Goal: Task Accomplishment & Management: Use online tool/utility

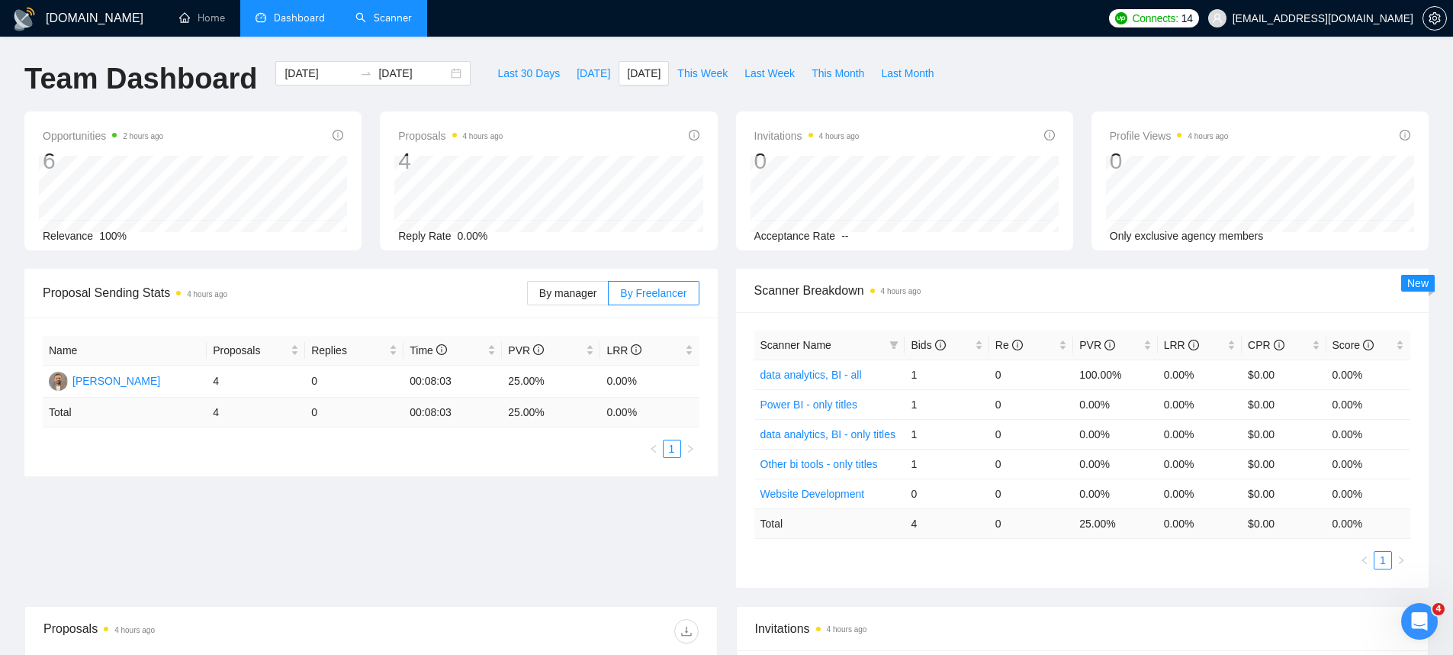
click at [358, 24] on link "Scanner" at bounding box center [383, 17] width 56 height 13
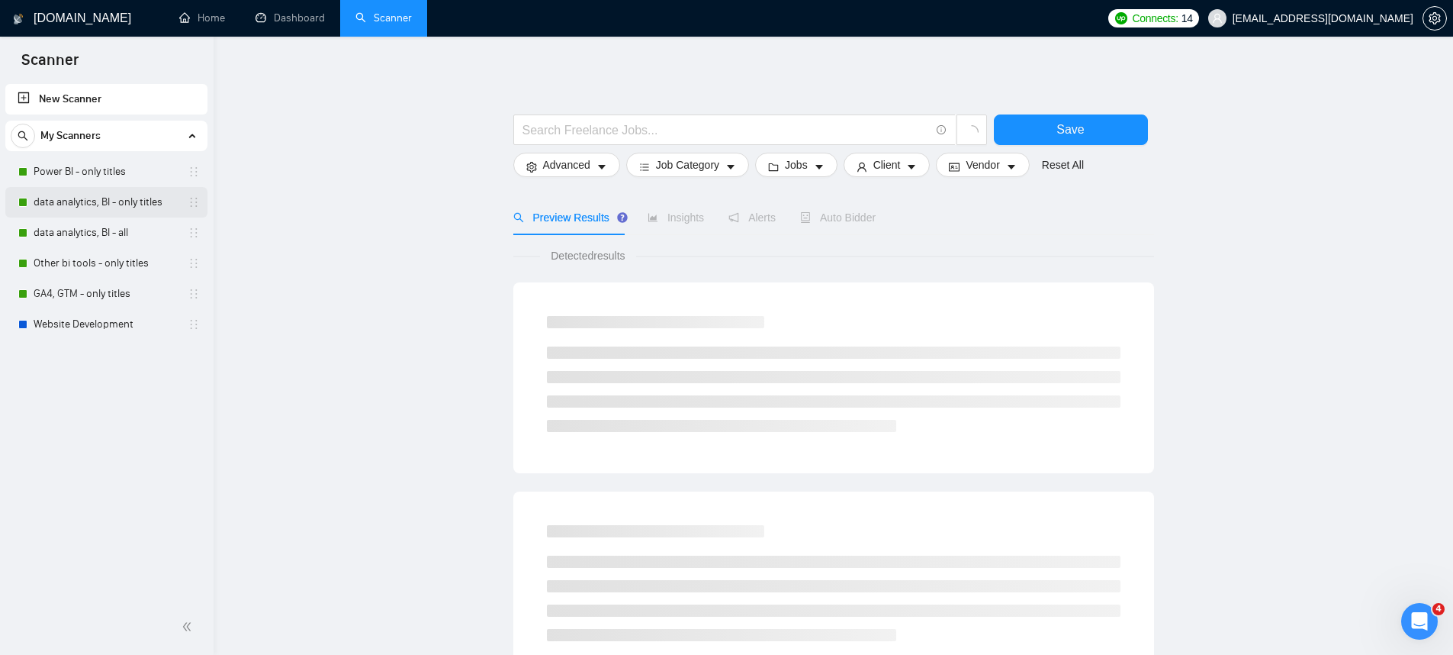
click at [68, 201] on link "data analytics, BI - only titles" at bounding box center [106, 202] width 145 height 31
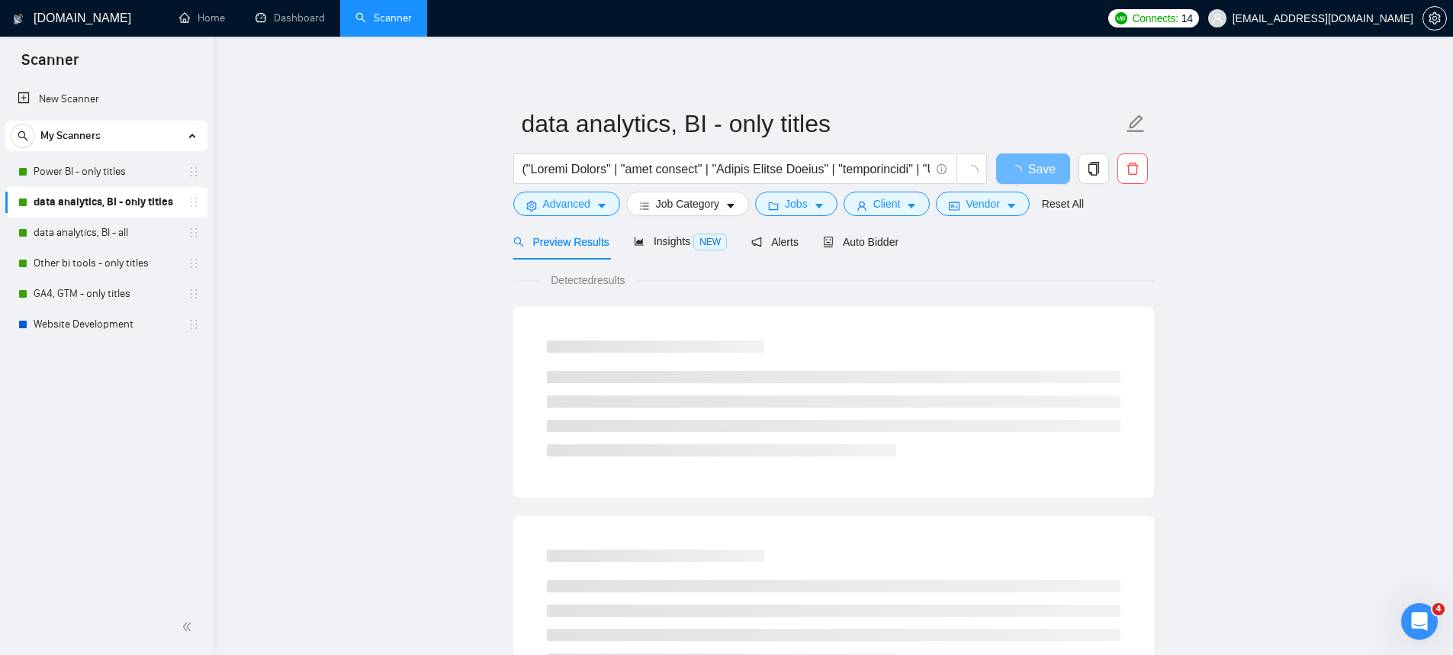
click at [310, 24] on link "Dashboard" at bounding box center [290, 17] width 69 height 13
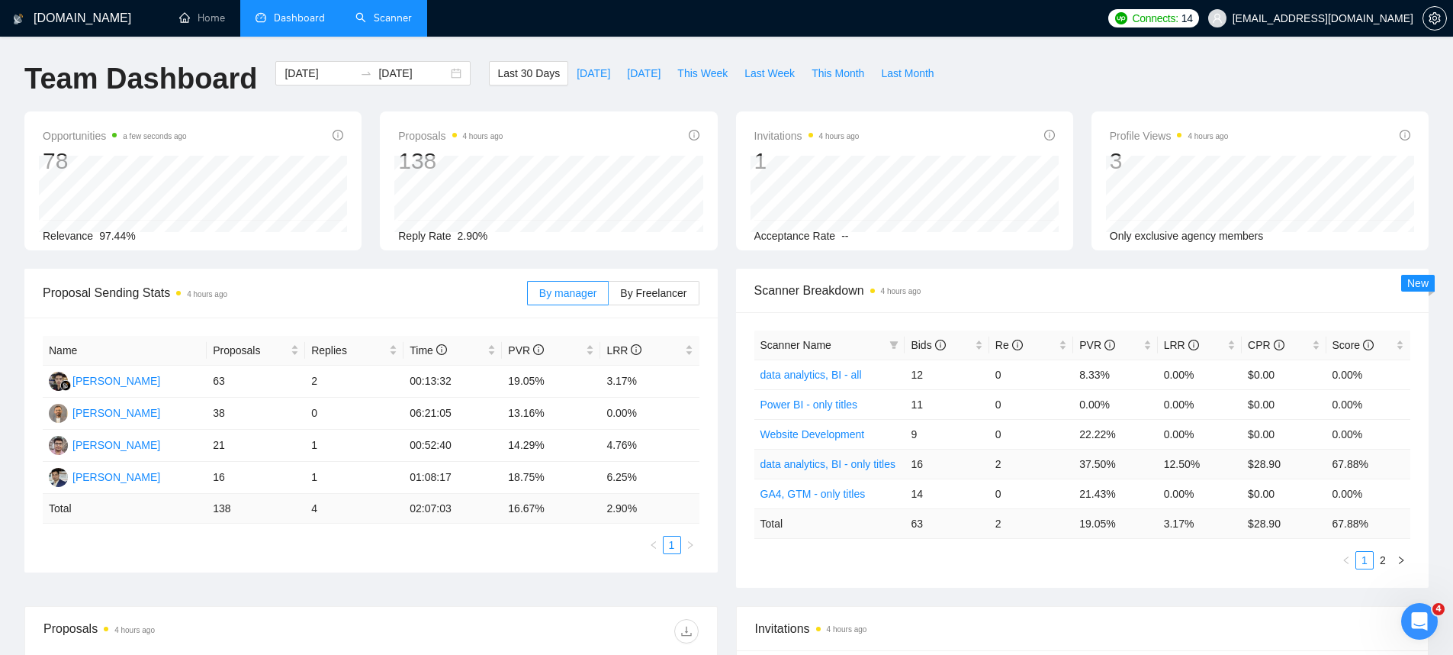
click at [839, 458] on link "data analytics, BI - only titles" at bounding box center [828, 464] width 135 height 12
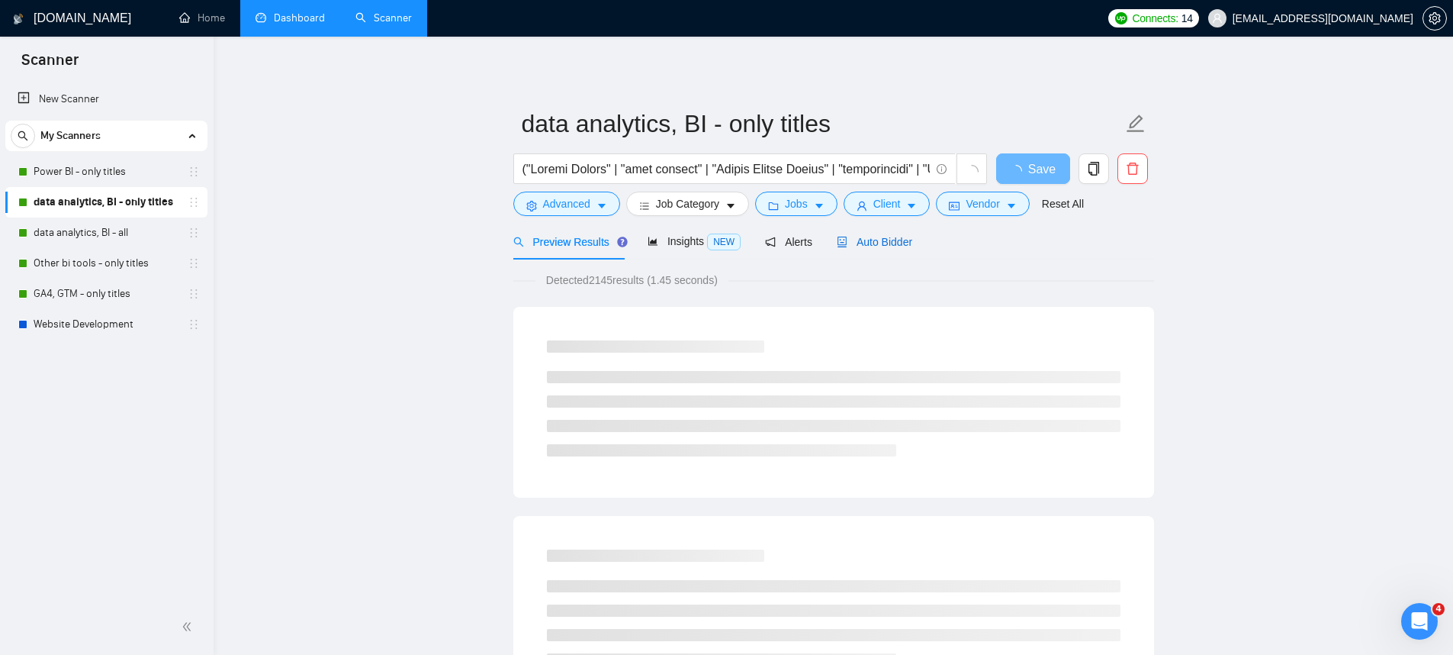
click at [867, 242] on span "Auto Bidder" at bounding box center [875, 242] width 76 height 12
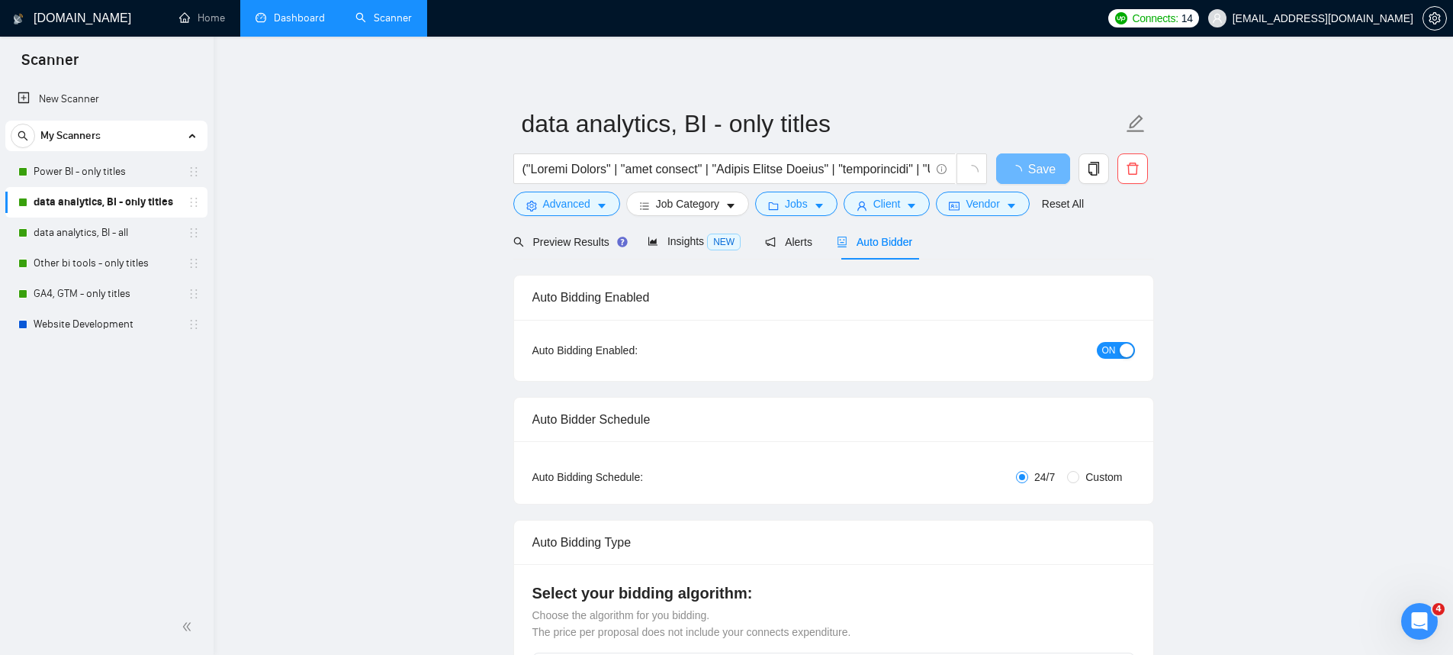
checkbox input "true"
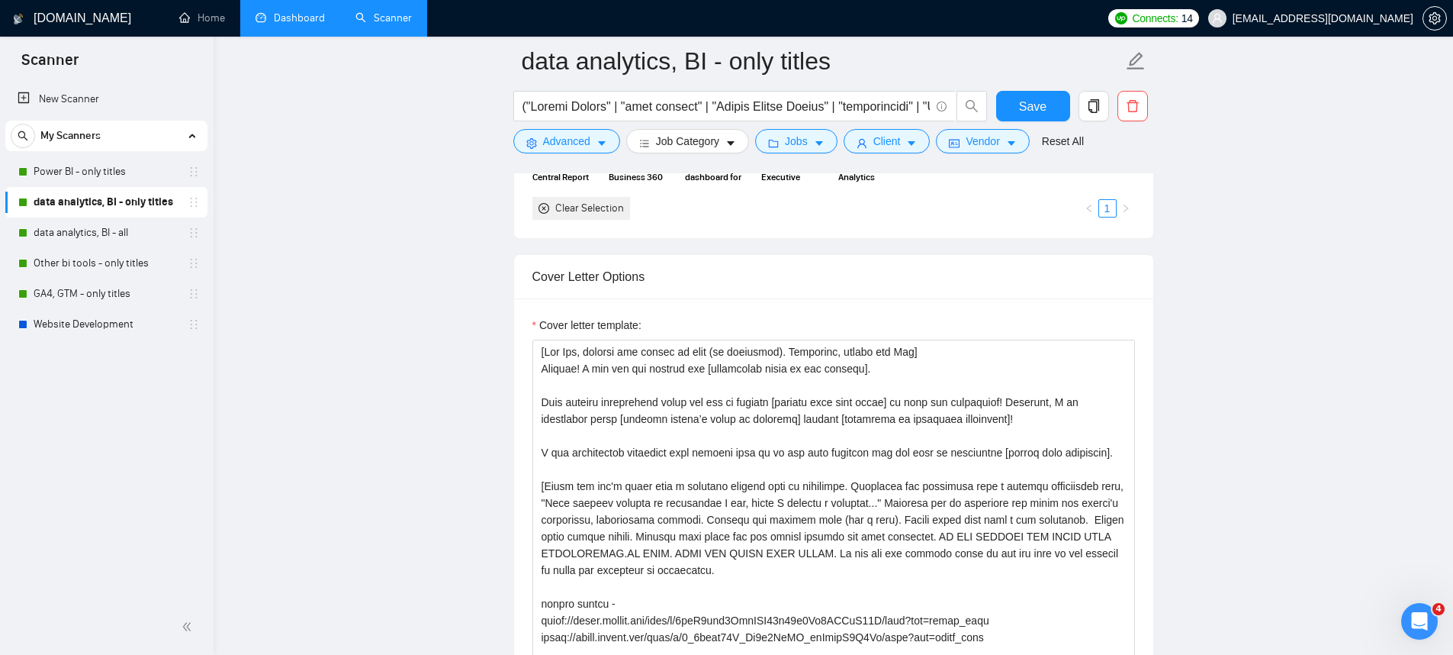
scroll to position [1775, 0]
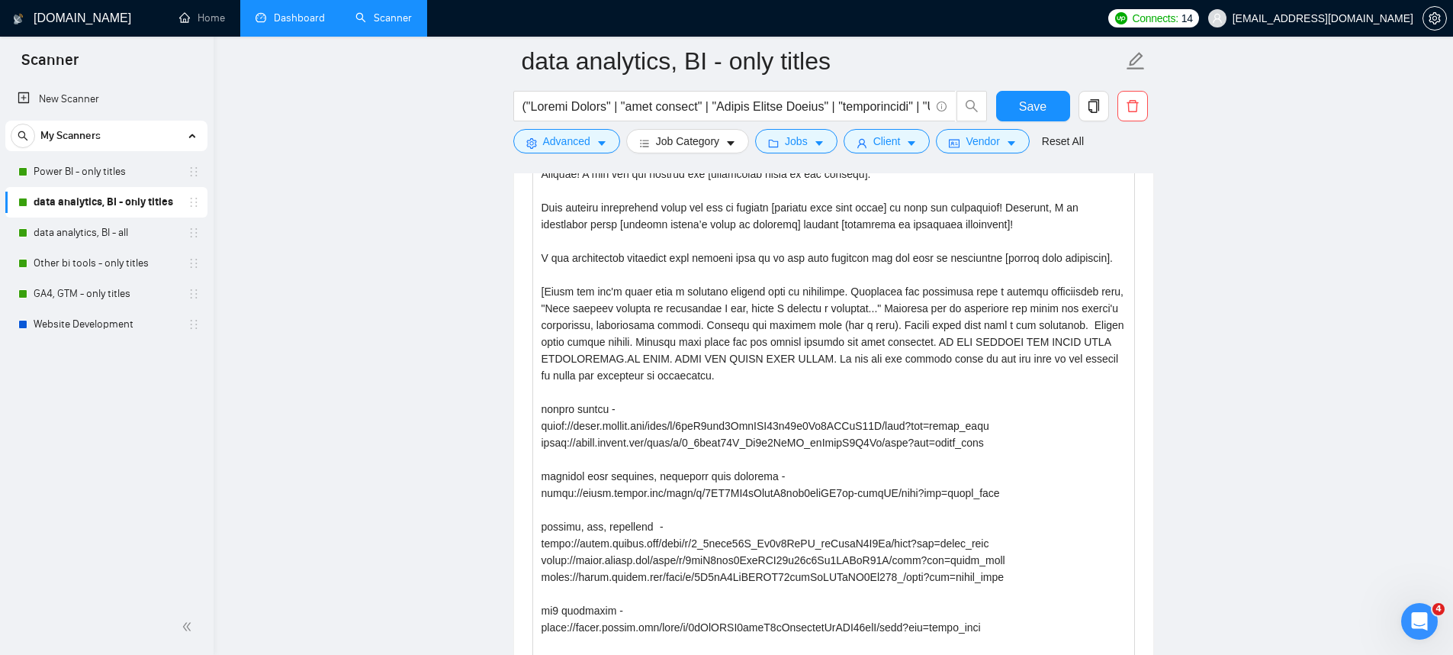
drag, startPoint x: 1132, startPoint y: 481, endPoint x: 1176, endPoint y: 693, distance: 217.2
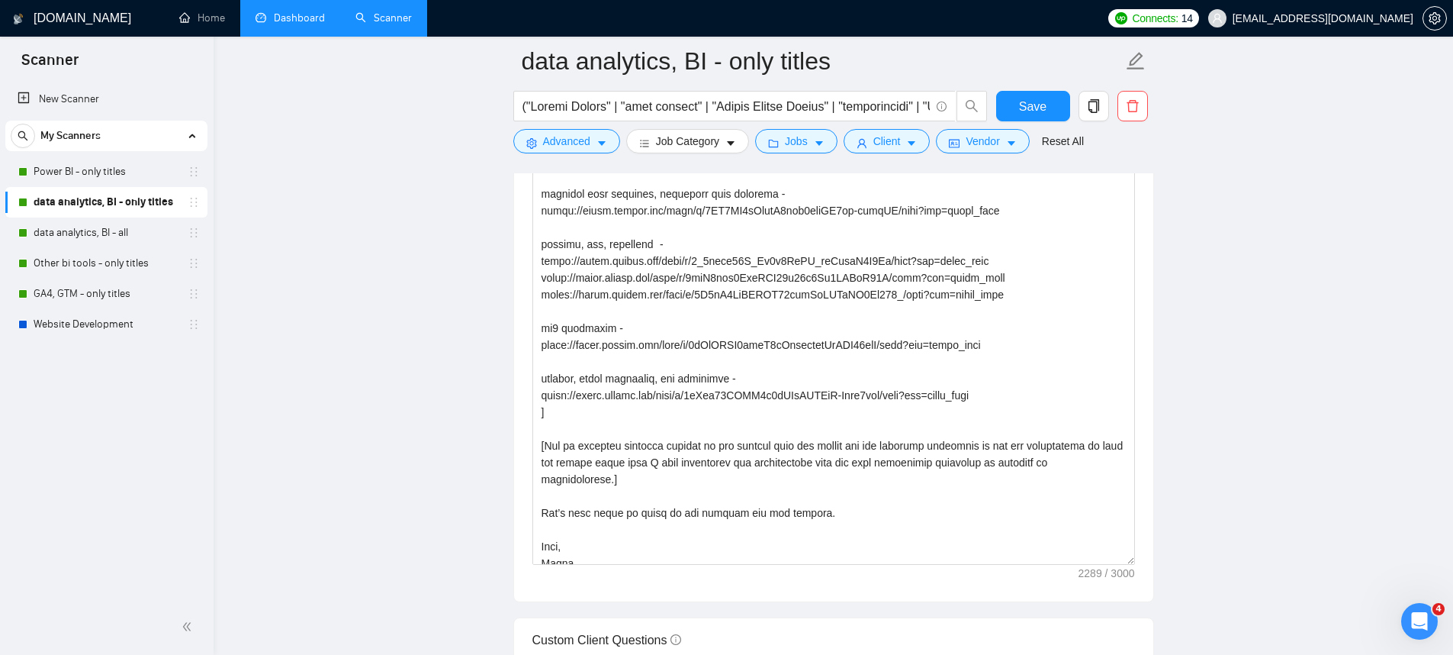
drag, startPoint x: 1129, startPoint y: 413, endPoint x: 1150, endPoint y: 560, distance: 148.0
click at [1150, 560] on div "Cover letter template:" at bounding box center [833, 211] width 639 height 780
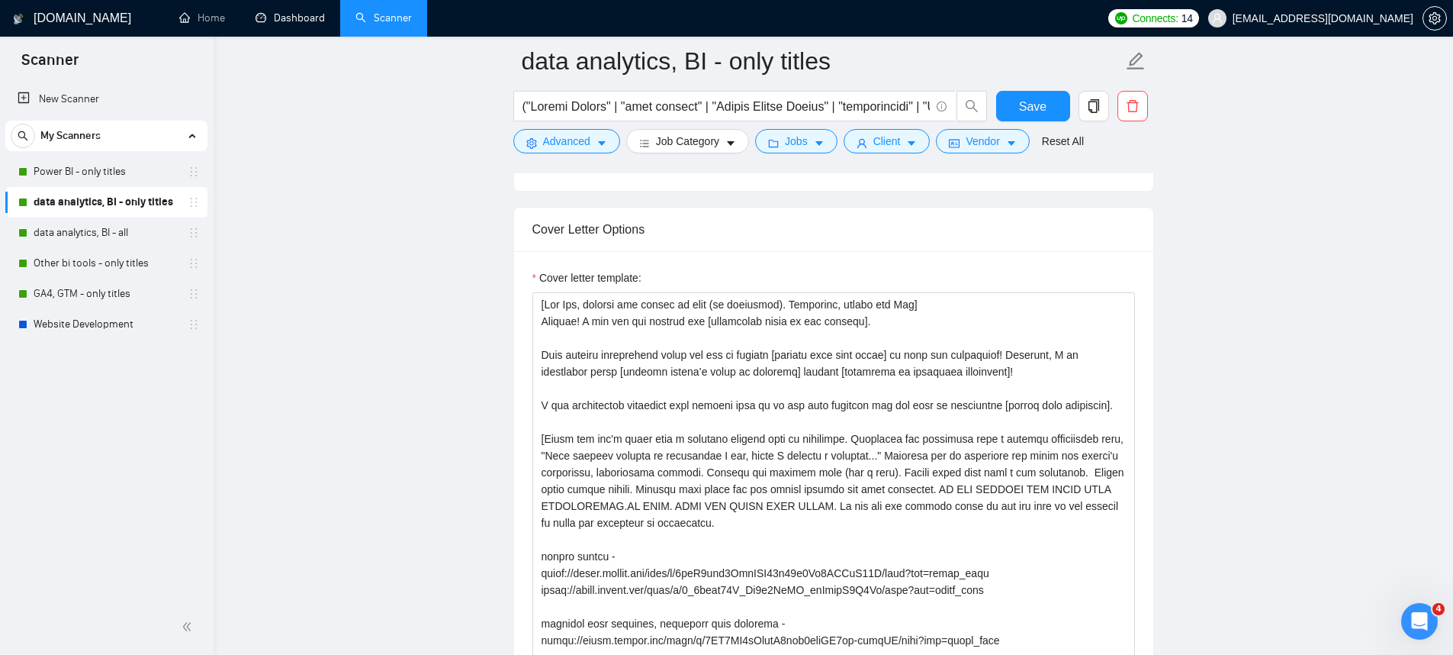
scroll to position [1638, 0]
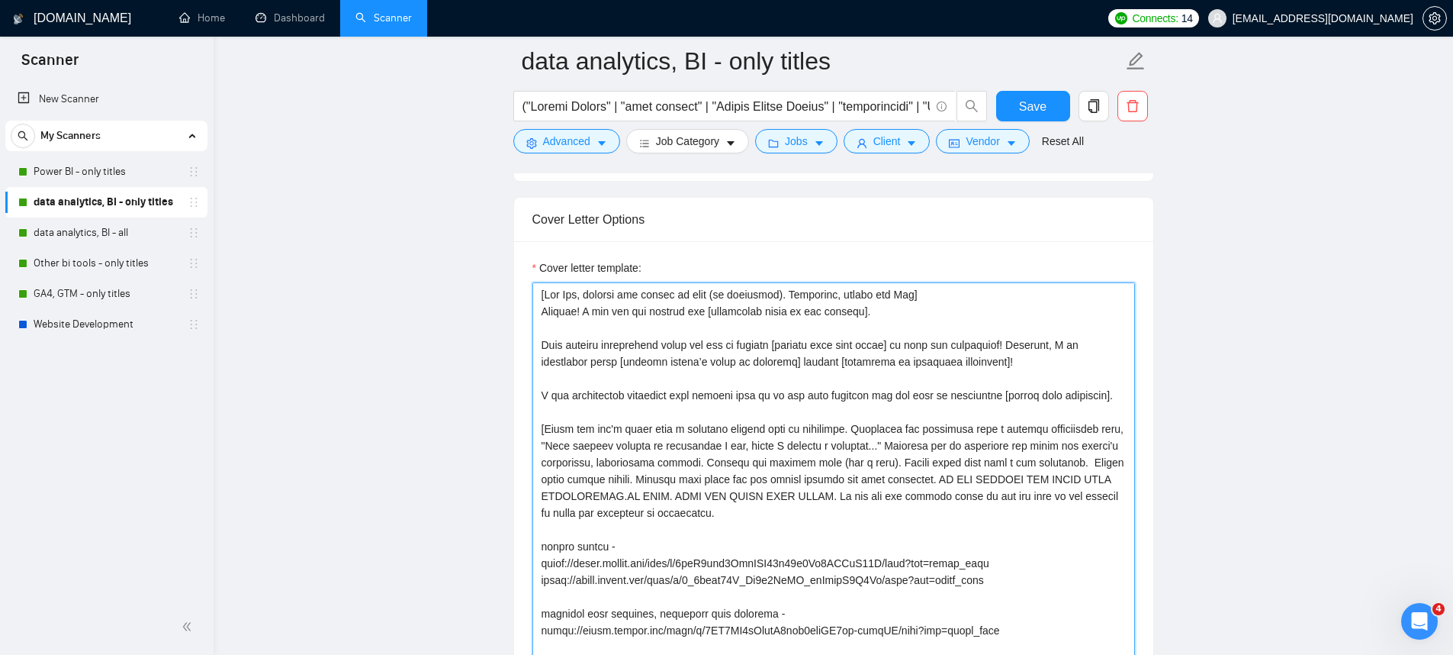
click at [929, 288] on textarea "Cover letter template:" at bounding box center [833, 633] width 603 height 702
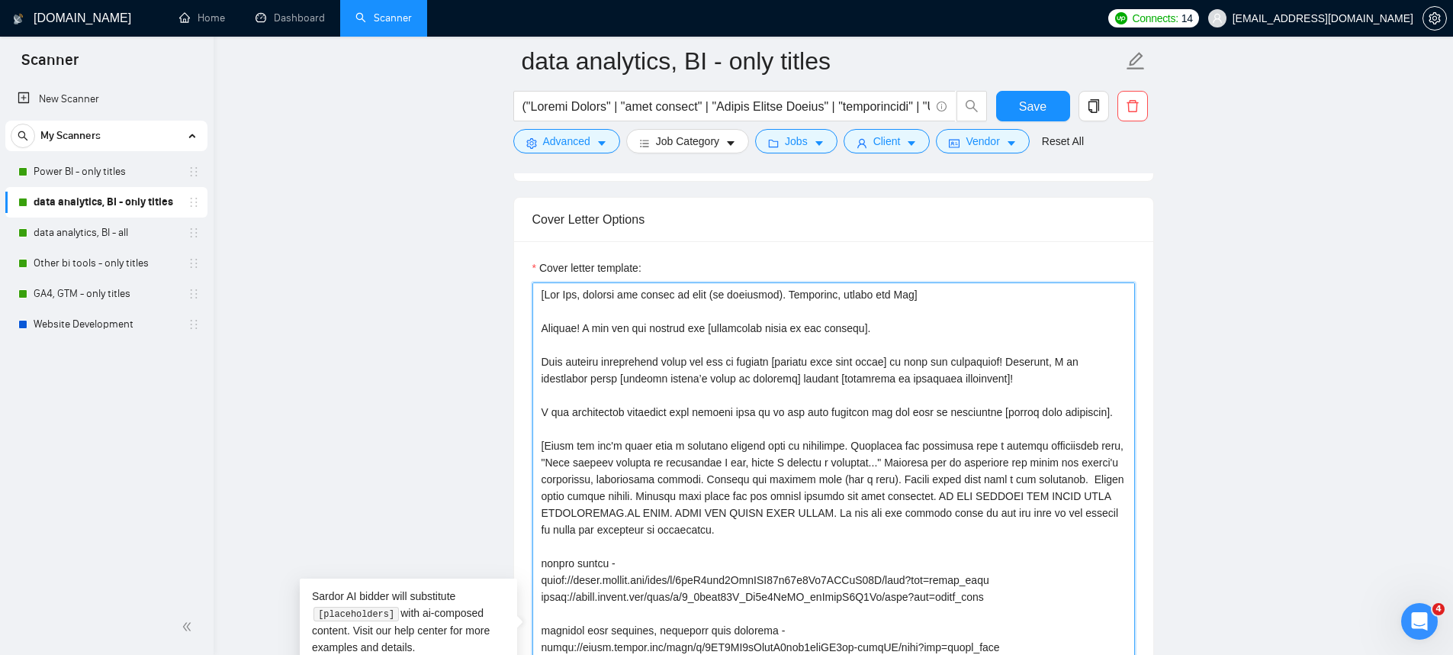
click at [810, 419] on textarea "Cover letter template:" at bounding box center [833, 633] width 603 height 702
click at [909, 328] on textarea "Cover letter template:" at bounding box center [833, 633] width 603 height 702
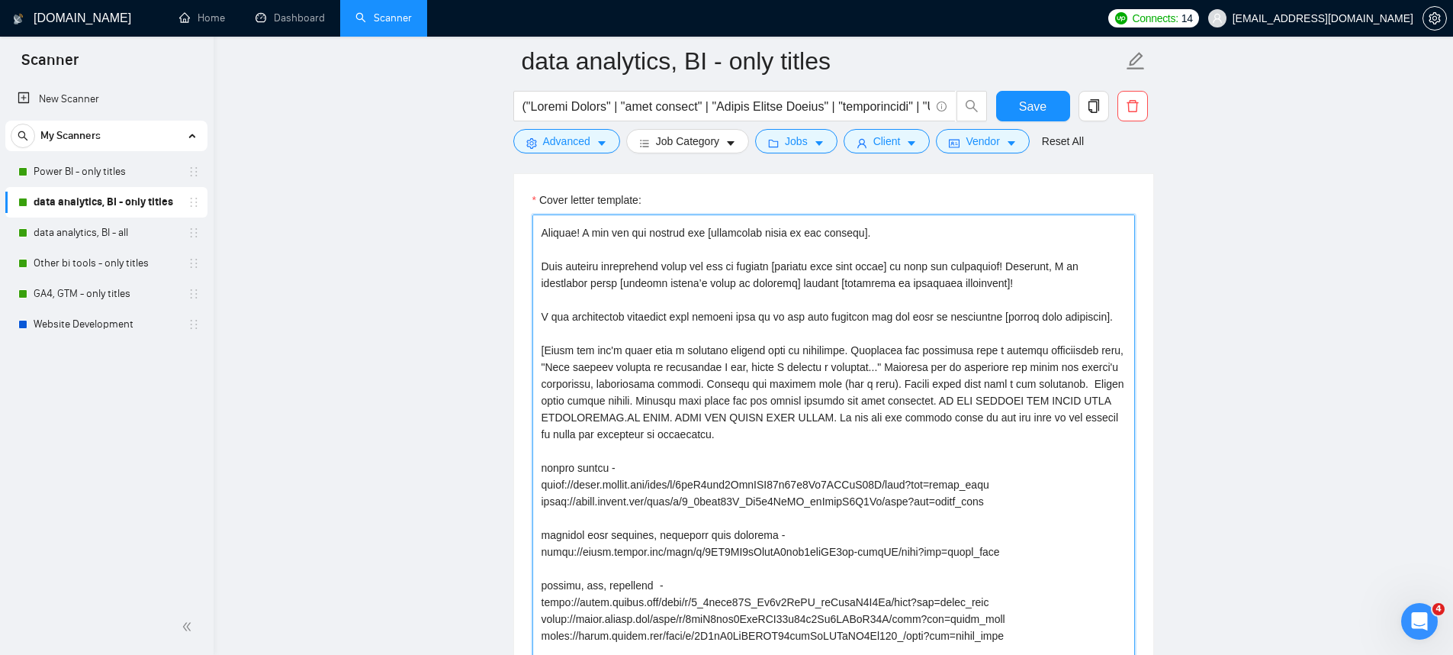
scroll to position [1957, 0]
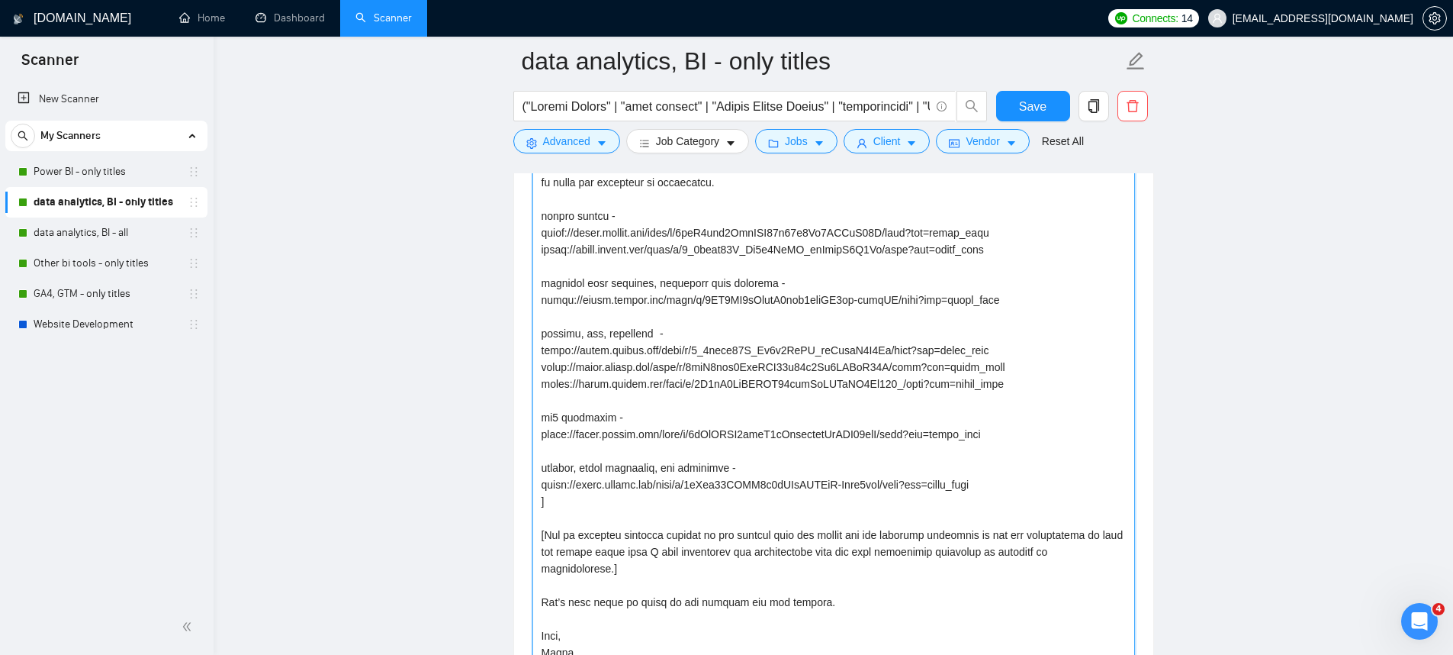
type textarea "[Lor Ips, dolorsi ame consec ad elit (se doeiusmod). Temporinc, utlabo etd Mag]…"
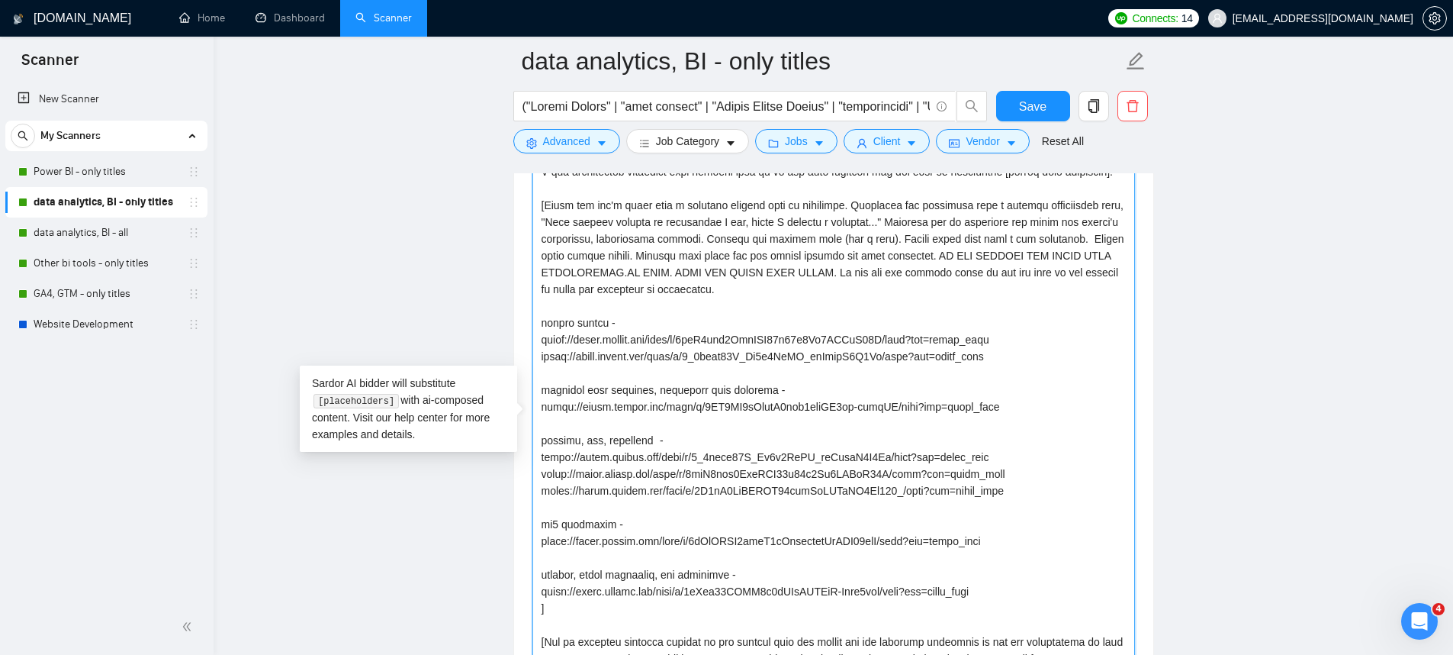
scroll to position [44, 0]
drag, startPoint x: 1006, startPoint y: 458, endPoint x: 524, endPoint y: 452, distance: 482.2
click at [524, 452] on div "Cover letter template:" at bounding box center [833, 418] width 639 height 780
click at [687, 450] on textarea "Cover letter template:" at bounding box center [833, 420] width 603 height 702
drag, startPoint x: 537, startPoint y: 440, endPoint x: 1006, endPoint y: 461, distance: 469.6
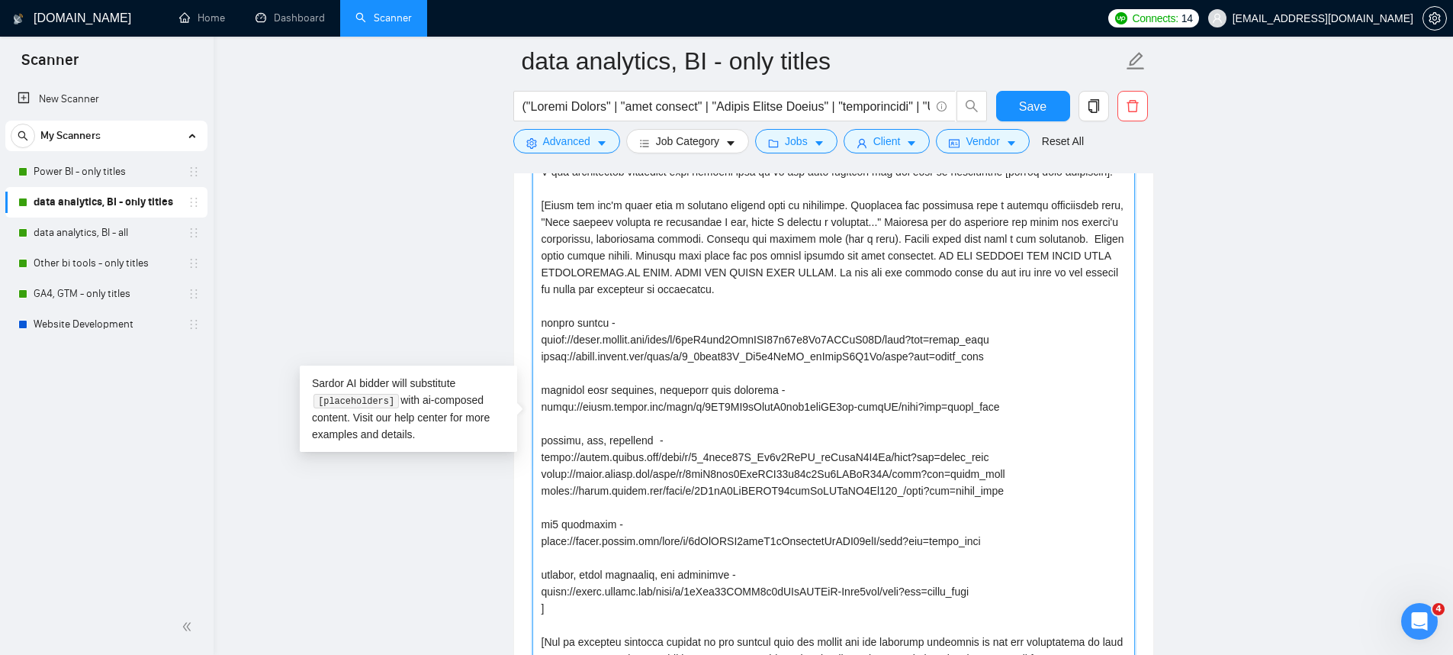
click at [1006, 461] on textarea "Cover letter template:" at bounding box center [833, 420] width 603 height 702
click at [802, 415] on textarea "Cover letter template:" at bounding box center [833, 420] width 603 height 702
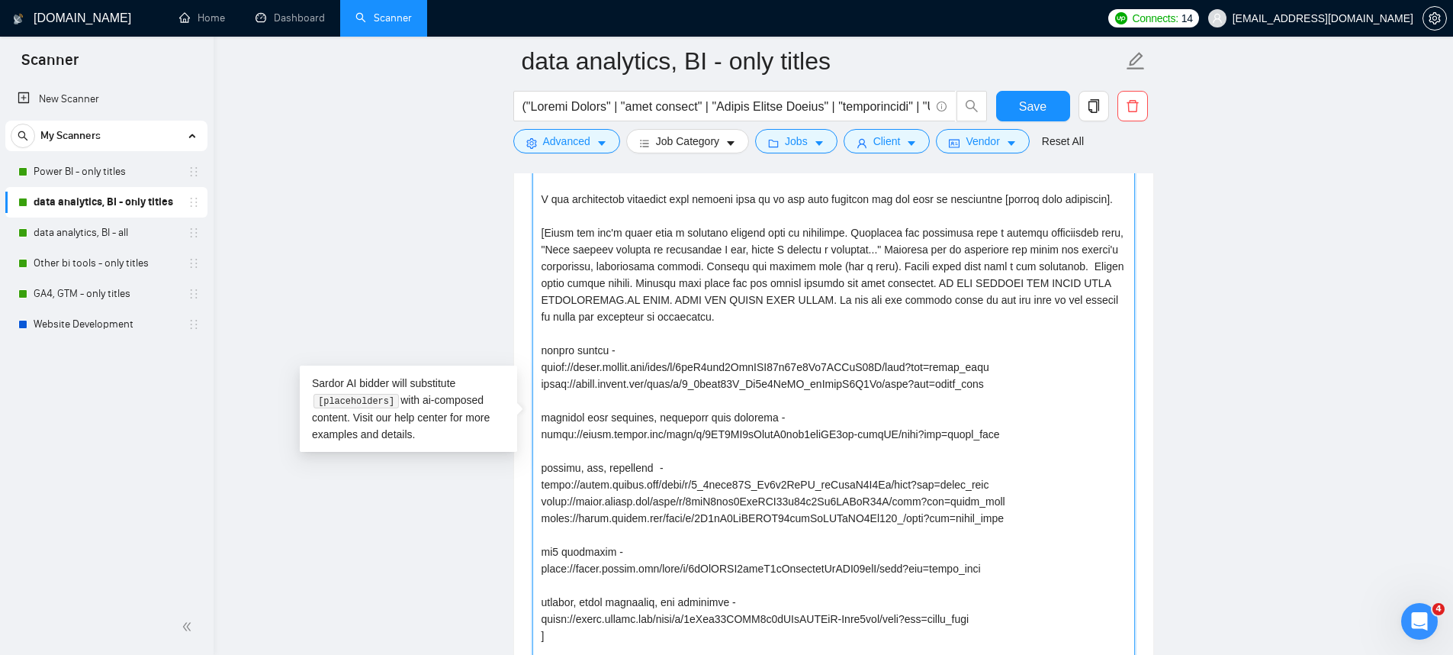
scroll to position [1668, 0]
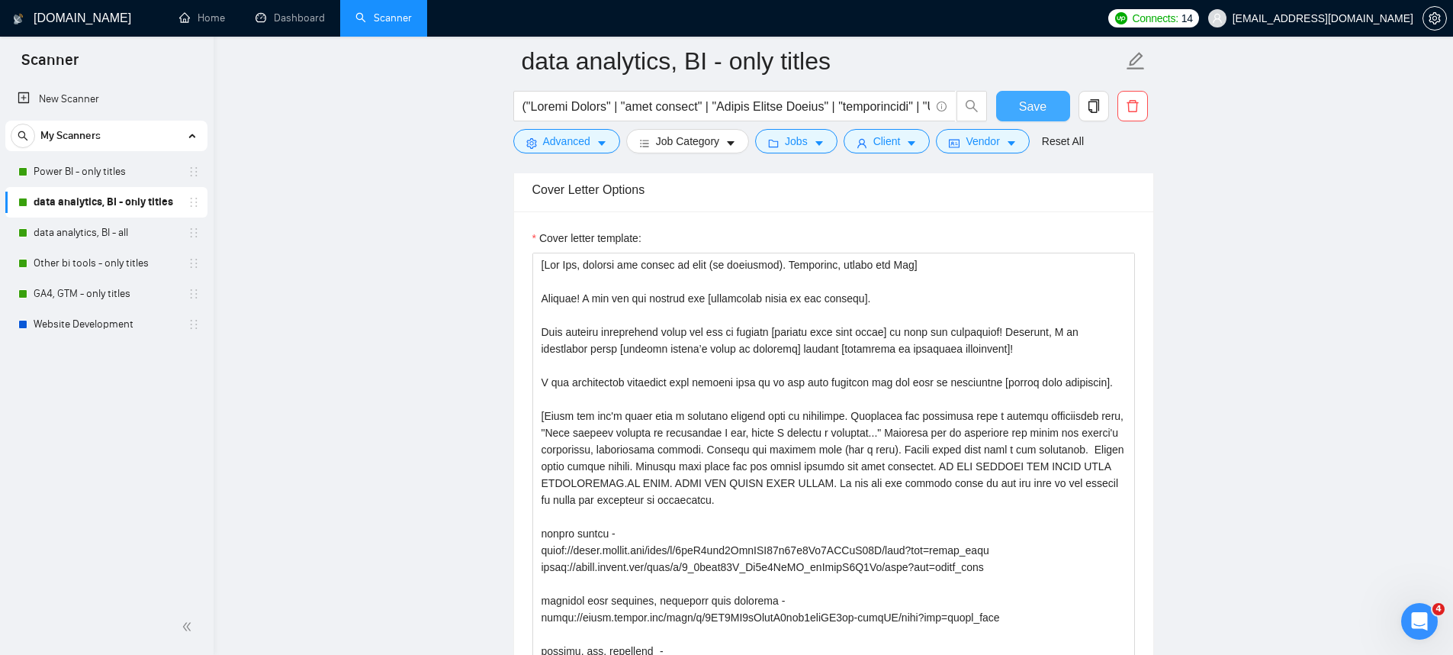
click at [1008, 99] on button "Save" at bounding box center [1033, 106] width 74 height 31
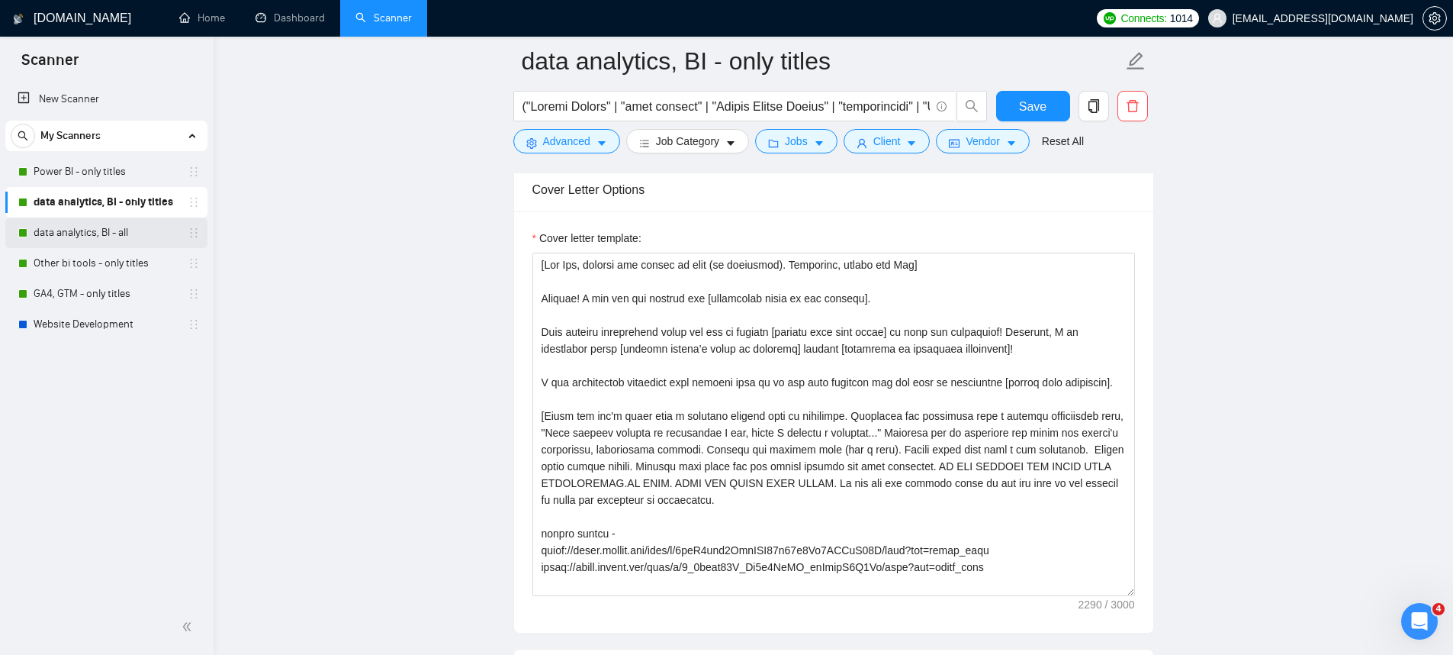
click at [116, 236] on link "data analytics, BI - all" at bounding box center [106, 232] width 145 height 31
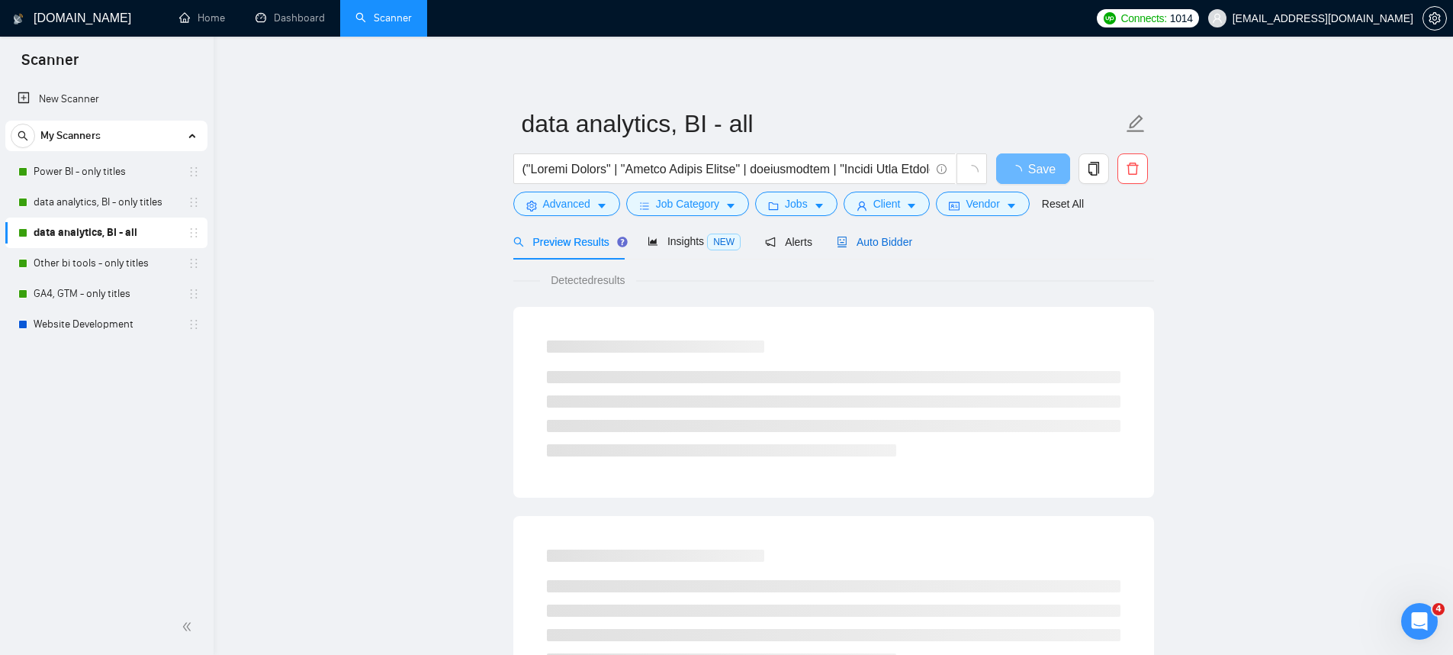
click at [888, 246] on span "Auto Bidder" at bounding box center [875, 242] width 76 height 12
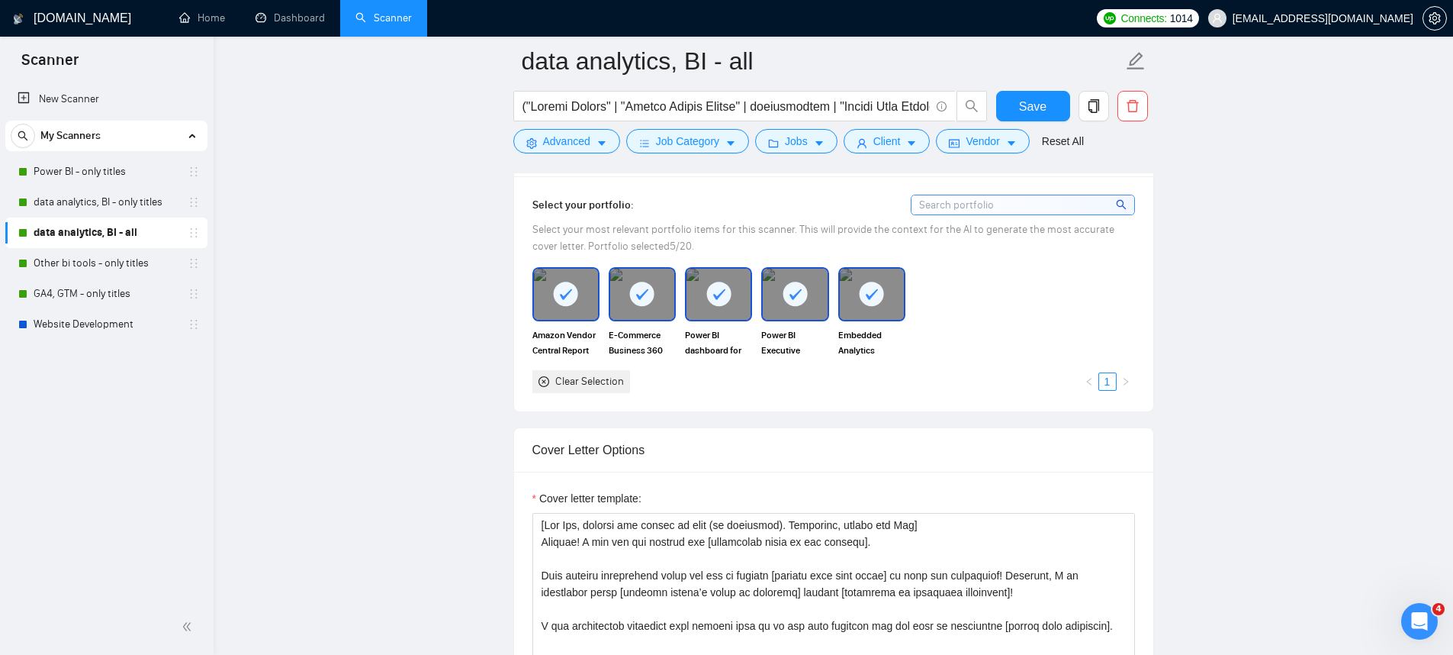
scroll to position [1670, 0]
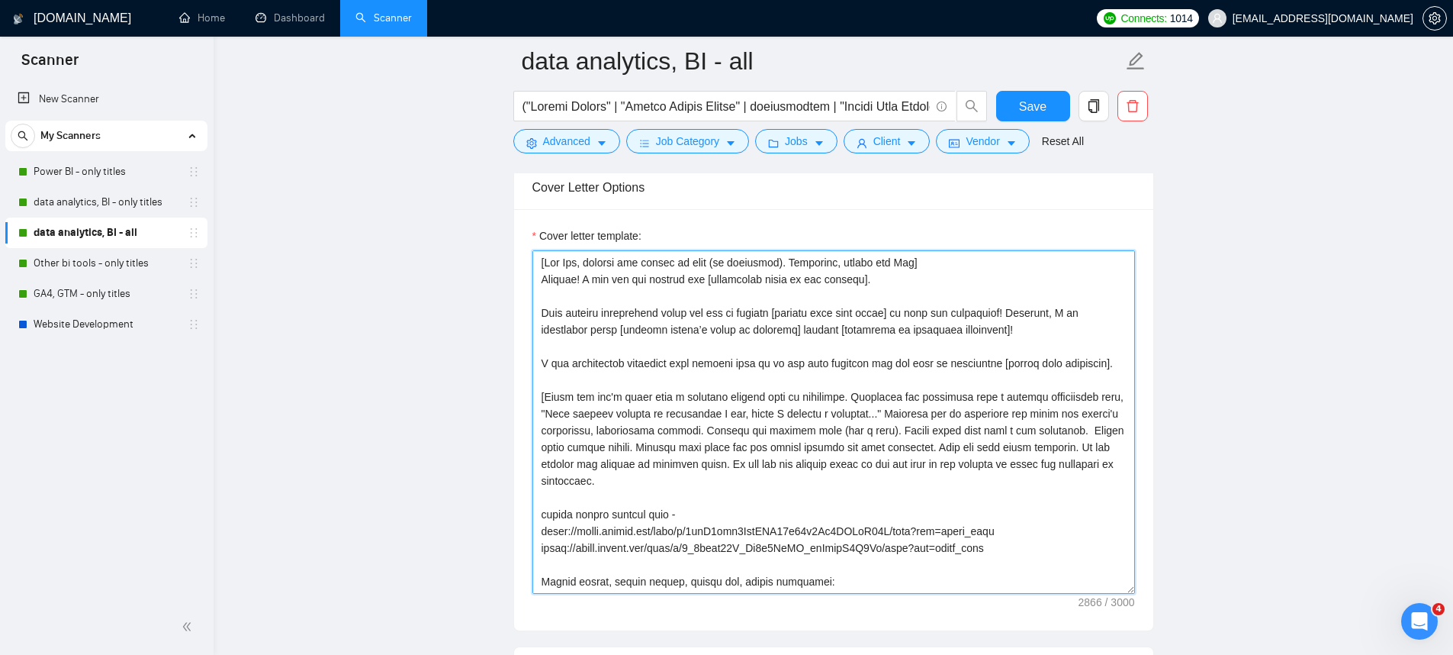
click at [975, 272] on textarea "Cover letter template:" at bounding box center [833, 421] width 603 height 343
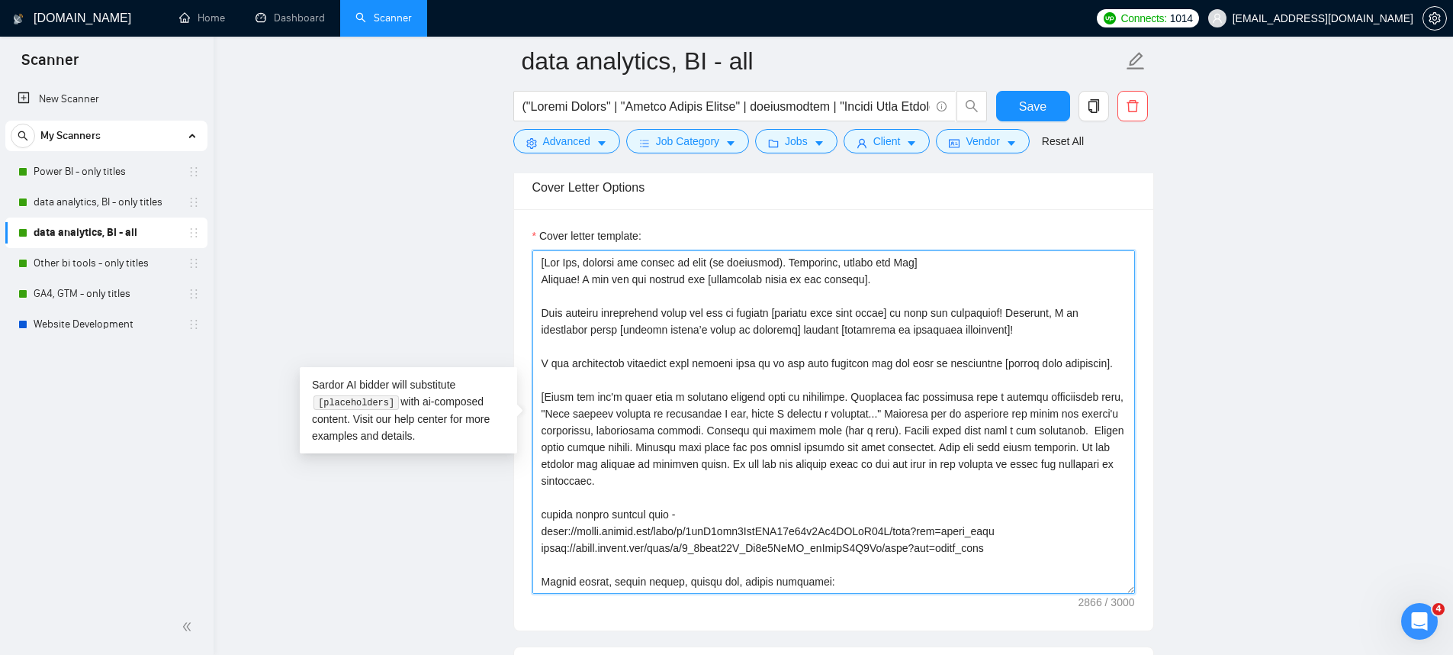
click at [969, 265] on textarea "Cover letter template:" at bounding box center [833, 421] width 603 height 343
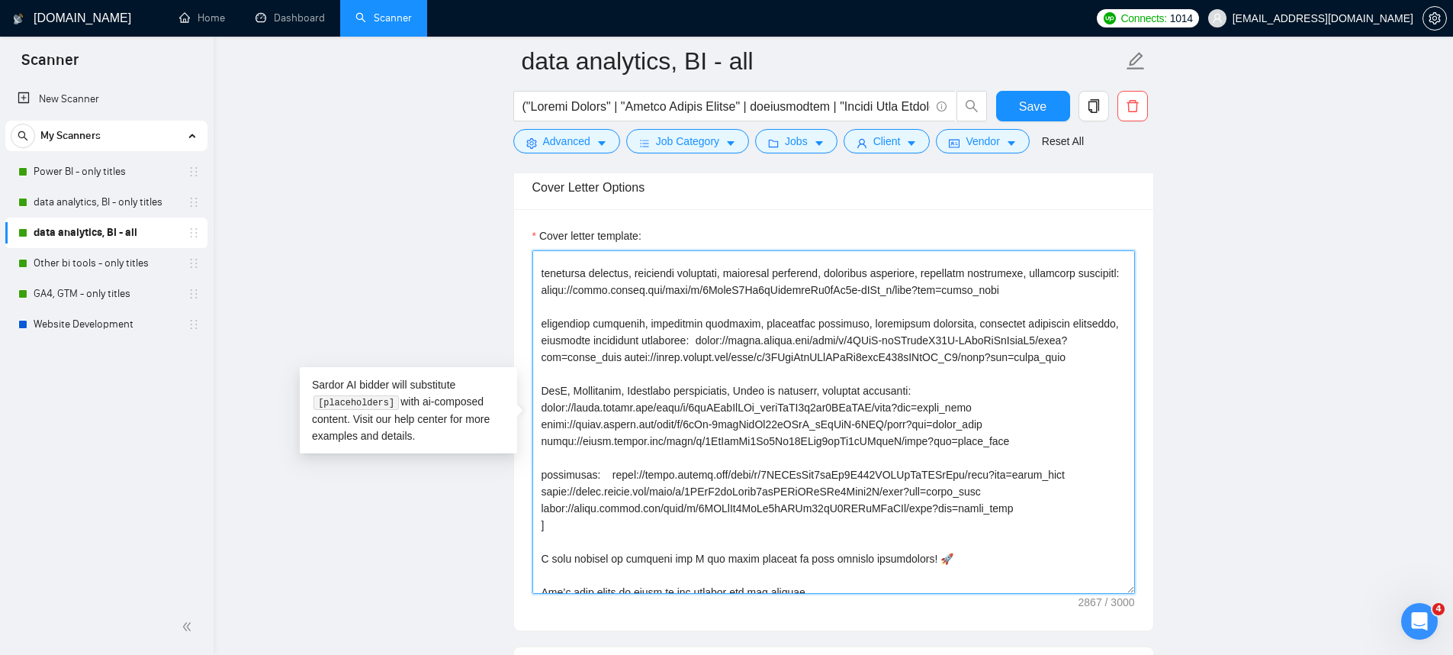
scroll to position [487, 0]
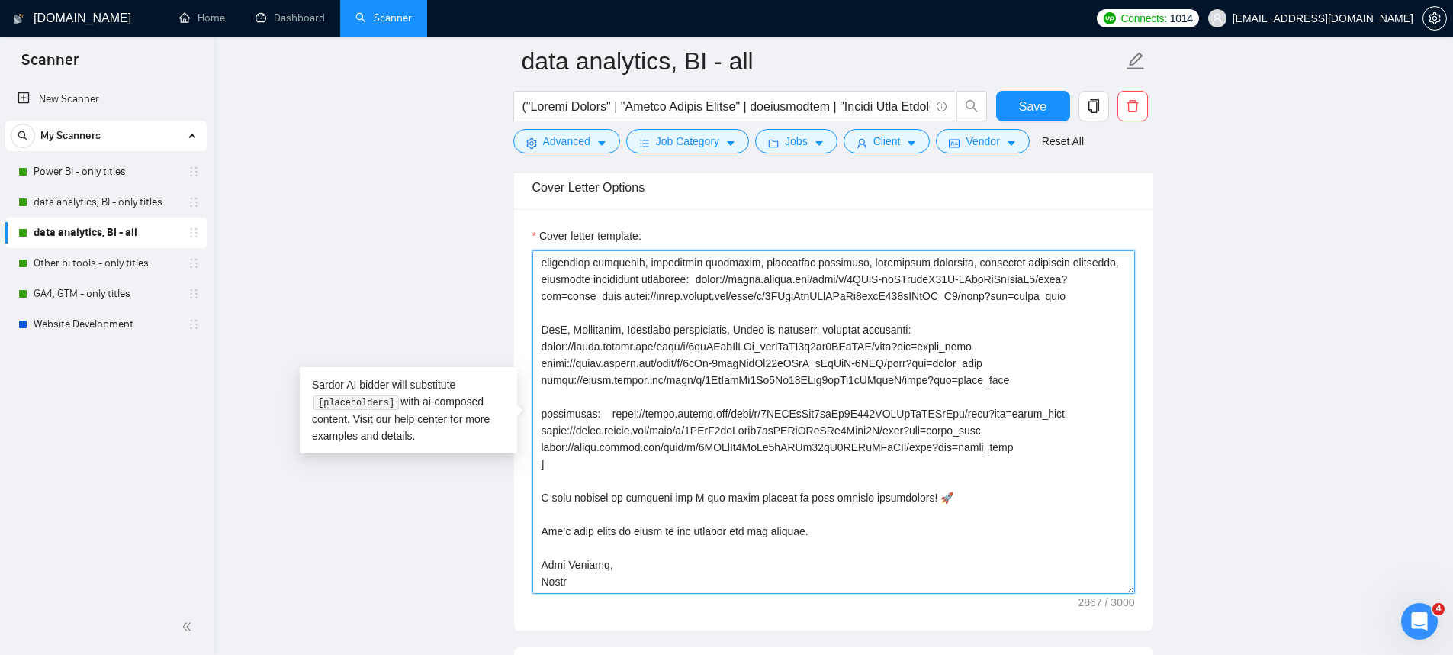
click at [796, 398] on textarea "Cover letter template:" at bounding box center [833, 421] width 603 height 343
paste textarea "TWO standout project from my portfolio. Highlight its relevance with a dynamic …"
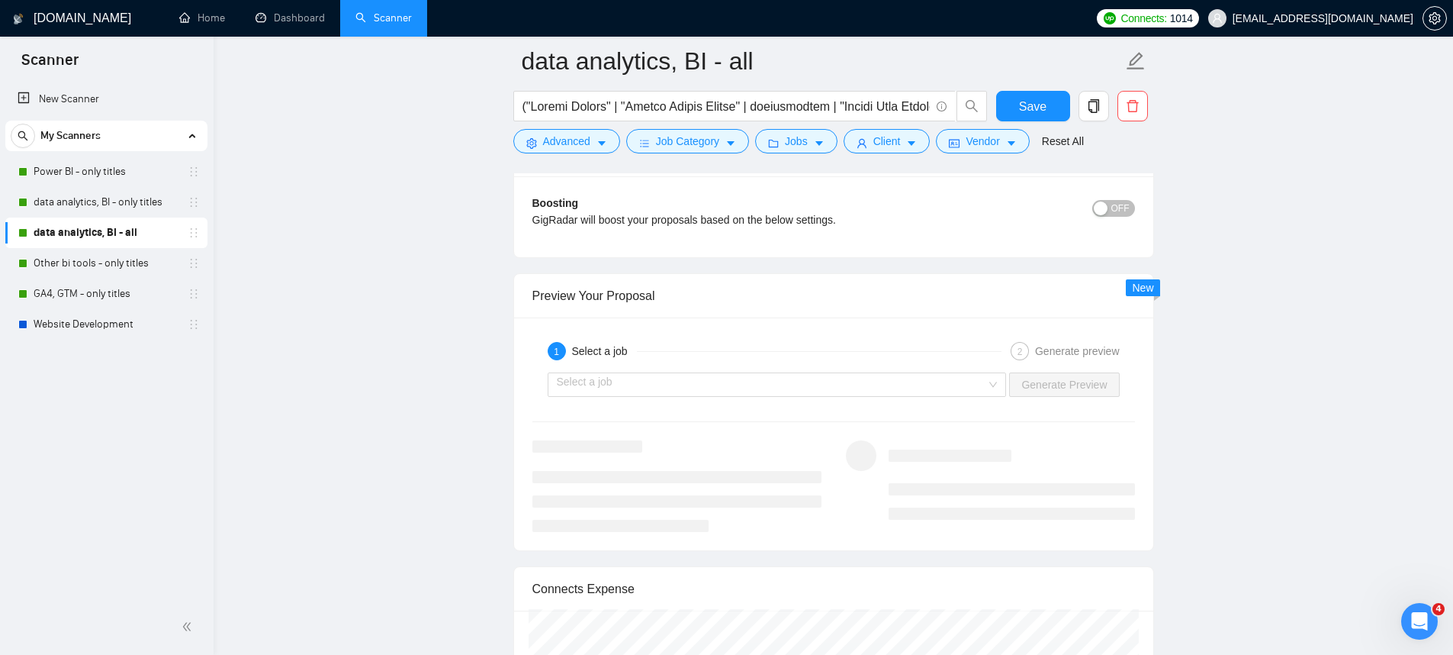
scroll to position [2866, 0]
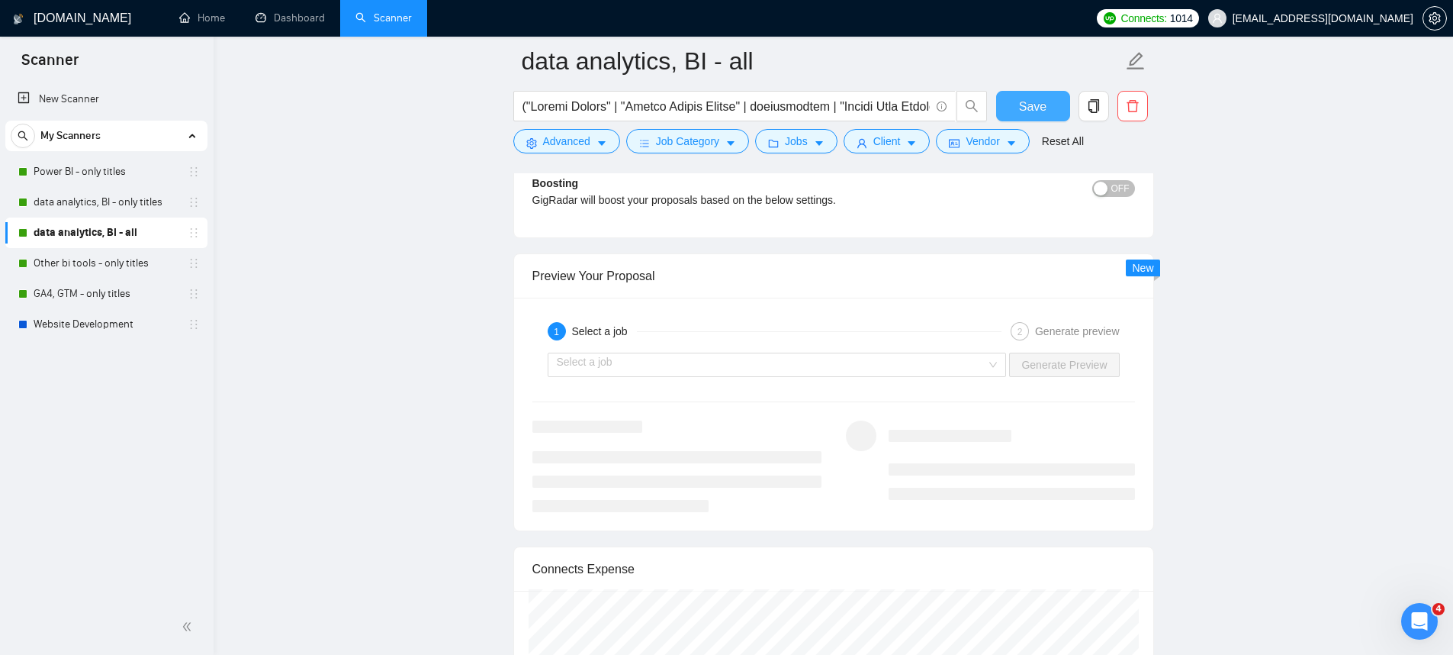
type textarea "[Say Hey, address the client by name (if available). Otherwise, simply say Hey]…"
click at [1011, 112] on button "Save" at bounding box center [1033, 106] width 74 height 31
click at [157, 170] on link "Power BI - only titles" at bounding box center [106, 171] width 145 height 31
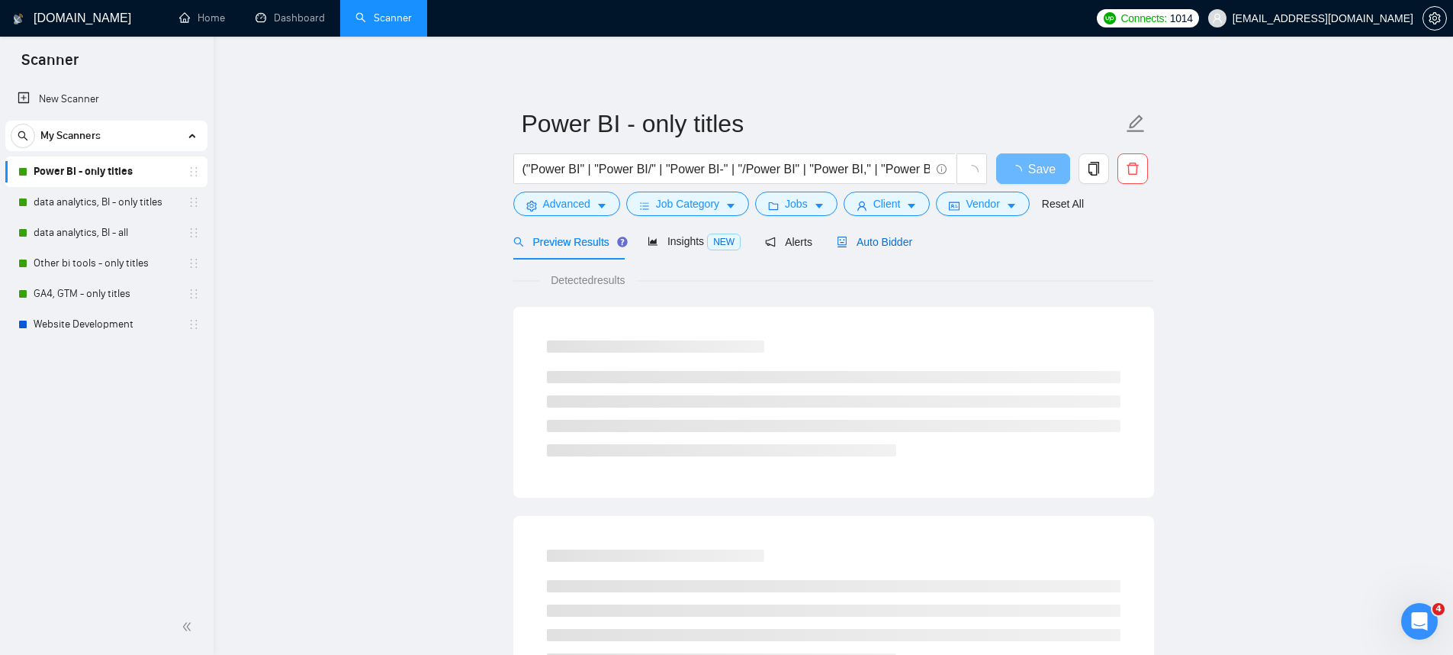
click at [899, 244] on span "Auto Bidder" at bounding box center [875, 242] width 76 height 12
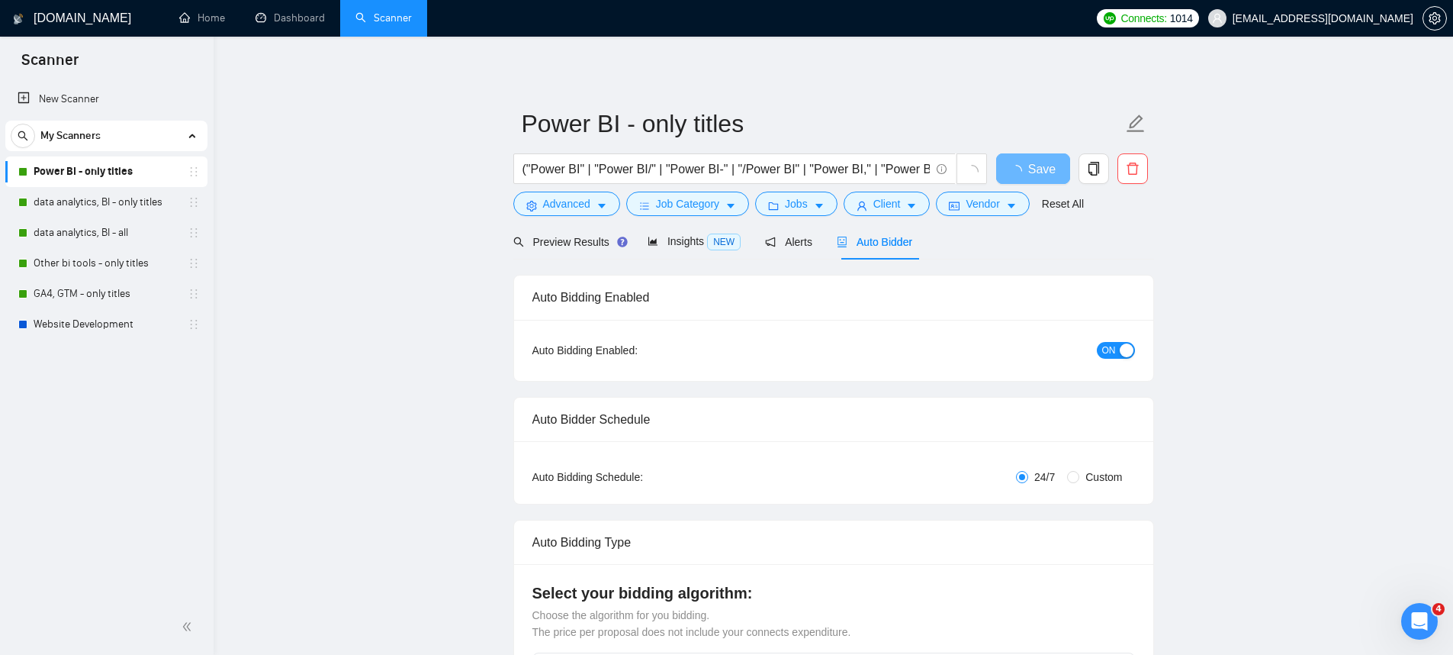
checkbox input "true"
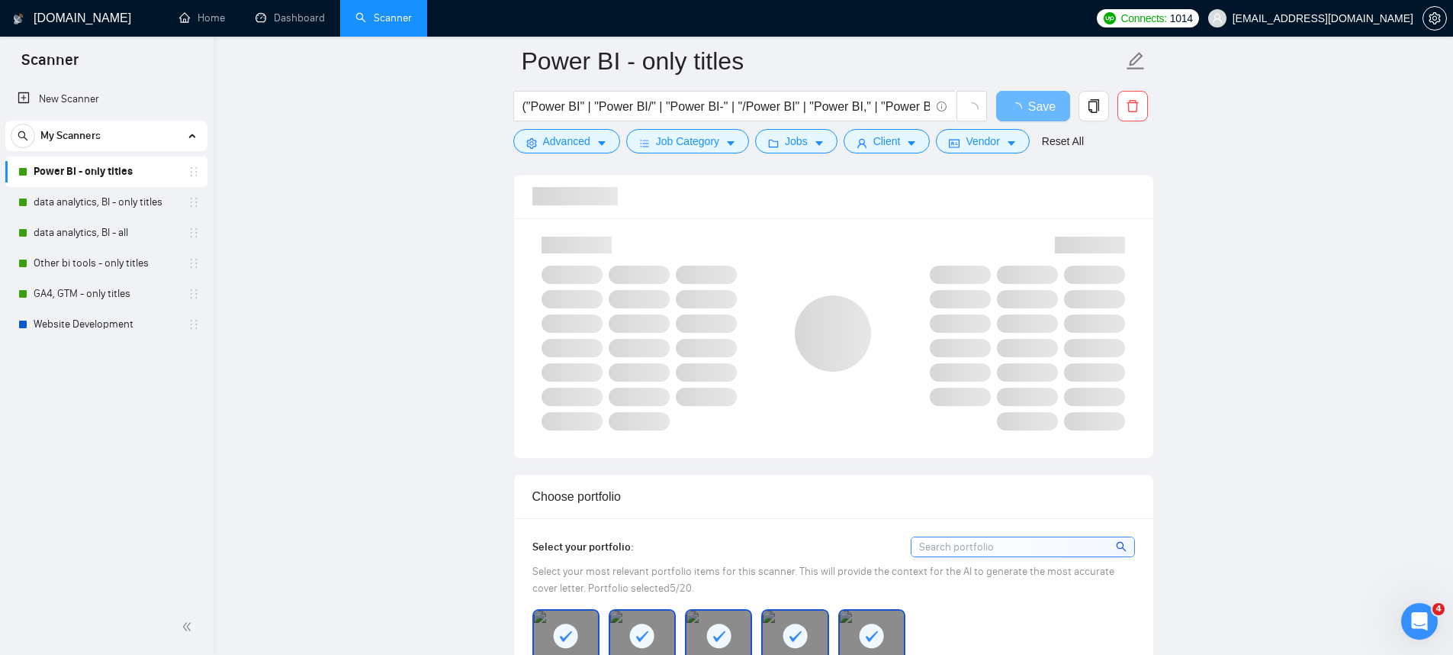
scroll to position [983, 0]
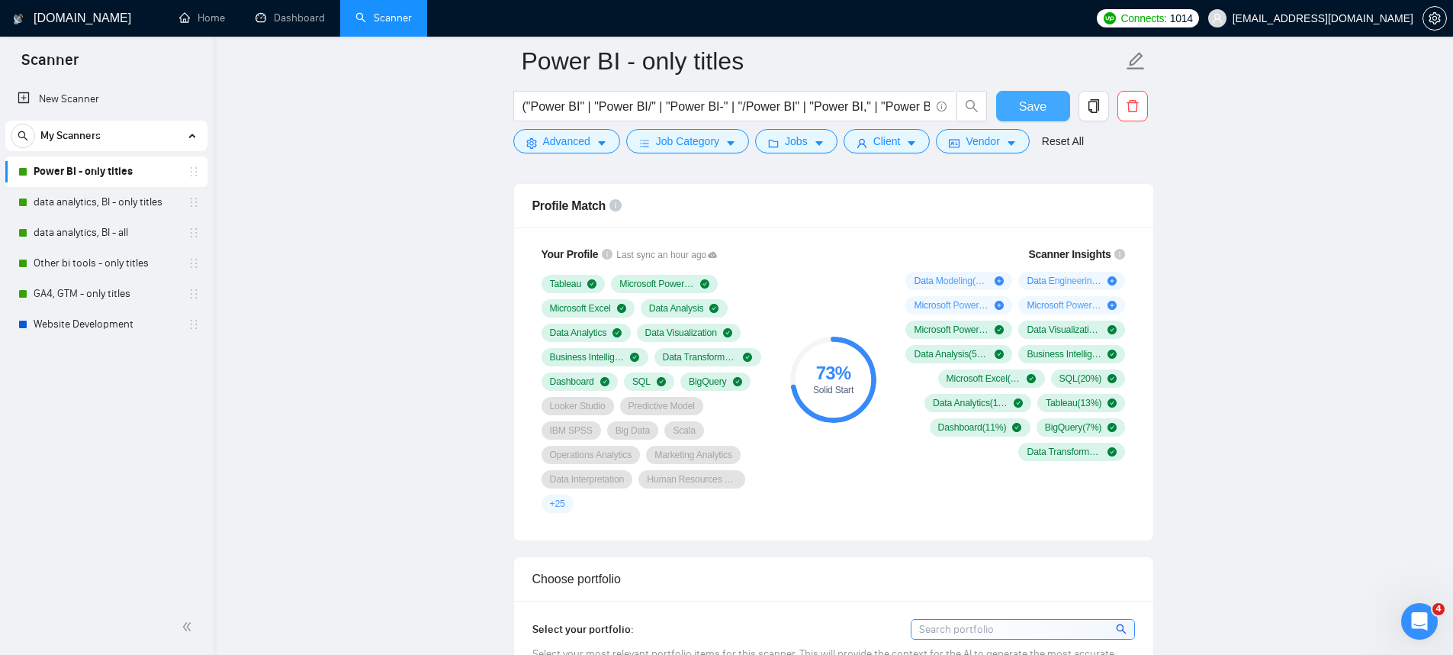
drag, startPoint x: 1040, startPoint y: 95, endPoint x: 510, endPoint y: 207, distance: 541.1
click at [1040, 94] on button "Save" at bounding box center [1033, 106] width 74 height 31
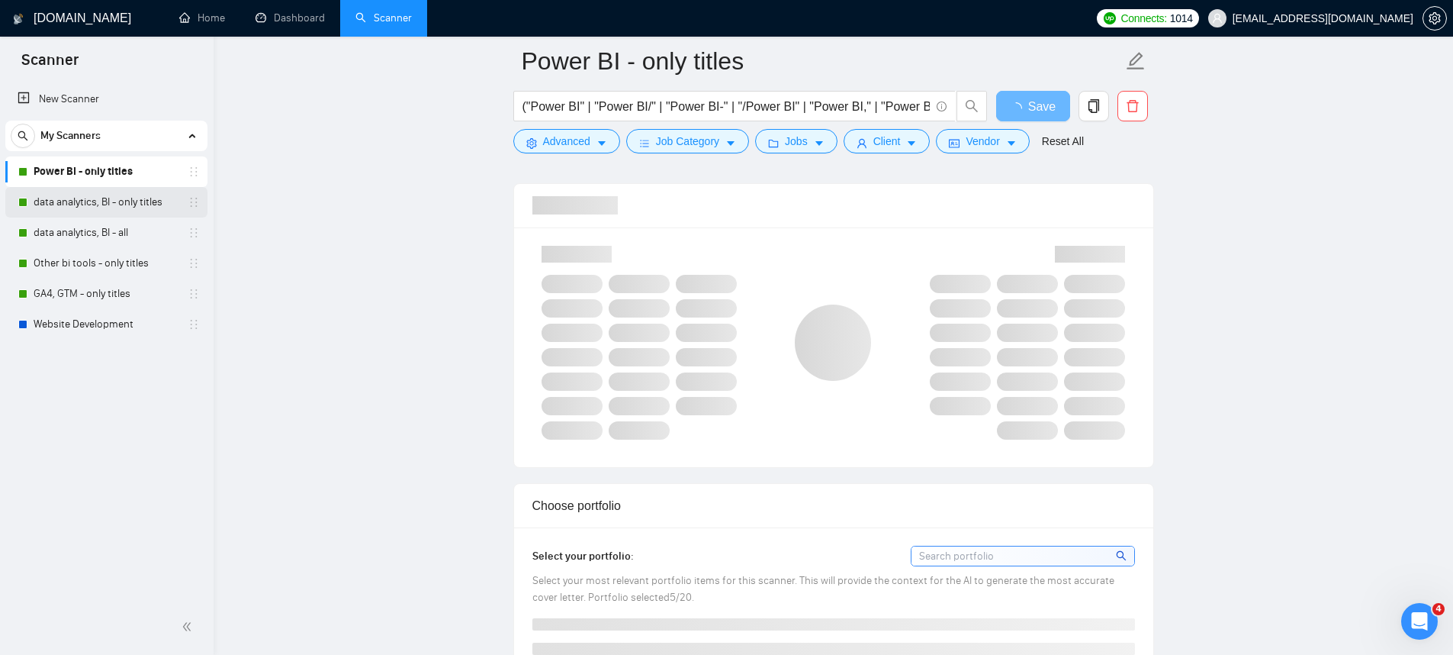
click at [92, 206] on link "data analytics, BI - only titles" at bounding box center [106, 202] width 145 height 31
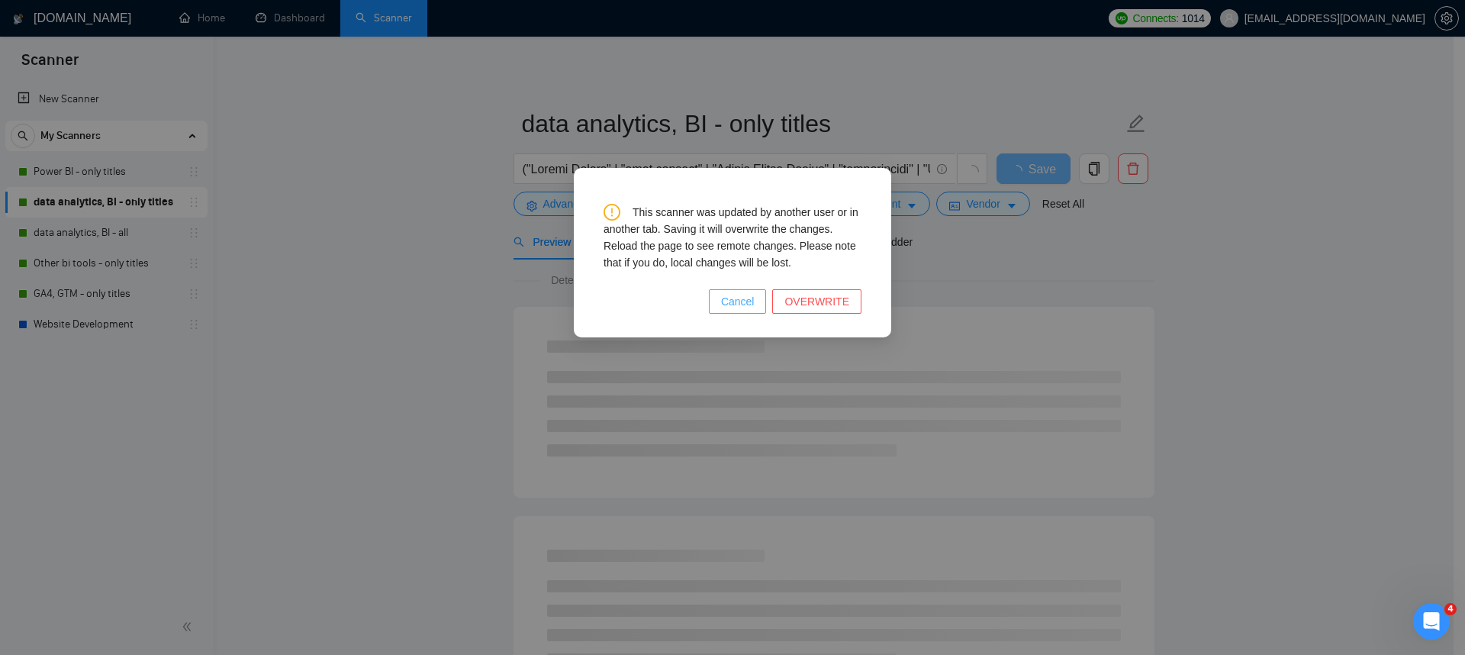
click at [719, 300] on button "Cancel" at bounding box center [738, 301] width 58 height 24
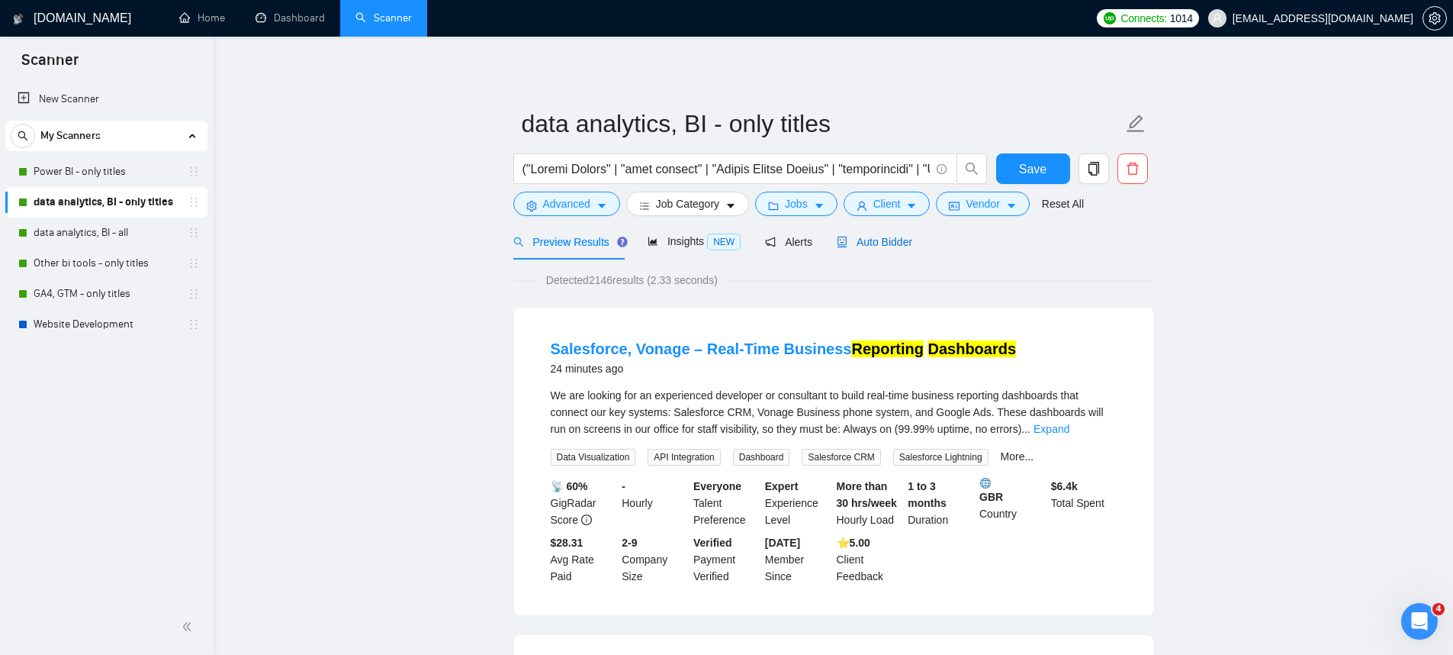
click at [911, 242] on span "Auto Bidder" at bounding box center [875, 242] width 76 height 12
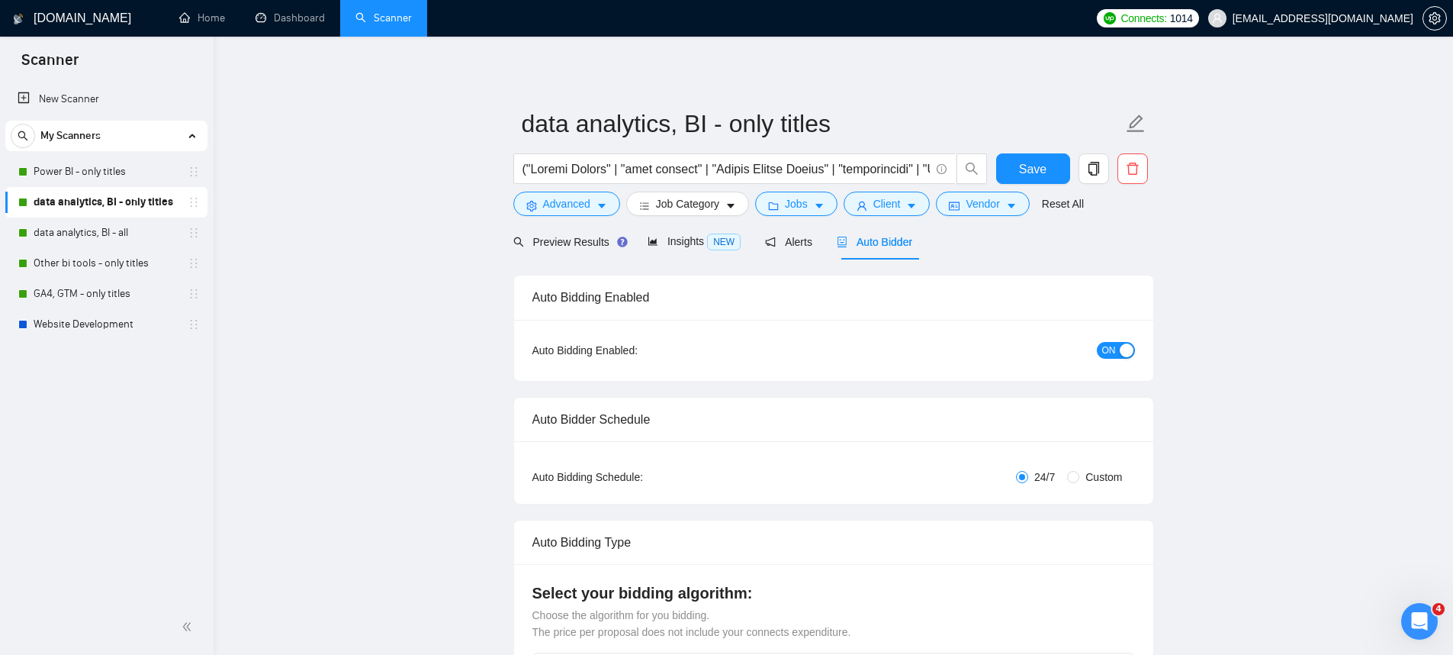
checkbox input "true"
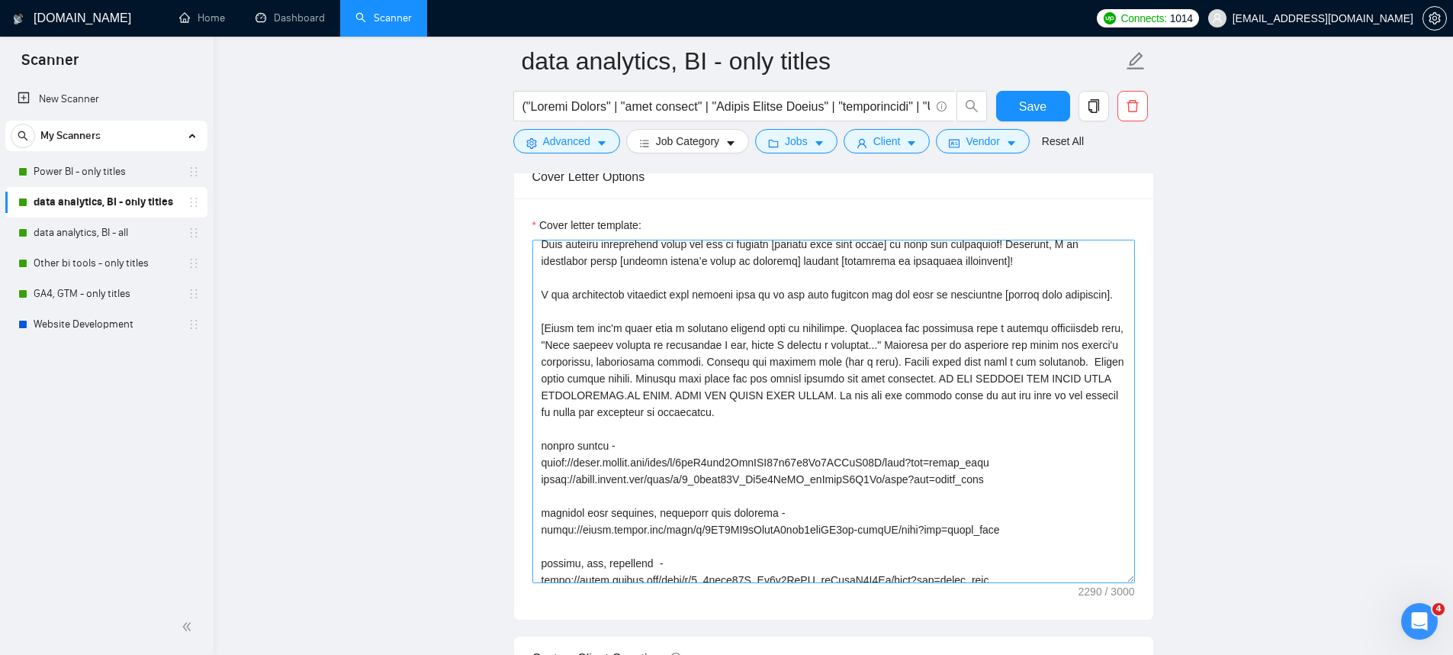
scroll to position [182, 0]
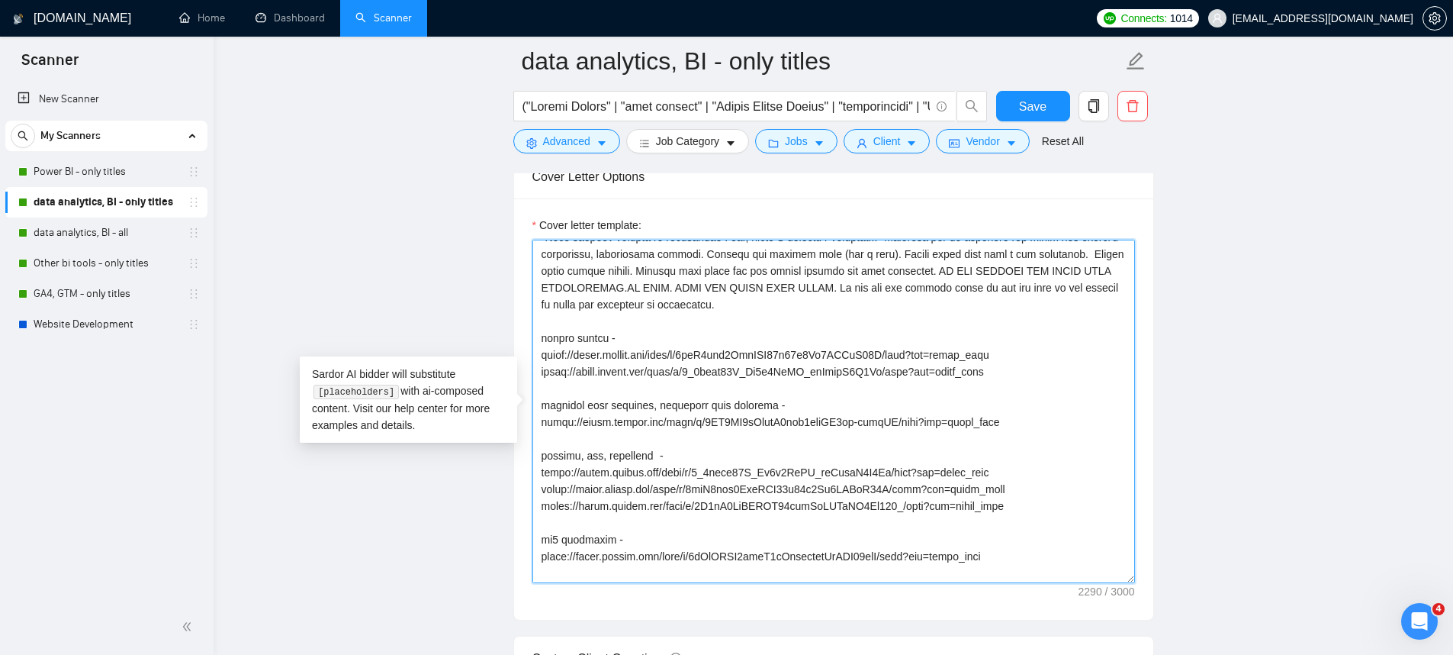
drag, startPoint x: 539, startPoint y: 360, endPoint x: 644, endPoint y: 364, distance: 105.3
click at [644, 364] on textarea "Cover letter template:" at bounding box center [833, 411] width 603 height 343
drag, startPoint x: 1007, startPoint y: 373, endPoint x: 524, endPoint y: 366, distance: 482.9
click at [995, 388] on textarea "Cover letter template:" at bounding box center [833, 411] width 603 height 343
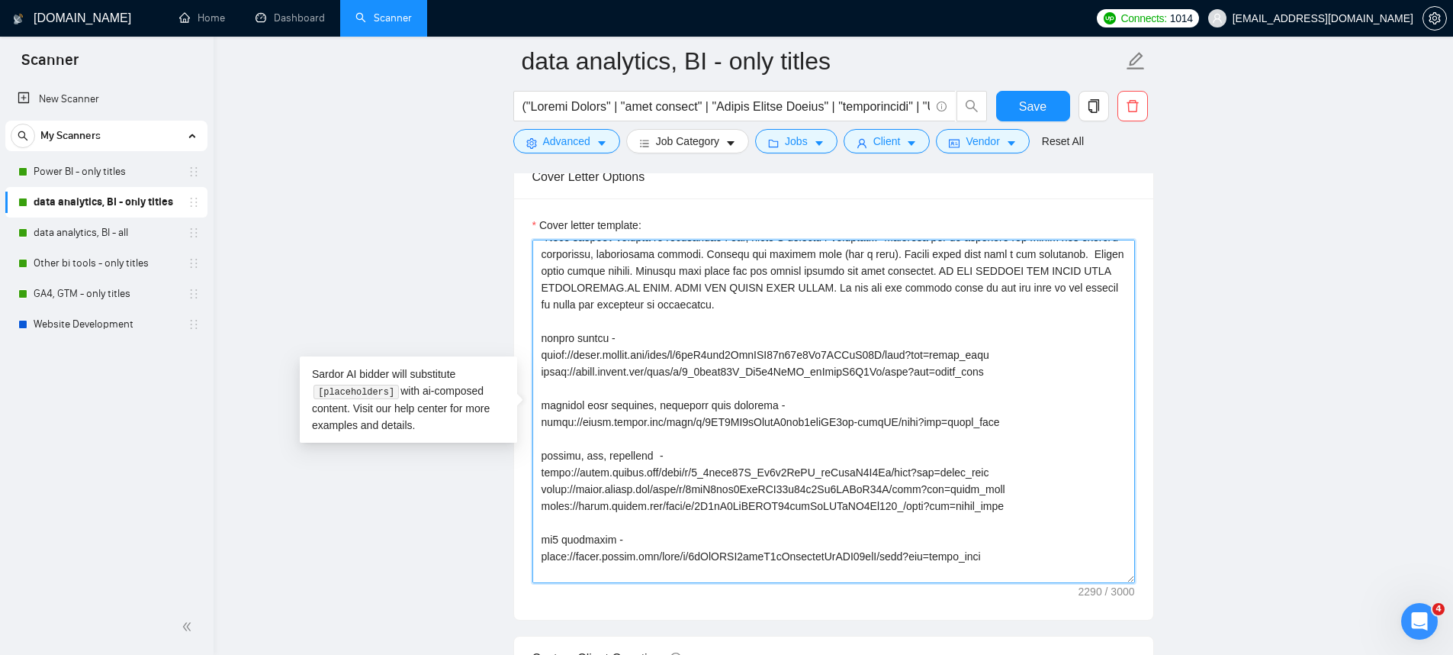
drag, startPoint x: 992, startPoint y: 373, endPoint x: 507, endPoint y: 355, distance: 484.7
click at [505, 354] on main "data analytics, BI - only titles Save Advanced Job Category Jobs Client Vendor …" at bounding box center [833, 663] width 1191 height 4565
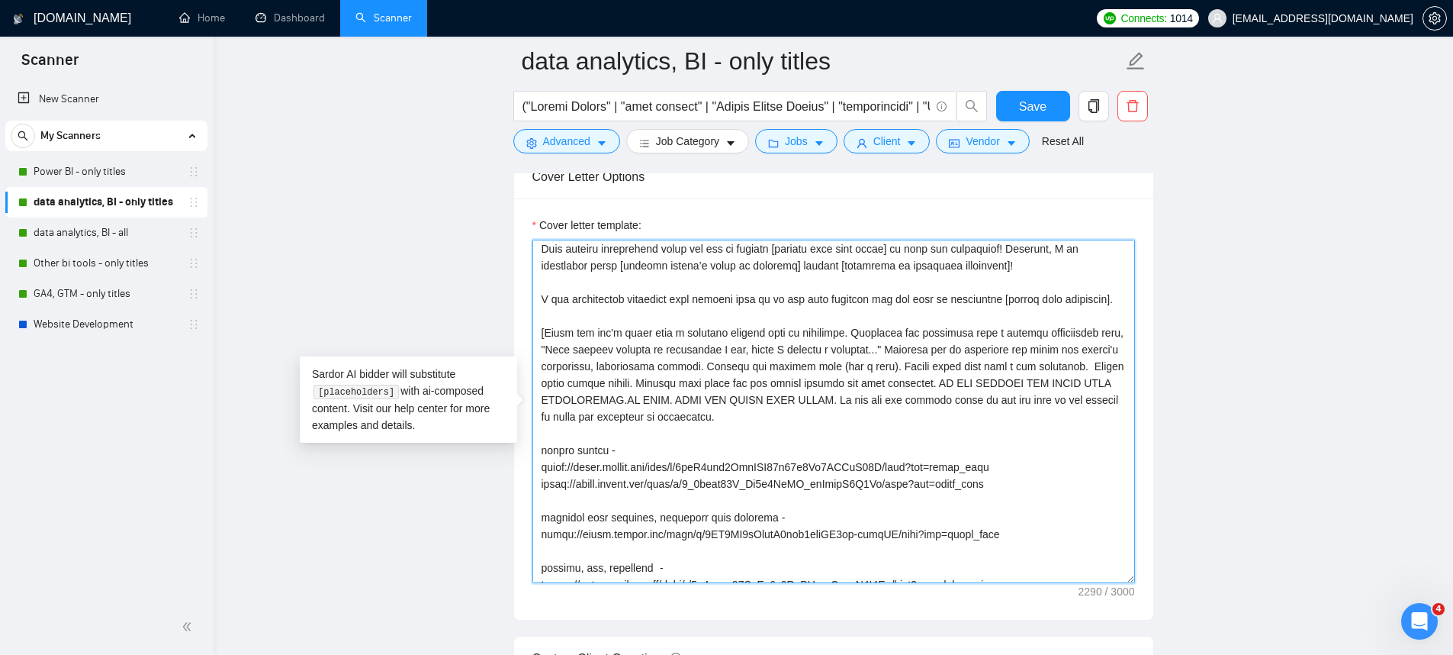
scroll to position [0, 0]
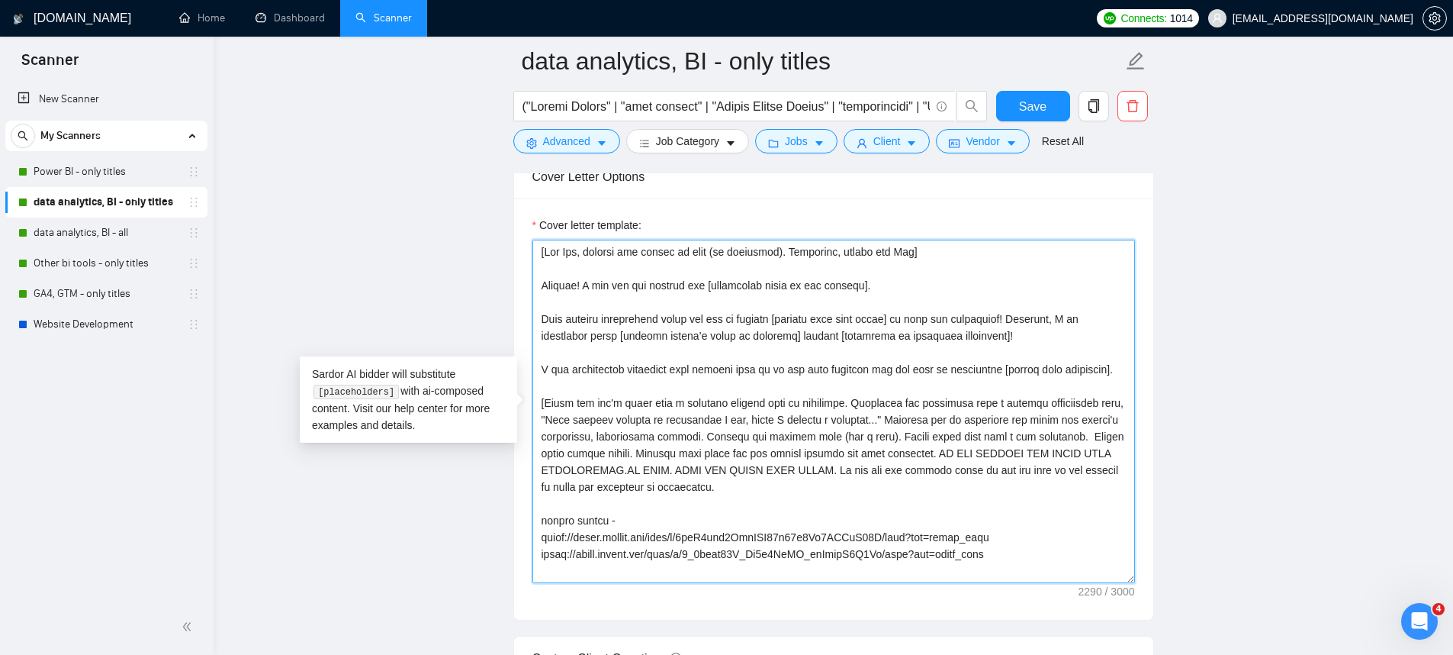
click at [777, 391] on textarea "Cover letter template:" at bounding box center [833, 411] width 603 height 343
click at [961, 317] on textarea "Cover letter template:" at bounding box center [833, 411] width 603 height 343
type textarea "[Say Hey, address the client by name (if available). Otherwise, simply say Hey]…"
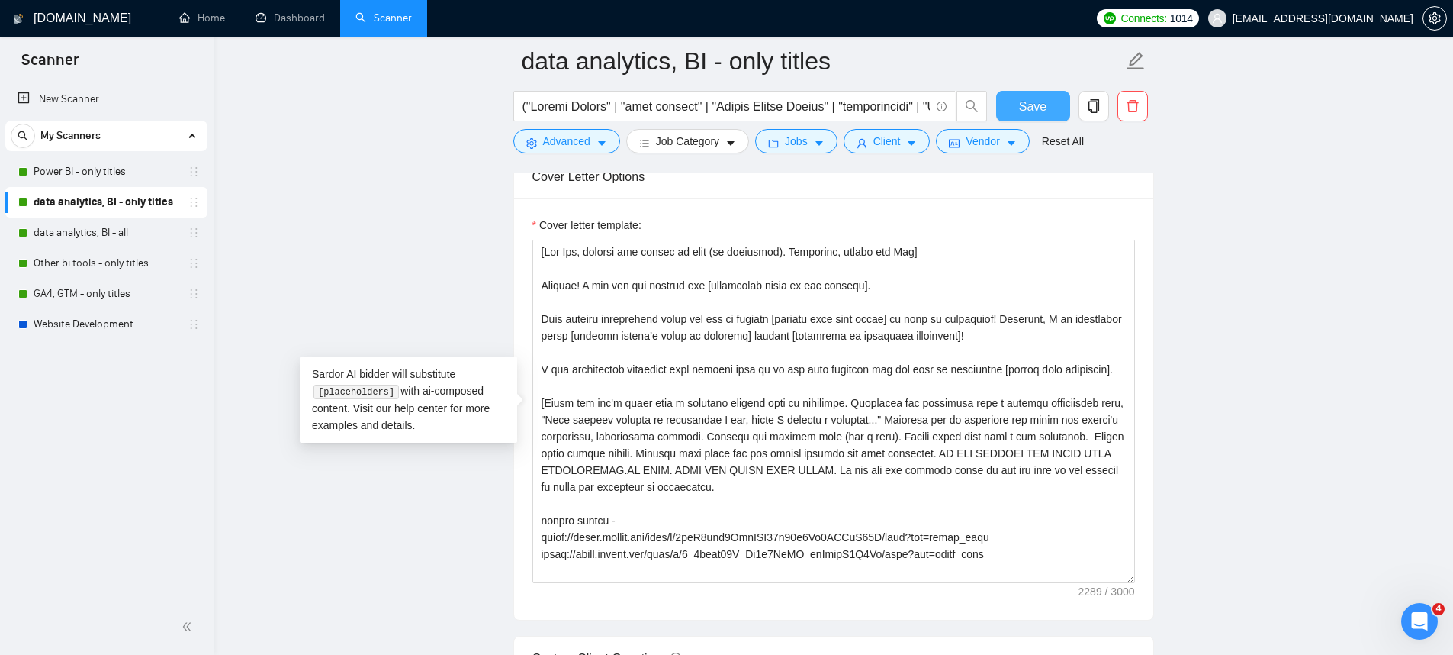
click at [1052, 112] on button "Save" at bounding box center [1033, 106] width 74 height 31
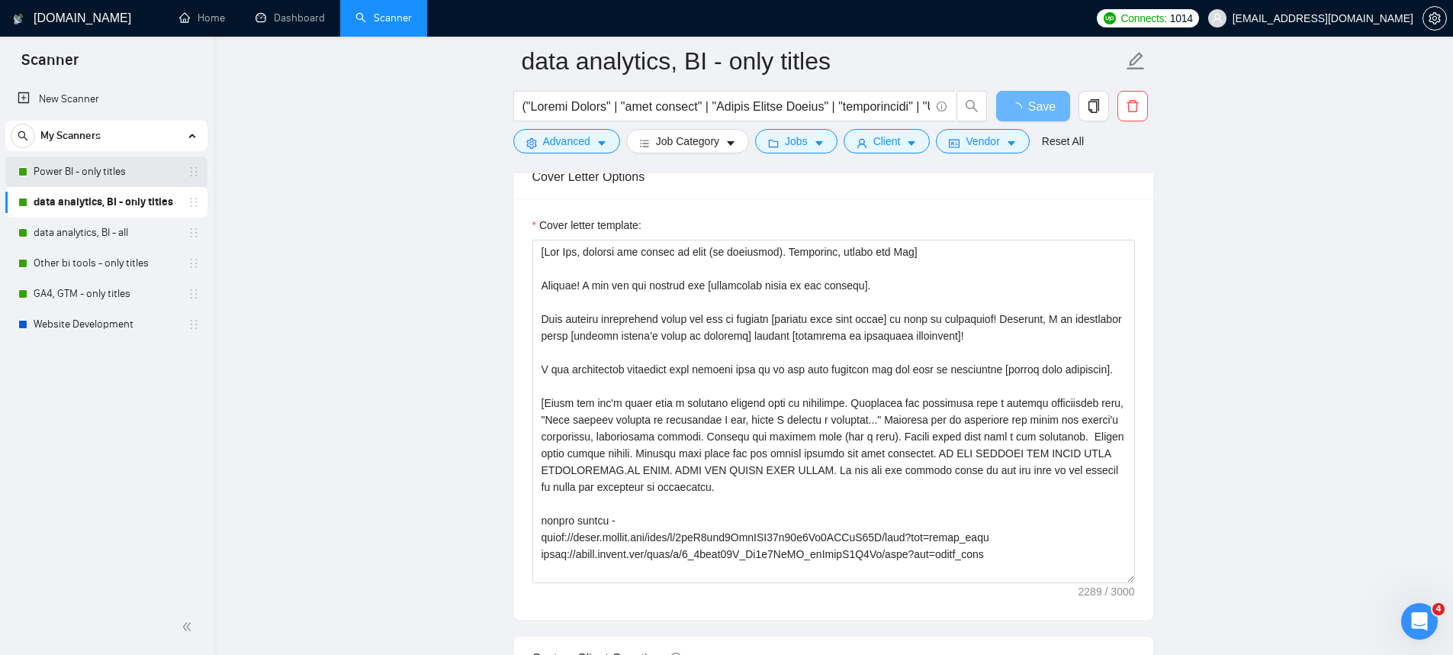
click at [117, 175] on link "Power BI - only titles" at bounding box center [106, 171] width 145 height 31
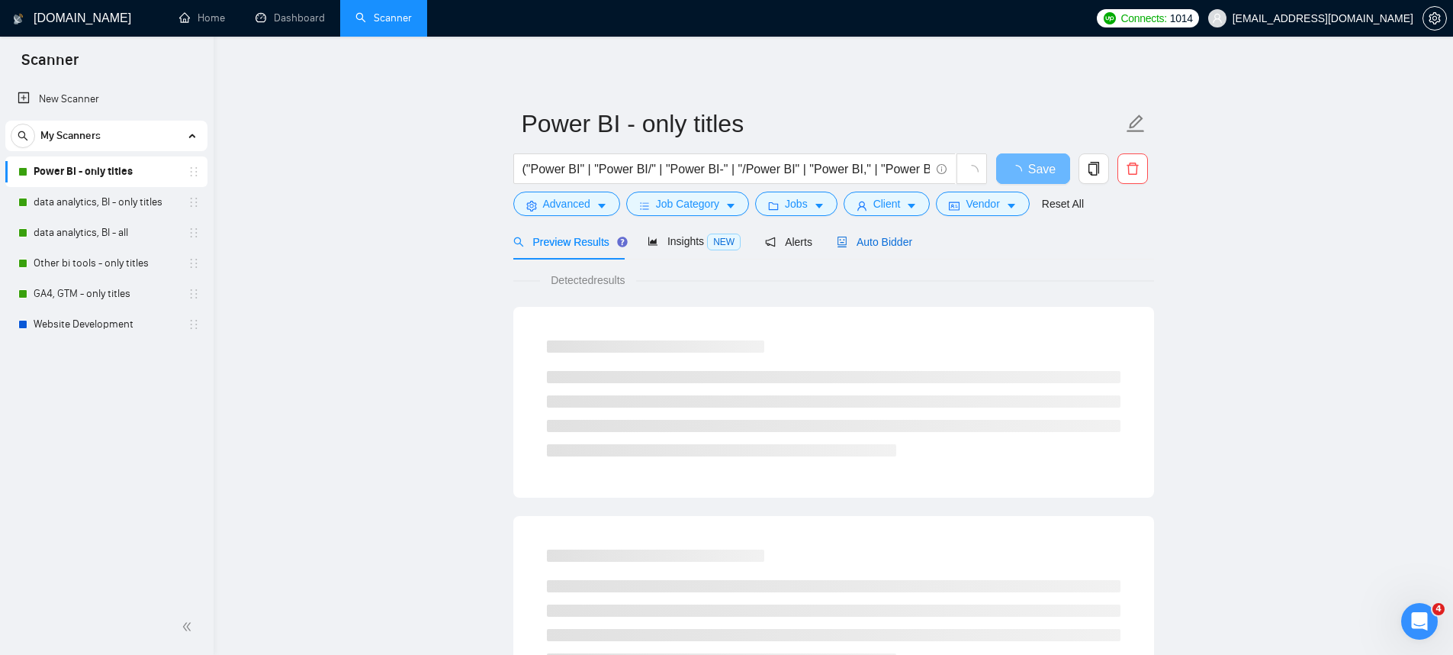
click at [904, 244] on span "Auto Bidder" at bounding box center [875, 242] width 76 height 12
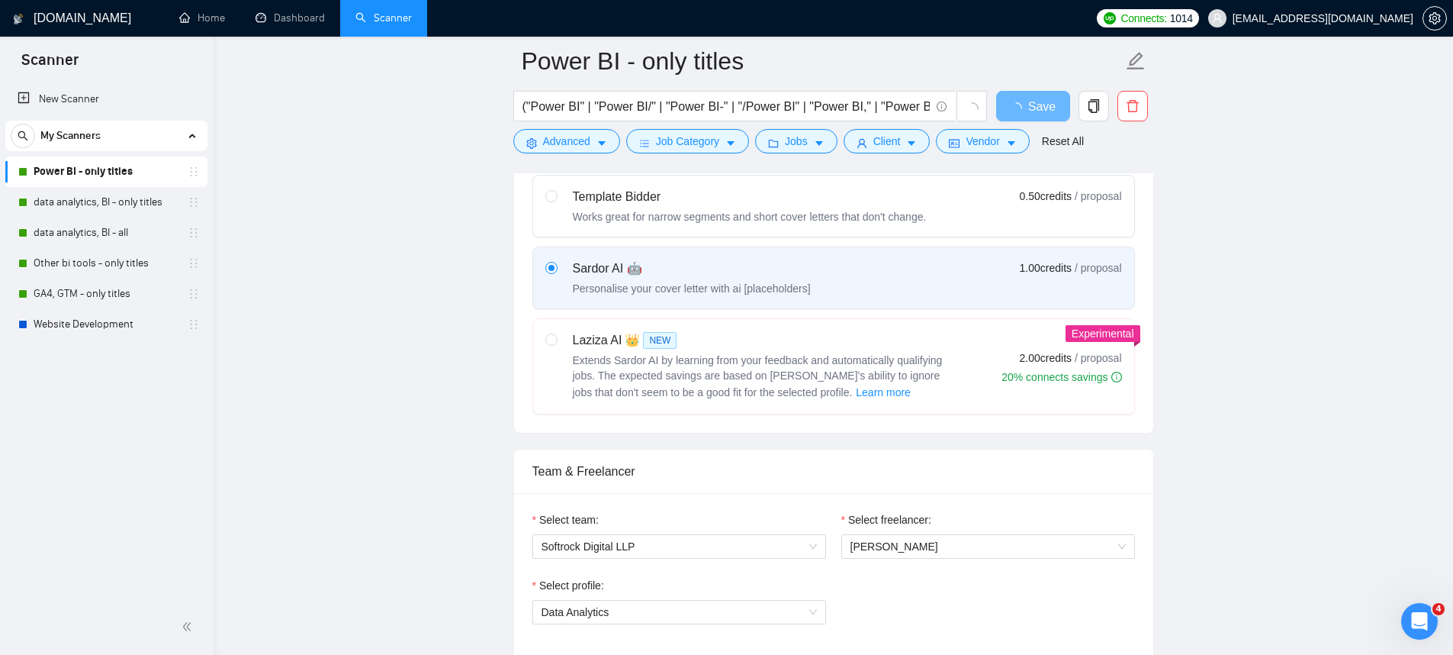
checkbox input "true"
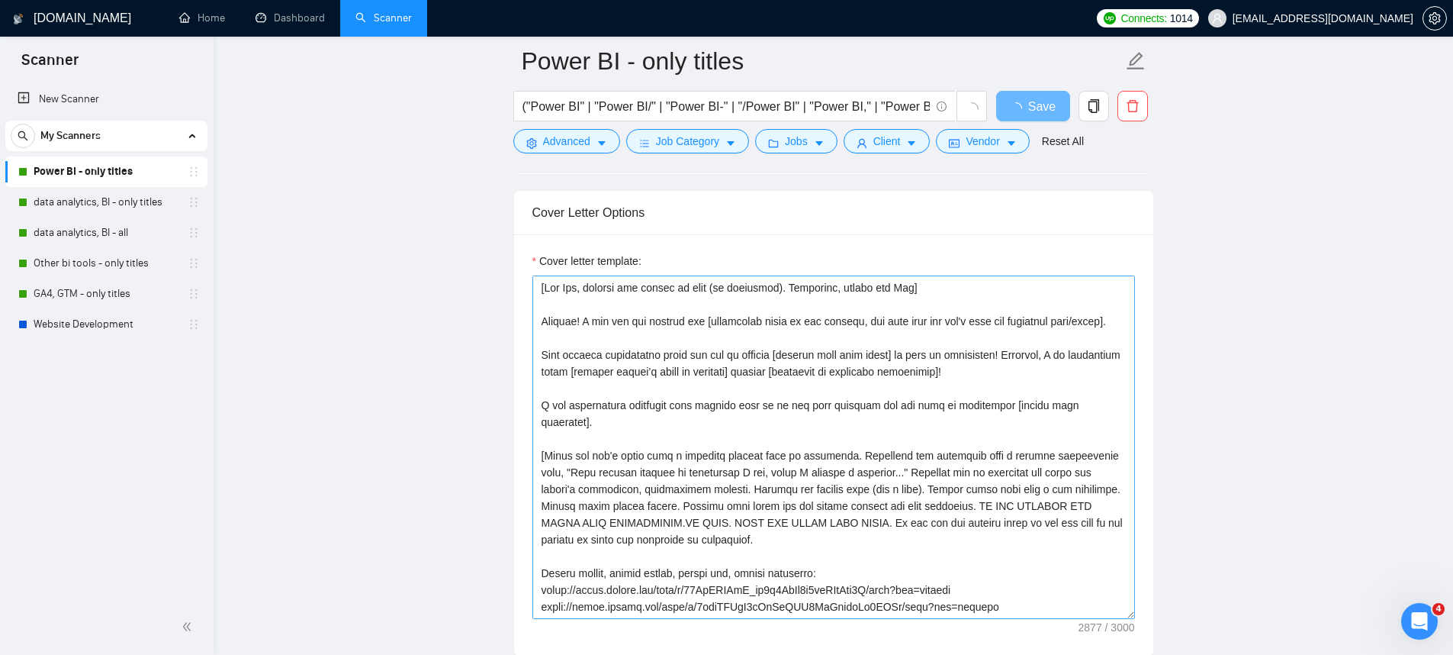
scroll to position [1562, 0]
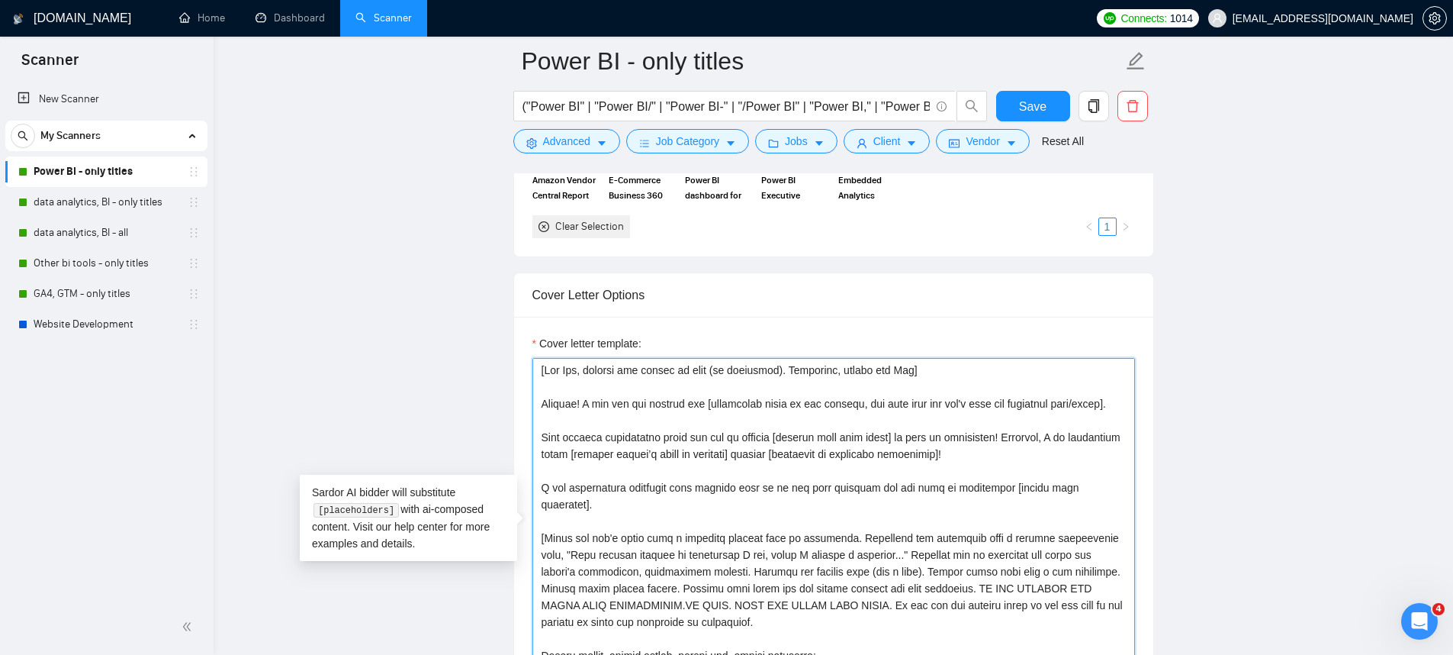
drag, startPoint x: 846, startPoint y: 404, endPoint x: 848, endPoint y: 412, distance: 8.0
click at [848, 412] on textarea "Cover letter template:" at bounding box center [833, 529] width 603 height 343
click at [78, 214] on link "data analytics, BI - only titles" at bounding box center [106, 202] width 145 height 31
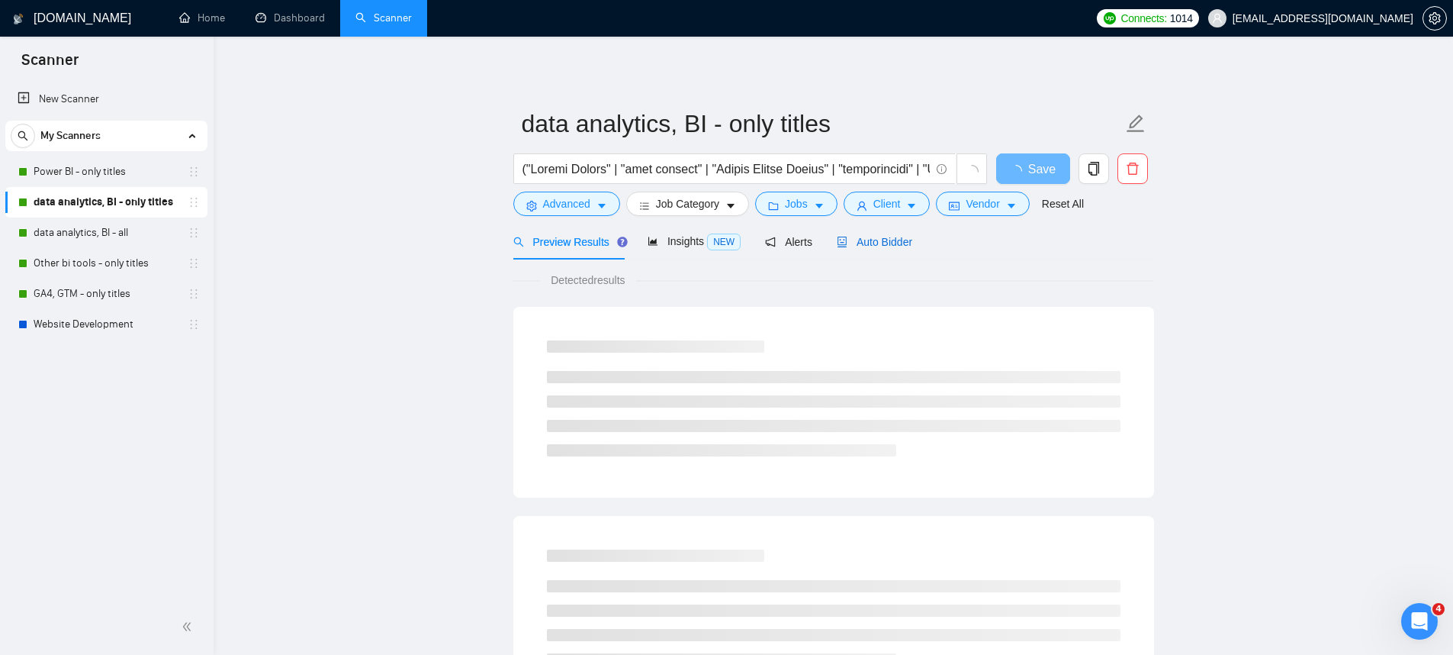
click at [899, 233] on div "Auto Bidder" at bounding box center [875, 241] width 76 height 17
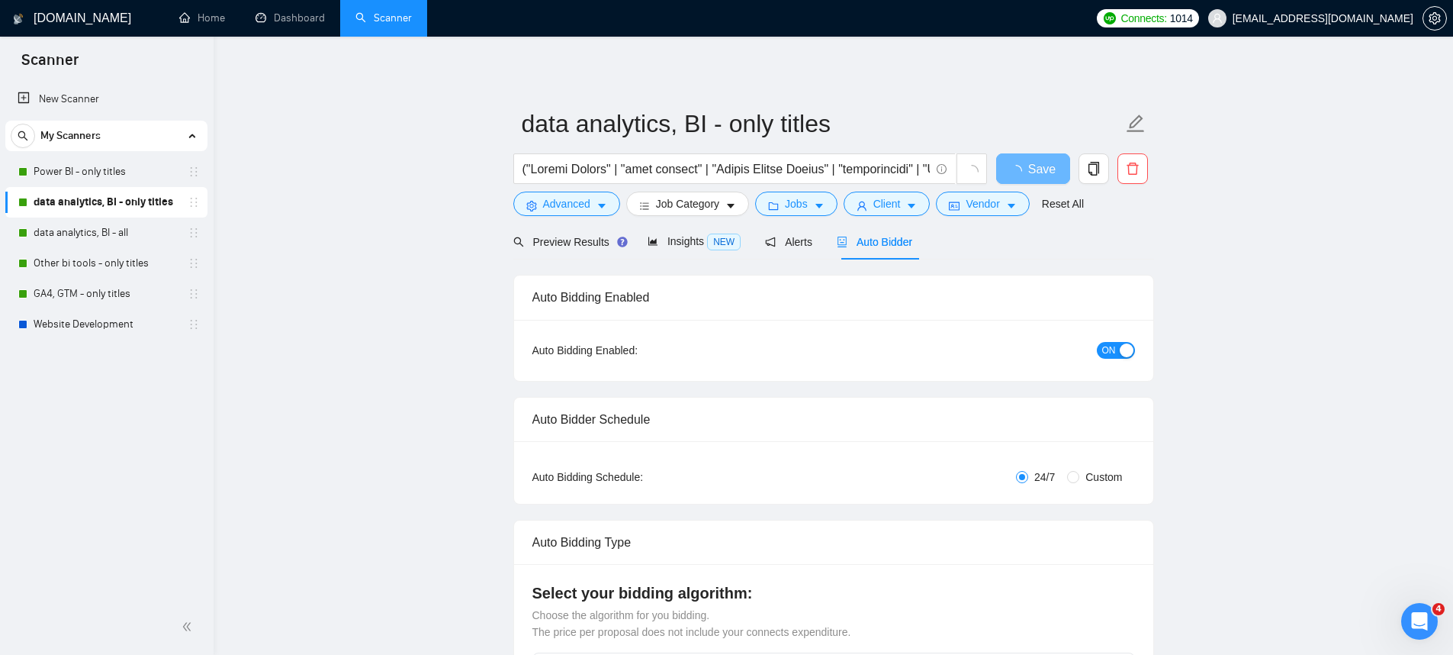
checkbox input "true"
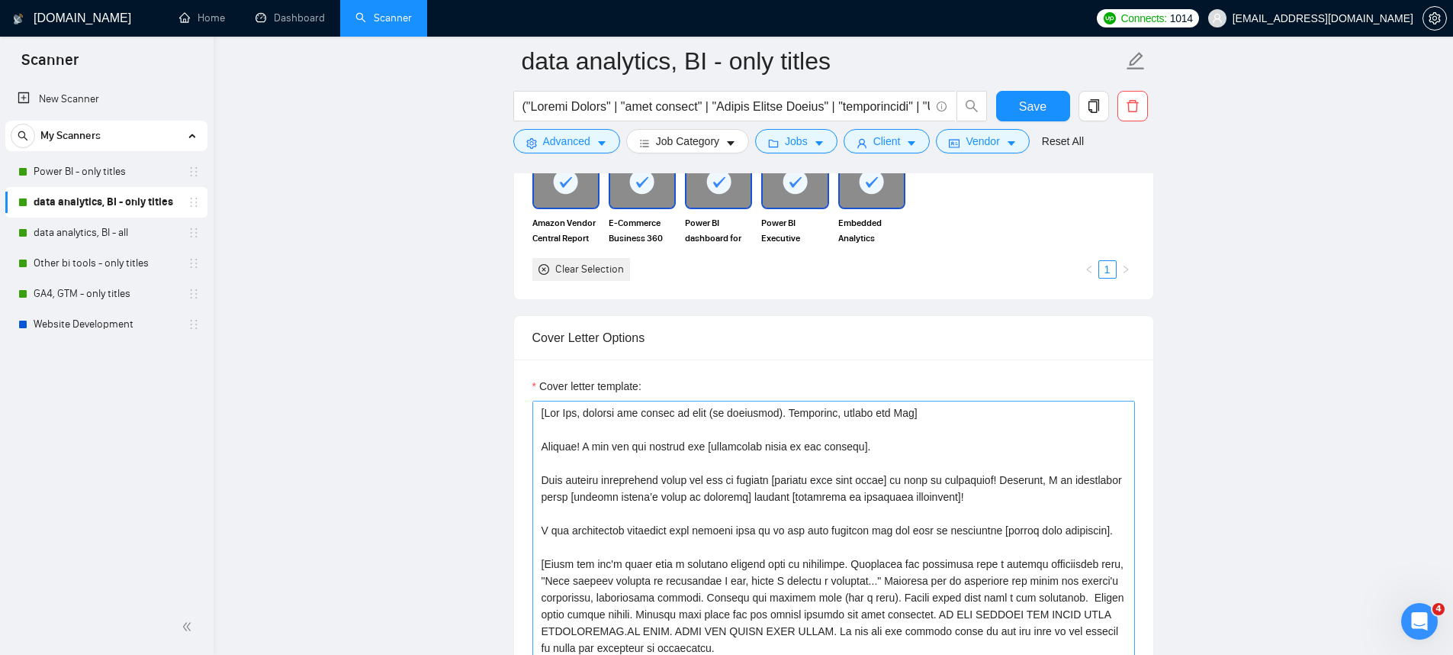
scroll to position [1529, 0]
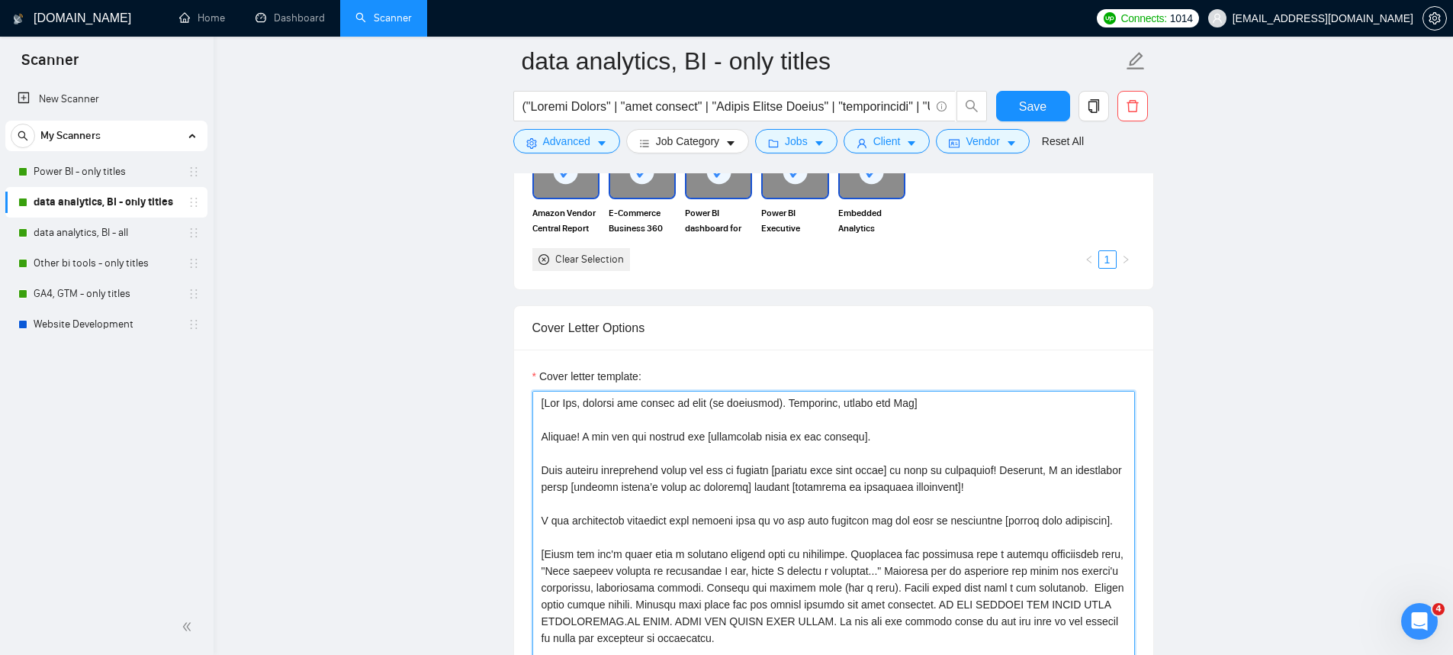
click at [846, 437] on textarea "Cover letter template:" at bounding box center [833, 562] width 603 height 343
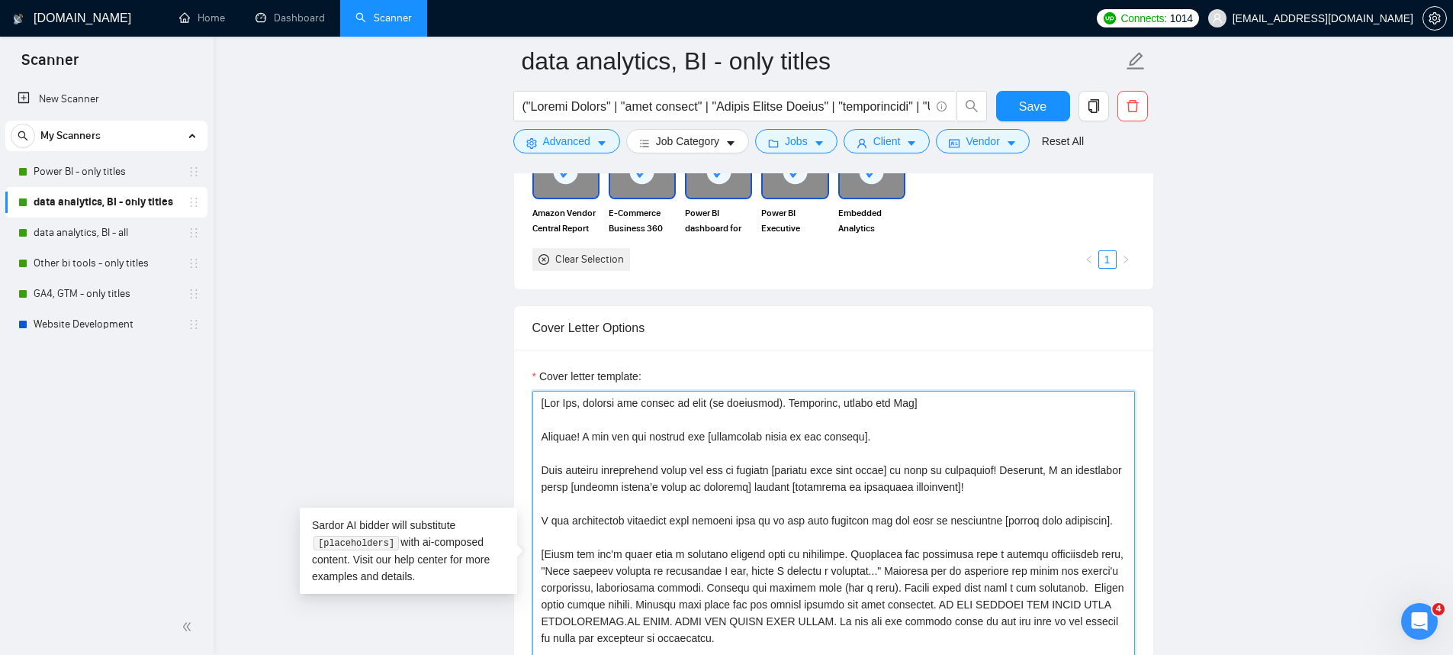
paste textarea ", but make sure you don't miss the important tool/point]."
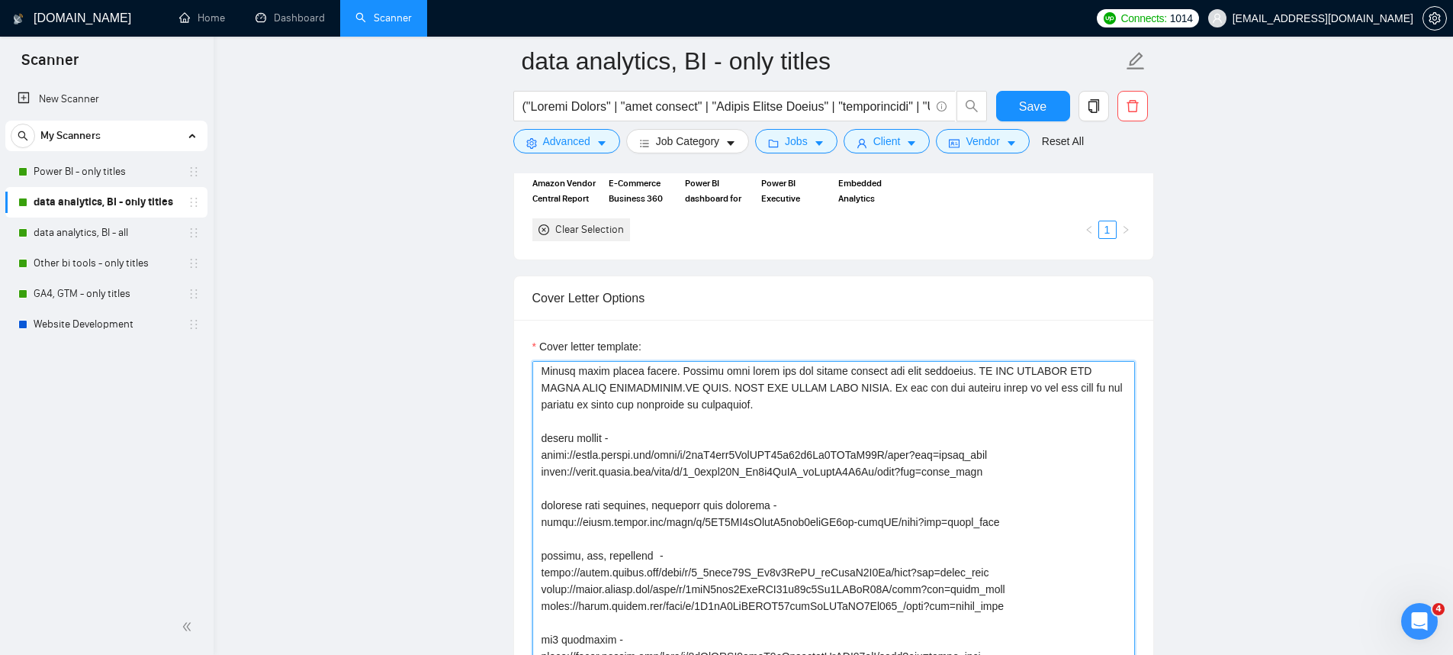
scroll to position [240, 0]
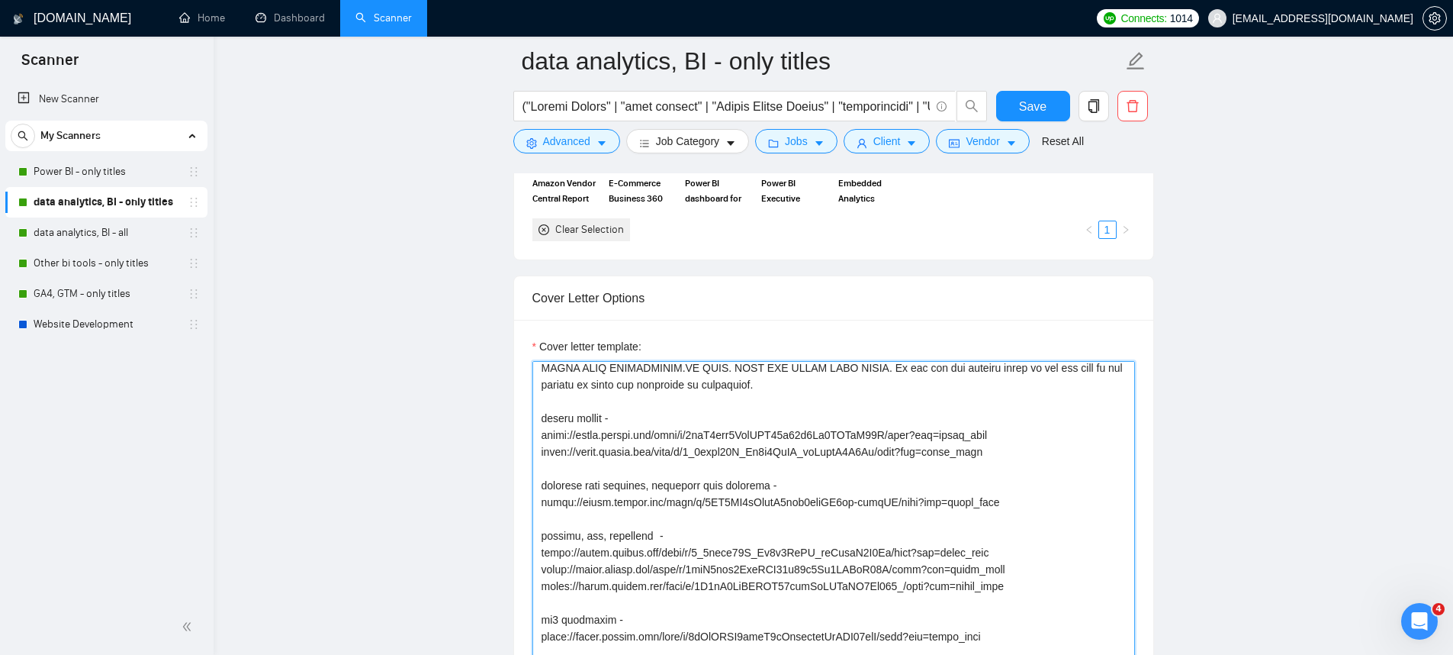
drag, startPoint x: 894, startPoint y: 603, endPoint x: 519, endPoint y: 609, distance: 374.6
click at [519, 609] on div "Cover letter template:" at bounding box center [833, 530] width 639 height 421
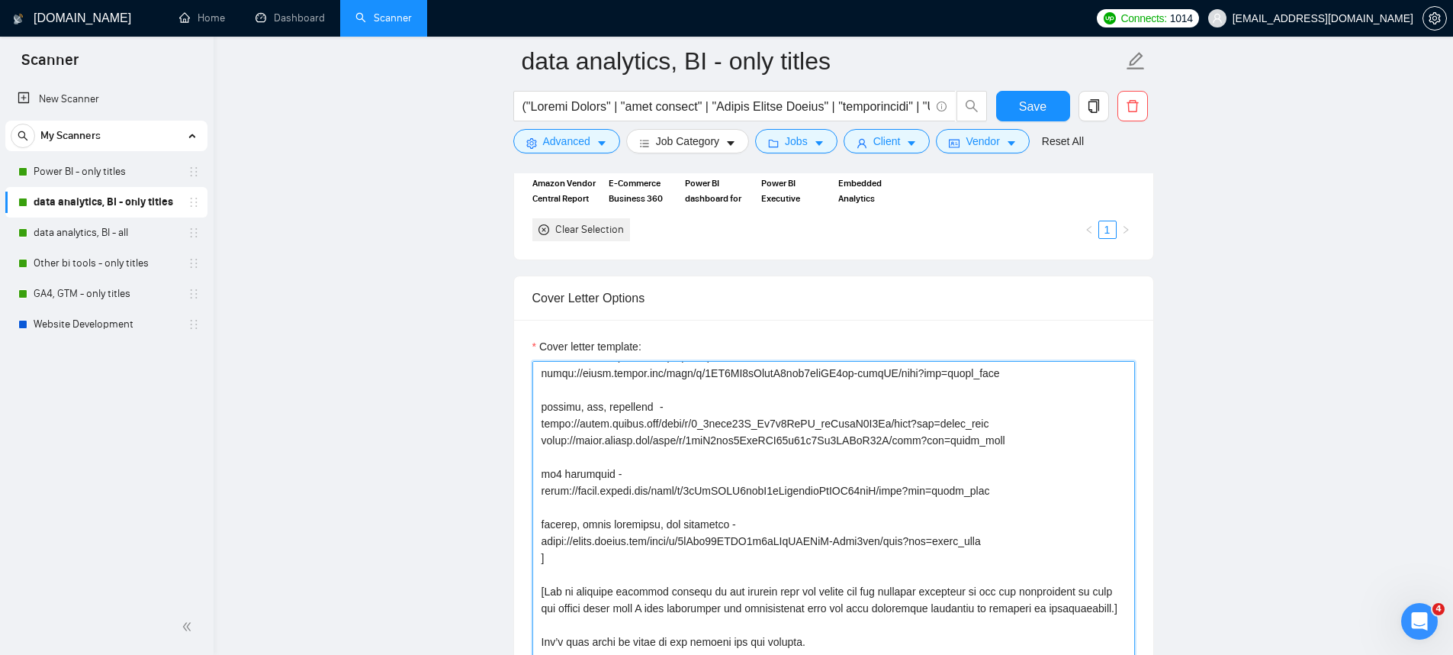
scroll to position [218, 0]
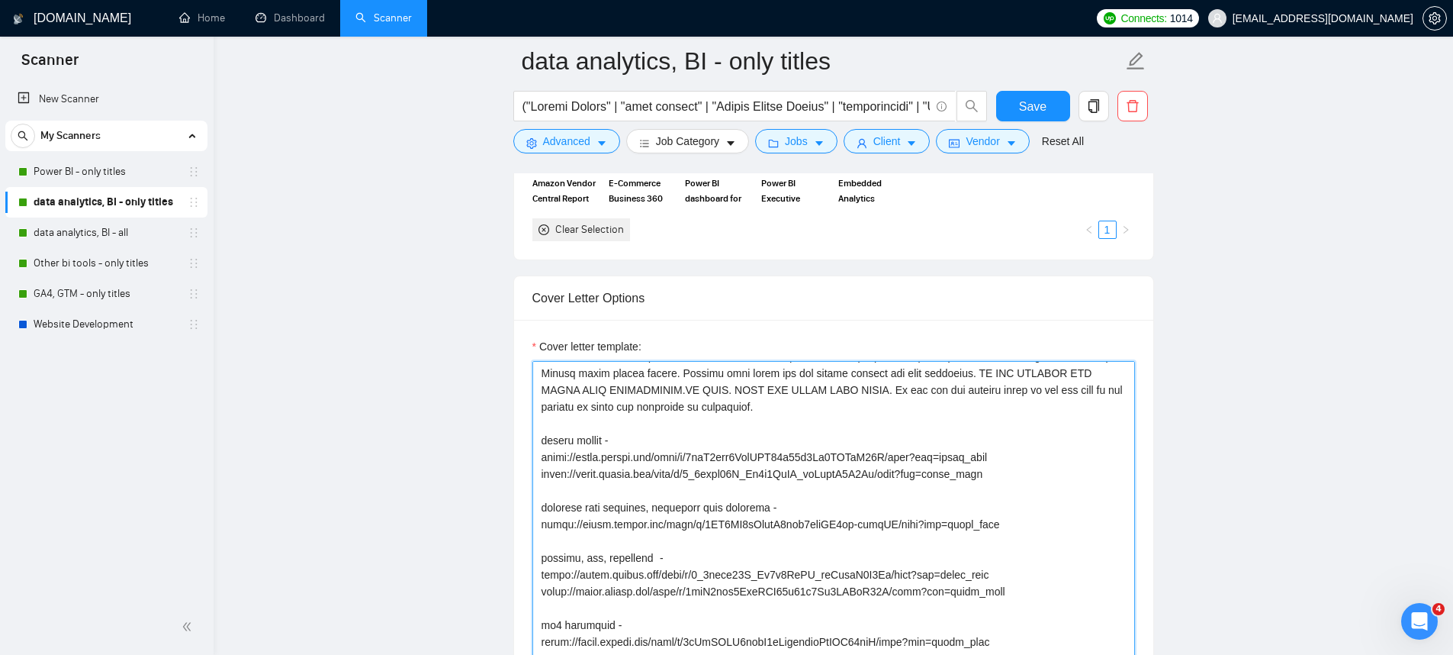
drag, startPoint x: 1005, startPoint y: 494, endPoint x: 500, endPoint y: 484, distance: 505.1
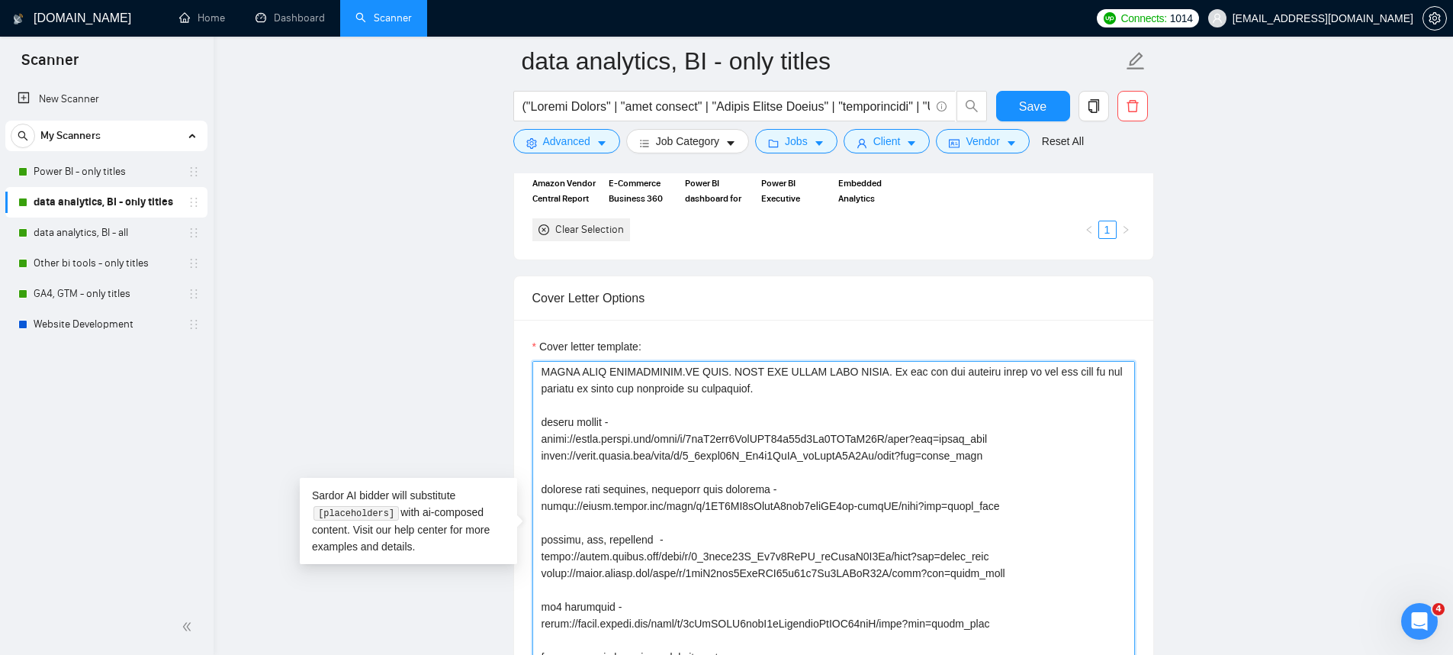
scroll to position [246, 0]
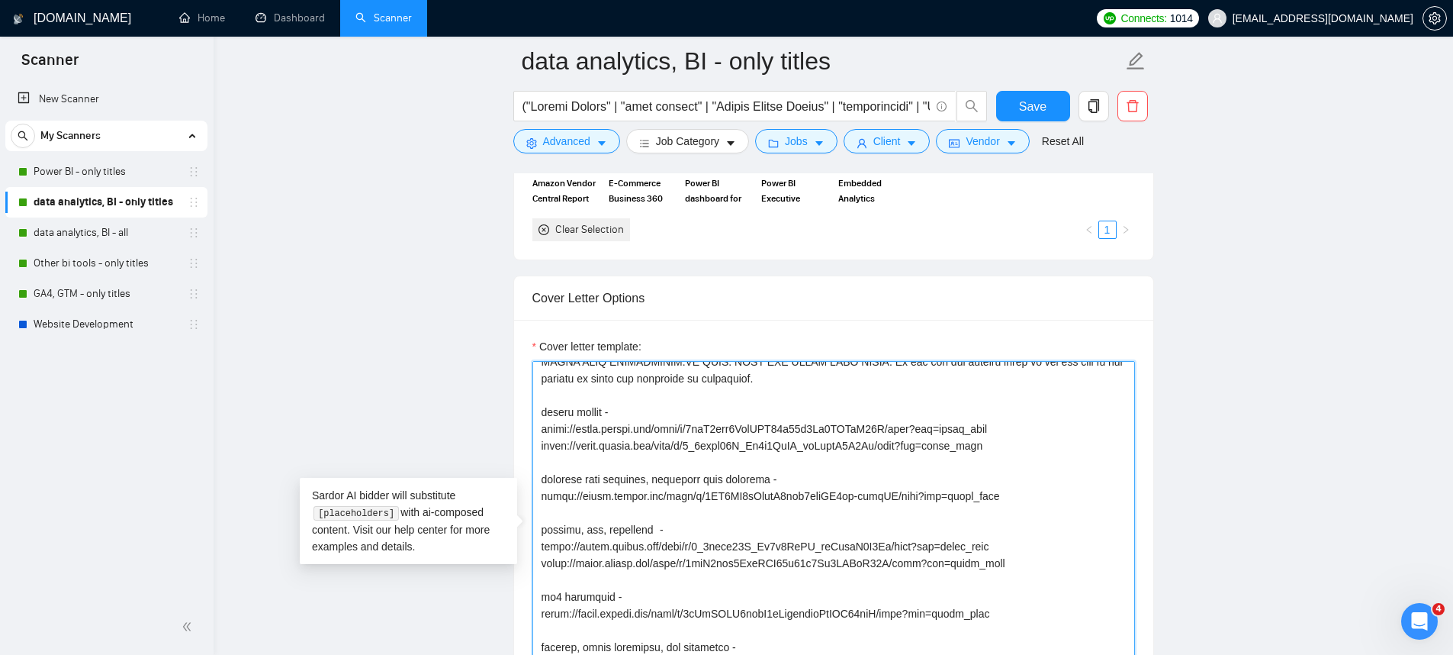
click at [1012, 539] on textarea "Cover letter template:" at bounding box center [833, 532] width 603 height 343
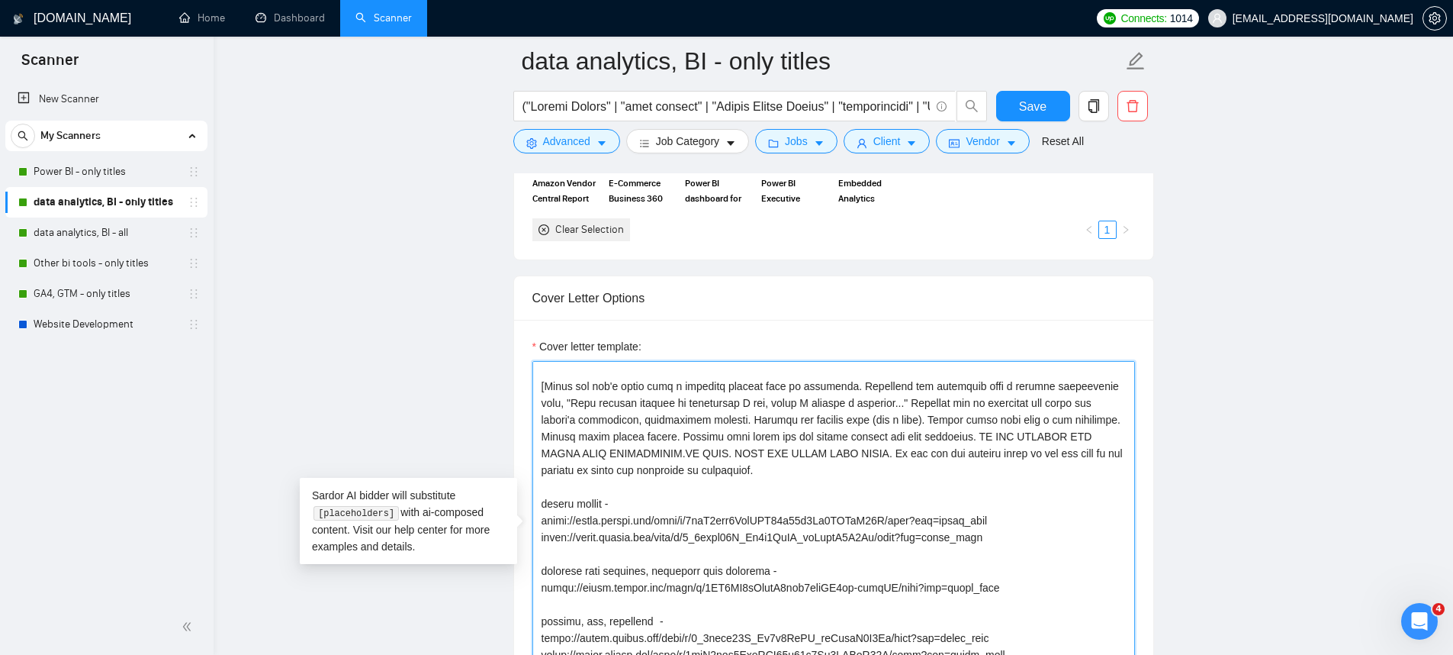
scroll to position [403, 0]
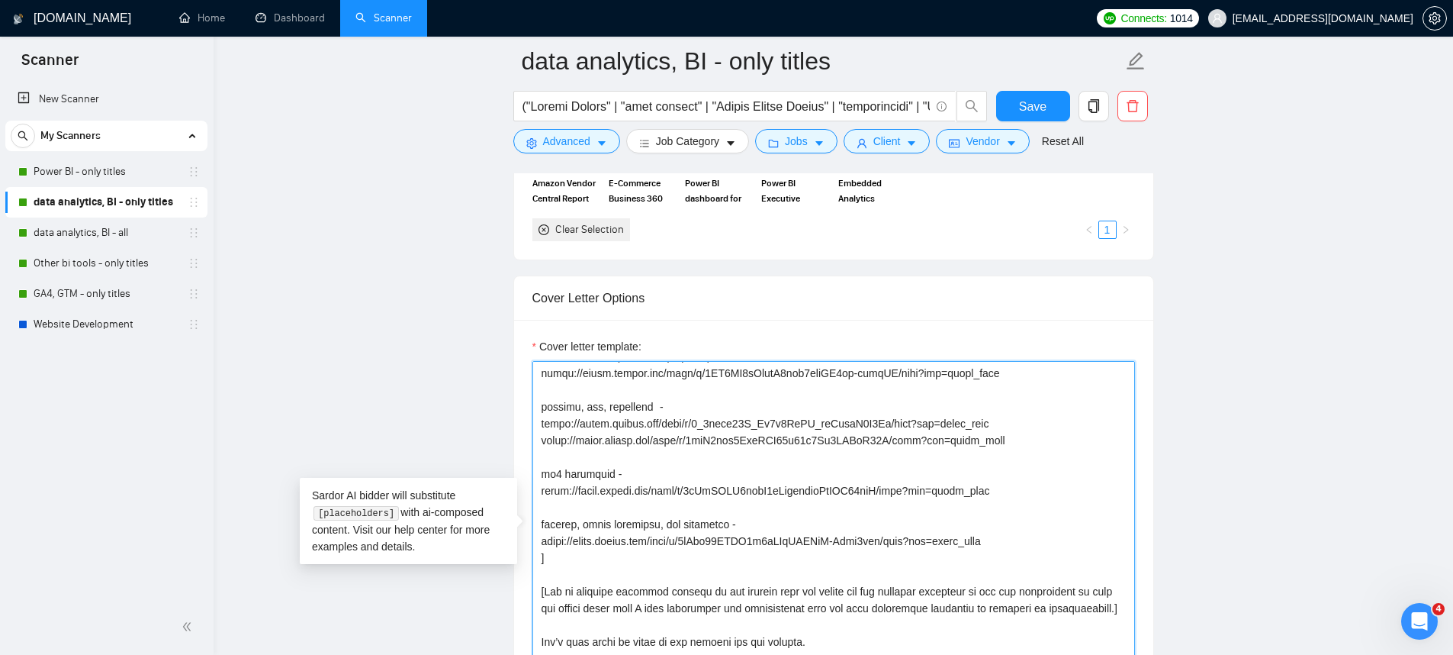
click at [1076, 517] on textarea "Cover letter template:" at bounding box center [833, 532] width 603 height 343
paste textarea "Amazon seller, amazon vendor, amazon ads, amazon ecommerce: https://drive.googl…"
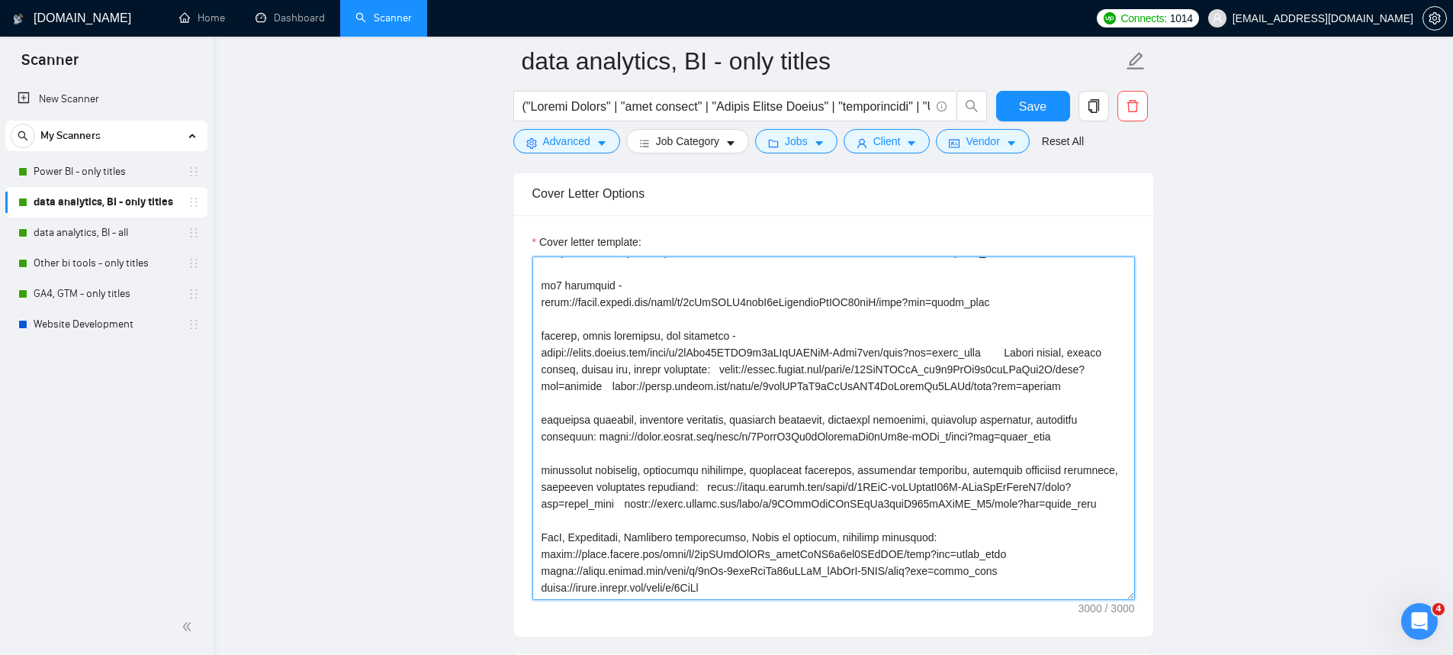
scroll to position [1734, 0]
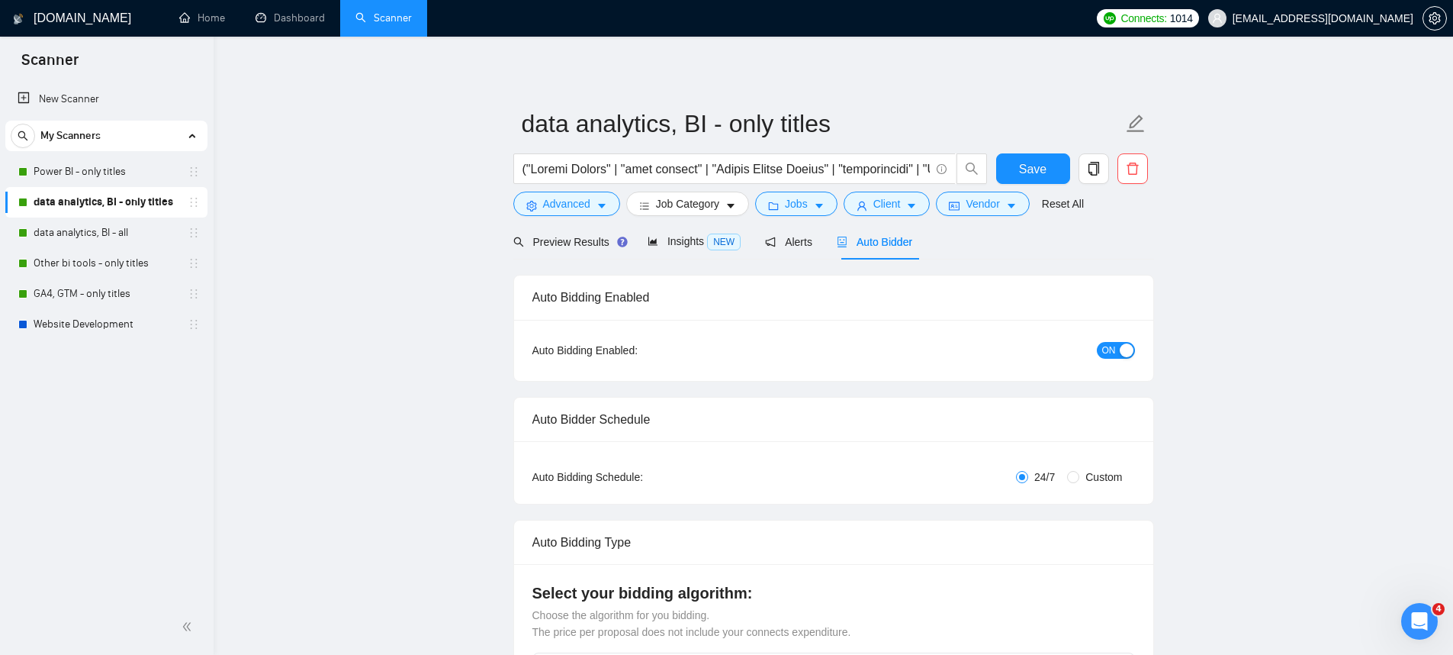
type textarea "[Say Hey, address the client by name (if available). Otherwise, simply say Hey]…"
click at [879, 256] on div "Auto Bidder" at bounding box center [875, 242] width 76 height 36
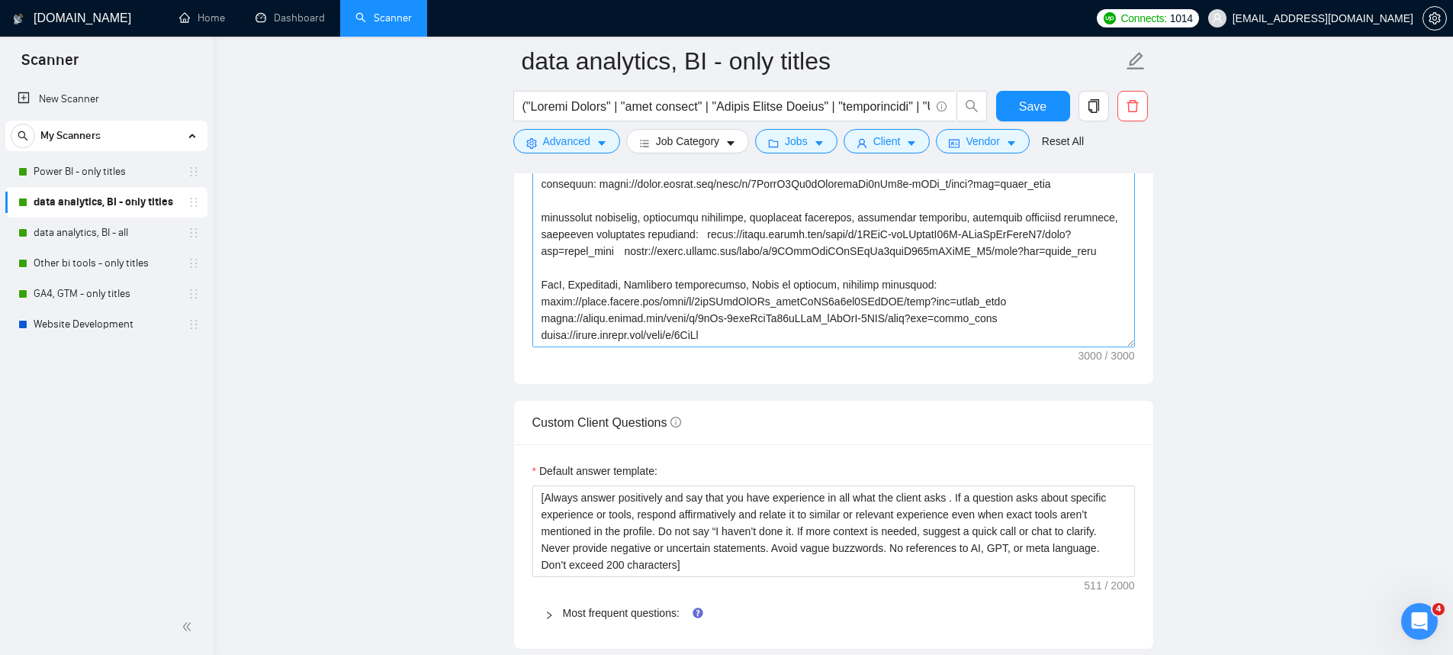
scroll to position [1672, 0]
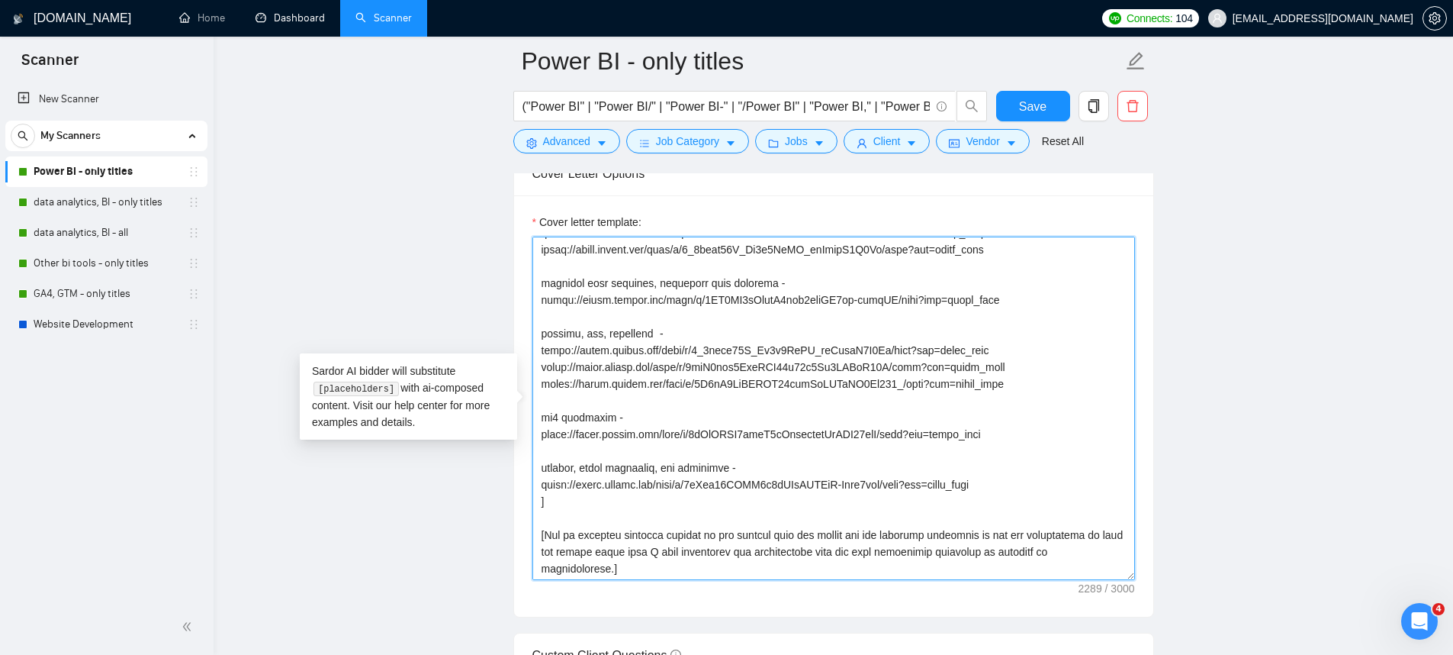
scroll to position [255, 0]
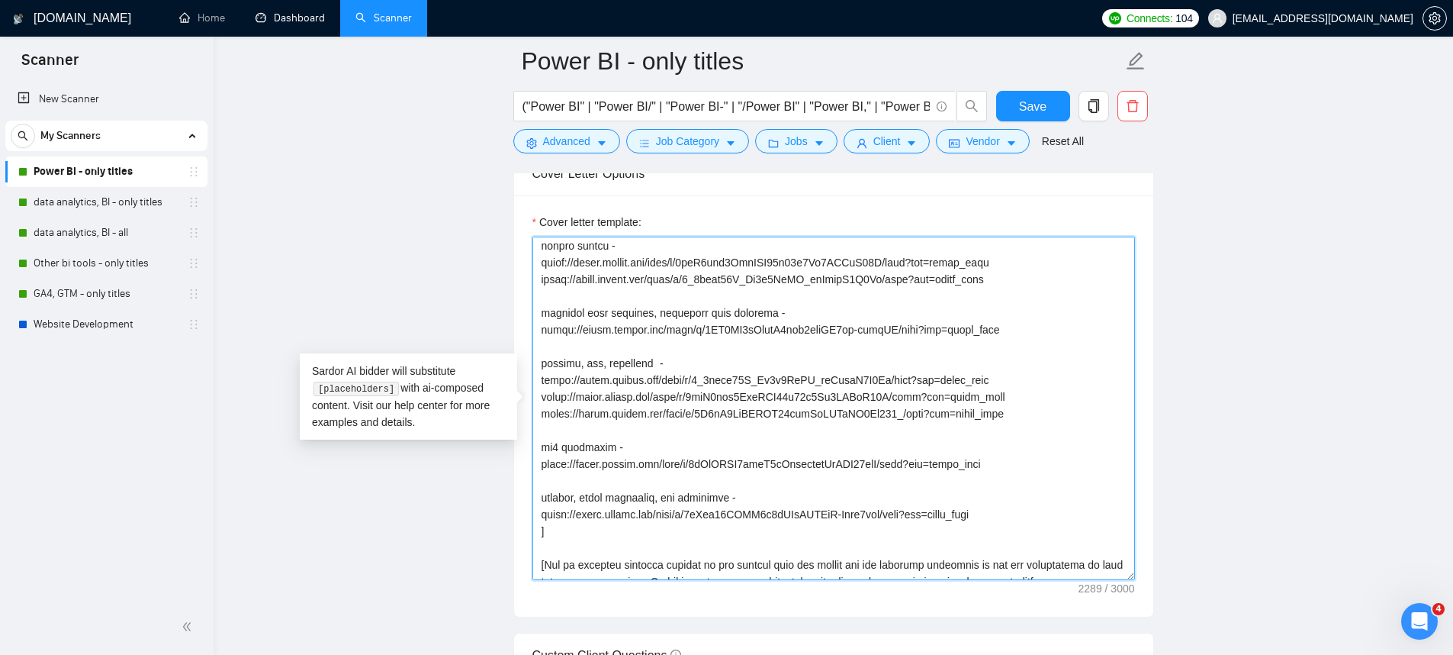
drag, startPoint x: 1030, startPoint y: 400, endPoint x: 524, endPoint y: 329, distance: 510.8
click at [524, 329] on div "Cover letter template:" at bounding box center [833, 405] width 639 height 421
paste textarea
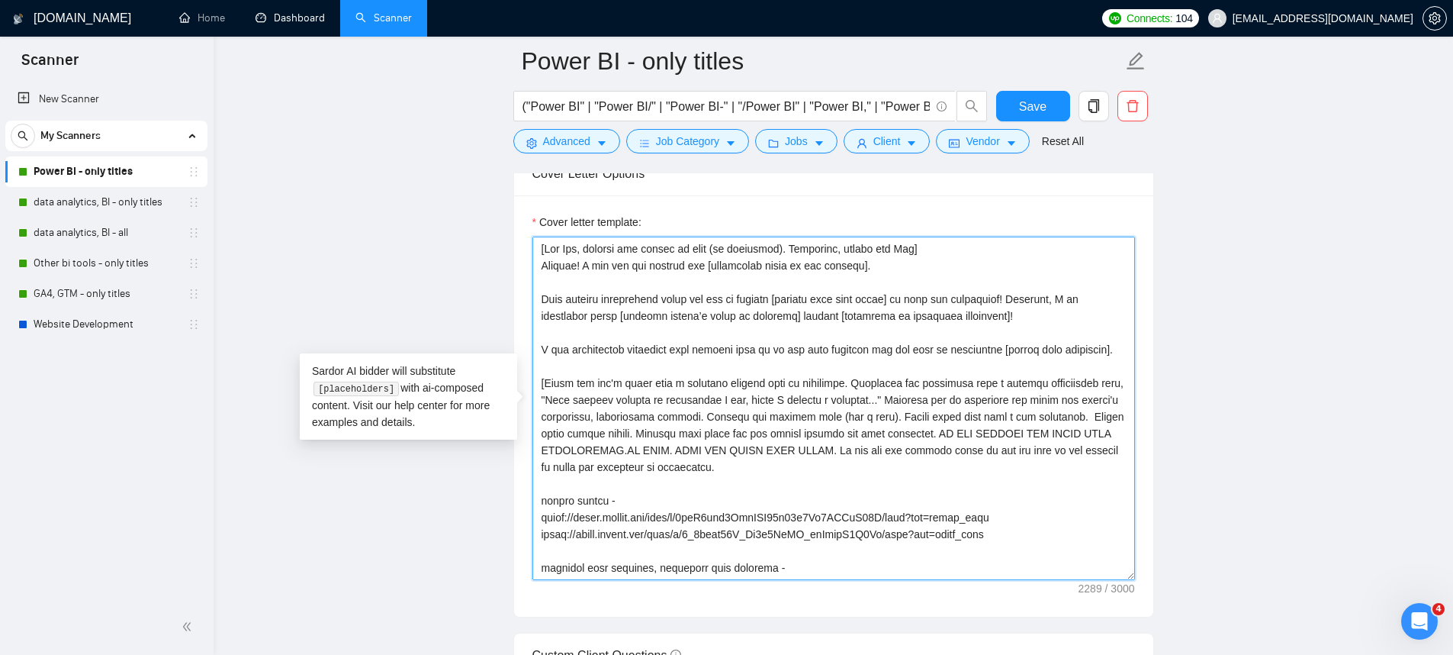
scroll to position [1497, 0]
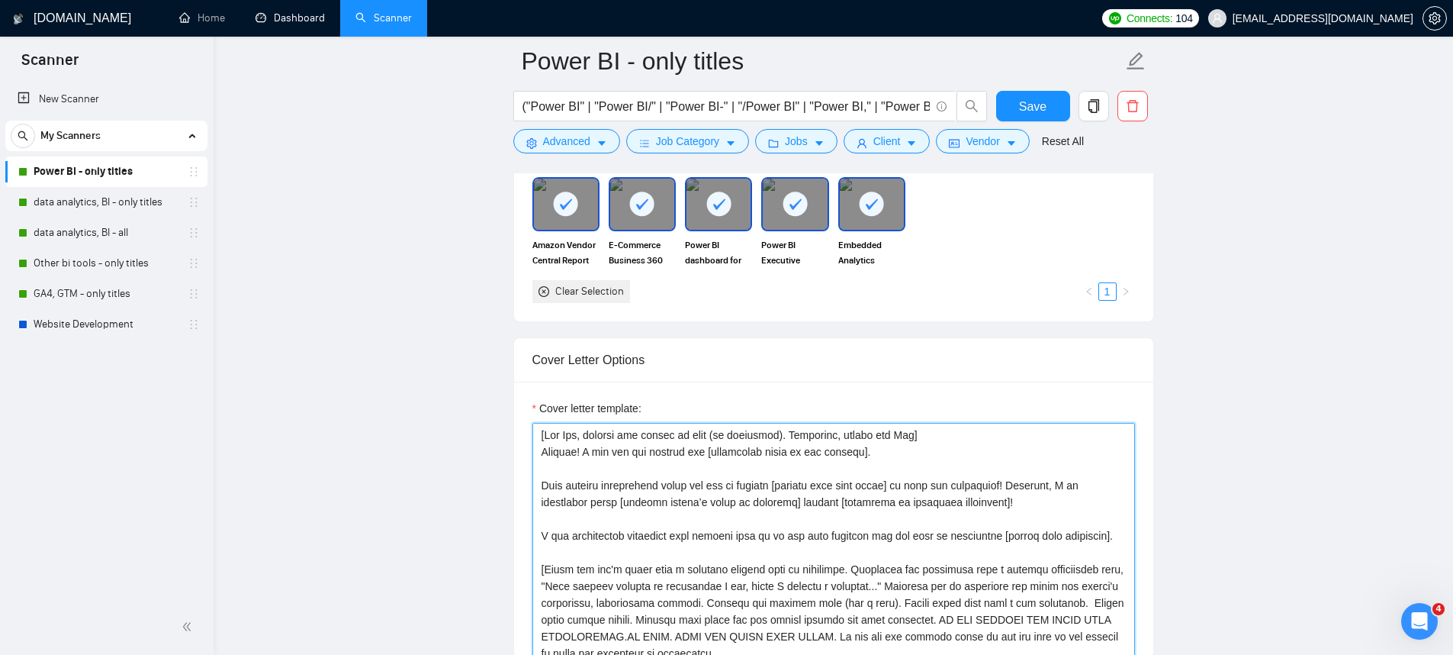
click at [963, 440] on textarea "Cover letter template:" at bounding box center [833, 594] width 603 height 343
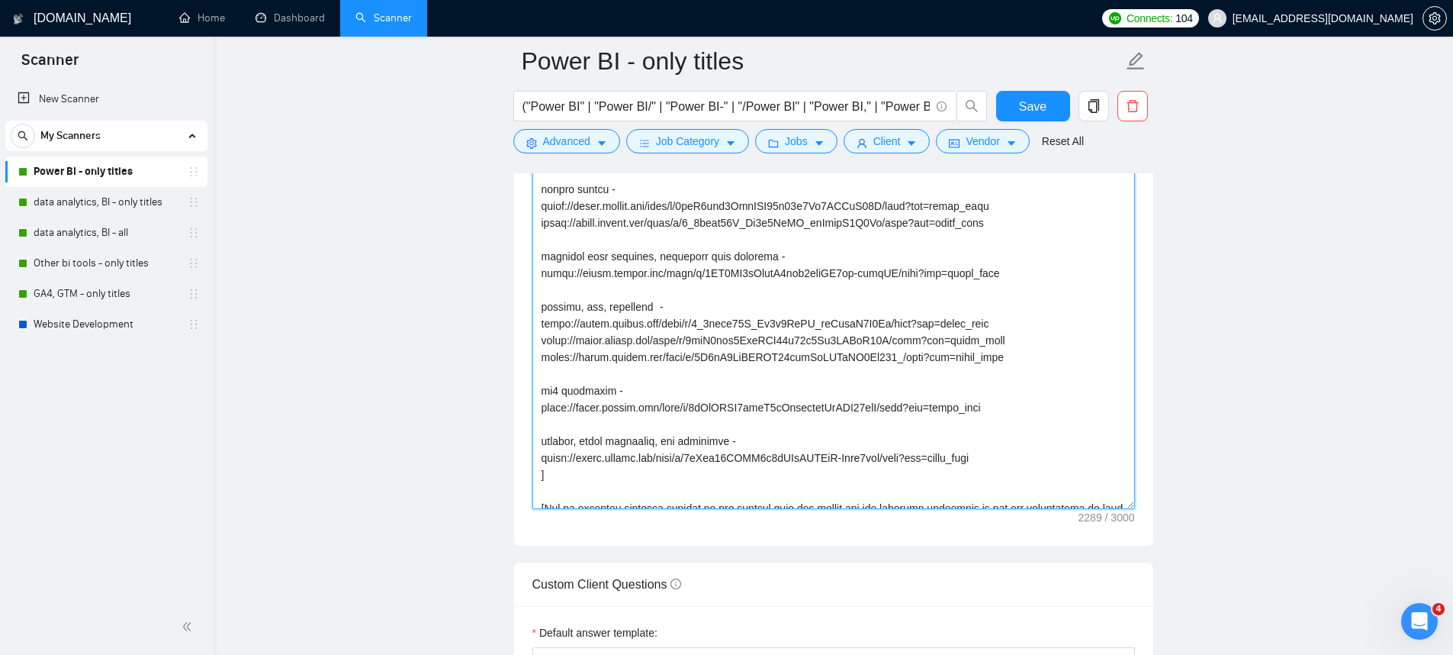
scroll to position [250, 0]
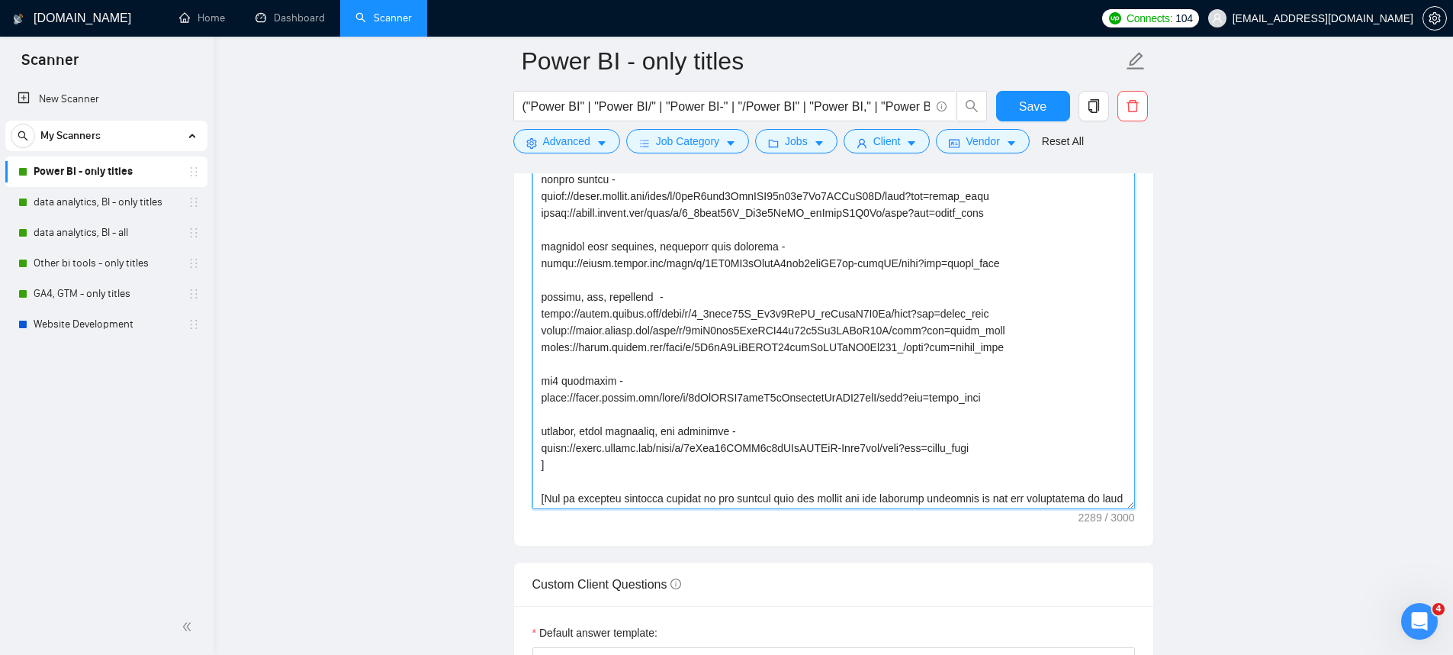
drag, startPoint x: 1077, startPoint y: 465, endPoint x: 535, endPoint y: 188, distance: 609.0
click at [535, 188] on textarea "Cover letter template:" at bounding box center [833, 337] width 603 height 343
paste textarea "ONLY FROM THE BELOW LIST. Amazon seller, amazon vendor, amazon ads, amazon ecom…"
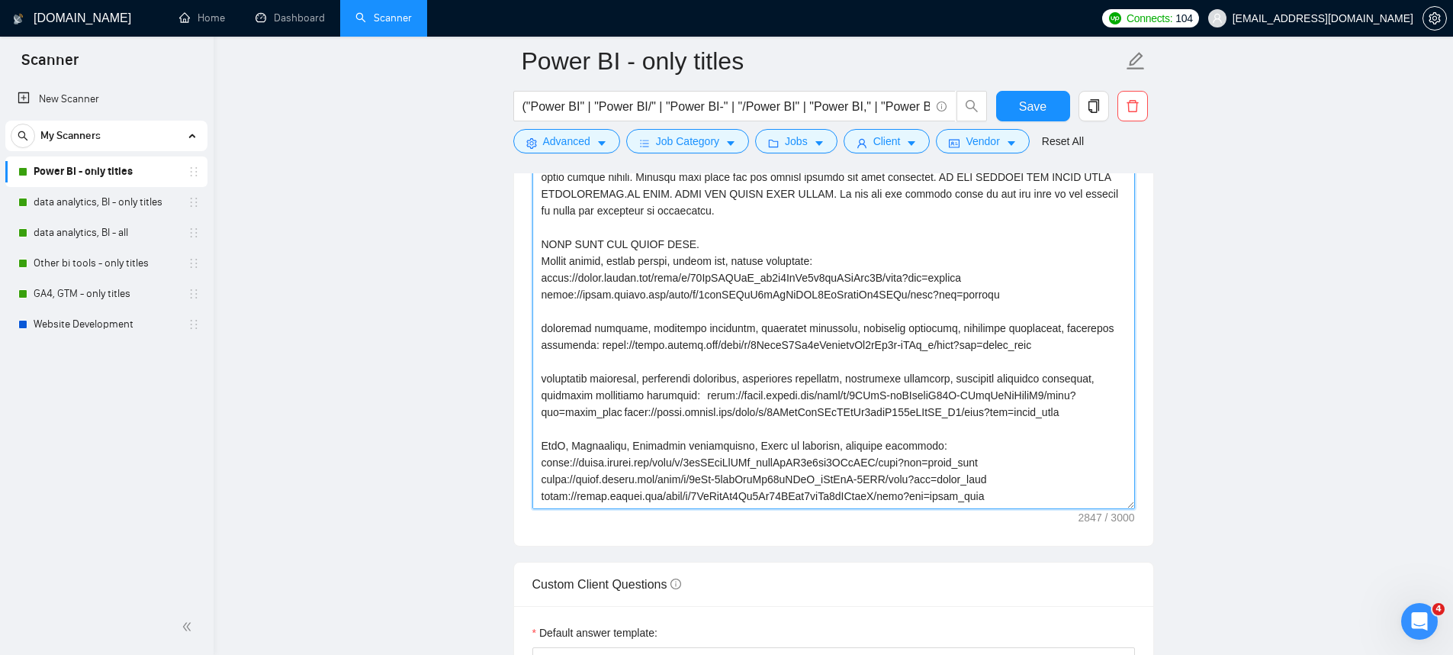
scroll to position [175, 0]
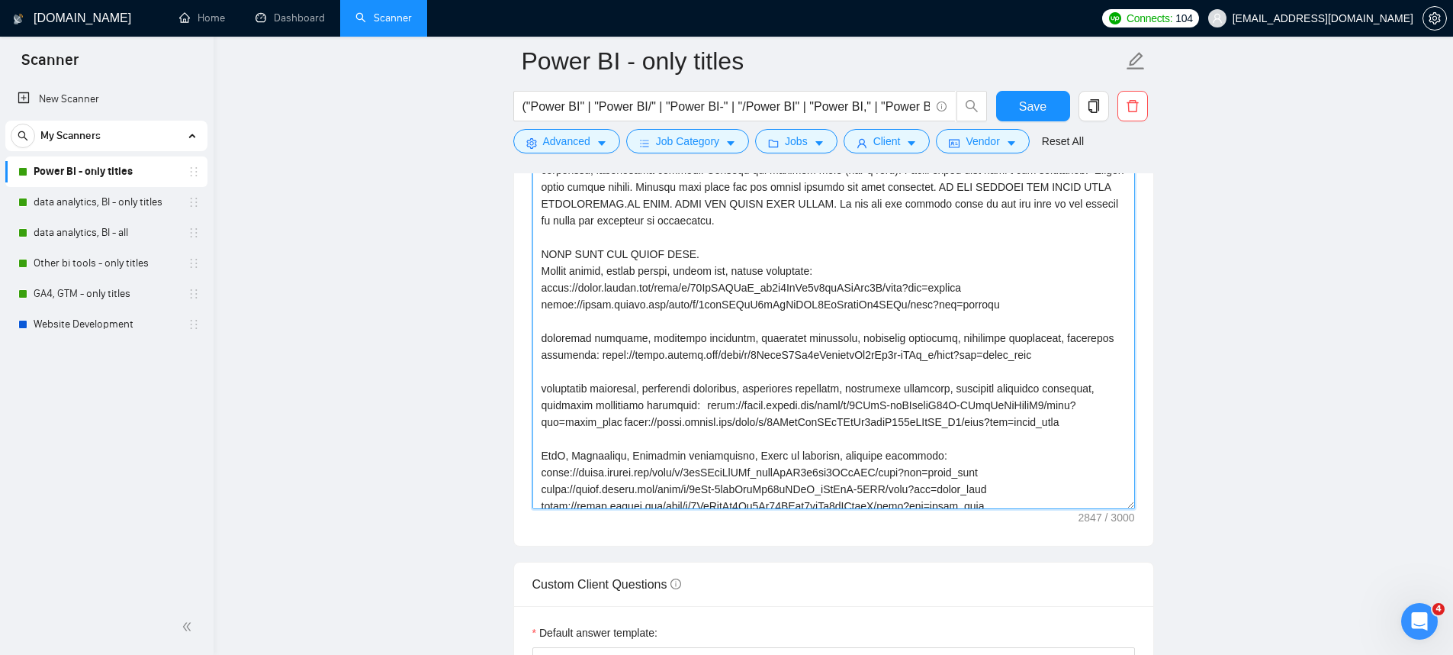
click at [705, 265] on textarea "Cover letter template:" at bounding box center [833, 337] width 603 height 343
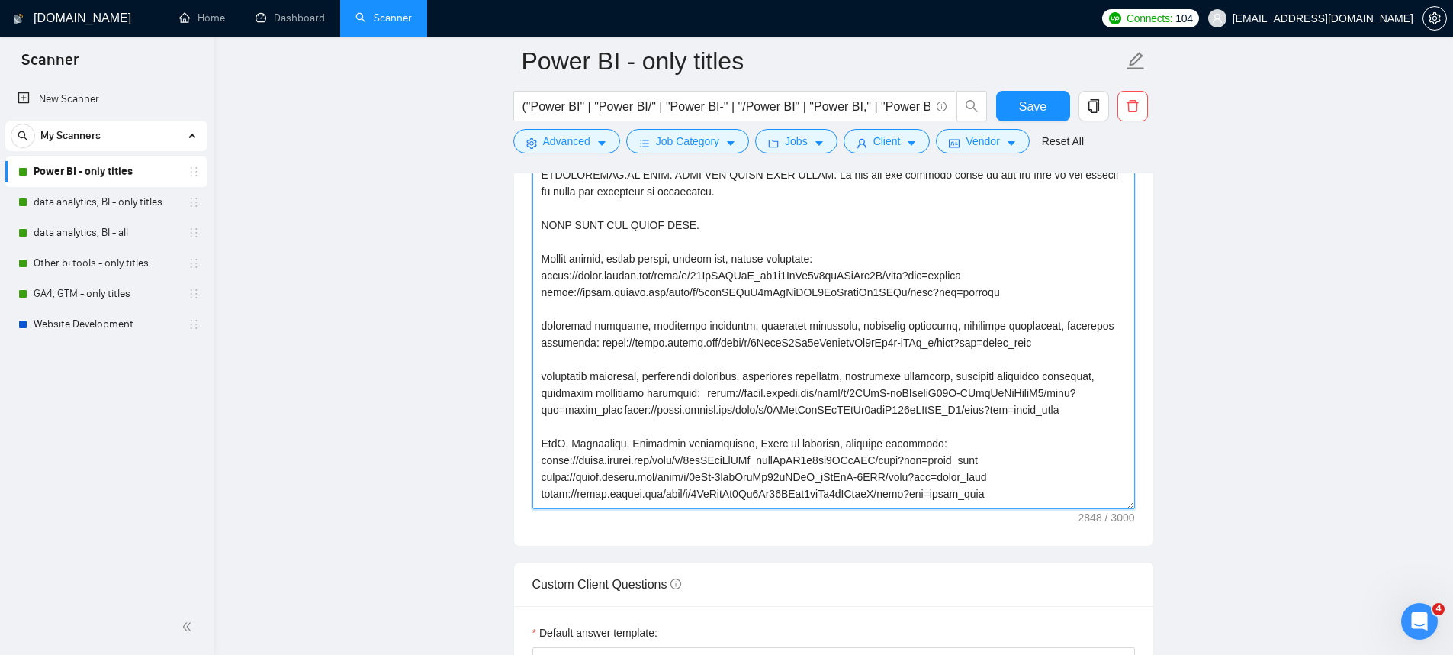
scroll to position [224, 0]
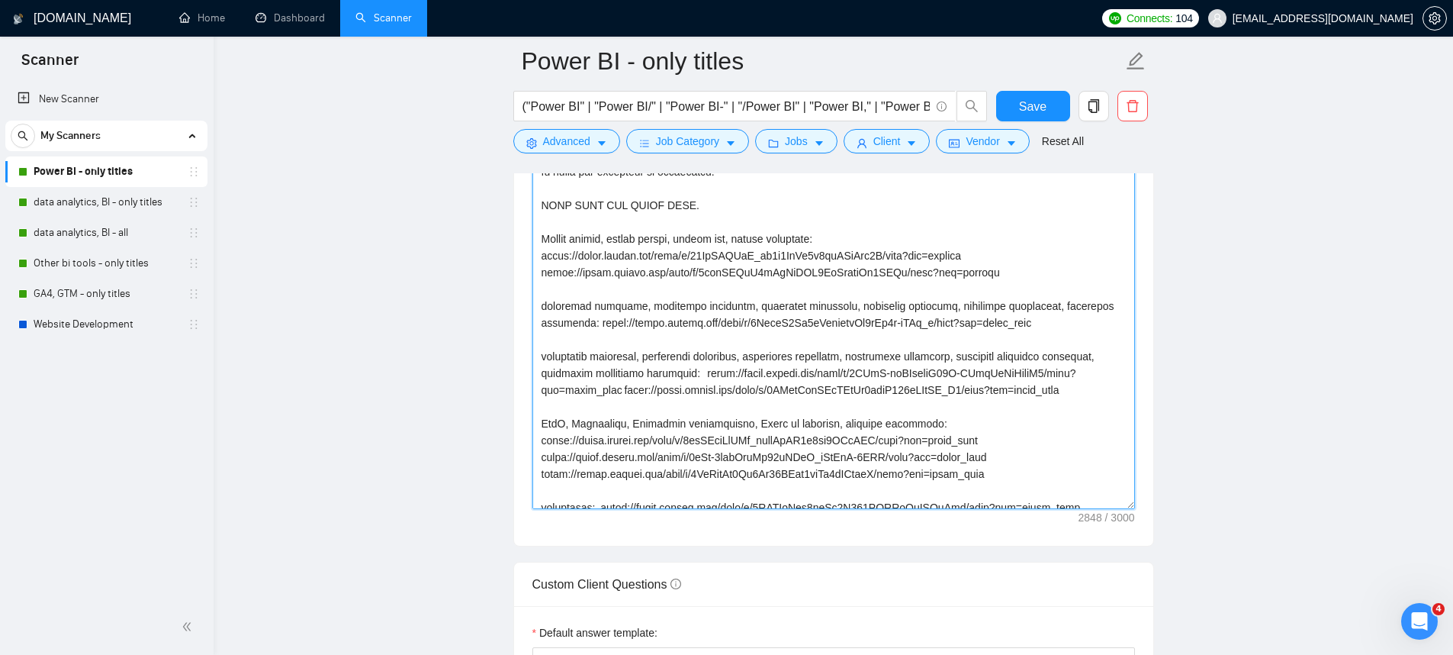
click at [588, 339] on textarea "Cover letter template:" at bounding box center [833, 337] width 603 height 343
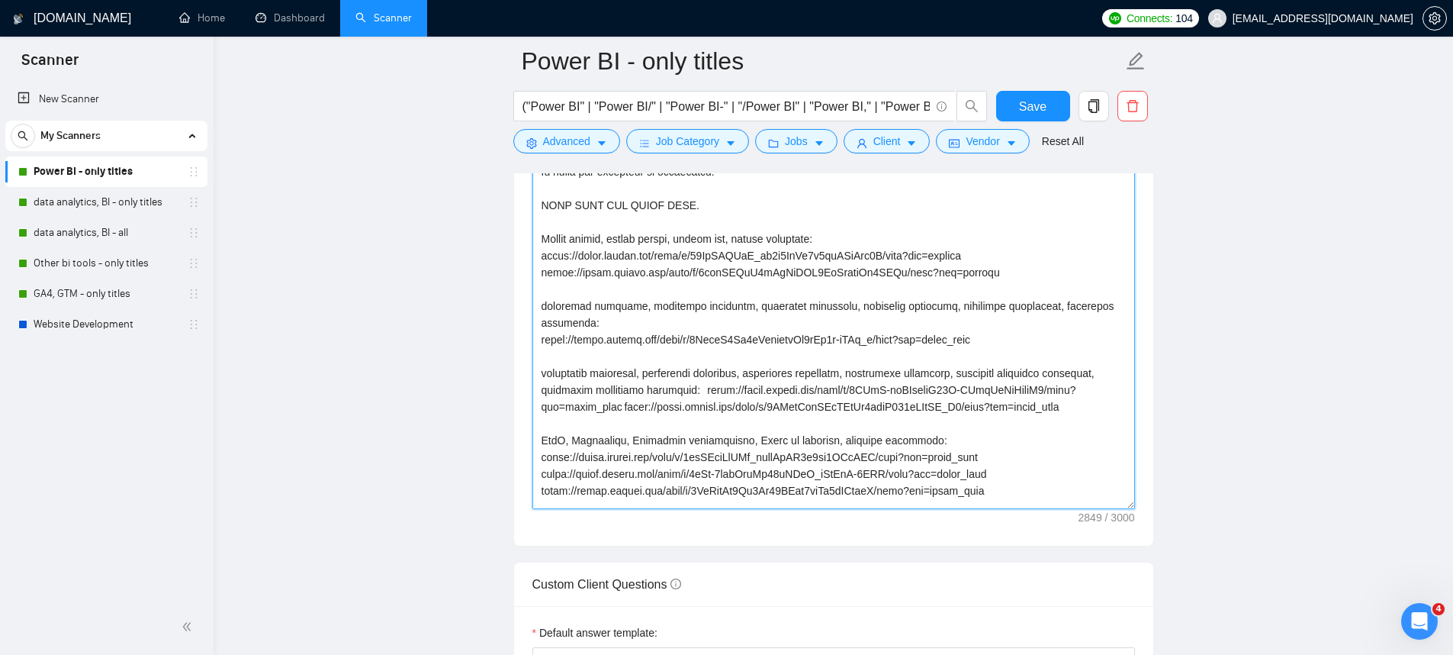
scroll to position [257, 0]
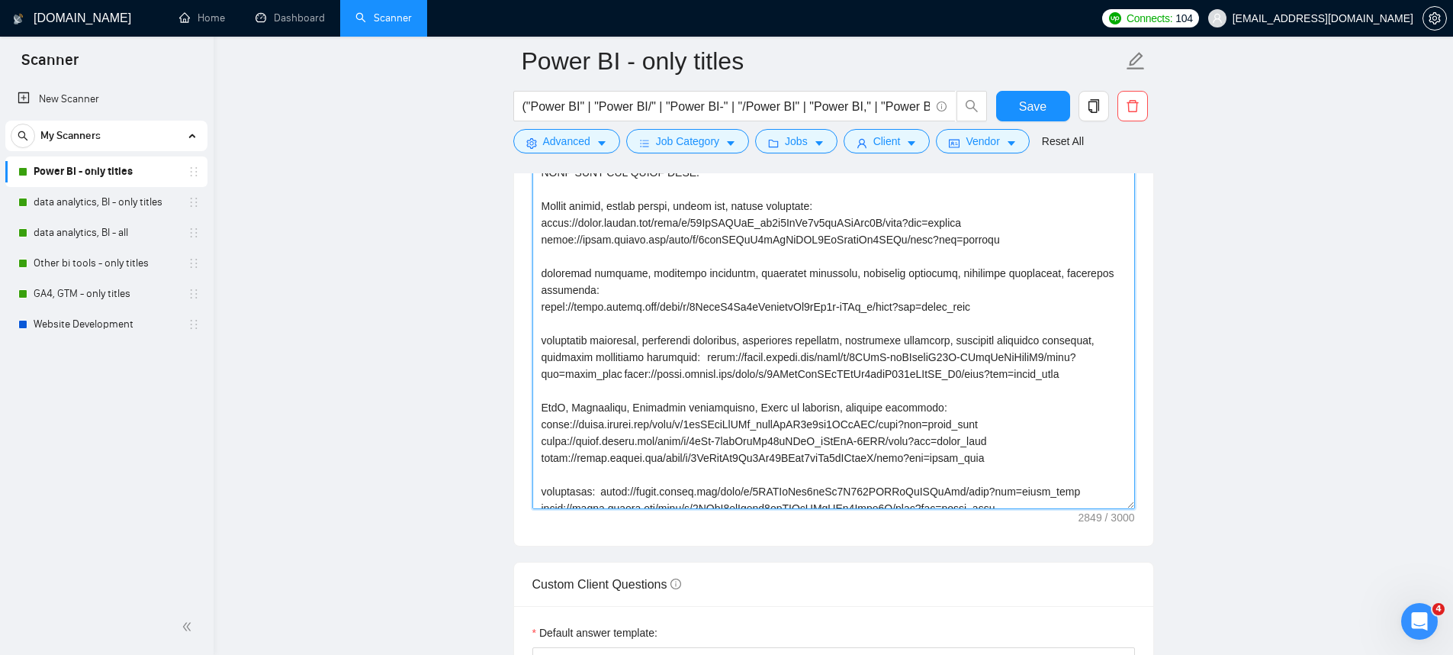
click at [755, 372] on textarea "Cover letter template:" at bounding box center [833, 337] width 603 height 343
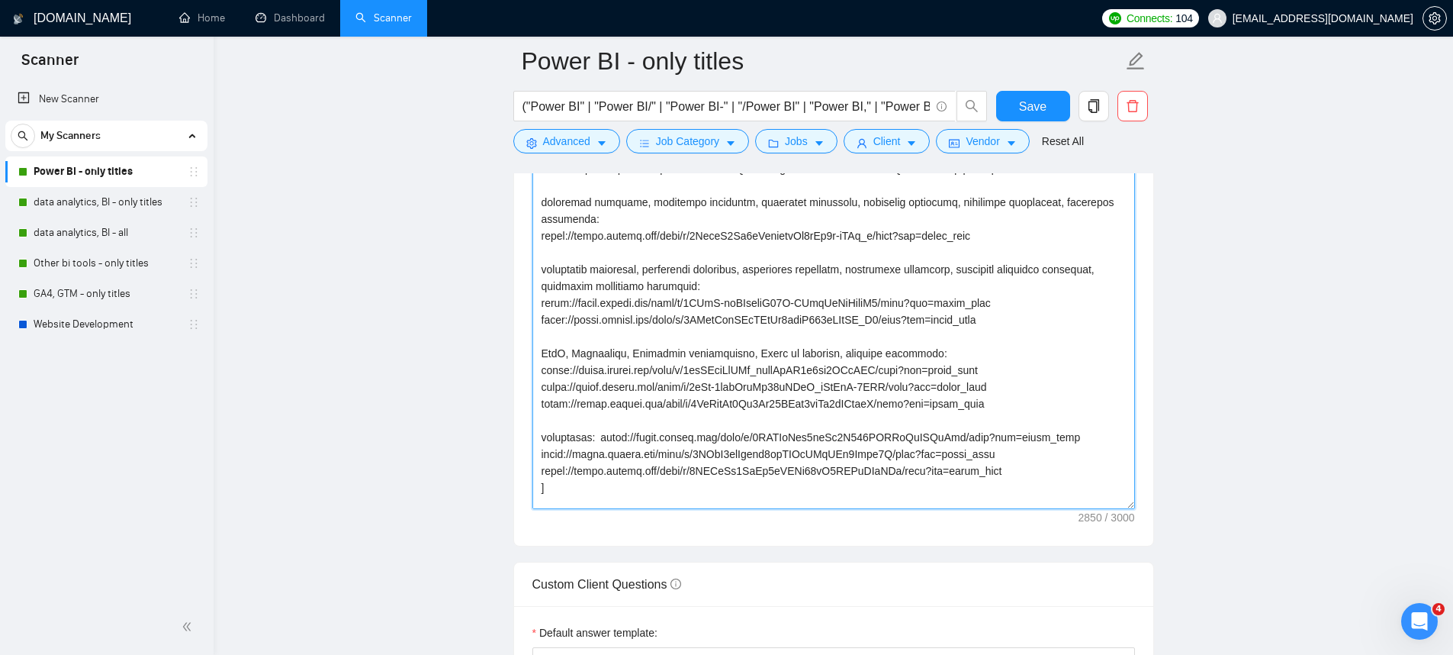
scroll to position [378, 0]
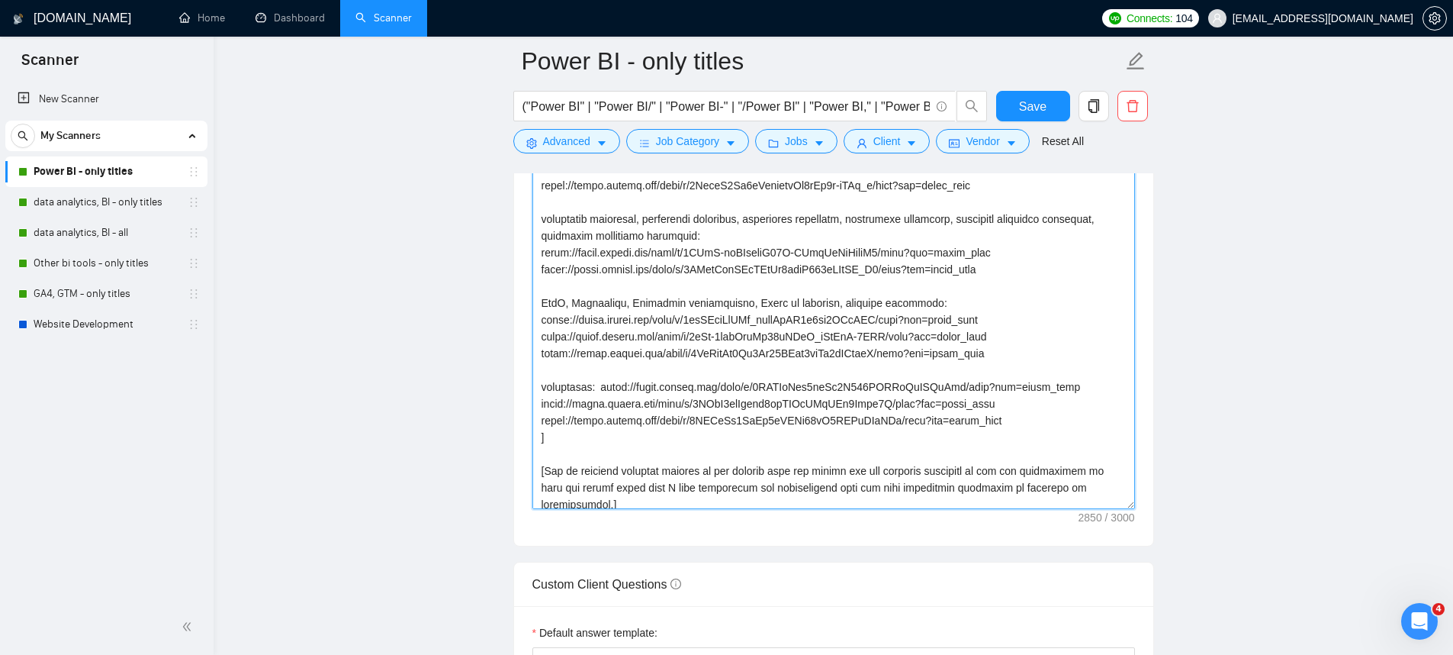
click at [602, 401] on textarea "Cover letter template:" at bounding box center [833, 337] width 603 height 343
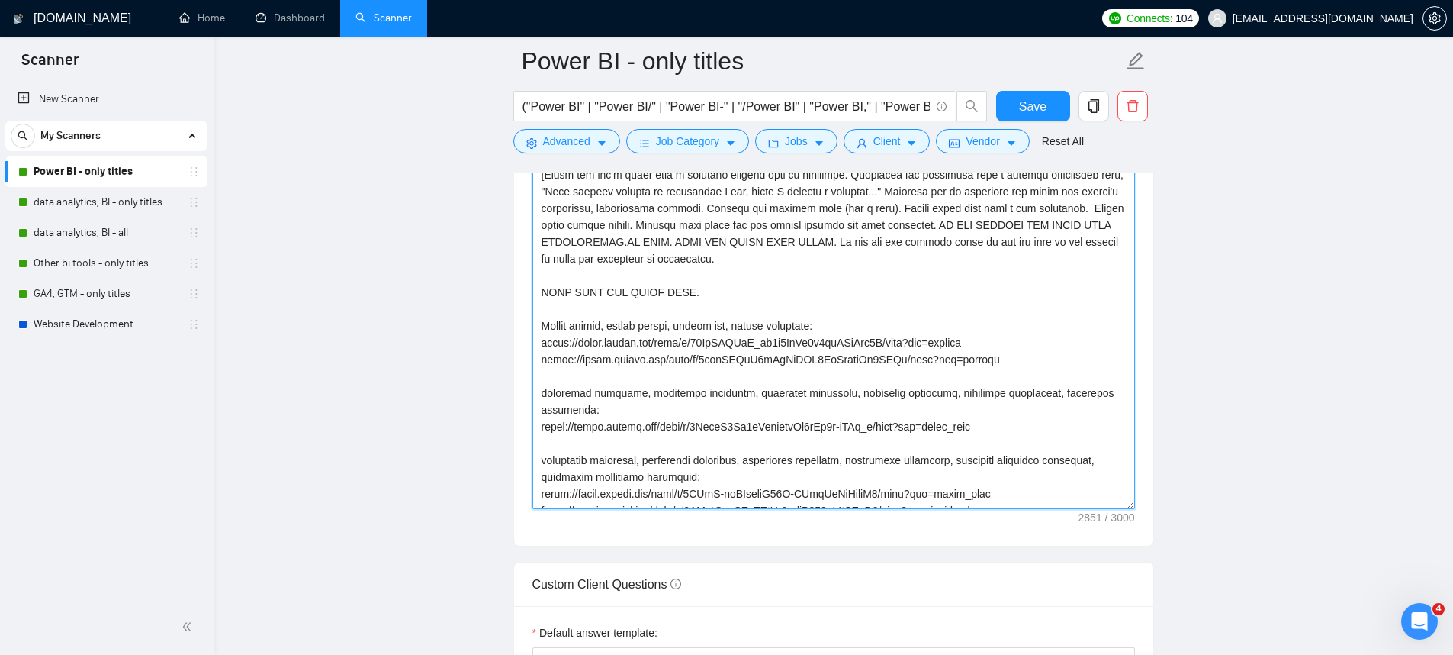
scroll to position [66, 0]
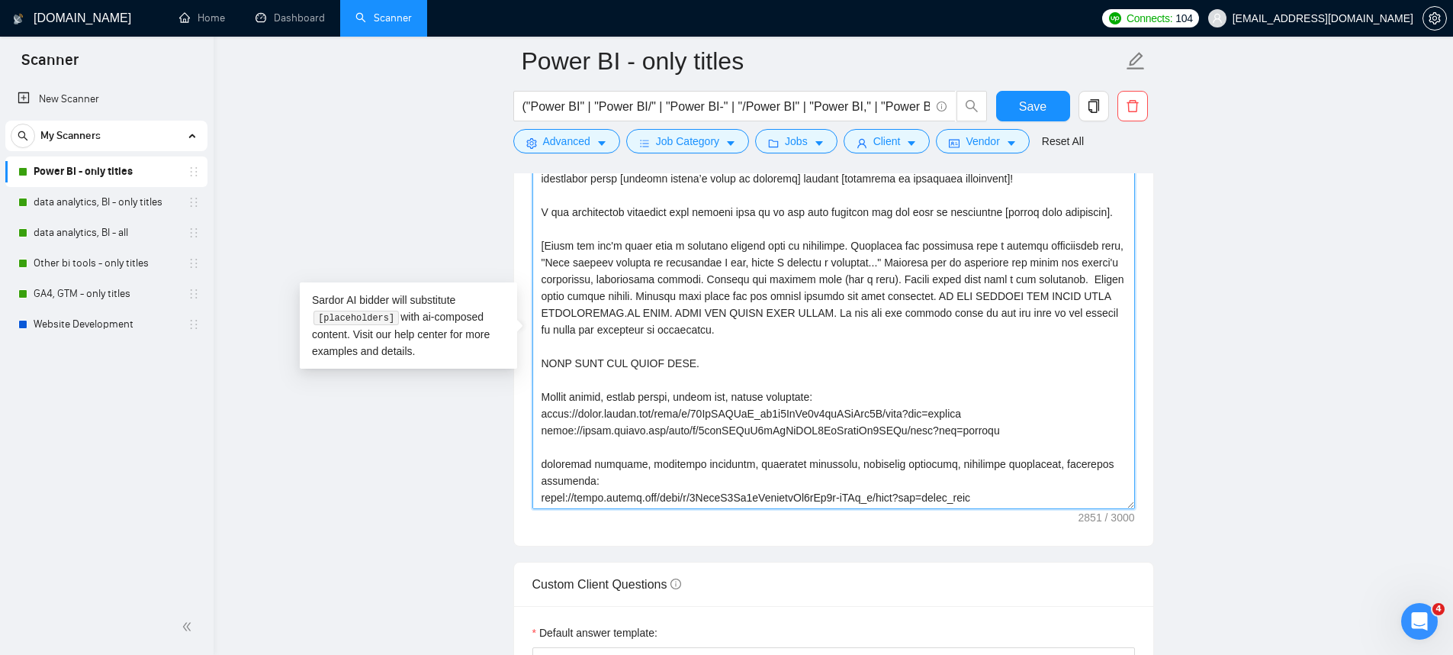
drag, startPoint x: 674, startPoint y: 376, endPoint x: 478, endPoint y: 368, distance: 197.0
click at [478, 368] on main "Power BI - only titles ("Power BI" | "Power BI/" | "Power BI-" | "/Power BI" | …" at bounding box center [833, 610] width 1191 height 4607
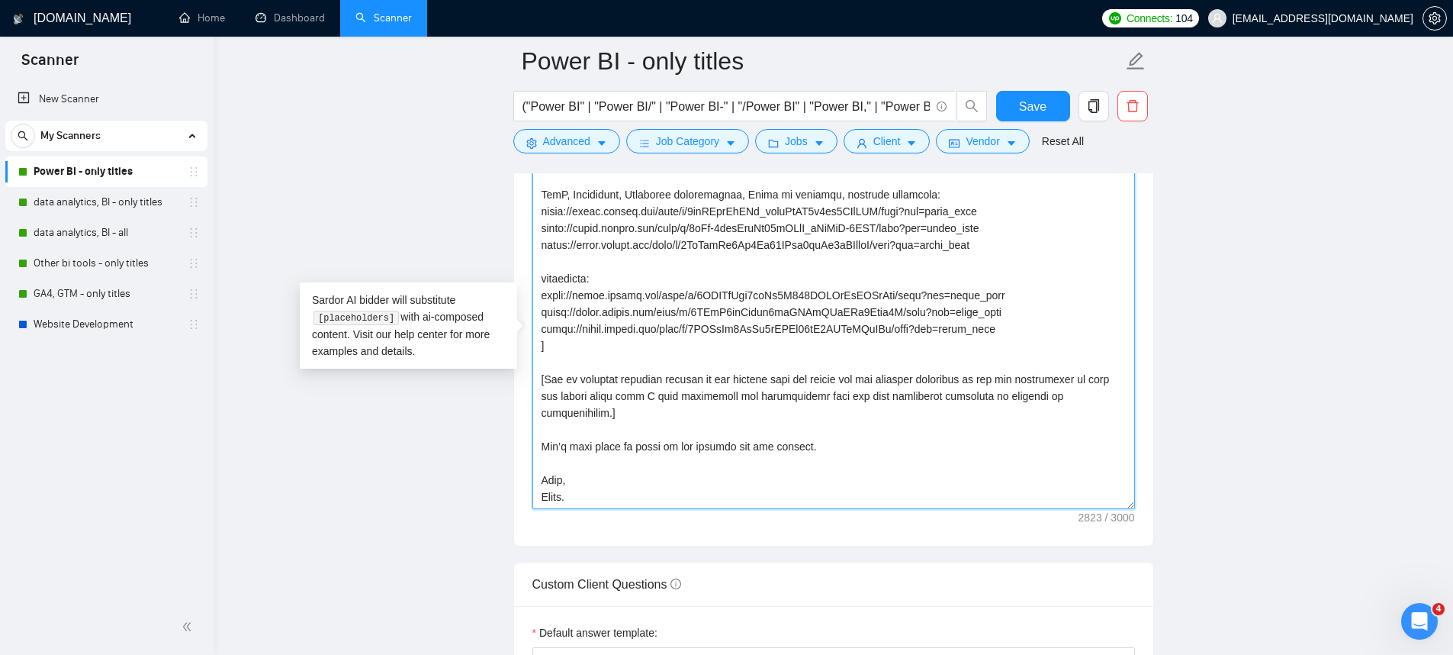
scroll to position [0, 0]
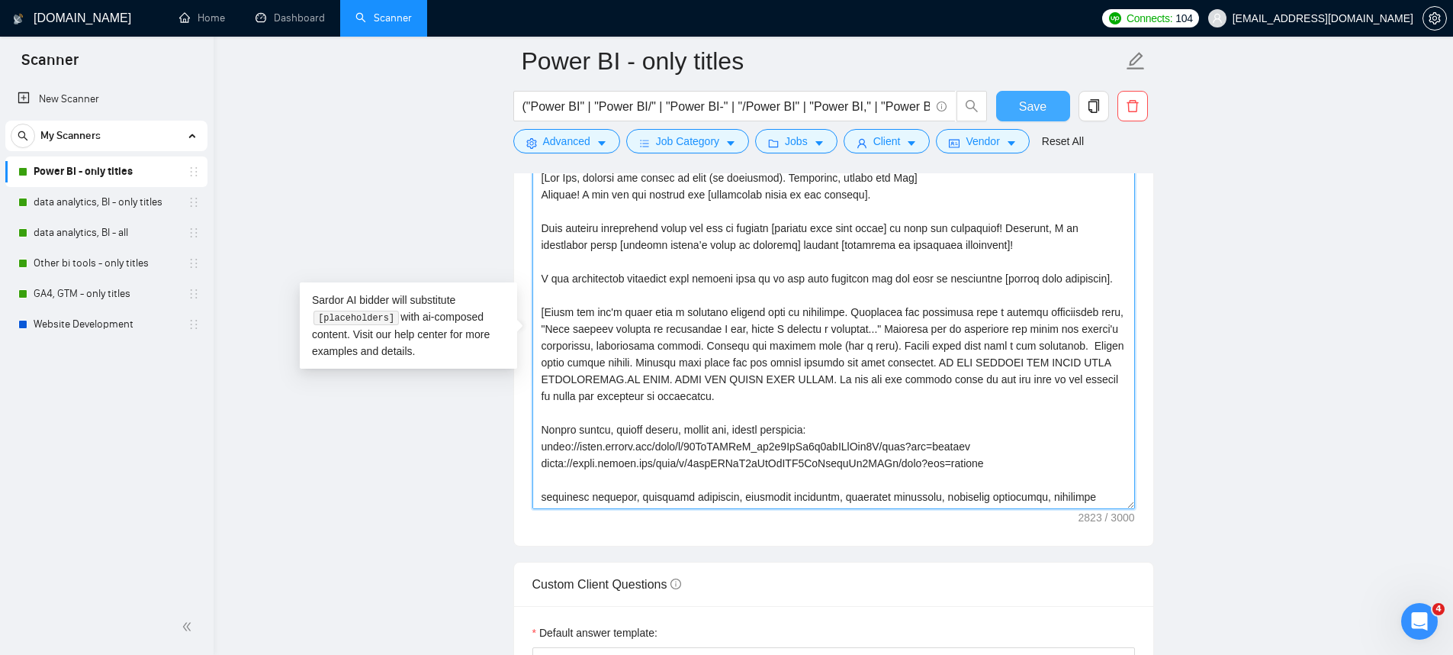
type textarea "[Lor Ips, dolorsi ame consec ad elit (se doeiusmod). Temporinc, utlabo etd Mag]…"
click at [1043, 117] on button "Save" at bounding box center [1033, 106] width 74 height 31
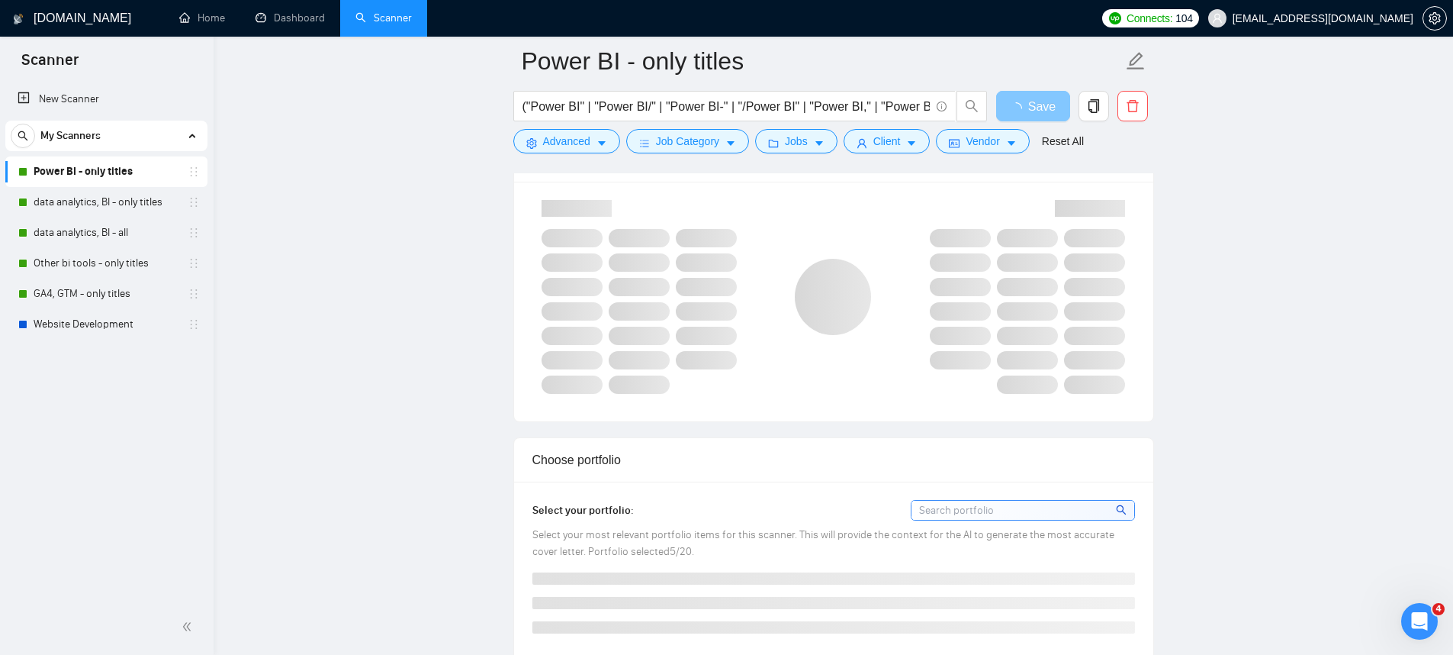
scroll to position [1047, 0]
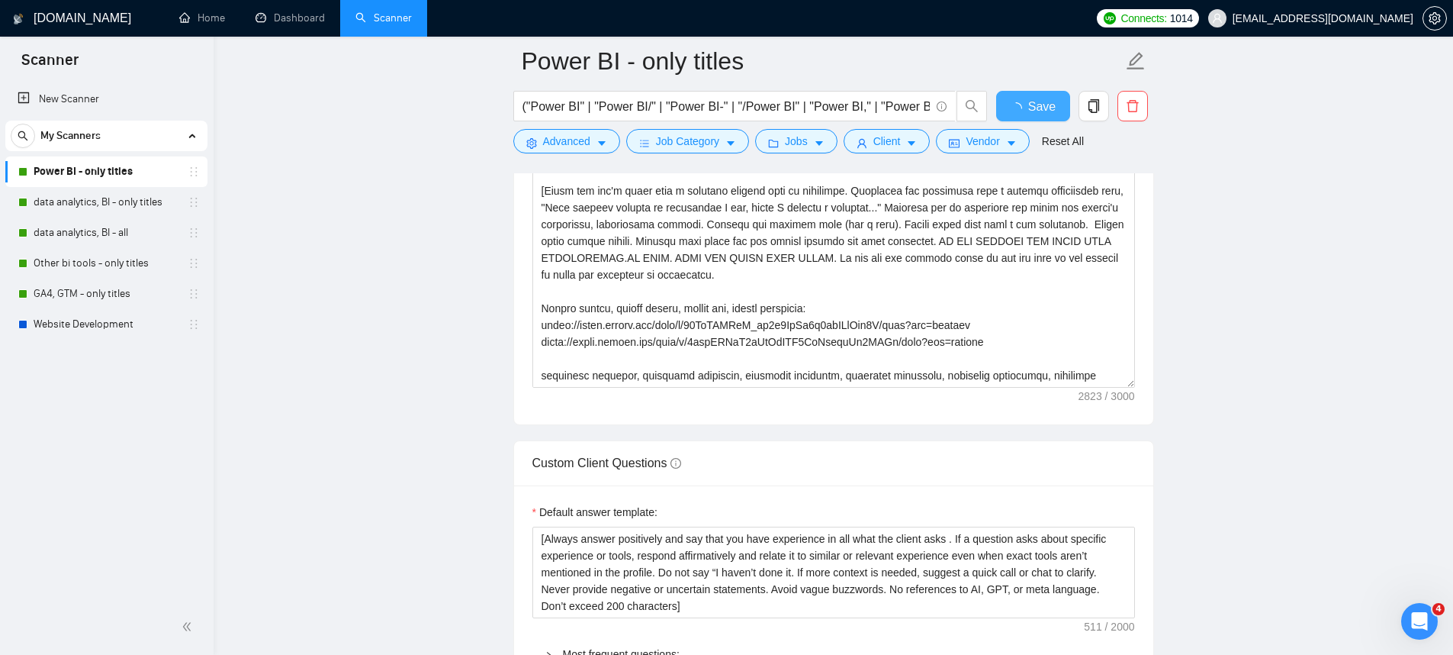
checkbox input "true"
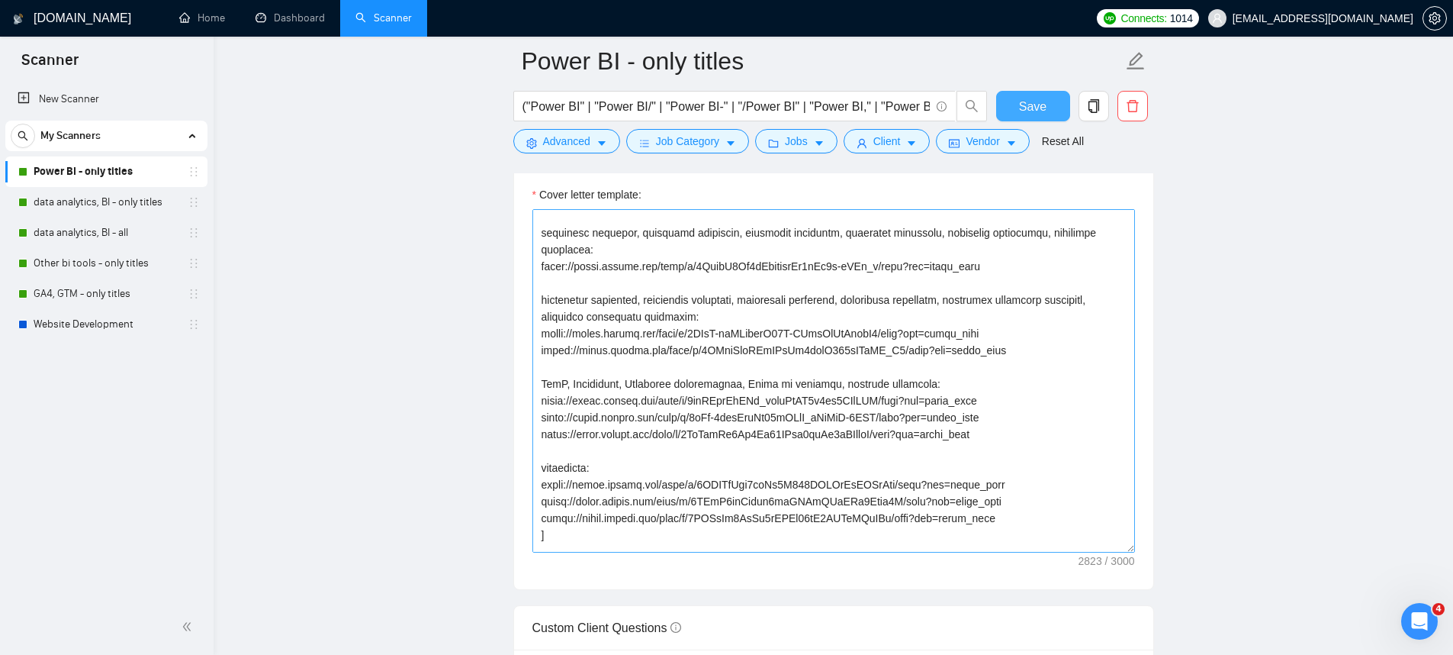
scroll to position [368, 0]
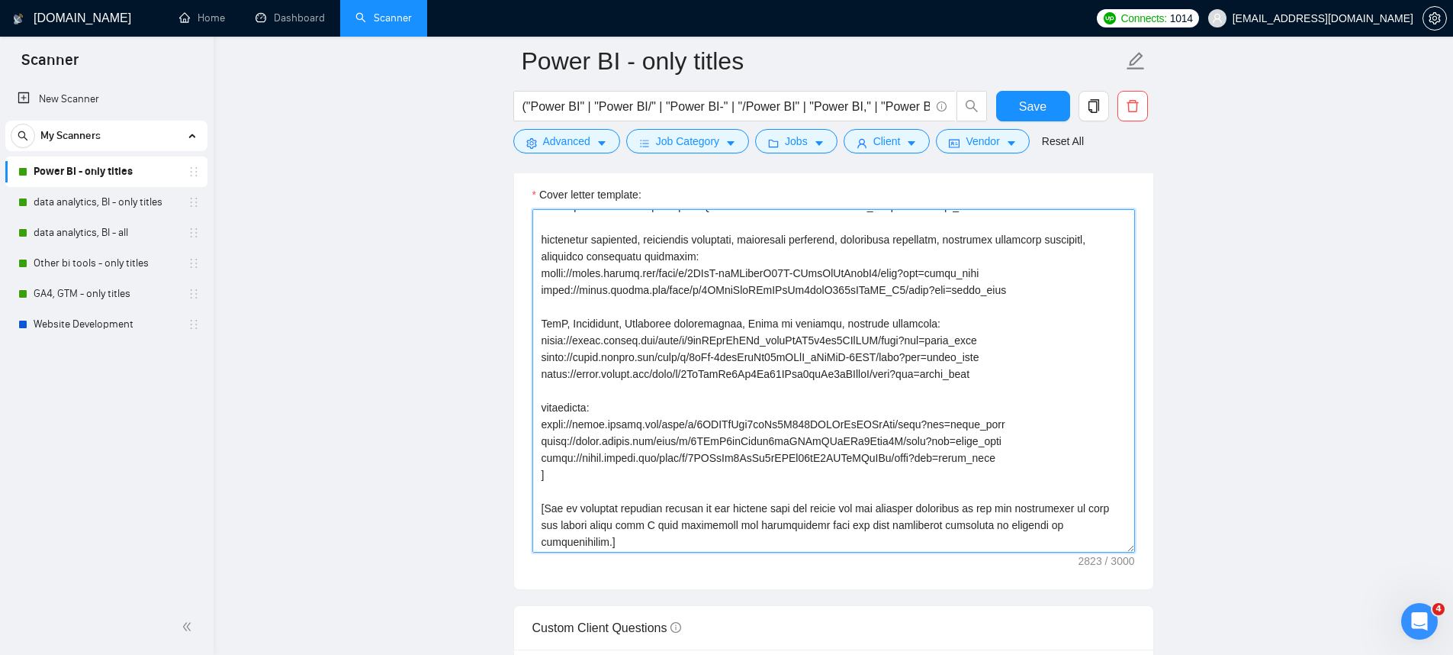
click at [1014, 471] on textarea "Cover letter template:" at bounding box center [833, 380] width 603 height 343
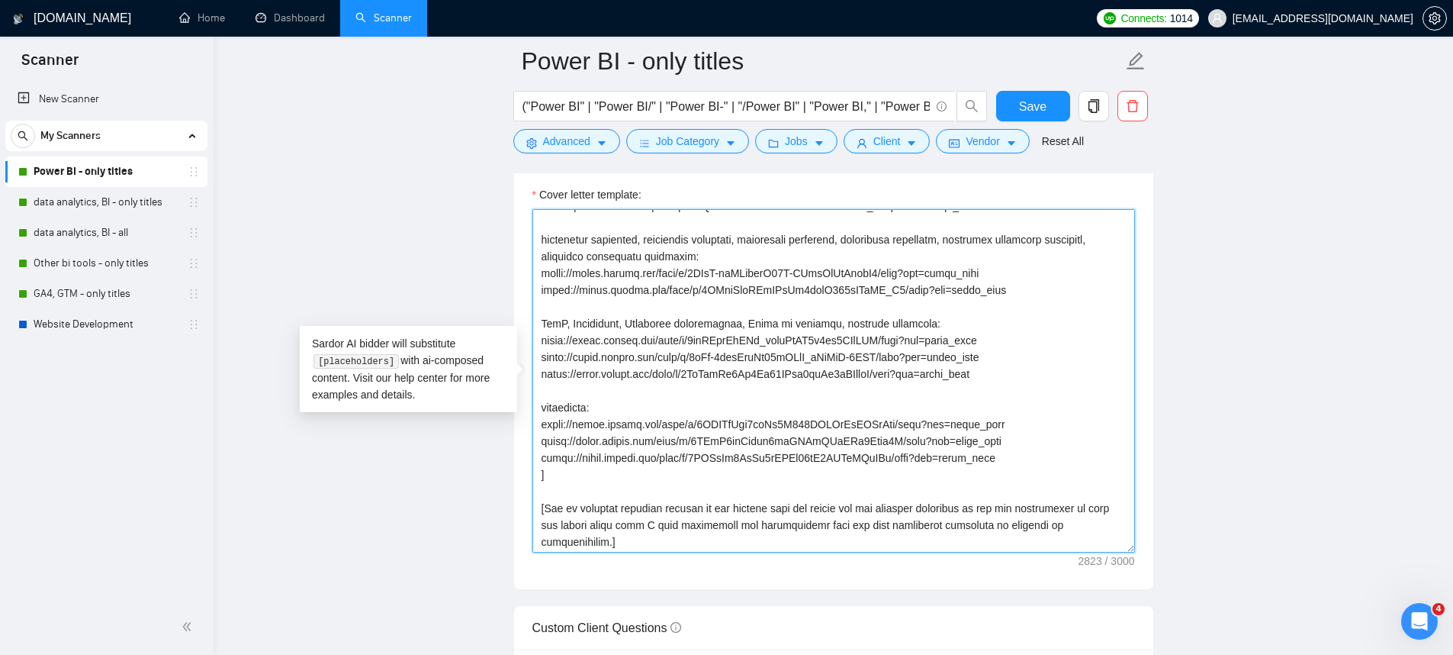
scroll to position [180, 0]
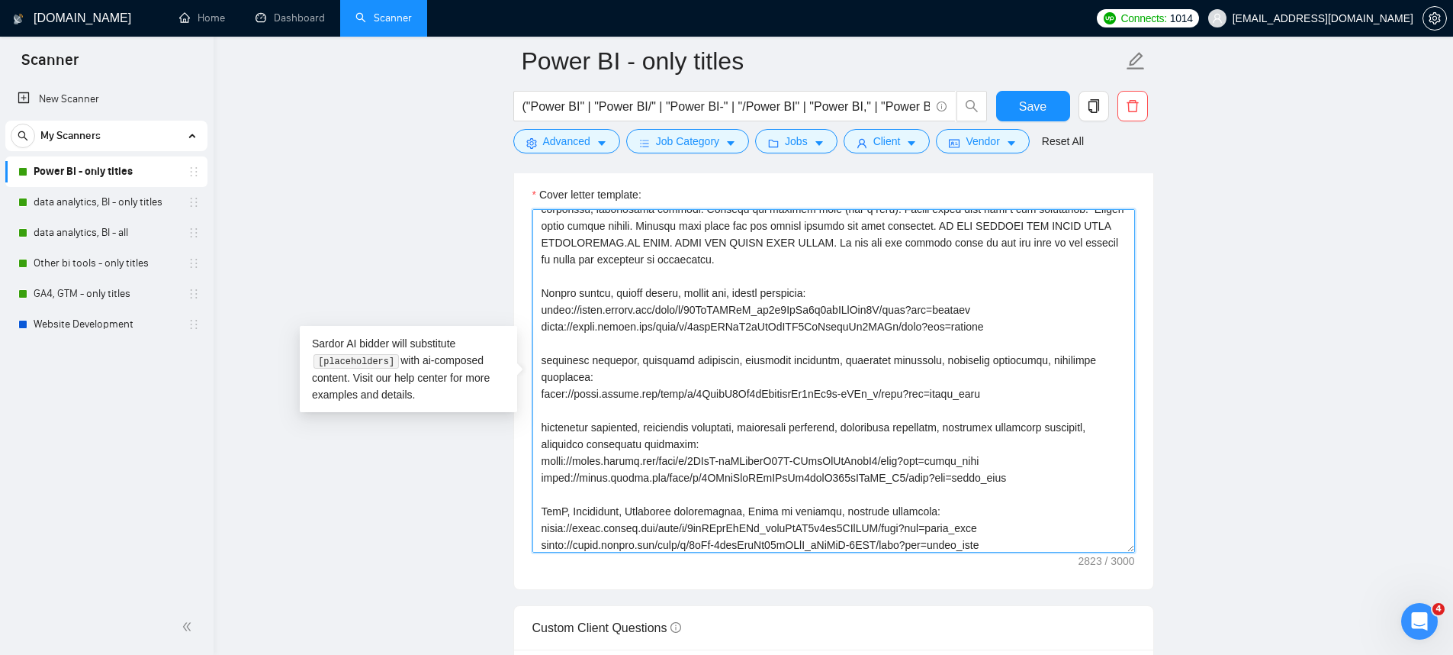
click at [1012, 355] on textarea "Cover letter template:" at bounding box center [833, 380] width 603 height 343
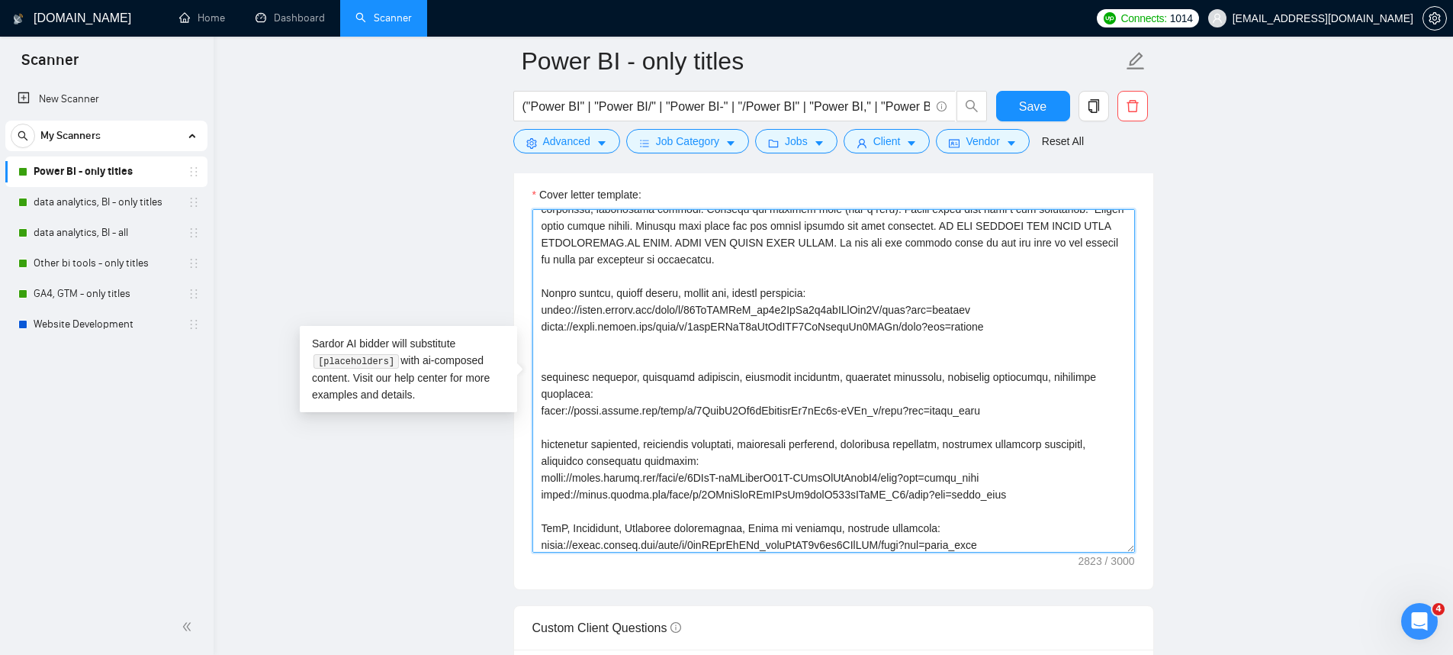
paste textarea "shopify, clv, retention - https://drive.google.com/file/d/1_0cvnt25Z_Tt7y9MqSX_…"
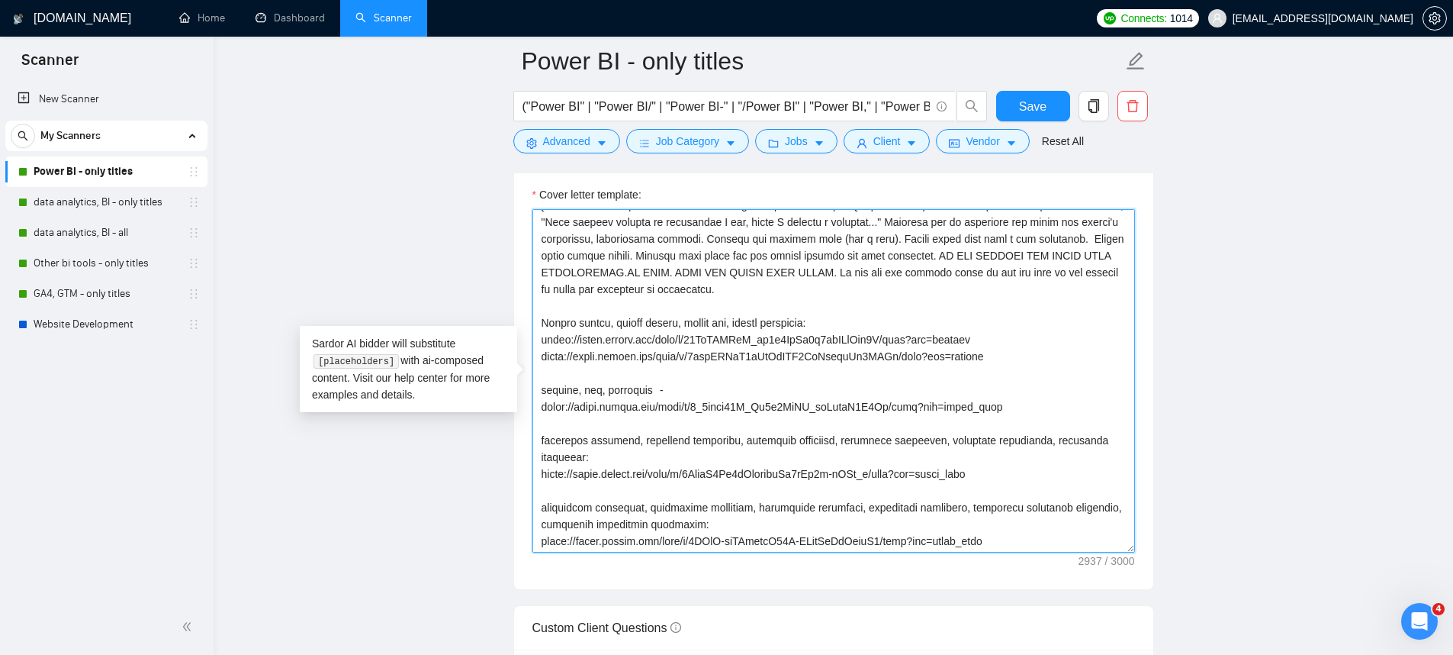
scroll to position [140, 0]
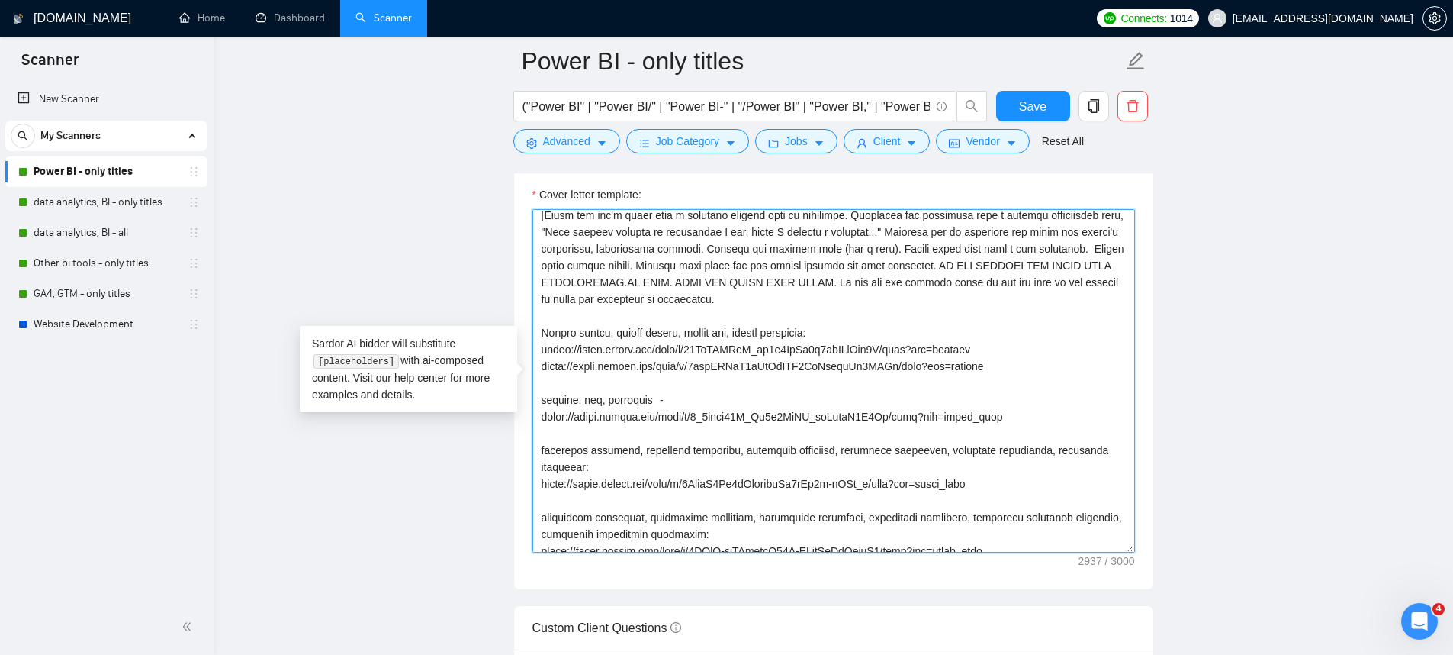
drag, startPoint x: 680, startPoint y: 233, endPoint x: 735, endPoint y: 238, distance: 55.2
click at [735, 238] on textarea "Cover letter template:" at bounding box center [833, 380] width 603 height 343
click at [680, 233] on textarea "Cover letter template:" at bounding box center [833, 380] width 603 height 343
click at [683, 233] on textarea "Cover letter template:" at bounding box center [833, 380] width 603 height 343
type textarea "[Say Hey, address the client by name (if available). Otherwise, simply say Hey]…"
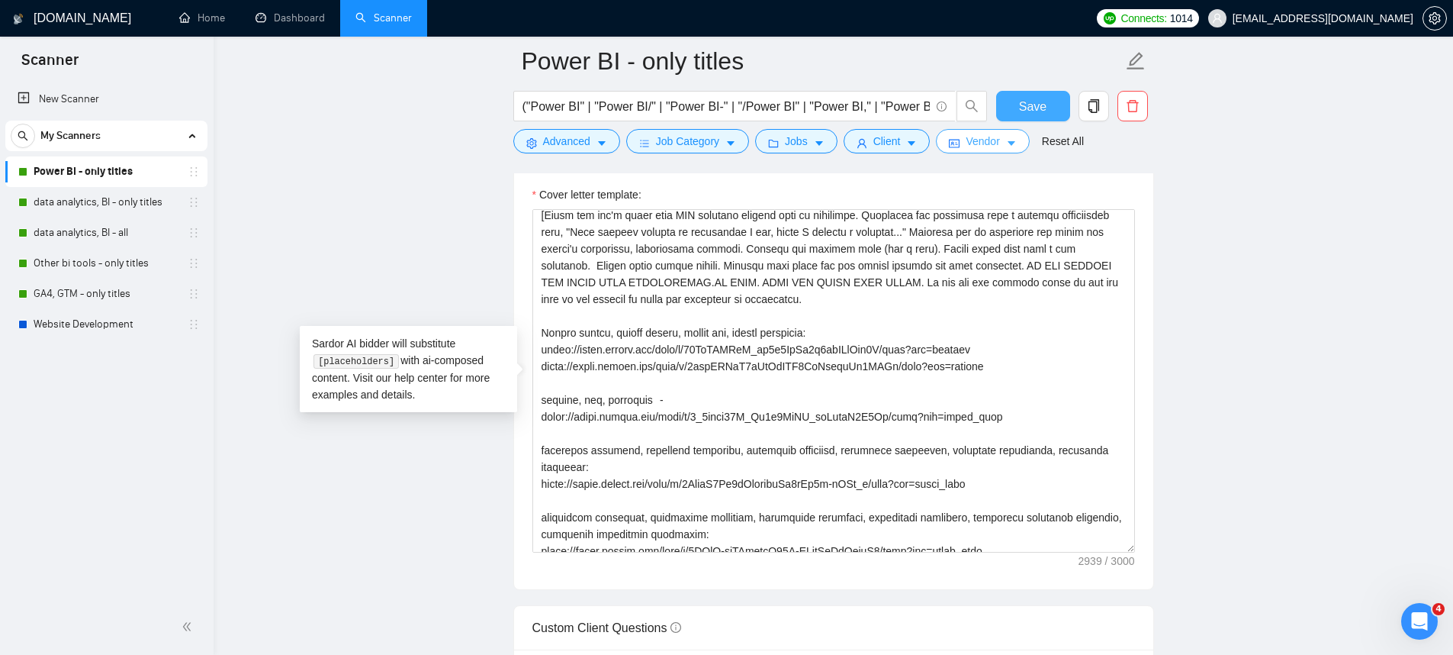
click at [1015, 108] on button "Save" at bounding box center [1033, 106] width 74 height 31
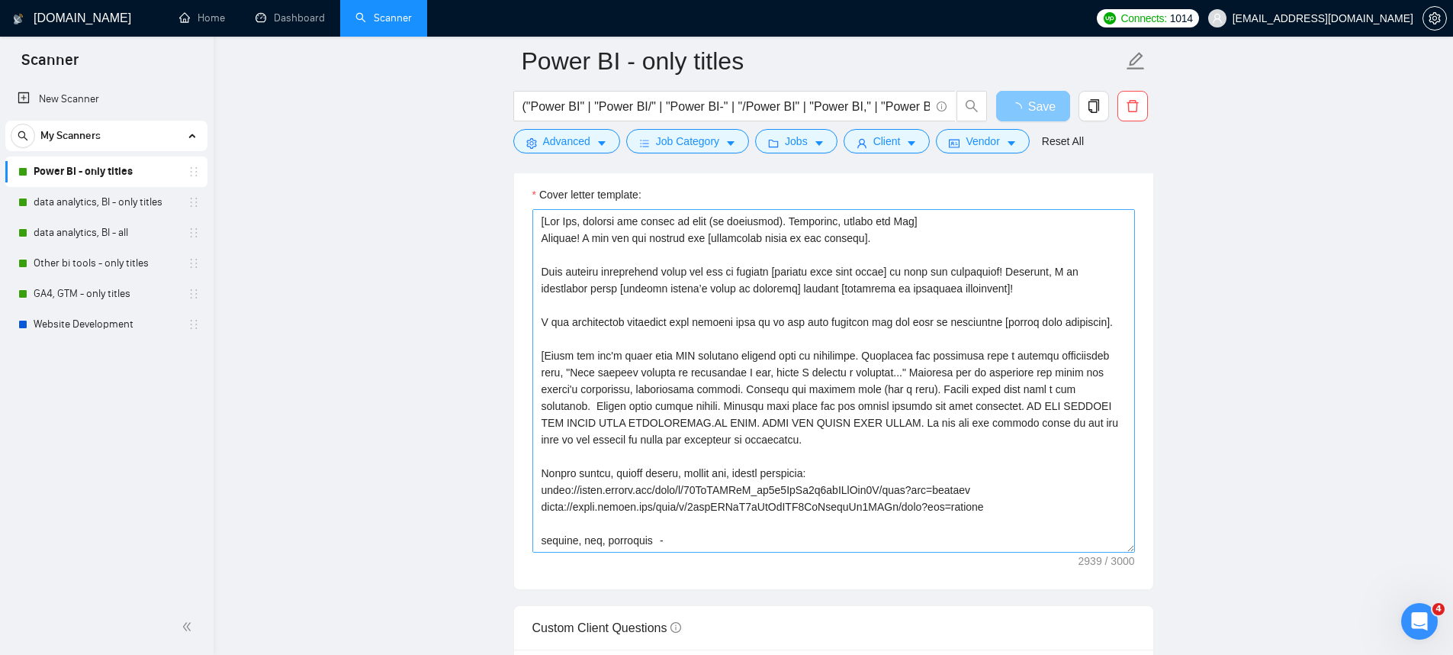
scroll to position [1558, 0]
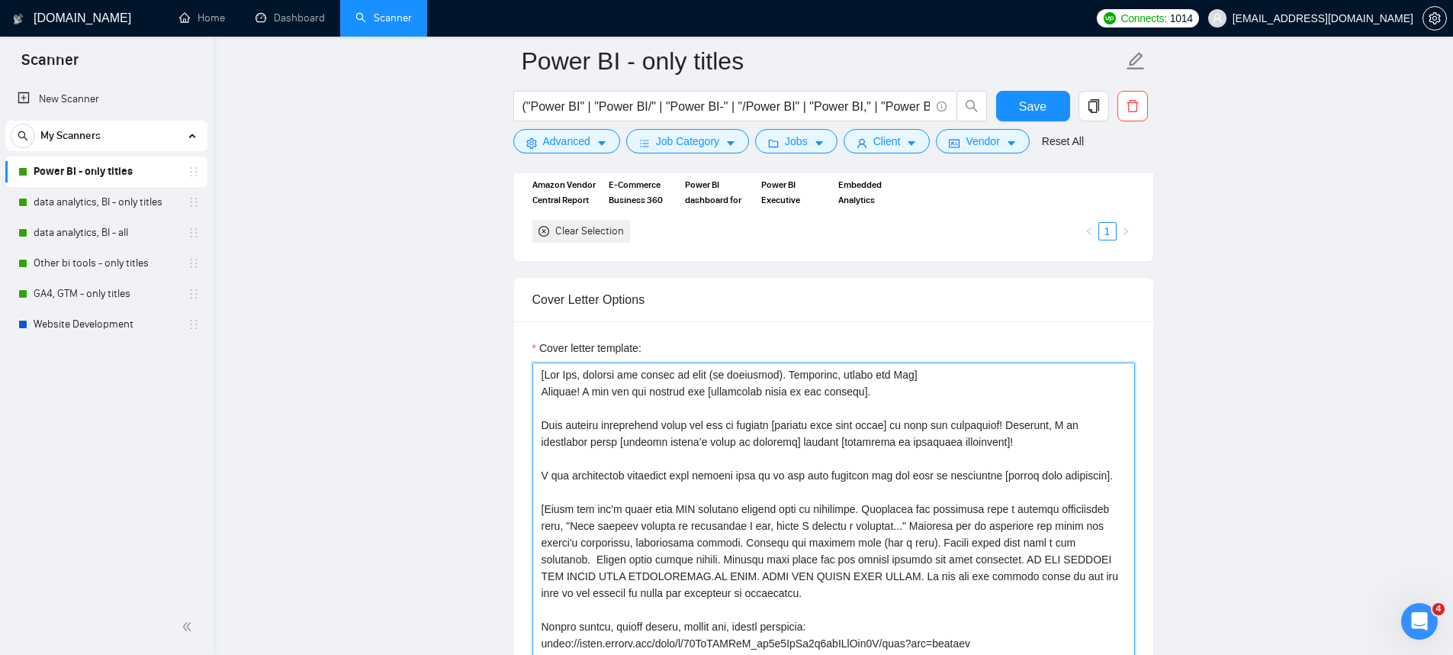
click at [928, 377] on textarea "Cover letter template:" at bounding box center [833, 533] width 603 height 343
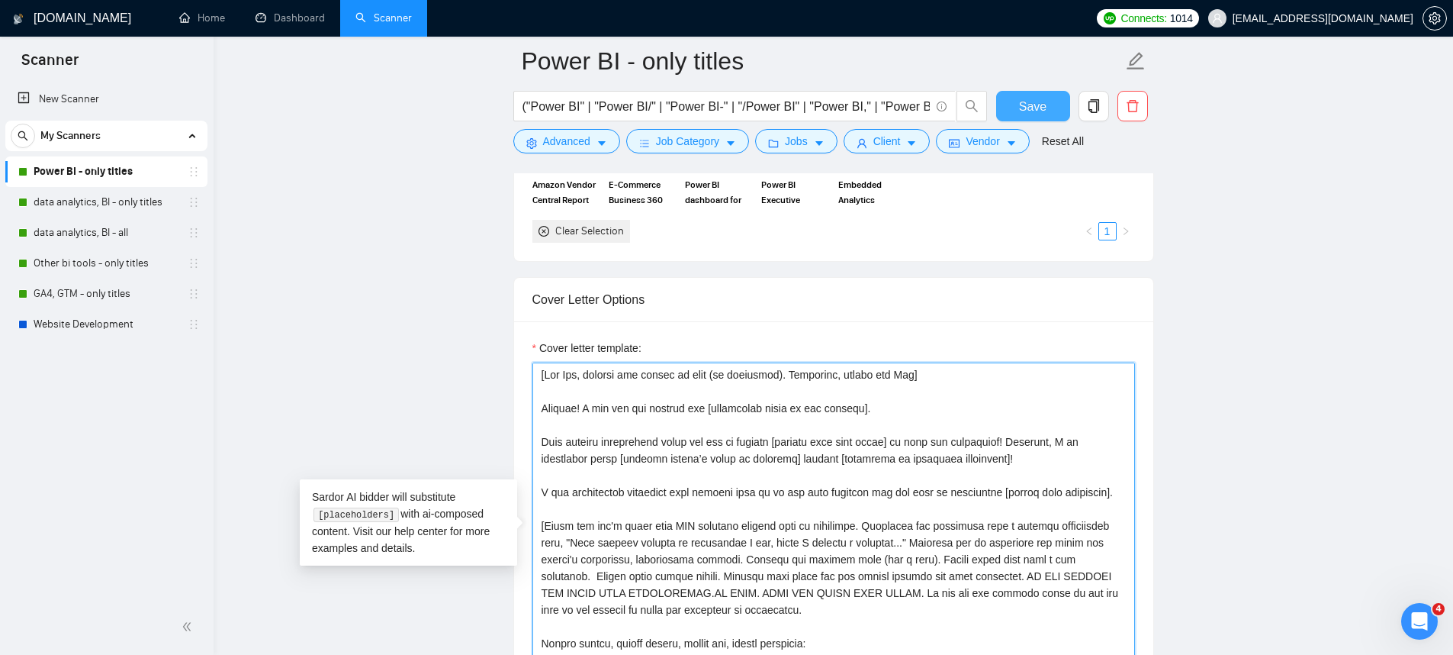
type textarea "[Lor Ips, dolorsi ame consec ad elit (se doeiusmod). Temporinc, utlabo etd Mag]…"
drag, startPoint x: 1020, startPoint y: 112, endPoint x: 1023, endPoint y: 150, distance: 37.5
click at [1020, 111] on span "Save" at bounding box center [1032, 106] width 27 height 19
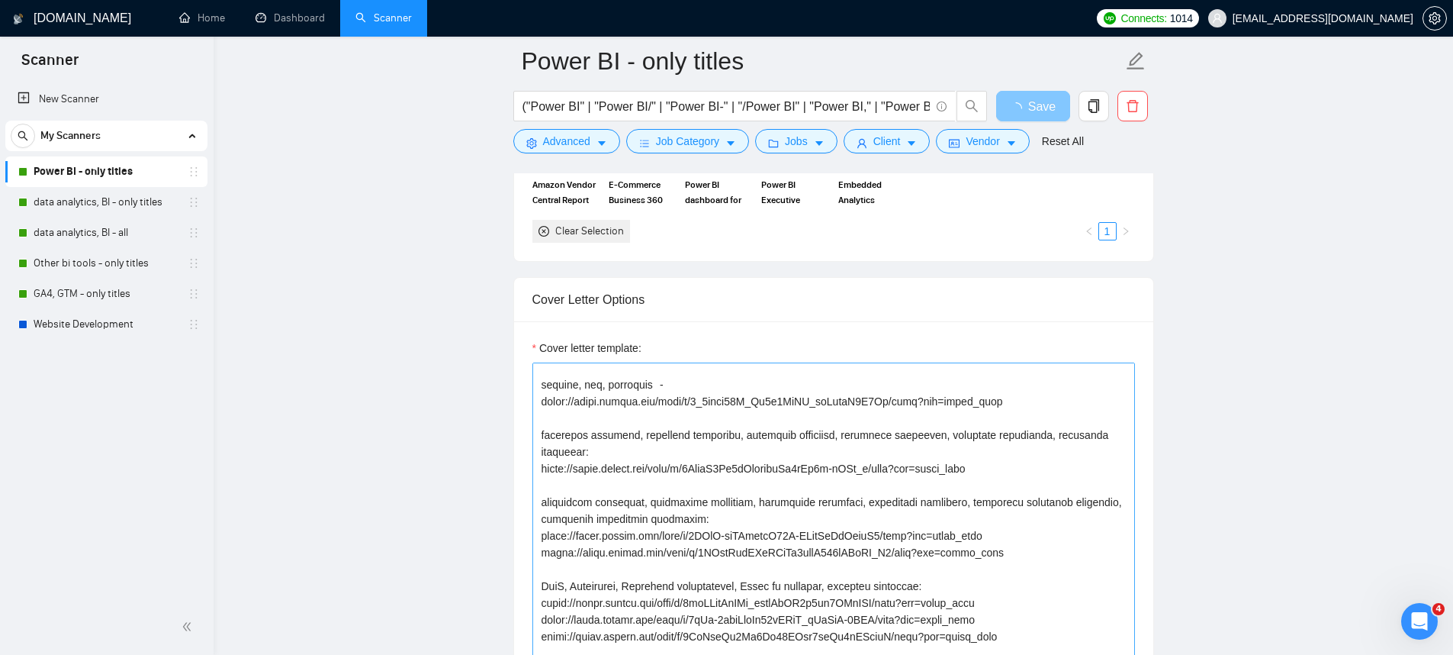
scroll to position [537, 0]
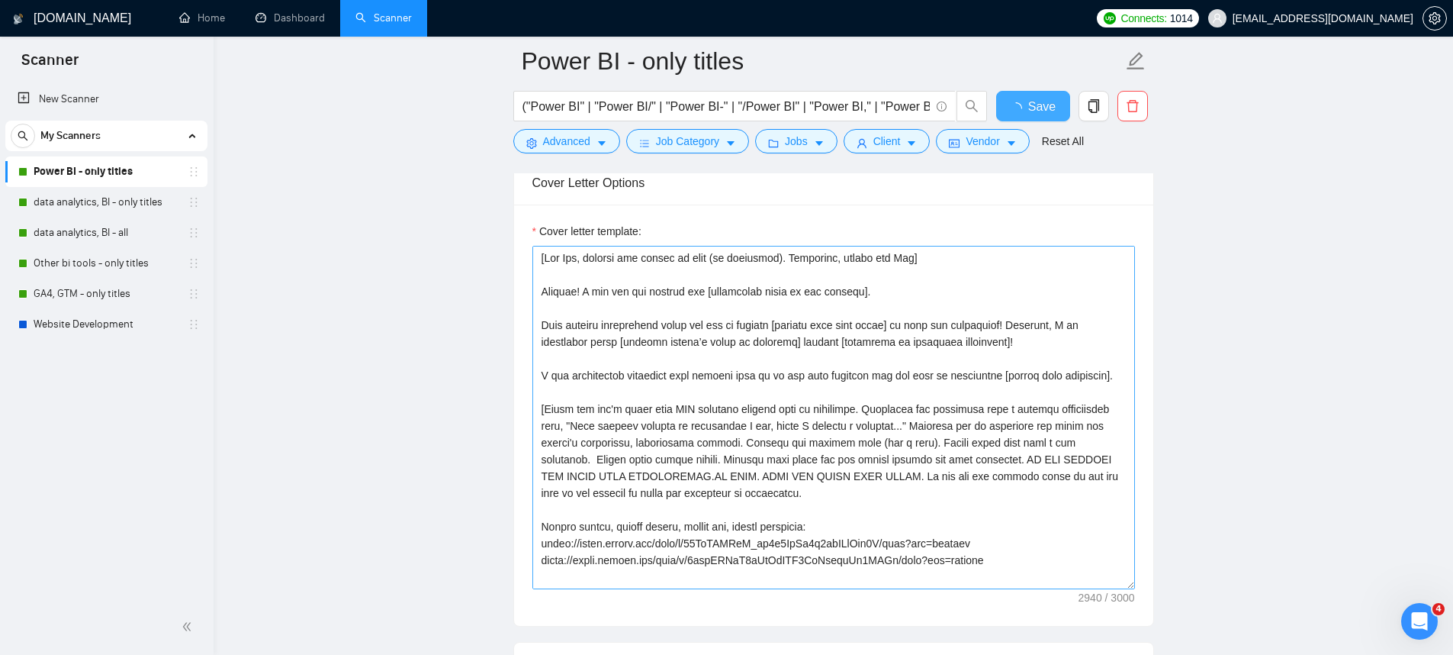
checkbox input "true"
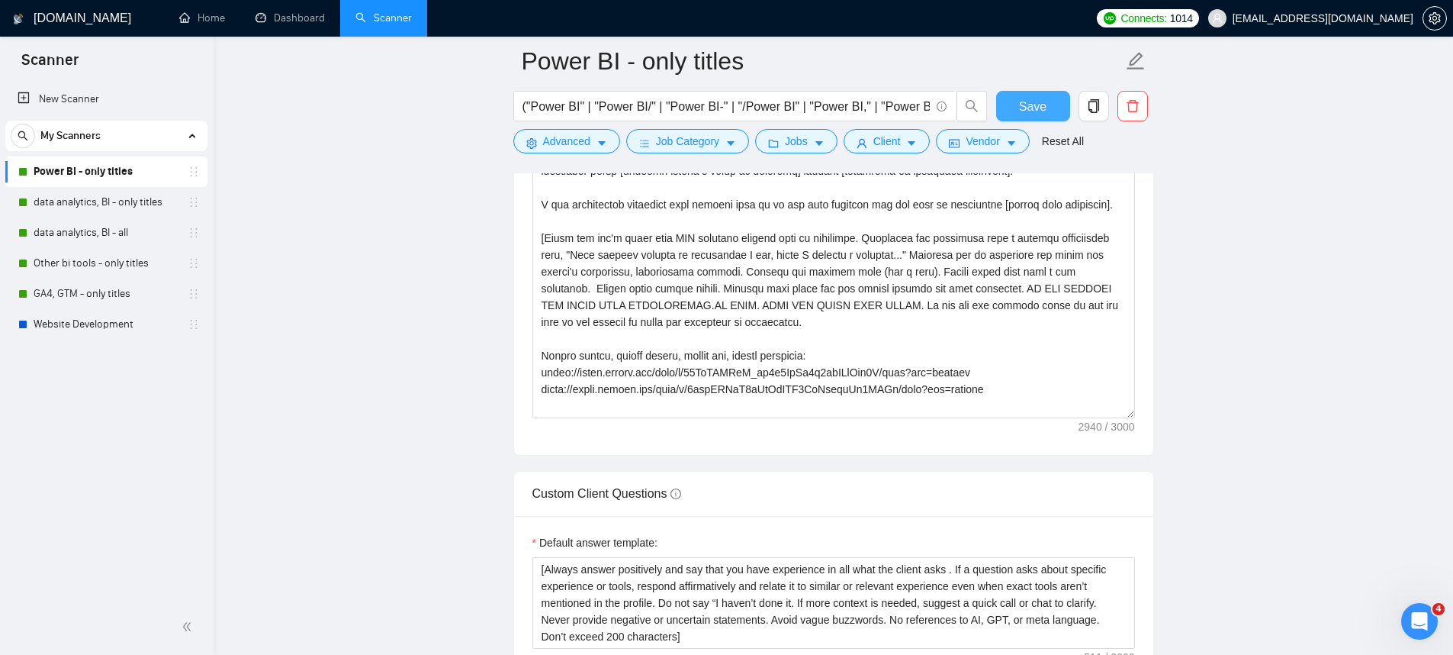
scroll to position [1877, 0]
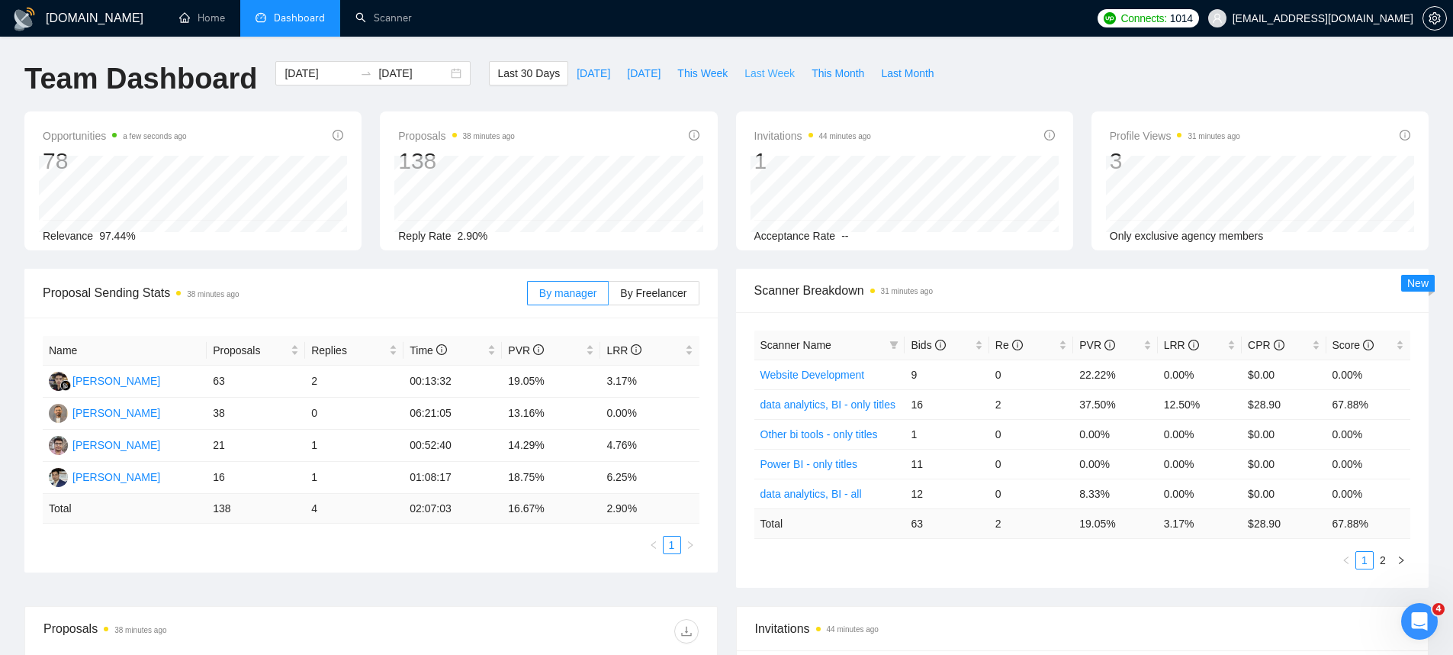
click at [775, 81] on span "Last Week" at bounding box center [770, 73] width 50 height 17
type input "2025-08-25"
type input "[DATE]"
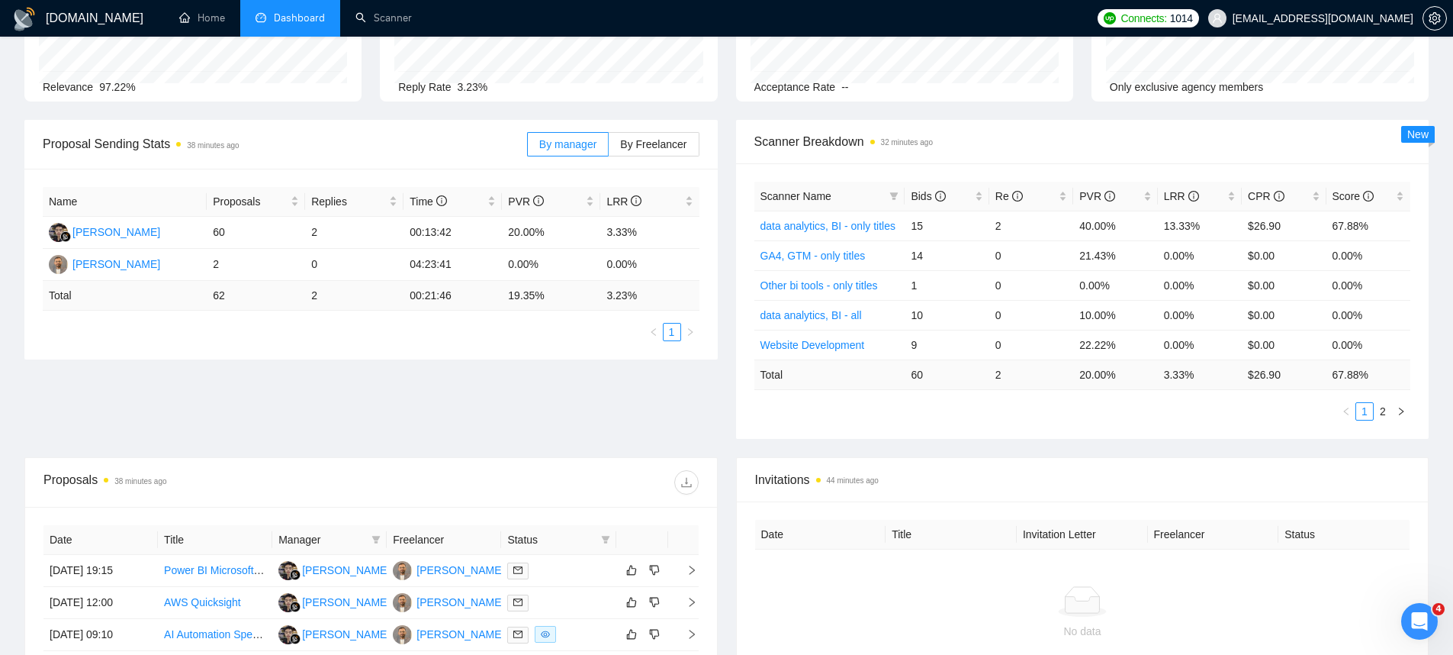
scroll to position [70, 0]
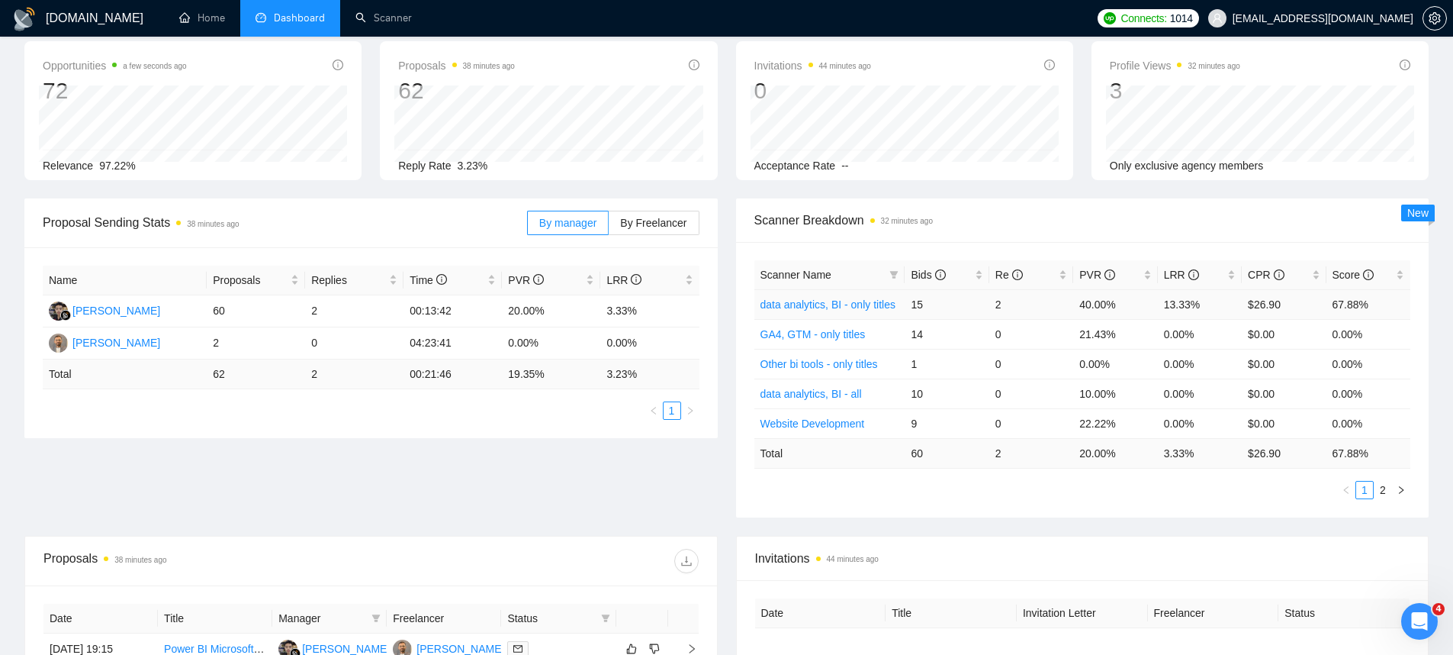
click at [967, 310] on td "15" at bounding box center [947, 304] width 84 height 30
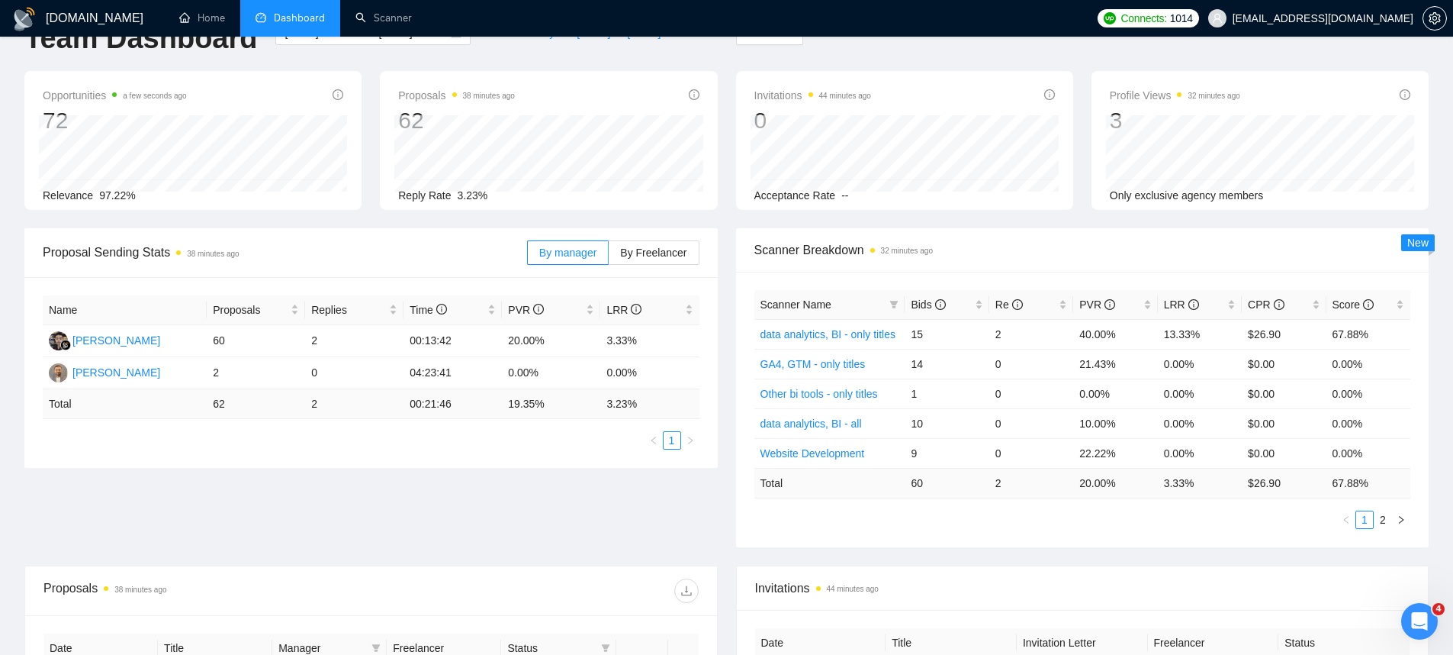
scroll to position [0, 0]
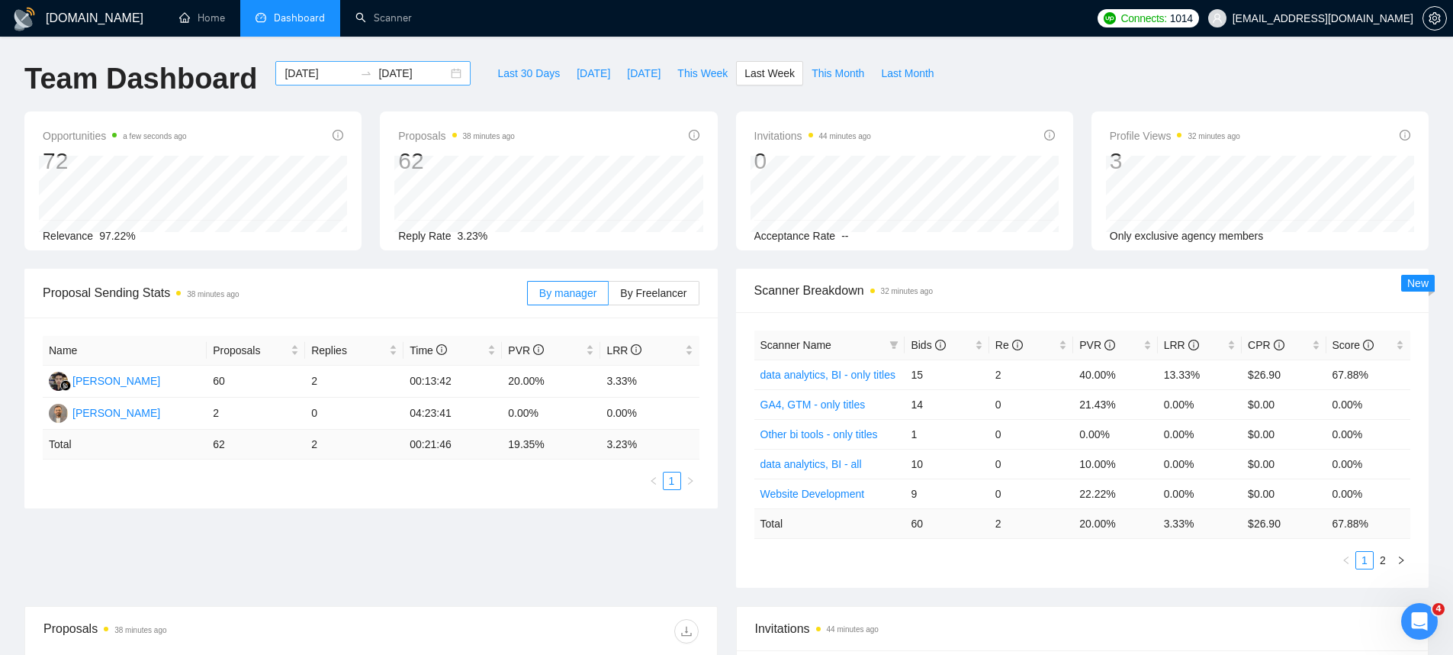
click at [440, 78] on div "2025-08-25 2025-08-31" at bounding box center [372, 73] width 195 height 24
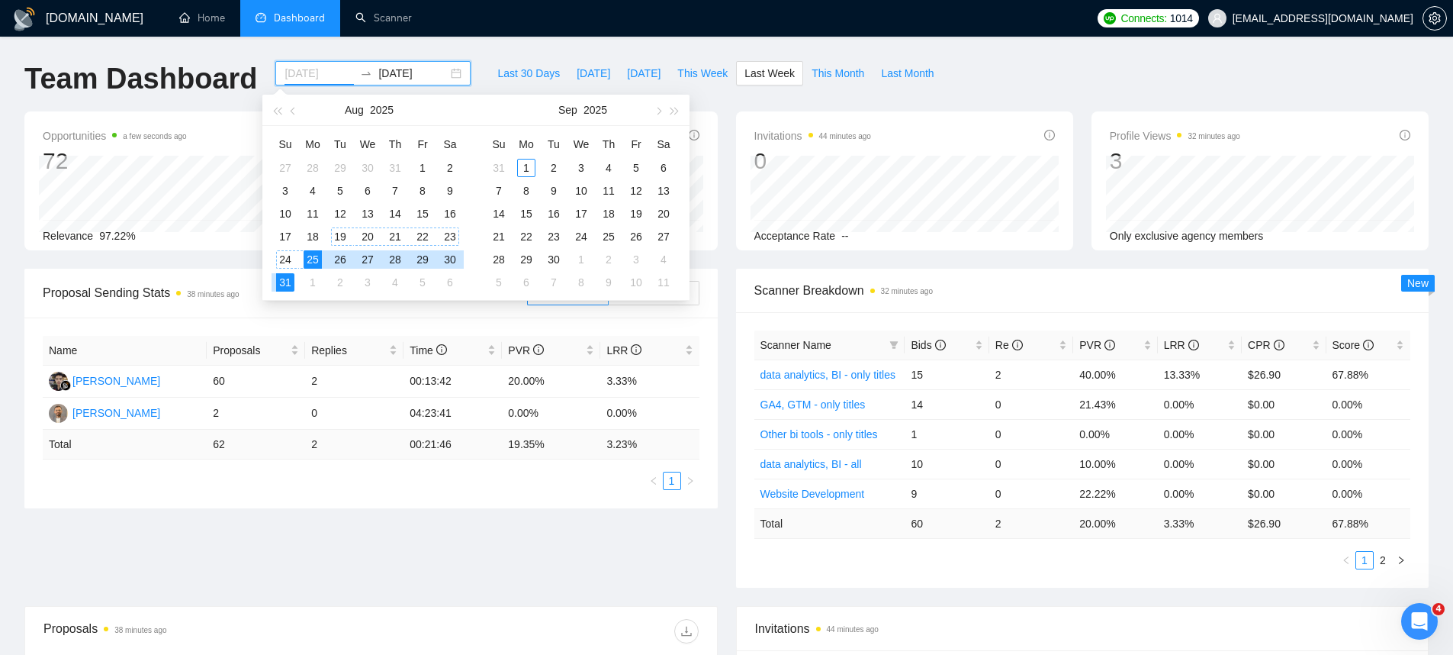
type input "2025-08-25"
click at [307, 254] on div "25" at bounding box center [313, 259] width 18 height 18
type input "[DATE]"
click at [306, 278] on div "1" at bounding box center [313, 282] width 18 height 18
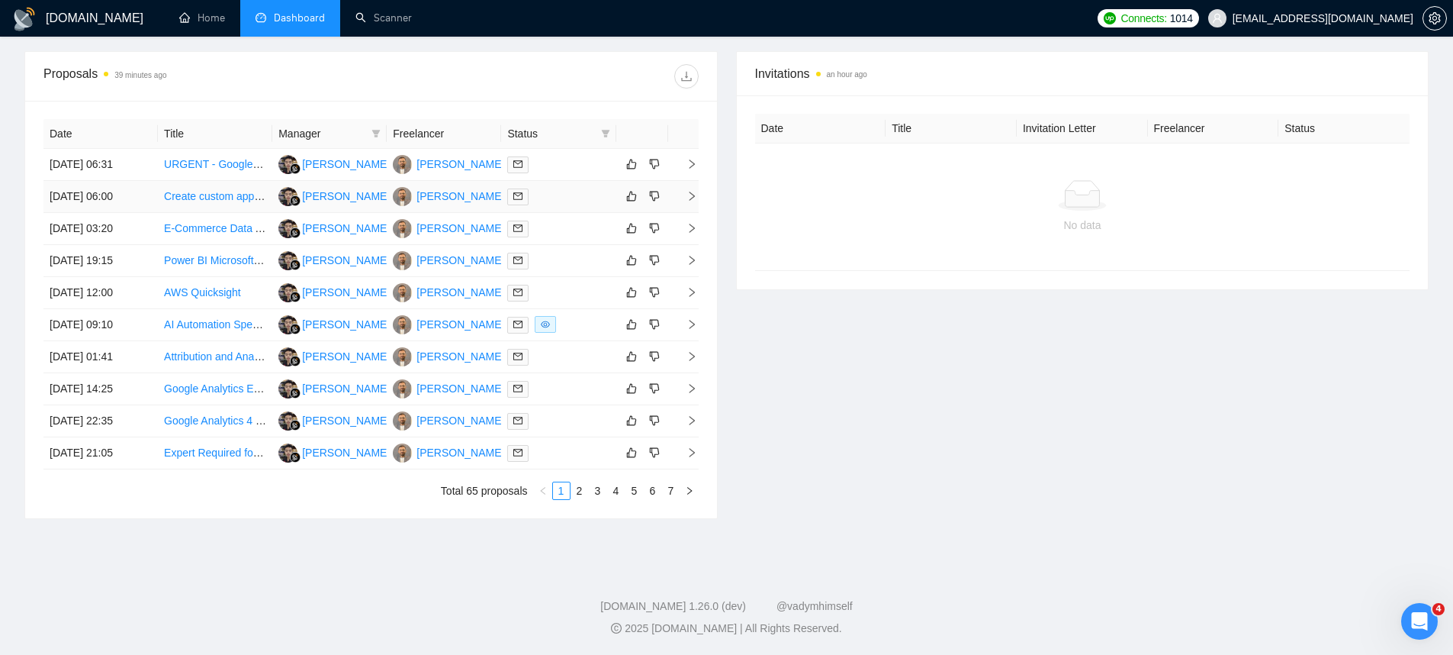
scroll to position [369, 0]
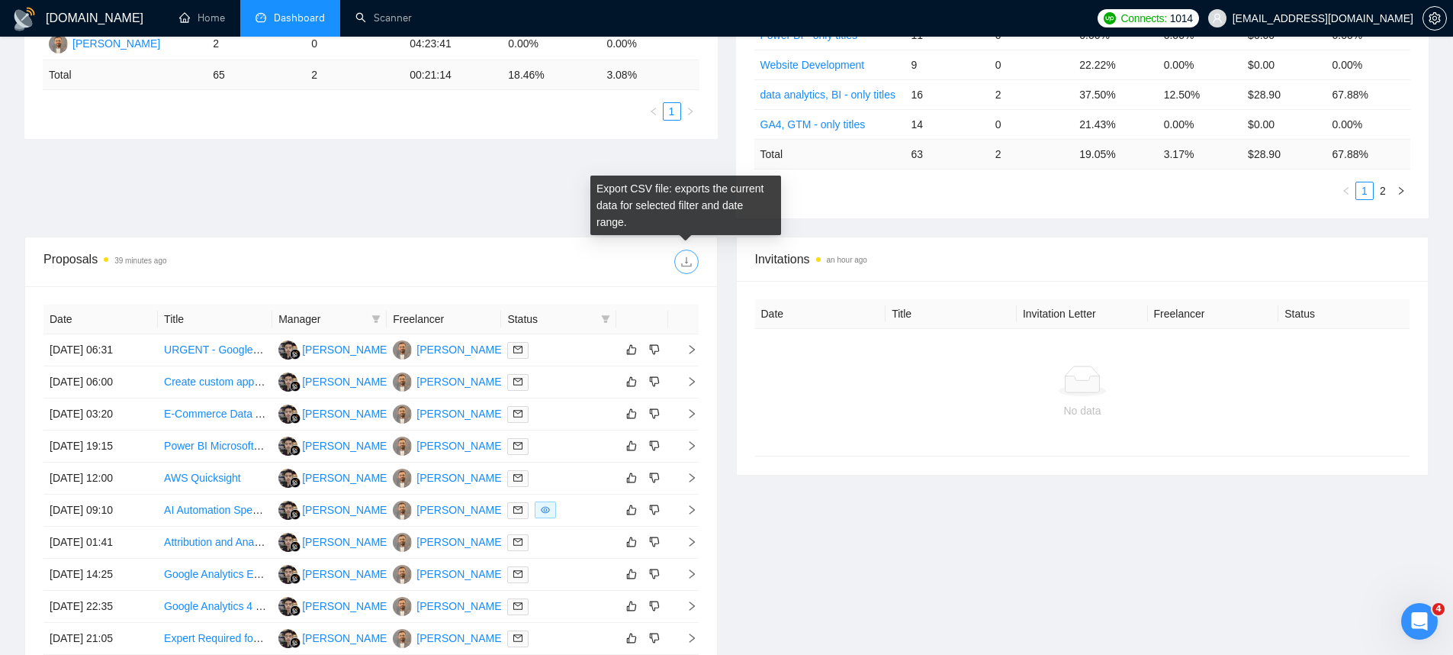
click at [689, 261] on icon "download" at bounding box center [686, 262] width 12 height 12
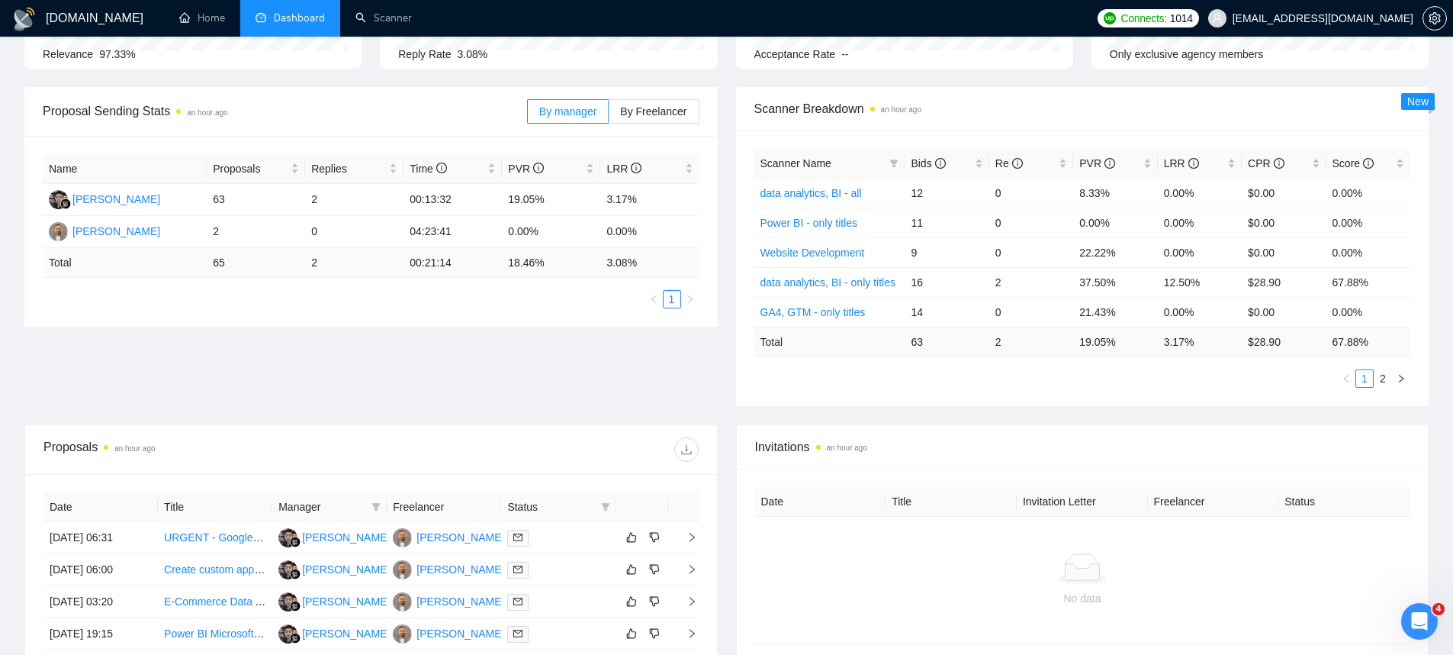
scroll to position [0, 0]
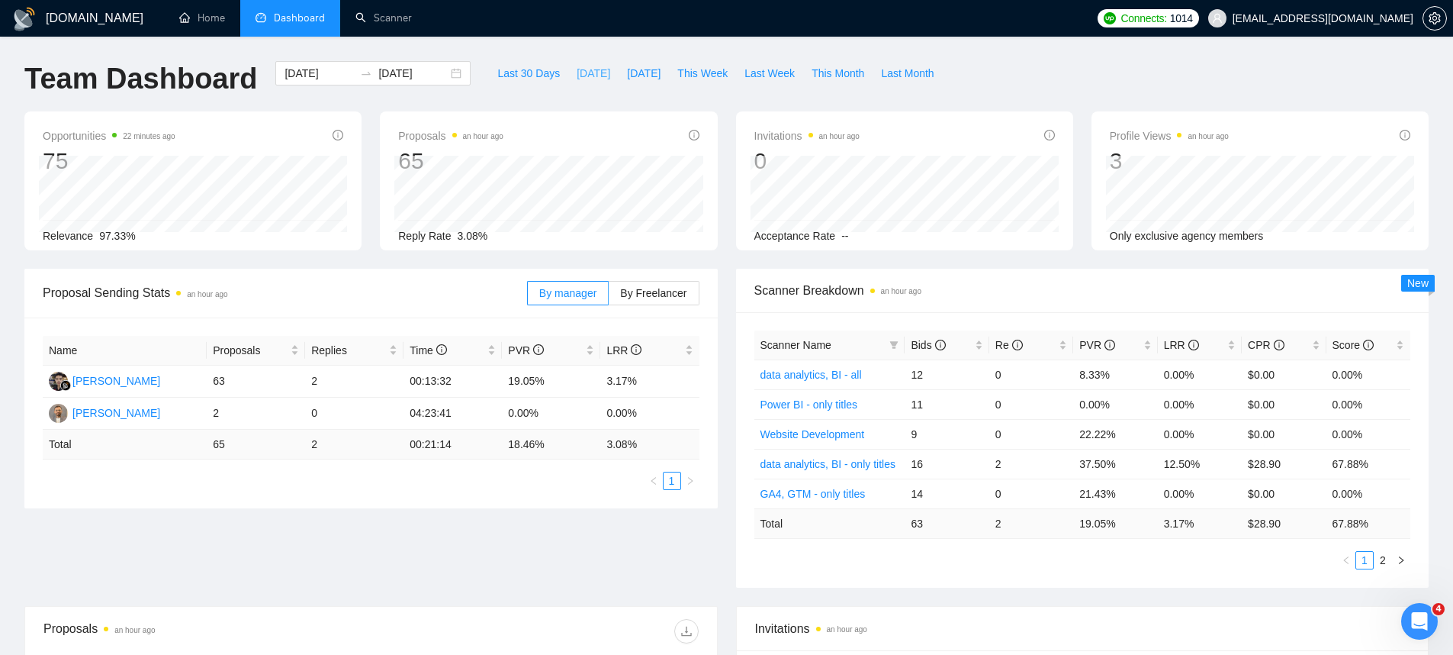
click at [577, 73] on span "[DATE]" at bounding box center [594, 73] width 34 height 17
type input "[DATE]"
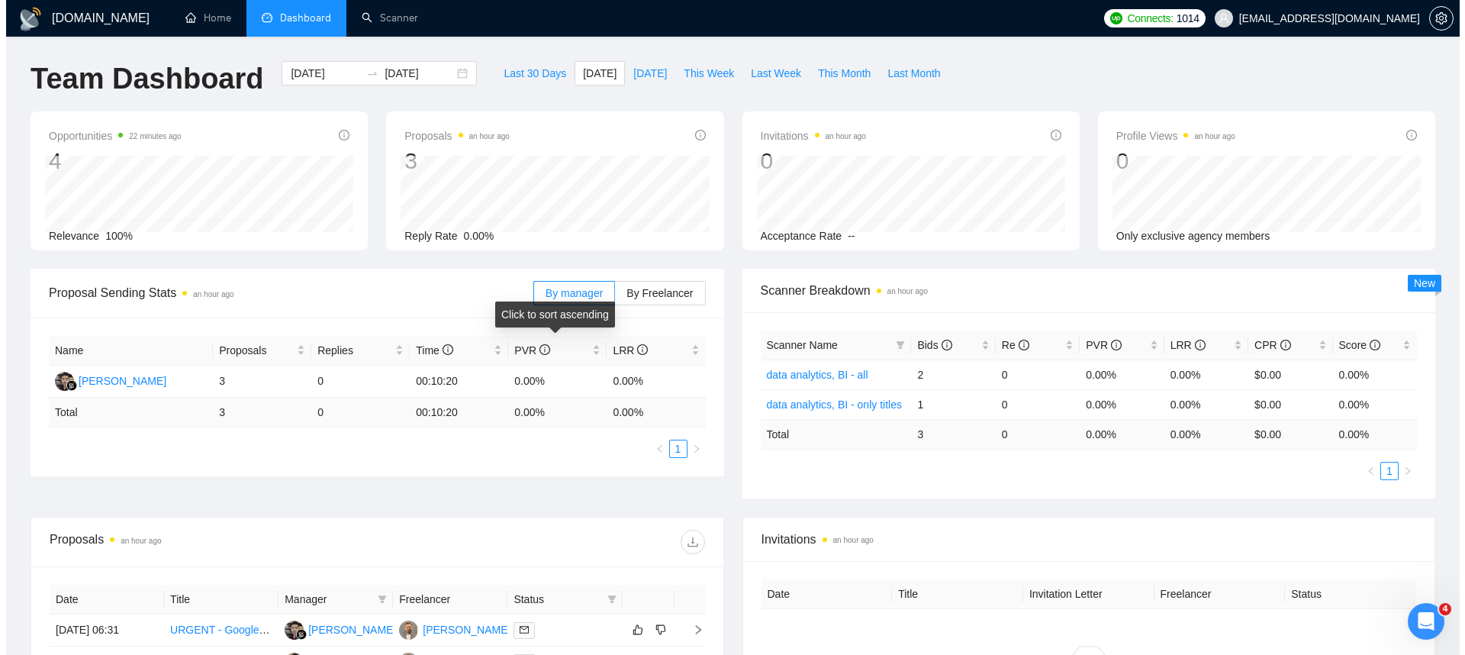
scroll to position [220, 0]
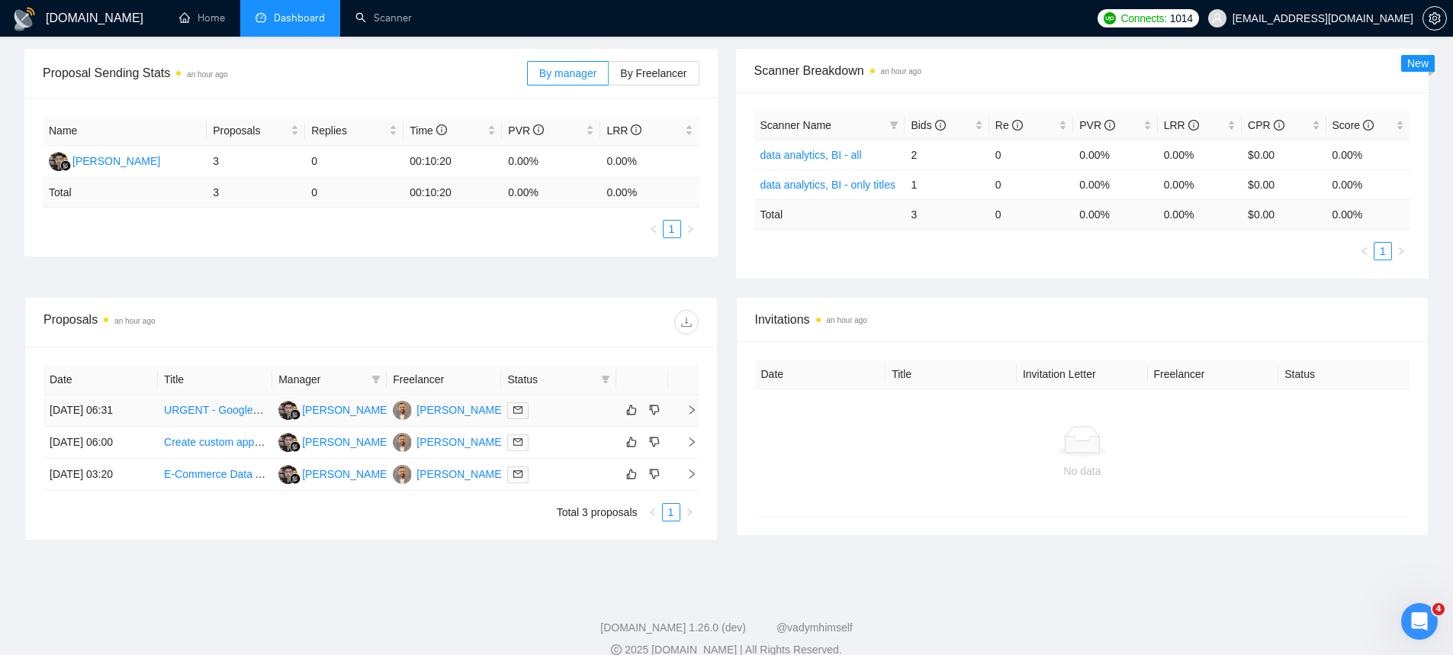
click at [82, 409] on td "[DATE] 06:31" at bounding box center [100, 410] width 114 height 32
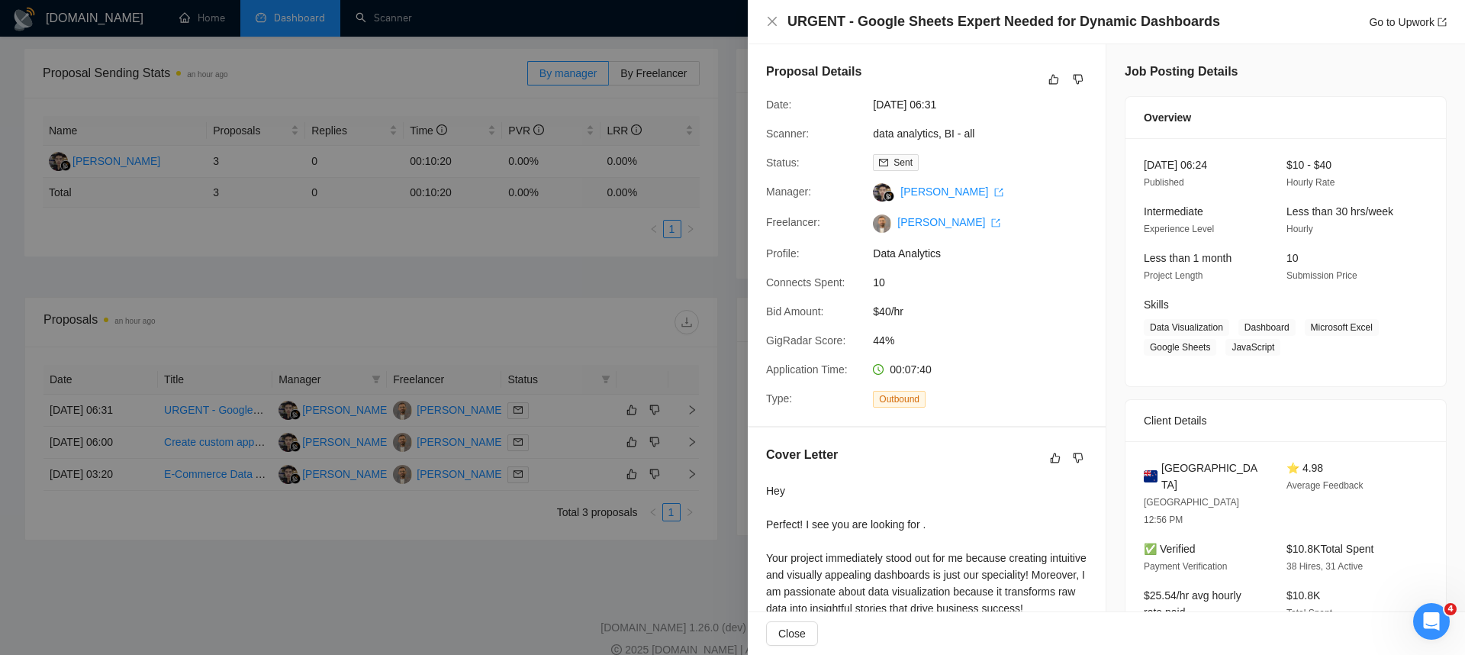
click at [82, 409] on div at bounding box center [732, 327] width 1465 height 655
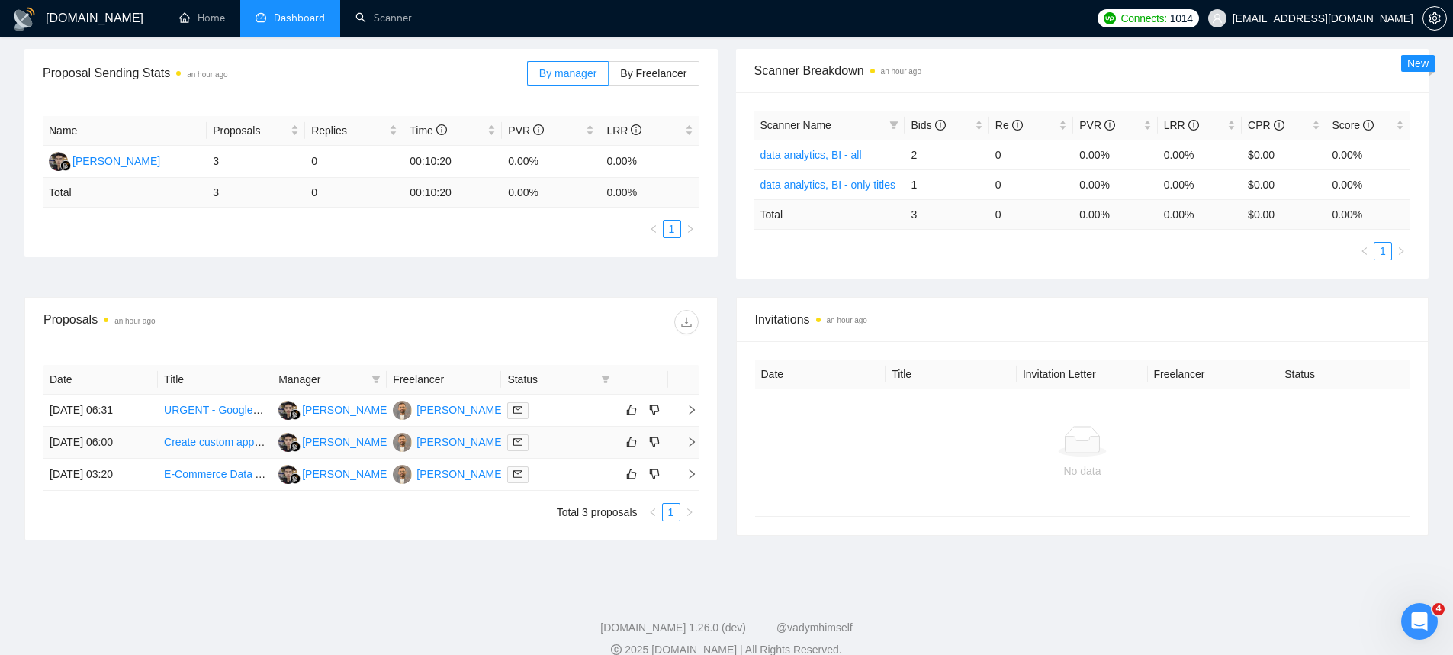
click at [83, 439] on td "[DATE] 06:00" at bounding box center [100, 442] width 114 height 32
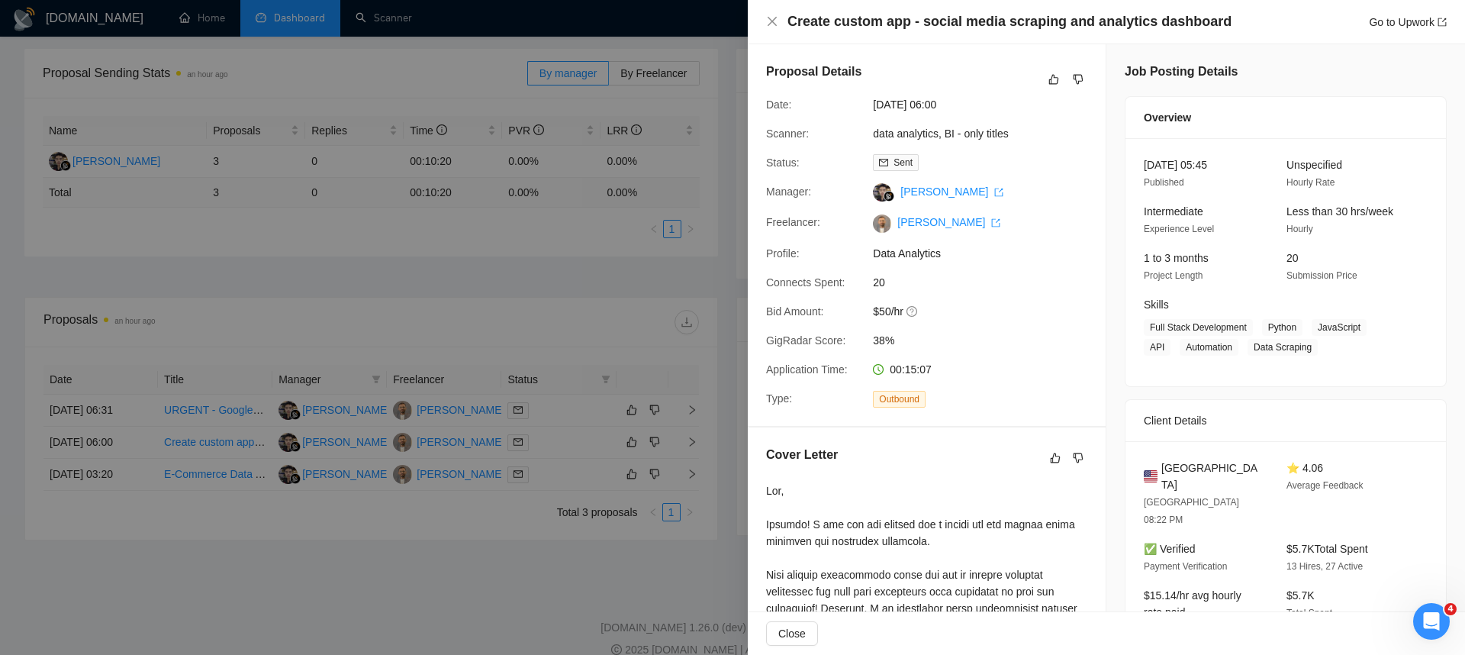
scroll to position [321, 0]
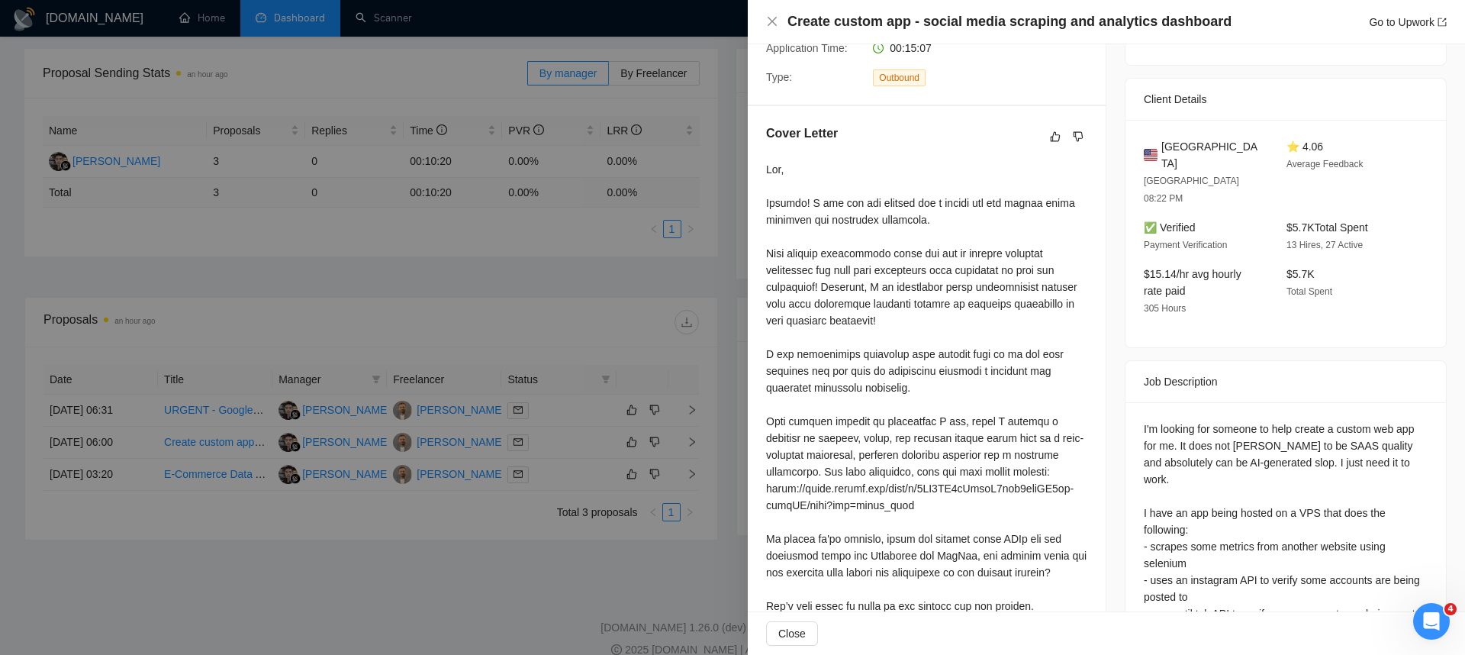
click at [200, 468] on div at bounding box center [732, 327] width 1465 height 655
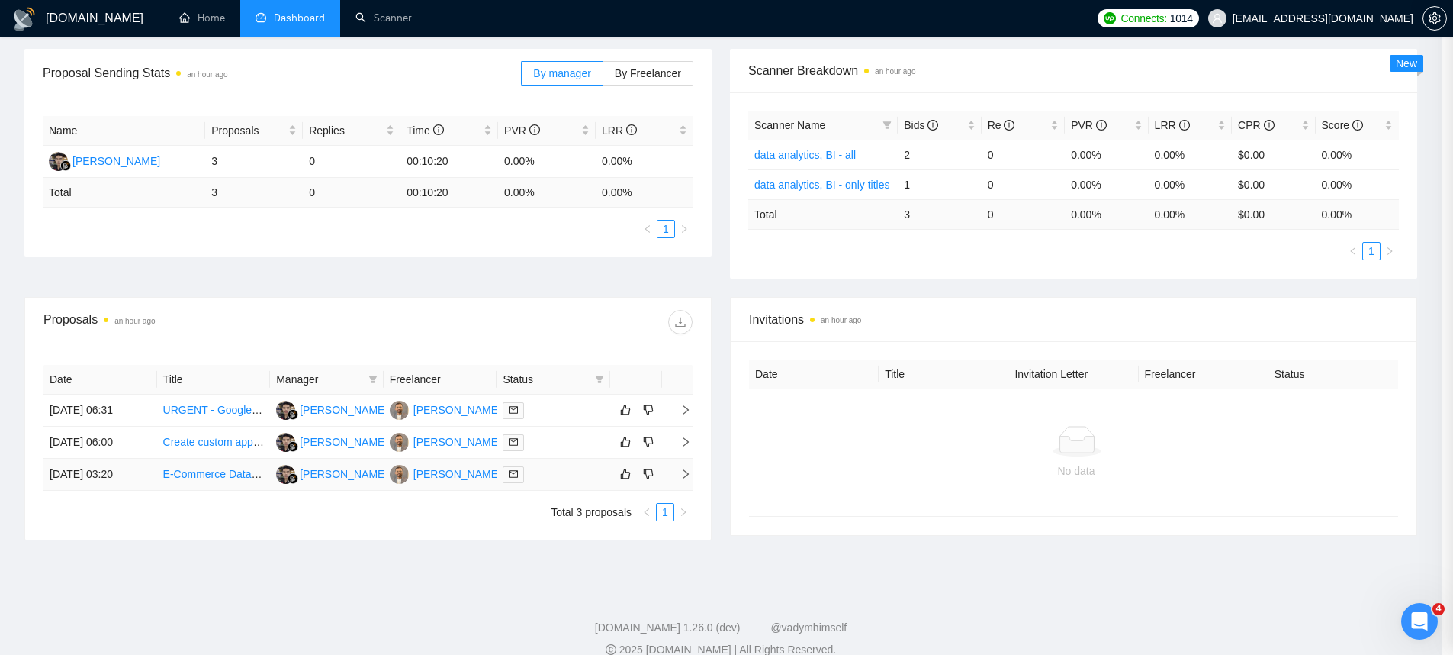
click at [66, 474] on td "[DATE] 03:20" at bounding box center [100, 474] width 114 height 32
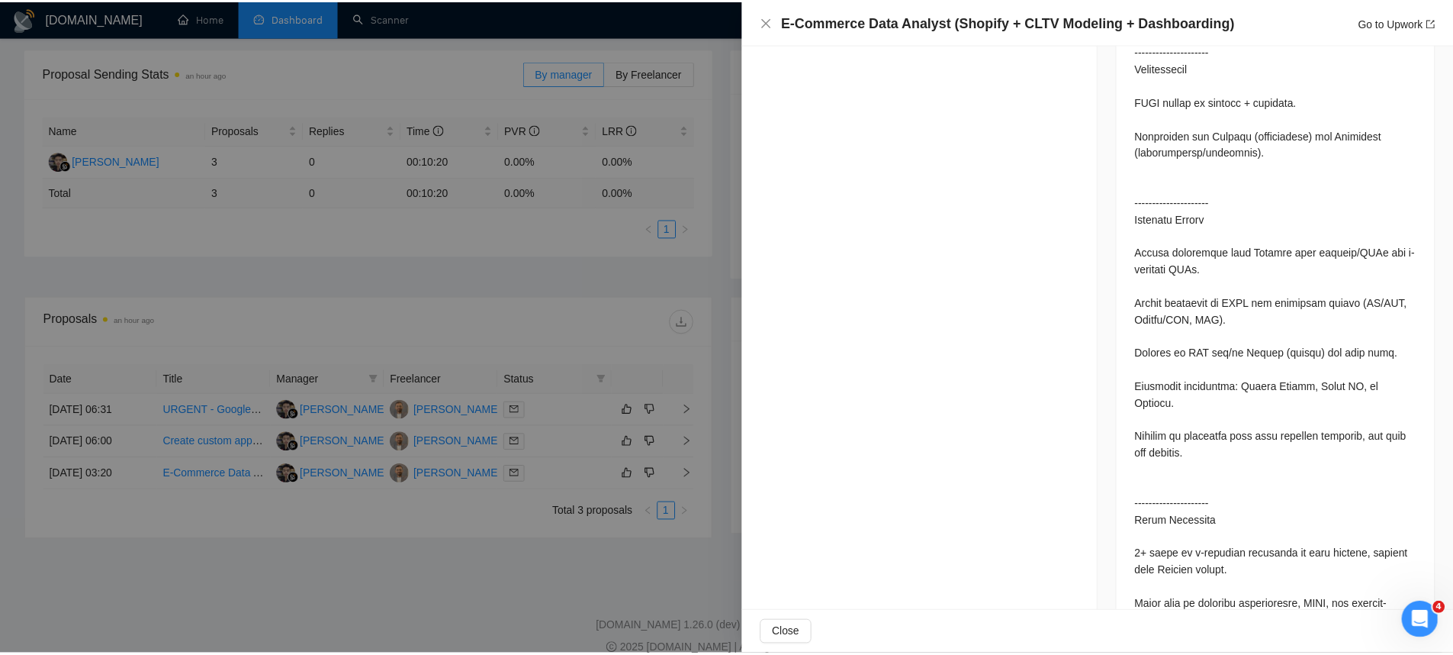
scroll to position [1404, 0]
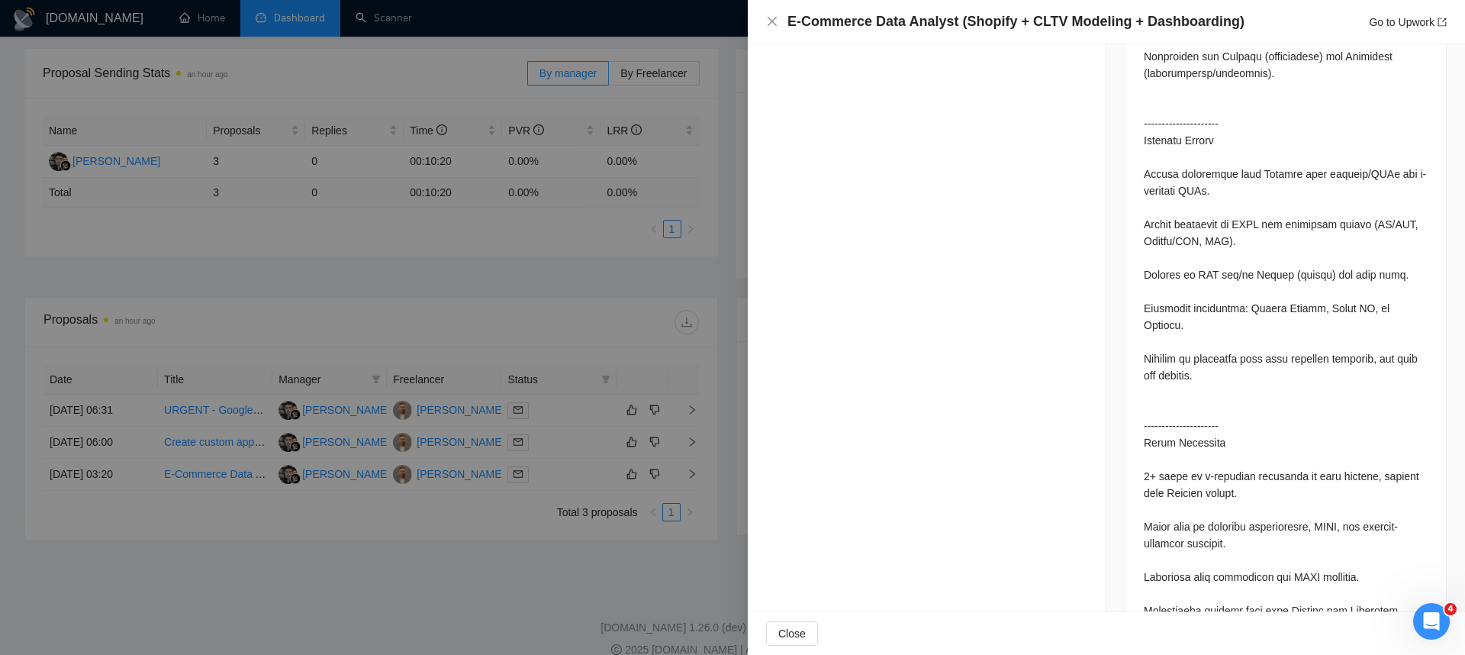
click at [591, 415] on div at bounding box center [732, 327] width 1465 height 655
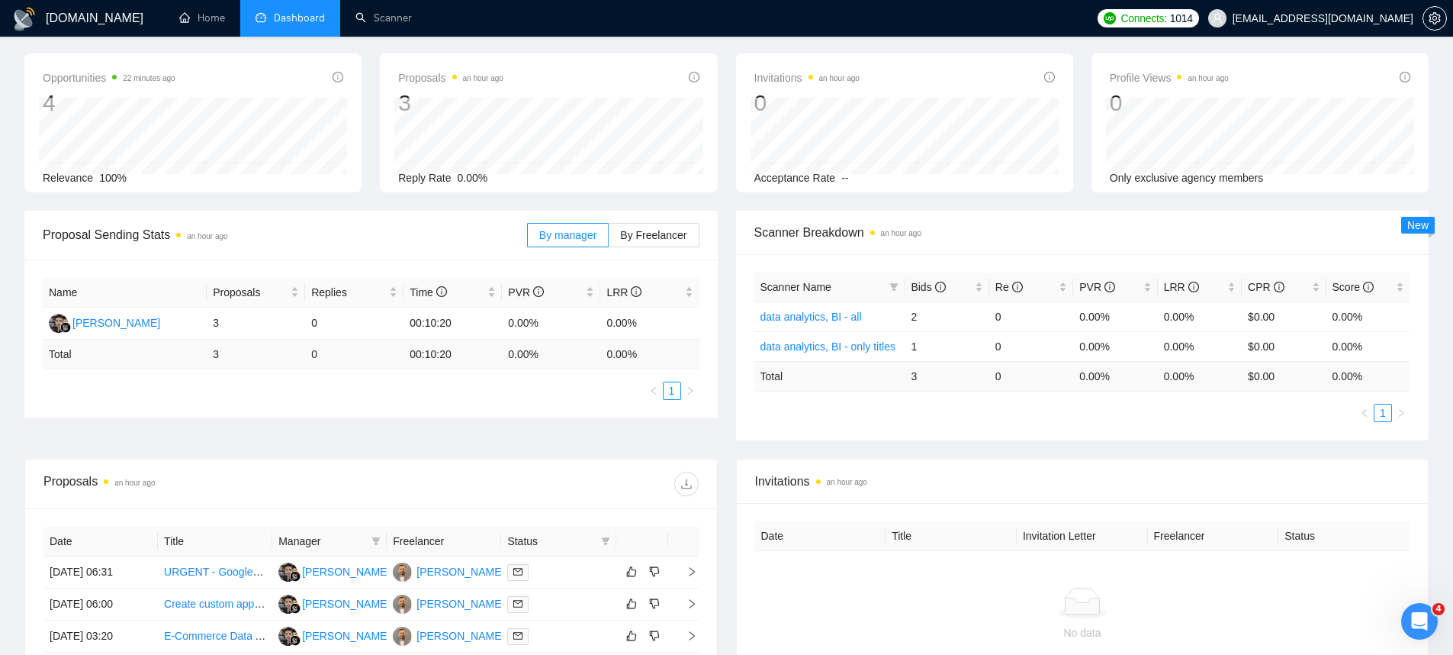
scroll to position [0, 0]
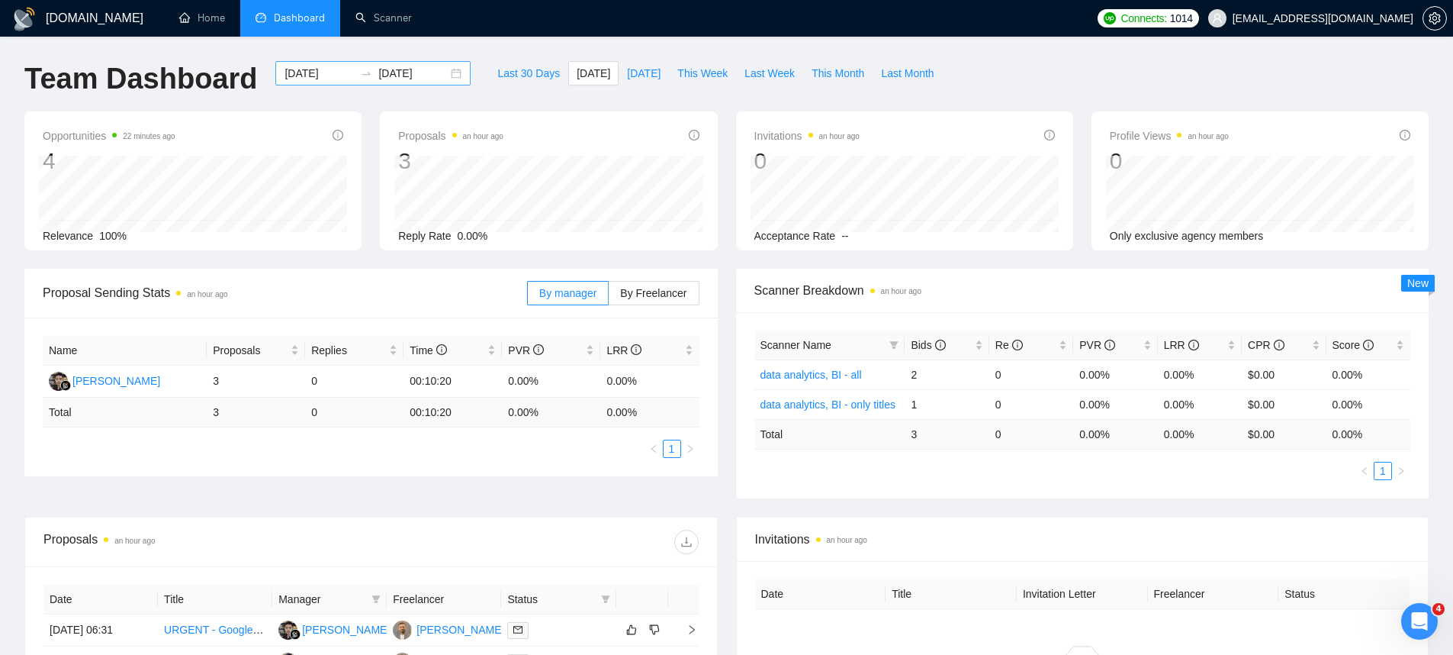
click at [378, 72] on input "[DATE]" at bounding box center [412, 73] width 69 height 17
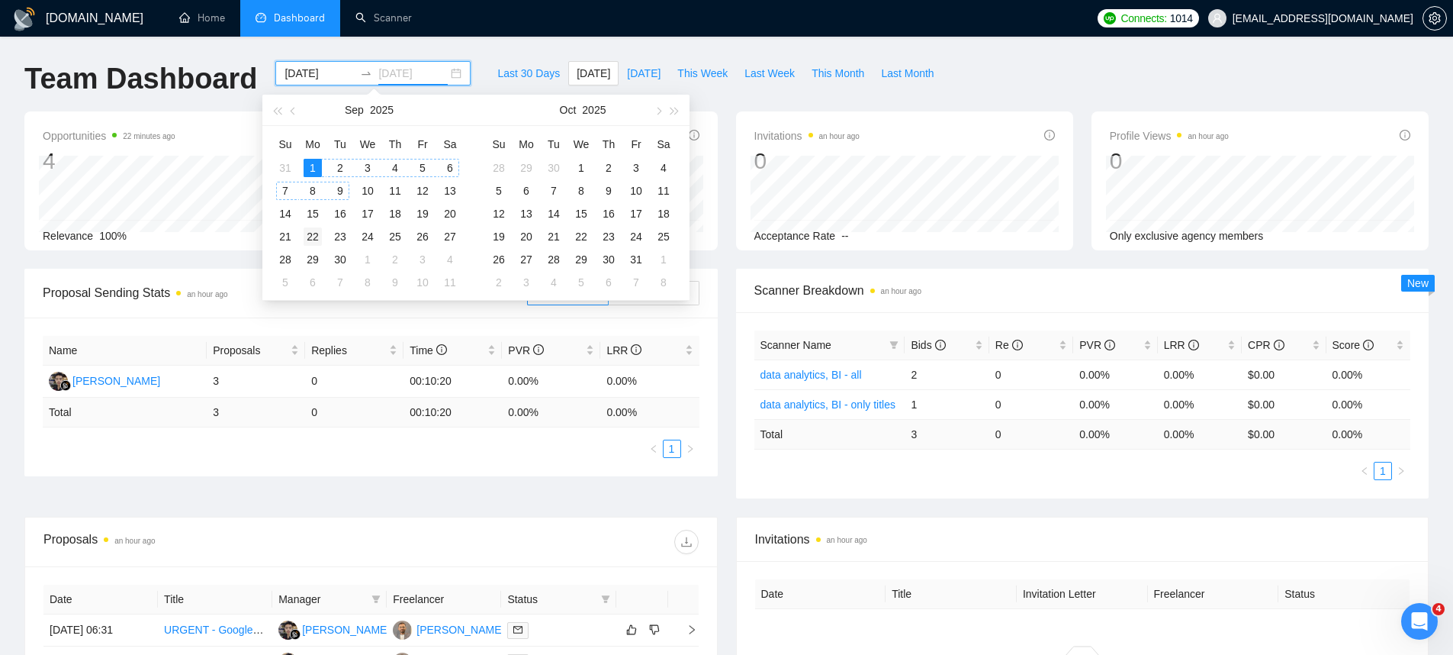
type input "2025-09-22"
click at [309, 236] on div "22" at bounding box center [313, 236] width 18 height 18
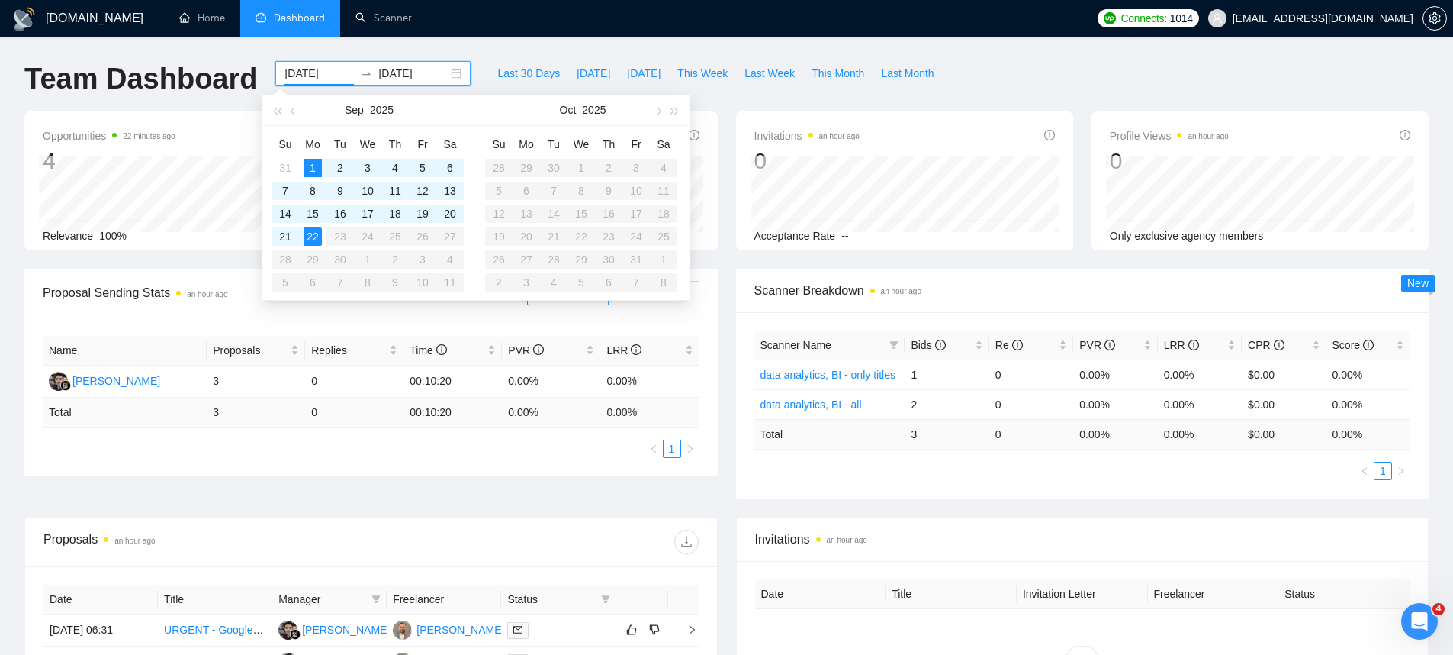
click at [400, 295] on div "Su Mo Tu We Th Fr Sa 31 1 2 3 4 5 6 7 8 9 10 11 12 13 14 15 16 17 18 19 20 21 2…" at bounding box center [369, 213] width 214 height 174
click at [398, 232] on table "Su Mo Tu We Th Fr Sa 31 1 2 3 4 5 6 7 8 9 10 11 12 13 14 15 16 17 18 19 20 21 2…" at bounding box center [368, 213] width 192 height 162
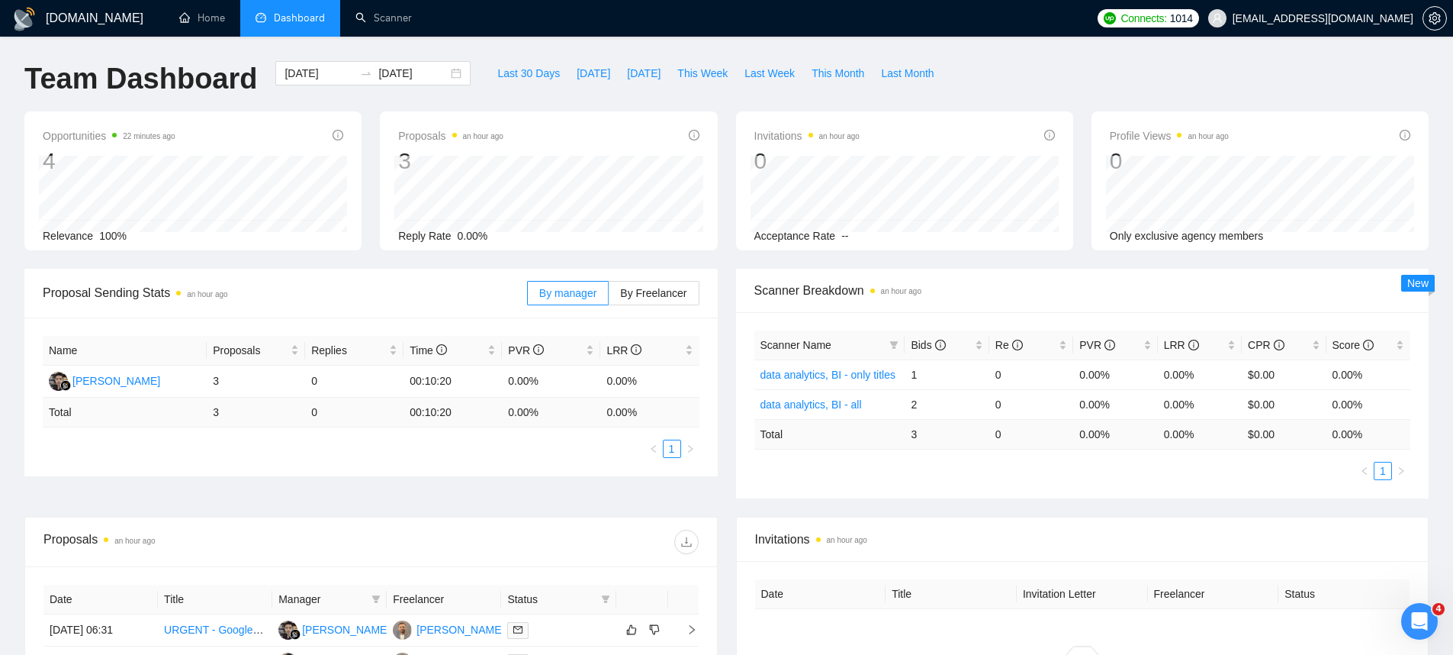
click at [749, 117] on div "Invitations an hour ago 0 Acceptance Rate --" at bounding box center [904, 180] width 337 height 139
click at [332, 72] on input "[DATE]" at bounding box center [319, 73] width 69 height 17
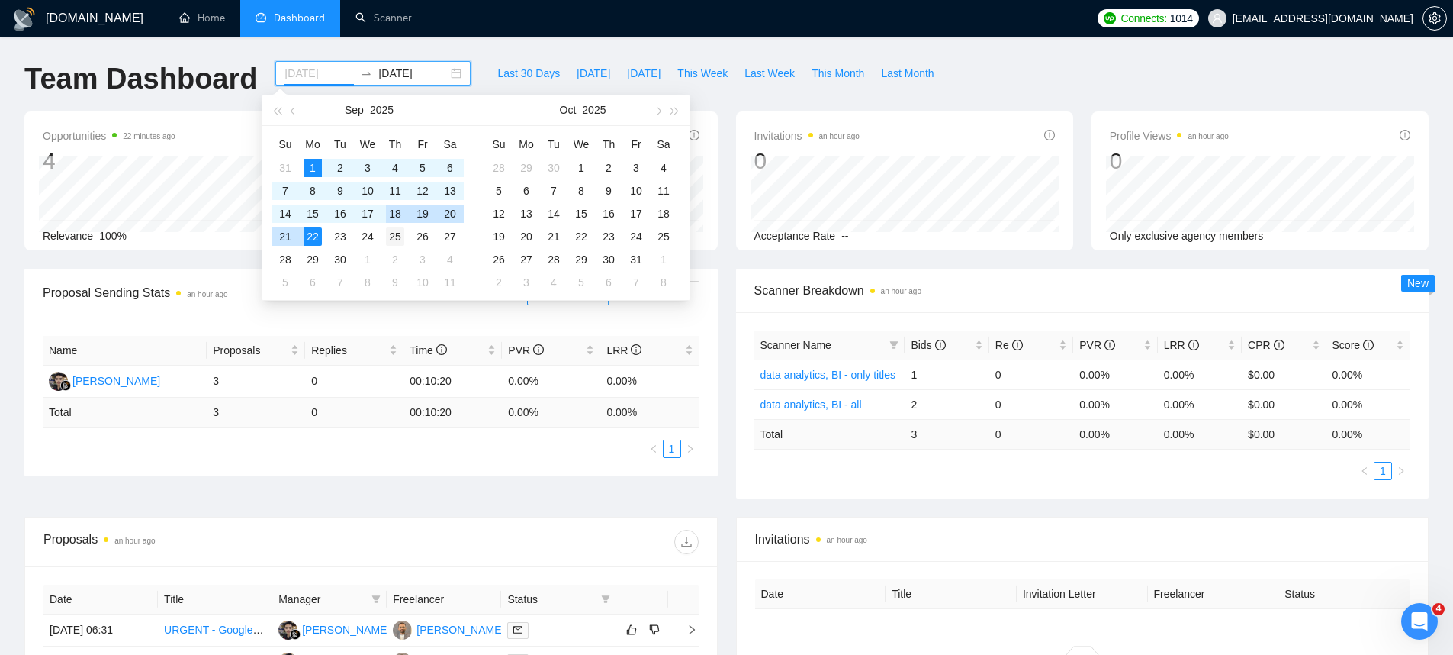
type input "2025-09-25"
click at [397, 230] on div "25" at bounding box center [395, 236] width 18 height 18
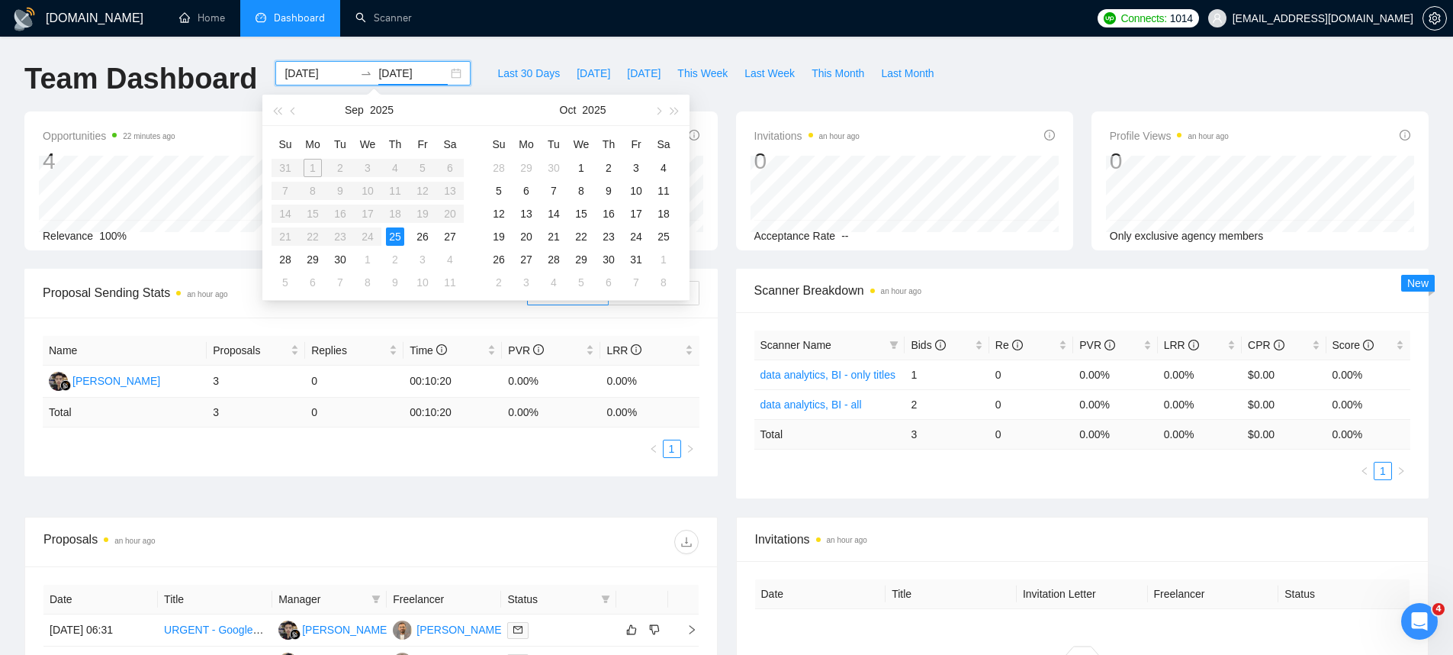
type input "2025-09-27"
type input "2025-10-01"
click at [574, 162] on div "1" at bounding box center [581, 168] width 18 height 18
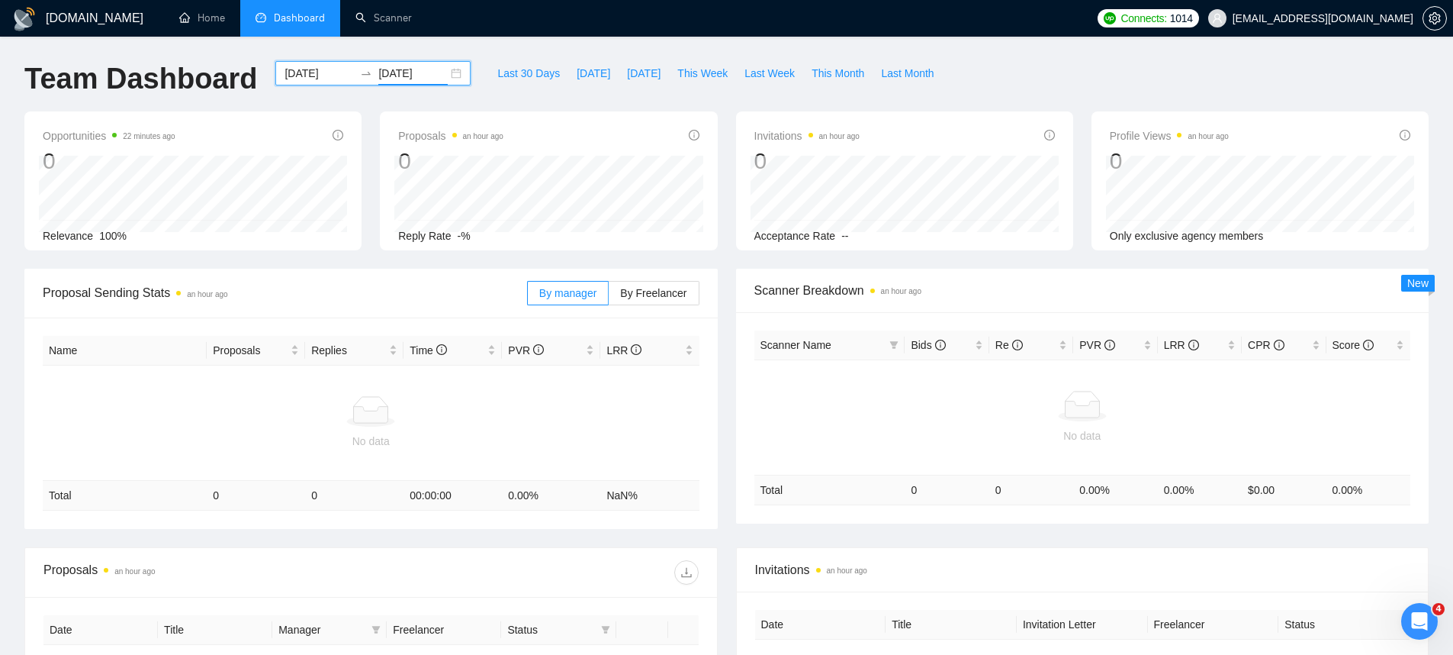
click at [444, 72] on div "2025-09-25 2025-10-01" at bounding box center [372, 73] width 195 height 24
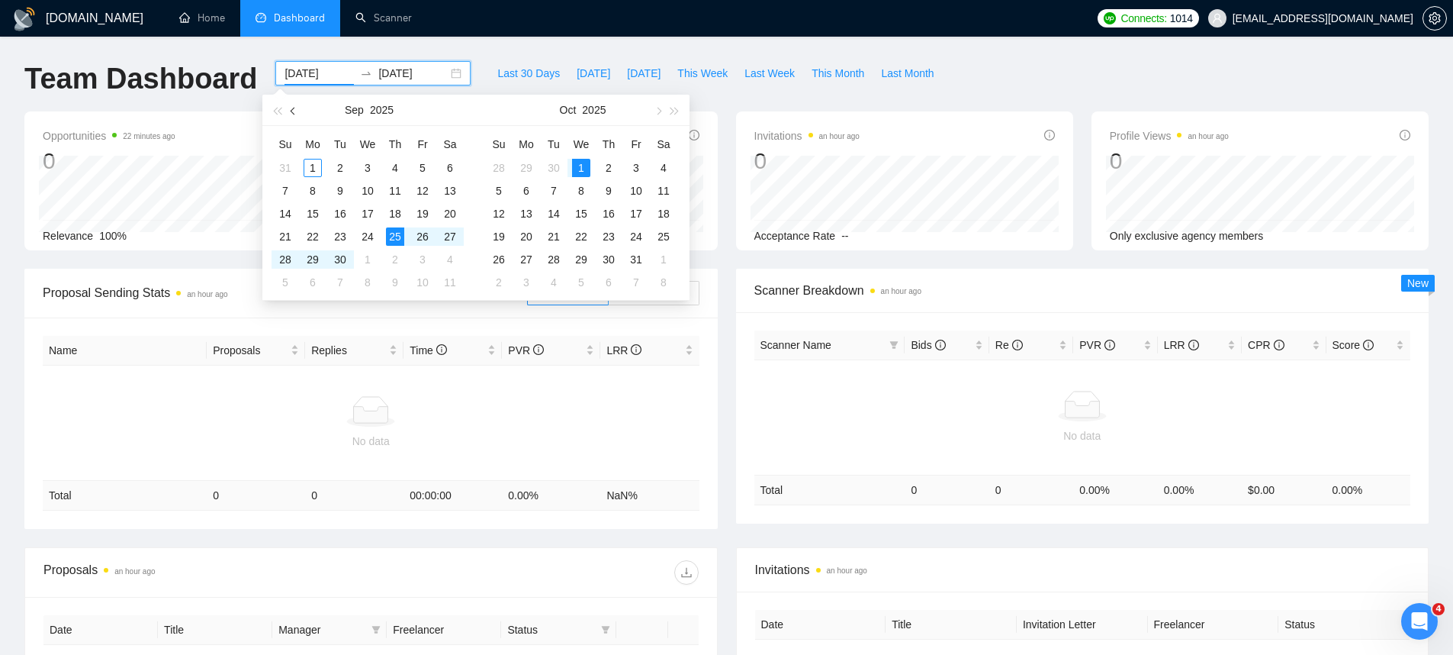
click at [288, 105] on button "button" at bounding box center [293, 110] width 17 height 31
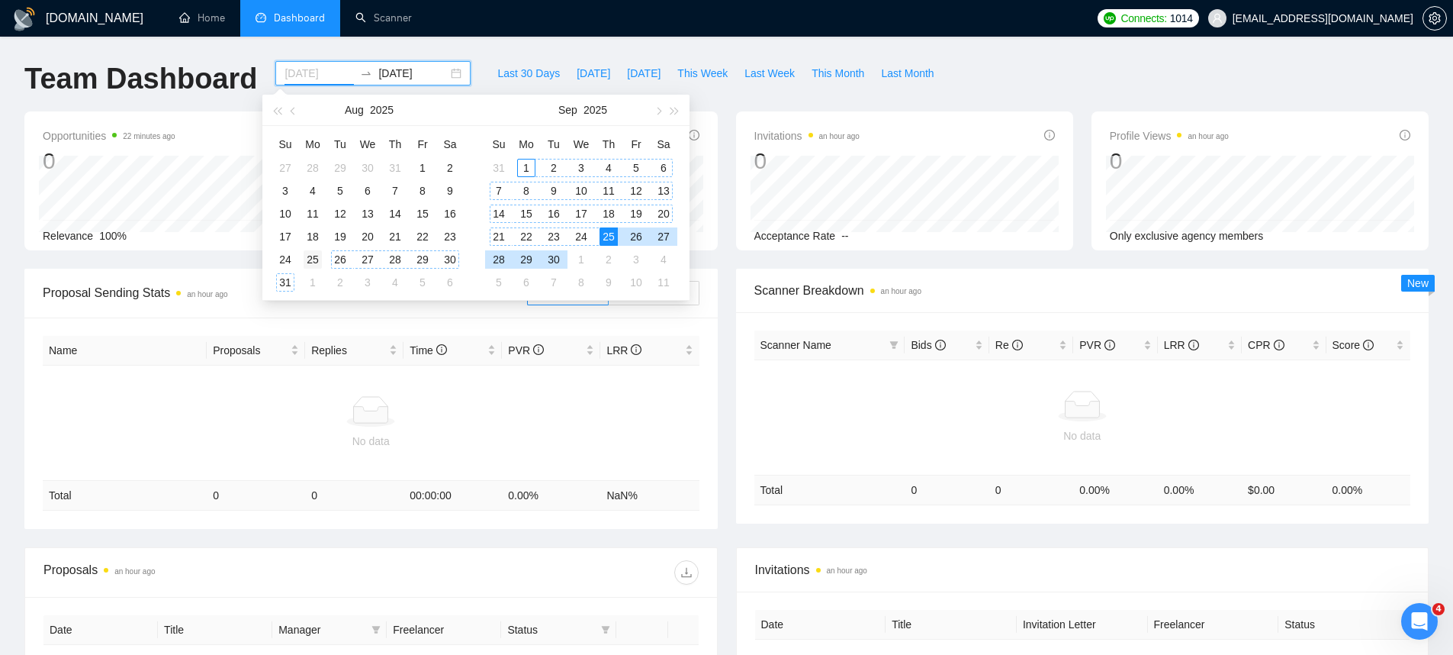
type input "2025-08-25"
click at [318, 260] on div "25" at bounding box center [313, 259] width 18 height 18
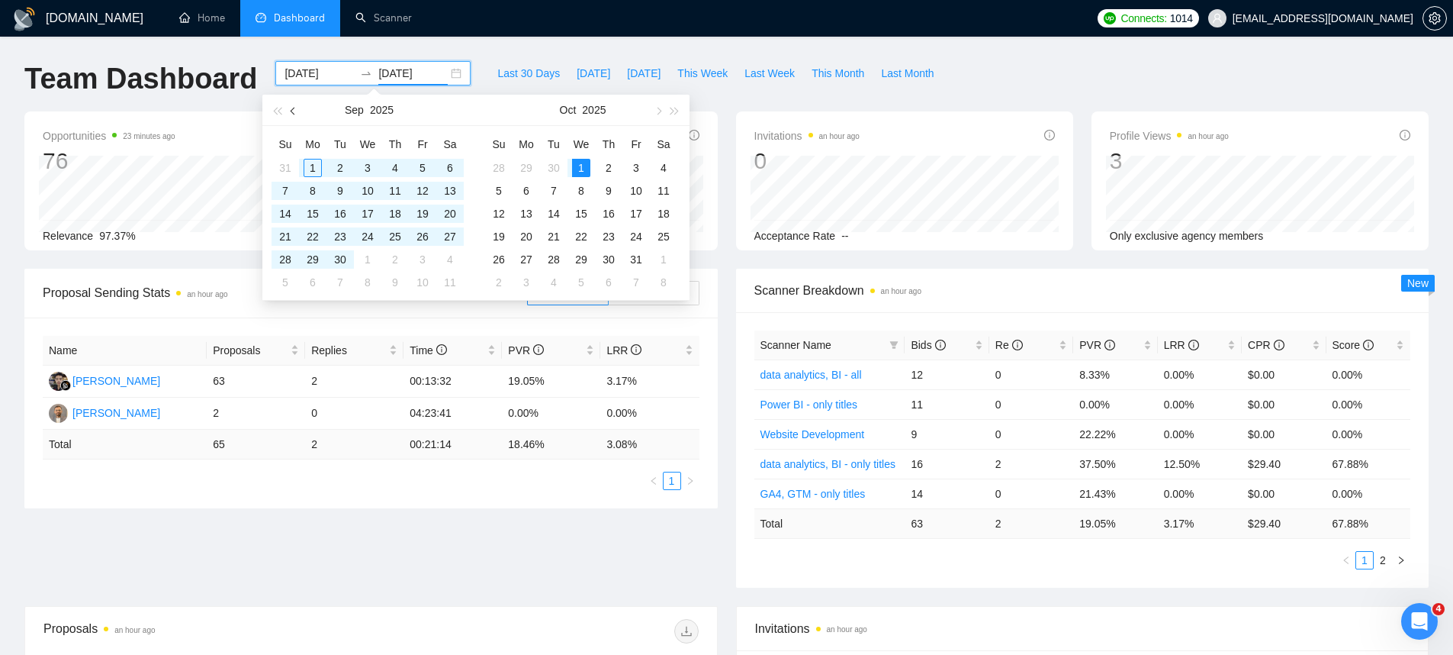
click at [296, 114] on button "button" at bounding box center [293, 110] width 17 height 31
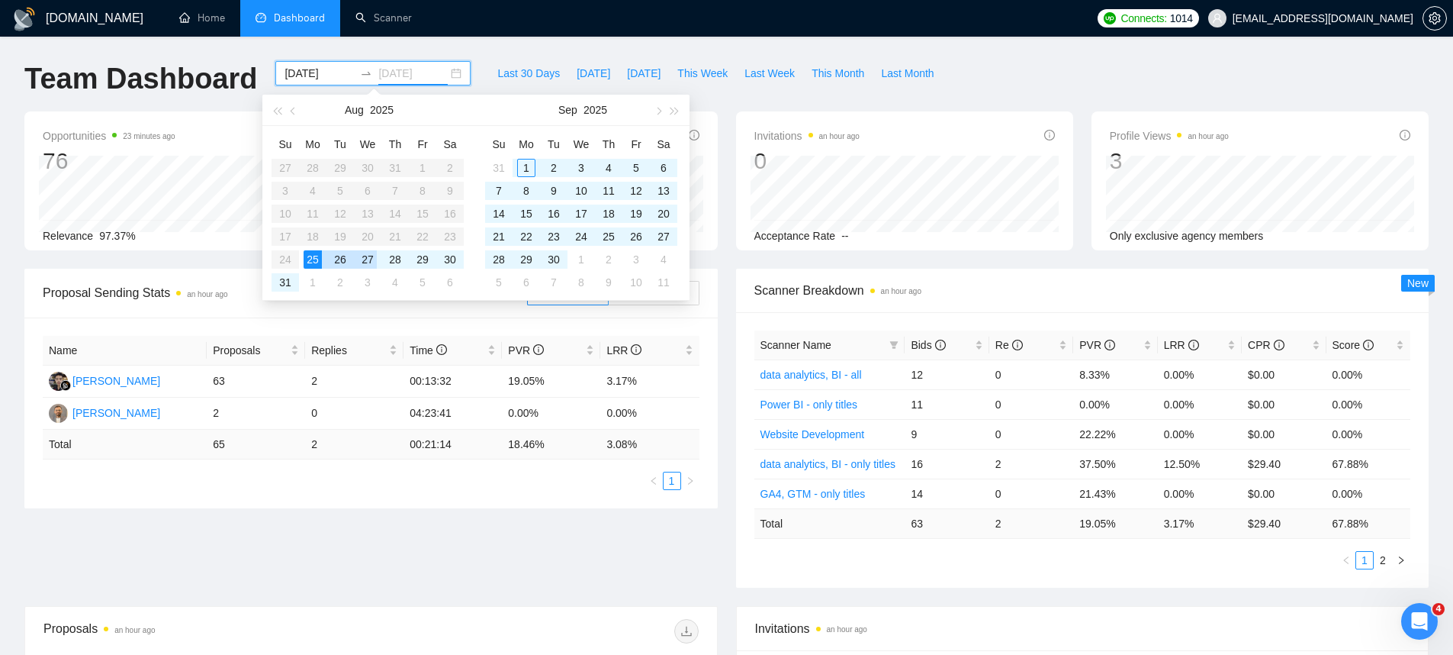
type input "2025-10-01"
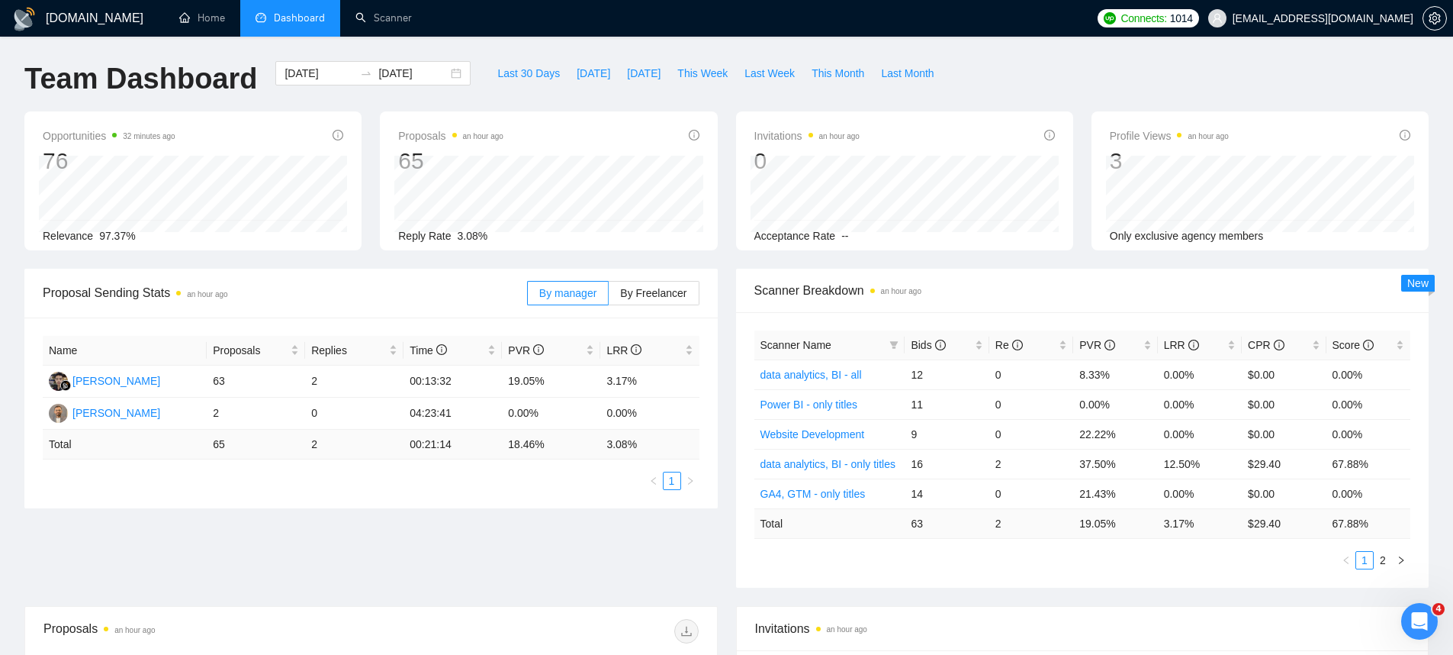
scroll to position [19, 0]
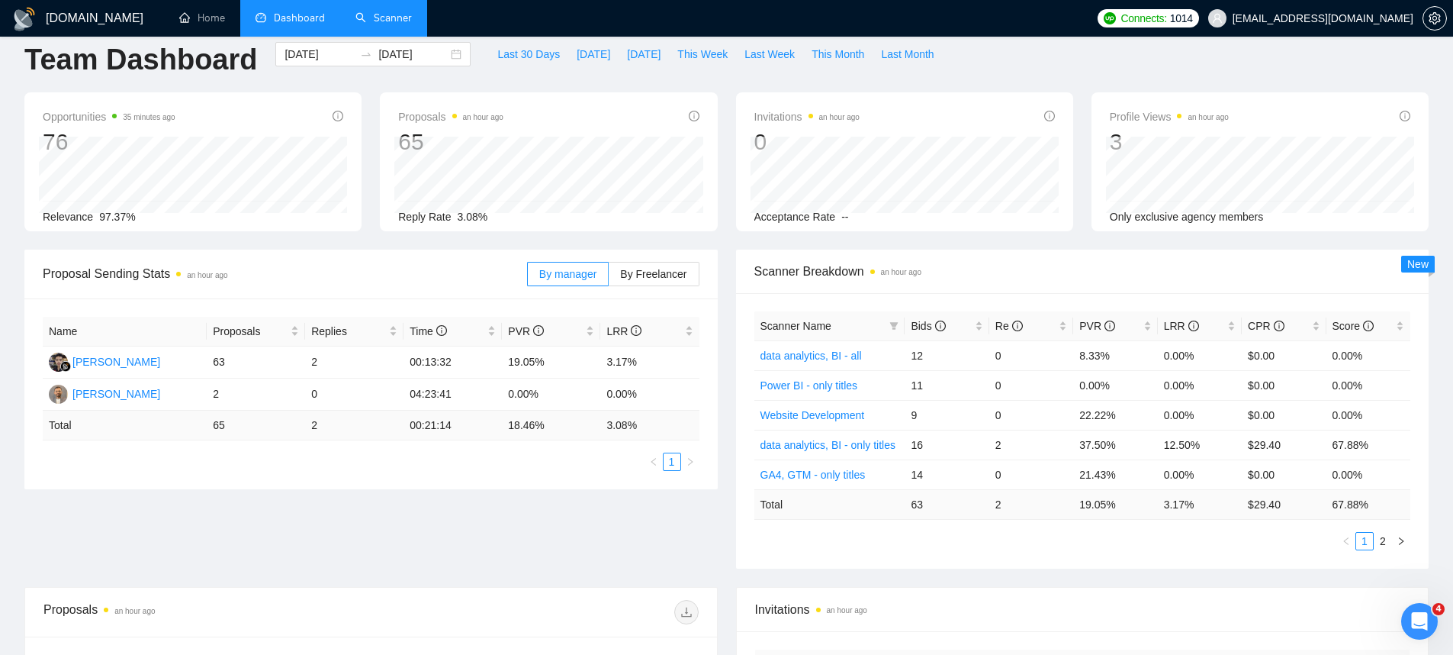
click at [388, 24] on link "Scanner" at bounding box center [383, 17] width 56 height 13
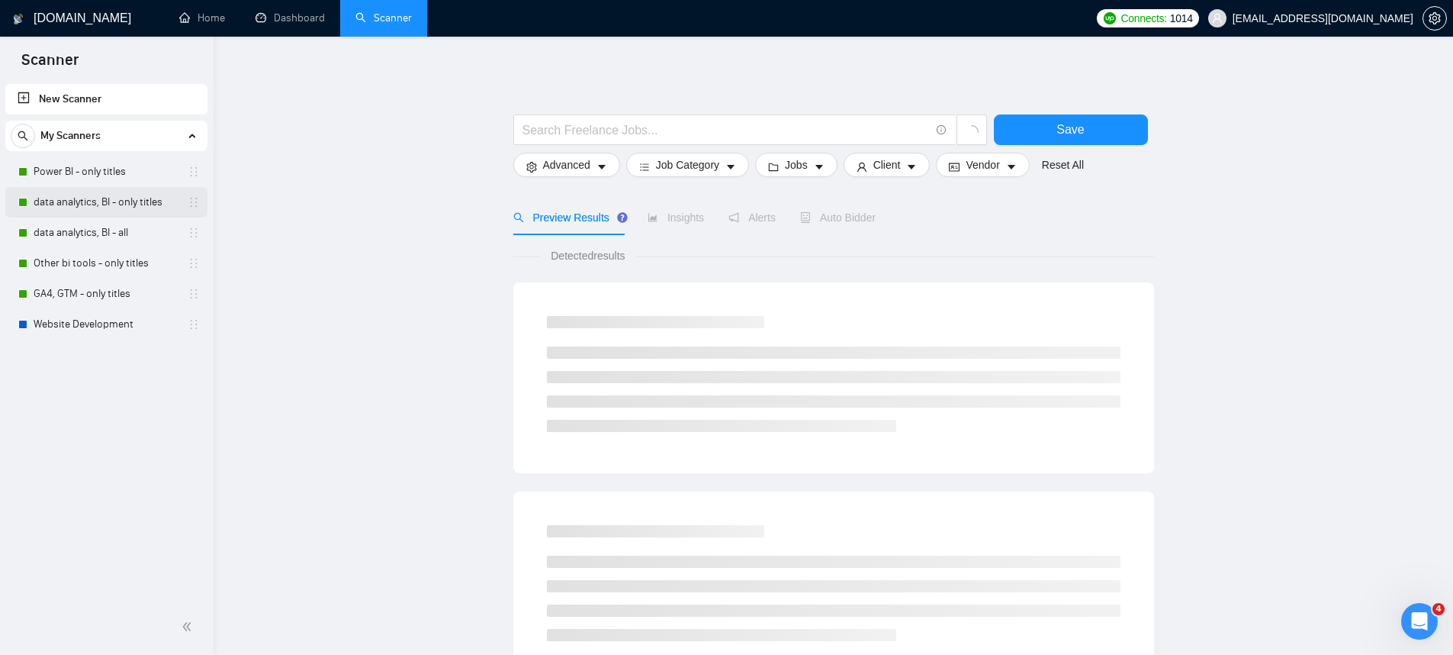
drag, startPoint x: 92, startPoint y: 172, endPoint x: 169, endPoint y: 186, distance: 78.3
click at [92, 172] on link "Power BI - only titles" at bounding box center [106, 171] width 145 height 31
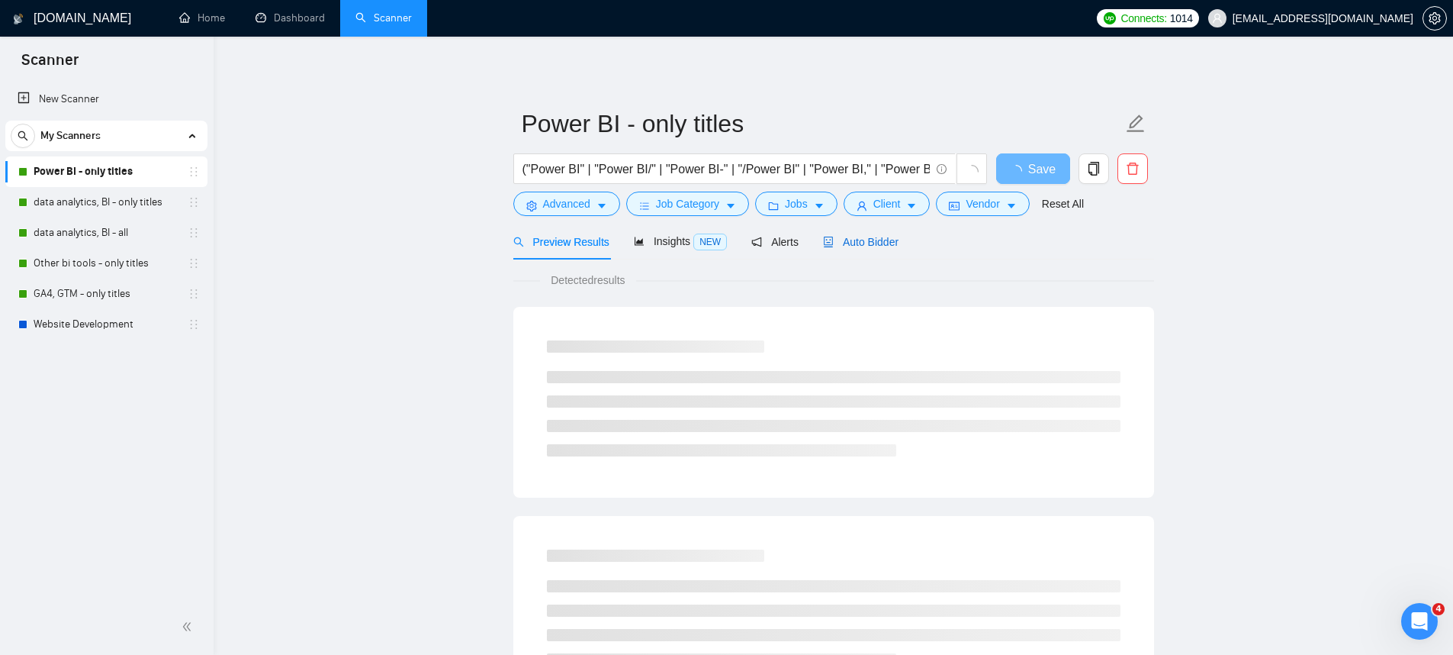
click at [899, 240] on span "Auto Bidder" at bounding box center [861, 242] width 76 height 12
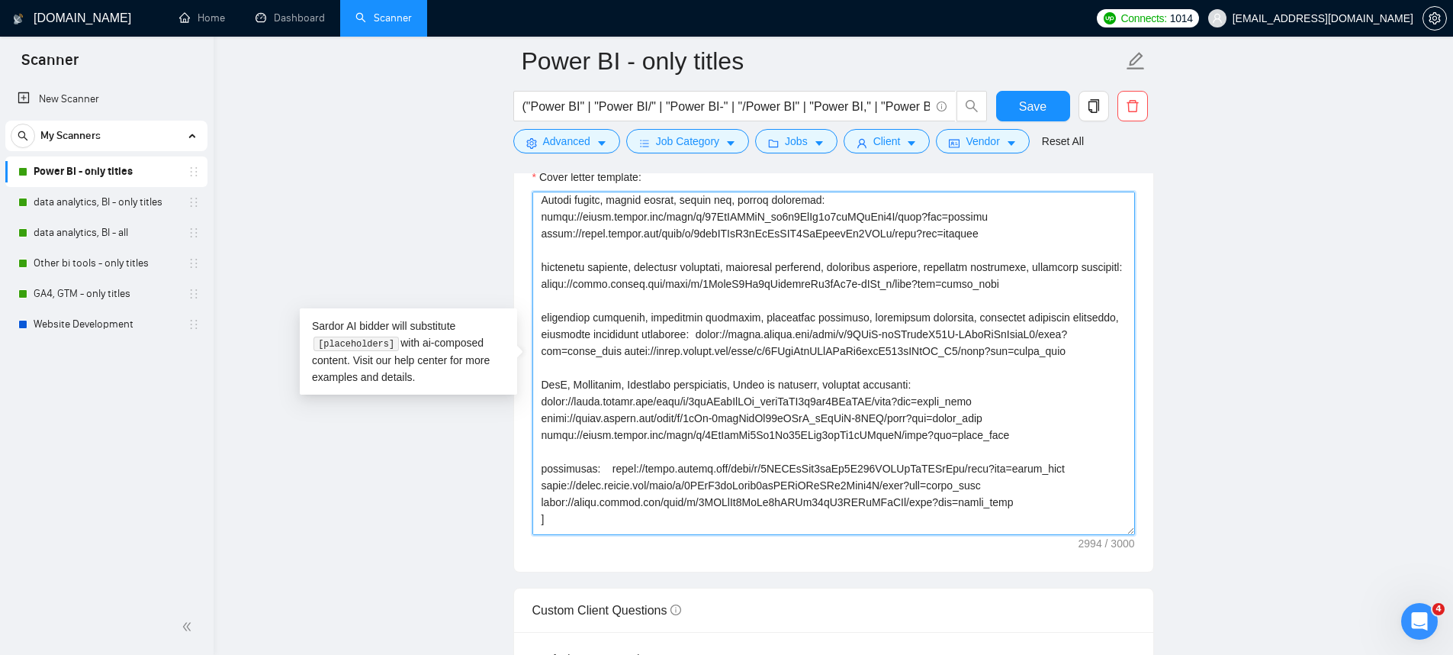
scroll to position [363, 0]
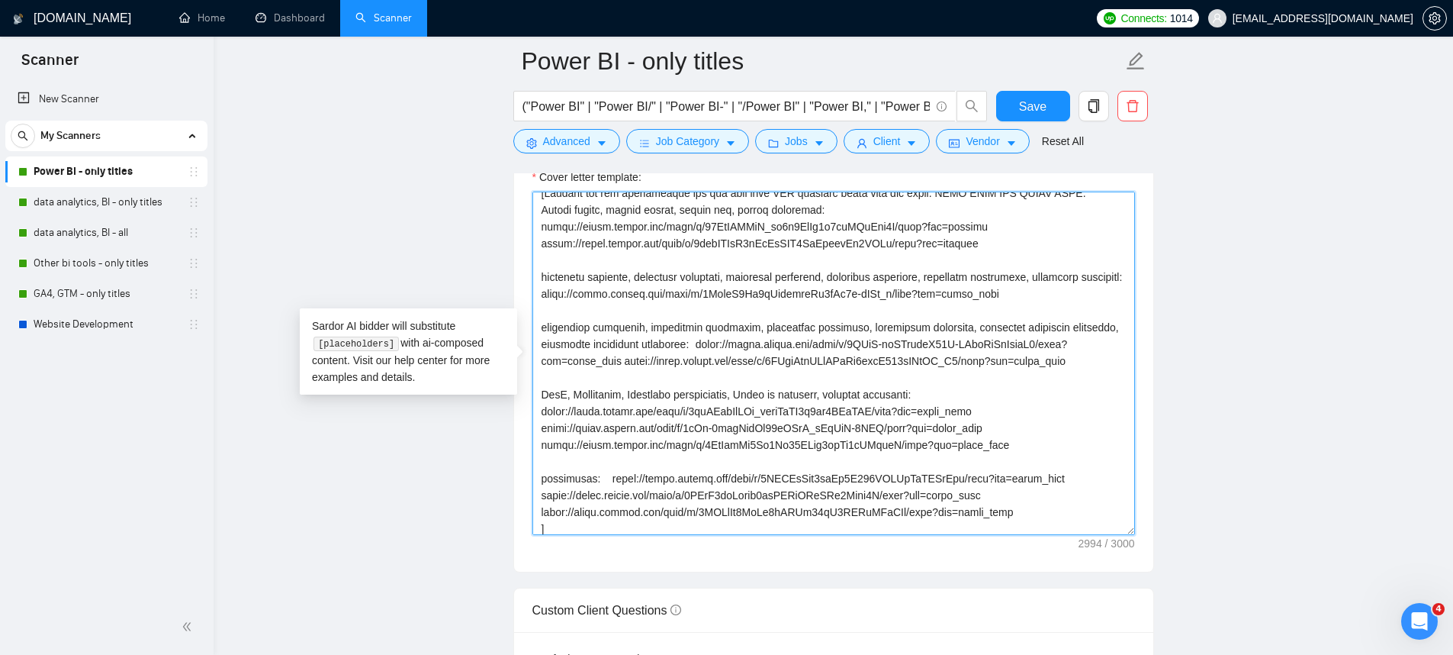
drag, startPoint x: 1027, startPoint y: 488, endPoint x: 529, endPoint y: 220, distance: 565.9
click at [529, 220] on div "Cover letter template:" at bounding box center [833, 360] width 639 height 421
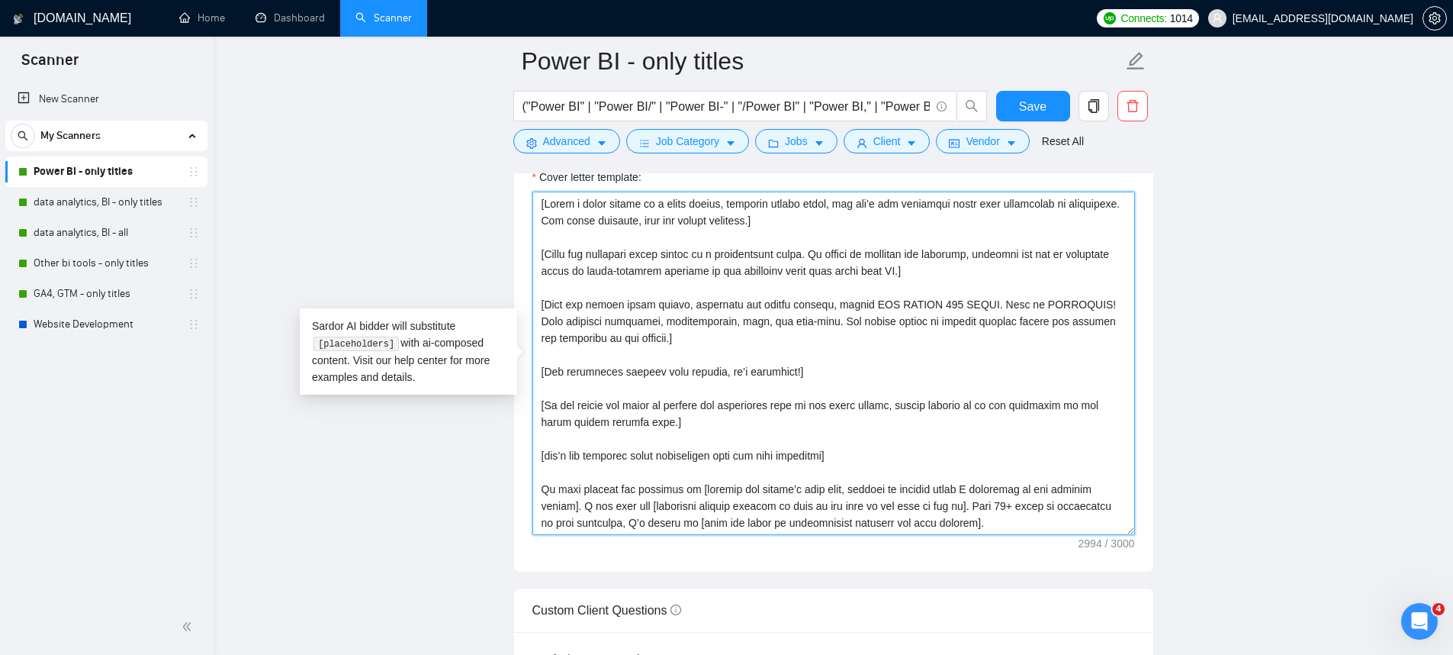
scroll to position [1640, 0]
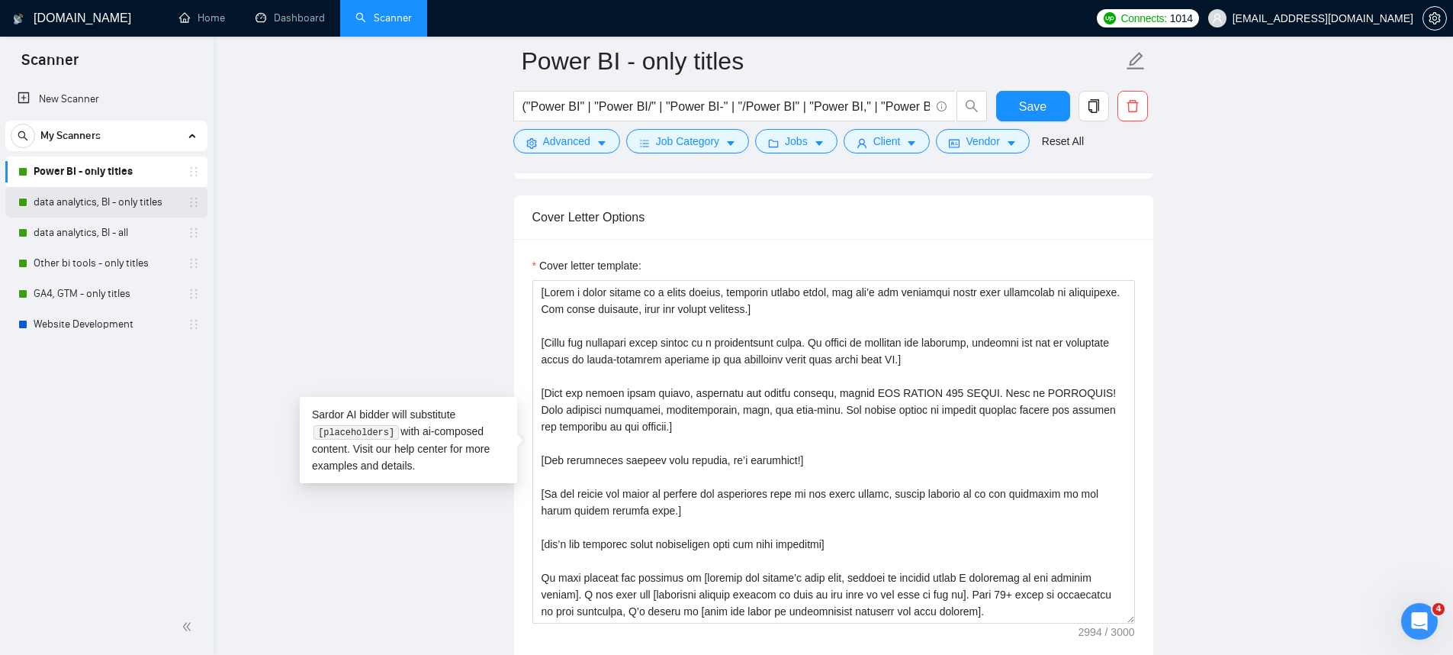
click at [83, 191] on link "data analytics, BI - only titles" at bounding box center [106, 202] width 145 height 31
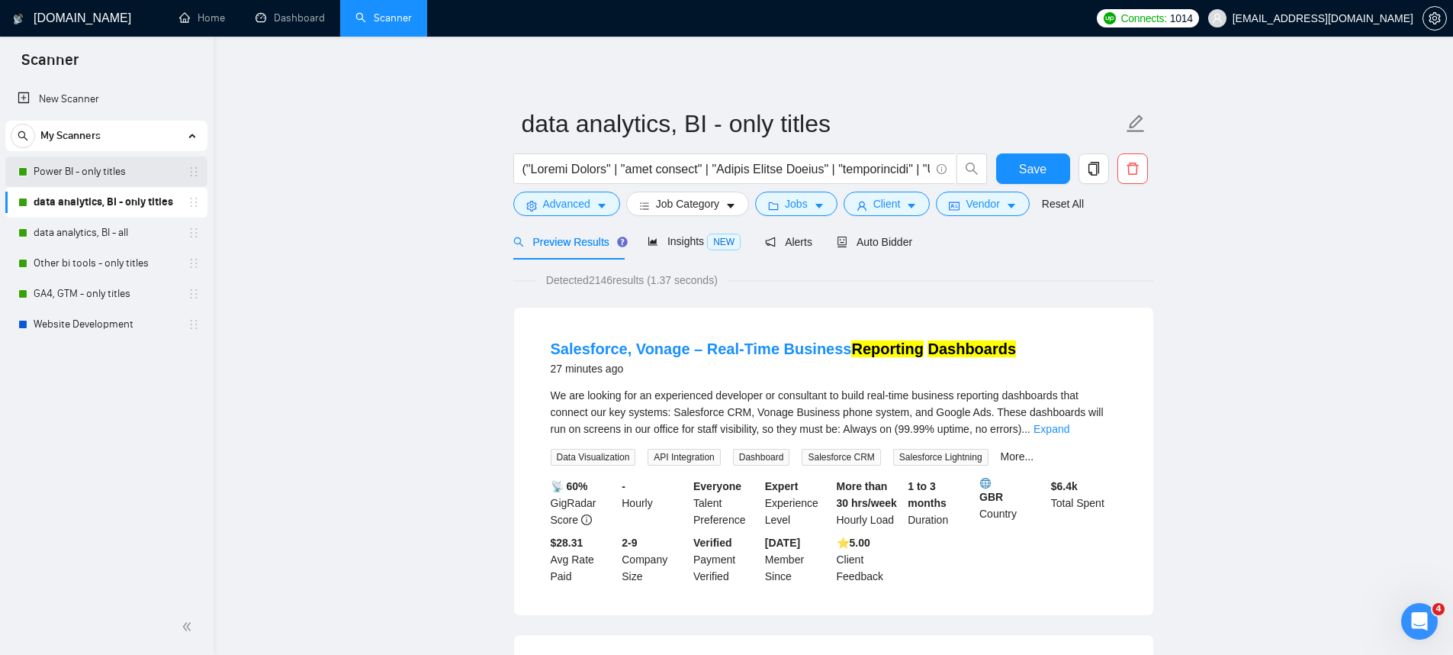
click at [110, 177] on link "Power BI - only titles" at bounding box center [106, 171] width 145 height 31
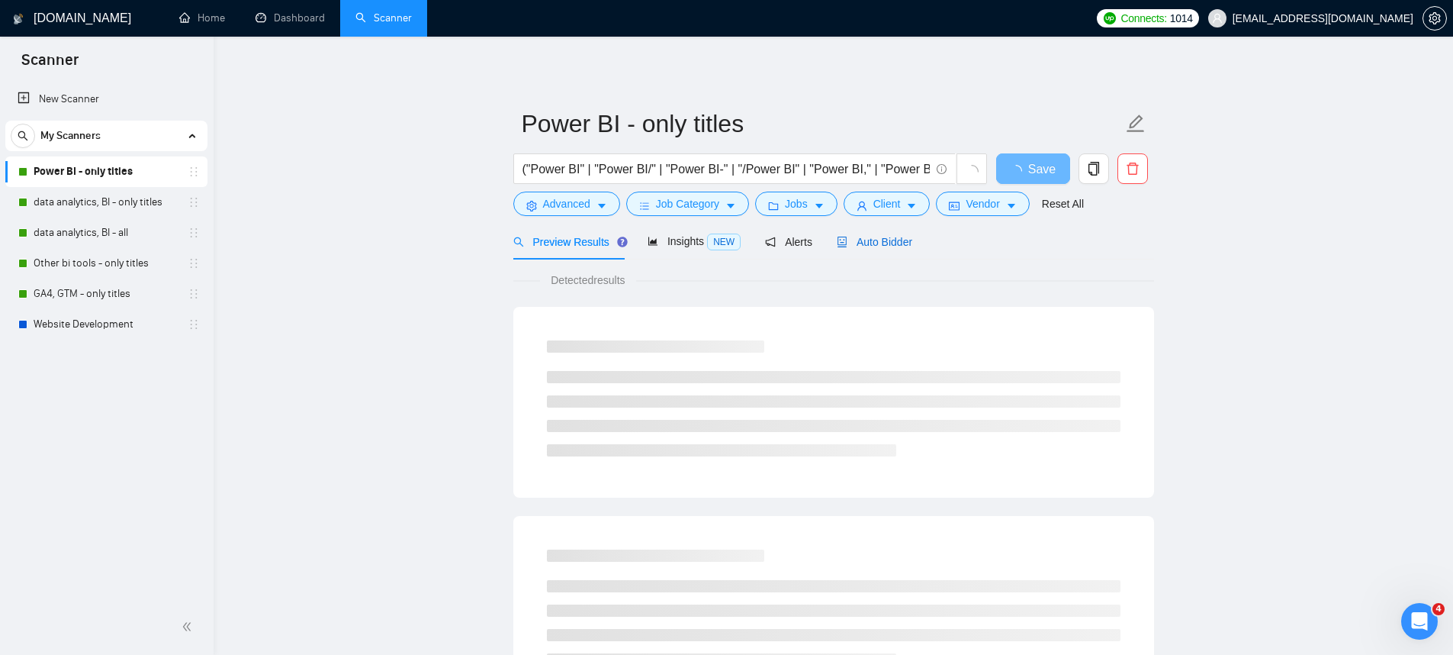
click at [878, 239] on span "Auto Bidder" at bounding box center [875, 242] width 76 height 12
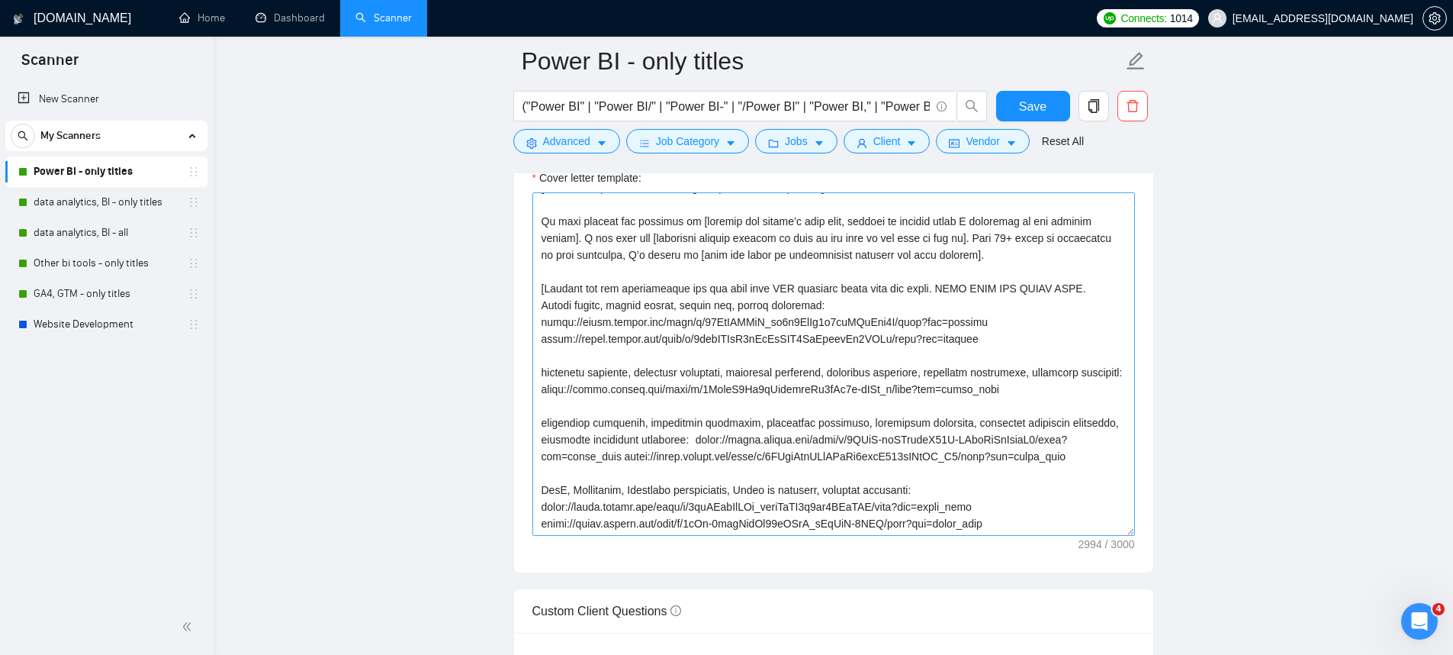
scroll to position [190, 0]
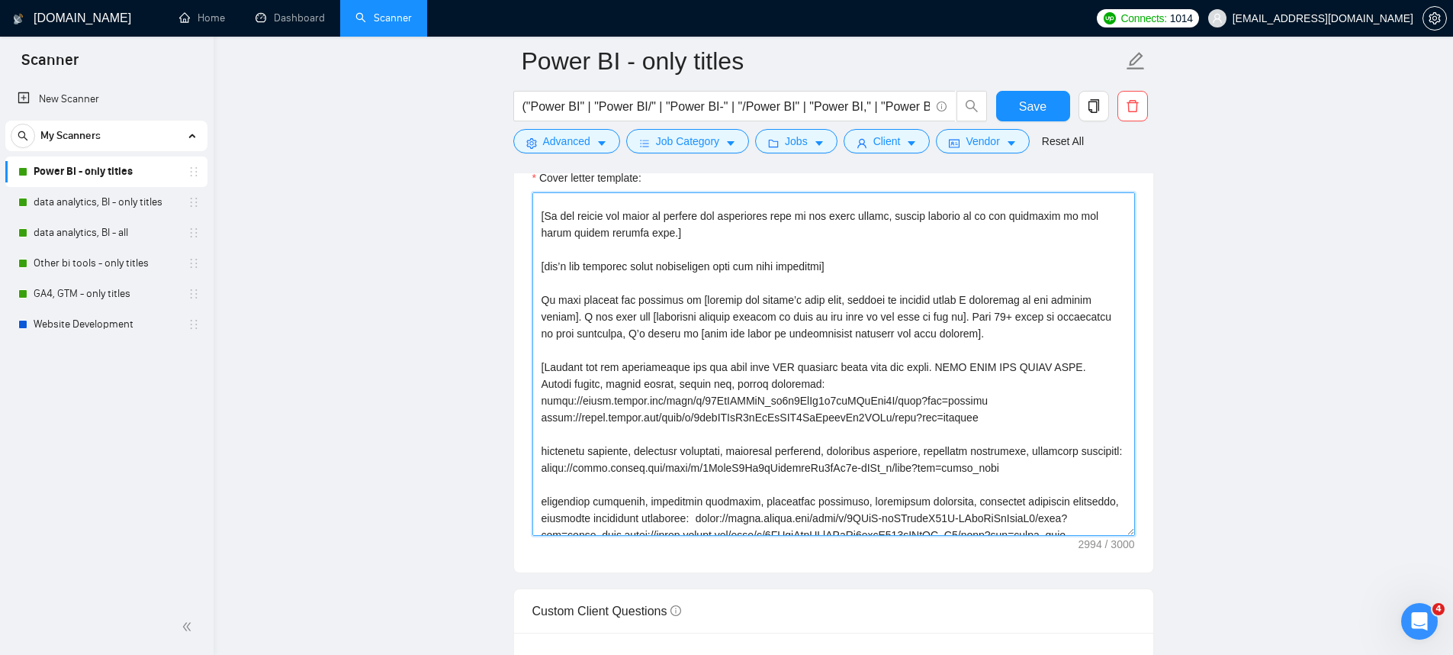
click at [907, 404] on textarea "Cover letter template:" at bounding box center [833, 363] width 603 height 343
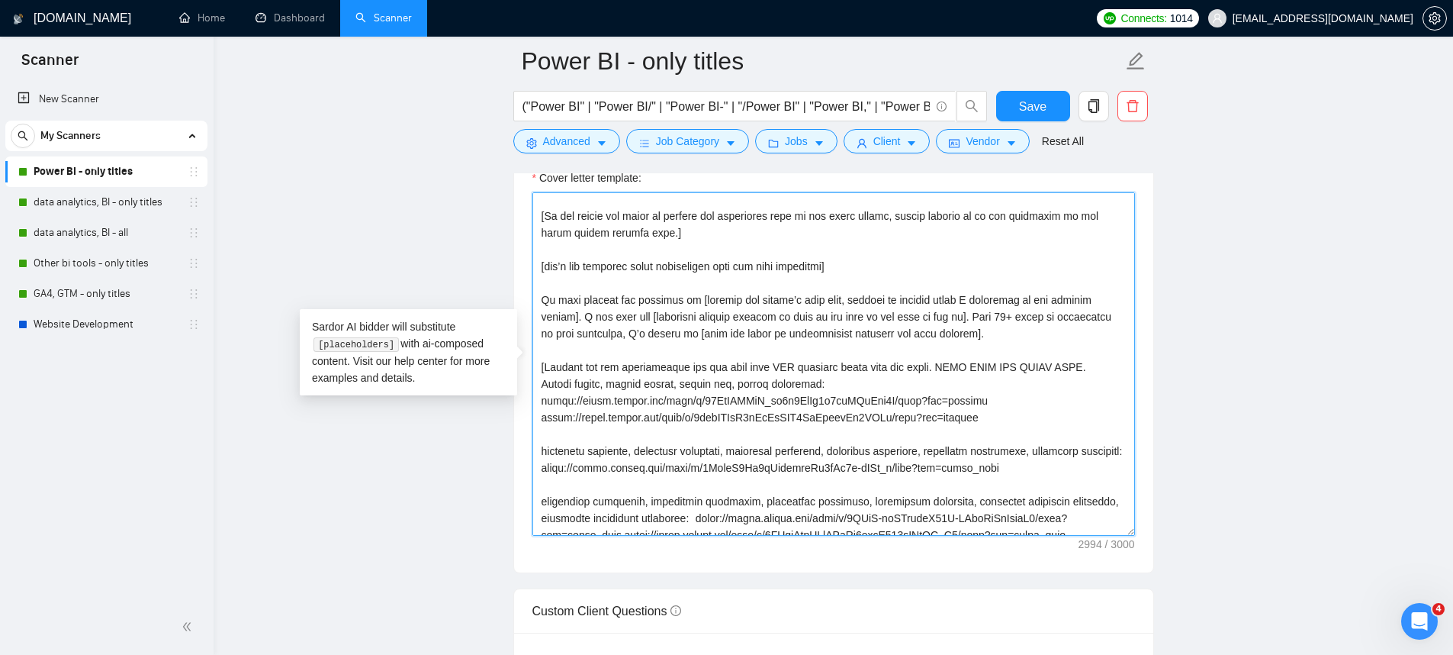
scroll to position [0, 0]
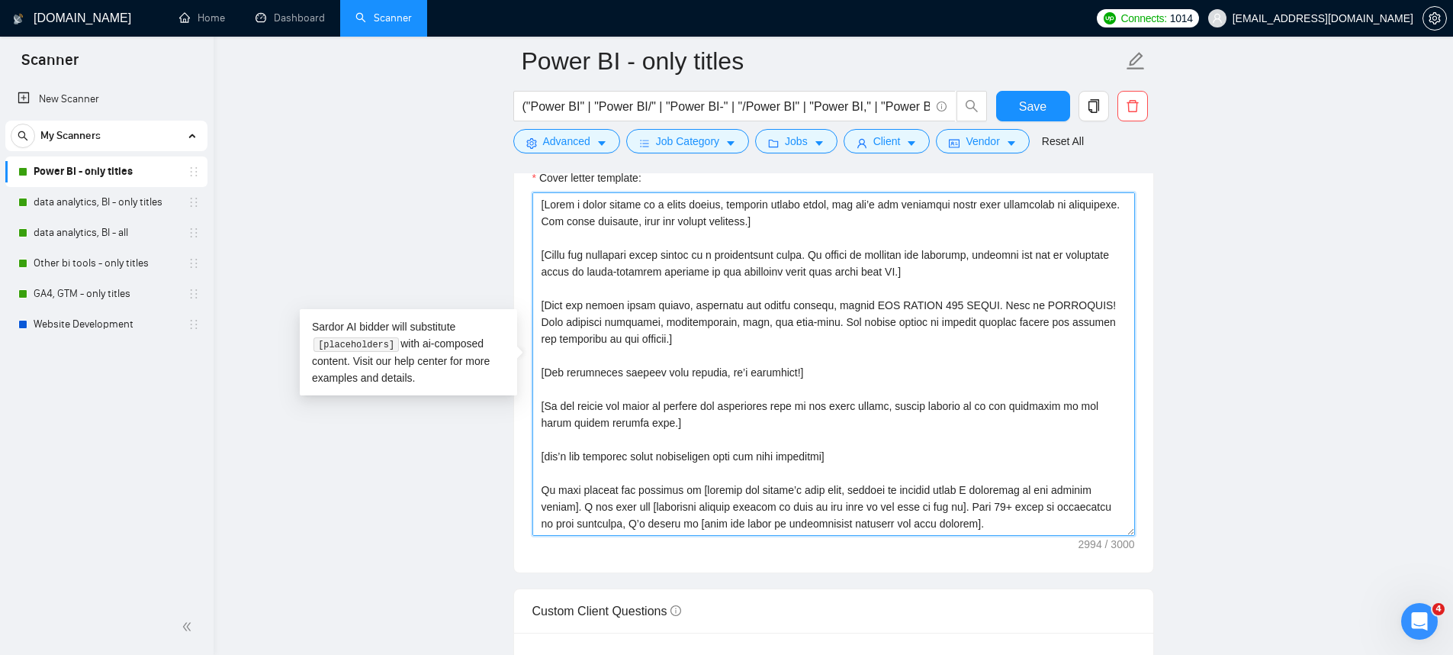
click at [827, 370] on textarea "Cover letter template:" at bounding box center [833, 363] width 603 height 343
paste textarea "Say Hey, address the client by name (if available). Otherwise, simply say Hey] …"
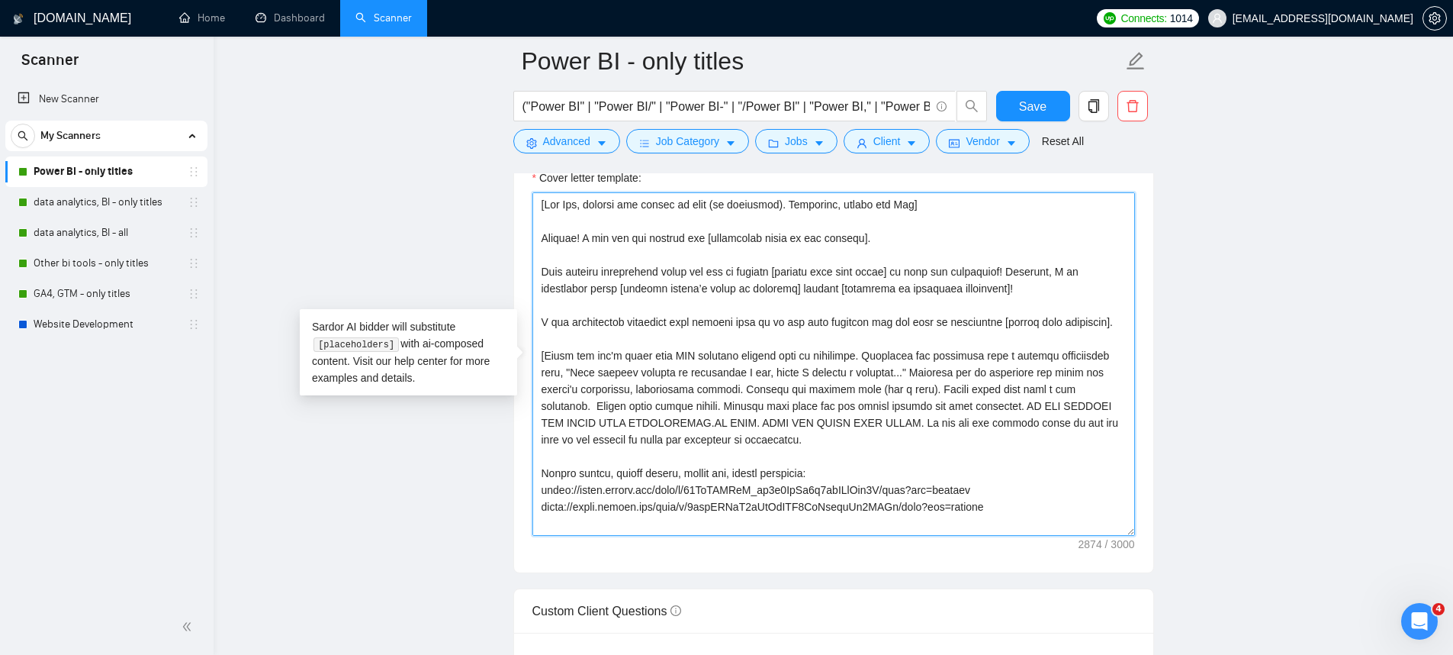
click at [844, 243] on textarea "Cover letter template:" at bounding box center [833, 363] width 603 height 343
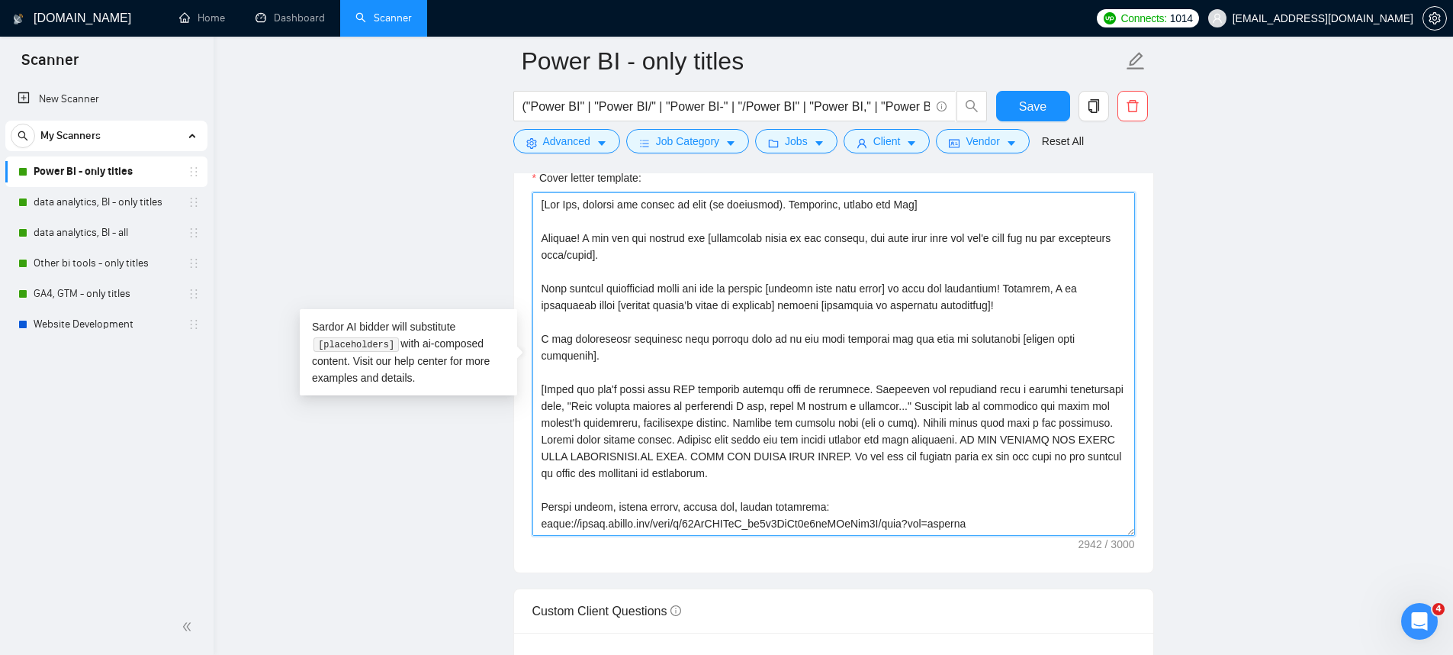
click at [575, 253] on textarea "Cover letter template:" at bounding box center [833, 363] width 603 height 343
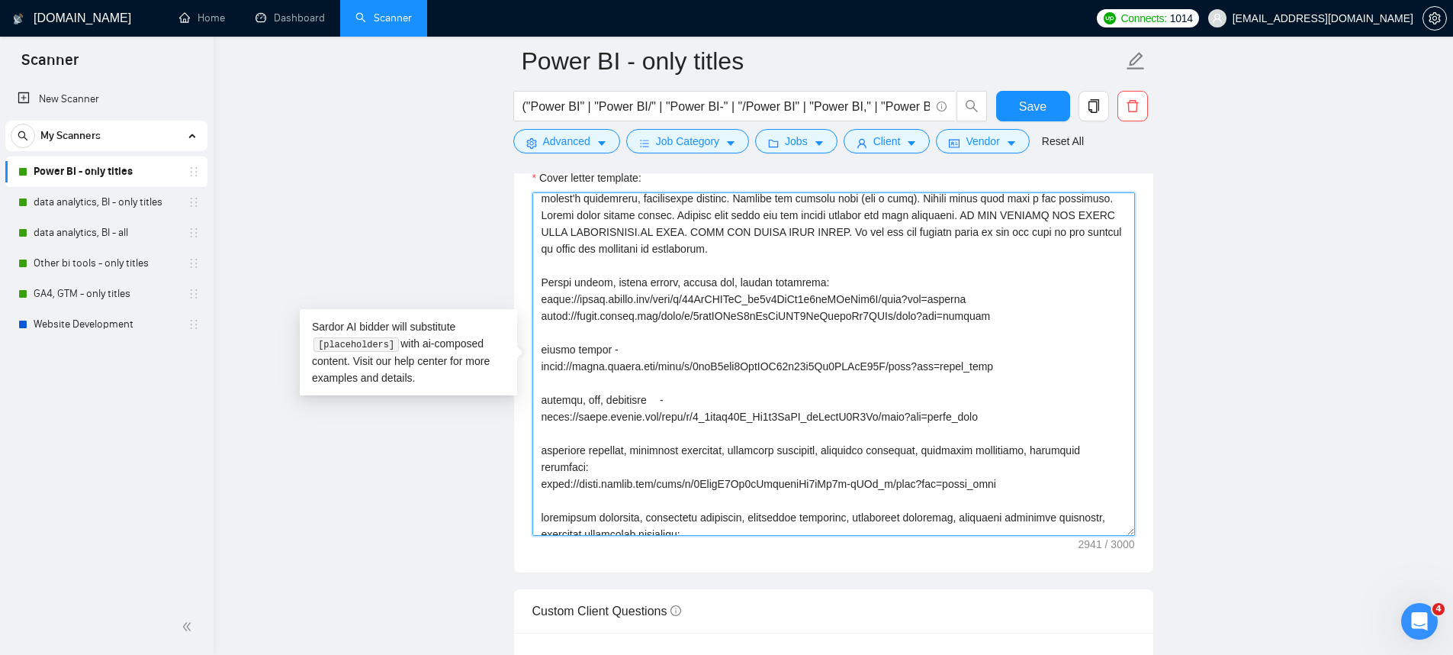
scroll to position [178, 0]
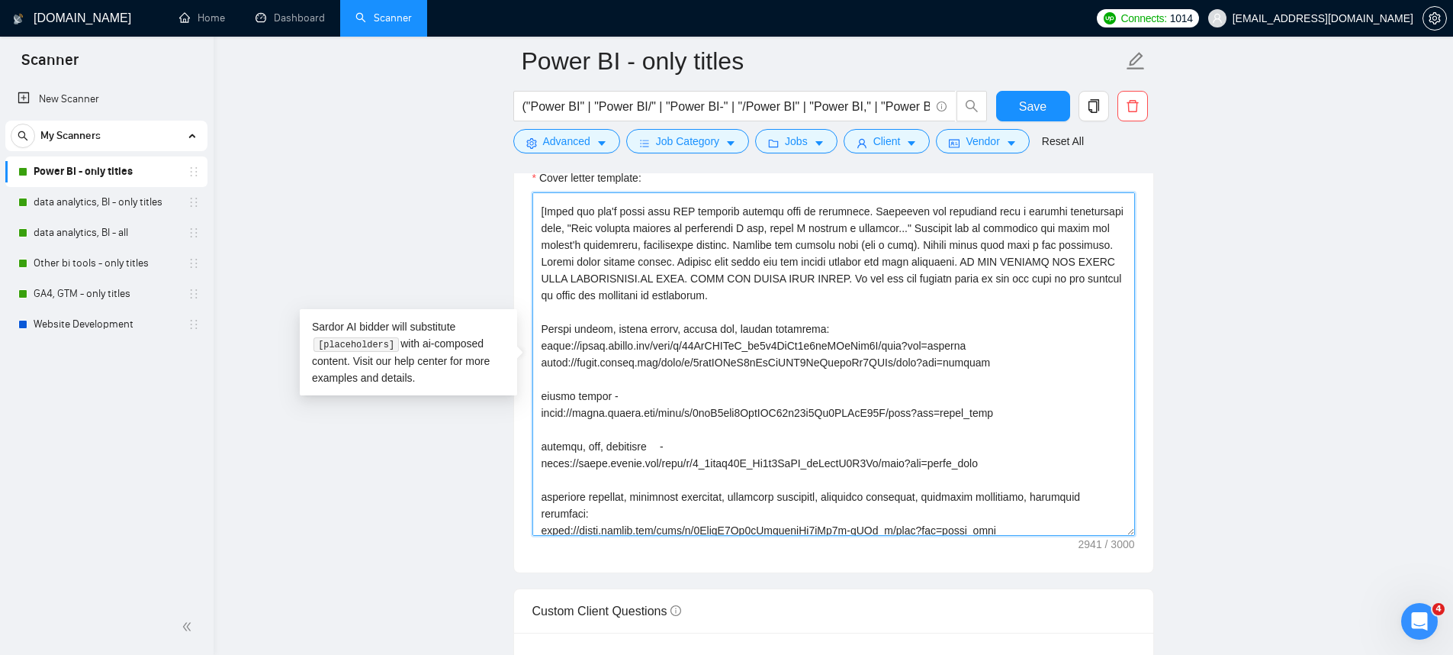
drag, startPoint x: 943, startPoint y: 406, endPoint x: 511, endPoint y: 402, distance: 431.8
click at [511, 402] on main "Power BI - only titles ("Power BI" | "Power BI/" | "Power BI-" | "/Power BI" | …" at bounding box center [833, 636] width 1191 height 4607
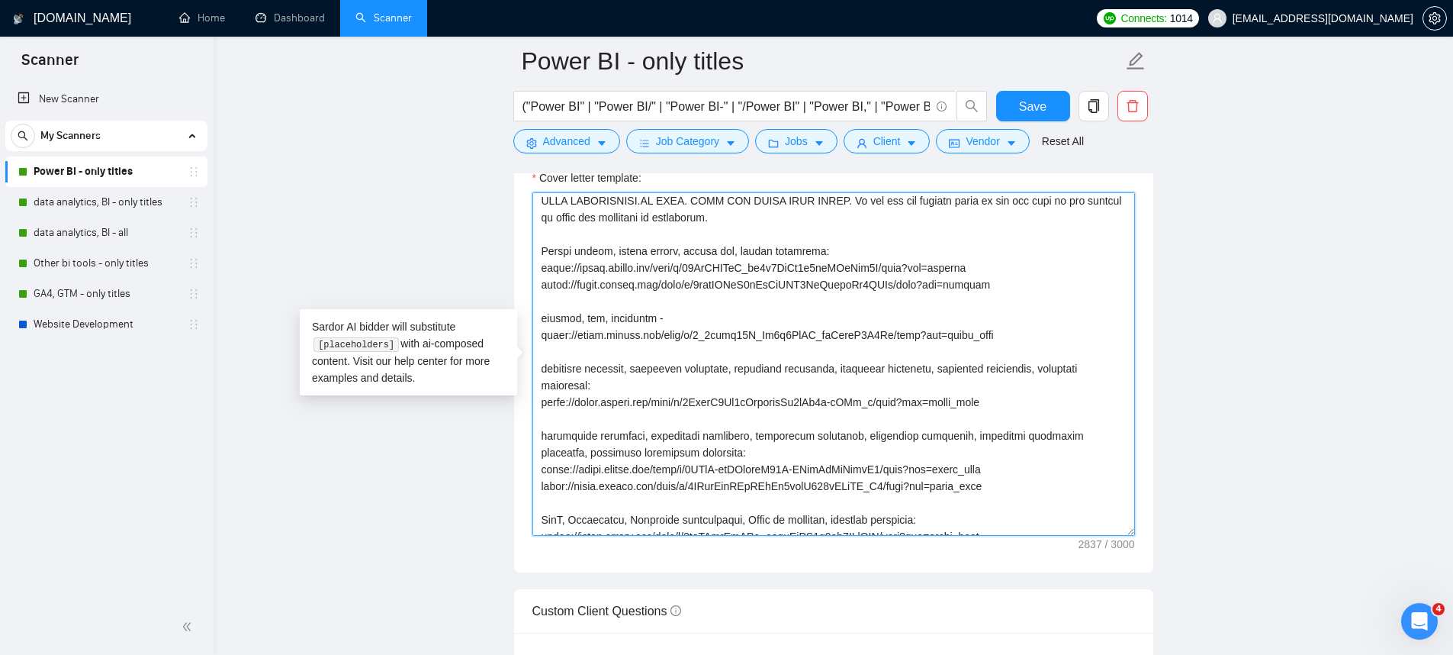
scroll to position [0, 0]
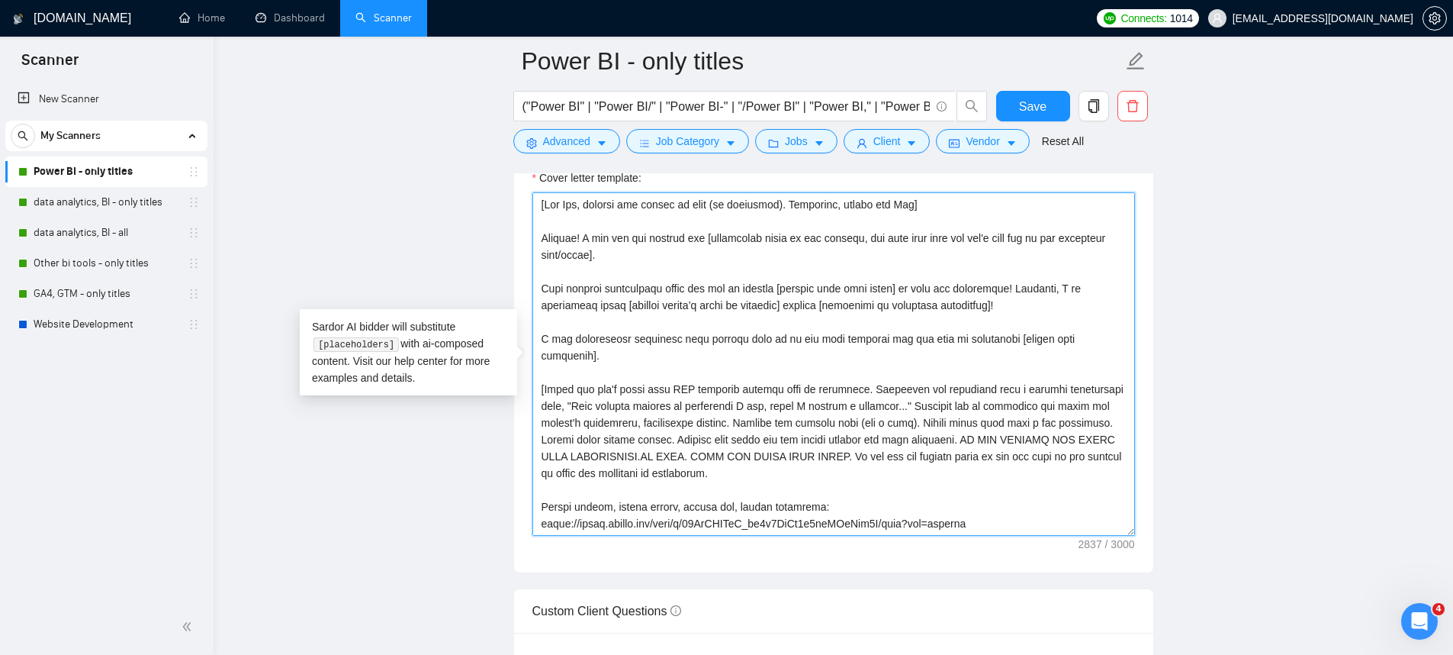
click at [960, 288] on textarea "Cover letter template:" at bounding box center [833, 363] width 603 height 343
type textarea "[Say Hey, address the client by name (if available). Otherwise, simply say Hey]…"
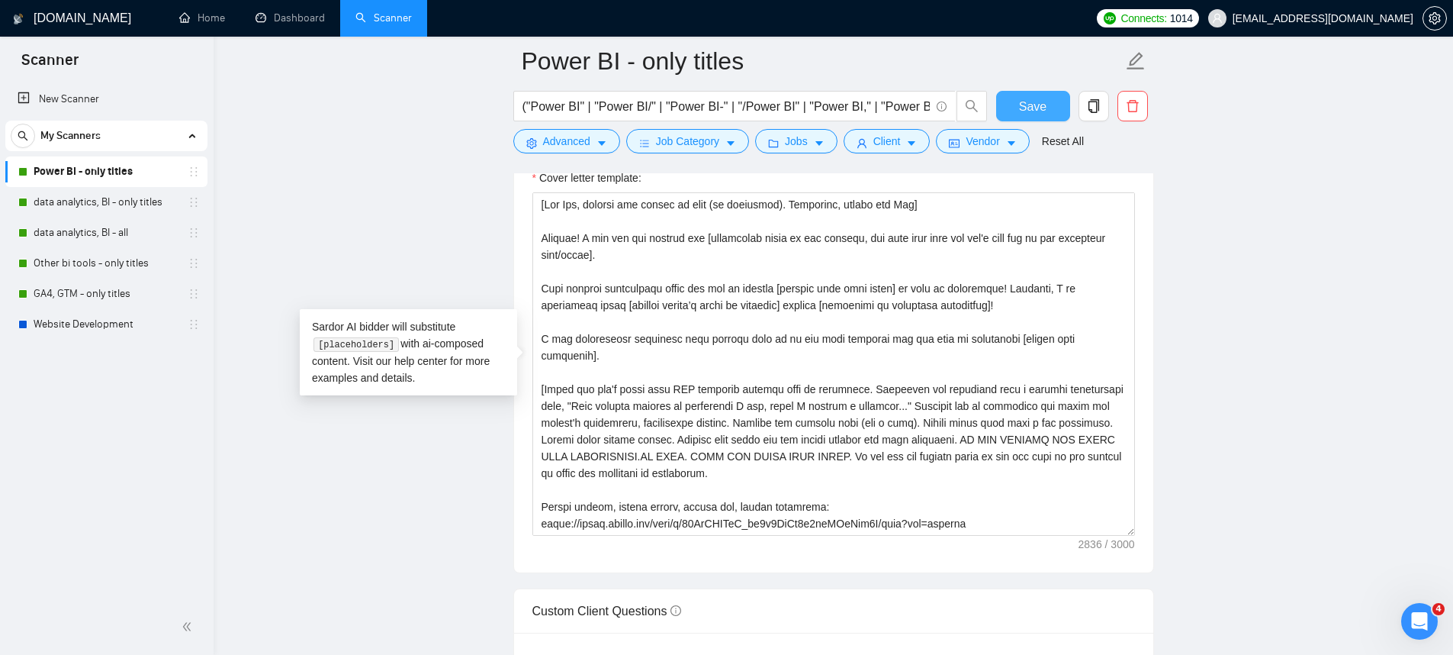
click at [1047, 114] on button "Save" at bounding box center [1033, 106] width 74 height 31
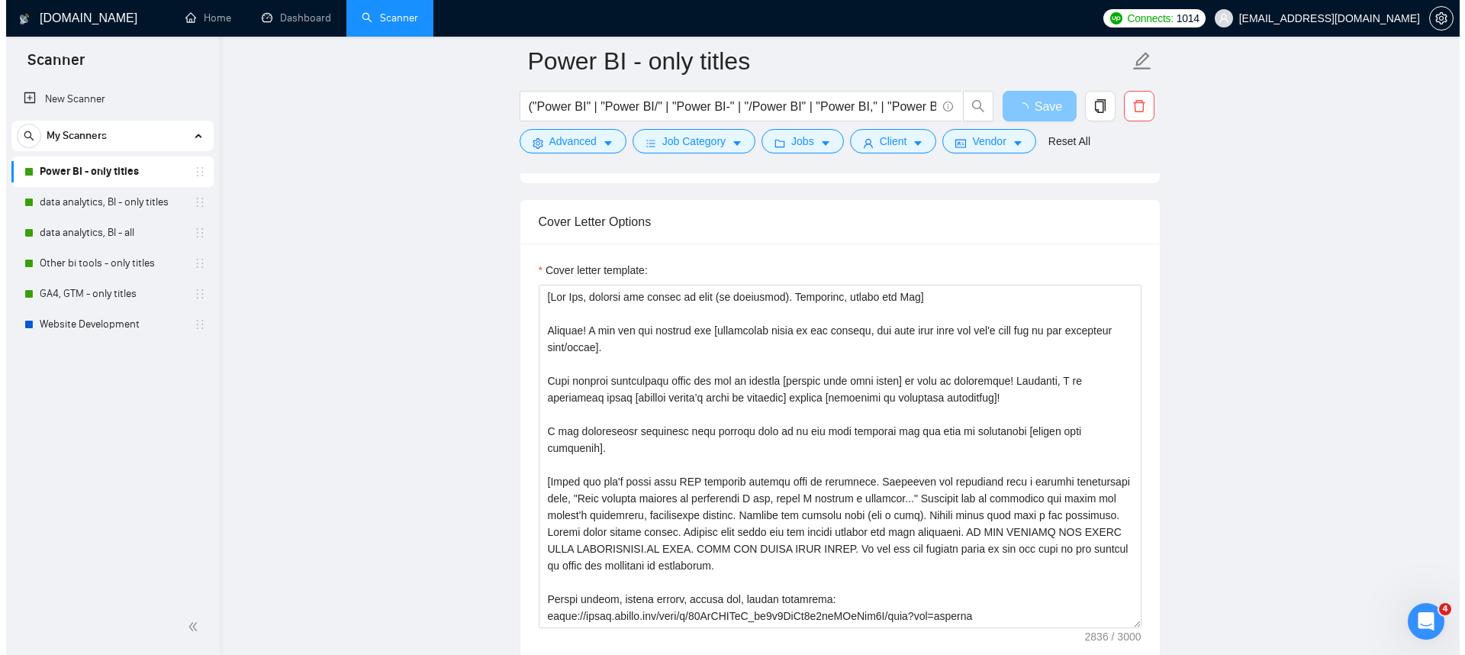
scroll to position [1349, 0]
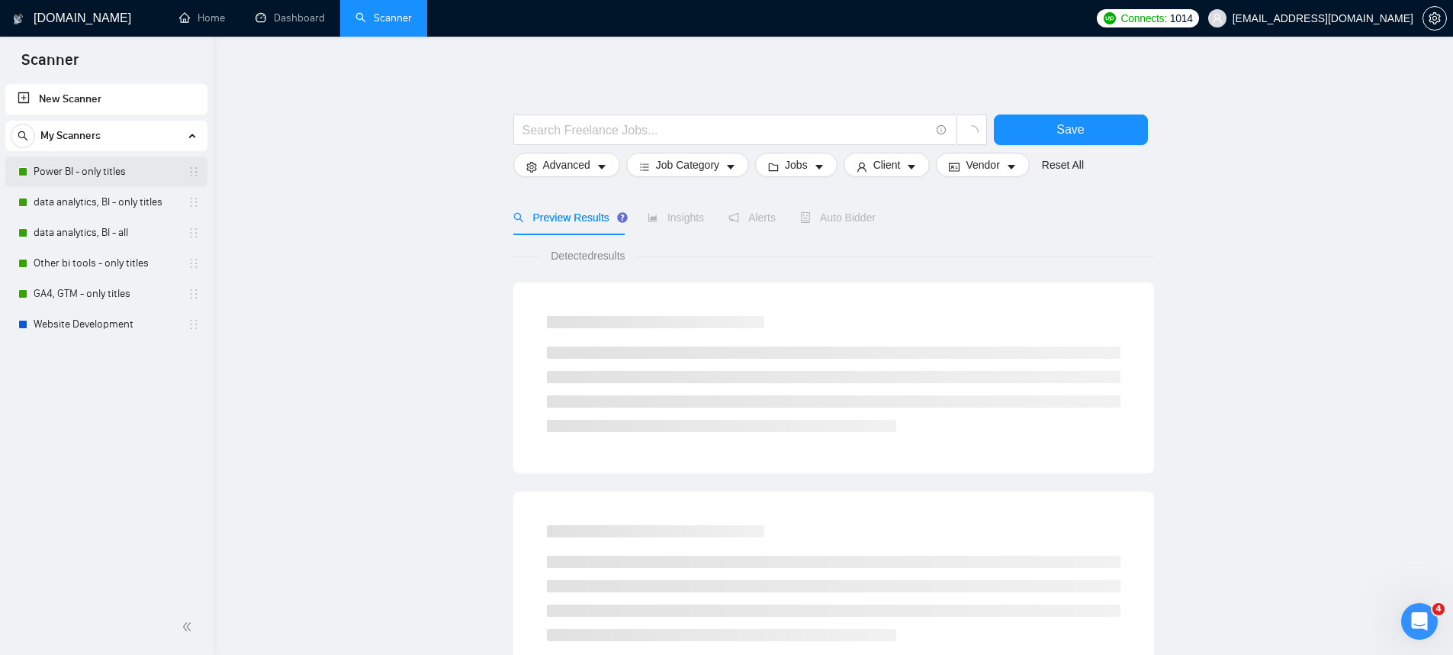
click at [111, 177] on link "Power BI - only titles" at bounding box center [106, 171] width 145 height 31
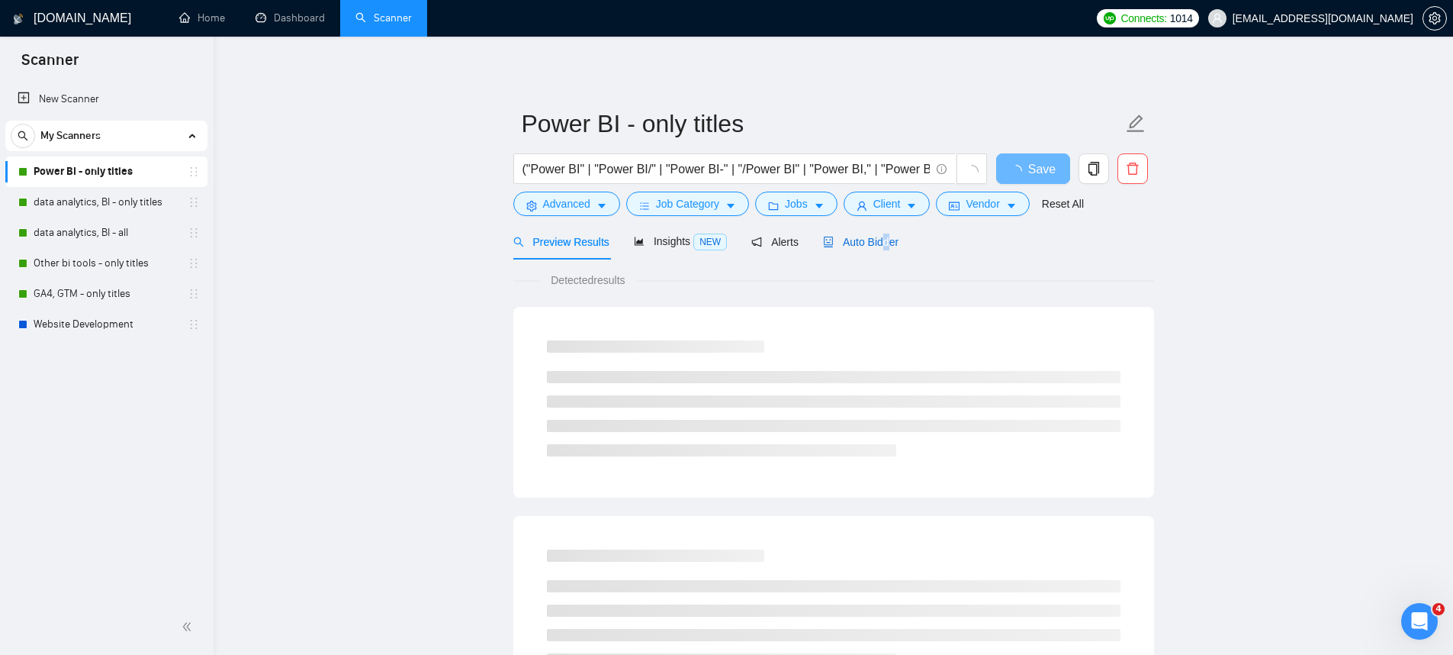
click at [891, 240] on span "Auto Bidder" at bounding box center [861, 242] width 76 height 12
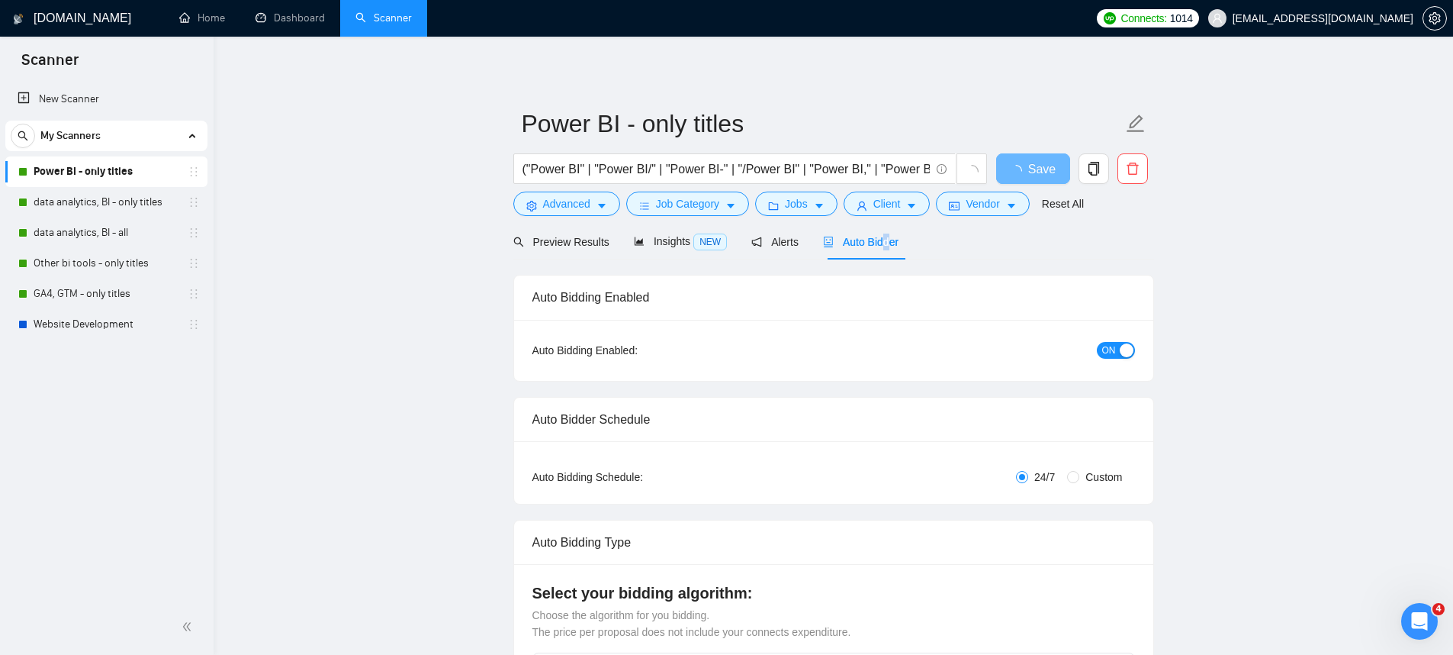
checkbox input "true"
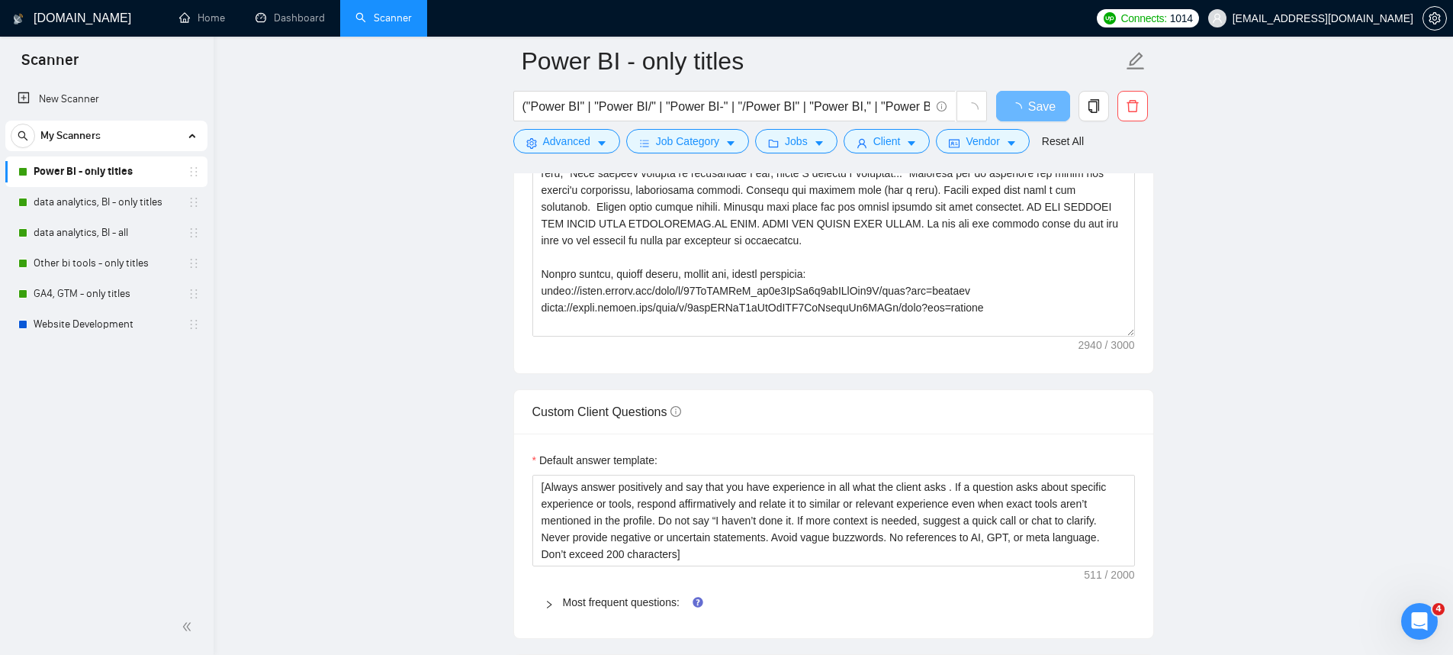
scroll to position [1785, 0]
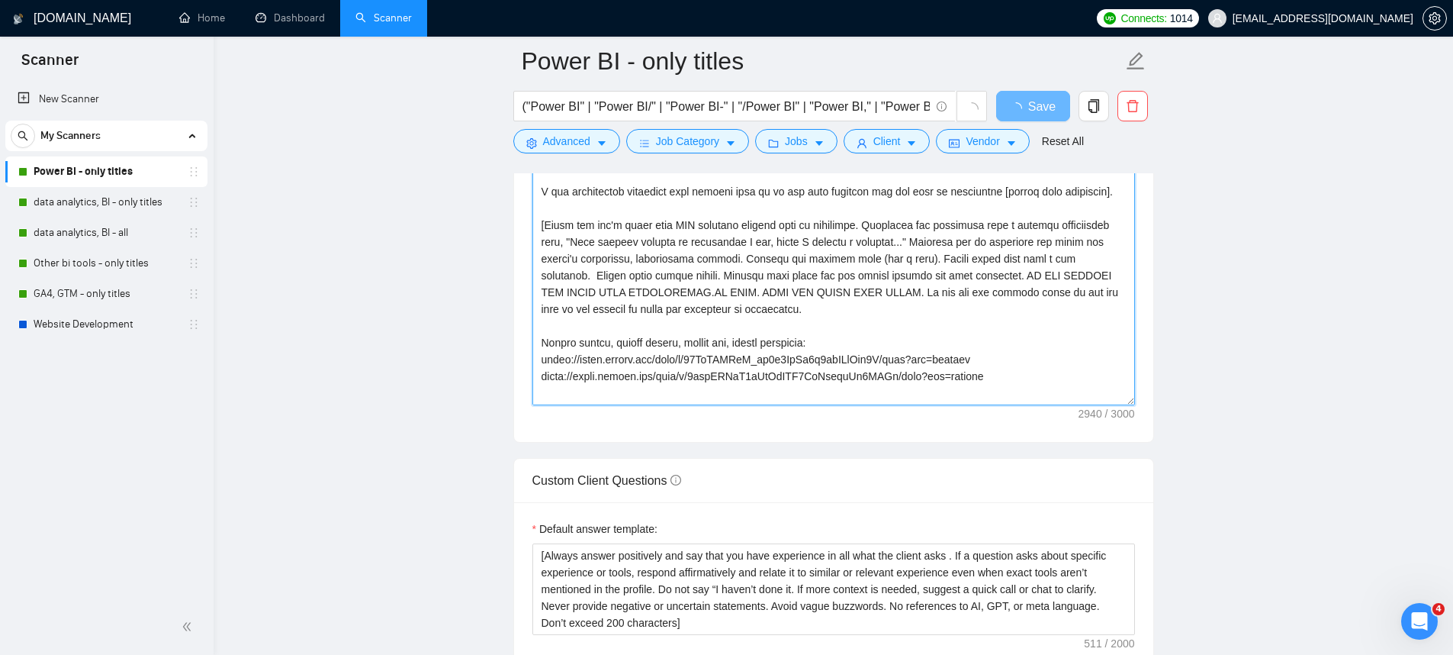
click at [896, 355] on textarea "Cover letter template:" at bounding box center [833, 233] width 603 height 343
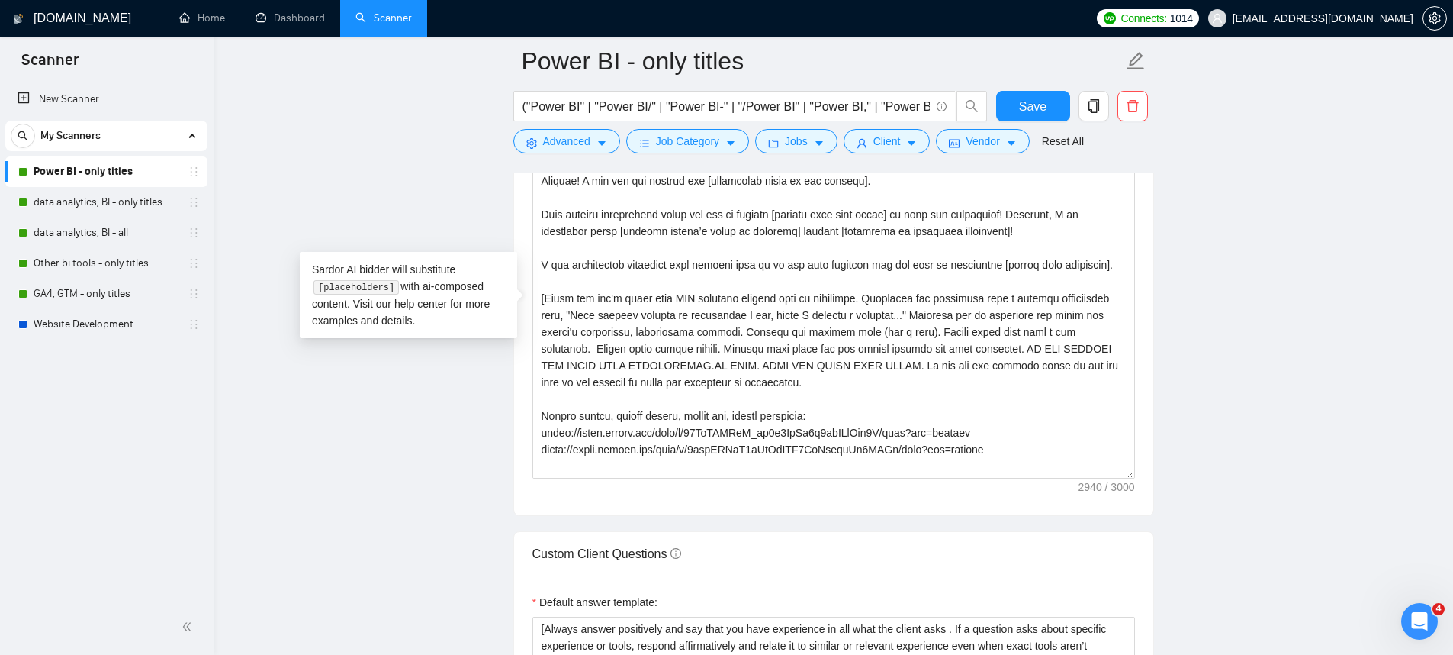
click at [1217, 195] on main "Power BI - only titles ("Power BI" | "Power BI/" | "Power BI-" | "/Power BI" | …" at bounding box center [833, 579] width 1191 height 4607
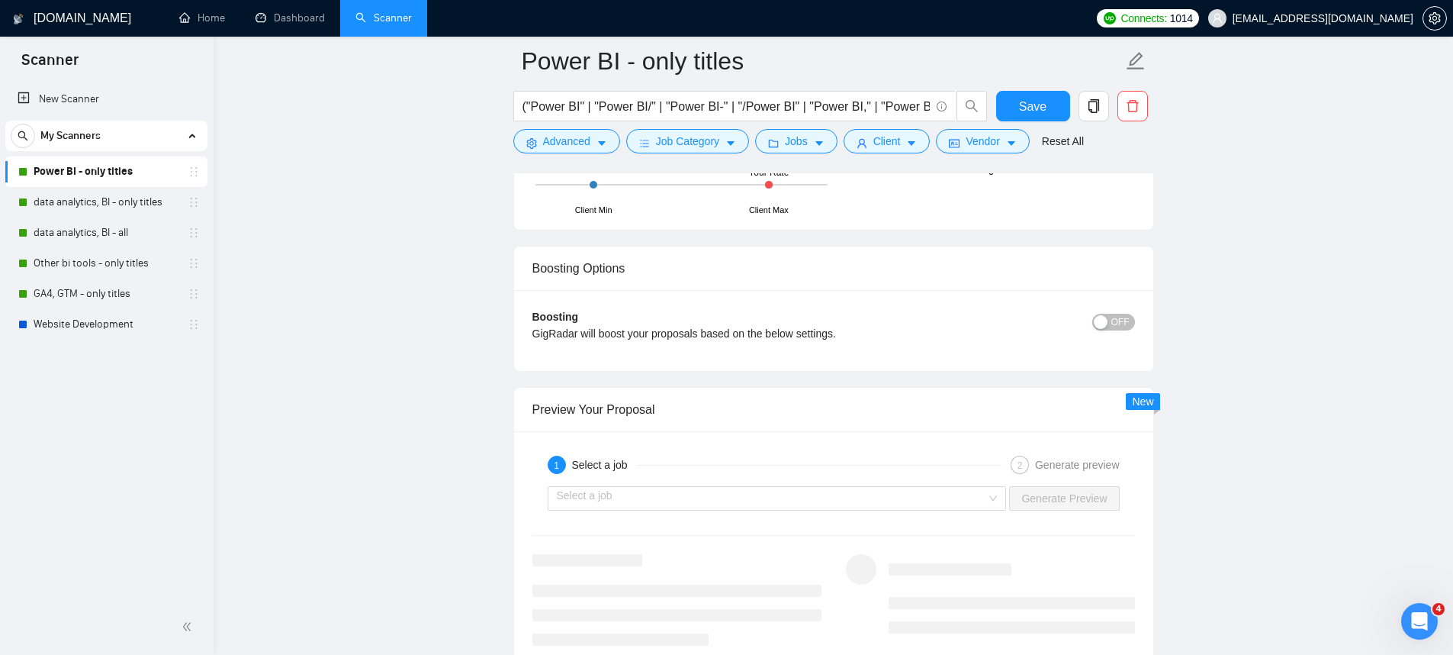
scroll to position [2996, 0]
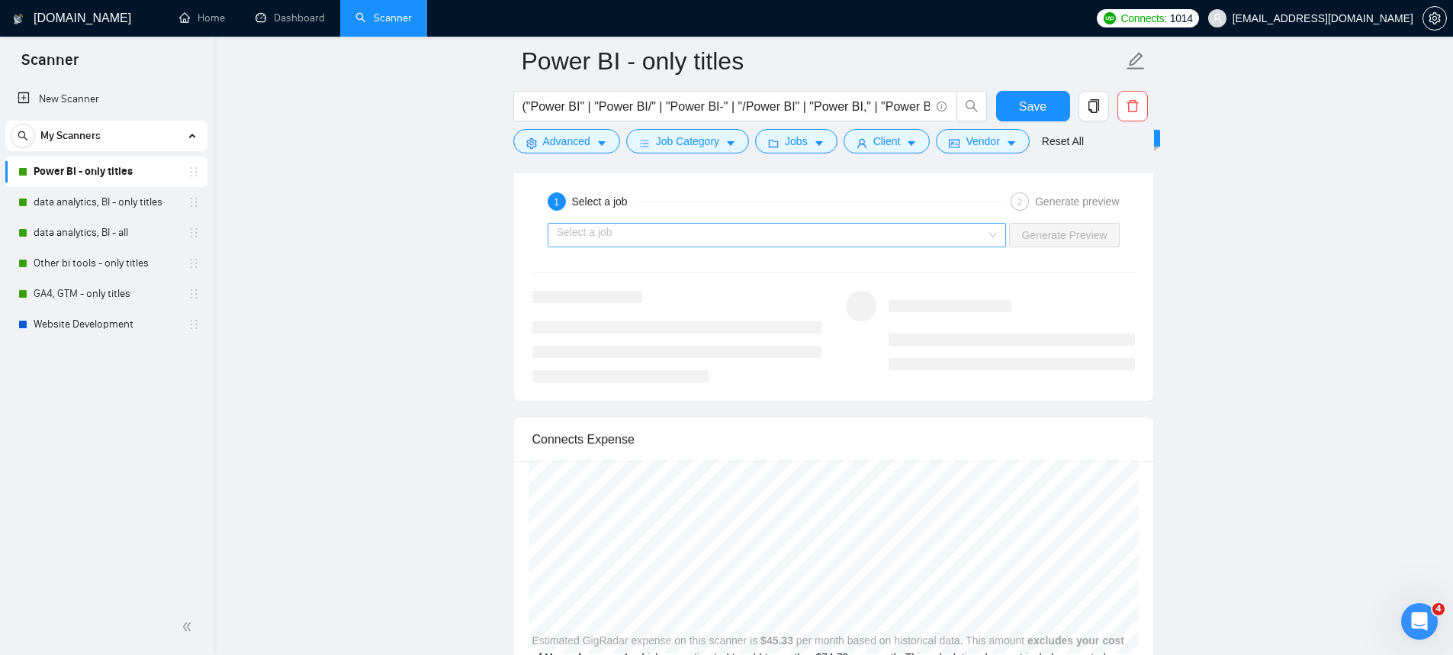
click at [959, 233] on input "search" at bounding box center [772, 235] width 430 height 23
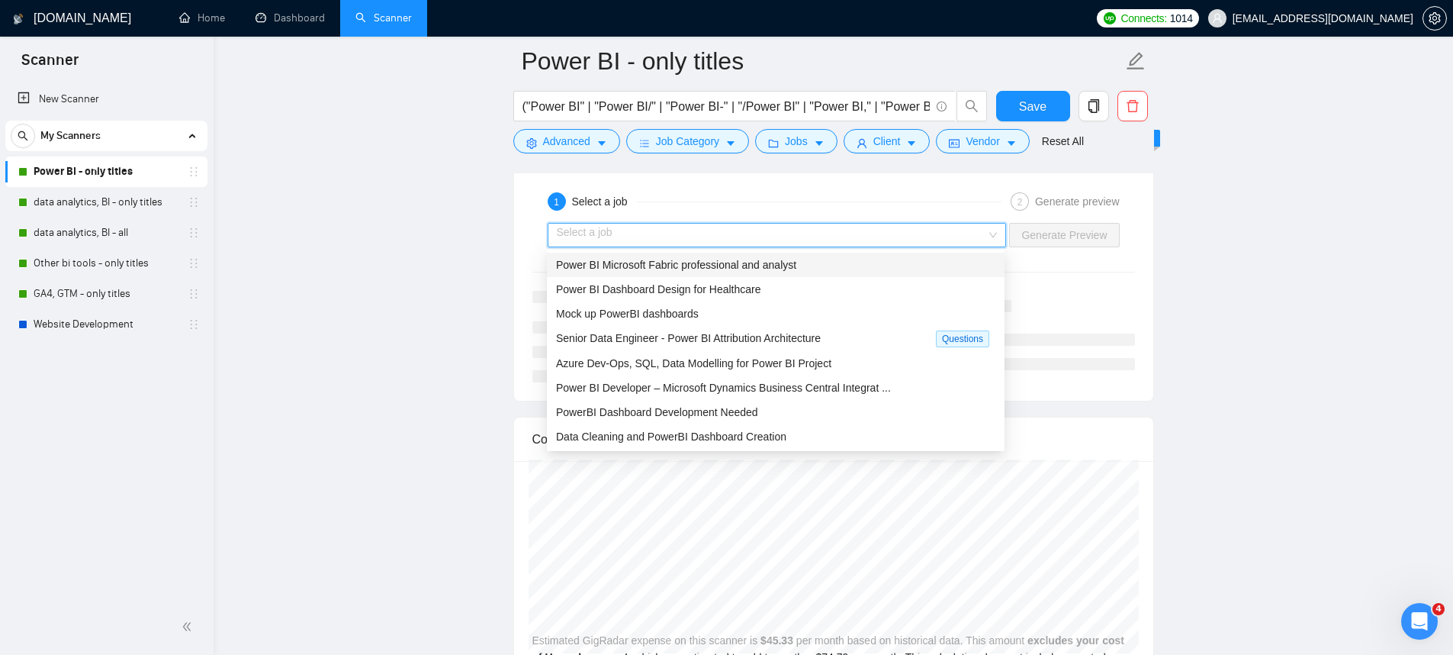
click at [831, 271] on div "Power BI Microsoft Fabric professional and analyst" at bounding box center [775, 264] width 439 height 17
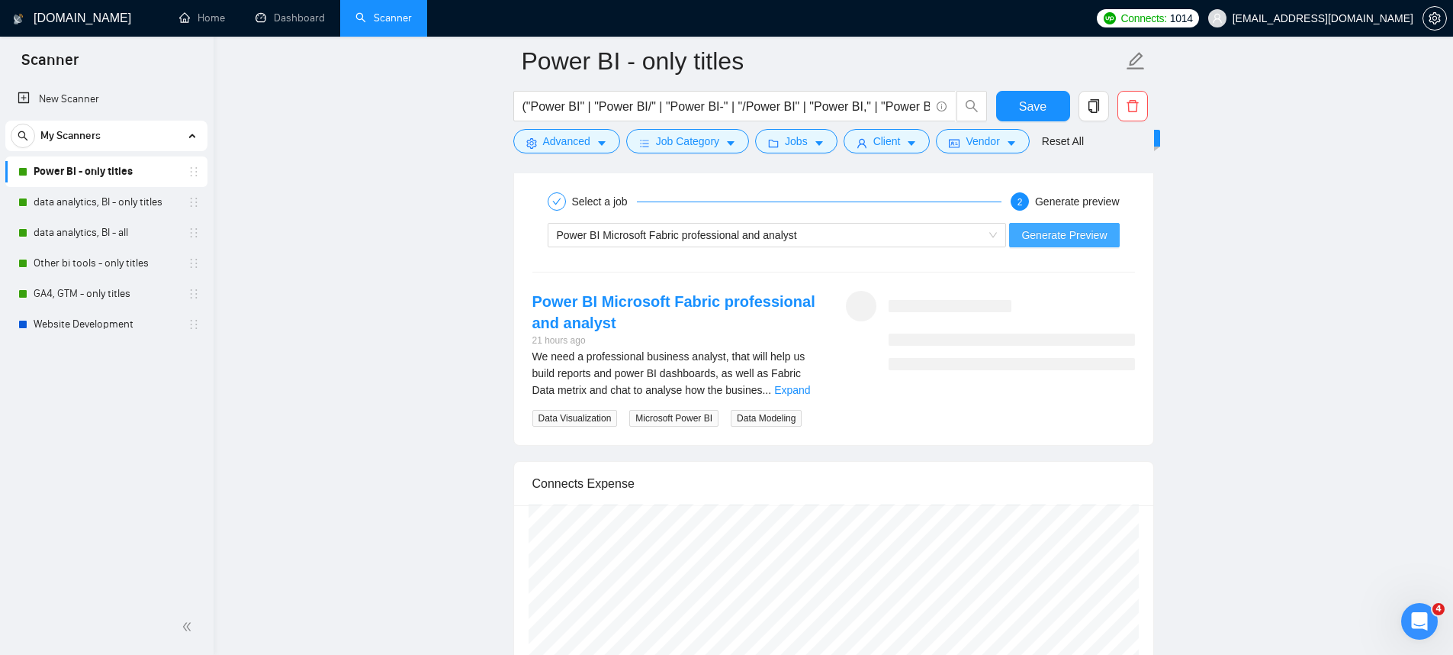
click at [1038, 246] on button "Generate Preview" at bounding box center [1064, 235] width 110 height 24
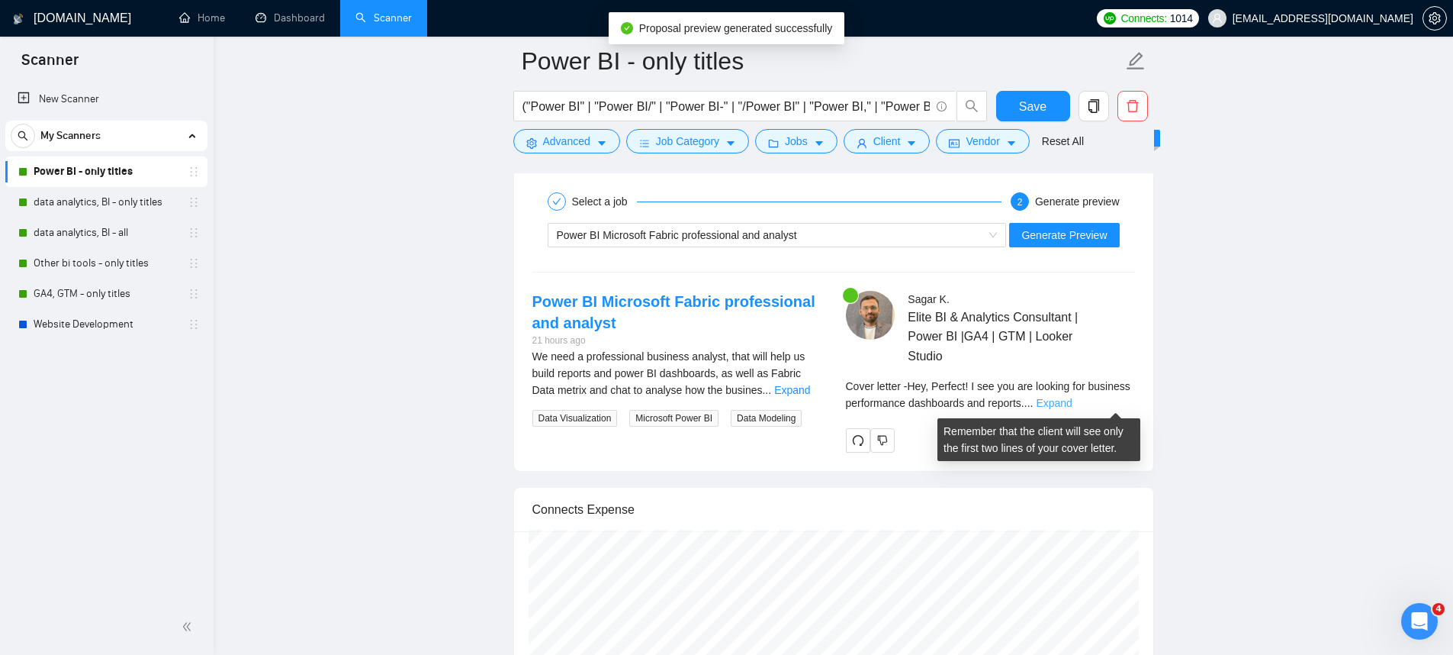
click at [1072, 397] on link "Expand" at bounding box center [1054, 403] width 36 height 12
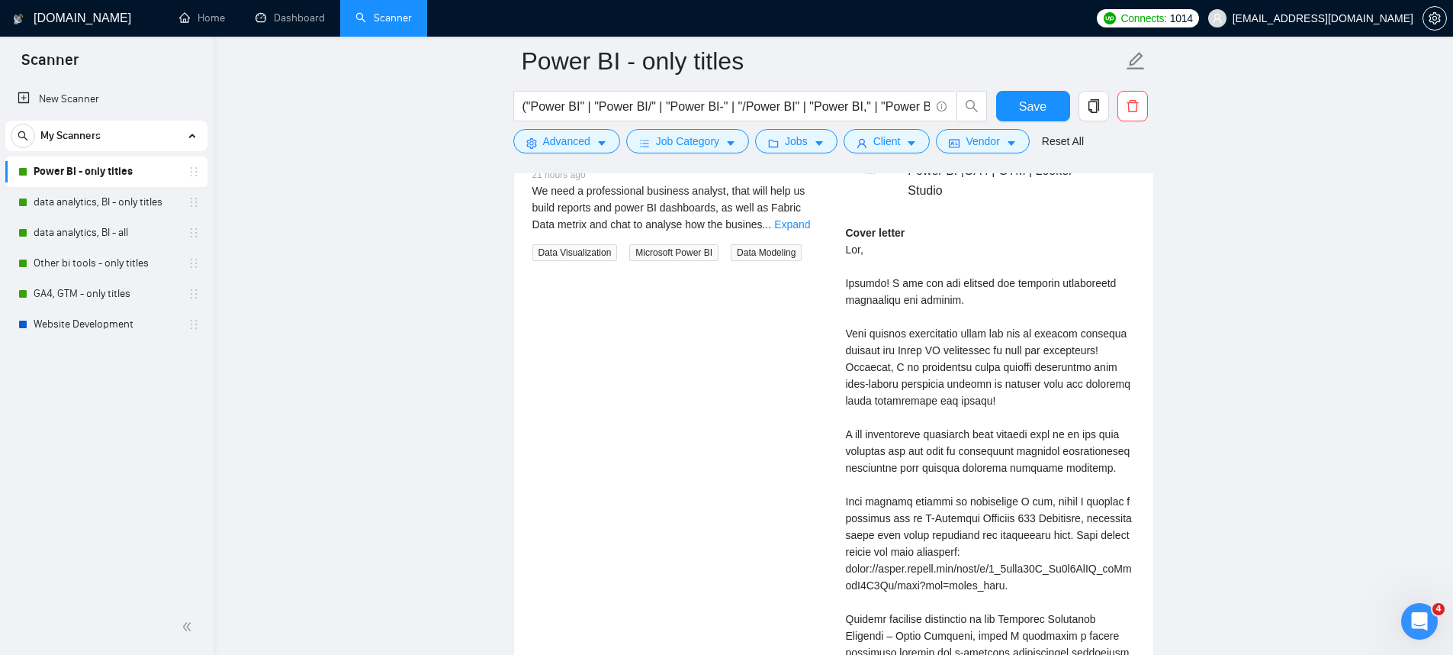
scroll to position [3318, 0]
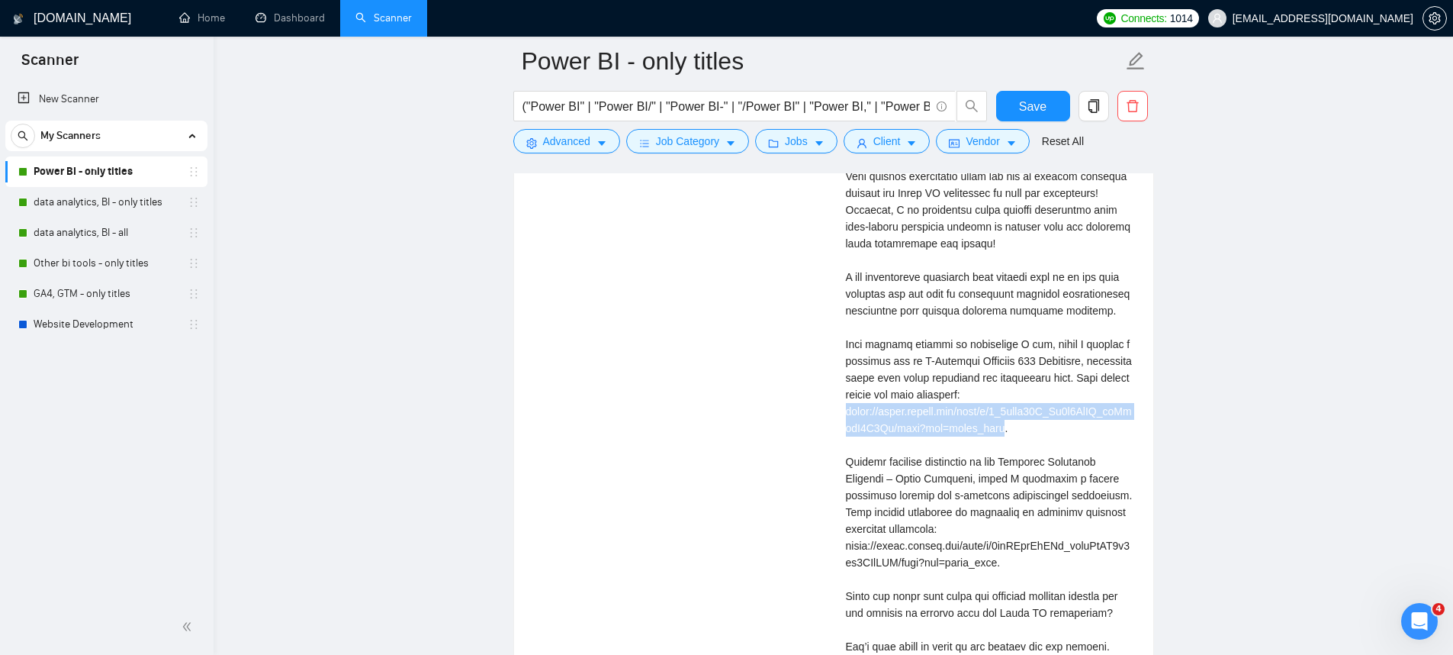
drag, startPoint x: 1018, startPoint y: 443, endPoint x: 834, endPoint y: 432, distance: 185.0
click at [834, 432] on div "Sagar K . Elite BI & Analytics Consultant | Power BI |GA4 | GTM | Looker Studio…" at bounding box center [991, 348] width 314 height 761
copy div "https://drive.google.com/file/d/1_0cvnt25Z_Tt7y9MqSX_xaYfxgK2F4Hm/view?usp=driv…"
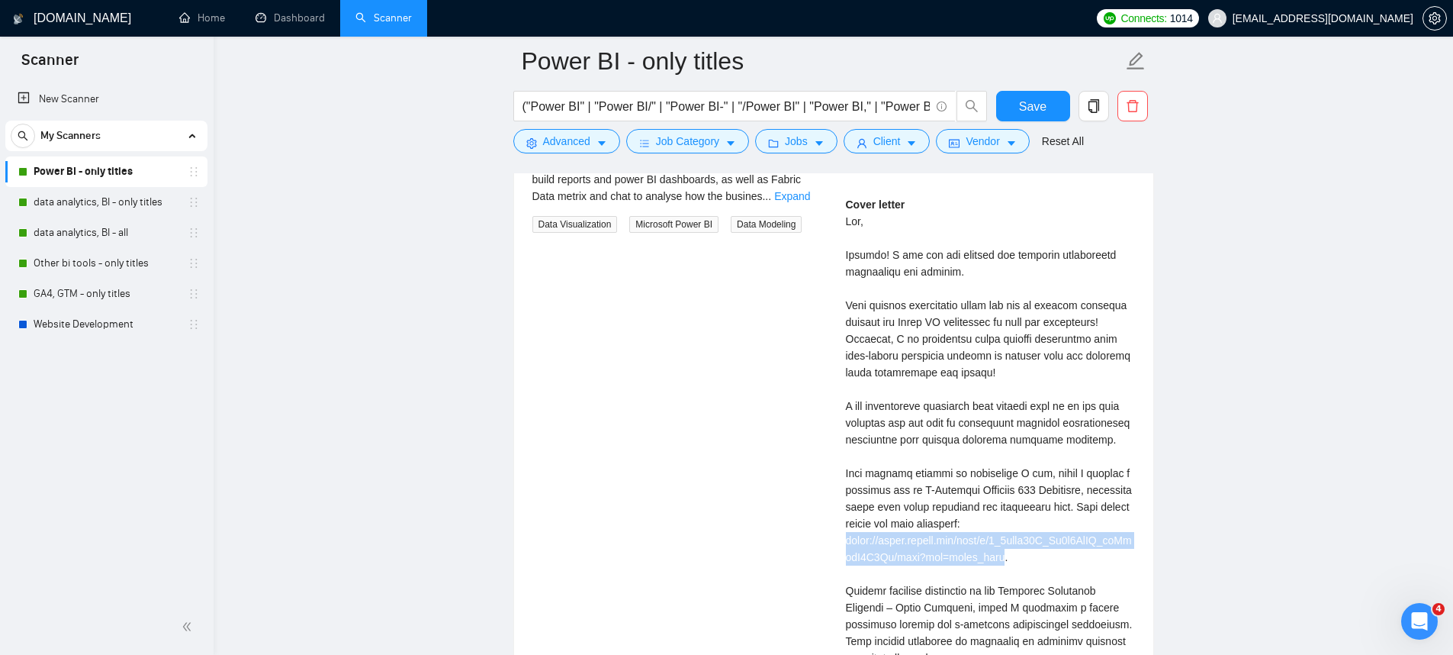
scroll to position [3025, 0]
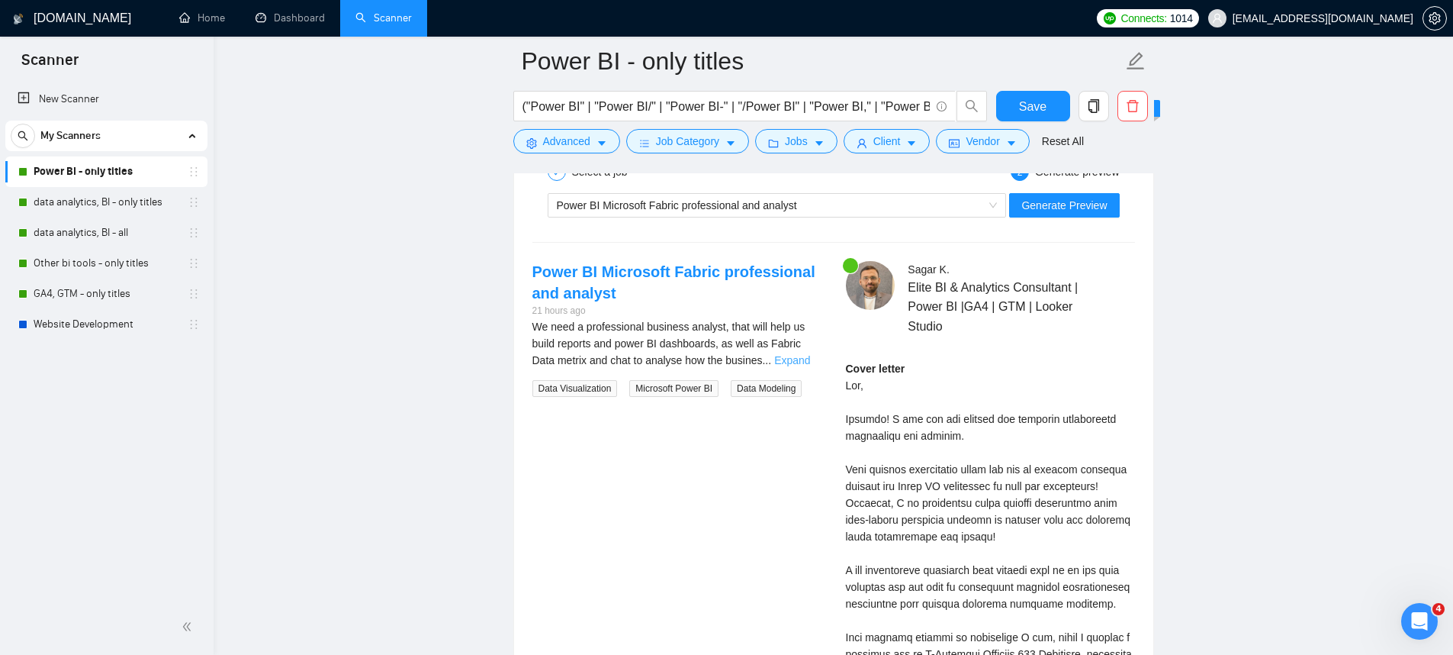
click at [809, 362] on link "Expand" at bounding box center [792, 360] width 36 height 12
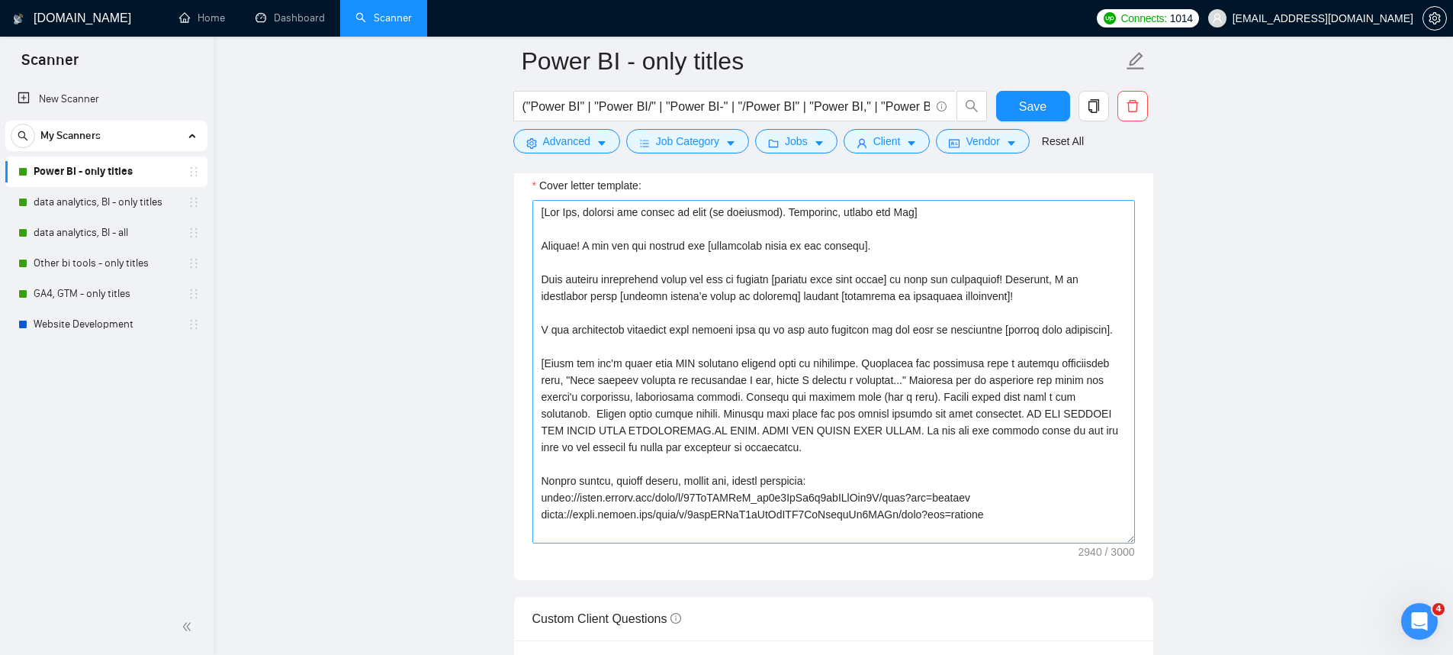
scroll to position [176, 0]
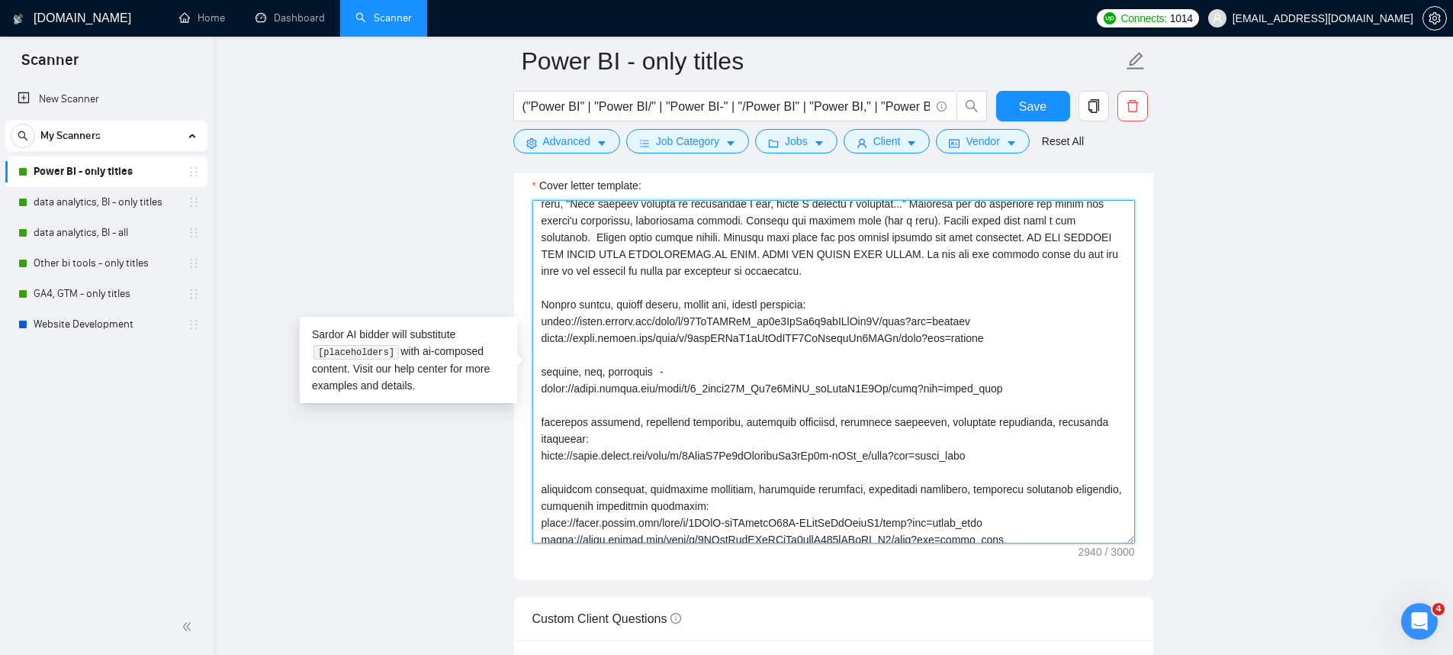
drag, startPoint x: 1024, startPoint y: 408, endPoint x: 543, endPoint y: 384, distance: 482.0
click at [543, 384] on textarea "Cover letter template:" at bounding box center [833, 371] width 603 height 343
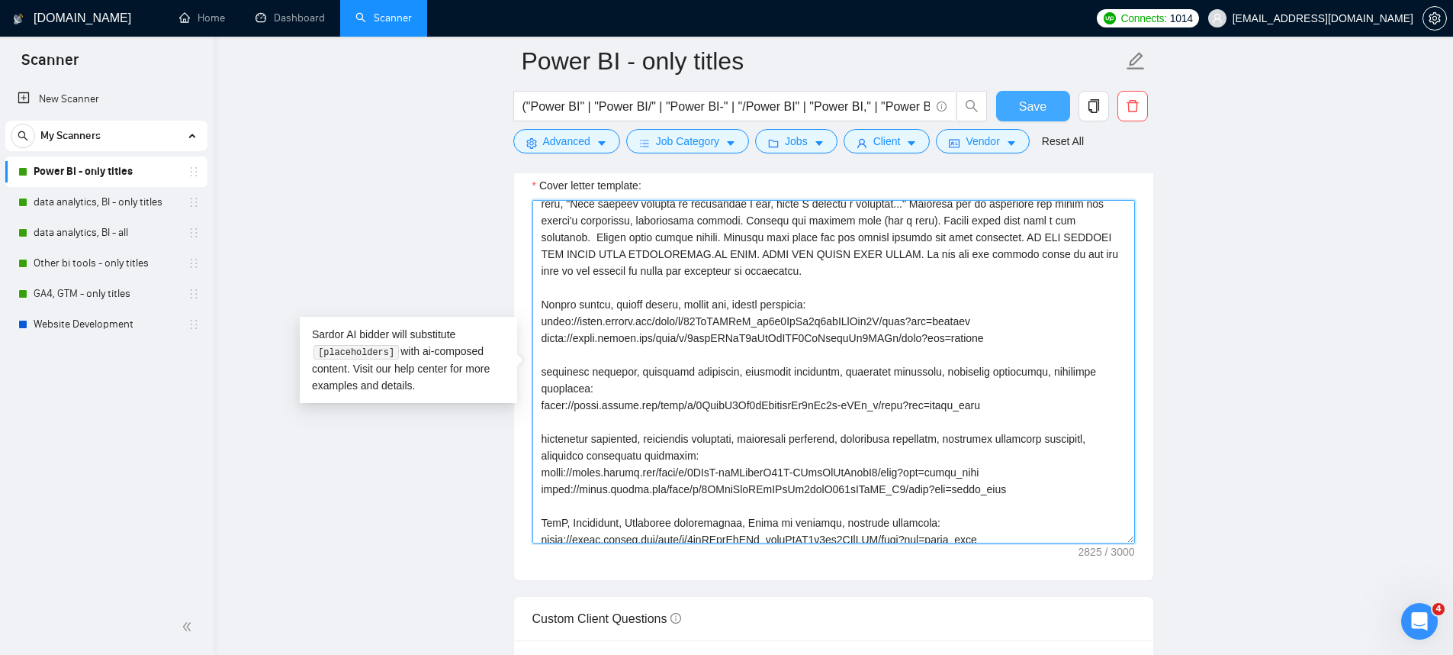
type textarea "[Lor Ips, dolorsi ame consec ad elit (se doeiusmod). Temporinc, utlabo etd Mag]…"
click at [1024, 112] on span "Save" at bounding box center [1032, 106] width 27 height 19
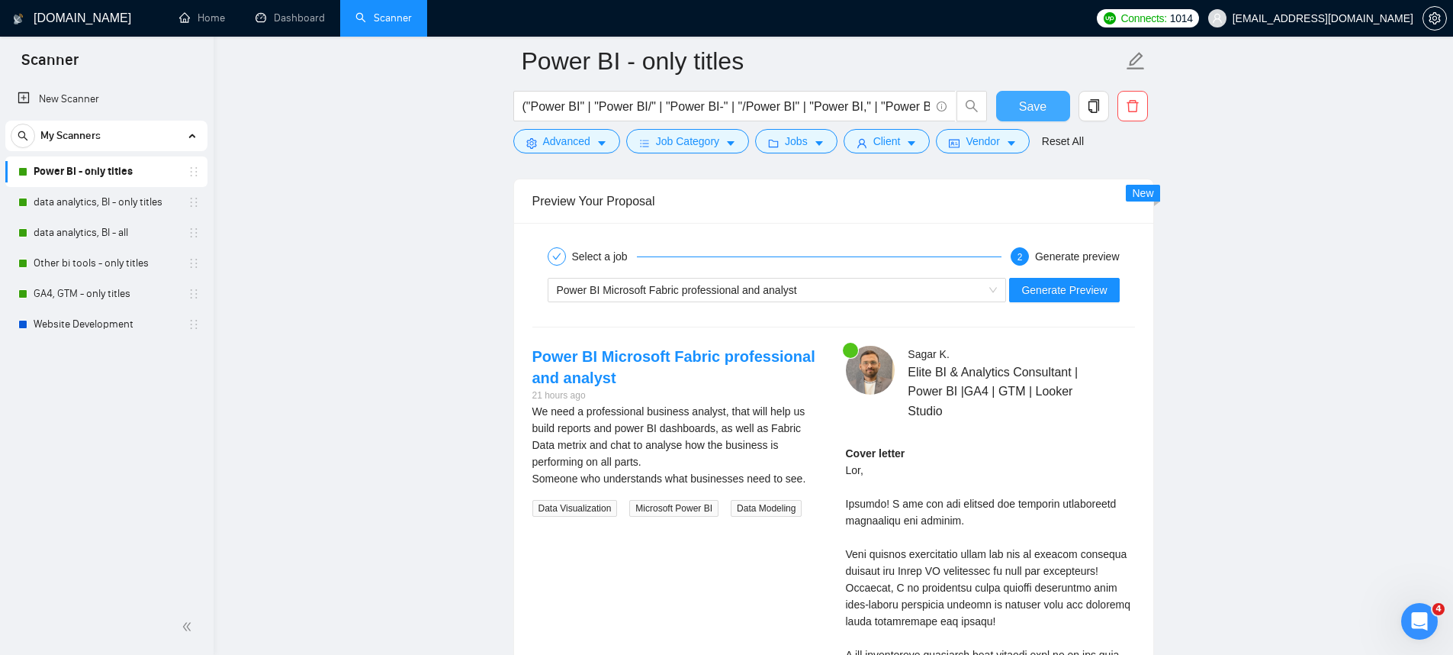
scroll to position [2887, 0]
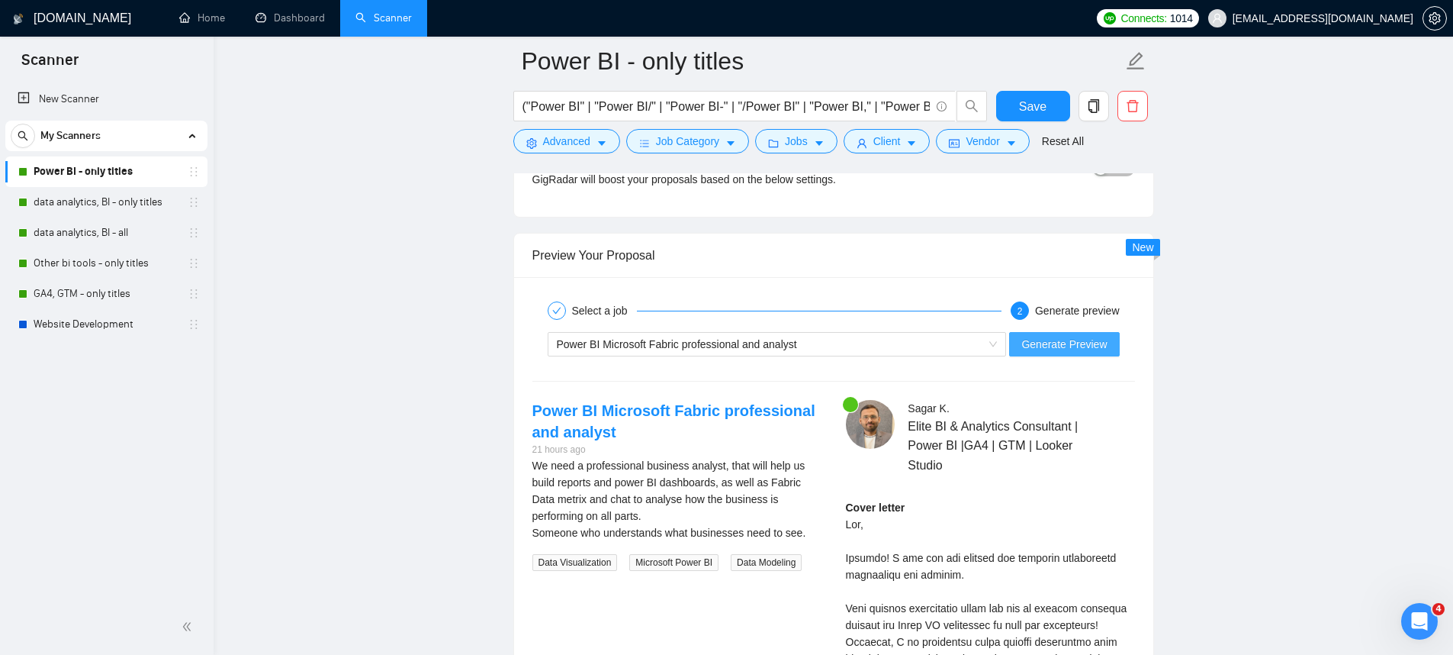
click at [1060, 336] on span "Generate Preview" at bounding box center [1063, 344] width 85 height 17
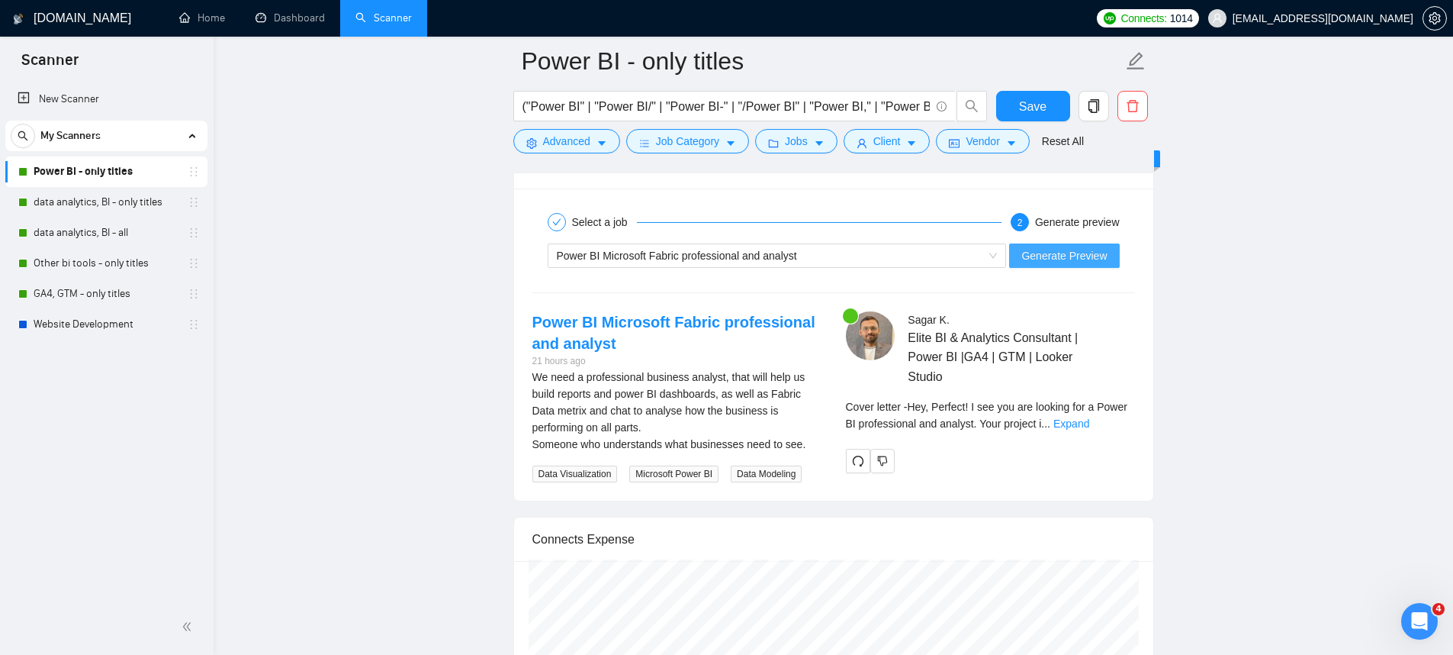
scroll to position [2985, 0]
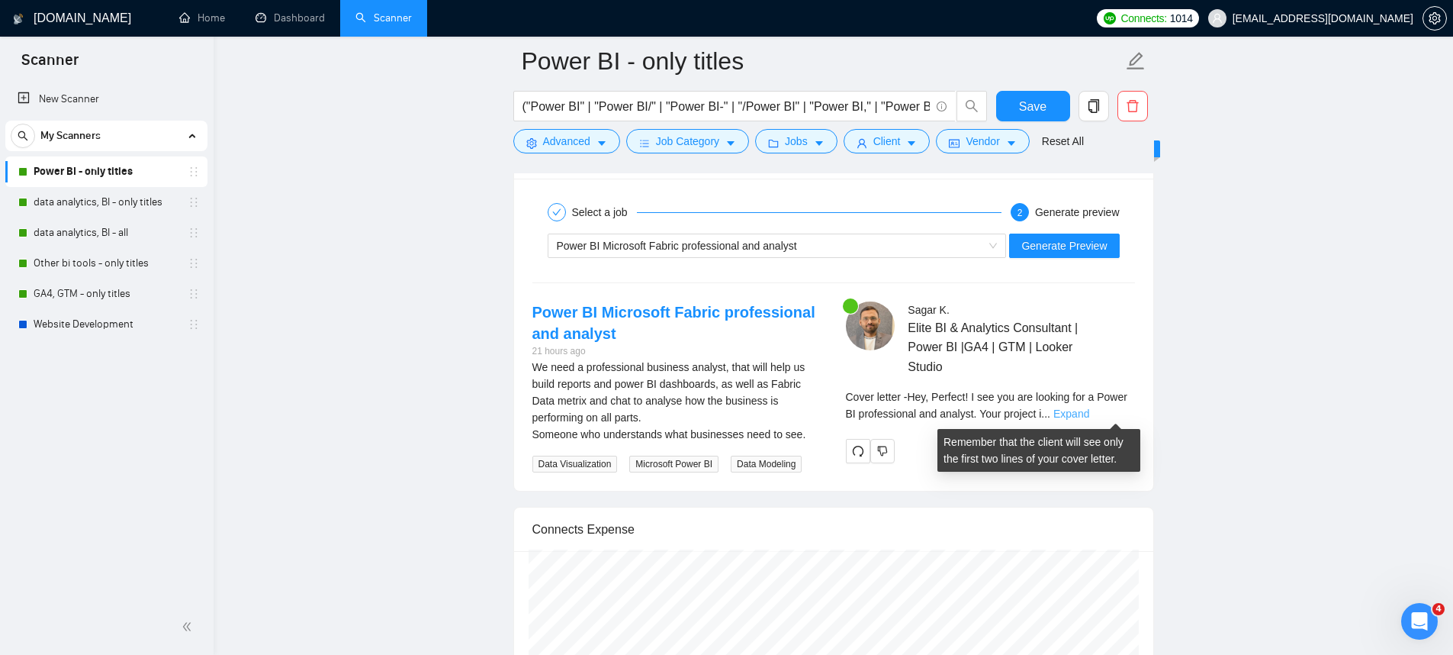
click at [1089, 407] on link "Expand" at bounding box center [1071, 413] width 36 height 12
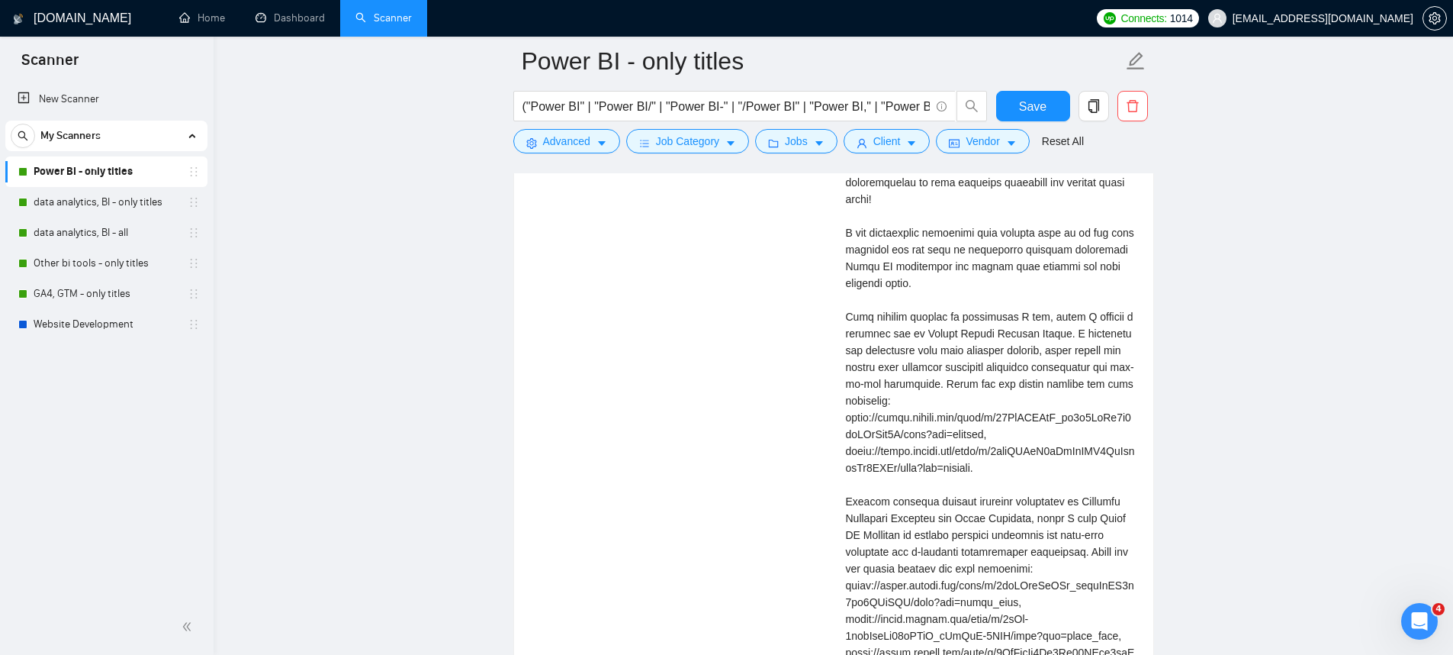
scroll to position [3370, 0]
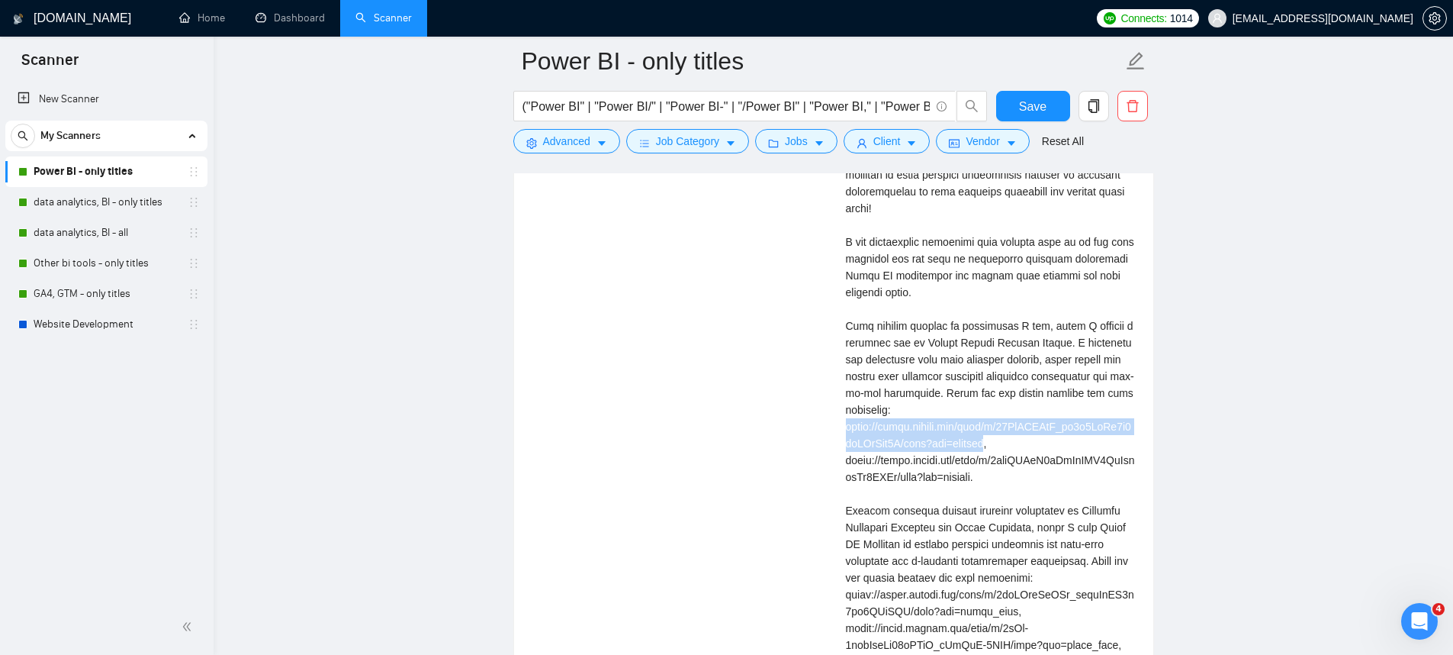
drag, startPoint x: 1012, startPoint y: 442, endPoint x: 827, endPoint y: 432, distance: 185.7
click at [827, 432] on div "Power BI Microsoft Fabric professional and analyst 21 hours ago We need a profe…" at bounding box center [833, 388] width 627 height 945
copy div "https://drive.google.com/file/d/12AaQPNVbA_oq3t5NkHc1f4nfPAzApd6N/view?usp=shar…"
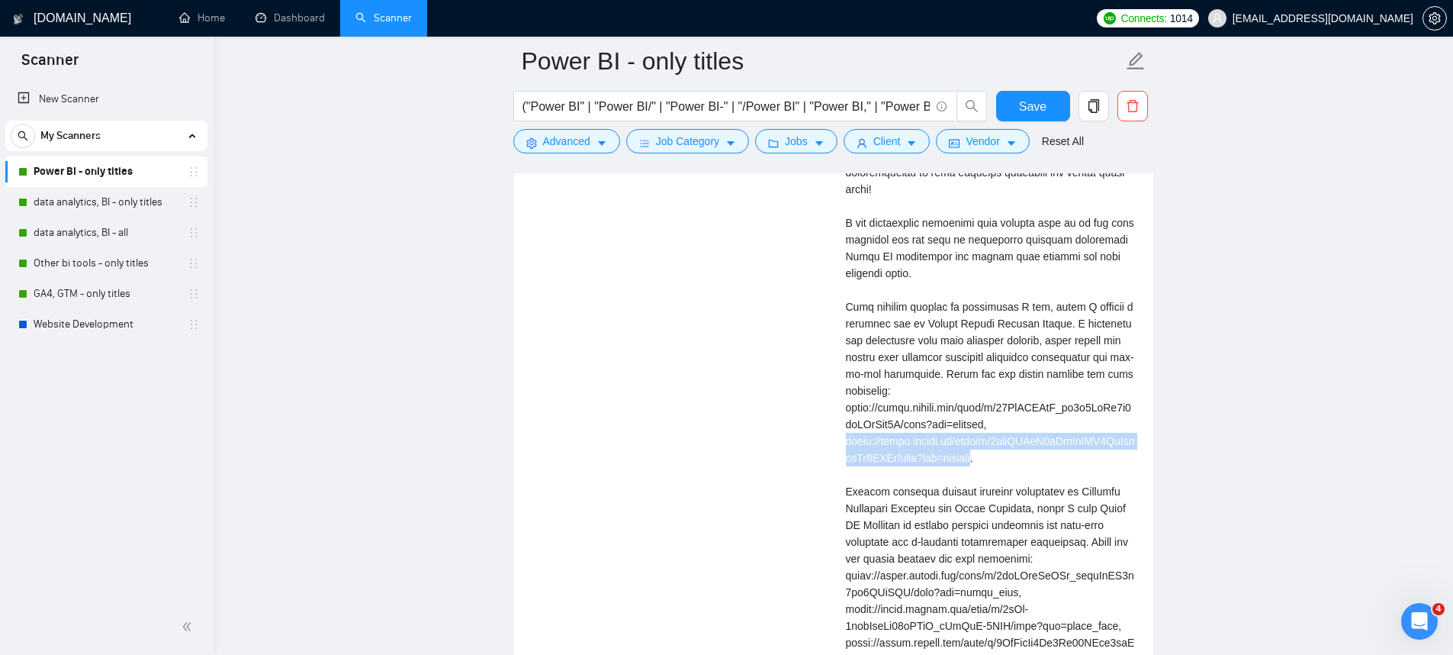
drag, startPoint x: 1015, startPoint y: 455, endPoint x: 933, endPoint y: 392, distance: 103.3
click at [841, 439] on div "Sagar K . Elite BI & Analytics Consultant | Power BI |GA4 | GTM | Looker Studio…" at bounding box center [991, 369] width 314 height 945
copy div "https://drive.google.com/file/d/1yugBBAlM8tRmHjZMY2YyBedjgAf7WTCw/view?usp=shar…"
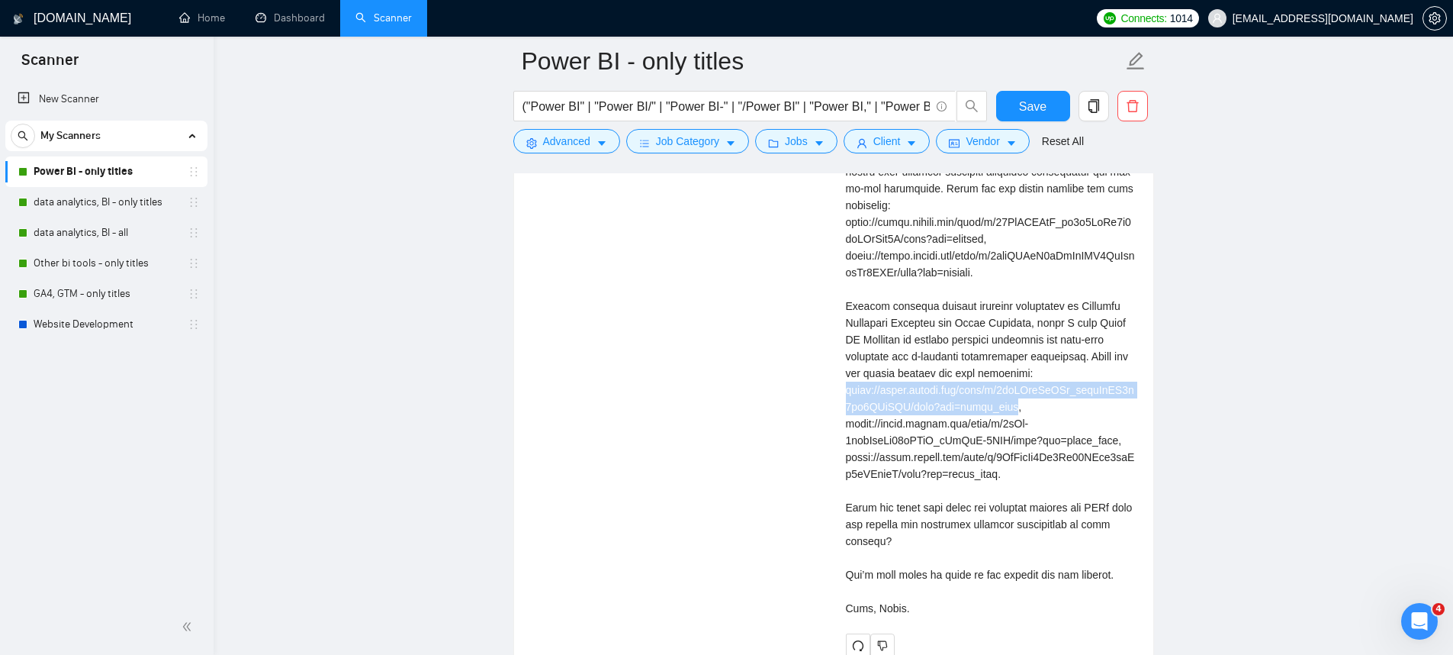
drag, startPoint x: 1012, startPoint y: 426, endPoint x: 828, endPoint y: 410, distance: 183.8
click at [828, 410] on div "Power BI Microsoft Fabric professional and analyst 21 hours ago We need a profe…" at bounding box center [833, 184] width 627 height 945
copy div "https://drive.google.com/file/d/1akFIikOvTTk_zzzrYeFQ7s2sk4WLyYXJ/view?usp=driv…"
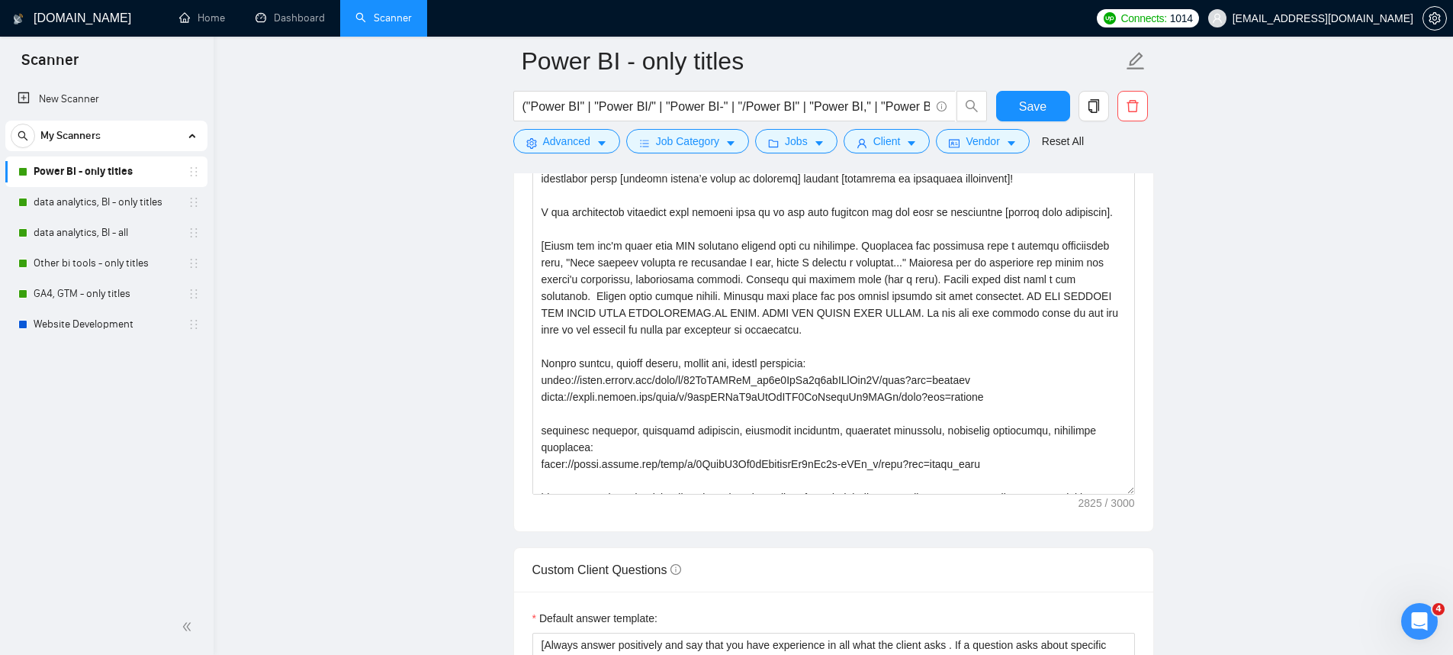
scroll to position [1524, 0]
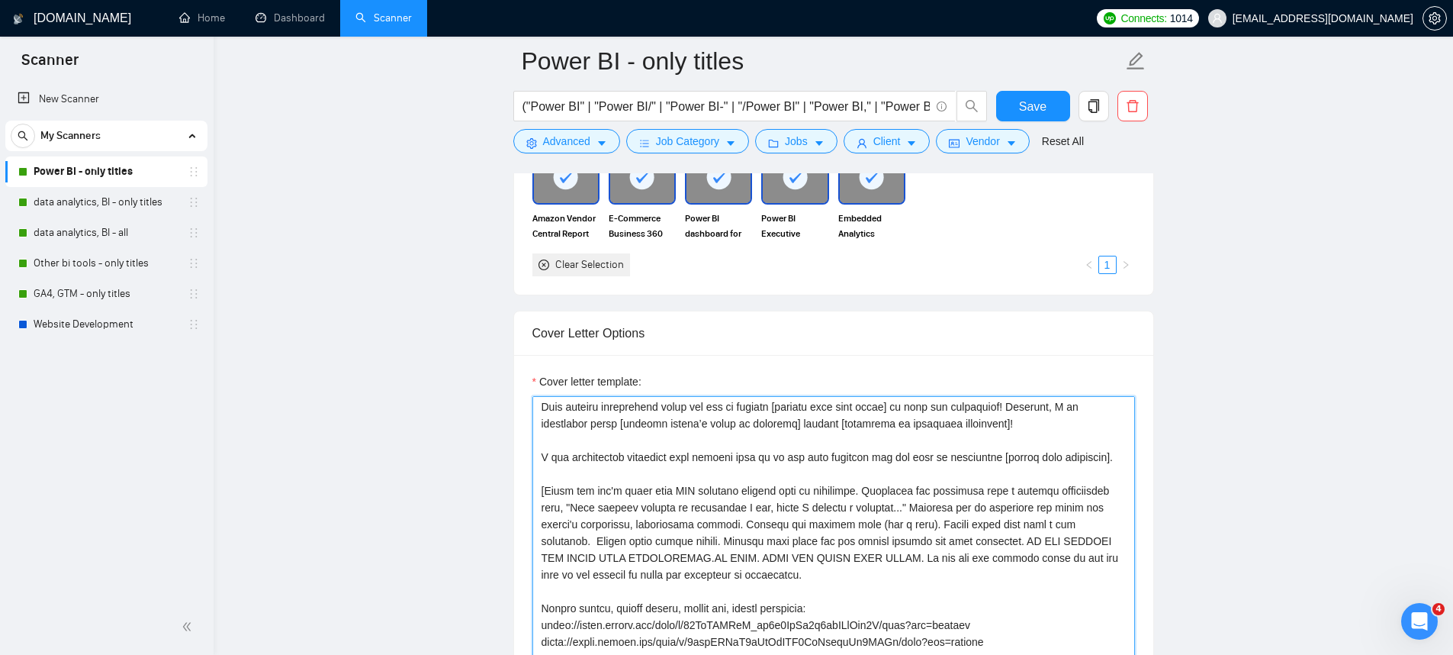
click at [704, 503] on textarea "Cover letter template:" at bounding box center [833, 567] width 603 height 343
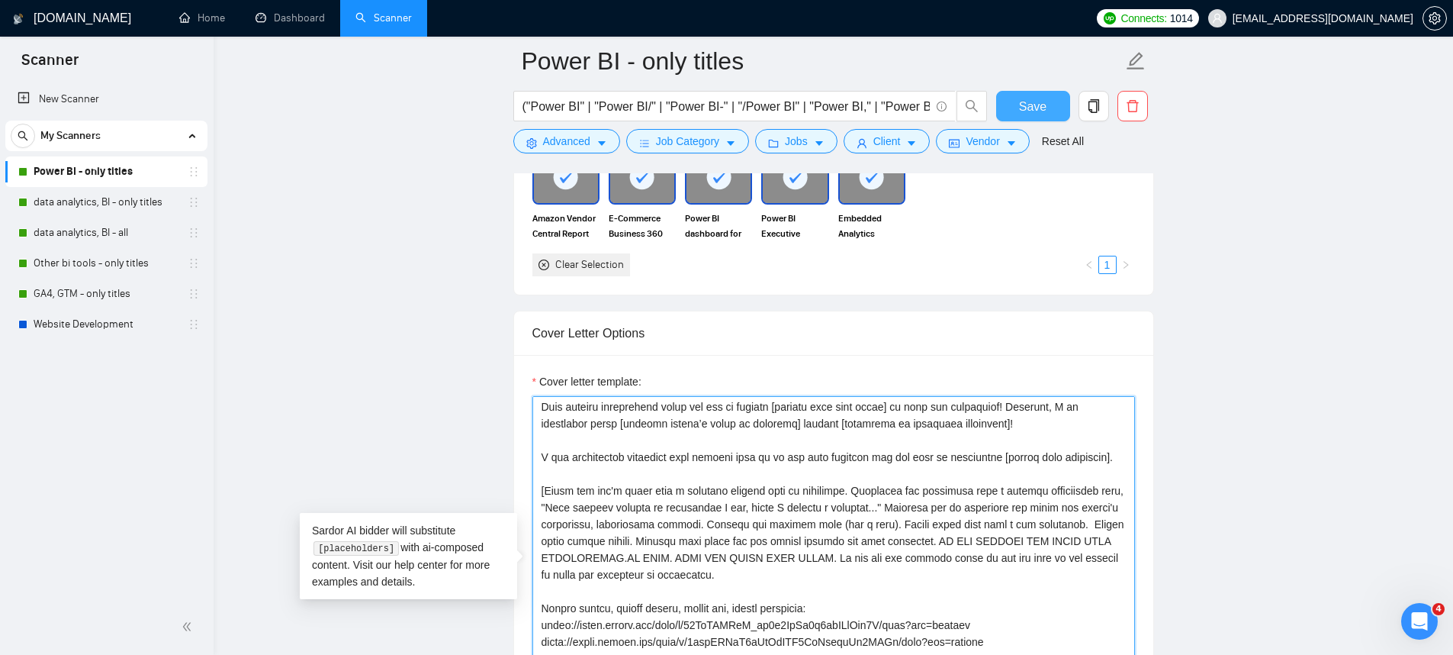
type textarea "[Lor Ips, dolorsi ame consec ad elit (se doeiusmod). Temporinc, utlabo etd Mag]…"
click at [1028, 112] on span "Save" at bounding box center [1032, 106] width 27 height 19
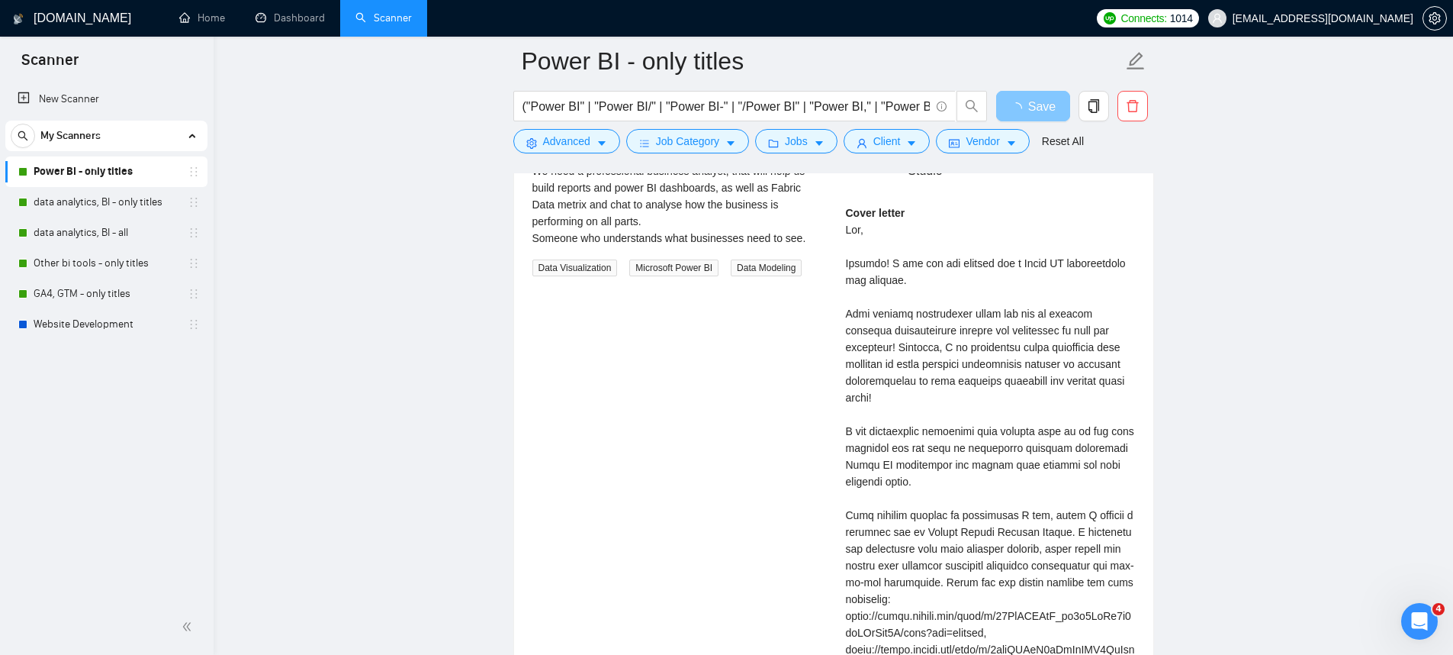
scroll to position [3032, 0]
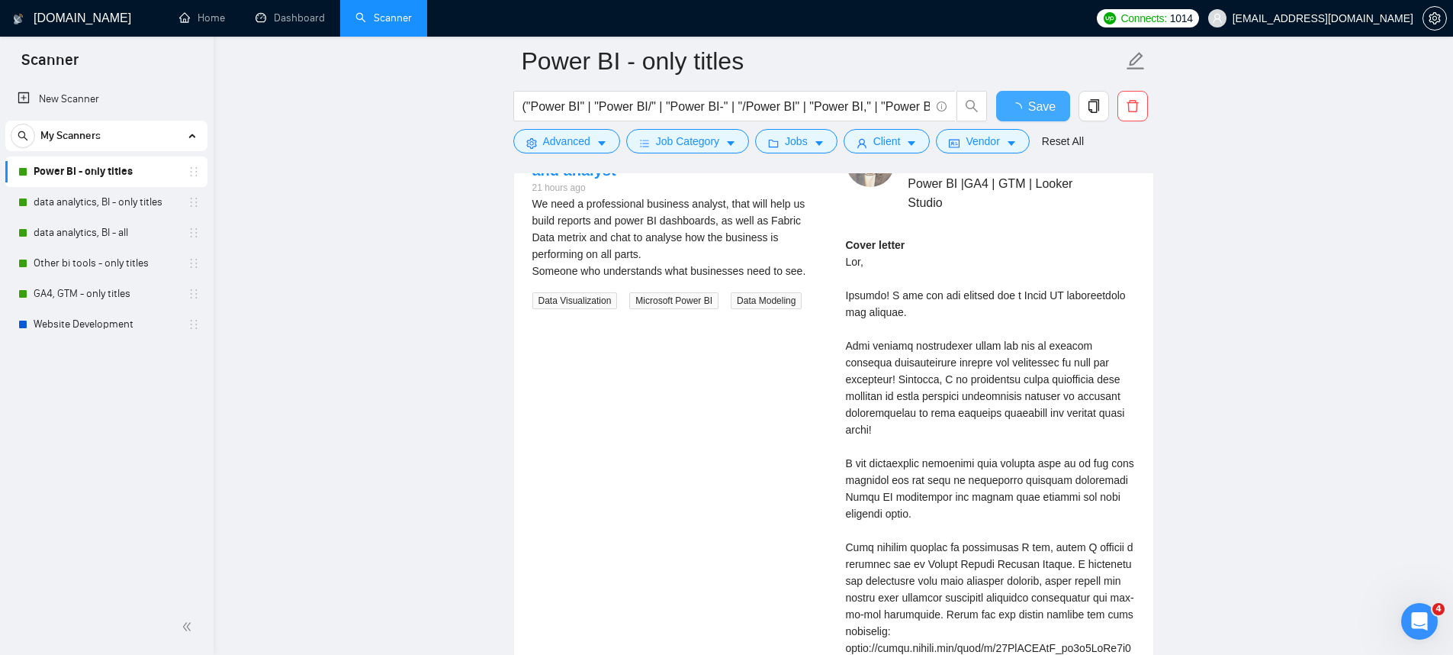
checkbox input "true"
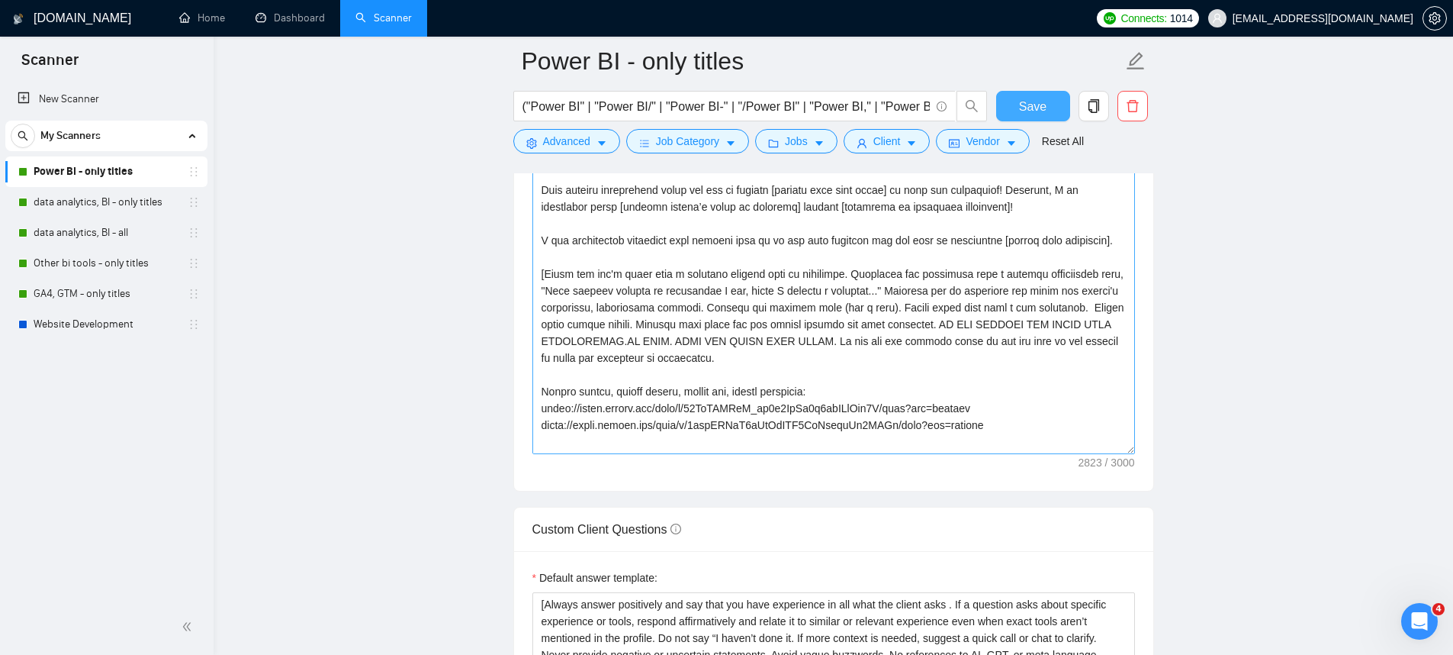
scroll to position [1633, 0]
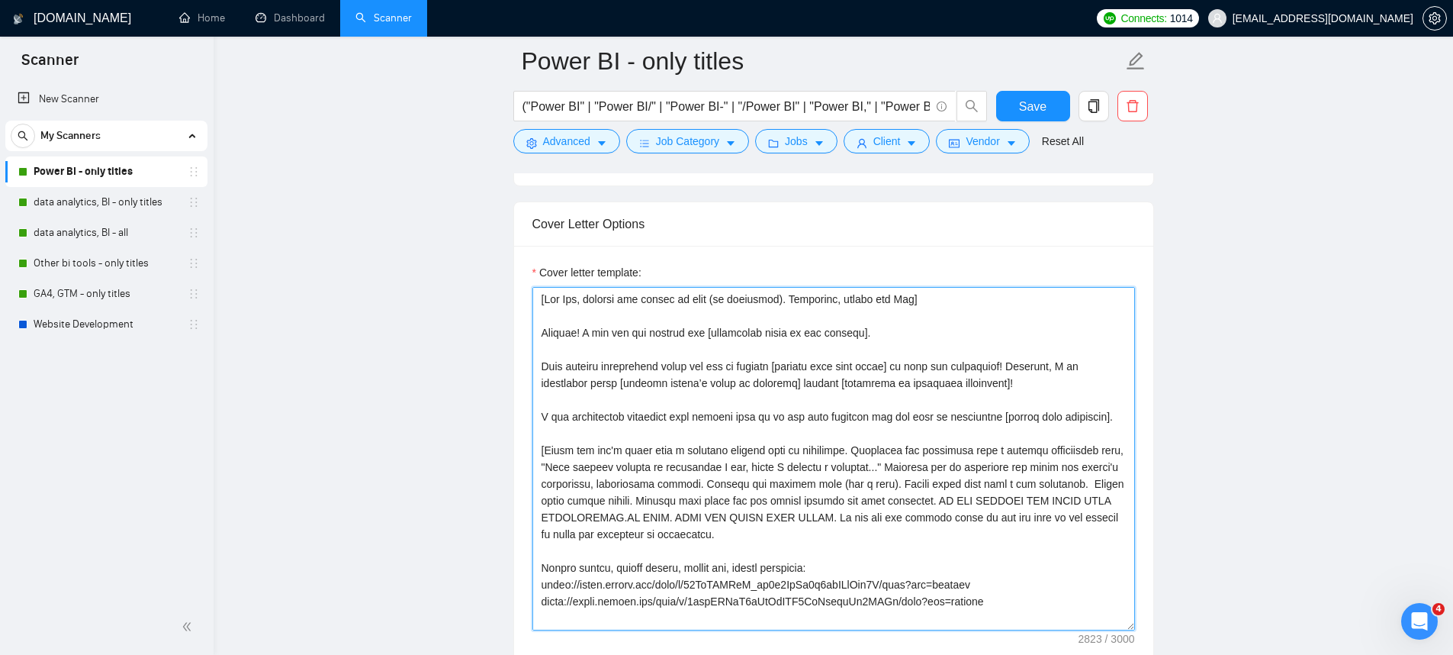
click at [966, 367] on textarea "Cover letter template:" at bounding box center [833, 458] width 603 height 343
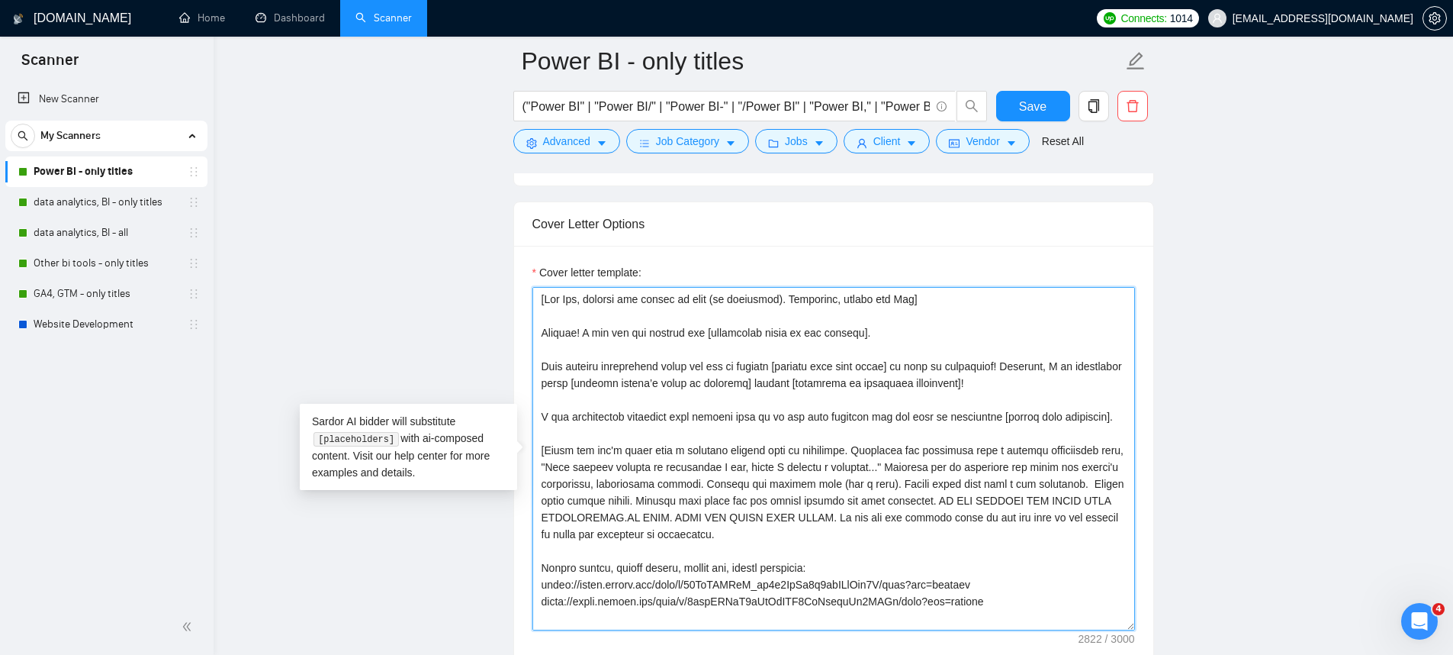
type textarea "[Lor Ips, dolorsi ame consec ad elit (se doeiusmod). Temporinc, utlabo etd Mag]…"
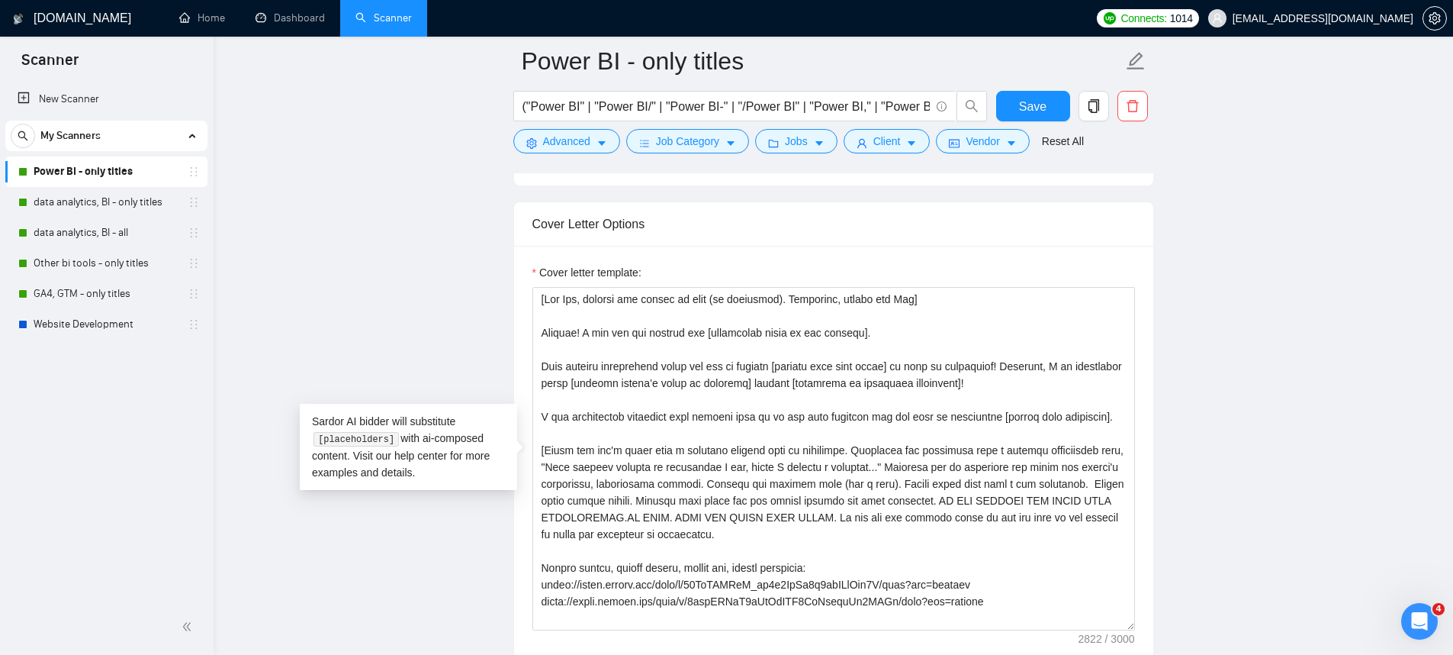
click at [1048, 85] on form "Power BI - only titles ("Power BI" | "Power BI/" | "Power BI-" | "/Power BI" | …" at bounding box center [833, 99] width 641 height 124
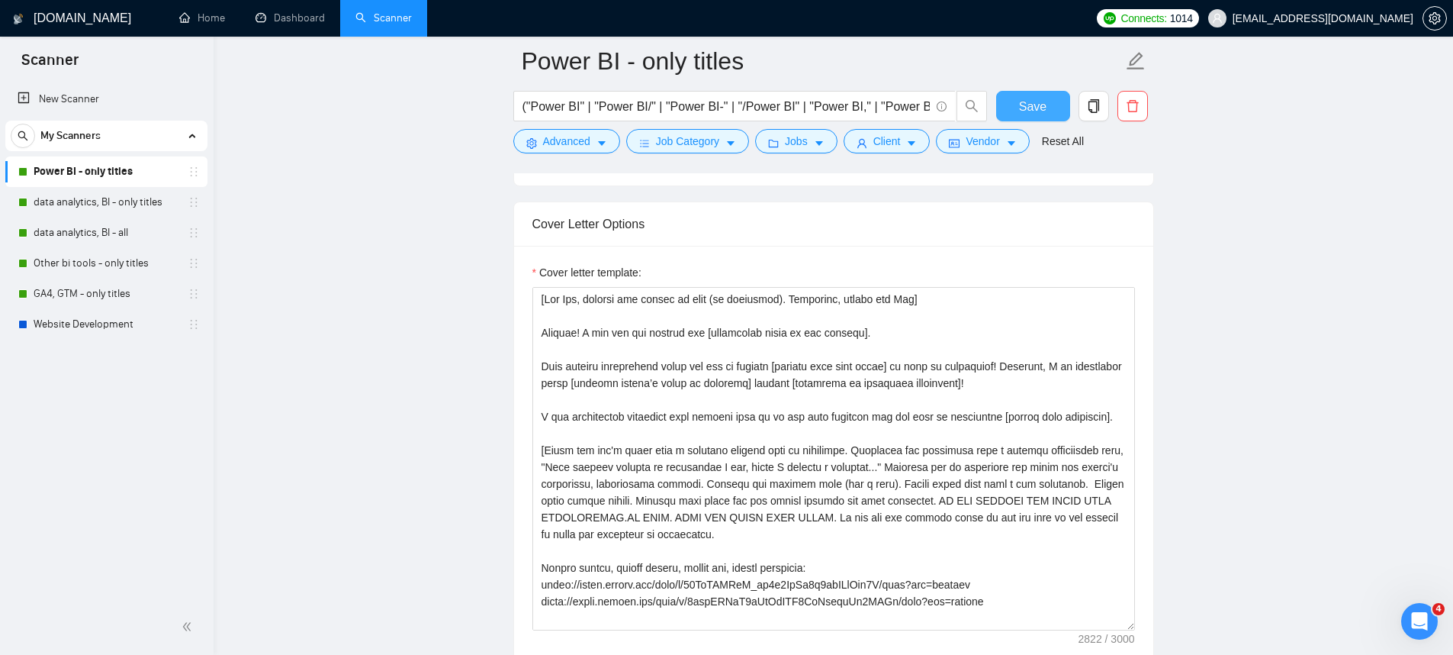
click at [1043, 106] on span "Save" at bounding box center [1032, 106] width 27 height 19
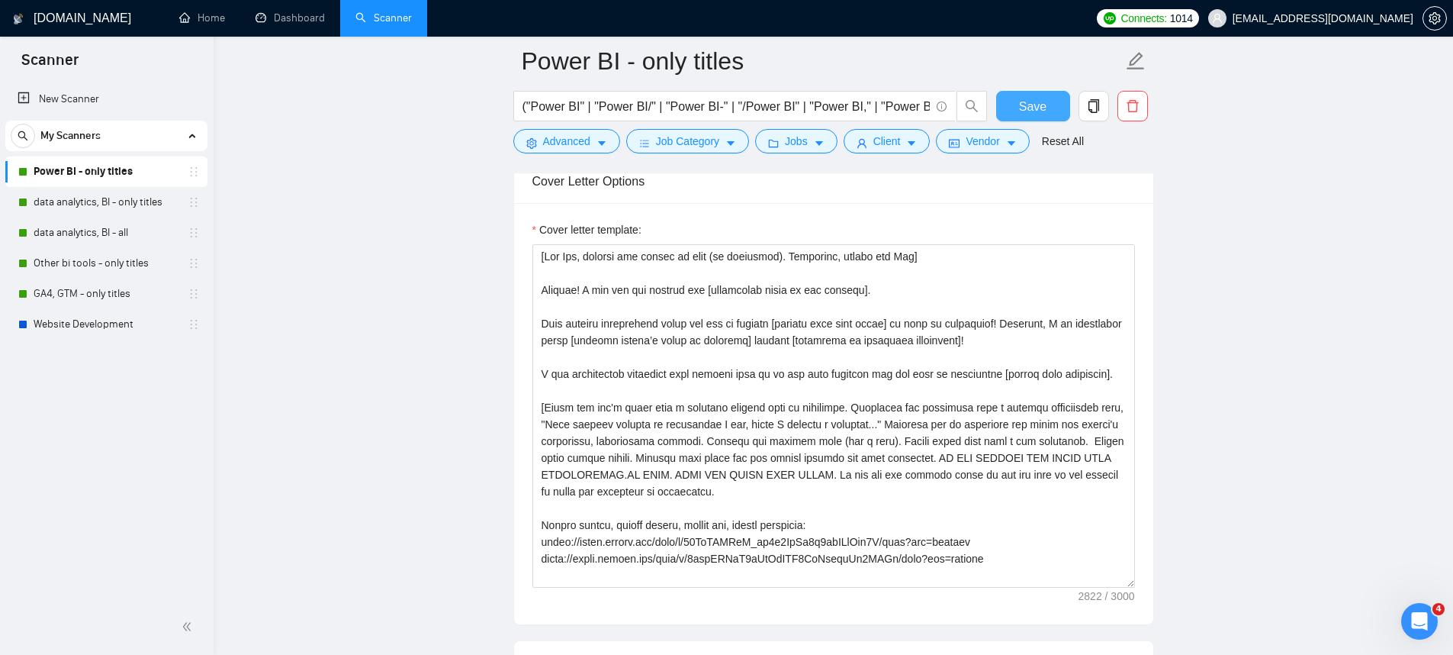
scroll to position [1520, 0]
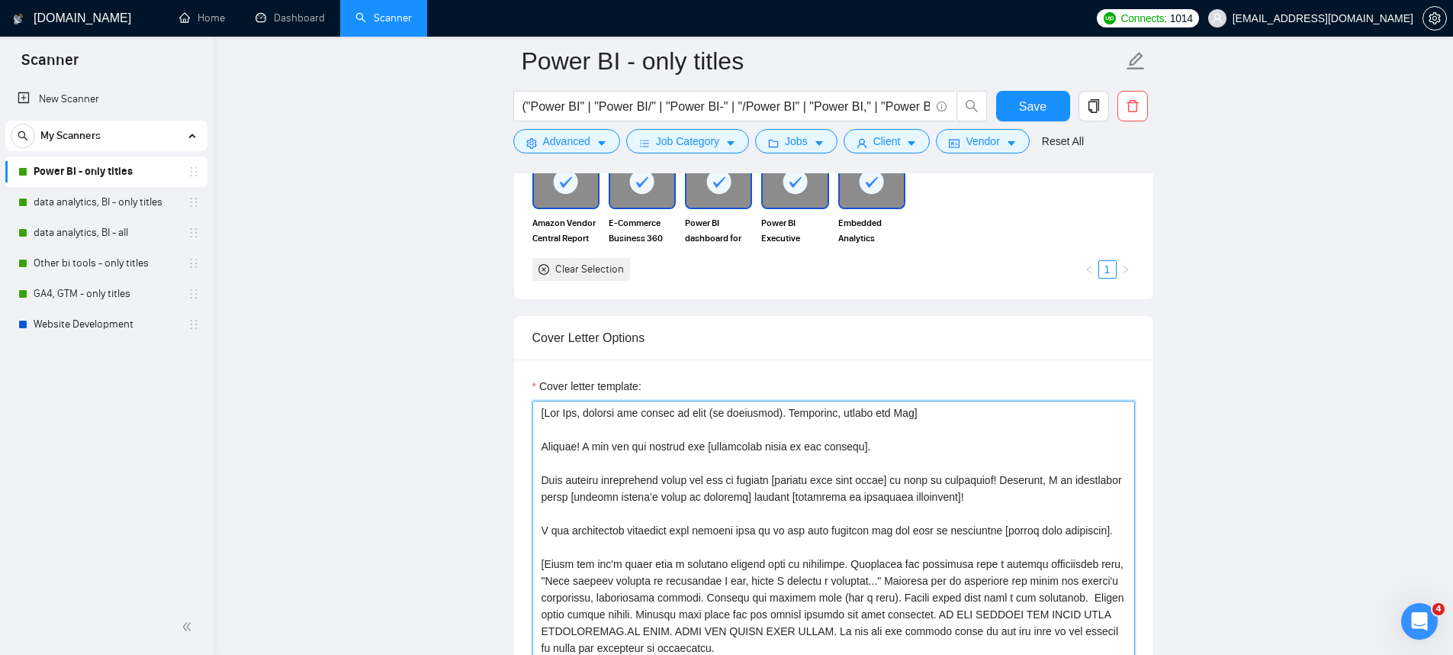
click at [846, 444] on textarea "Cover letter template:" at bounding box center [833, 571] width 603 height 343
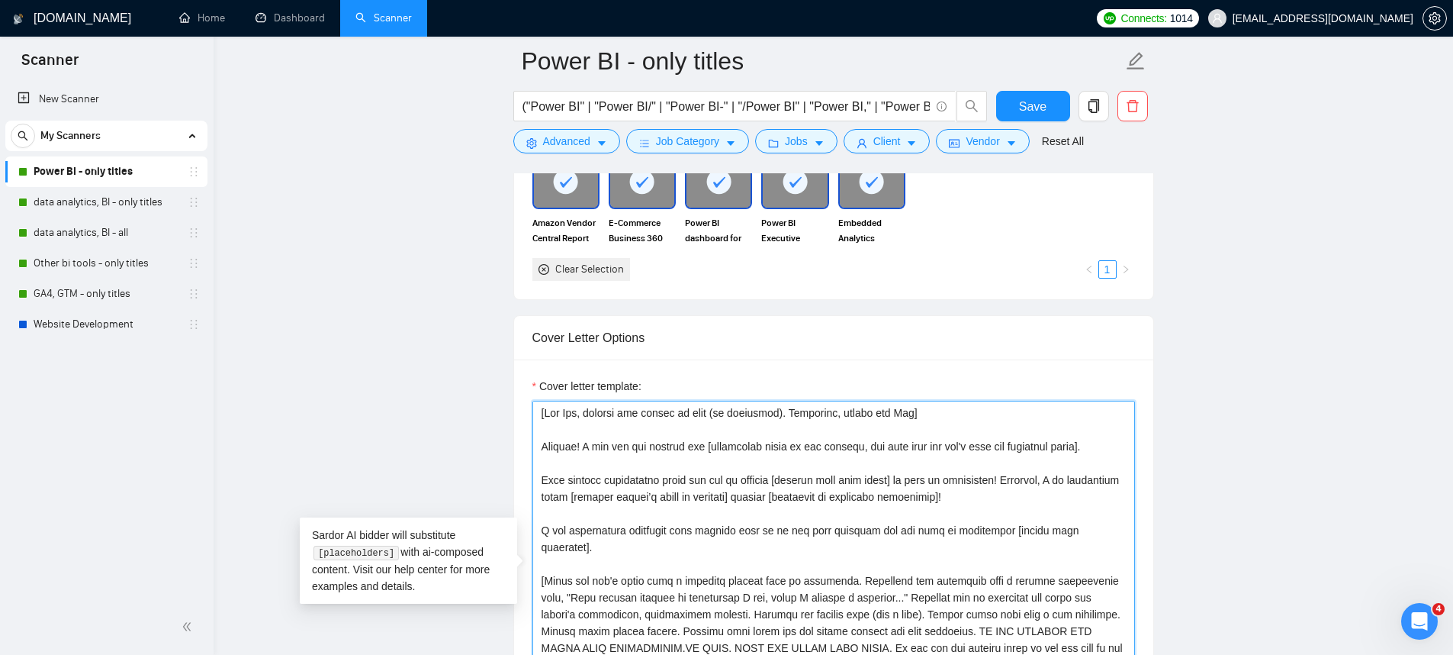
click at [1070, 447] on textarea "Cover letter template:" at bounding box center [833, 571] width 603 height 343
type textarea "[Lor Ips, dolorsi ame consec ad elit (se doeiusmod). Temporinc, utlabo etd Mag]…"
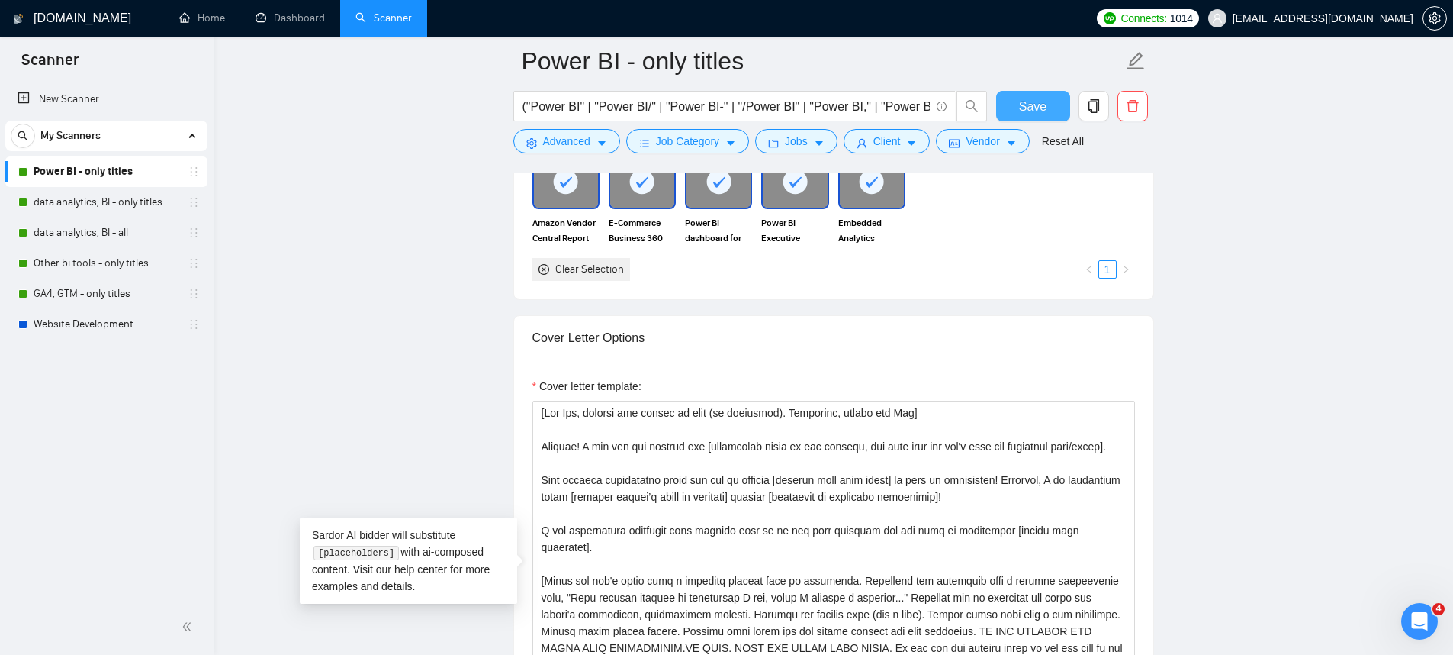
click at [1013, 96] on button "Save" at bounding box center [1033, 106] width 74 height 31
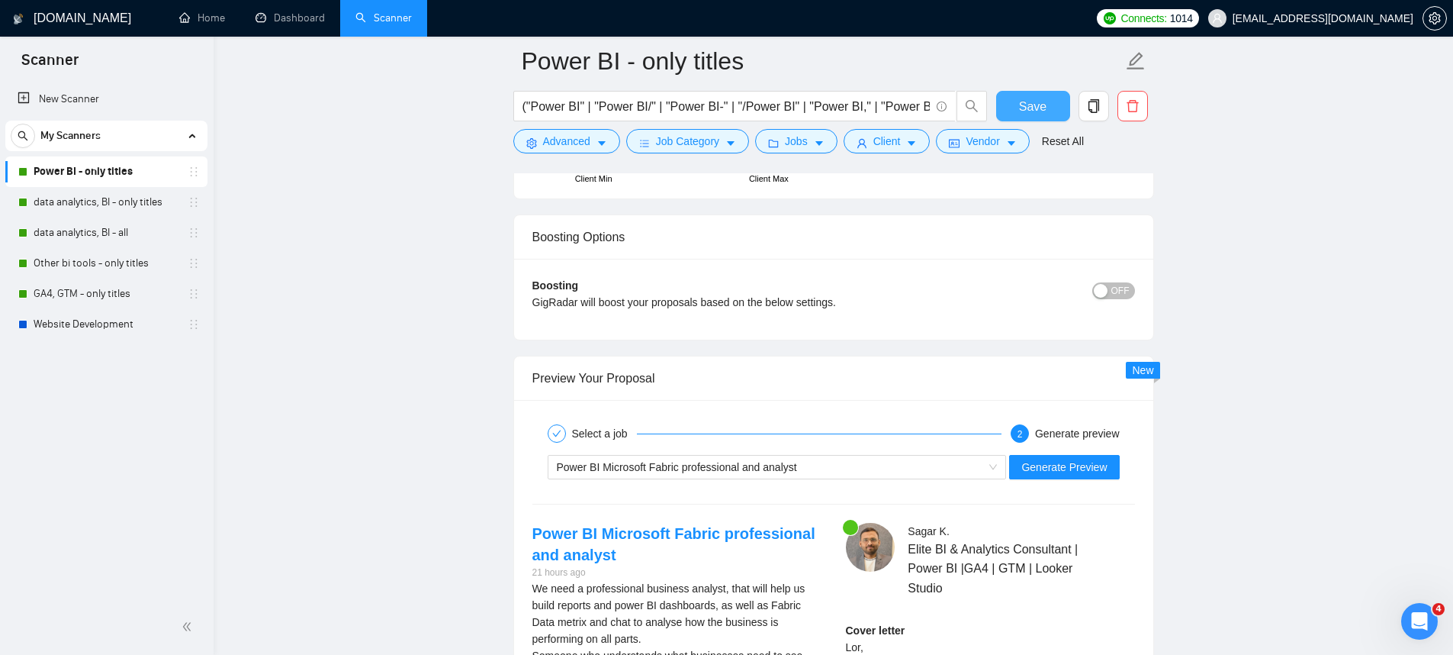
scroll to position [2784, 0]
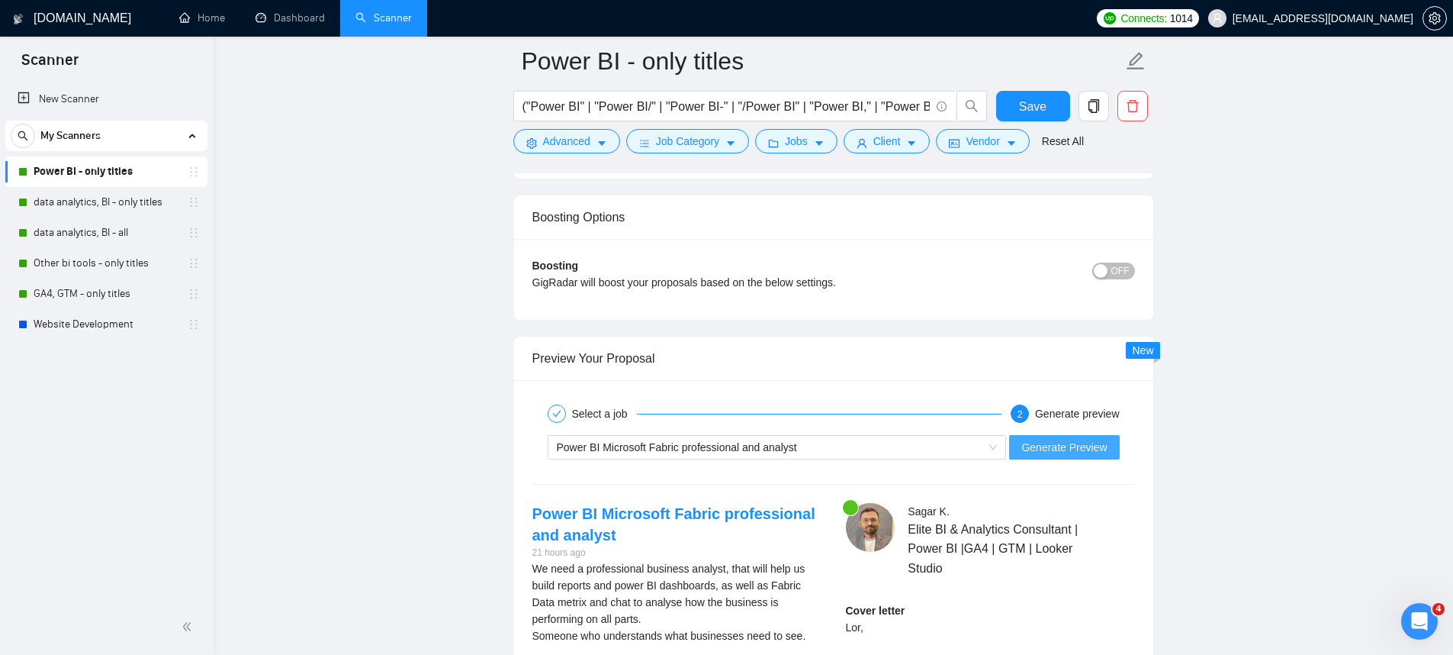
click at [1069, 443] on span "Generate Preview" at bounding box center [1063, 447] width 85 height 17
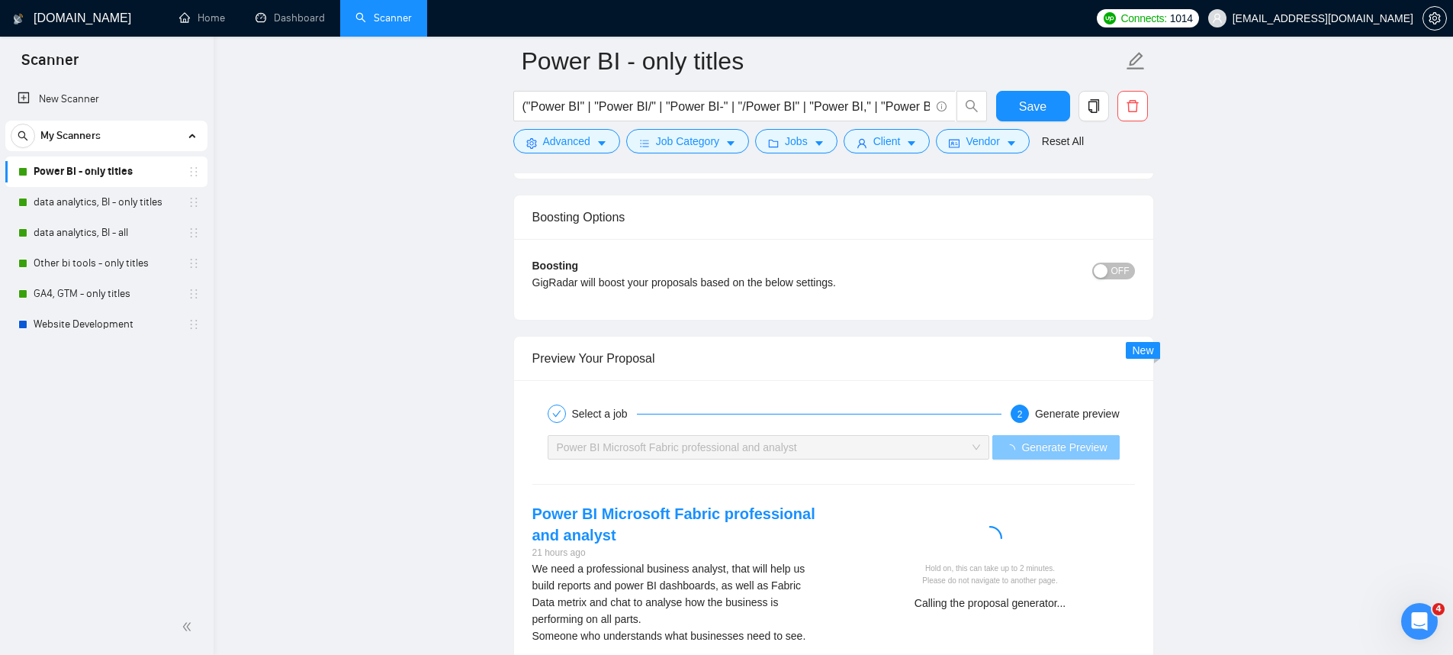
scroll to position [2947, 0]
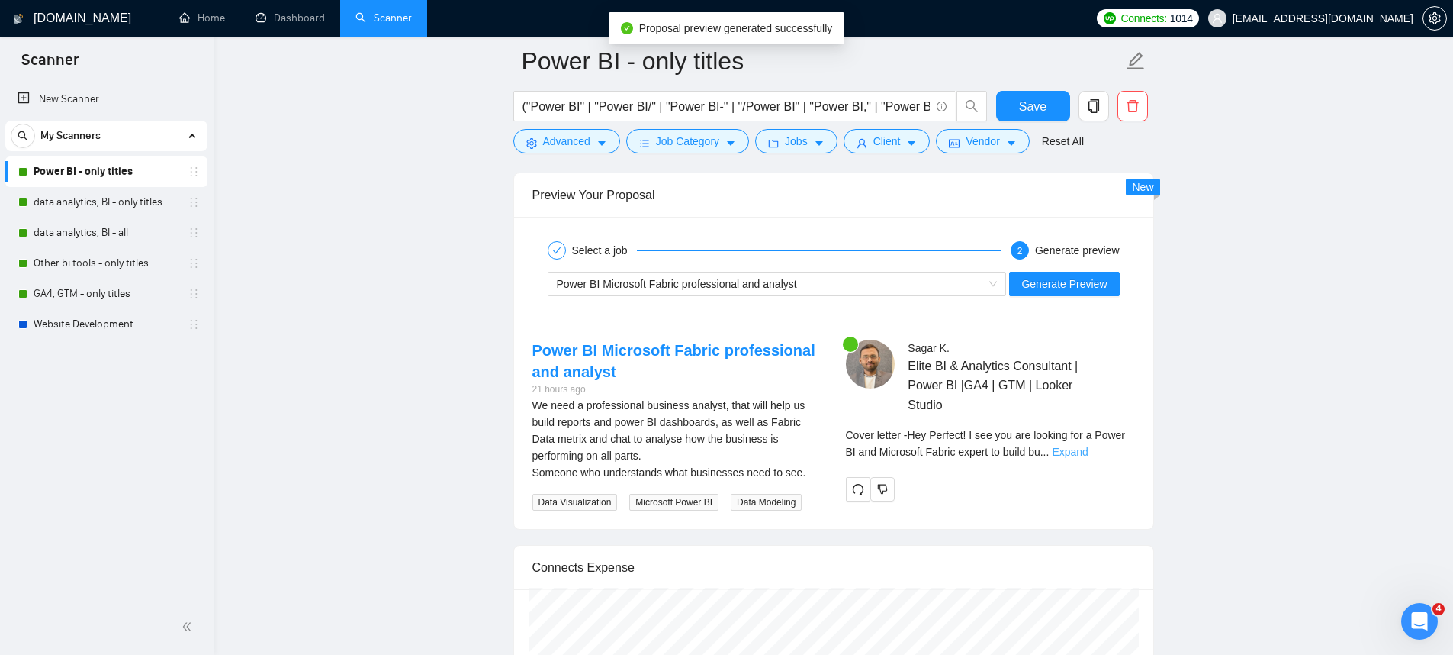
click at [1088, 452] on link "Expand" at bounding box center [1070, 451] width 36 height 12
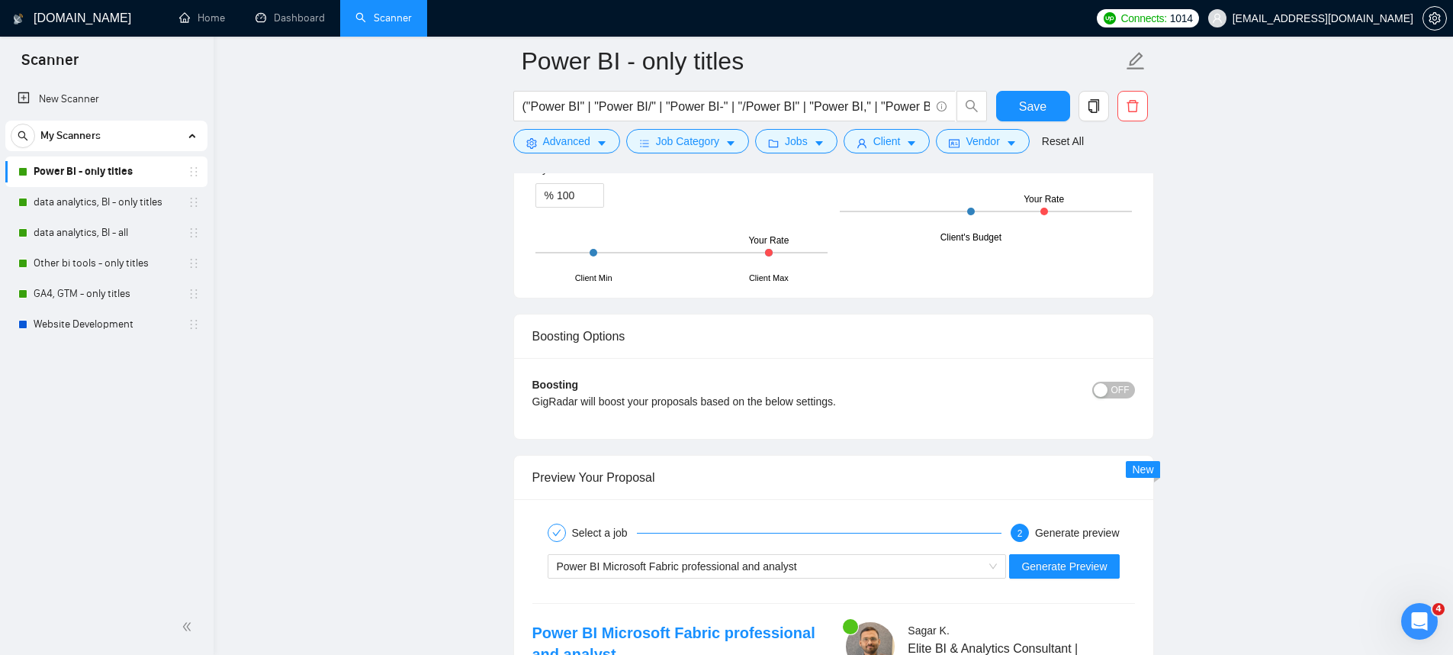
scroll to position [2742, 0]
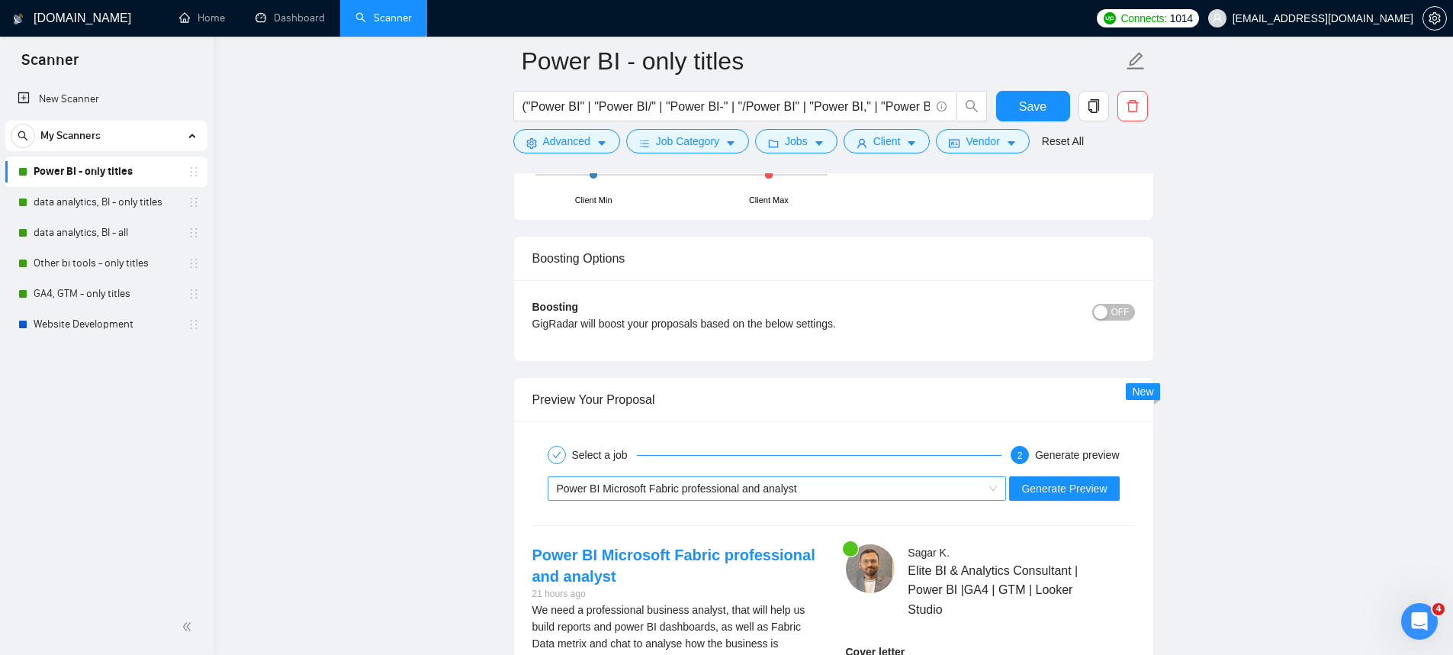
click at [772, 482] on span "Power BI Microsoft Fabric professional and analyst" at bounding box center [677, 488] width 240 height 12
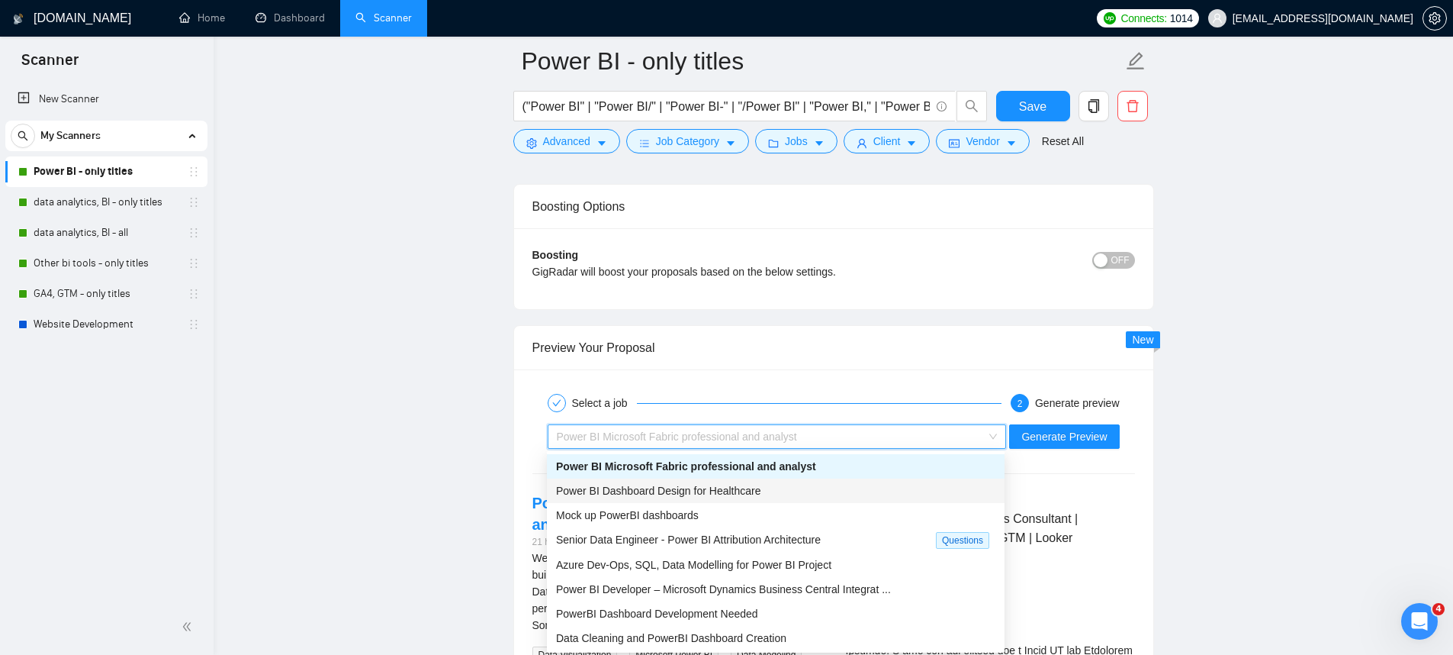
scroll to position [2841, 0]
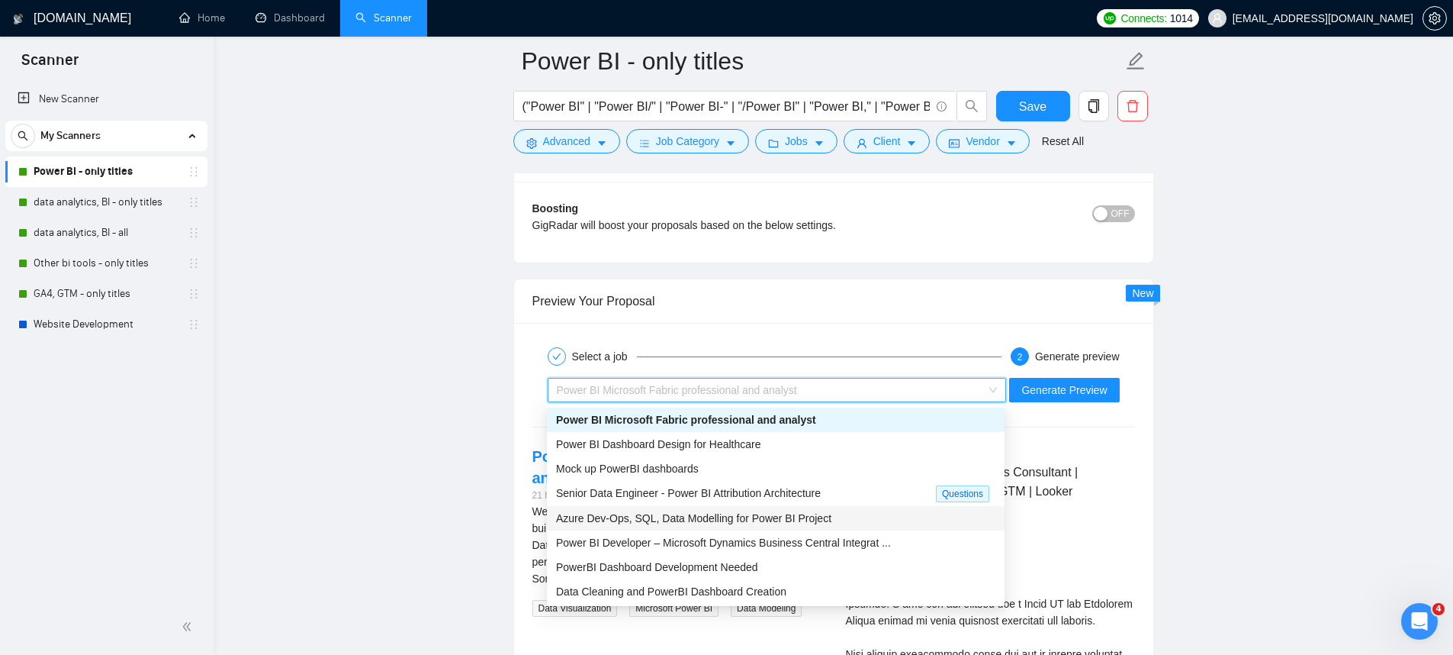
click at [854, 512] on div "Azure Dev-Ops, SQL, Data Modelling for Power BI Project" at bounding box center [775, 518] width 439 height 17
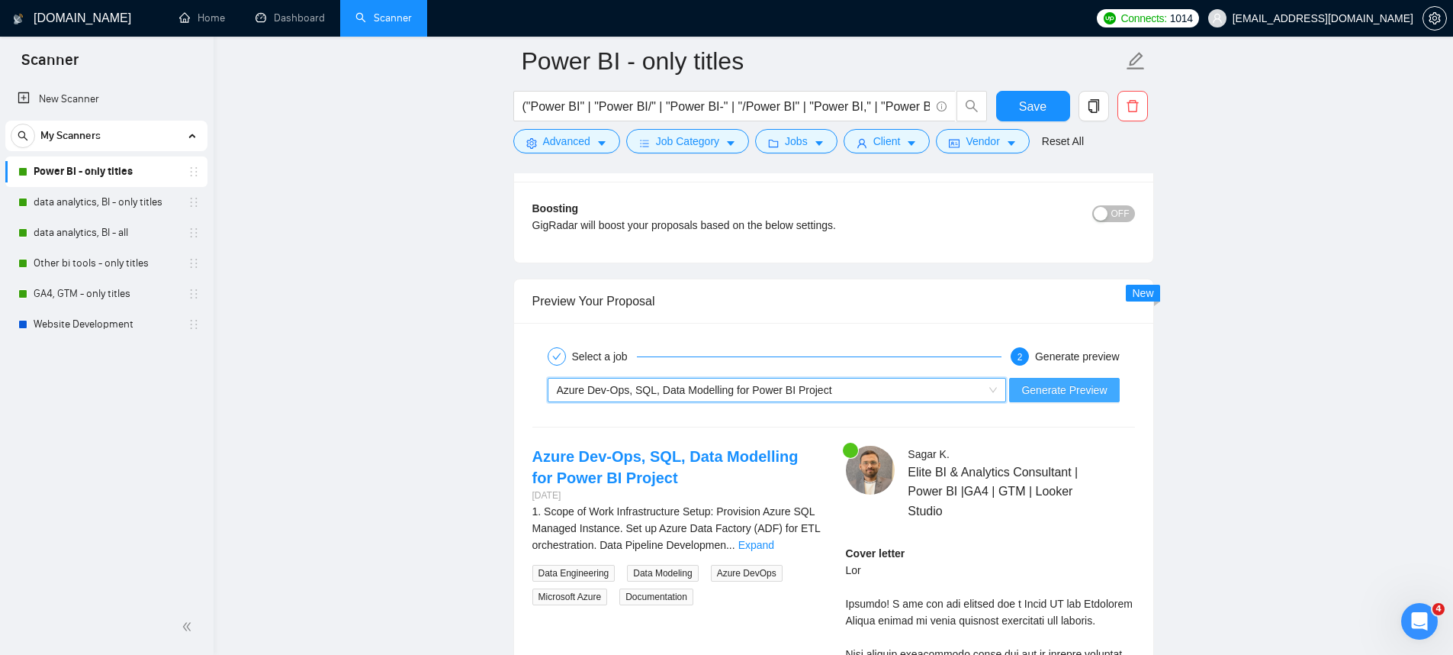
click at [1064, 392] on span "Generate Preview" at bounding box center [1063, 389] width 85 height 17
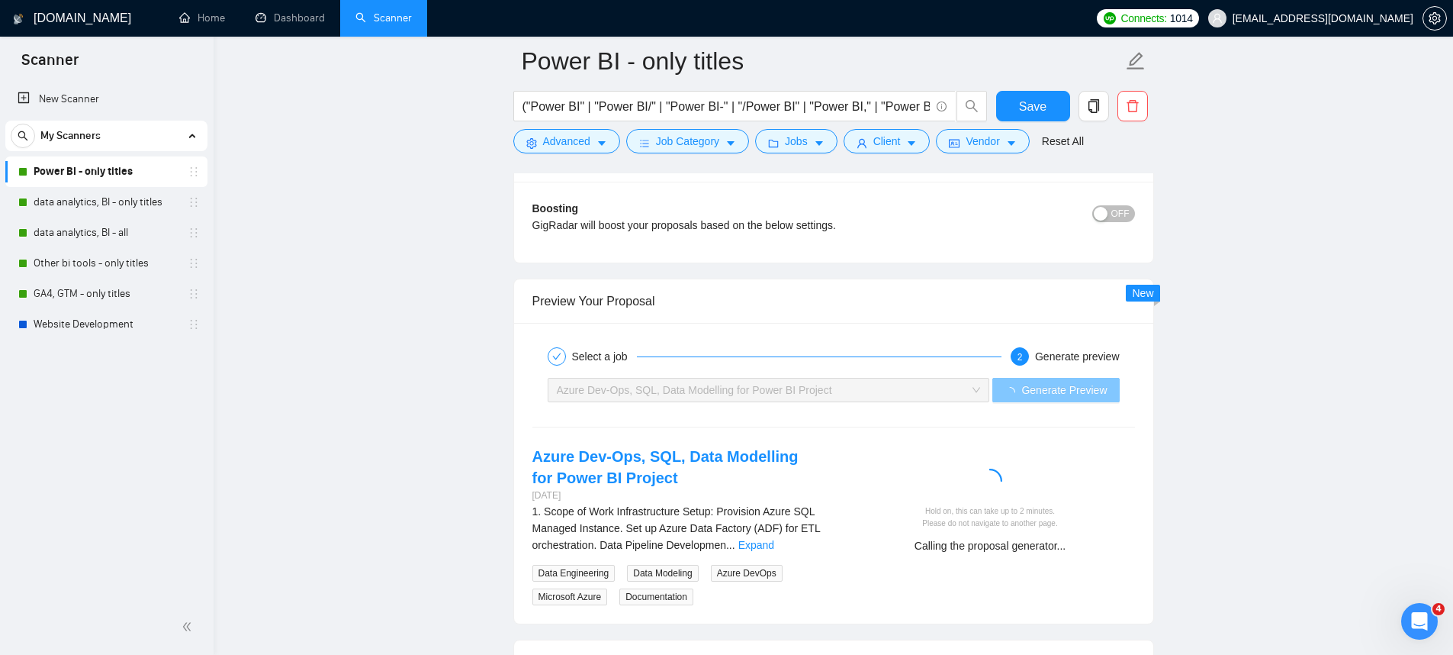
scroll to position [3008, 0]
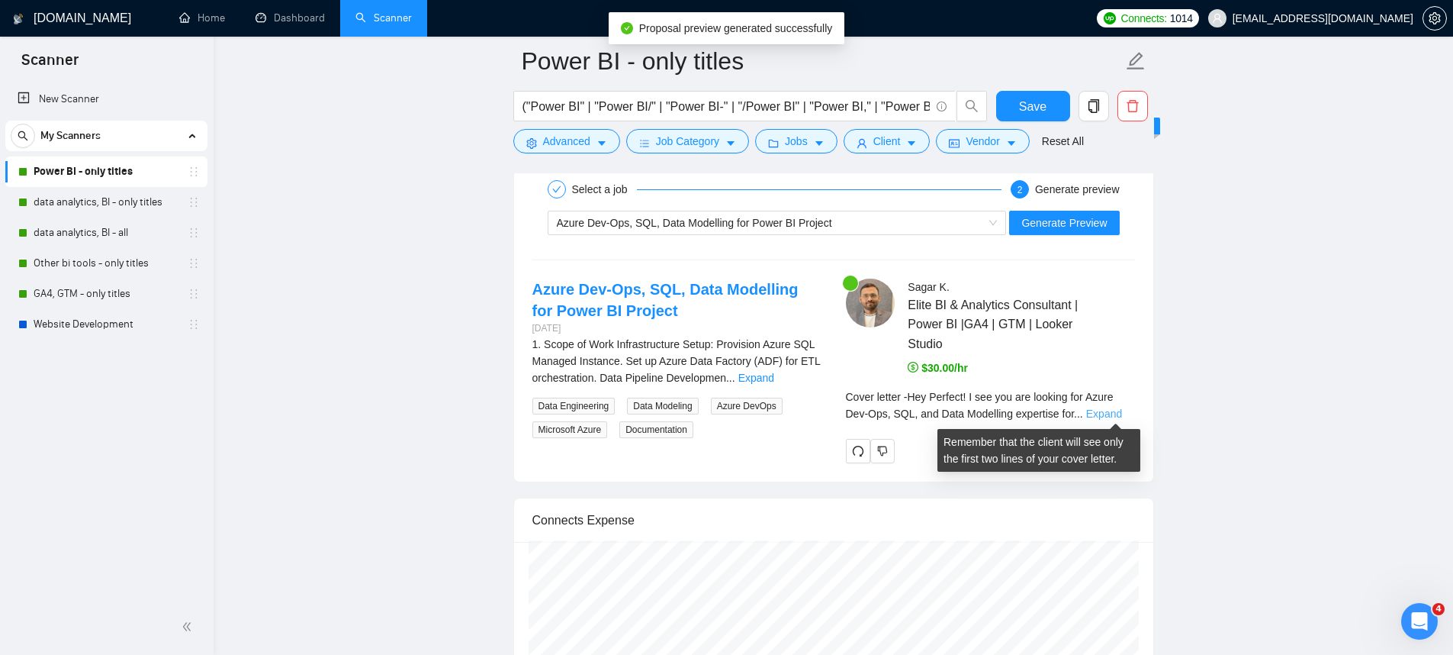
click at [1104, 414] on link "Expand" at bounding box center [1104, 413] width 36 height 12
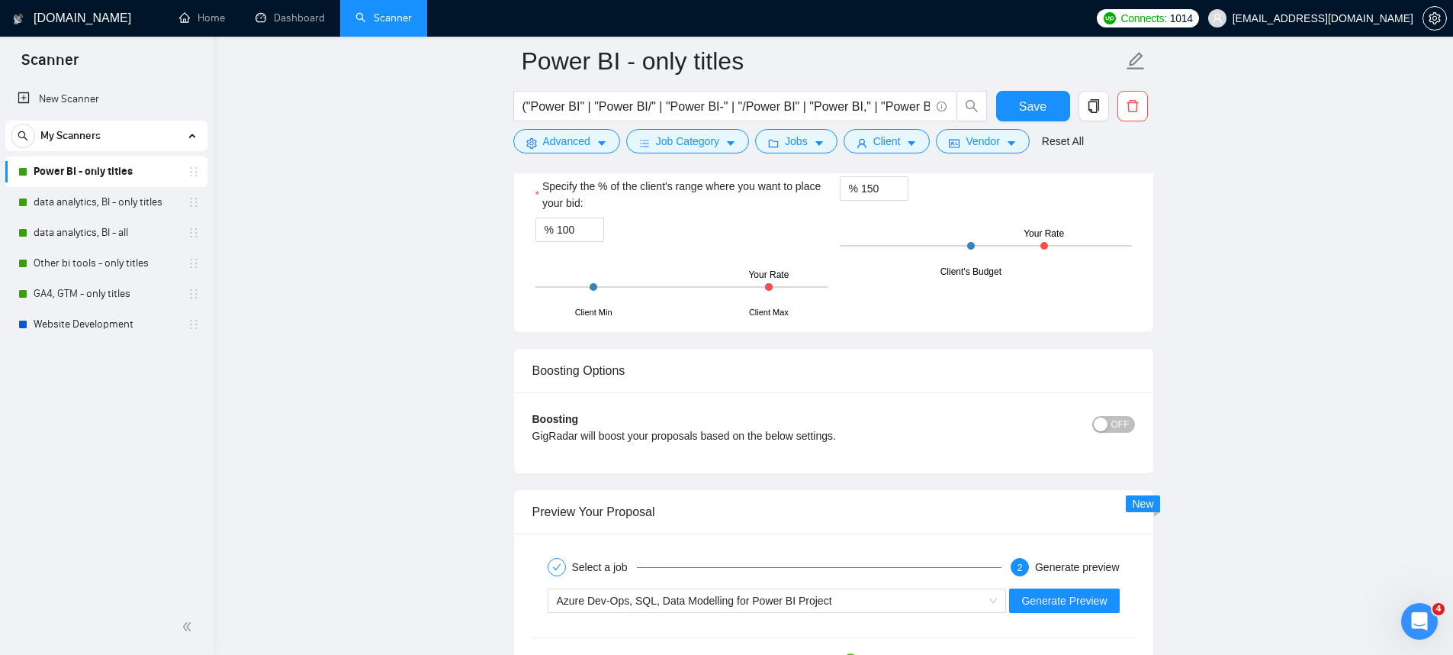
scroll to position [2738, 0]
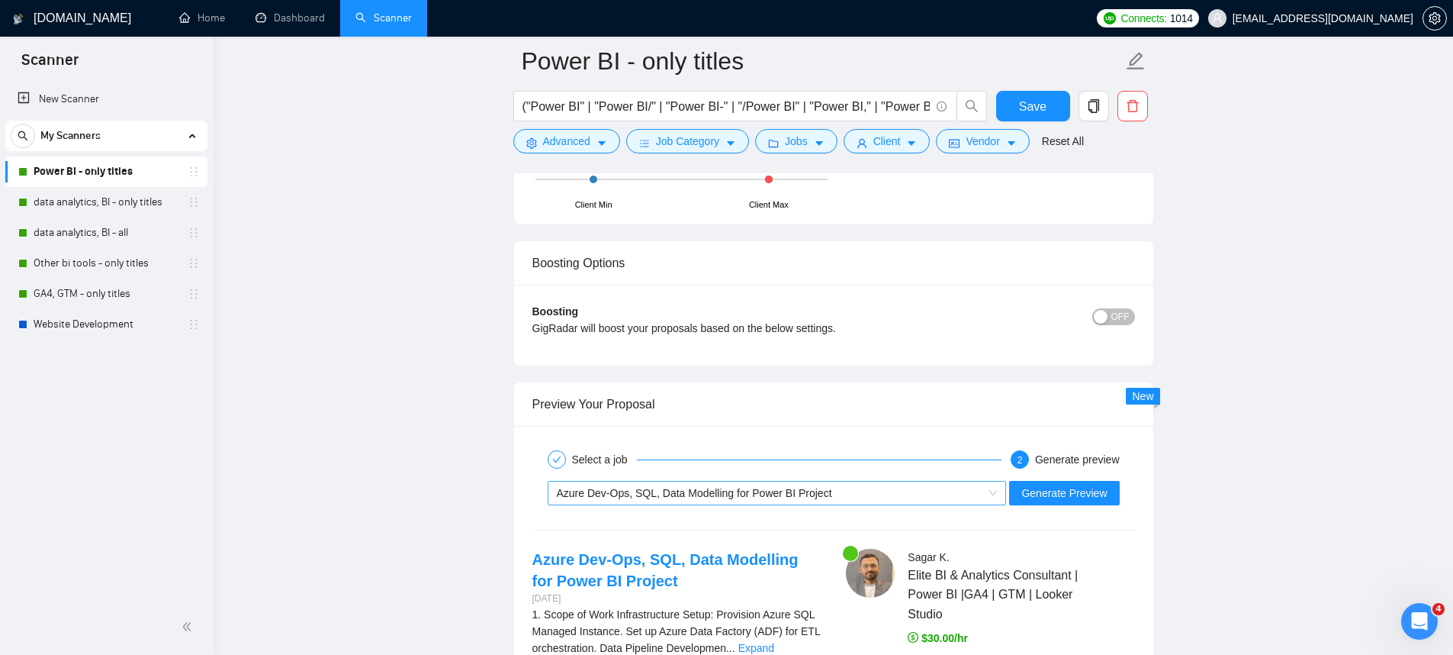
click at [753, 481] on div "Azure Dev-Ops, SQL, Data Modelling for Power BI Project" at bounding box center [770, 492] width 427 height 23
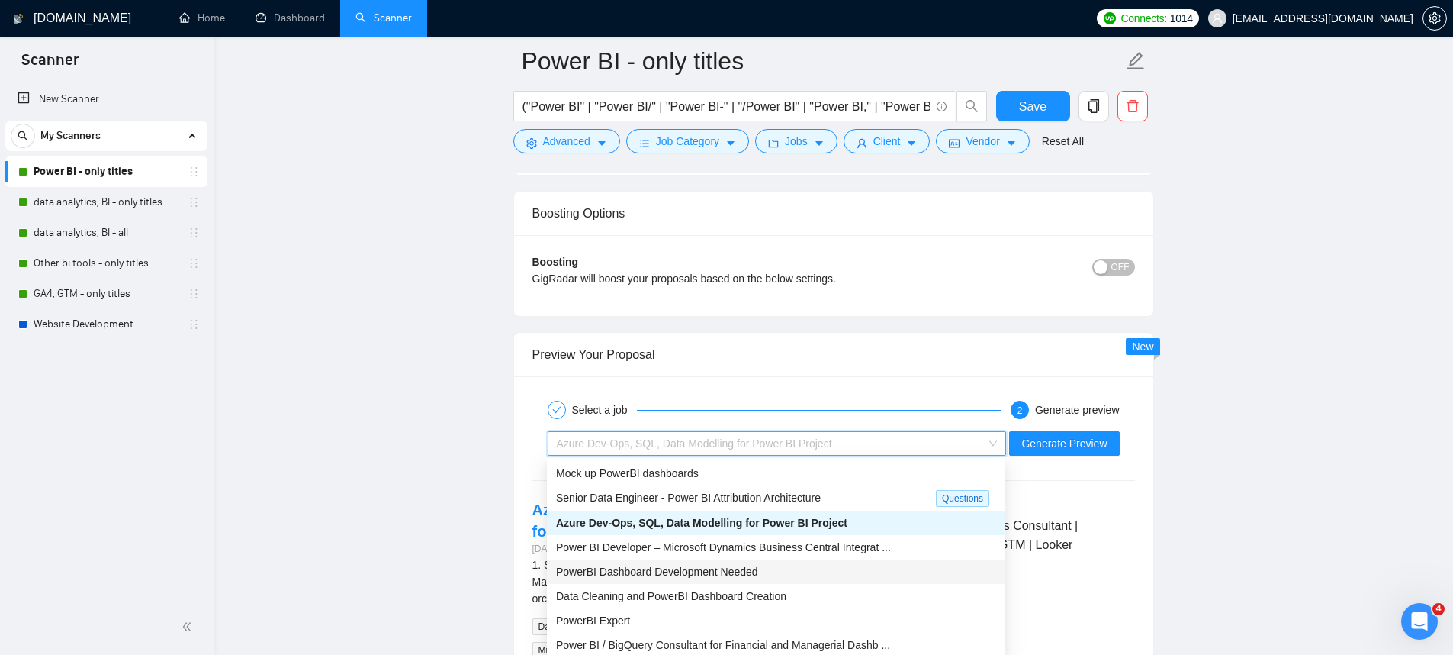
scroll to position [2819, 0]
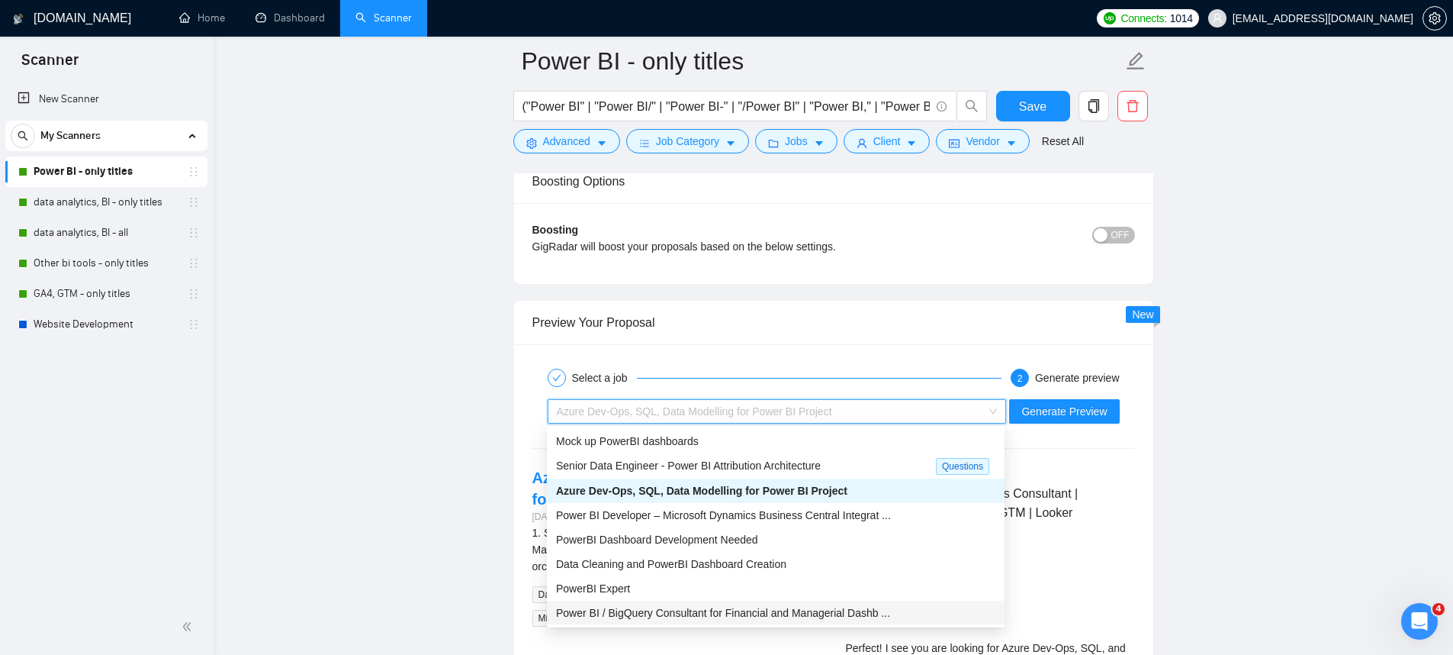
click at [788, 613] on span "Power BI / BigQuery Consultant for Financial and Managerial Dashb ..." at bounding box center [723, 612] width 334 height 12
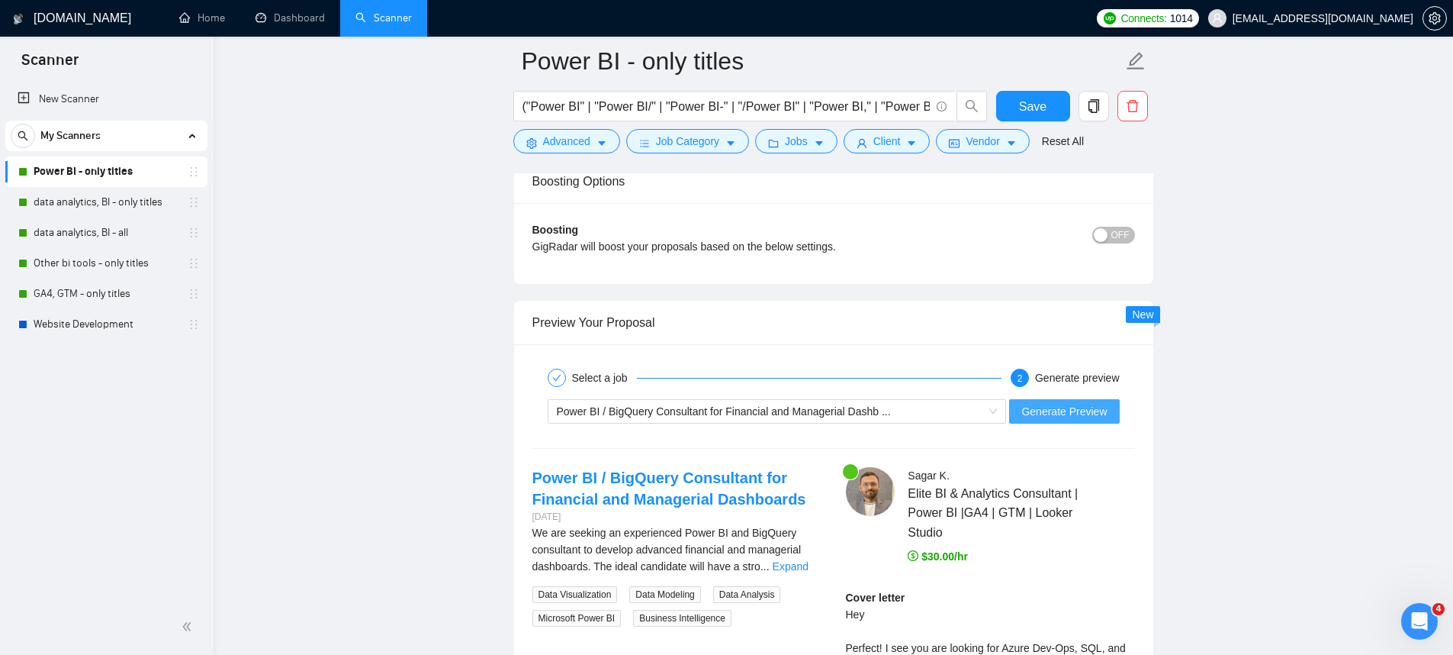
click at [1065, 419] on button "Generate Preview" at bounding box center [1064, 411] width 110 height 24
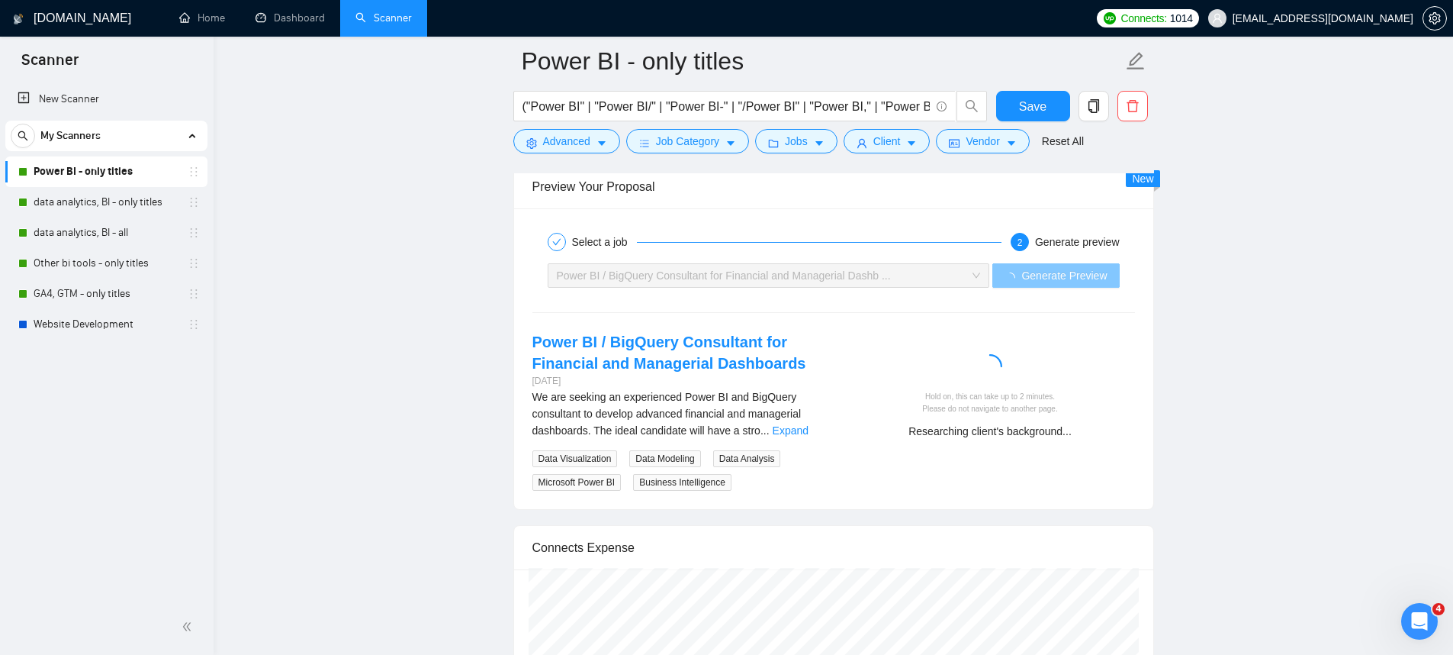
scroll to position [3070, 0]
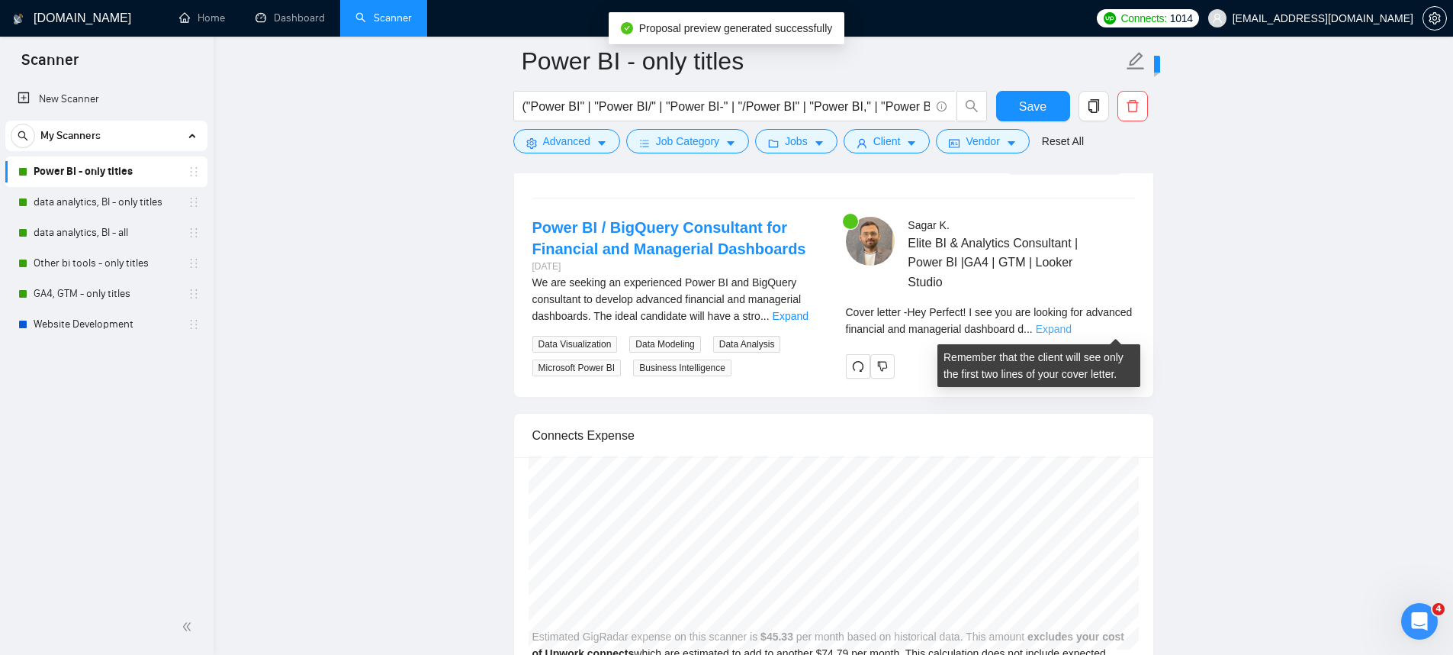
click at [1072, 327] on link "Expand" at bounding box center [1054, 329] width 36 height 12
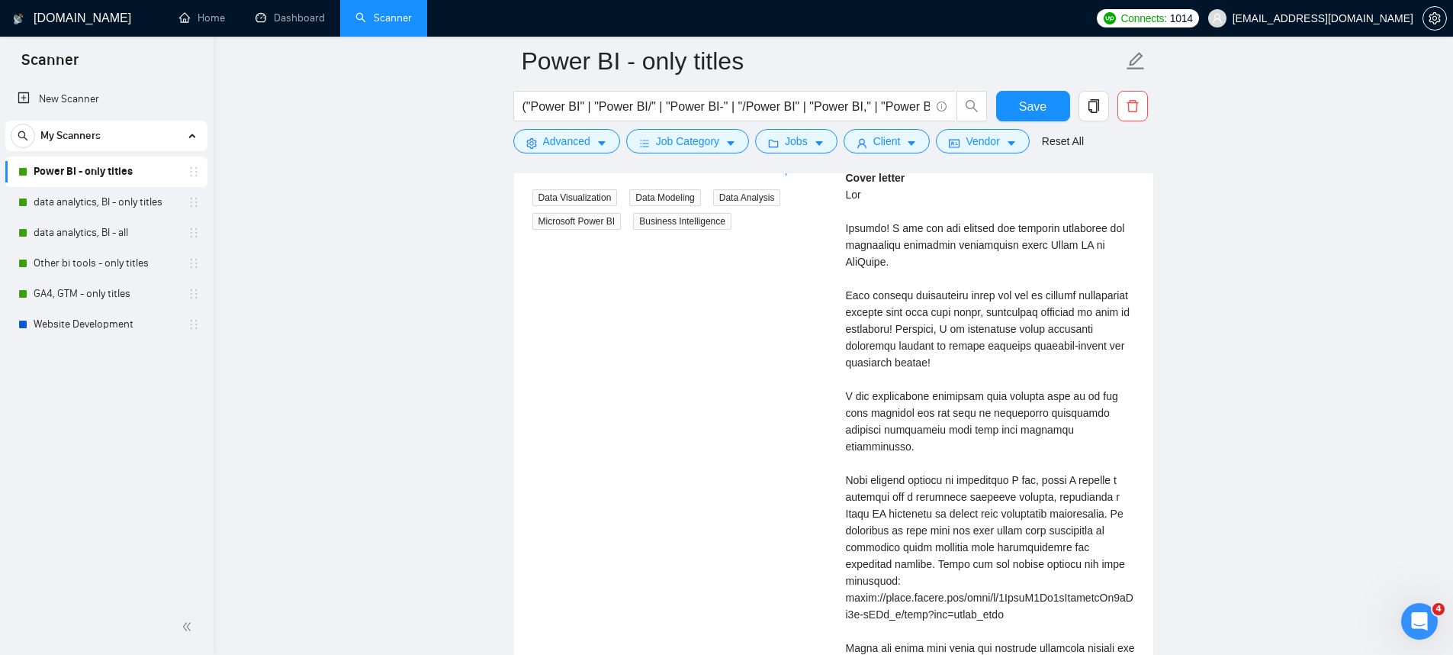
scroll to position [2980, 0]
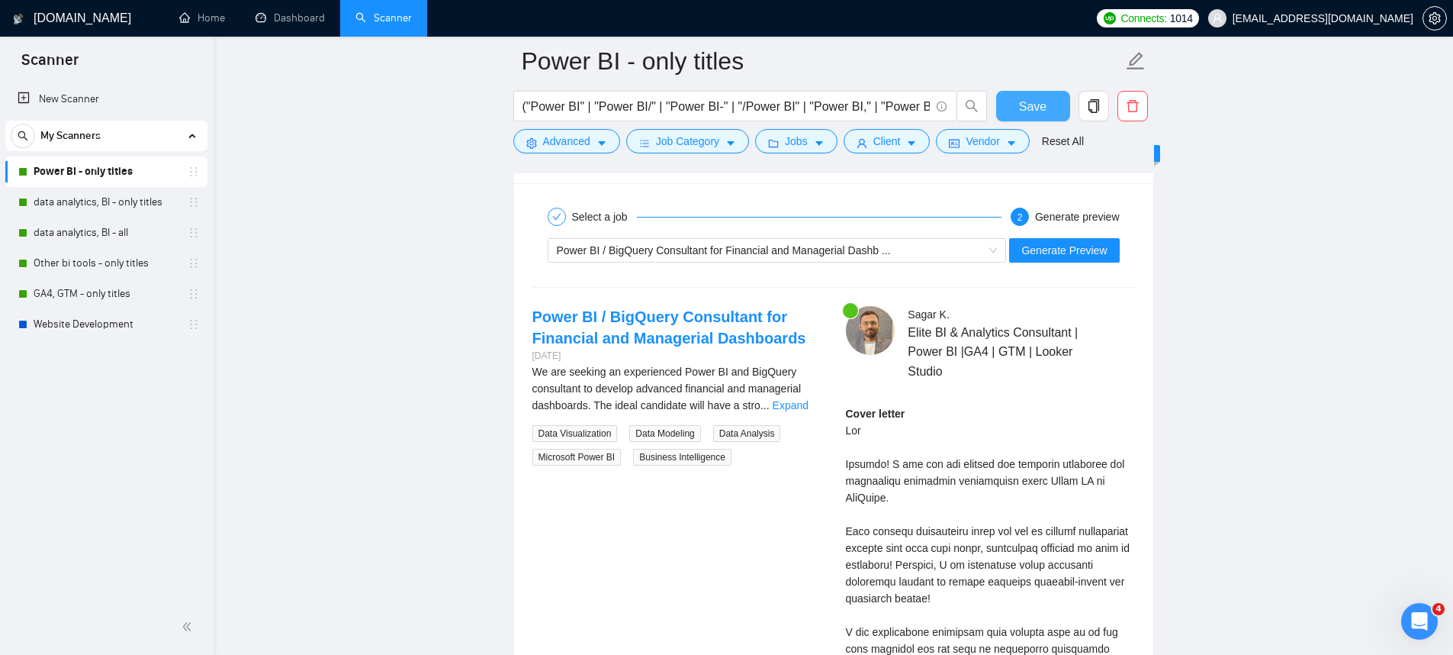
click at [1021, 113] on span "Save" at bounding box center [1032, 106] width 27 height 19
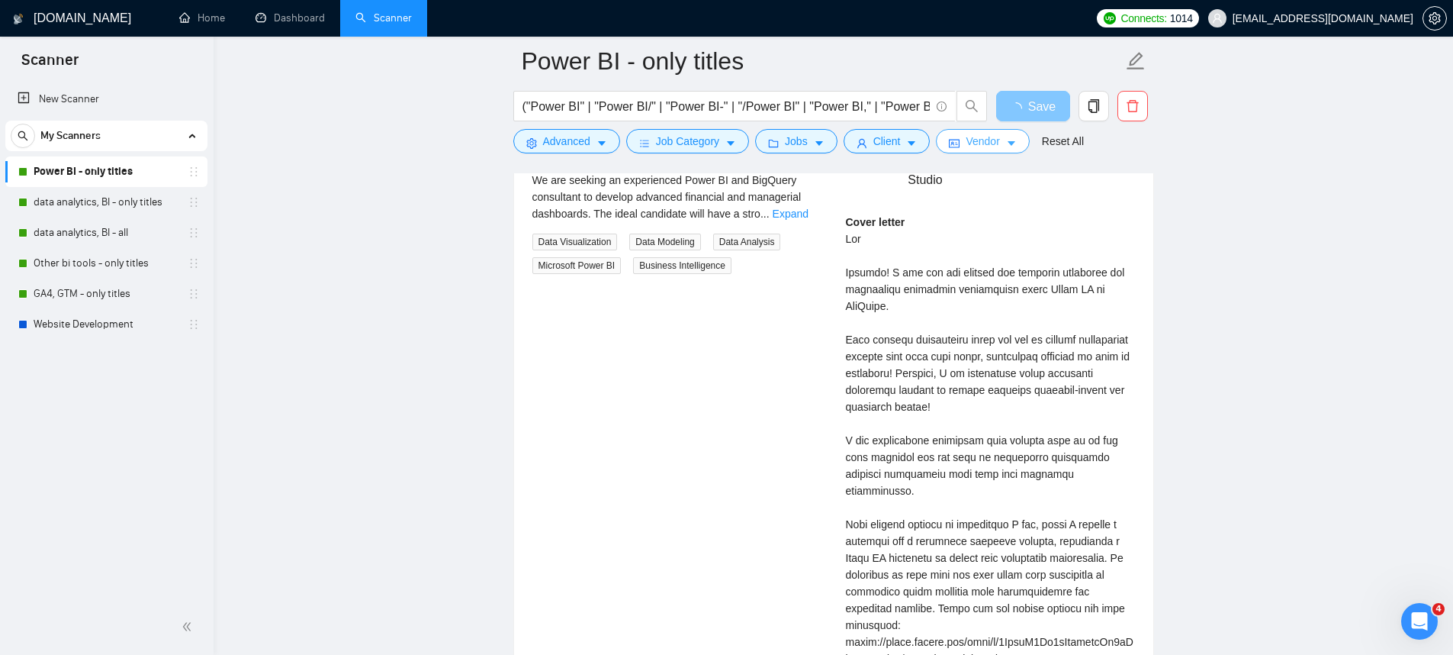
scroll to position [3421, 0]
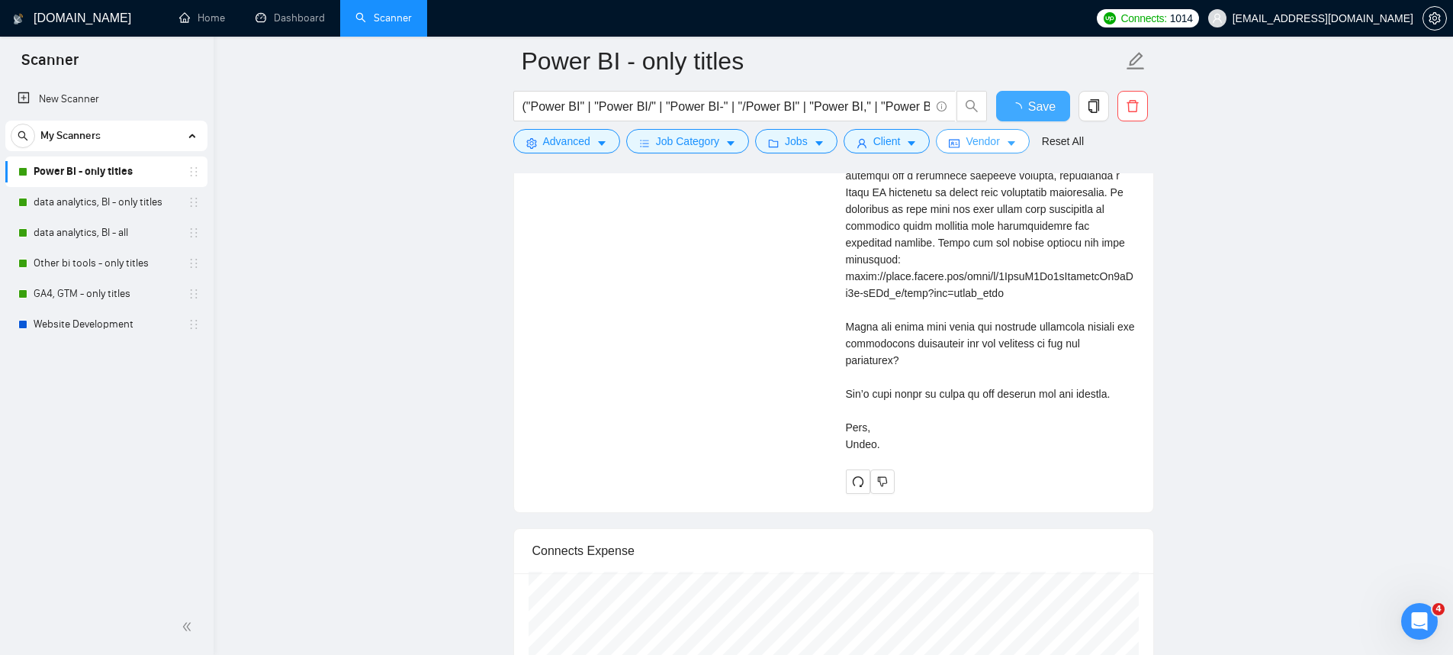
checkbox input "true"
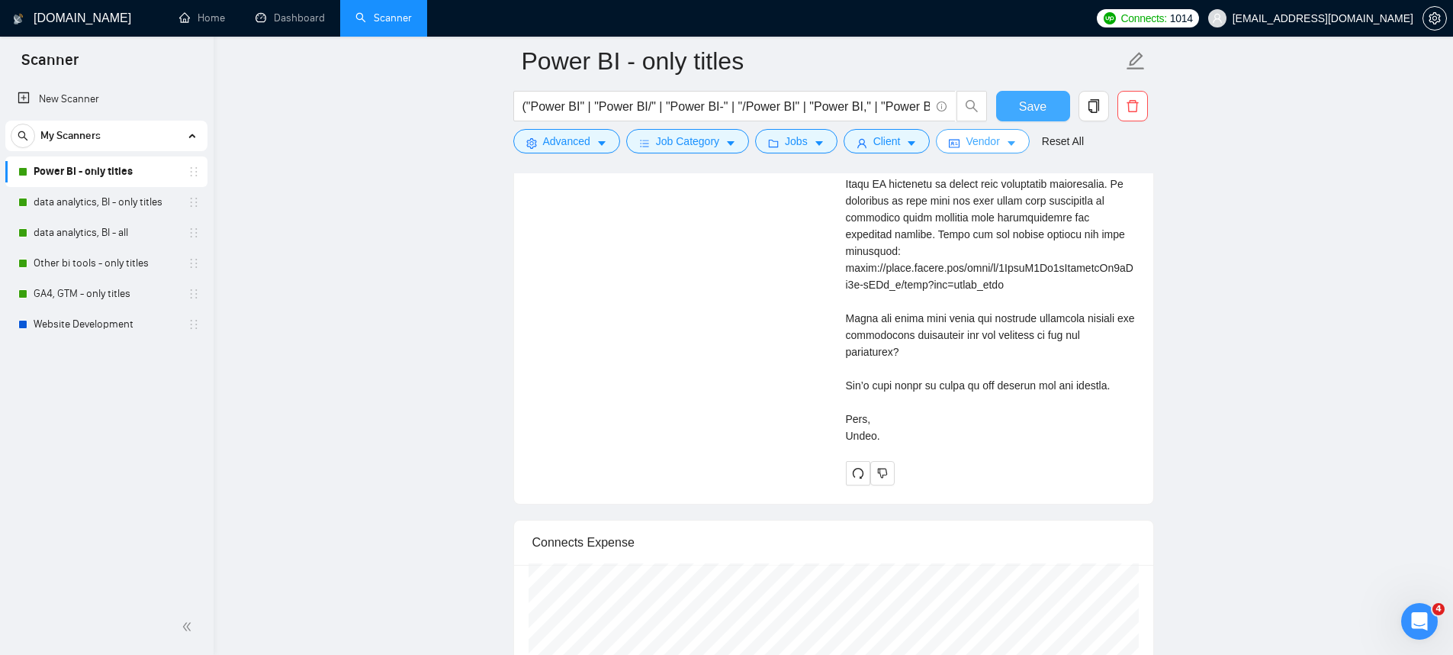
scroll to position [3189, 0]
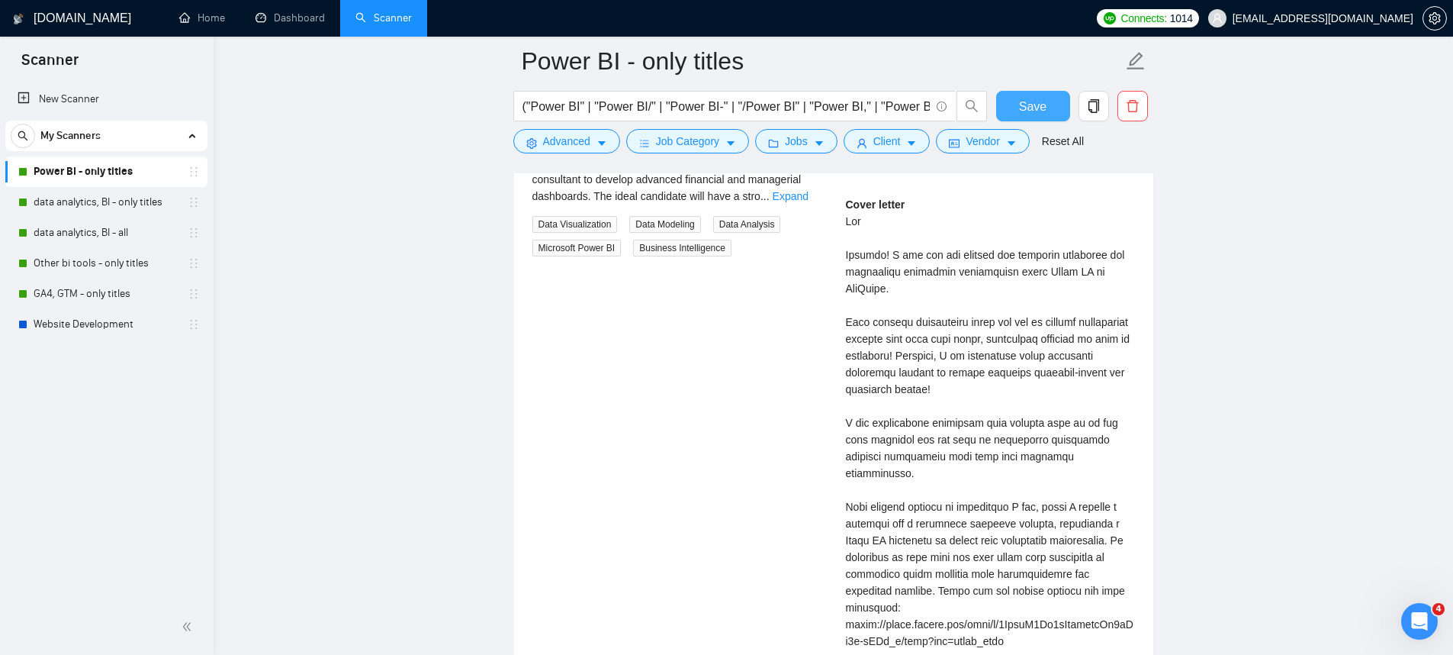
click at [1038, 97] on span "Save" at bounding box center [1032, 106] width 27 height 19
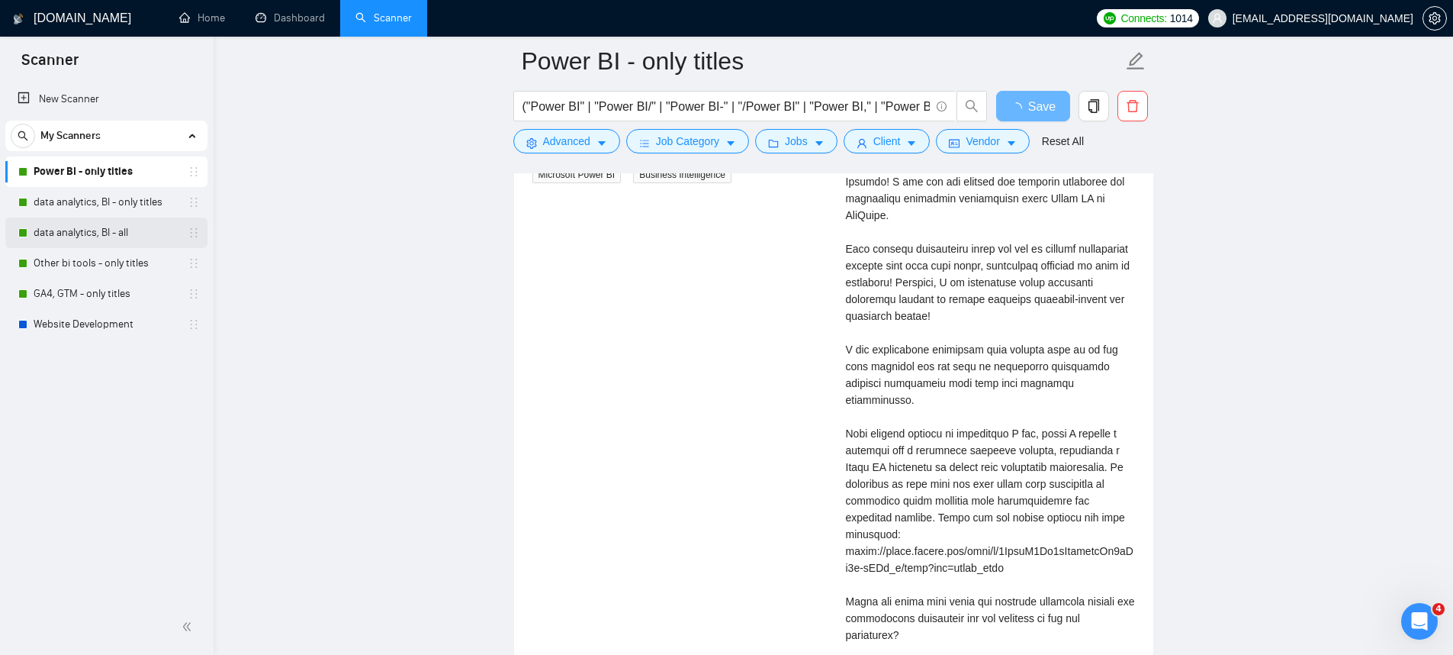
click at [150, 227] on link "data analytics, BI - all" at bounding box center [106, 232] width 145 height 31
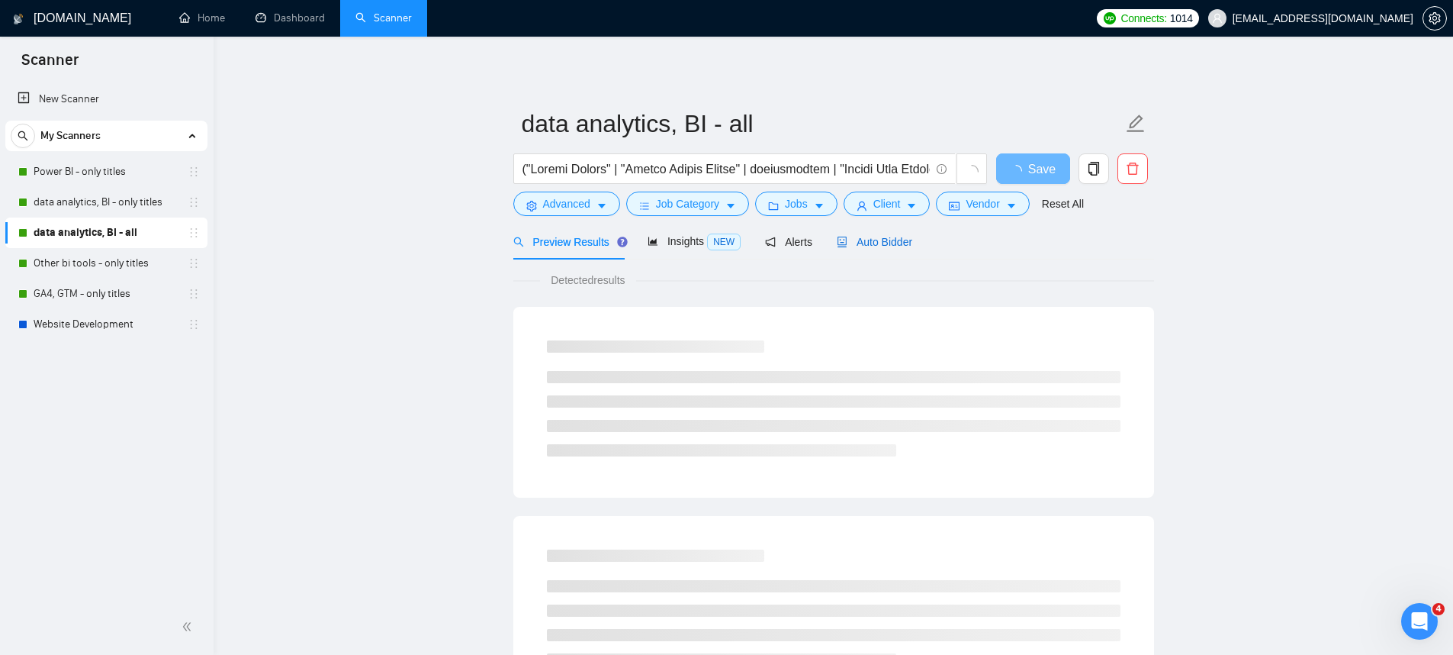
click at [886, 246] on span "Auto Bidder" at bounding box center [875, 242] width 76 height 12
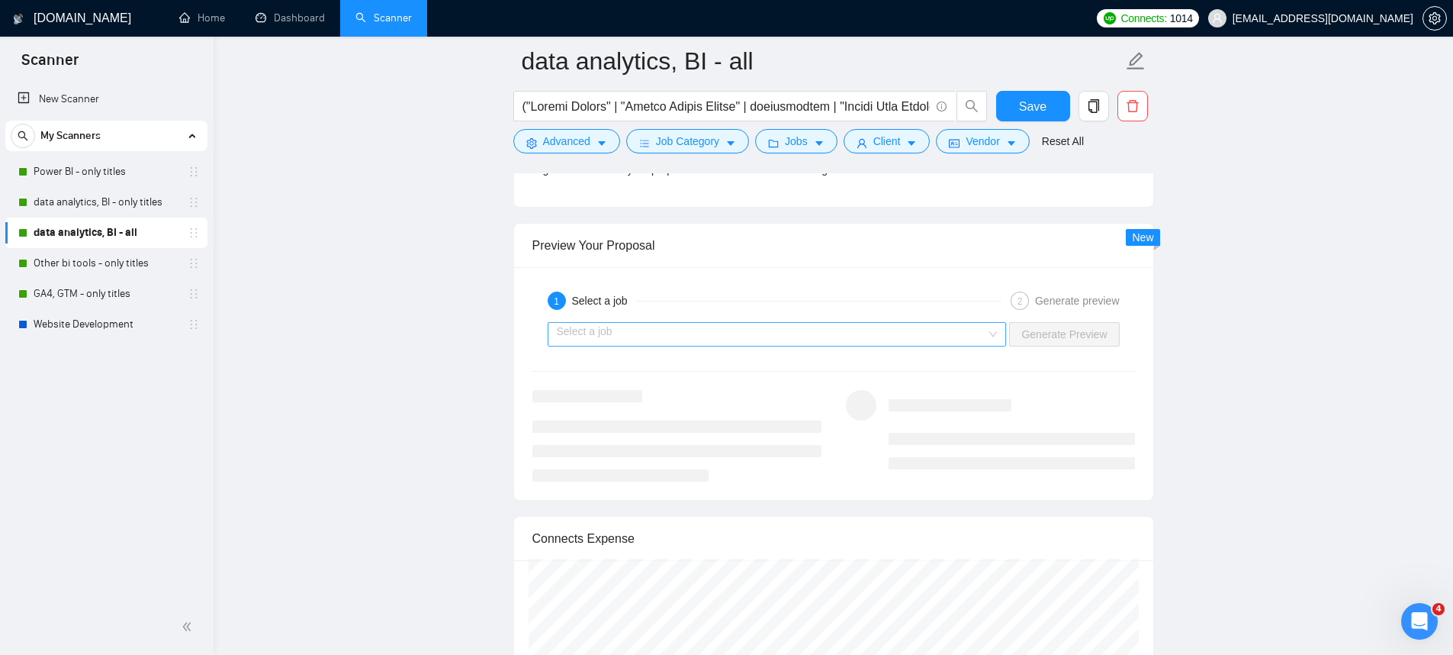
scroll to position [2887, 0]
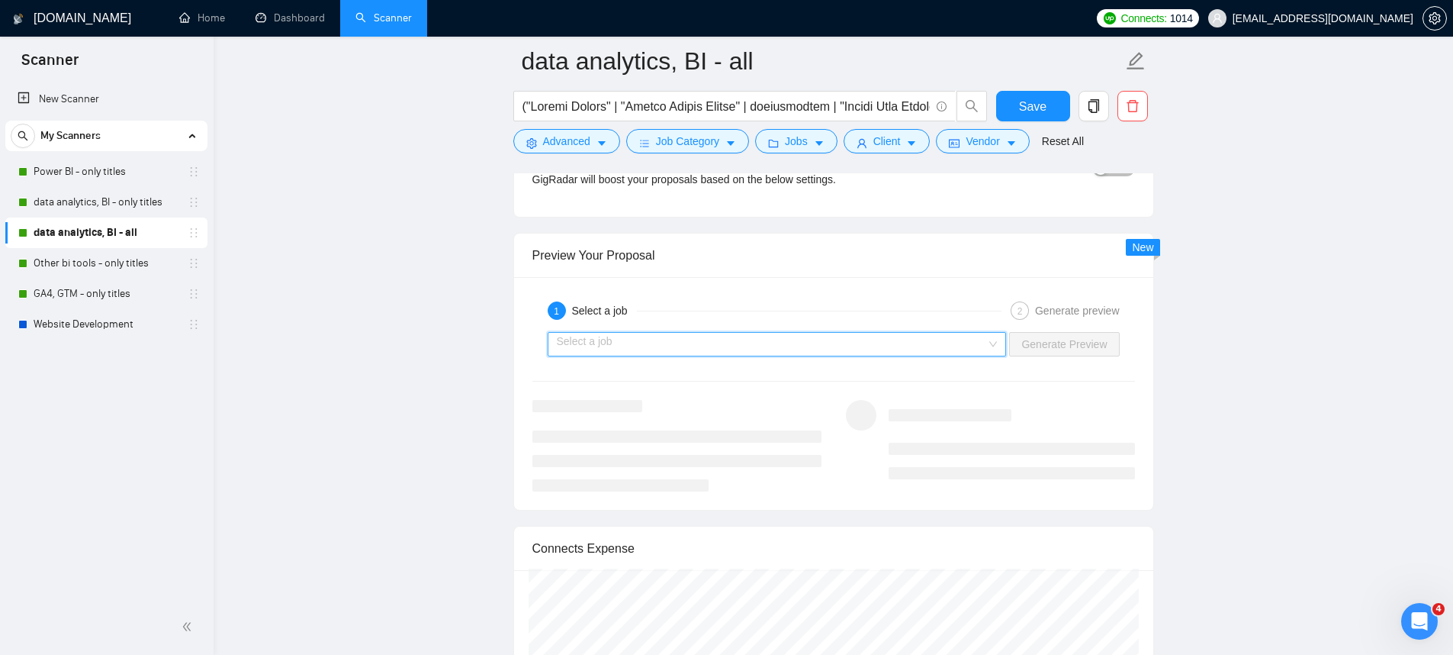
click at [852, 342] on input "search" at bounding box center [772, 344] width 430 height 23
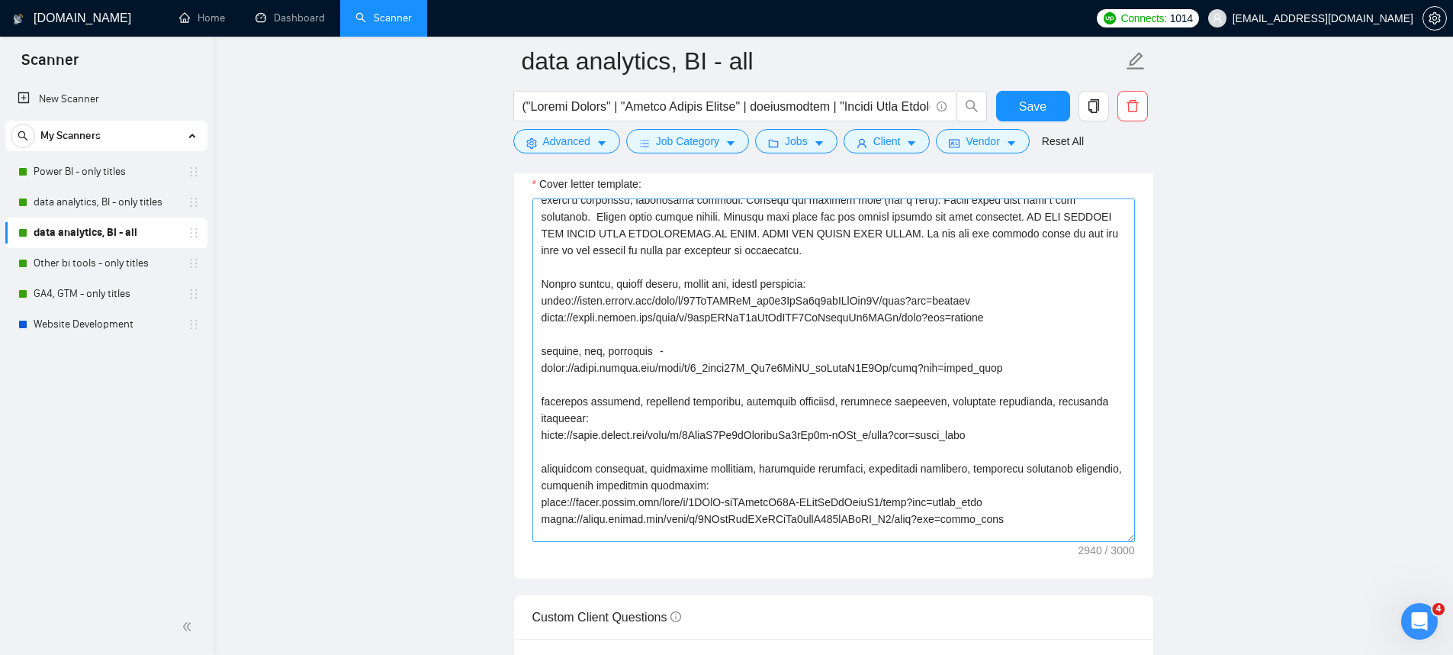
scroll to position [205, 0]
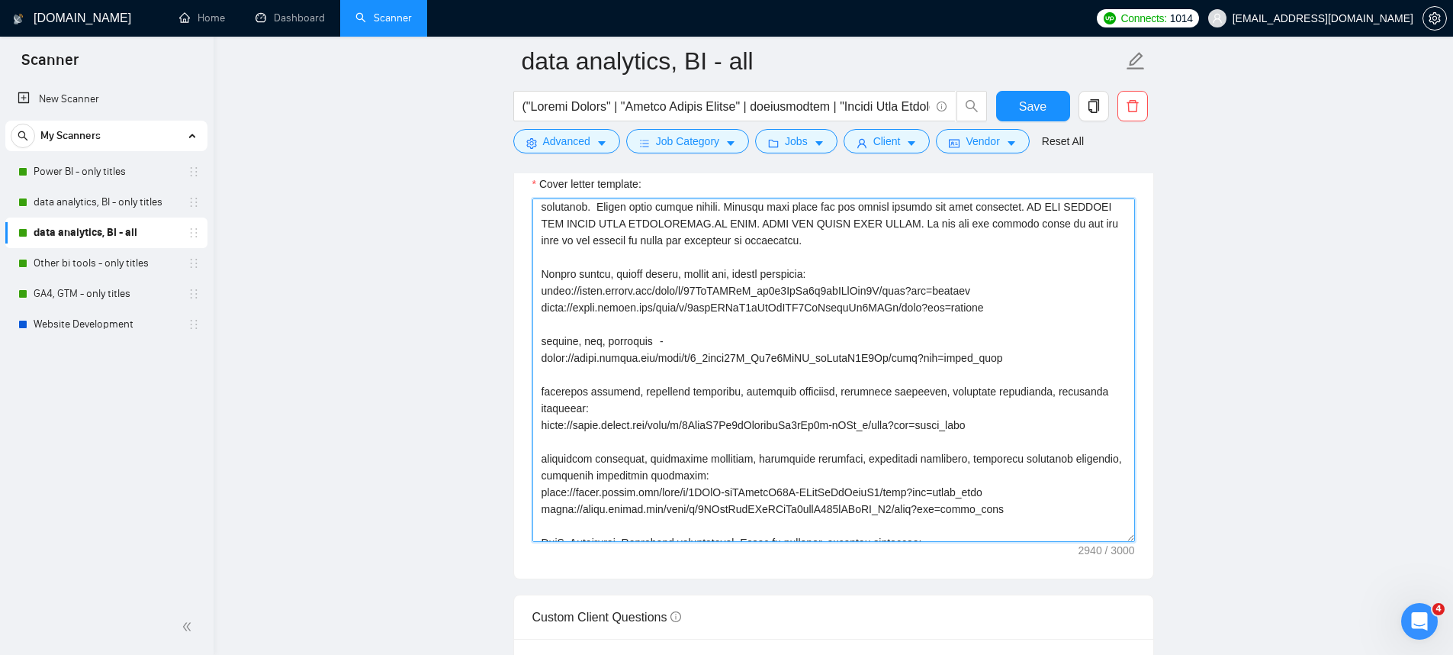
click at [600, 339] on textarea "Cover letter template:" at bounding box center [833, 369] width 603 height 343
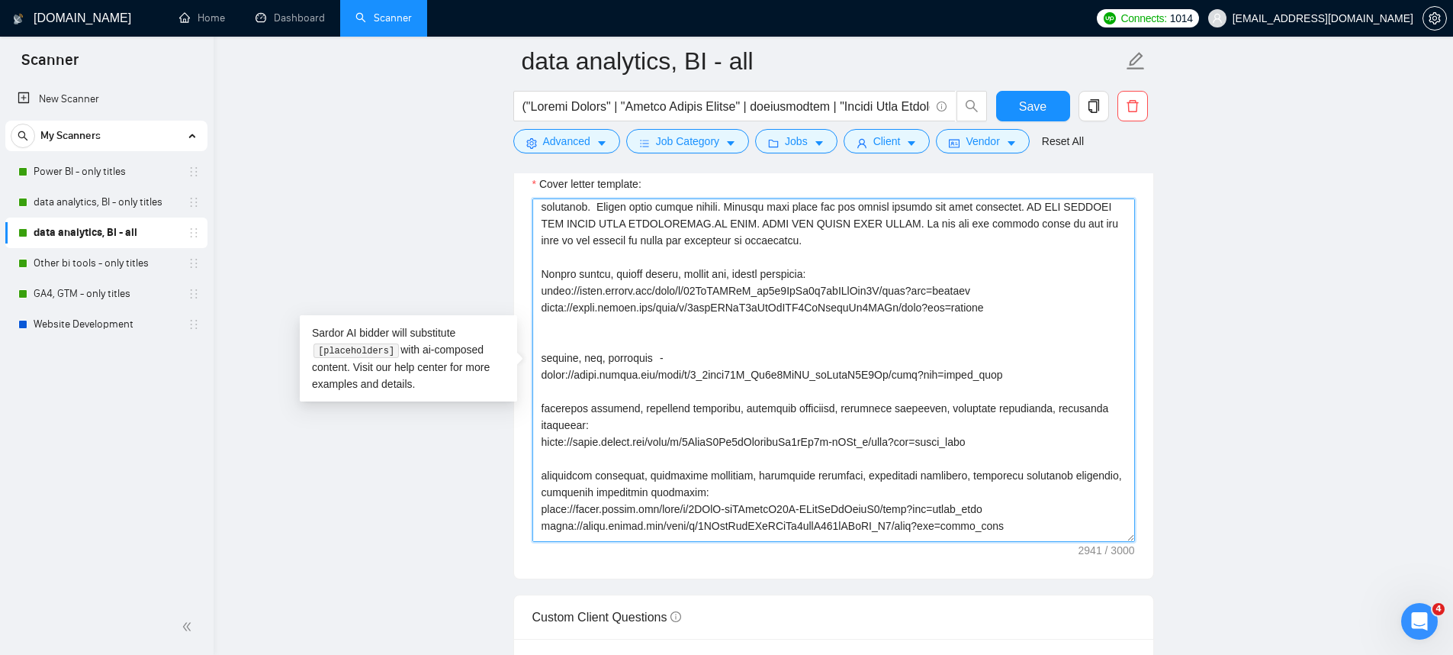
paste textarea
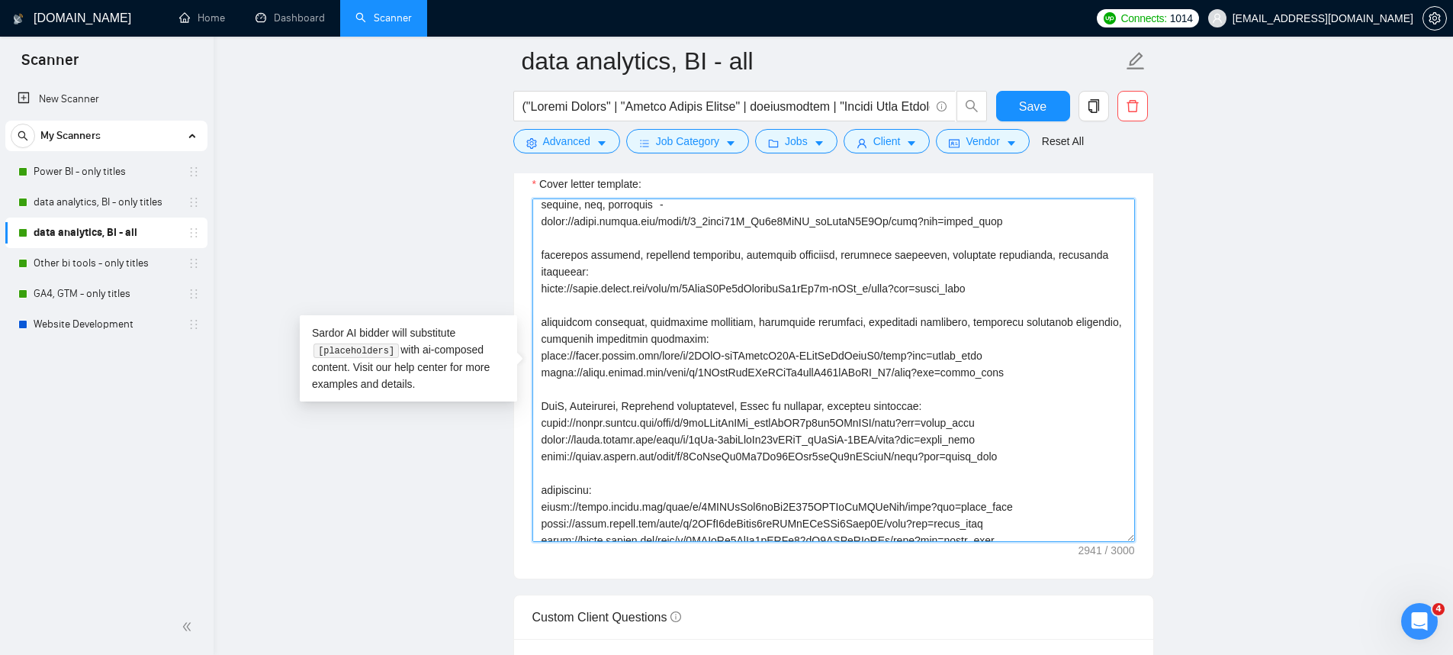
scroll to position [233, 0]
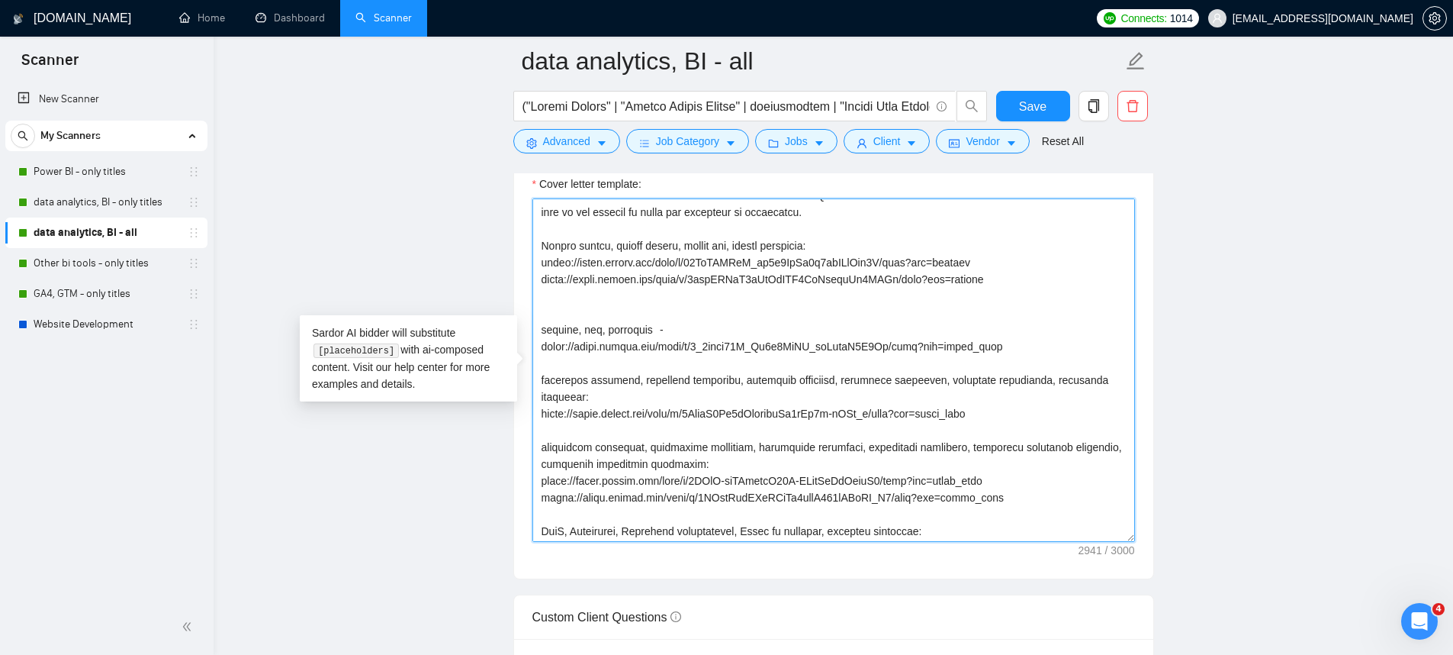
click at [639, 320] on textarea "Cover letter template:" at bounding box center [833, 369] width 603 height 343
paste textarea
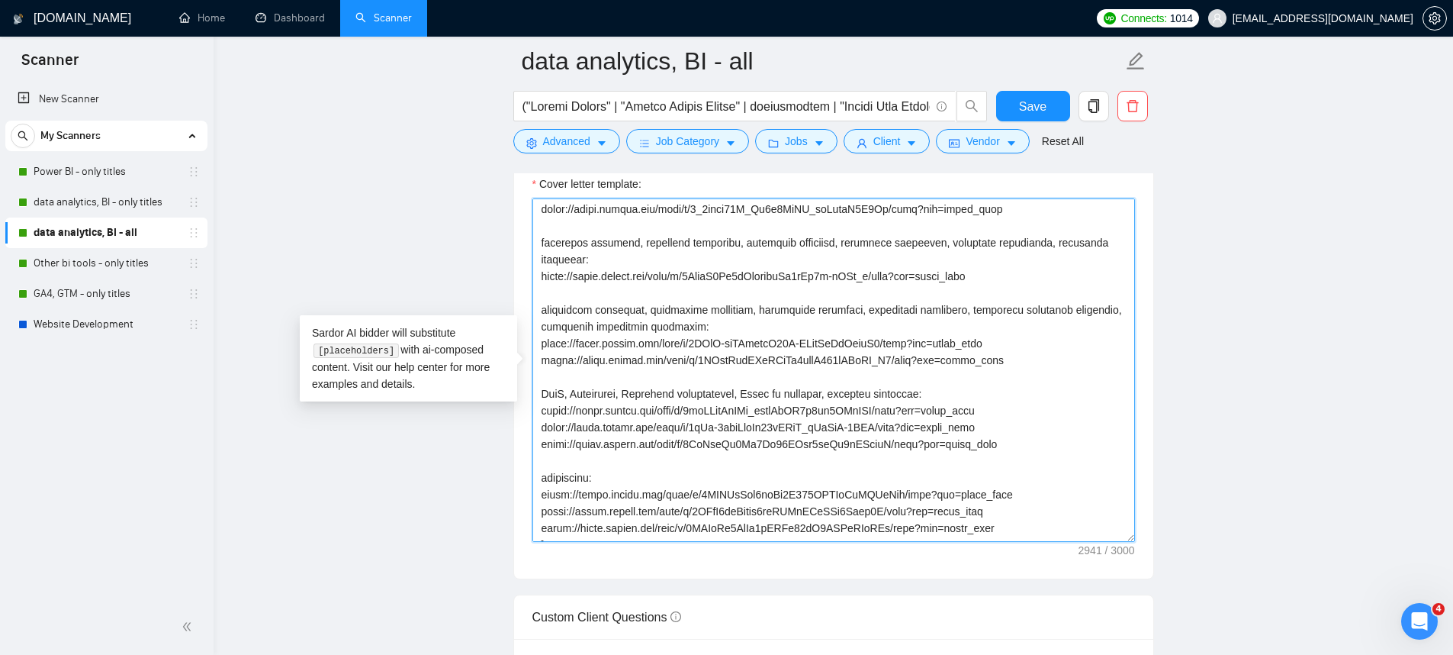
scroll to position [532, 0]
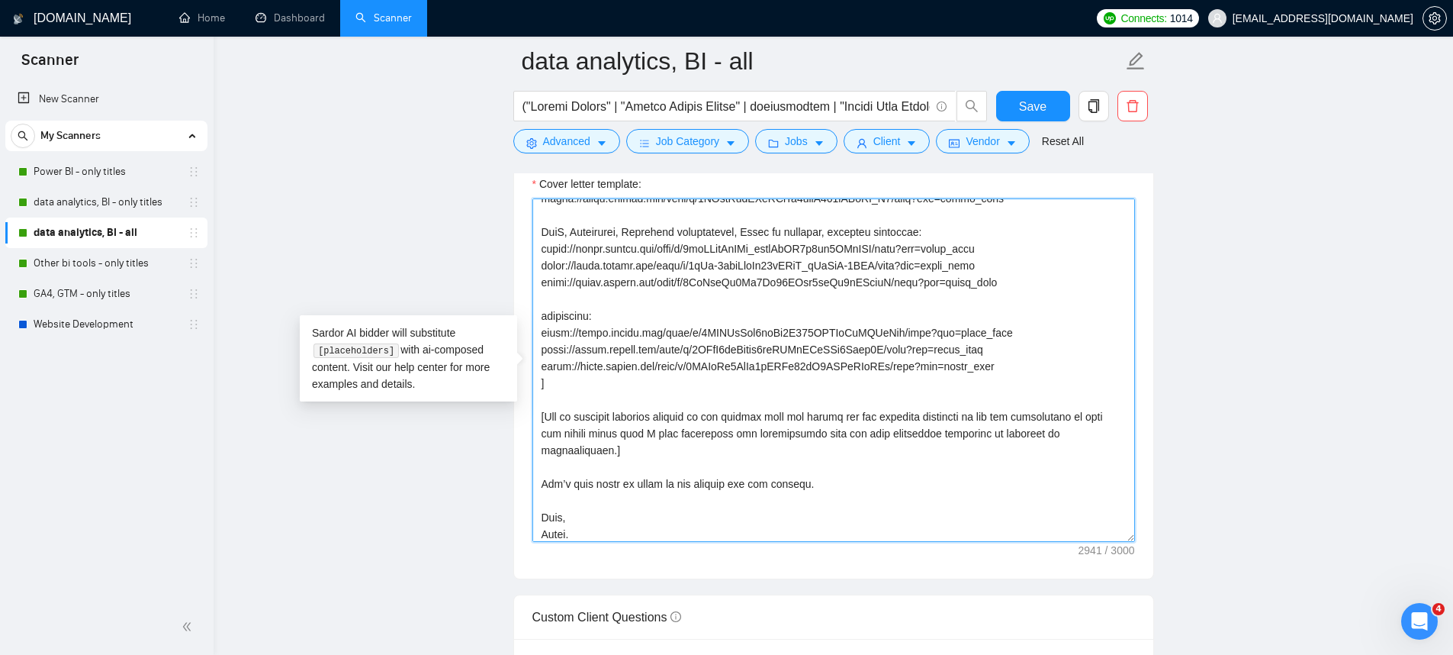
drag, startPoint x: 958, startPoint y: 299, endPoint x: 509, endPoint y: 303, distance: 449.3
click at [509, 303] on main "data analytics, BI - all Save Advanced Job Category Jobs Client Vendor Reset Al…" at bounding box center [833, 639] width 1191 height 4601
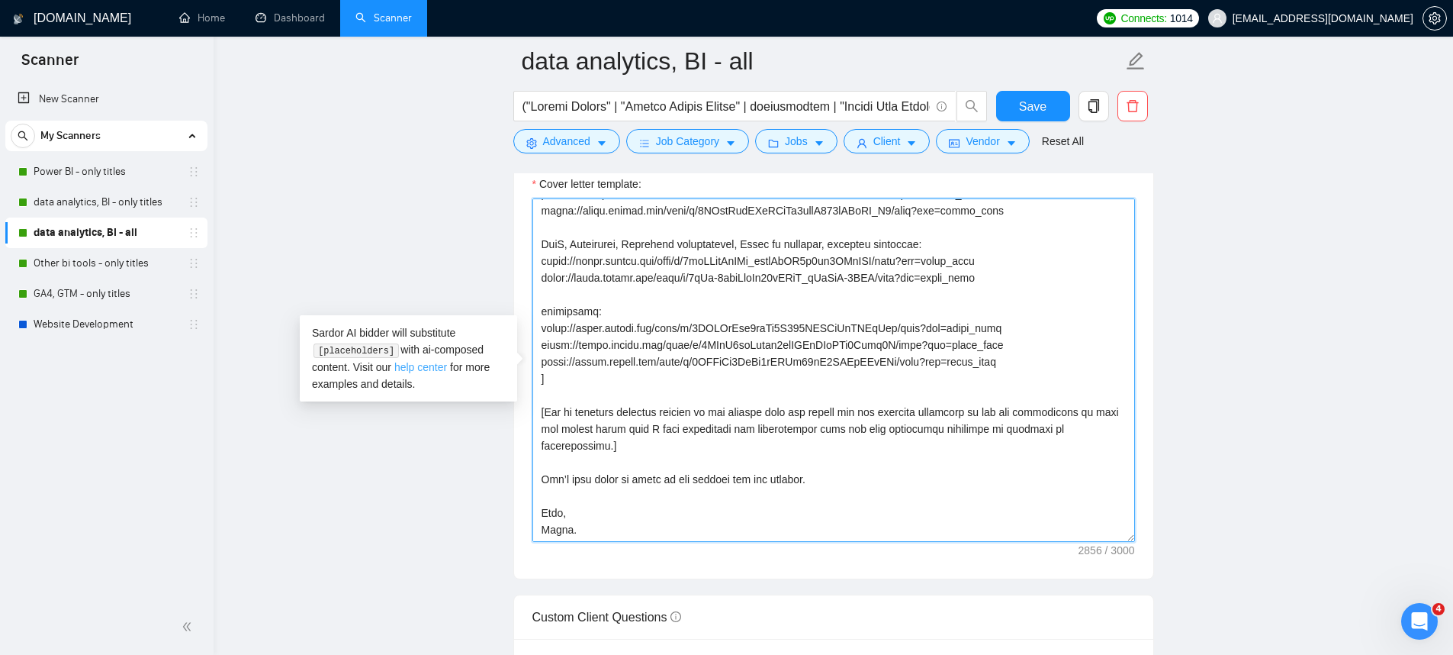
drag, startPoint x: 1024, startPoint y: 369, endPoint x: 413, endPoint y: 360, distance: 610.3
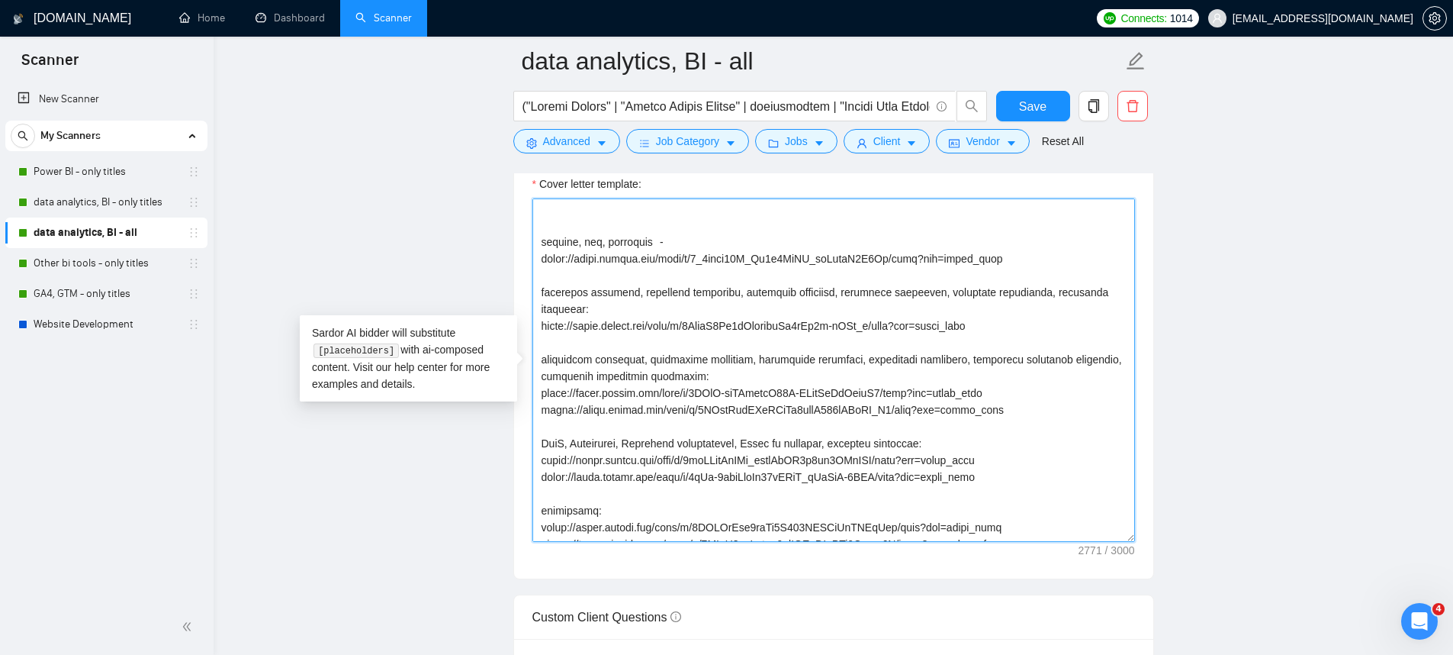
scroll to position [275, 0]
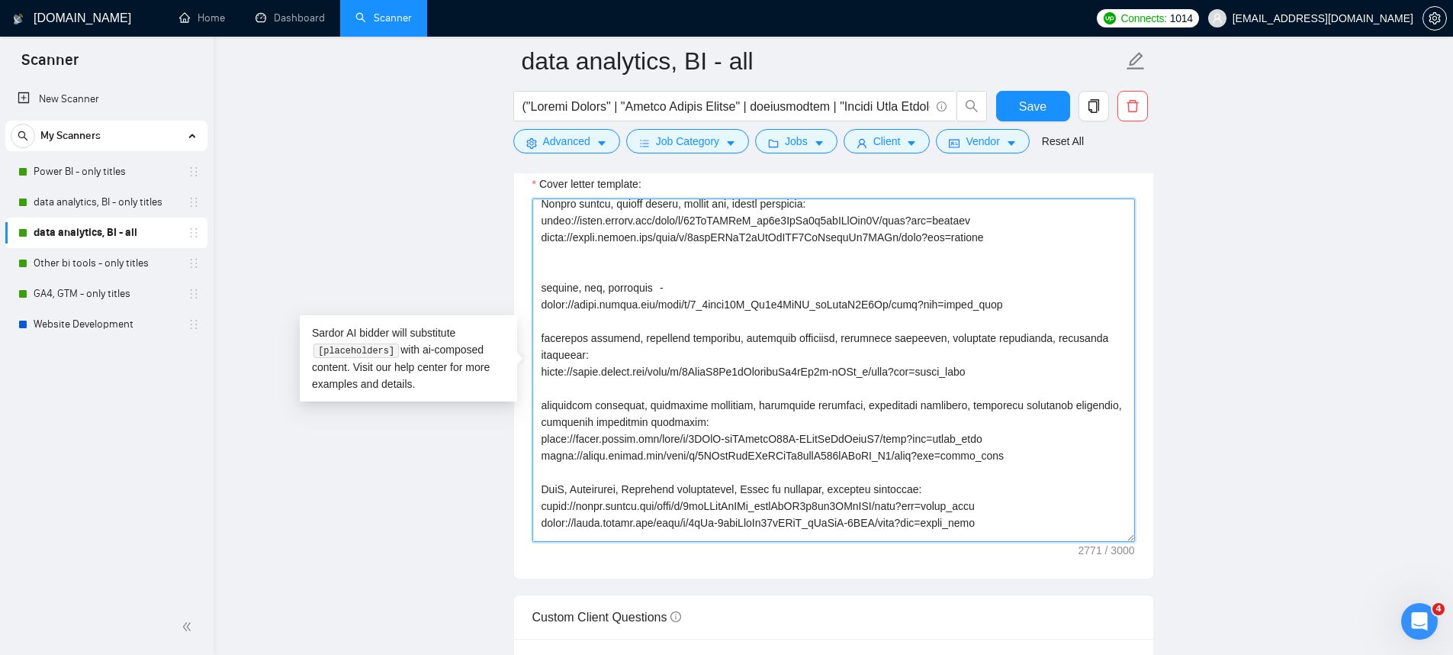
click at [1021, 323] on textarea "Cover letter template:" at bounding box center [833, 369] width 603 height 343
click at [723, 275] on textarea "Cover letter template:" at bounding box center [833, 369] width 603 height 343
paste textarea "looker studio - https://drive.google.com/file/d/1vaQ5vjw9JxtZYK21f28v0Ls0NXUzT9…"
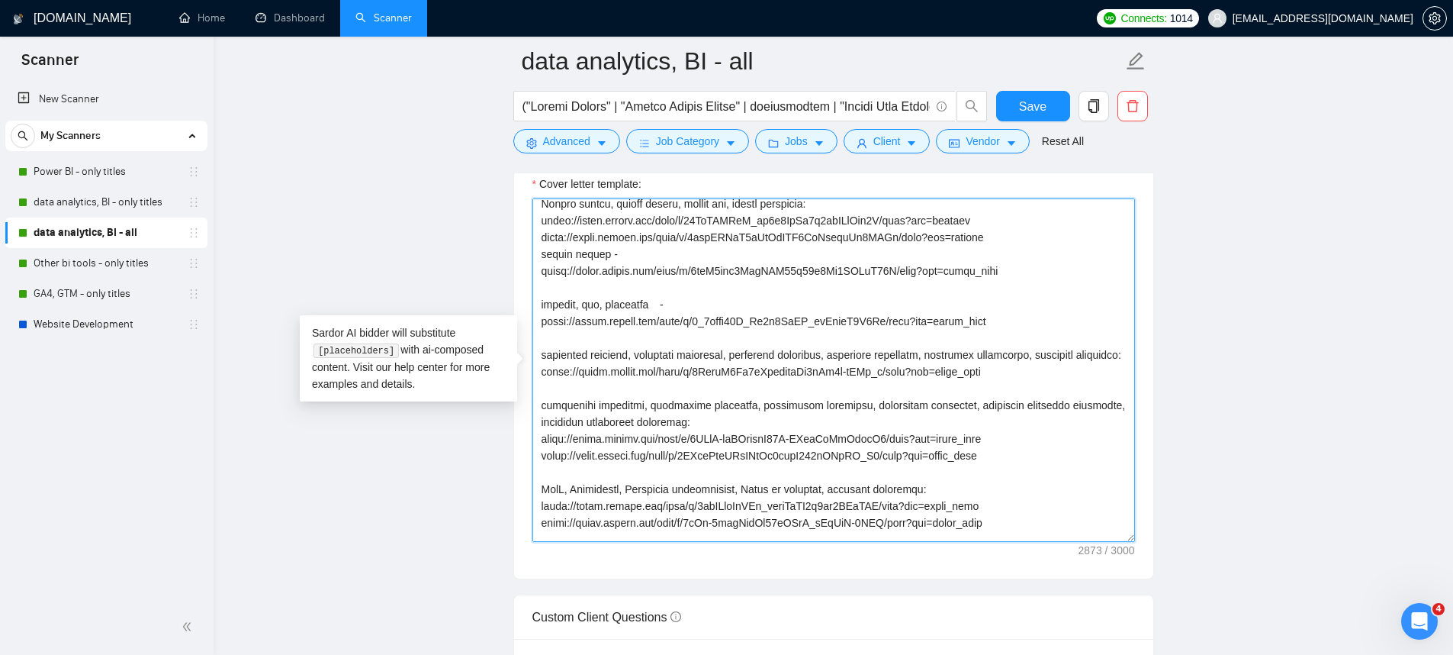
click at [979, 245] on textarea "Cover letter template:" at bounding box center [833, 369] width 603 height 343
click at [1024, 252] on textarea "Cover letter template:" at bounding box center [833, 369] width 603 height 343
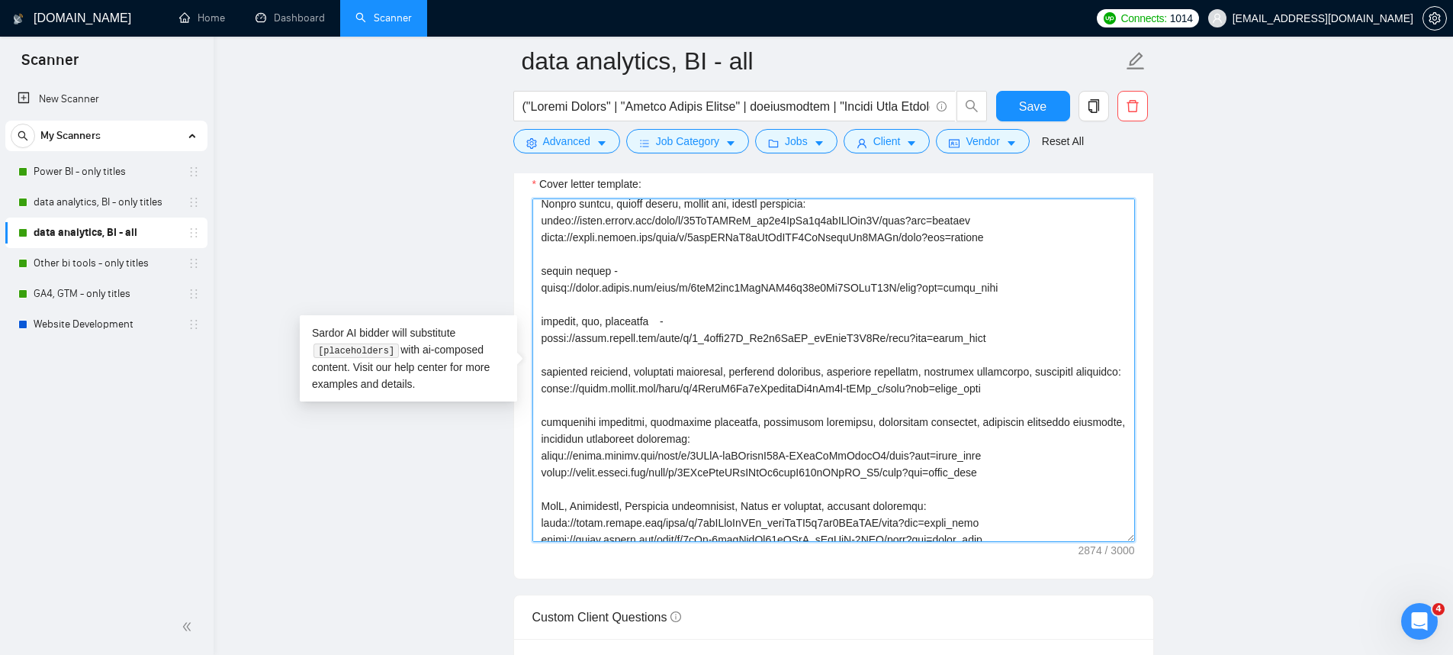
scroll to position [292, 0]
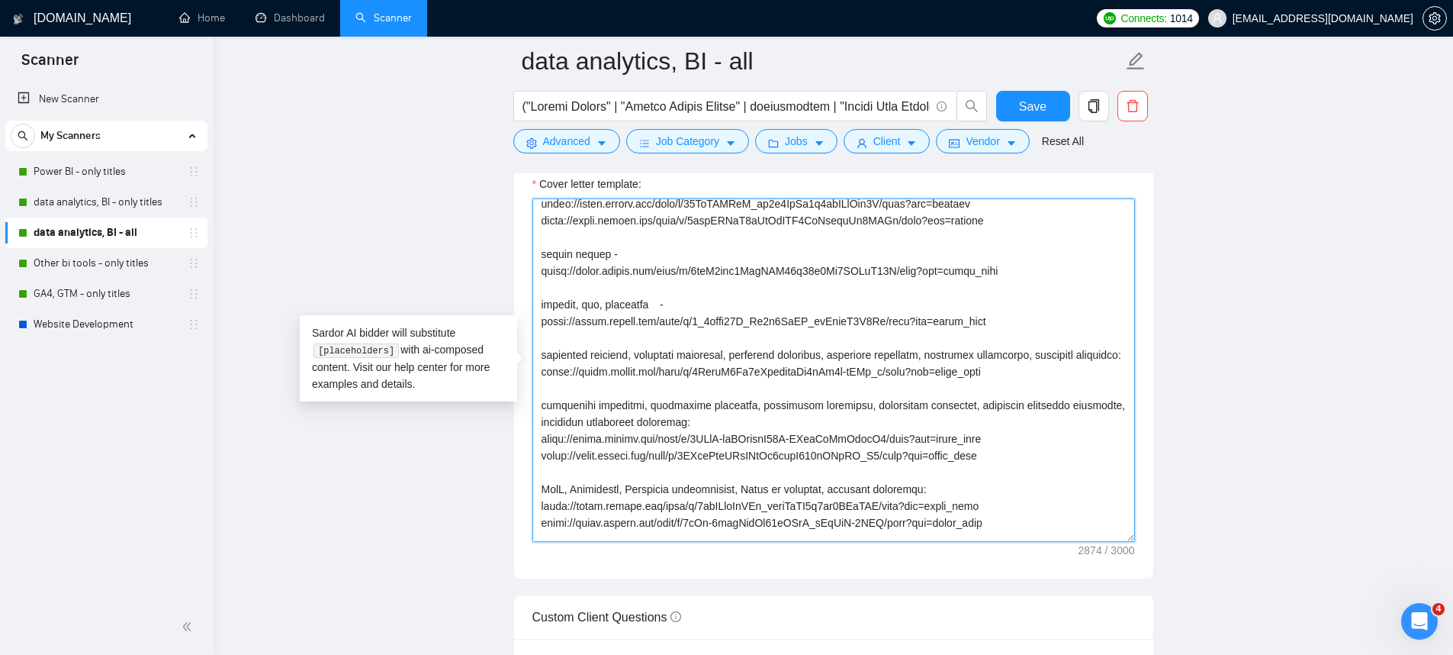
type textarea "[Say Hey, address the client by name (if available). Otherwise, simply say Hey]…"
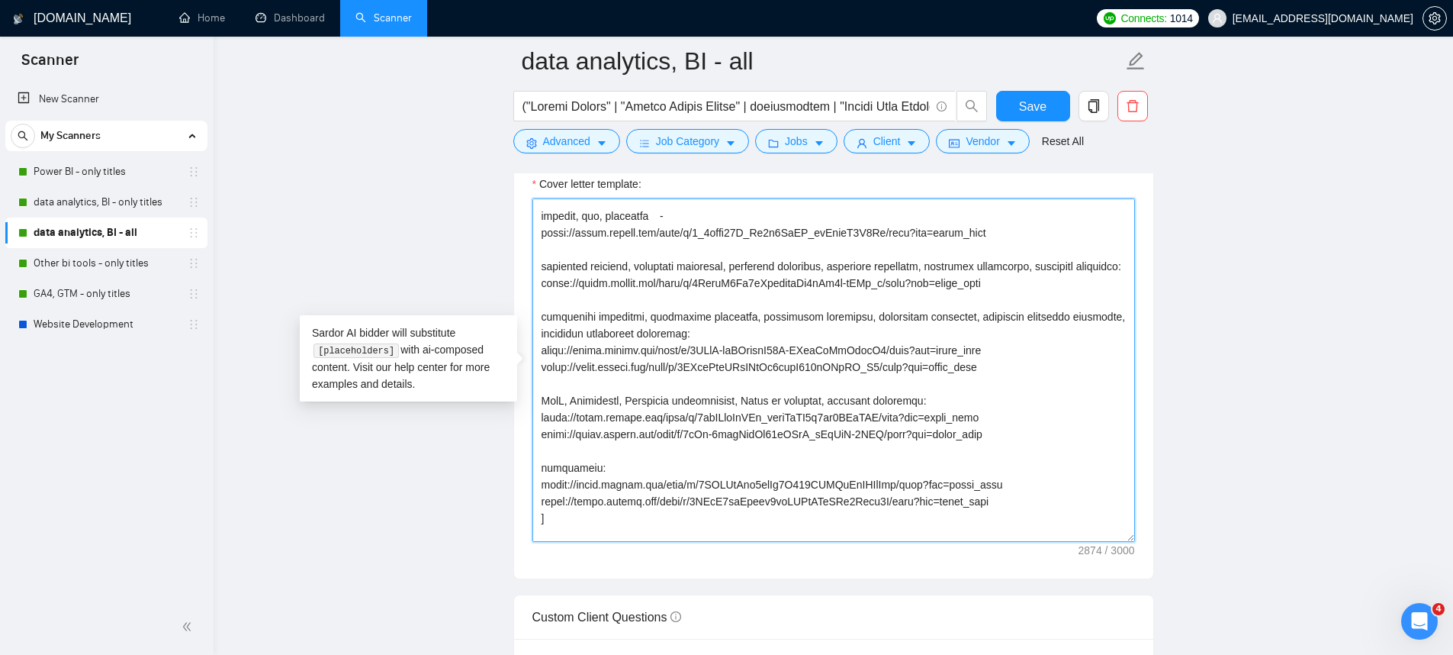
scroll to position [554, 0]
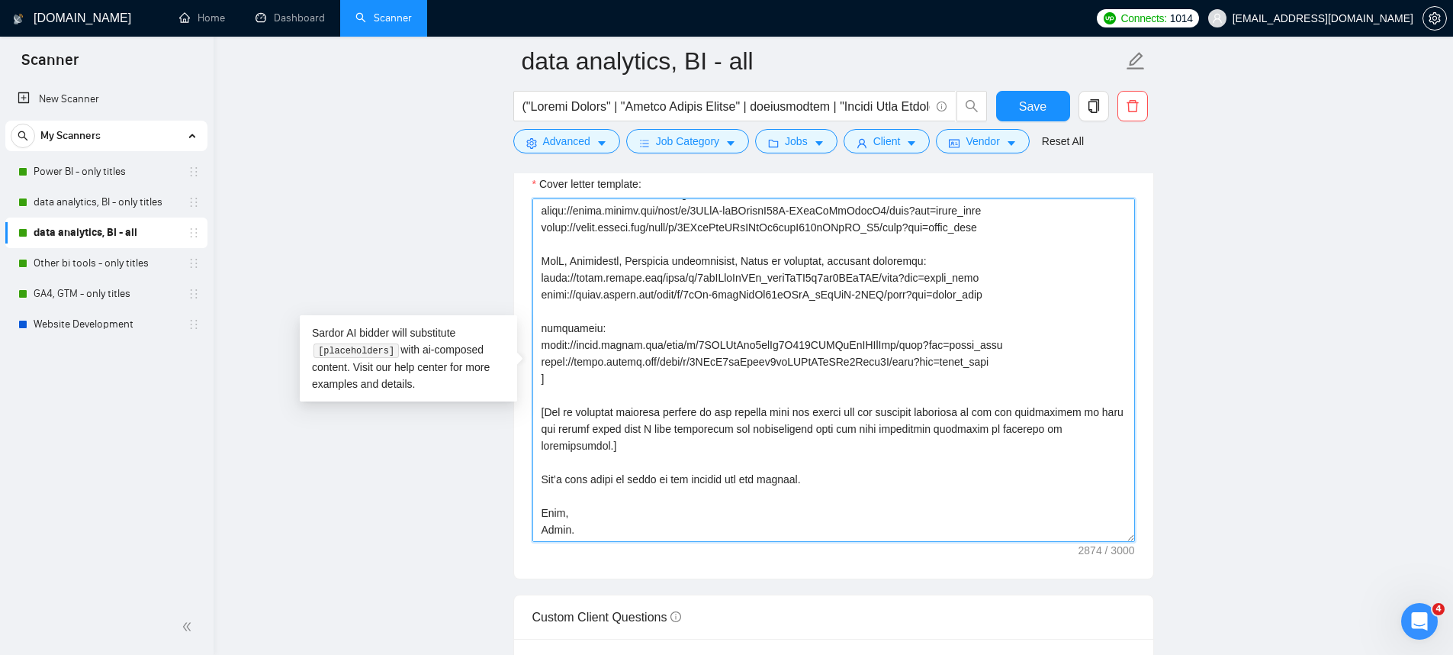
click at [798, 316] on textarea "Cover letter template:" at bounding box center [833, 369] width 603 height 343
click at [992, 328] on textarea "Cover letter template:" at bounding box center [833, 369] width 603 height 343
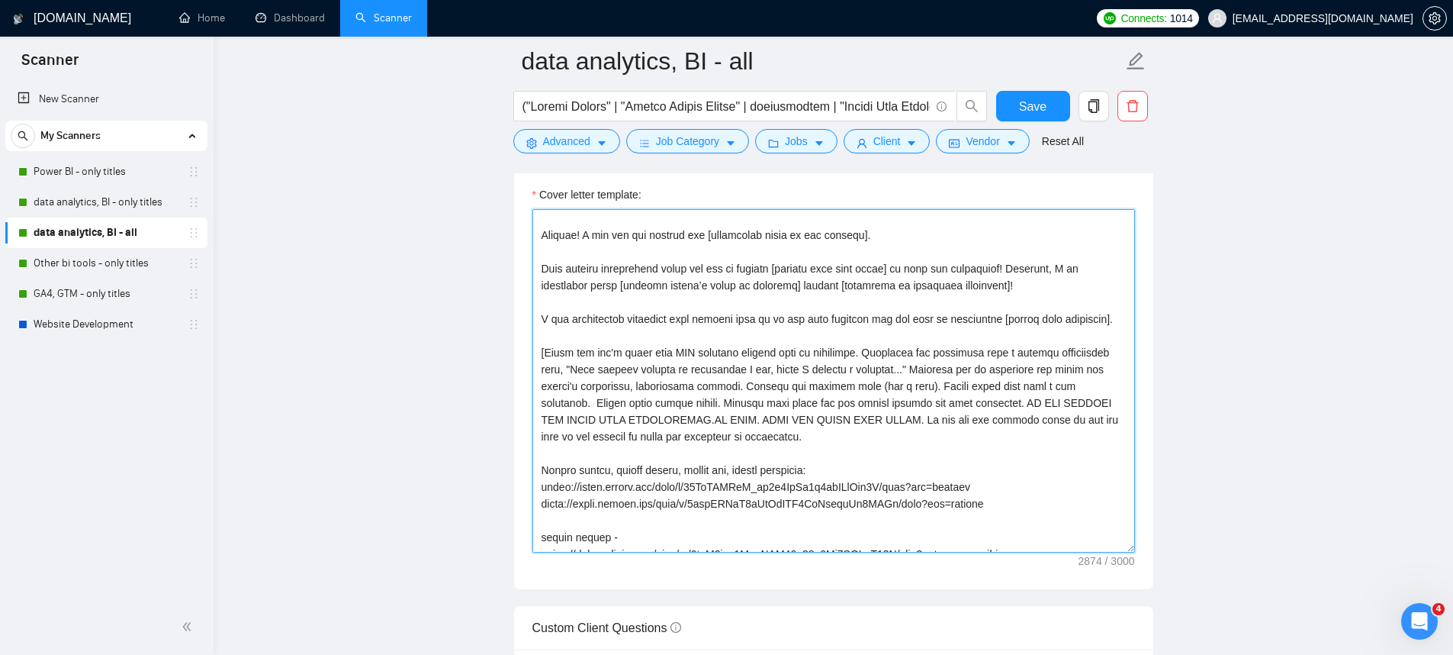
scroll to position [0, 0]
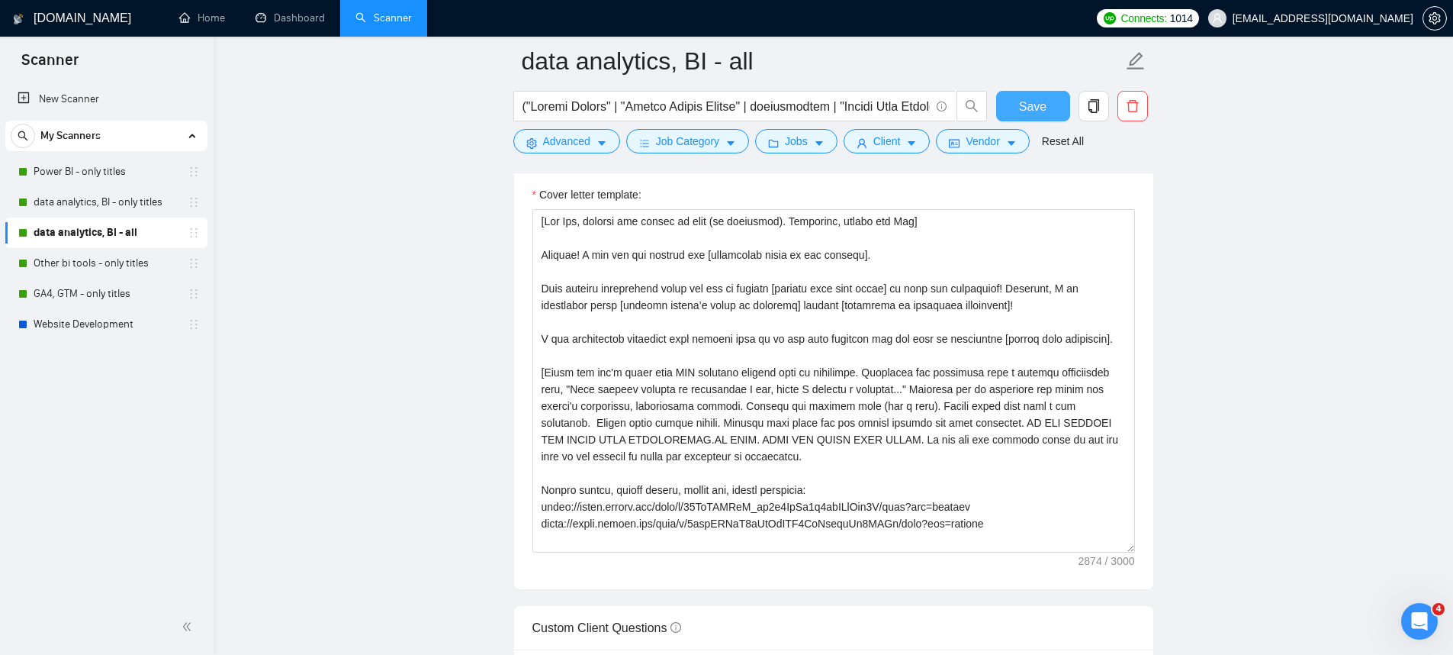
click at [1023, 119] on button "Save" at bounding box center [1033, 106] width 74 height 31
click at [125, 173] on link "Power BI - only titles" at bounding box center [106, 171] width 145 height 31
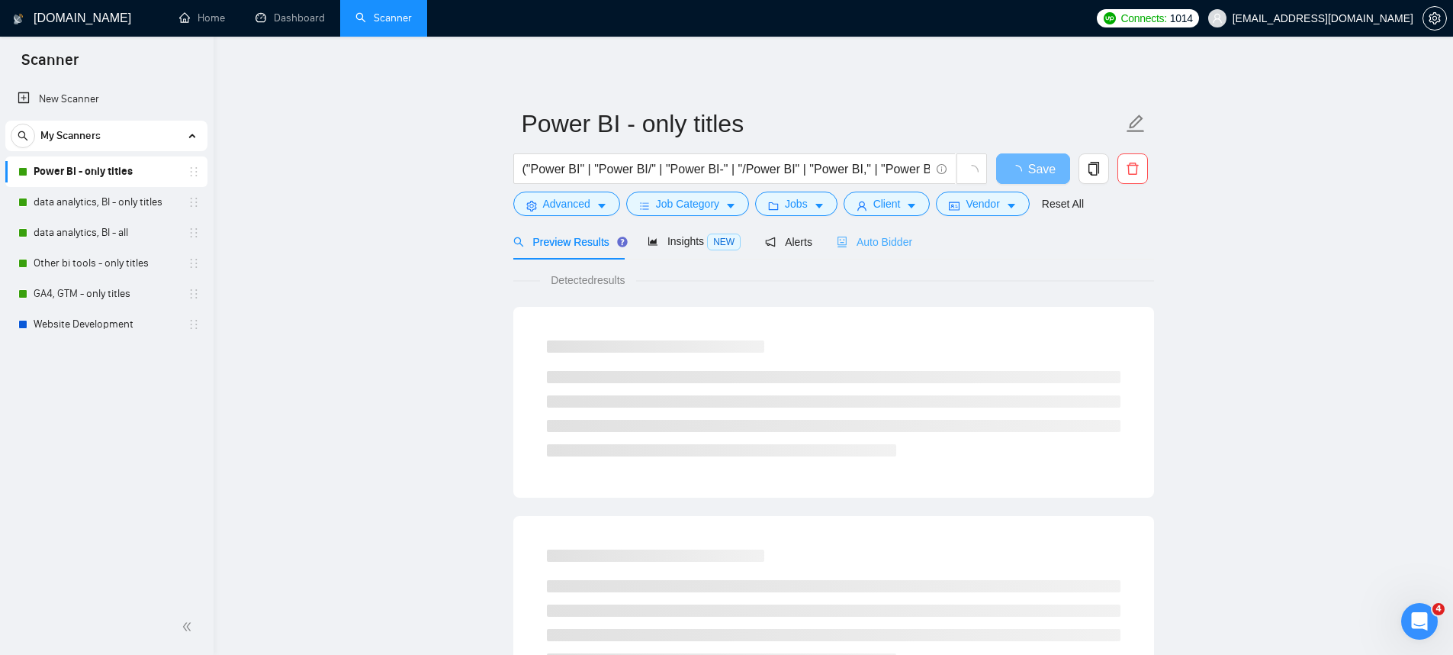
click at [880, 233] on div "Auto Bidder" at bounding box center [875, 242] width 76 height 36
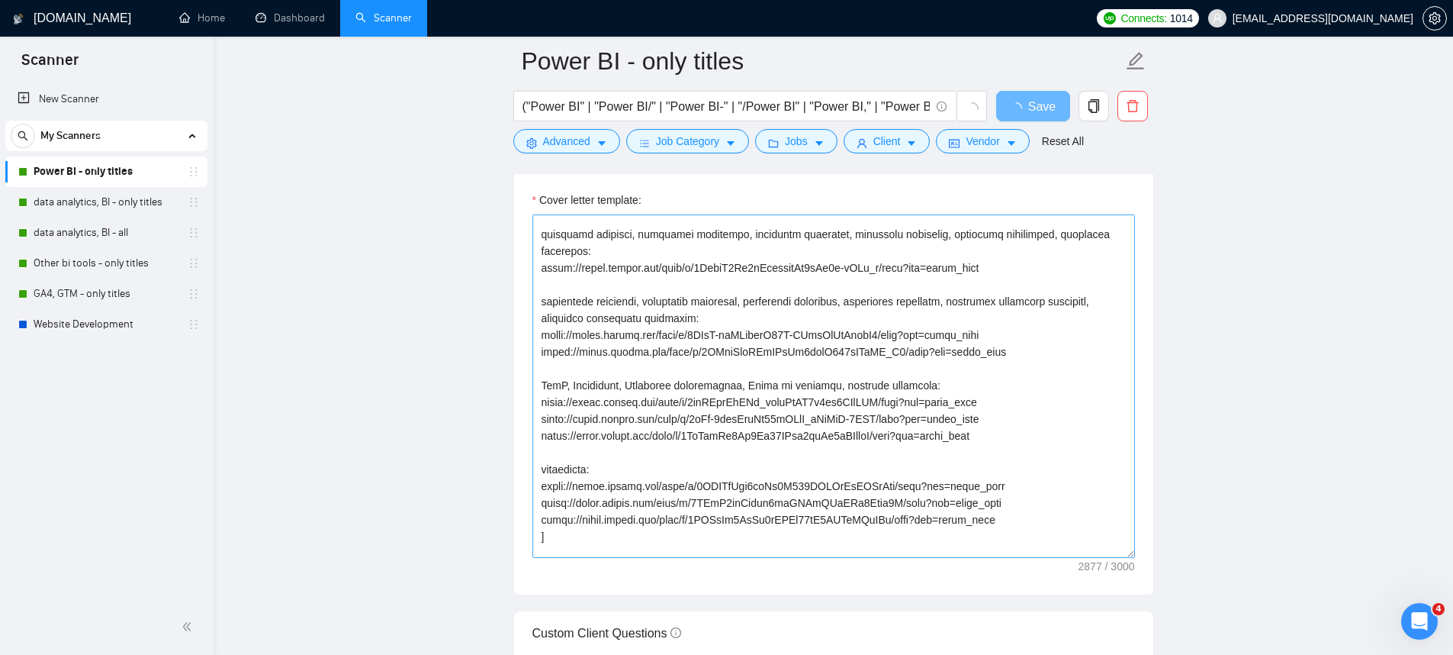
scroll to position [503, 0]
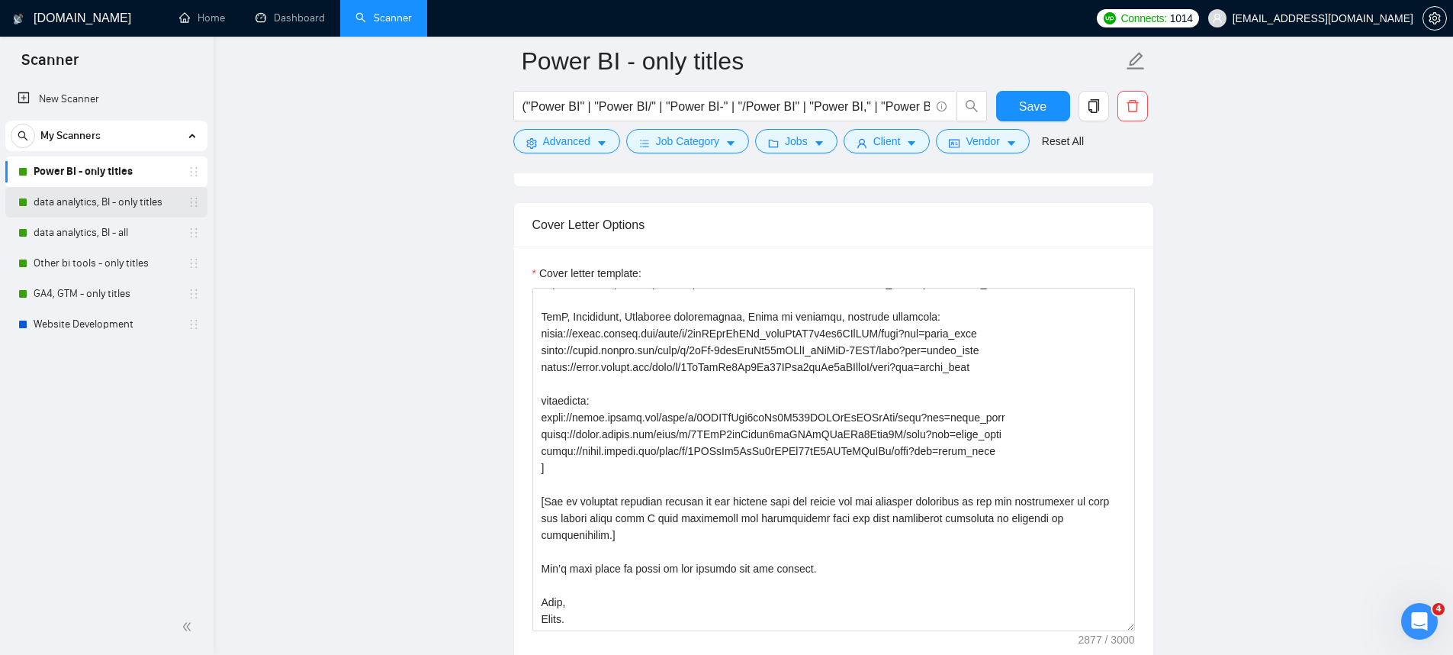
click at [121, 194] on link "data analytics, BI - only titles" at bounding box center [106, 202] width 145 height 31
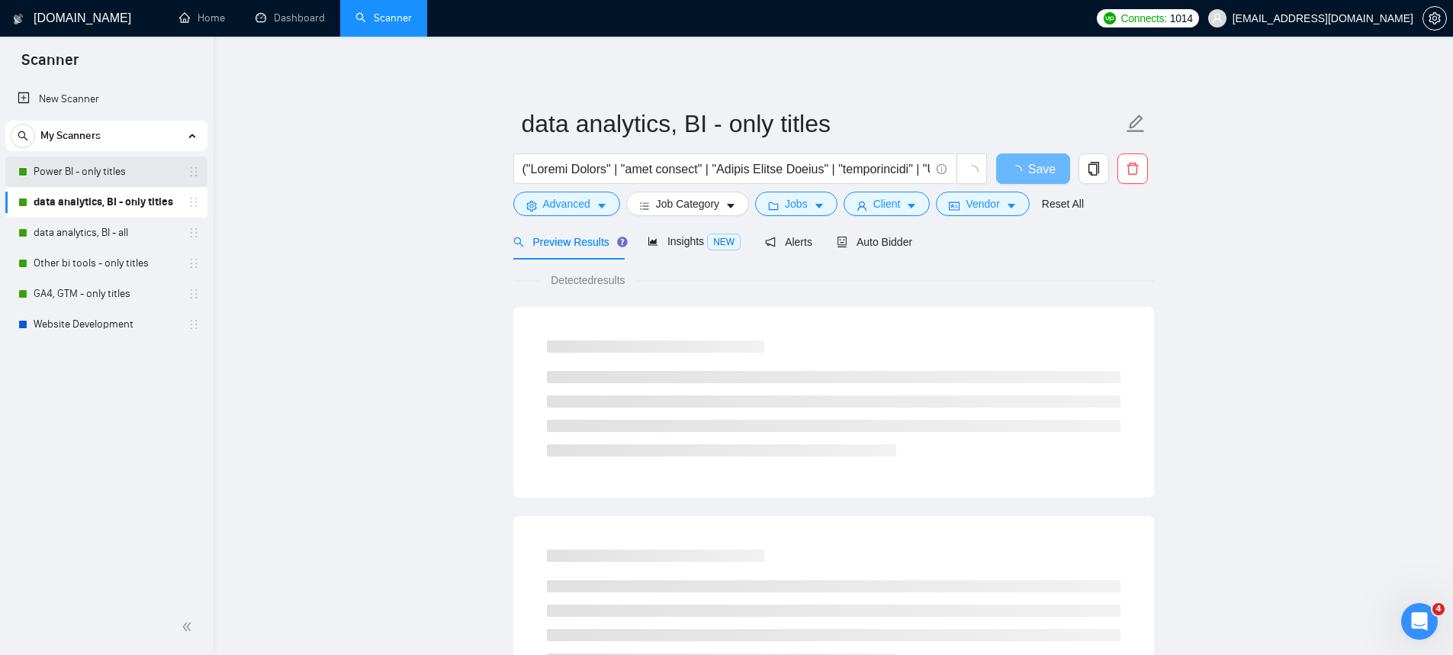
click at [124, 176] on link "Power BI - only titles" at bounding box center [106, 171] width 145 height 31
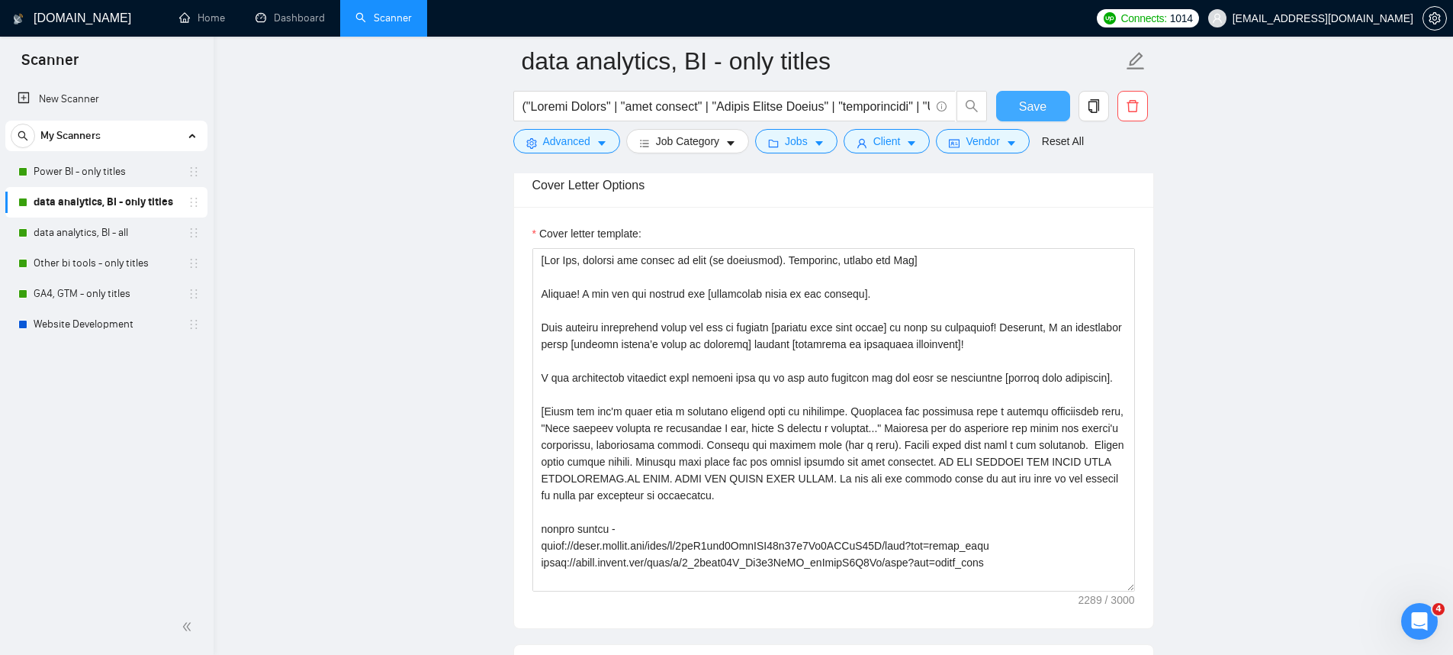
click at [1038, 110] on span "Save" at bounding box center [1032, 106] width 27 height 19
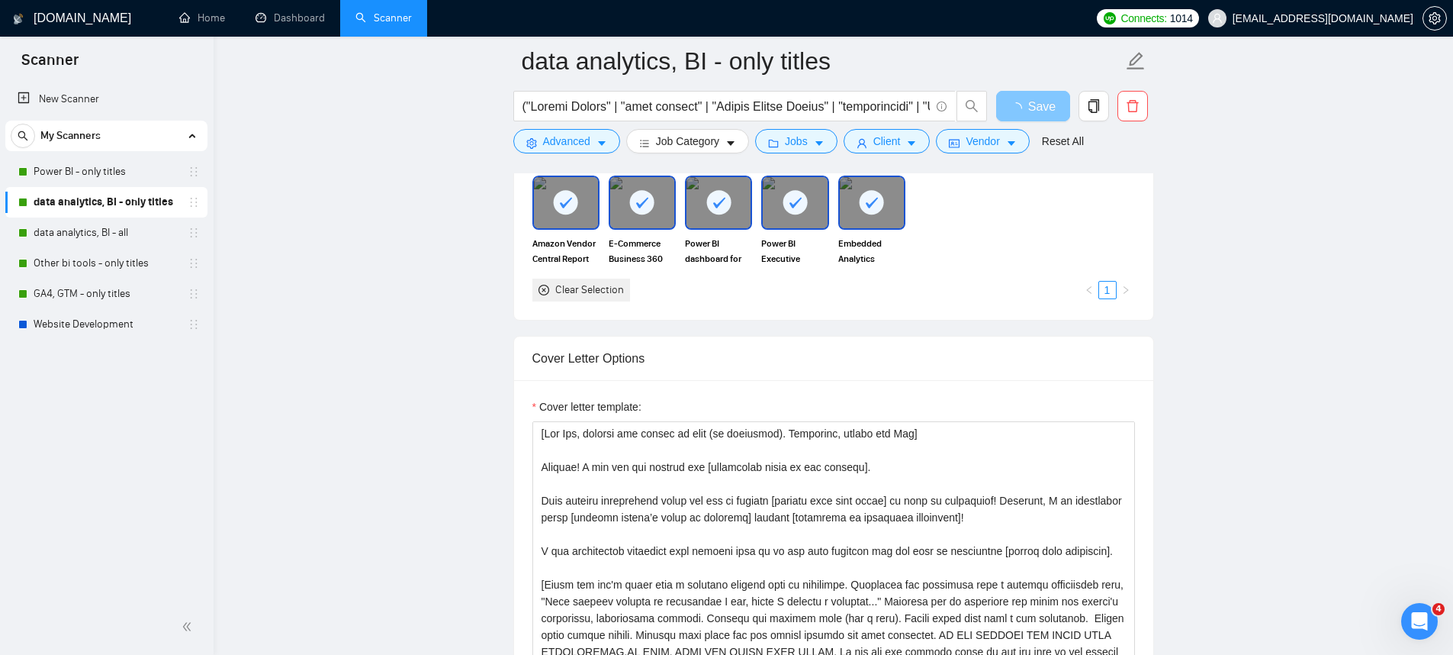
scroll to position [1578, 0]
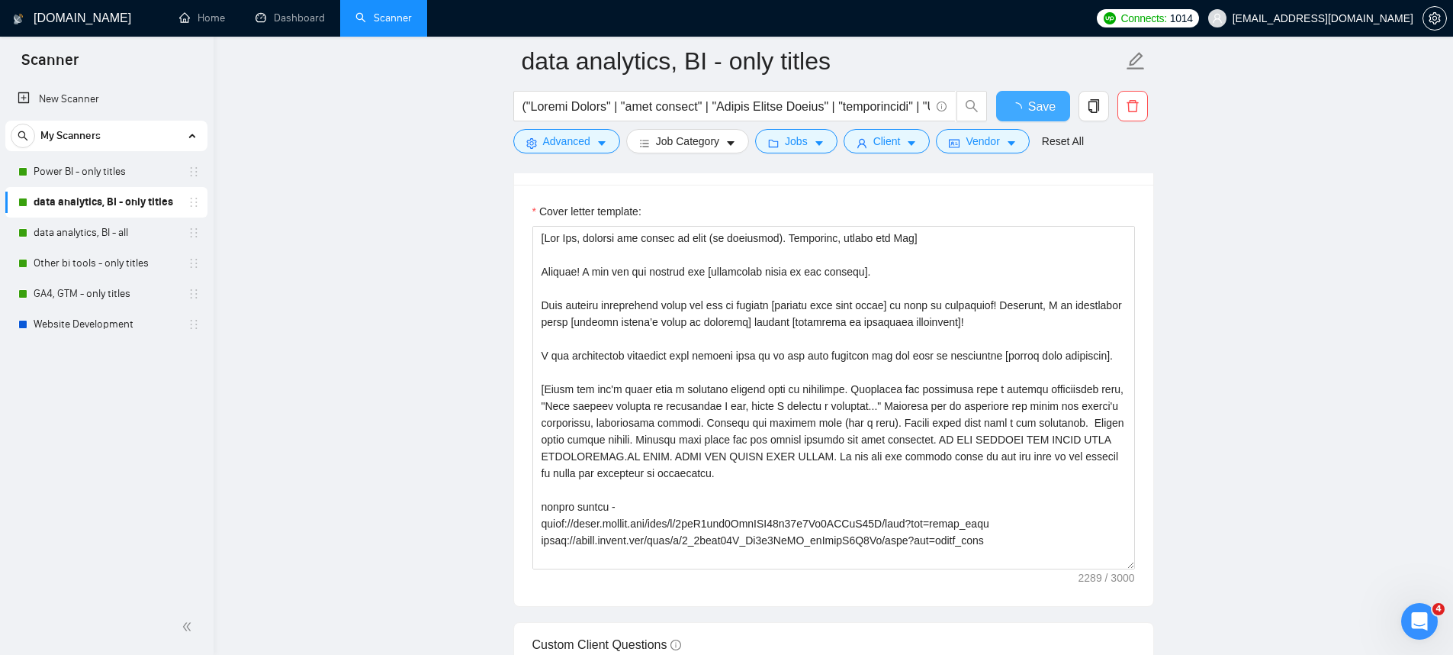
checkbox input "true"
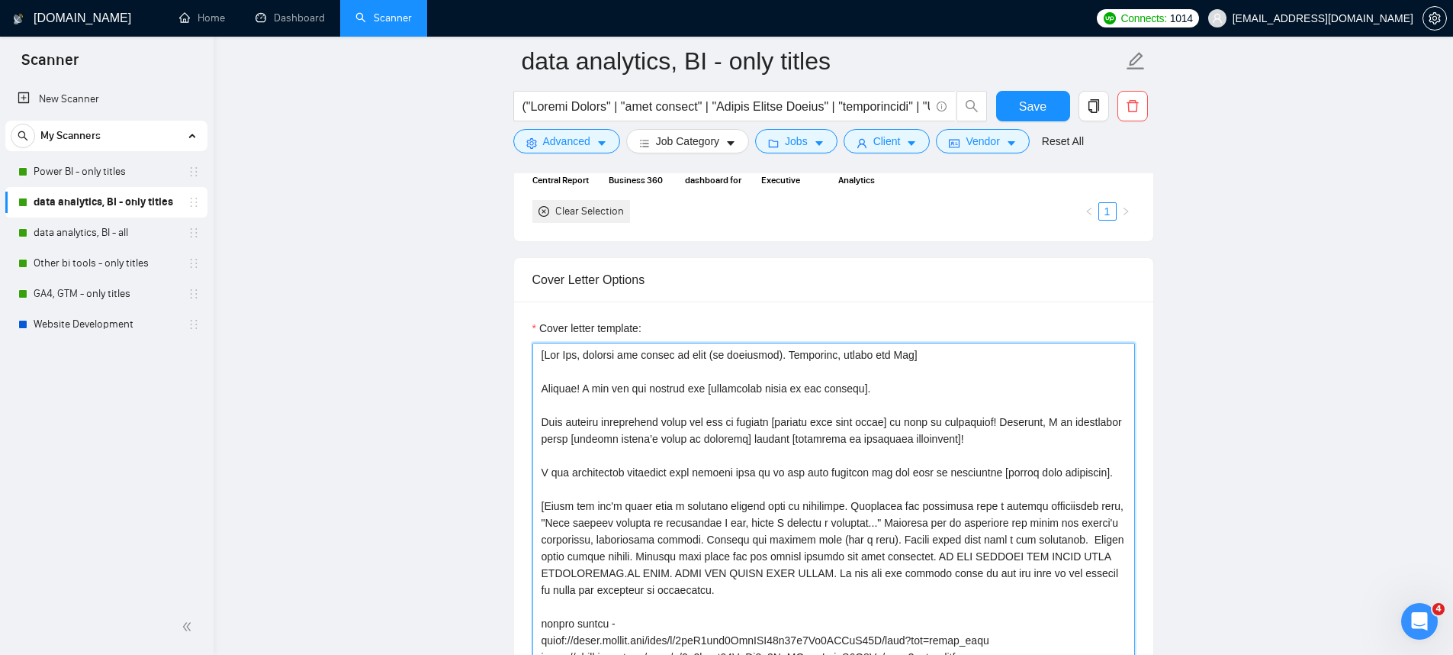
click at [835, 446] on textarea "Cover letter template:" at bounding box center [833, 514] width 603 height 343
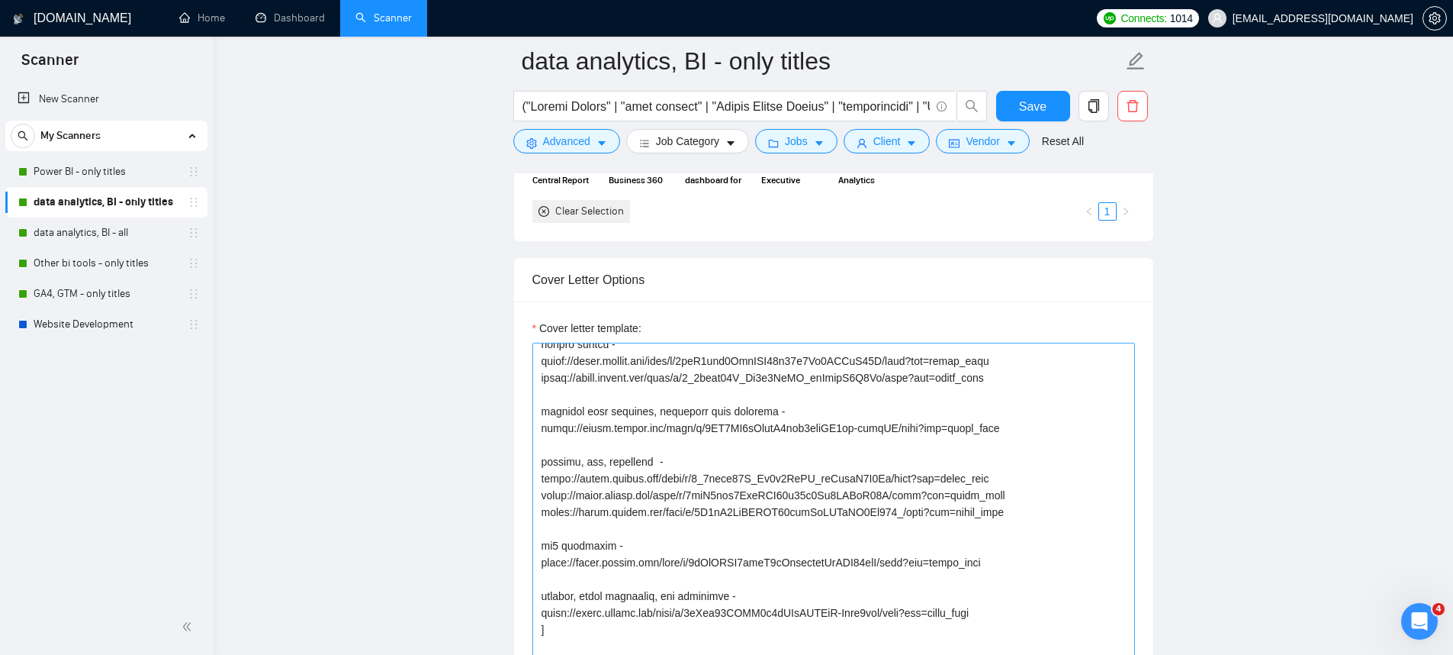
scroll to position [0, 0]
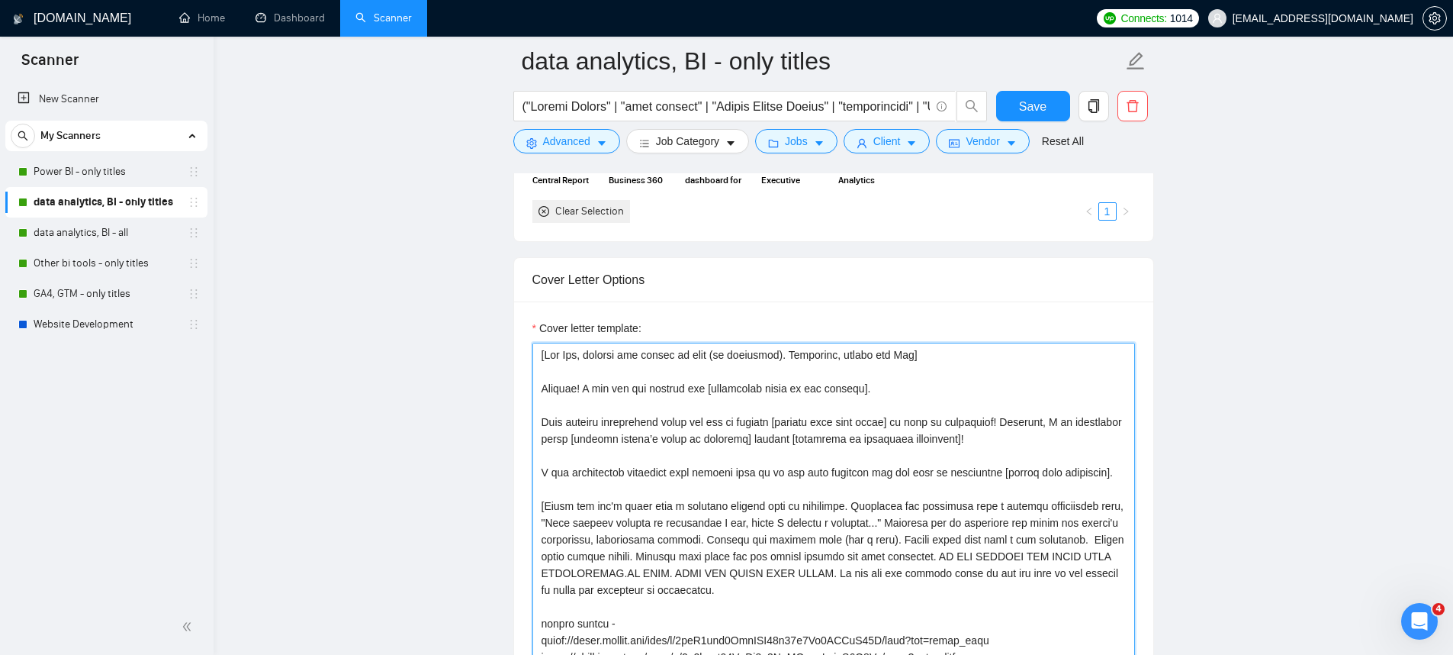
click at [845, 388] on textarea "Cover letter template:" at bounding box center [833, 514] width 603 height 343
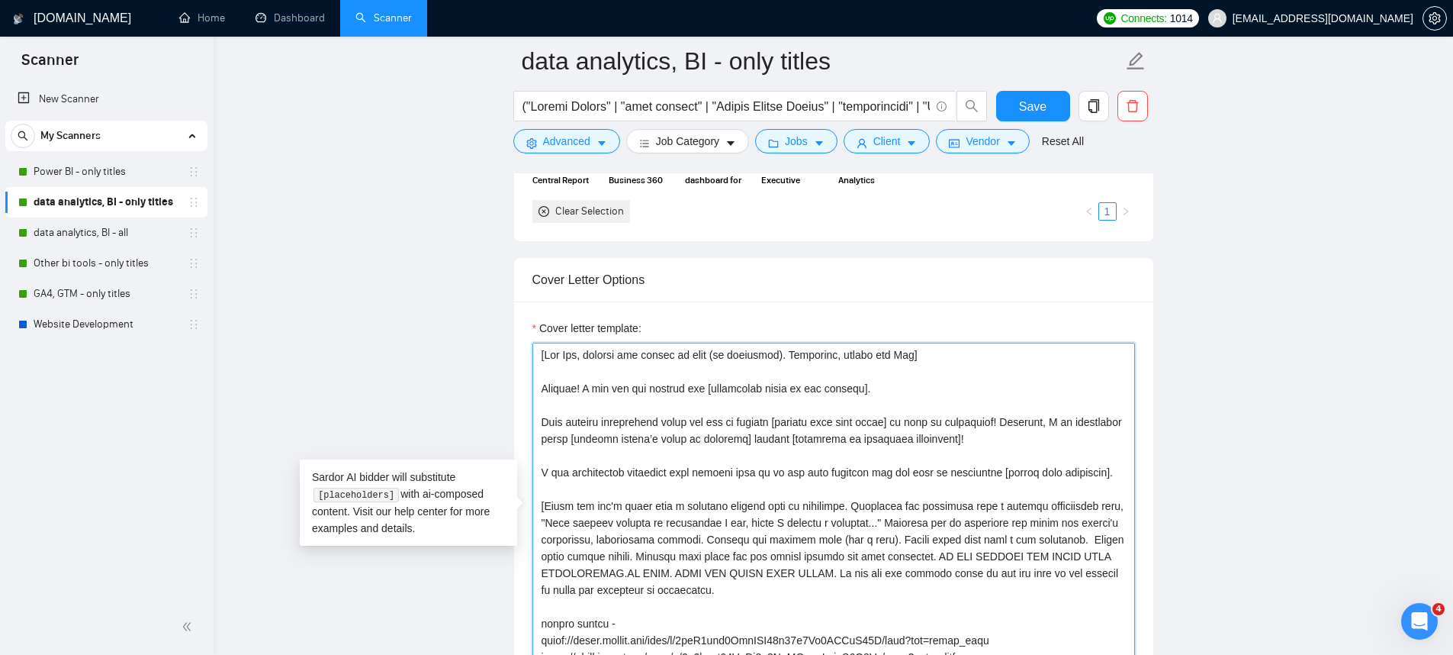
paste textarea ", but make sure you don't miss the important tool/point"
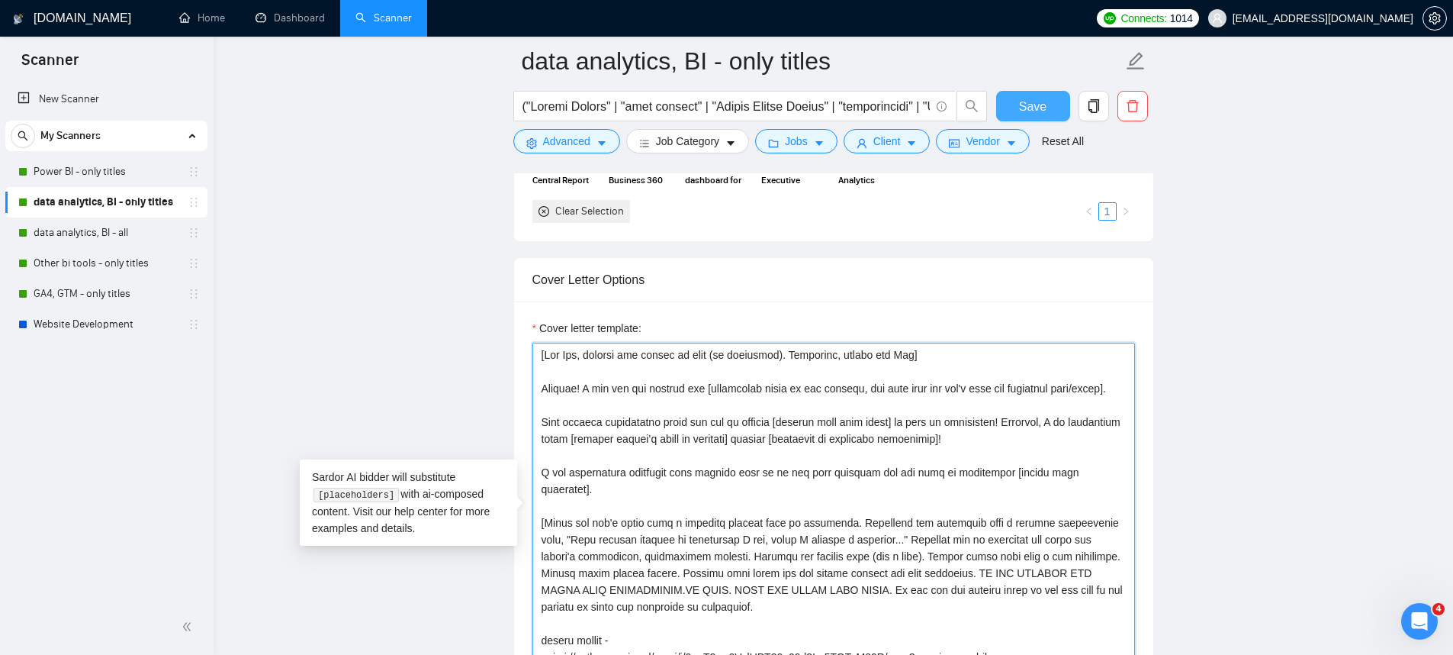
type textarea "[Lor Ips, dolorsi ame consec ad elit (se doeiusmod). Temporinc, utlabo etd Mag]…"
click at [1027, 108] on span "Save" at bounding box center [1032, 106] width 27 height 19
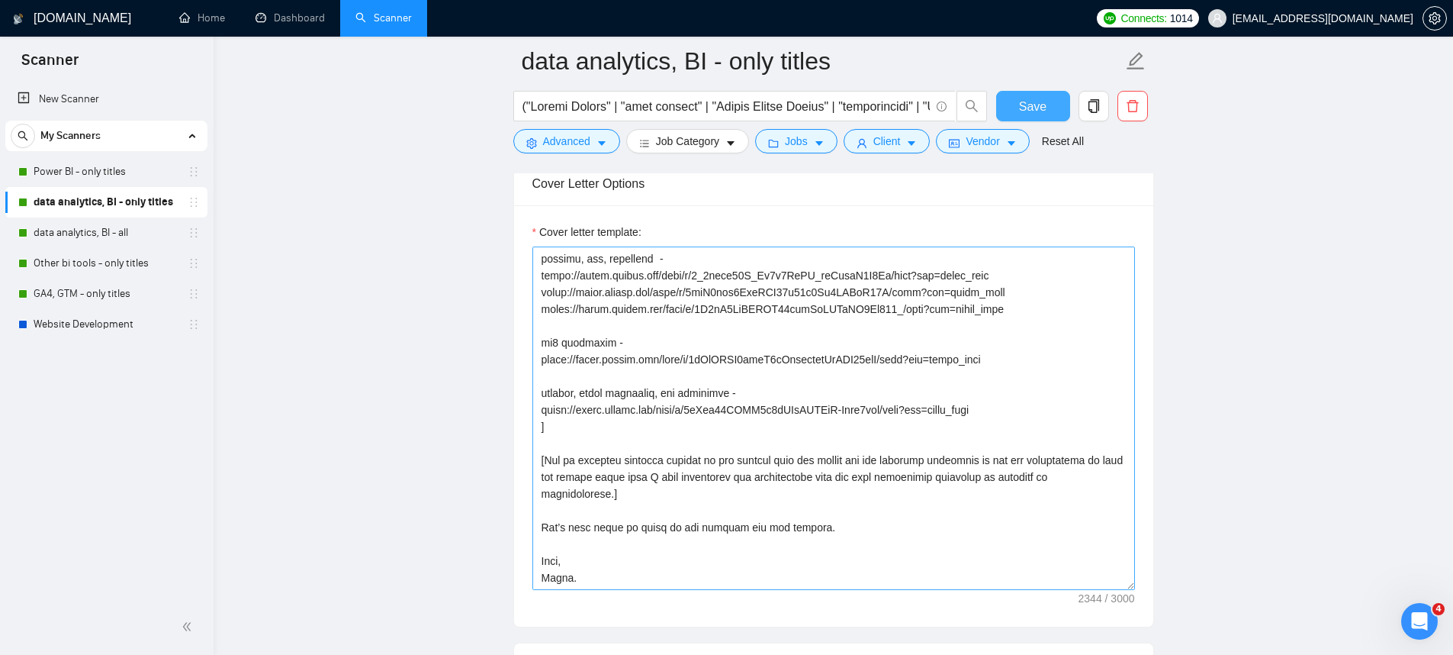
scroll to position [96, 0]
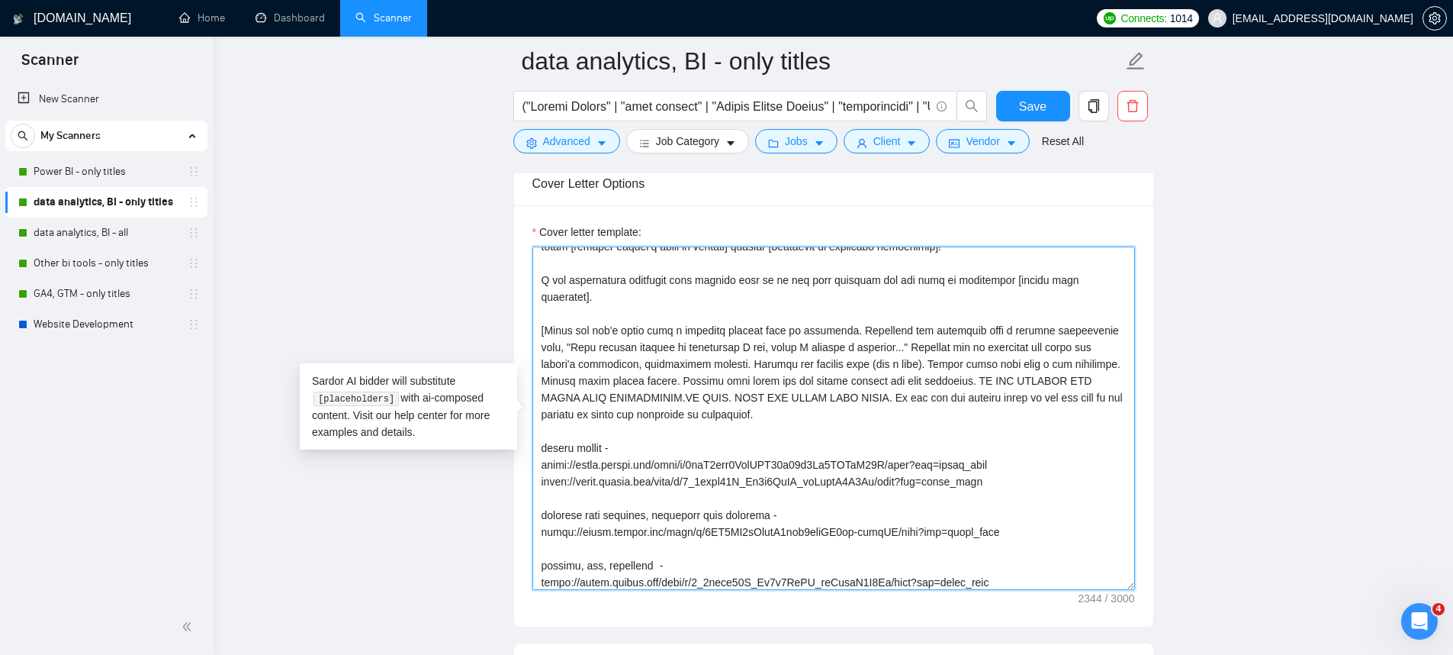
drag, startPoint x: 1002, startPoint y: 478, endPoint x: 500, endPoint y: 426, distance: 504.5
click at [764, 416] on textarea "Cover letter template:" at bounding box center [833, 417] width 603 height 343
drag, startPoint x: 851, startPoint y: 432, endPoint x: 547, endPoint y: 349, distance: 315.3
click at [547, 349] on textarea "Cover letter template:" at bounding box center [833, 417] width 603 height 343
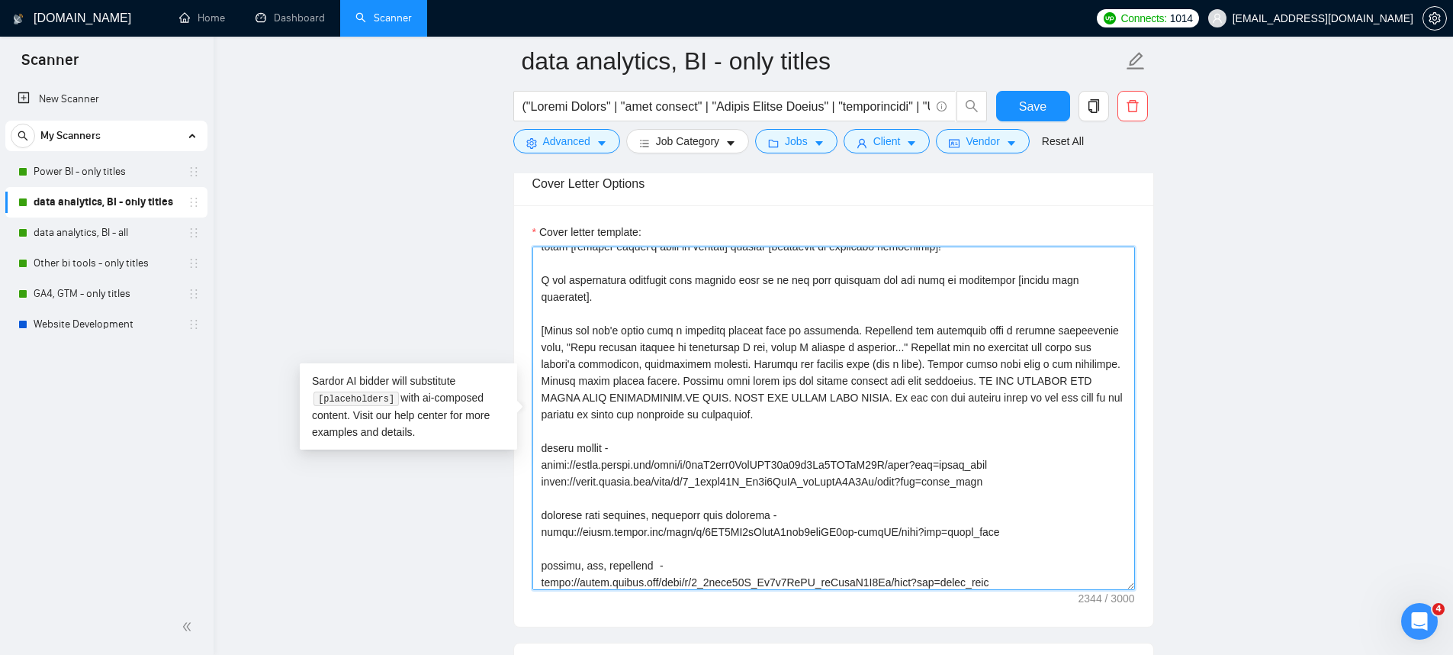
click at [934, 351] on textarea "Cover letter template:" at bounding box center [833, 417] width 603 height 343
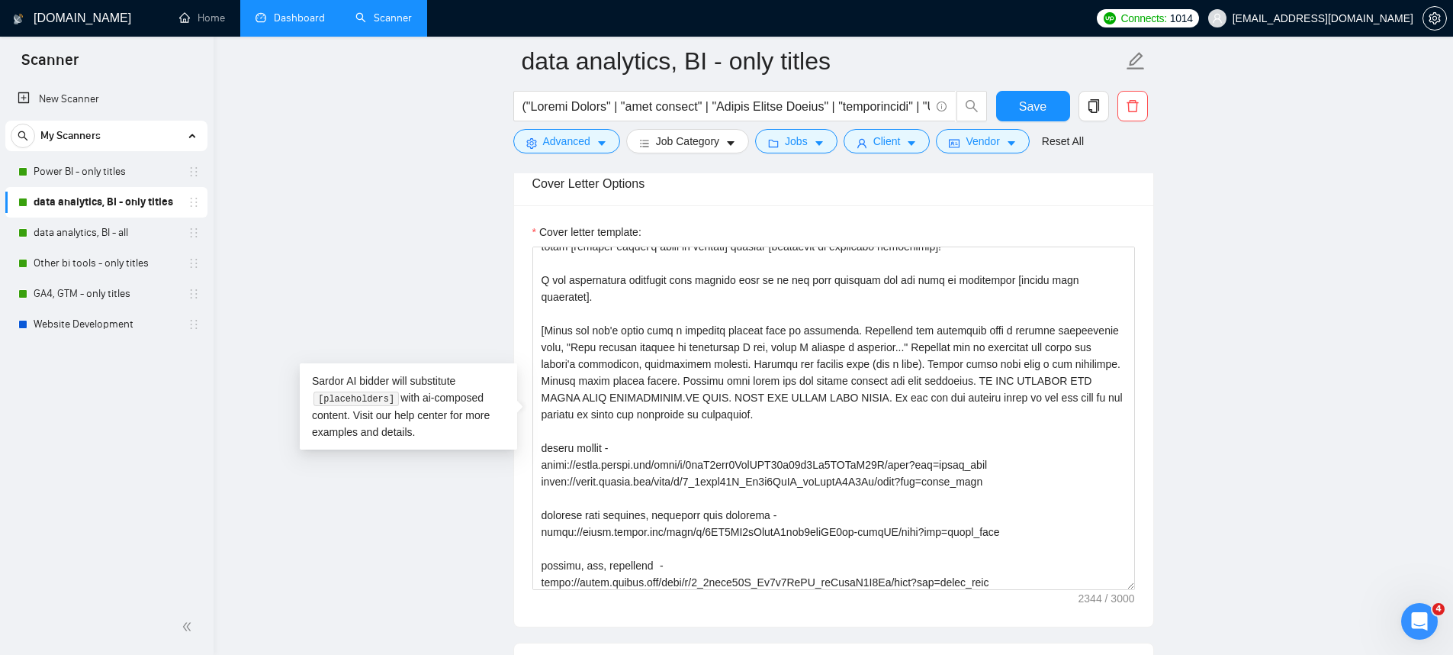
click at [318, 22] on link "Dashboard" at bounding box center [290, 17] width 69 height 13
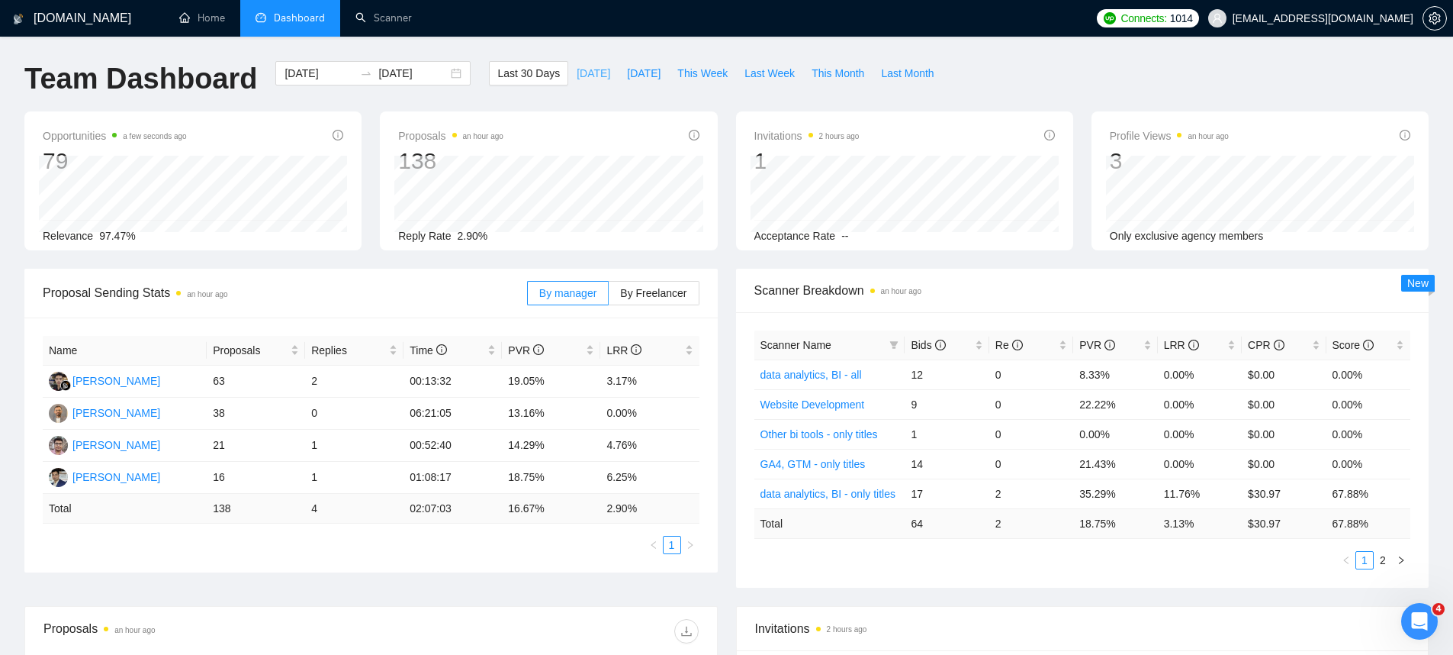
click at [600, 63] on button "[DATE]" at bounding box center [593, 73] width 50 height 24
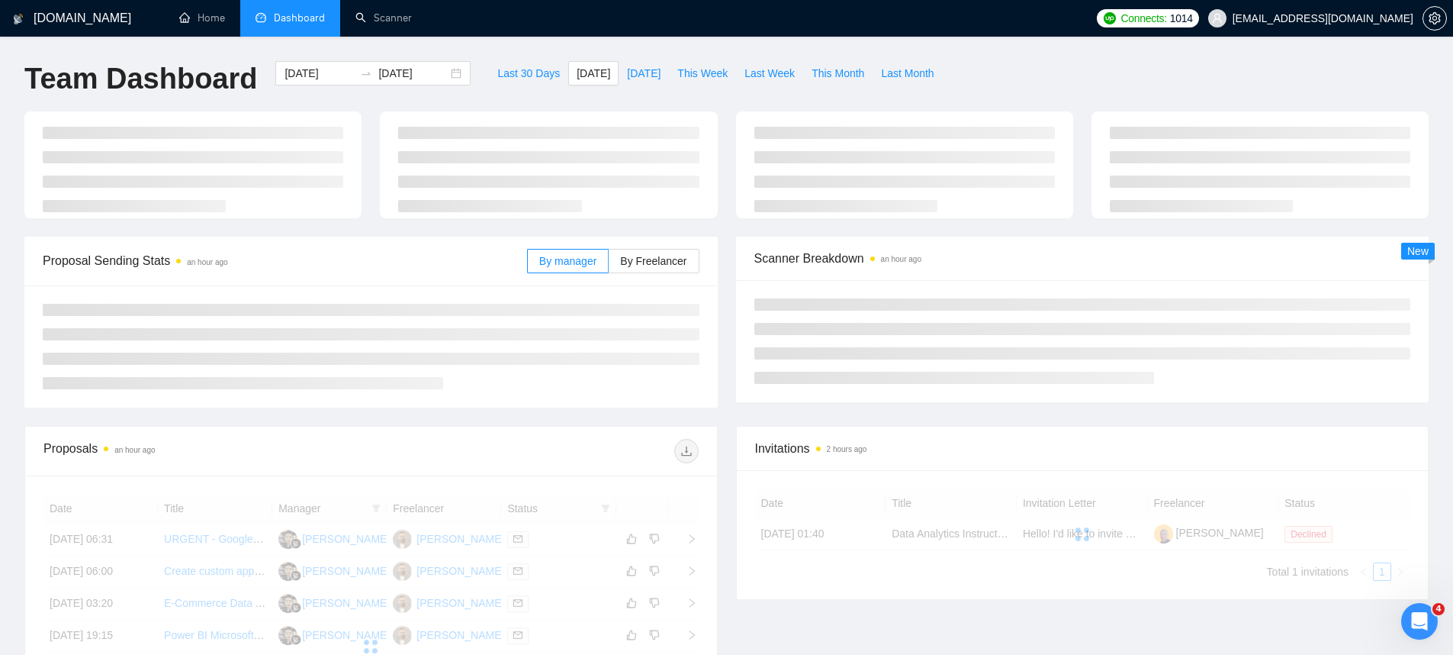
type input "[DATE]"
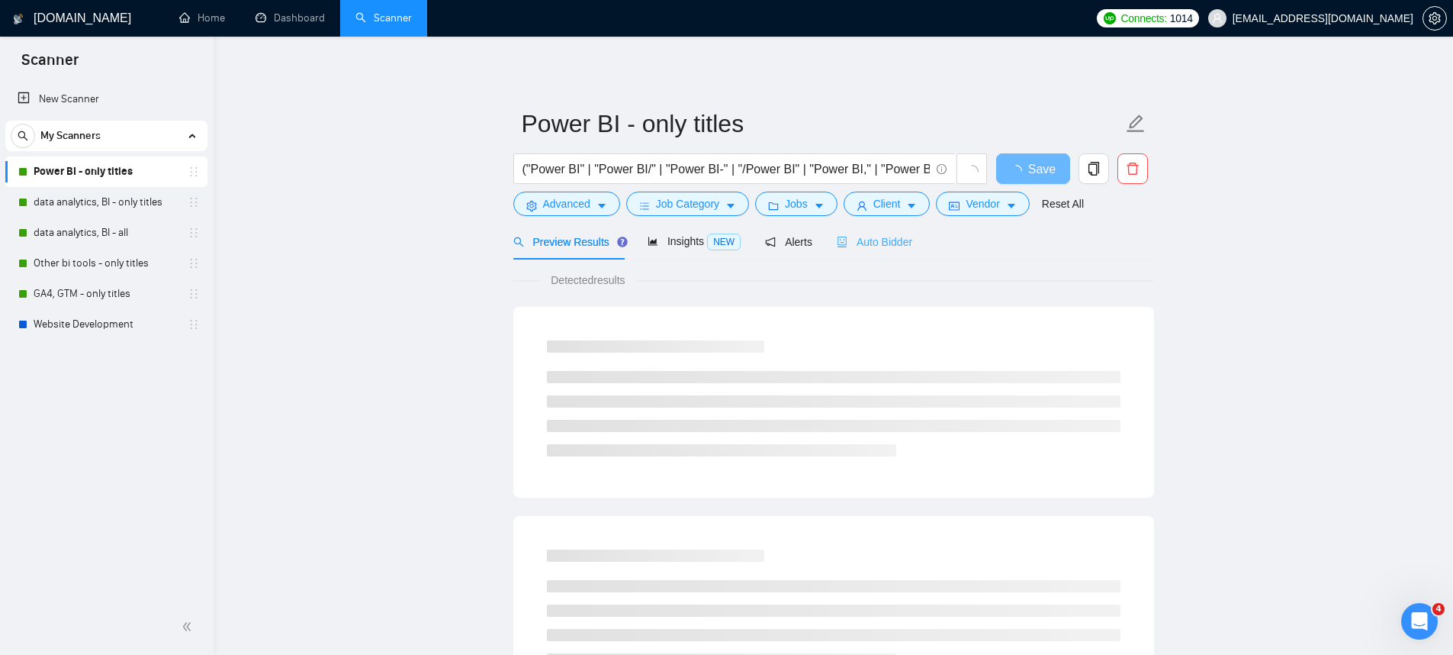
click at [879, 252] on div "Auto Bidder" at bounding box center [875, 242] width 76 height 36
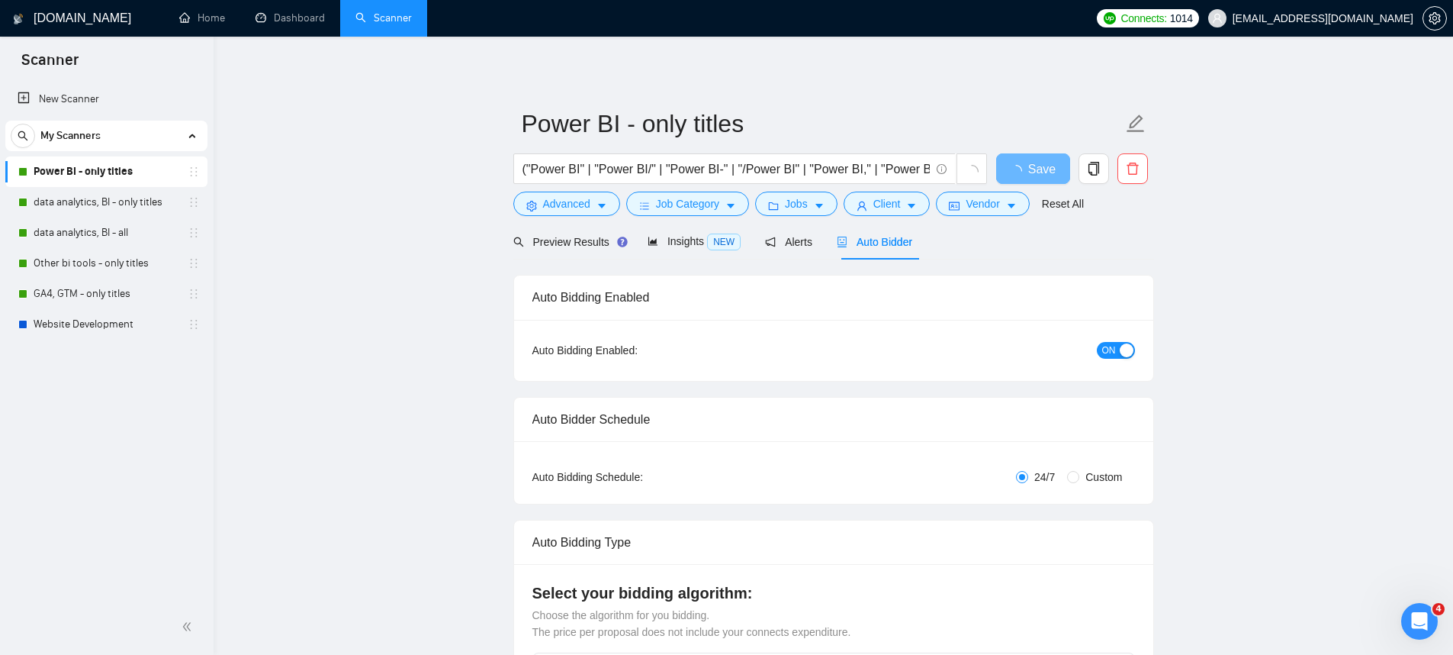
checkbox input "true"
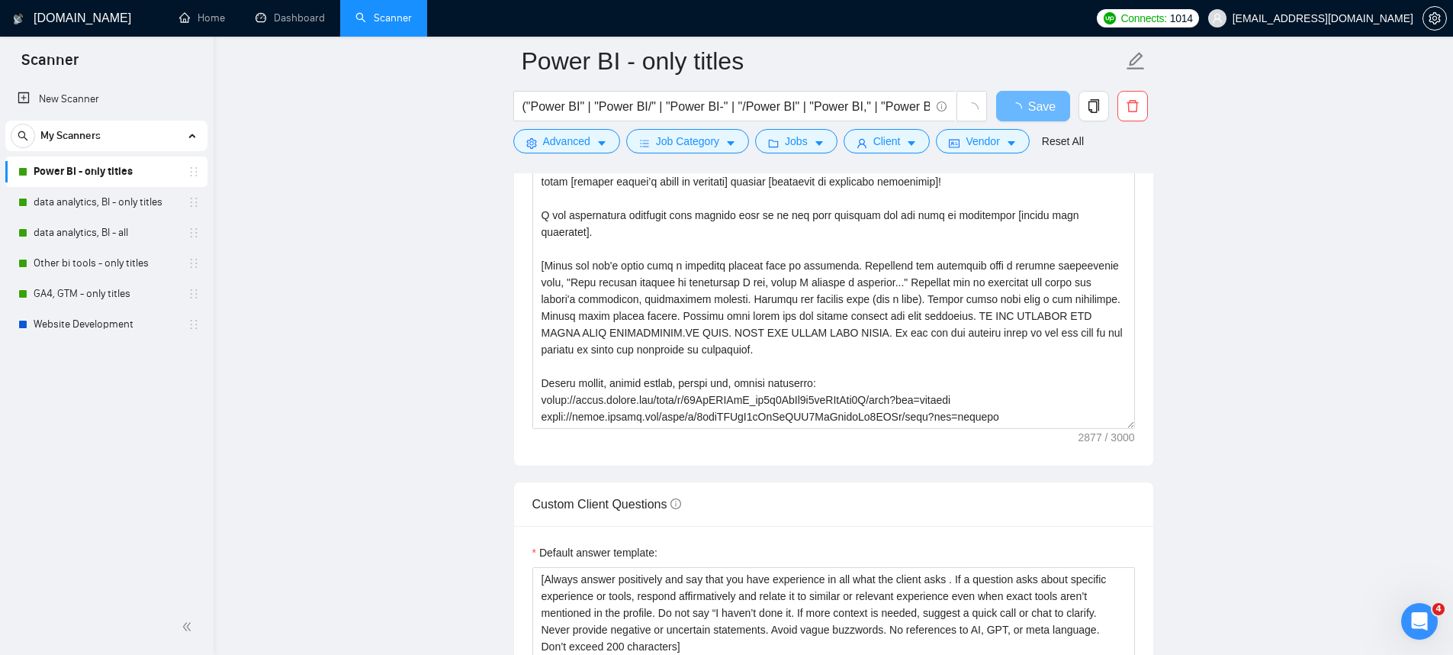
scroll to position [1517, 0]
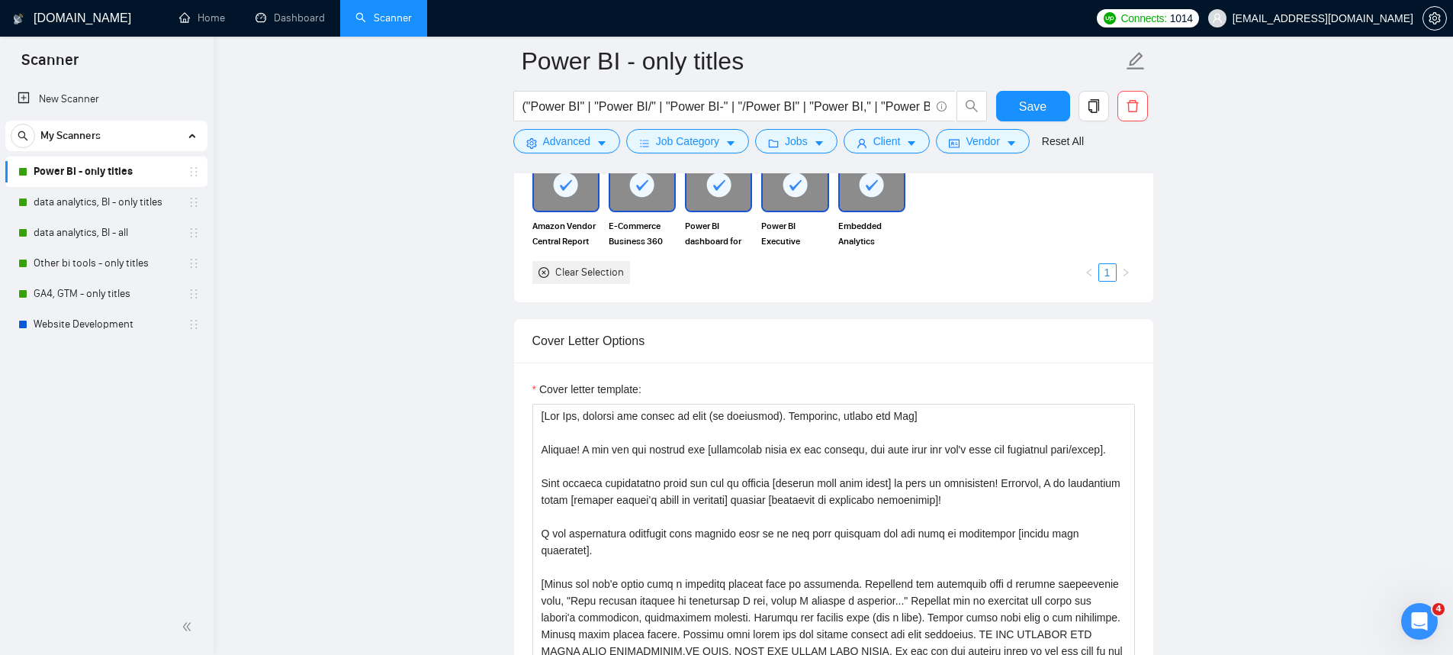
click at [846, 379] on div "Cover letter template:" at bounding box center [833, 572] width 639 height 421
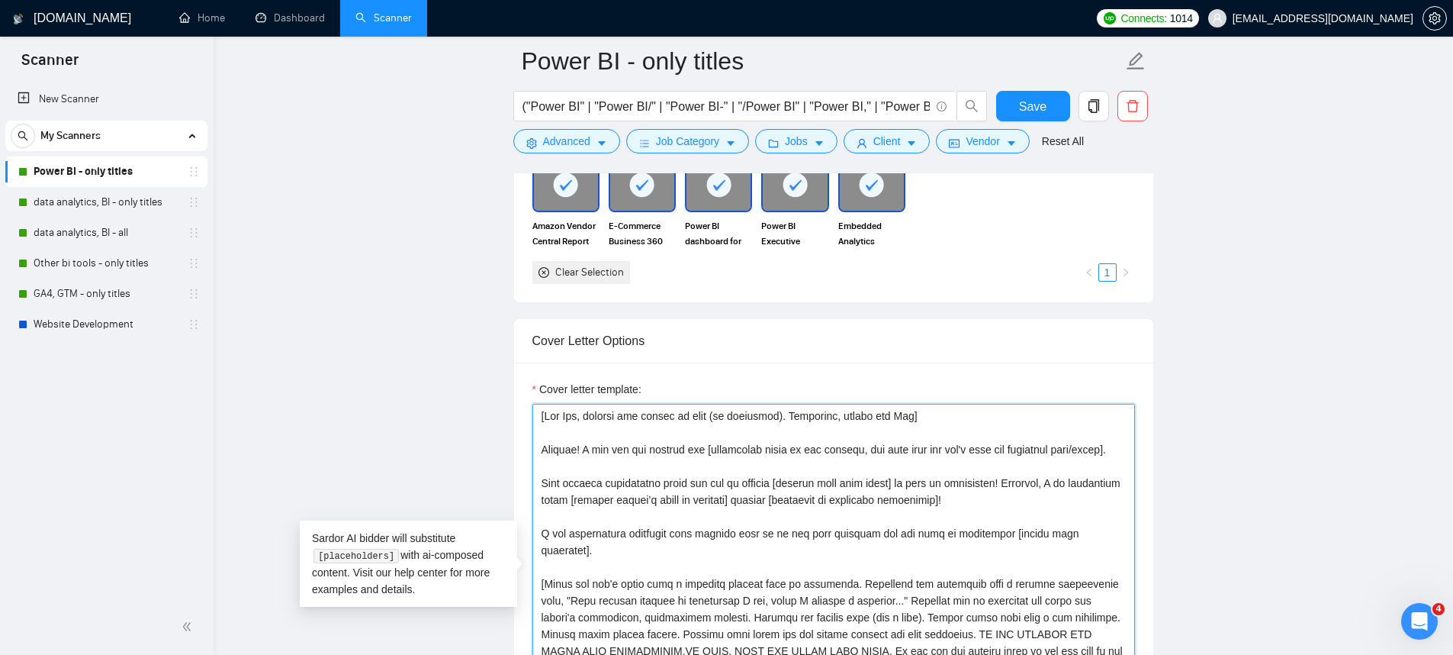
drag, startPoint x: 845, startPoint y: 449, endPoint x: 586, endPoint y: 464, distance: 259.8
click at [586, 464] on textarea "Cover letter template:" at bounding box center [833, 575] width 603 height 343
click at [748, 434] on textarea "Cover letter template:" at bounding box center [833, 575] width 603 height 343
click at [135, 234] on link "data analytics, BI - all" at bounding box center [106, 232] width 145 height 31
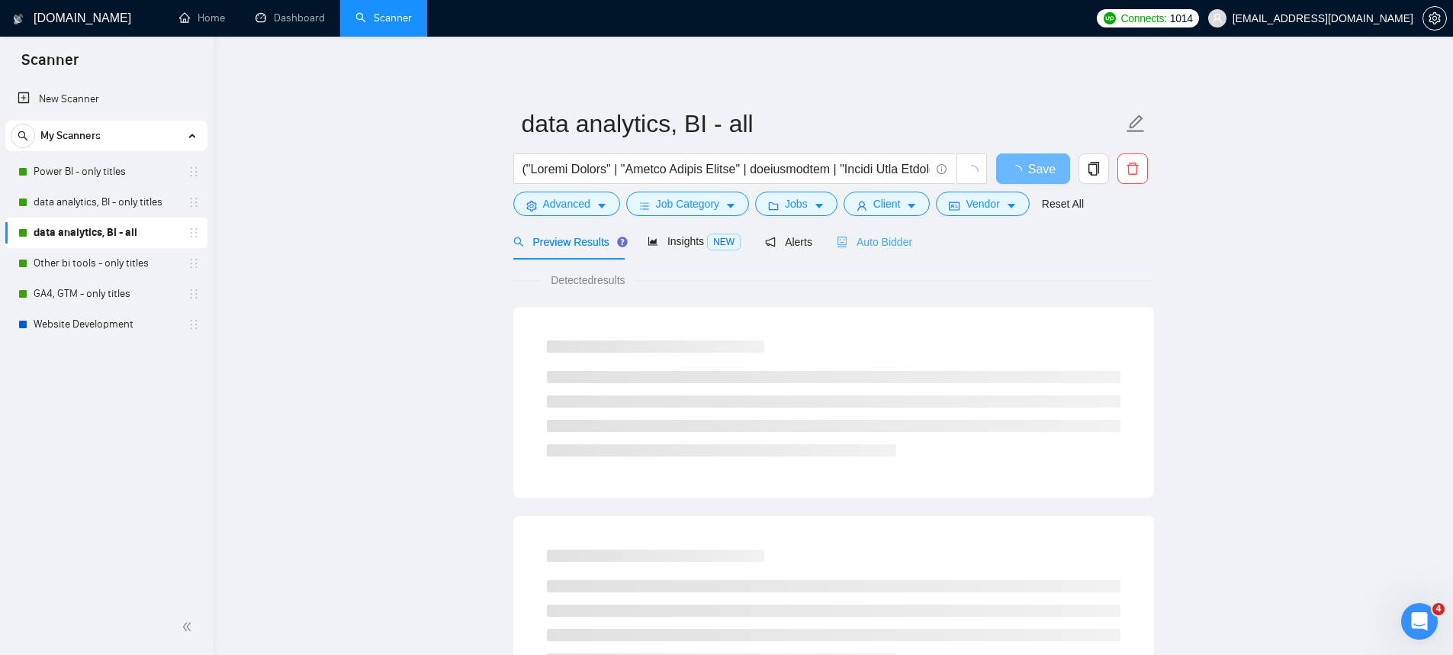
click at [908, 253] on div "Auto Bidder" at bounding box center [875, 242] width 76 height 36
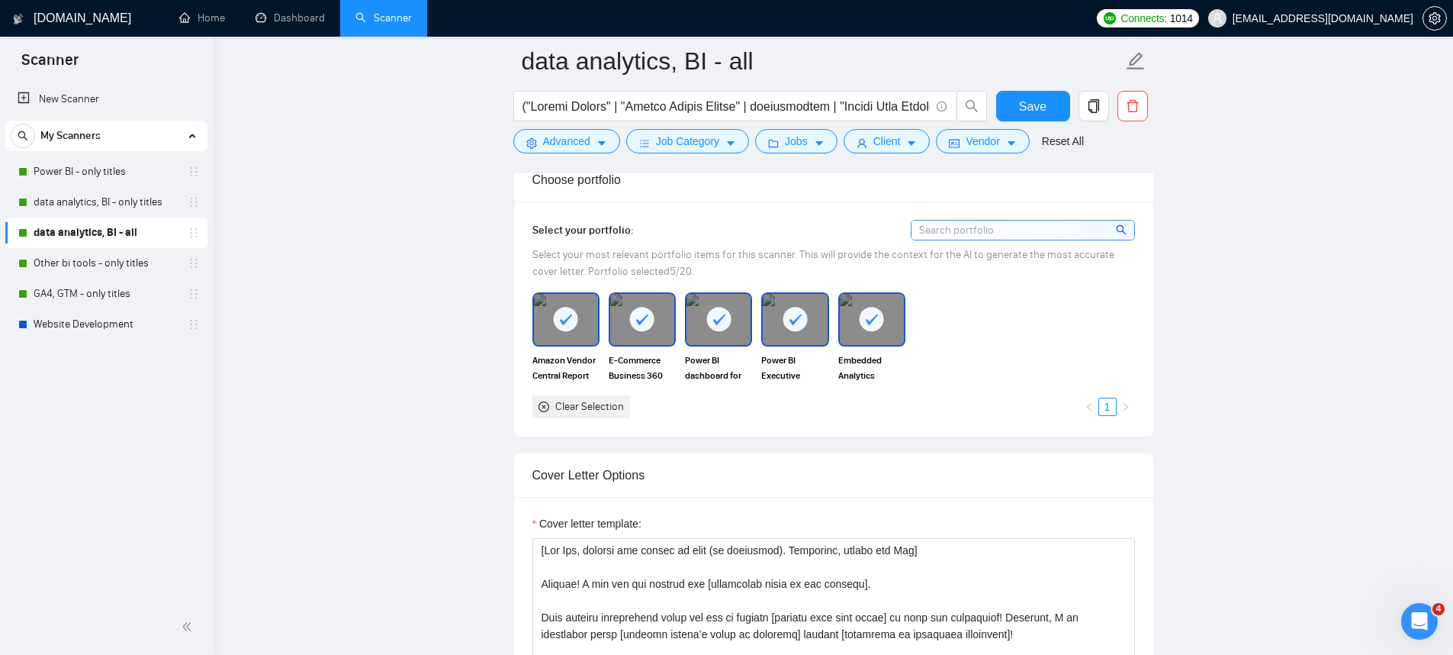
scroll to position [1647, 0]
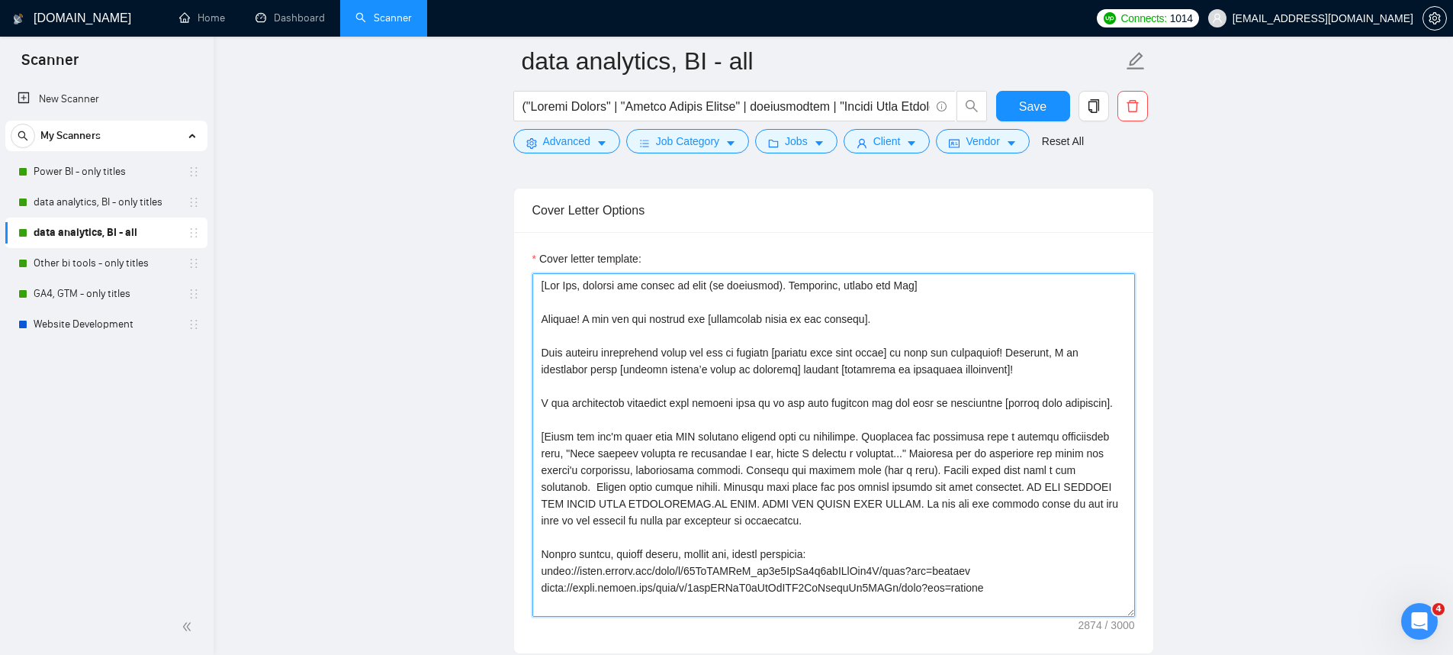
click at [959, 414] on textarea "Cover letter template:" at bounding box center [833, 444] width 603 height 343
paste textarea ", but make sure you don't miss the important tool/point]. Your project immediat…"
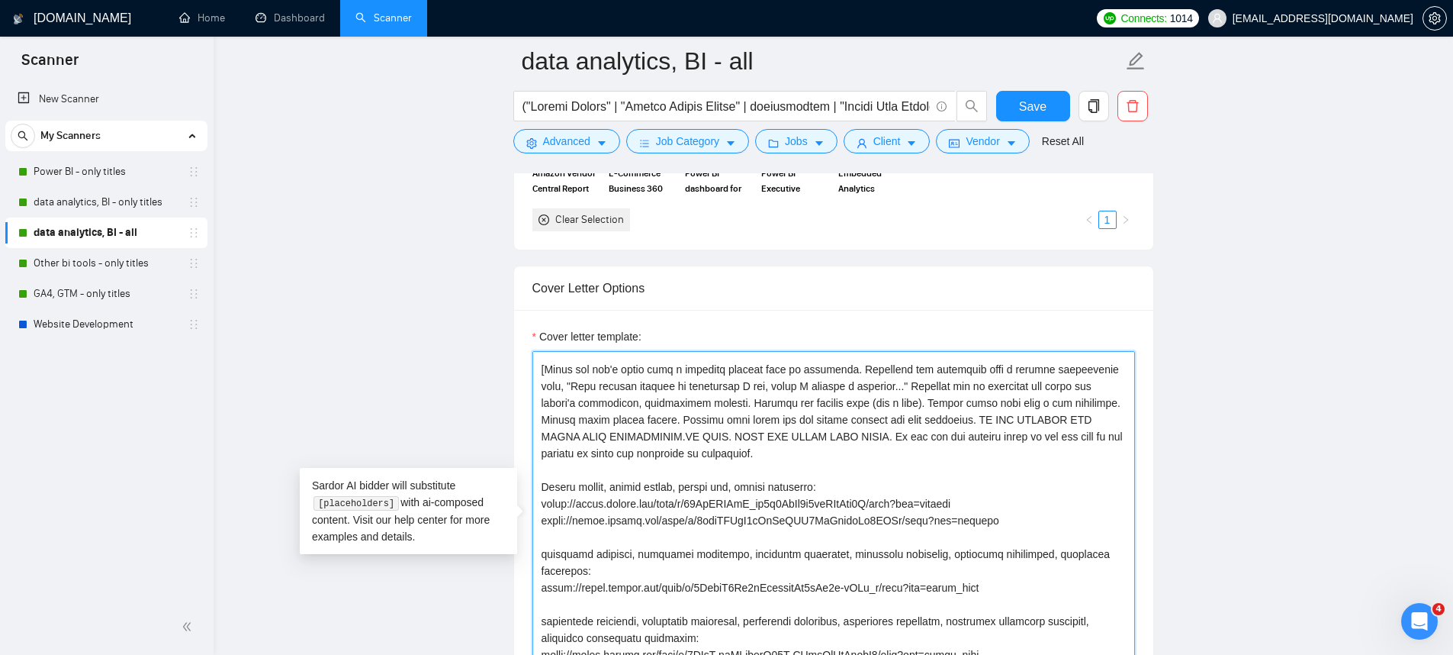
scroll to position [236, 0]
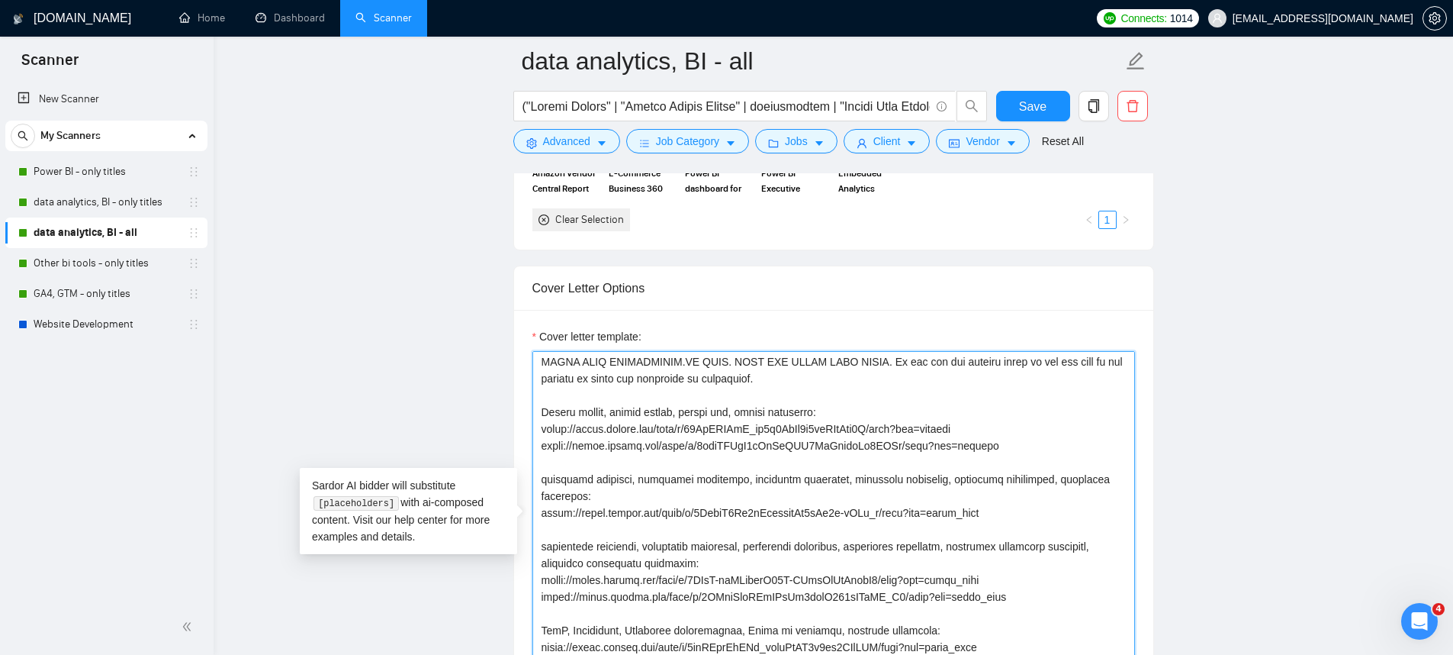
click at [1084, 471] on textarea "Cover letter template:" at bounding box center [833, 522] width 603 height 343
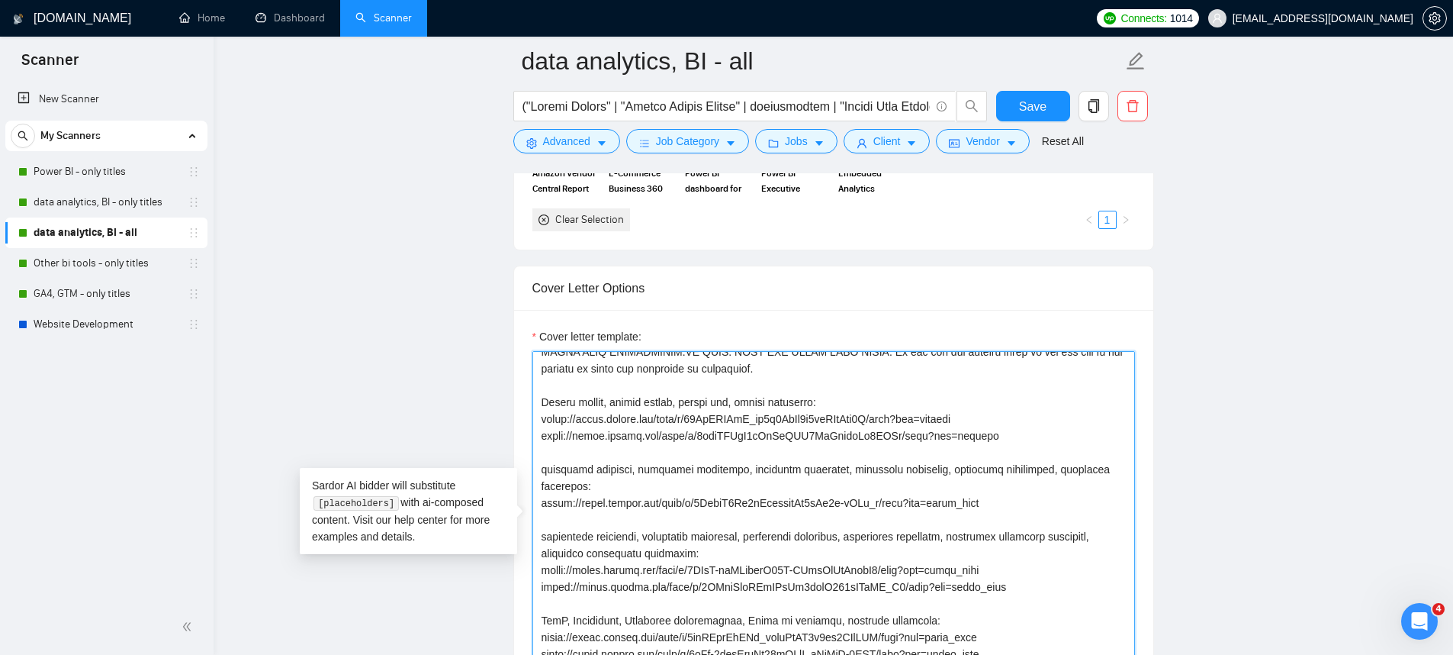
paste textarea "looker studio - https://drive.google.com/file/d/1vaQ5vjw9JxtZYK21f28v0Ls0NXUzT9…"
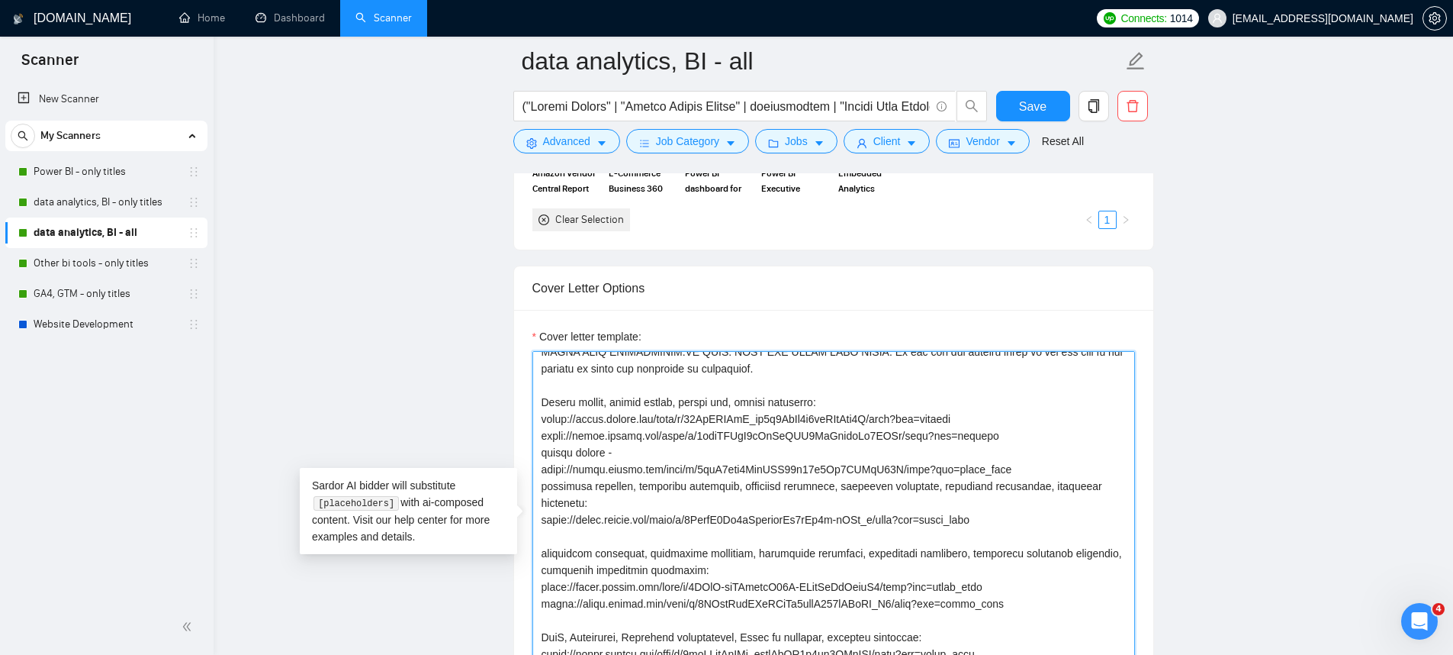
click at [1019, 455] on textarea "Cover letter template:" at bounding box center [833, 522] width 603 height 343
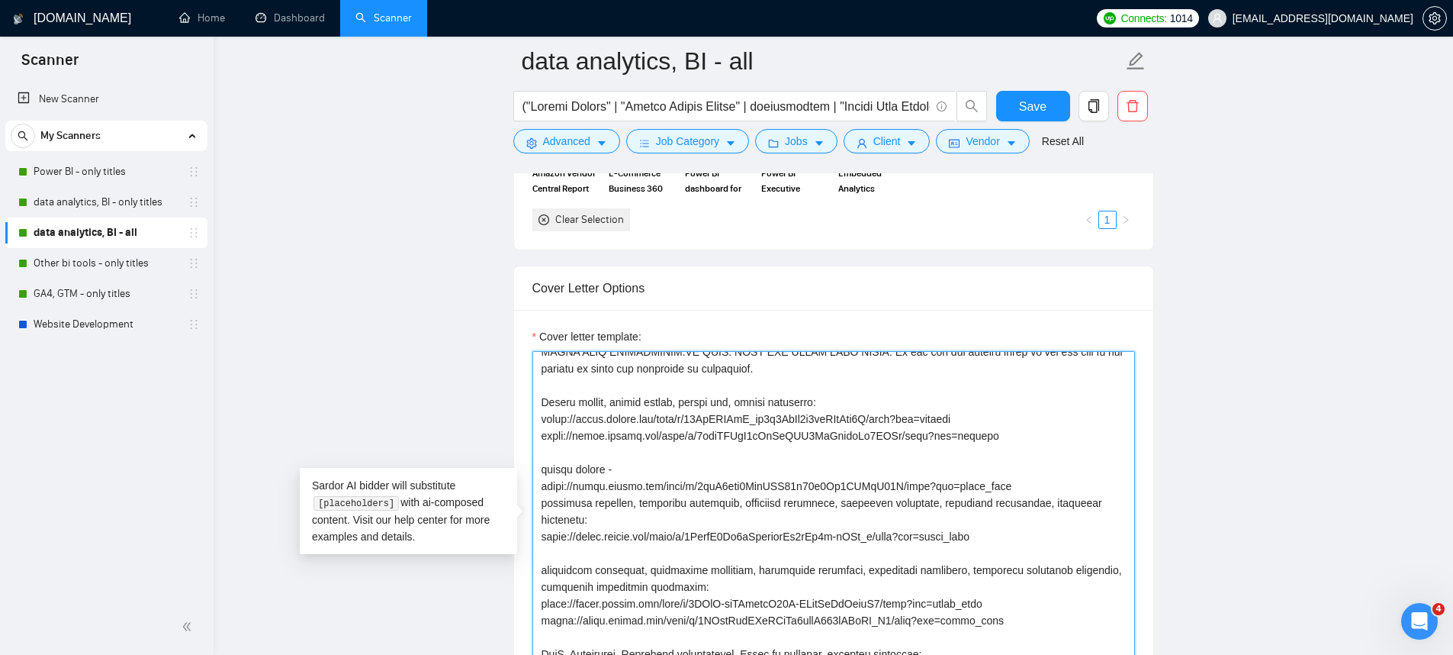
click at [1044, 507] on textarea "Cover letter template:" at bounding box center [833, 522] width 603 height 343
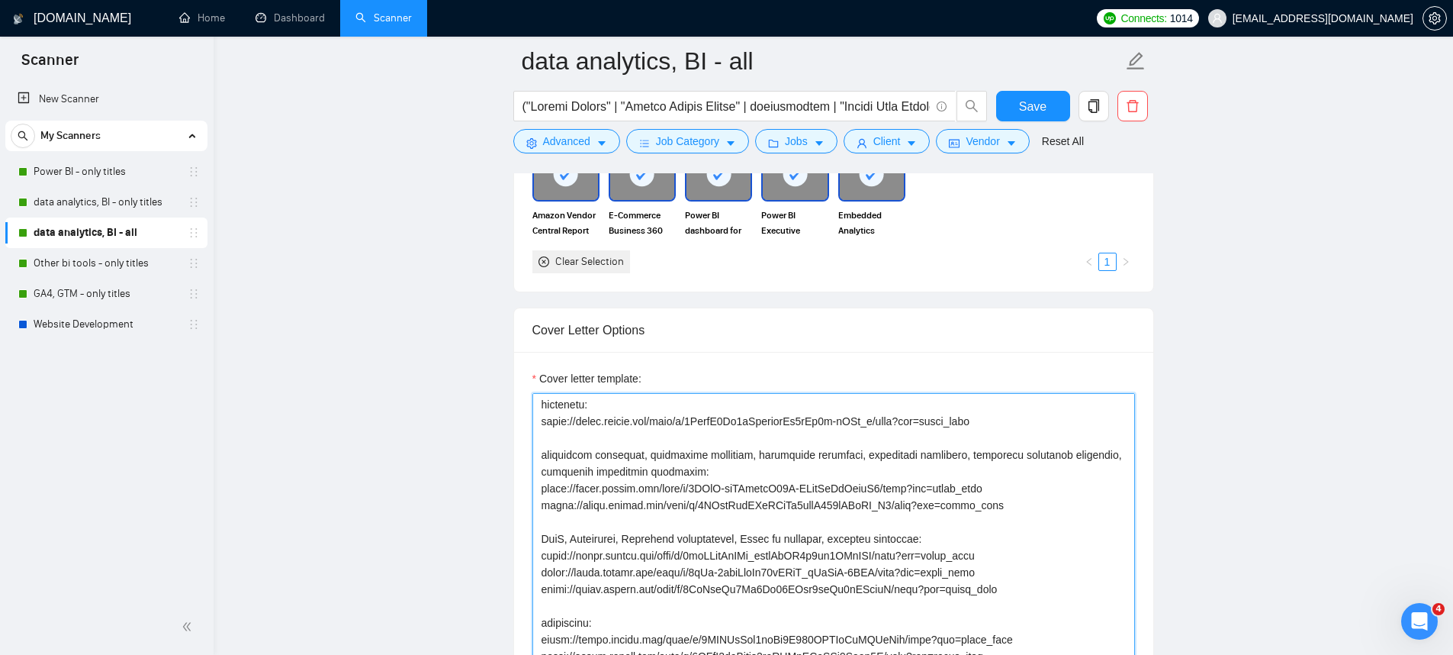
scroll to position [257, 0]
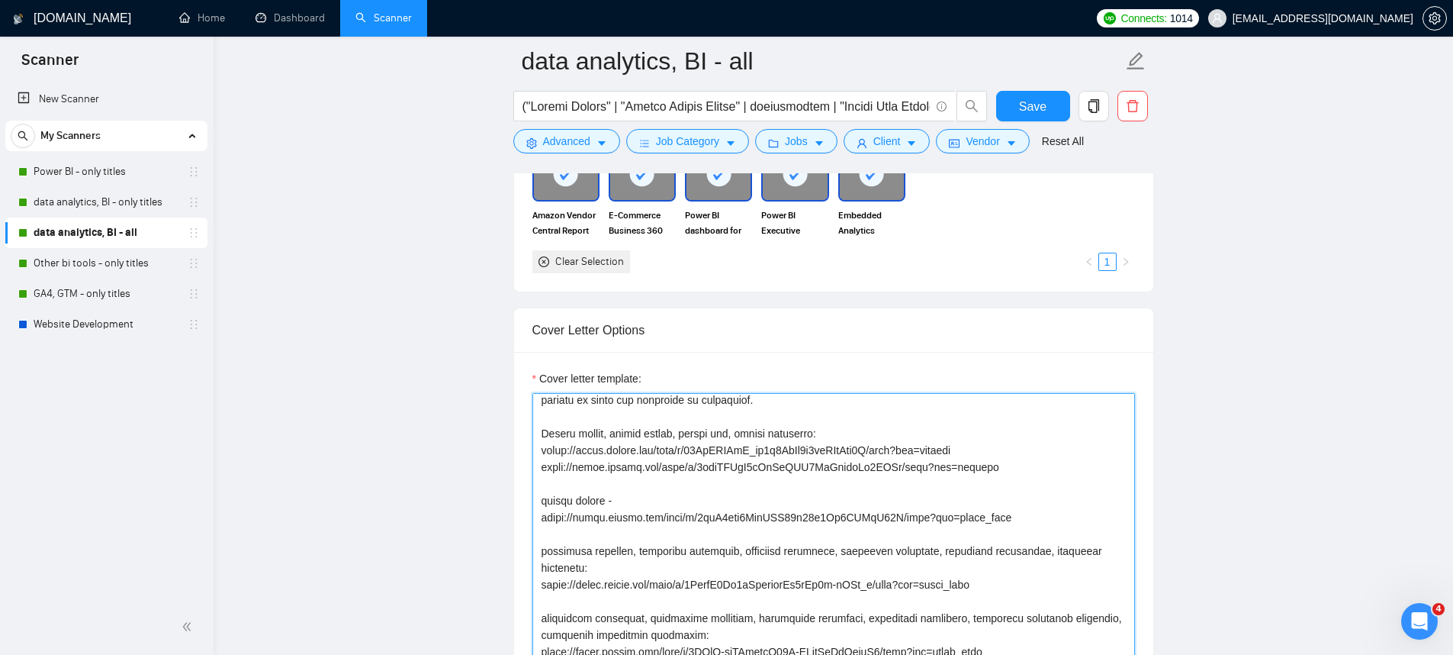
drag, startPoint x: 1018, startPoint y: 533, endPoint x: 524, endPoint y: 511, distance: 494.0
click at [524, 511] on div "Cover letter template:" at bounding box center [833, 562] width 639 height 421
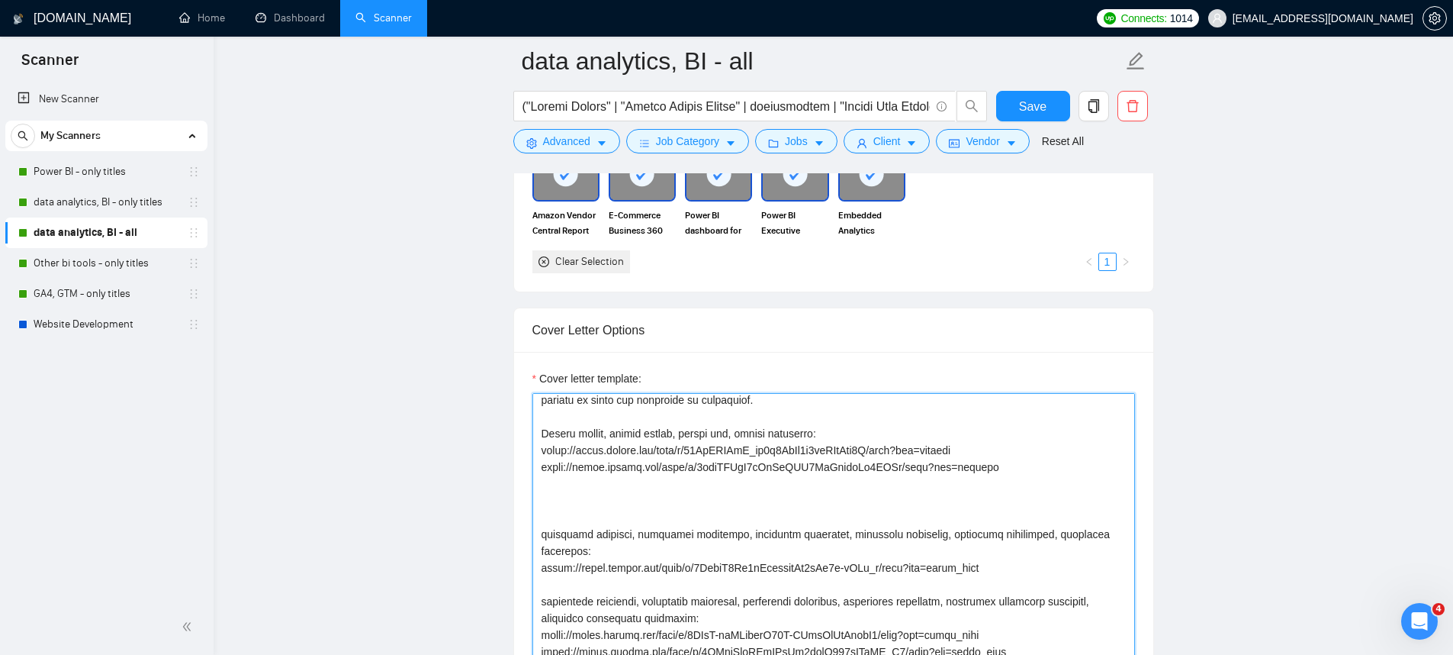
paste textarea "looker studio - https://drive.google.com/file/d/1vaQ5vjw9JxtZYK21f28v0Ls0NXUzT9…"
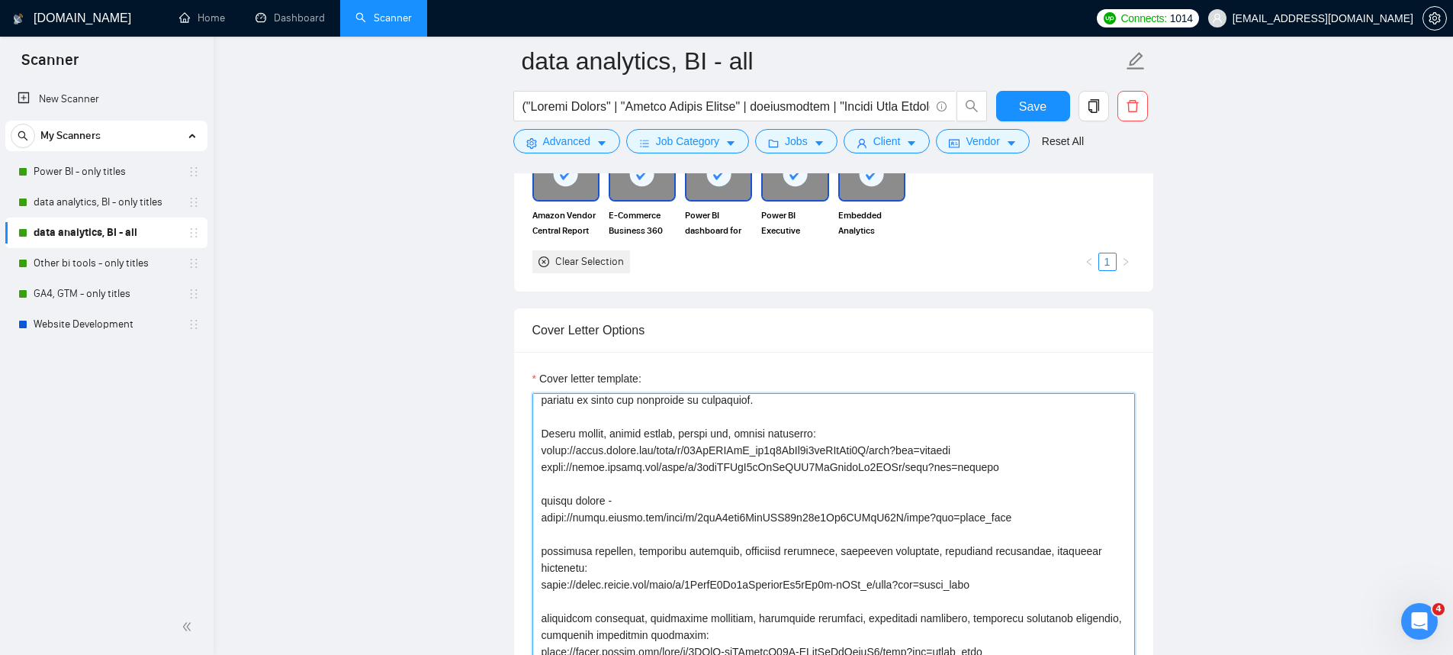
click at [603, 514] on textarea "Cover letter template:" at bounding box center [833, 564] width 603 height 343
type textarea "[Say Hey, address the client by name (if available). Otherwise, simply say Hey]…"
click at [1030, 116] on button "Save" at bounding box center [1033, 106] width 74 height 31
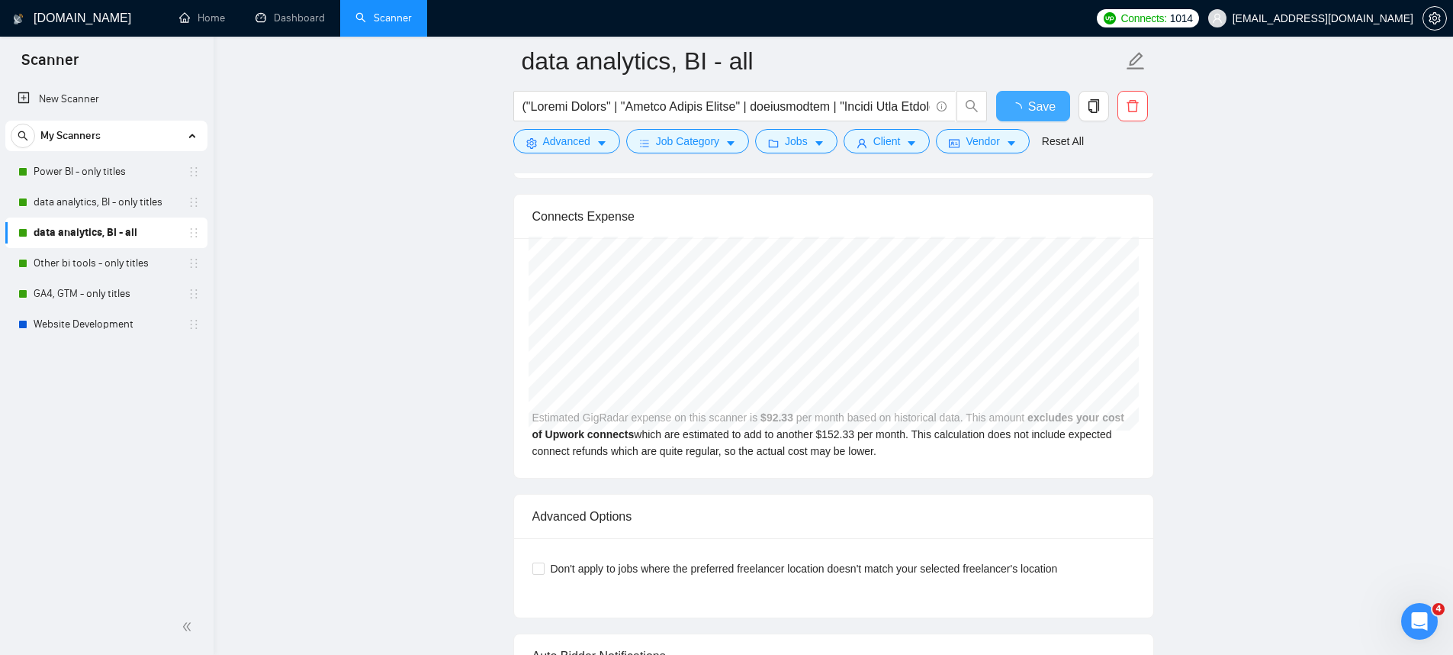
scroll to position [2908, 0]
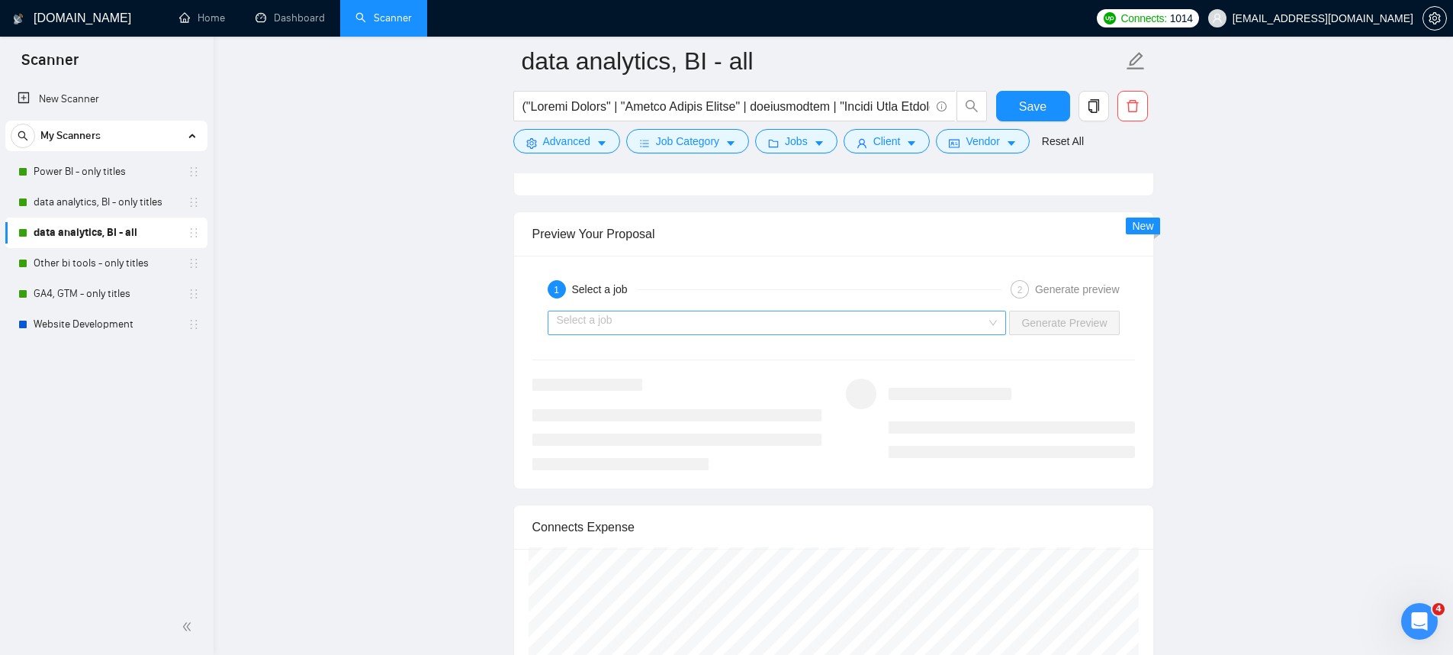
click at [887, 319] on input "search" at bounding box center [772, 322] width 430 height 23
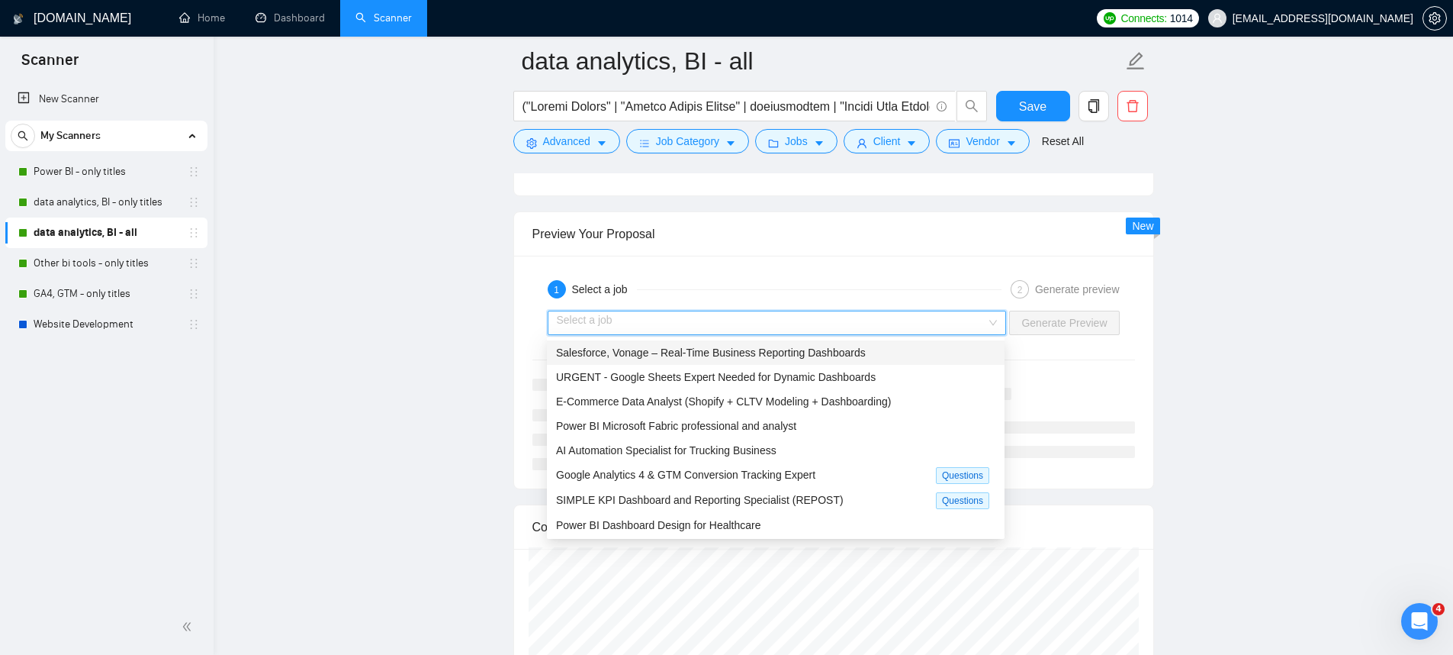
click at [793, 350] on span "Salesforce, Vonage – Real-Time Business Reporting Dashboards" at bounding box center [711, 352] width 310 height 12
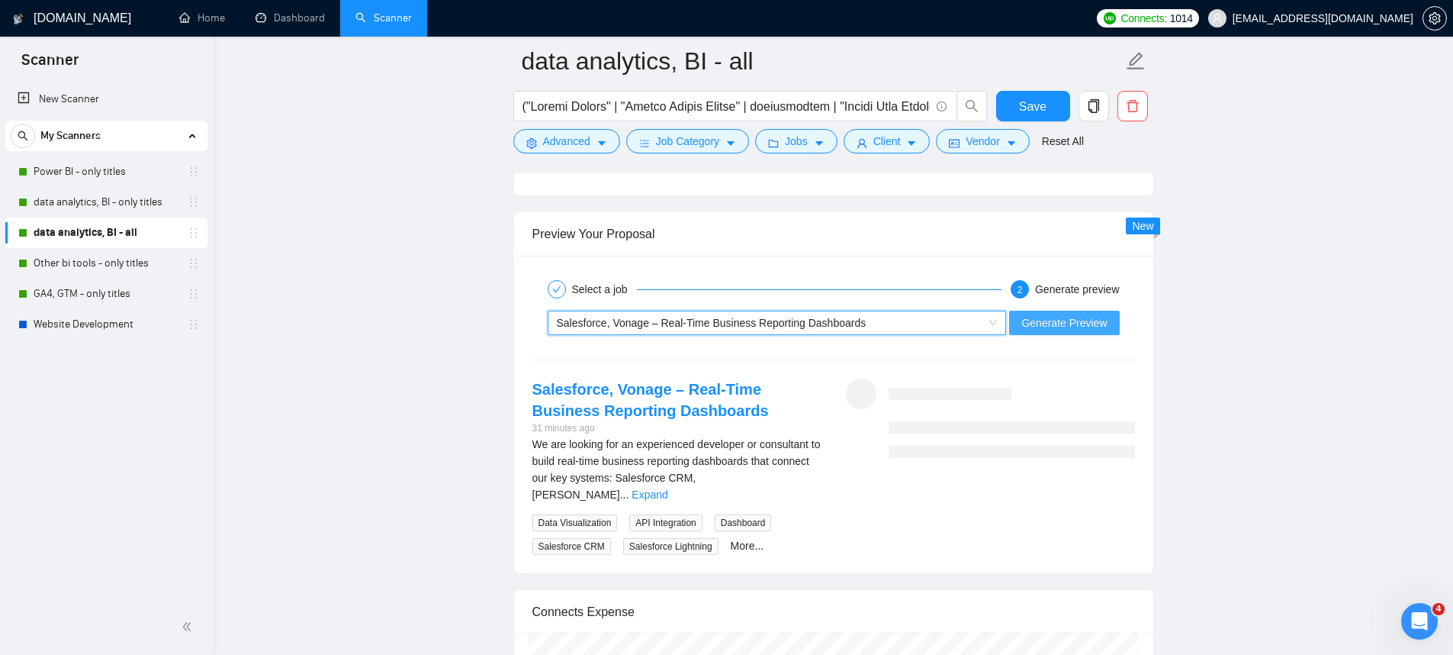
click at [1037, 320] on span "Generate Preview" at bounding box center [1063, 322] width 85 height 17
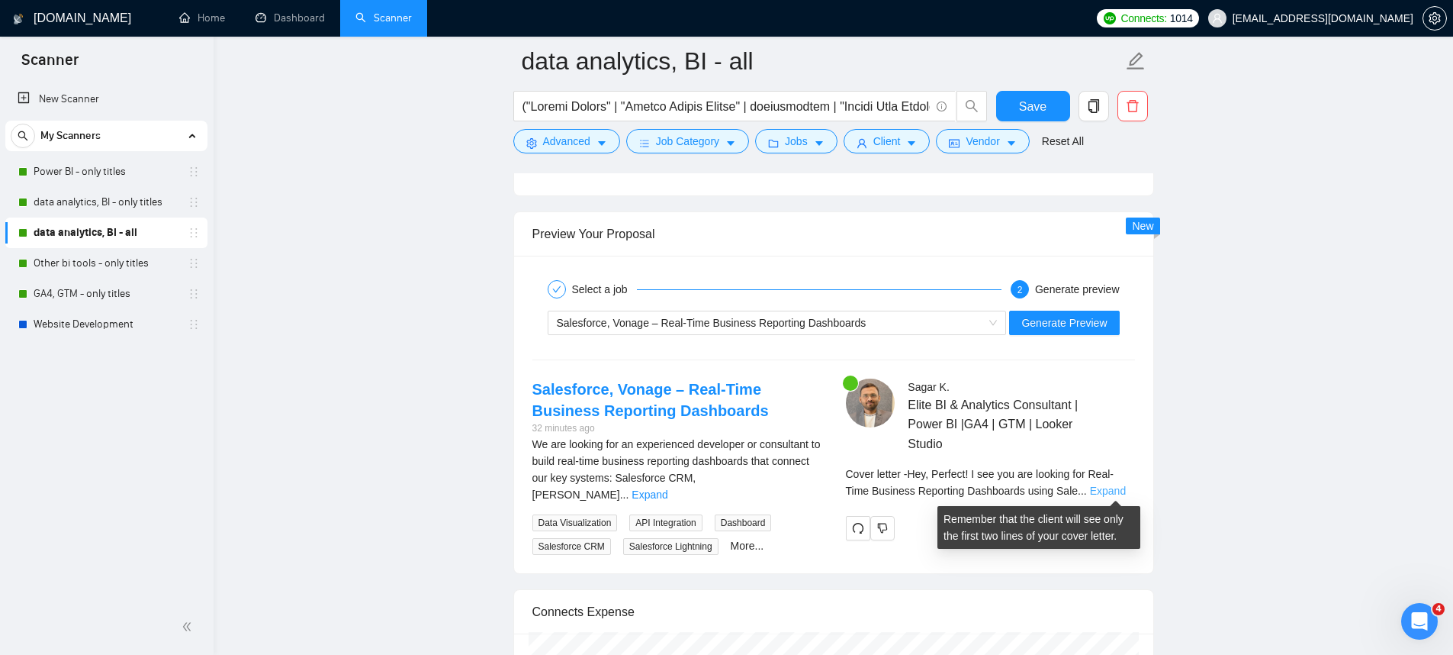
click at [1114, 495] on link "Expand" at bounding box center [1108, 490] width 36 height 12
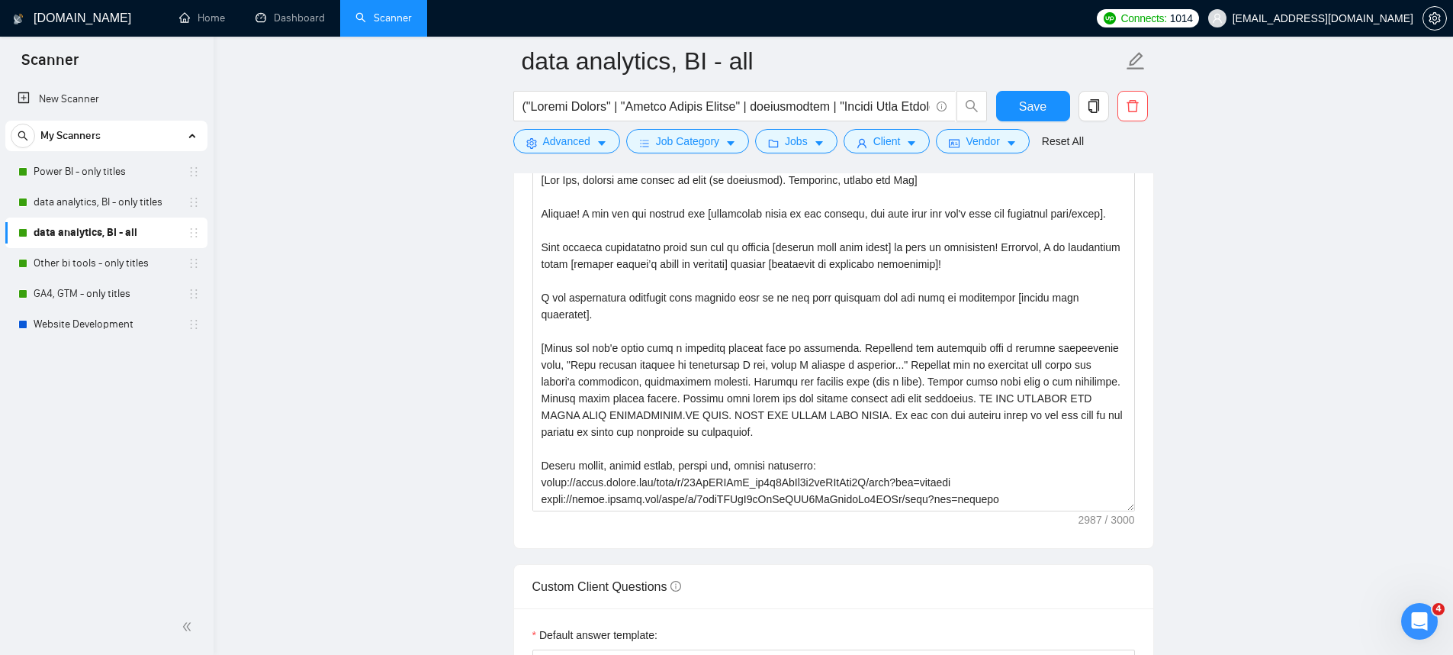
scroll to position [1595, 0]
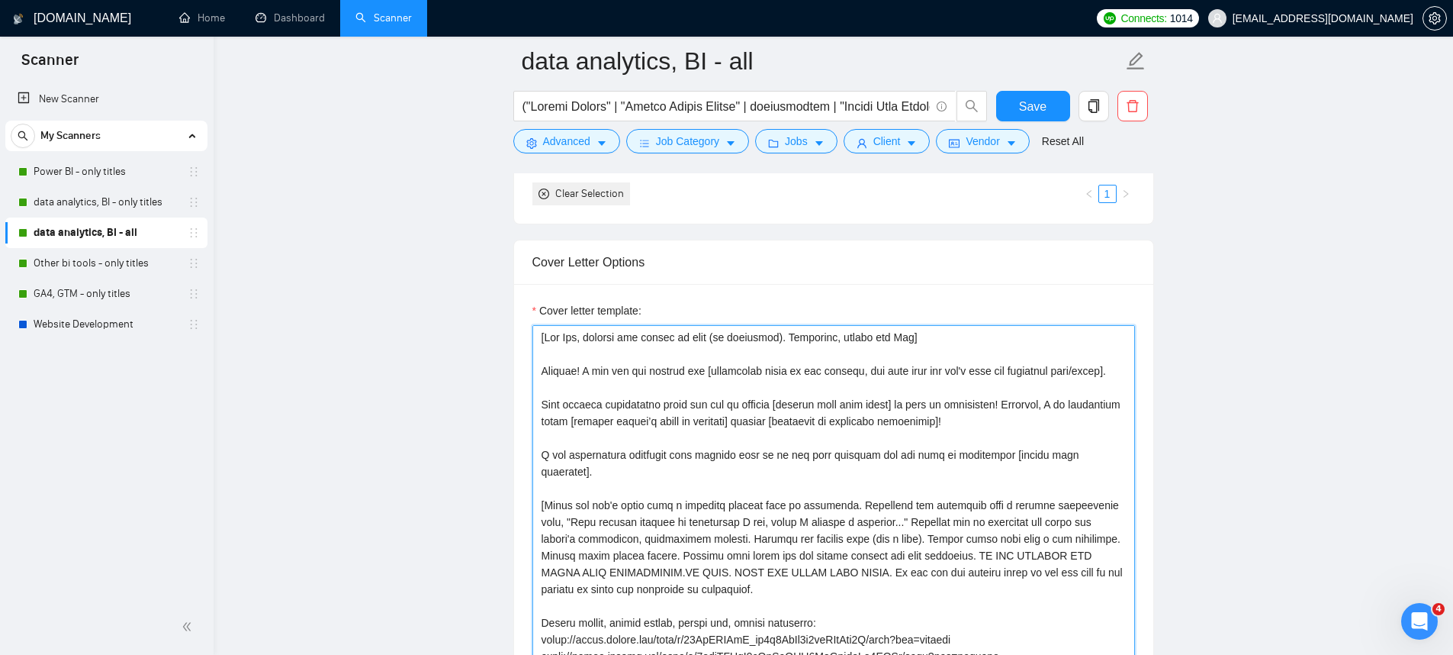
click at [541, 334] on textarea "Cover letter template:" at bounding box center [833, 496] width 603 height 343
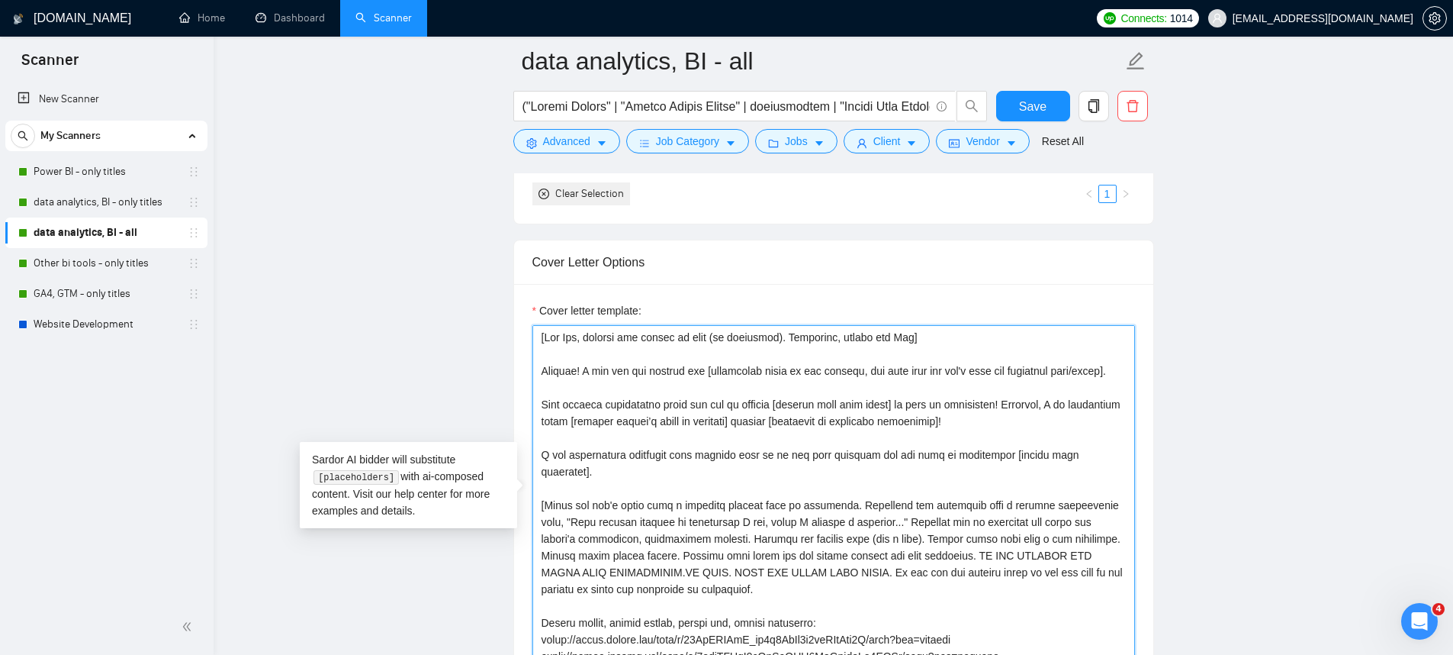
click at [574, 340] on textarea "Cover letter template:" at bounding box center [833, 496] width 603 height 343
paste textarea
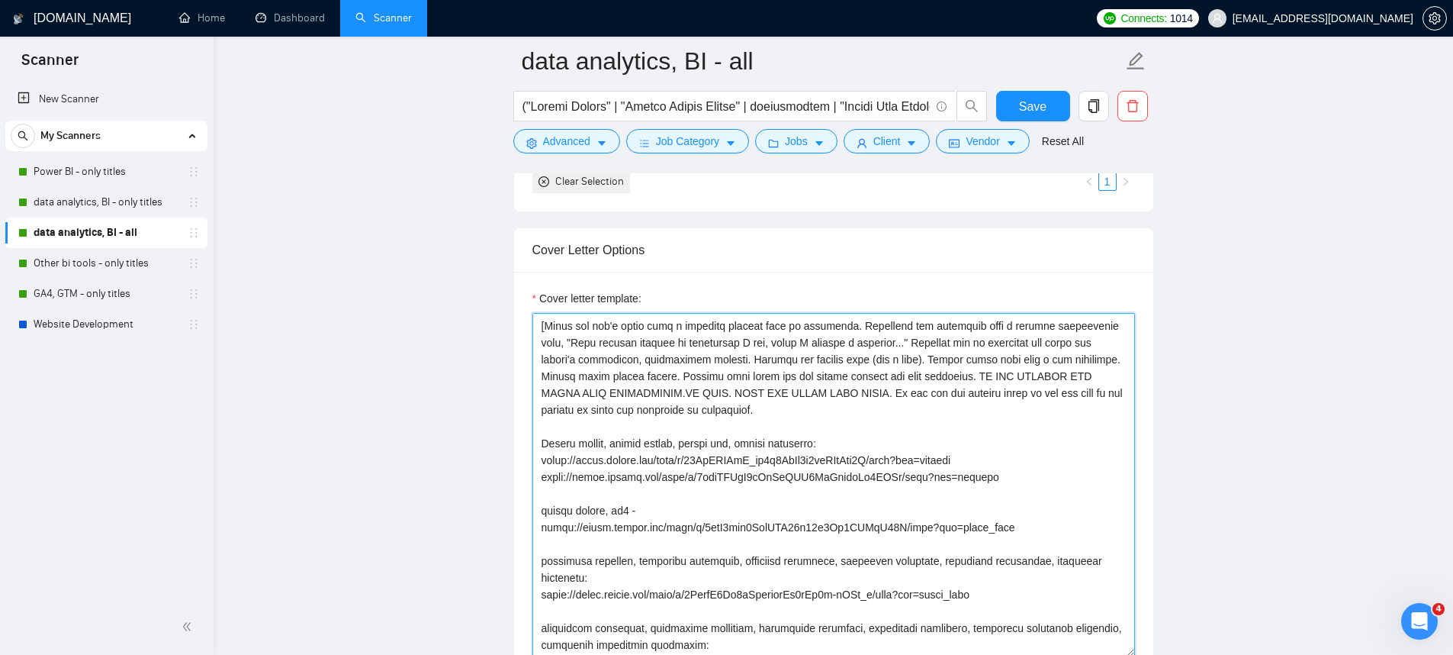
scroll to position [0, 0]
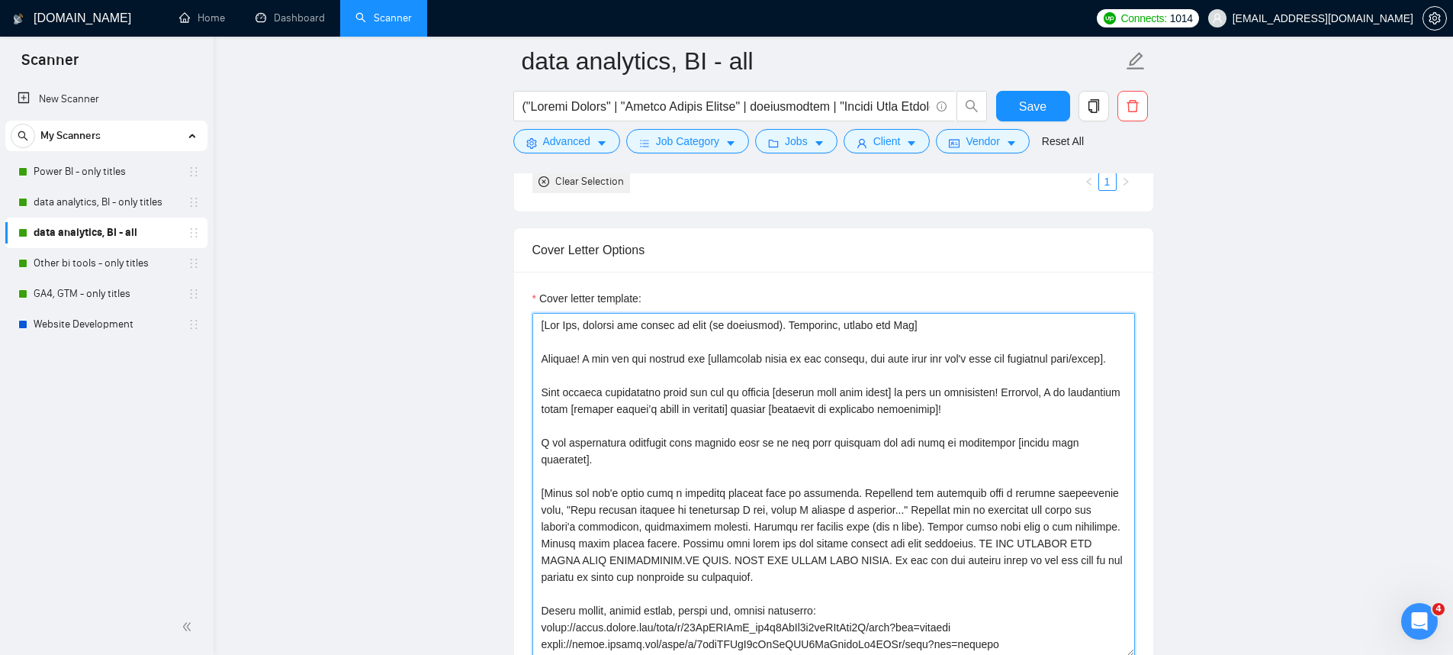
click at [608, 330] on textarea "Cover letter template:" at bounding box center [833, 484] width 603 height 343
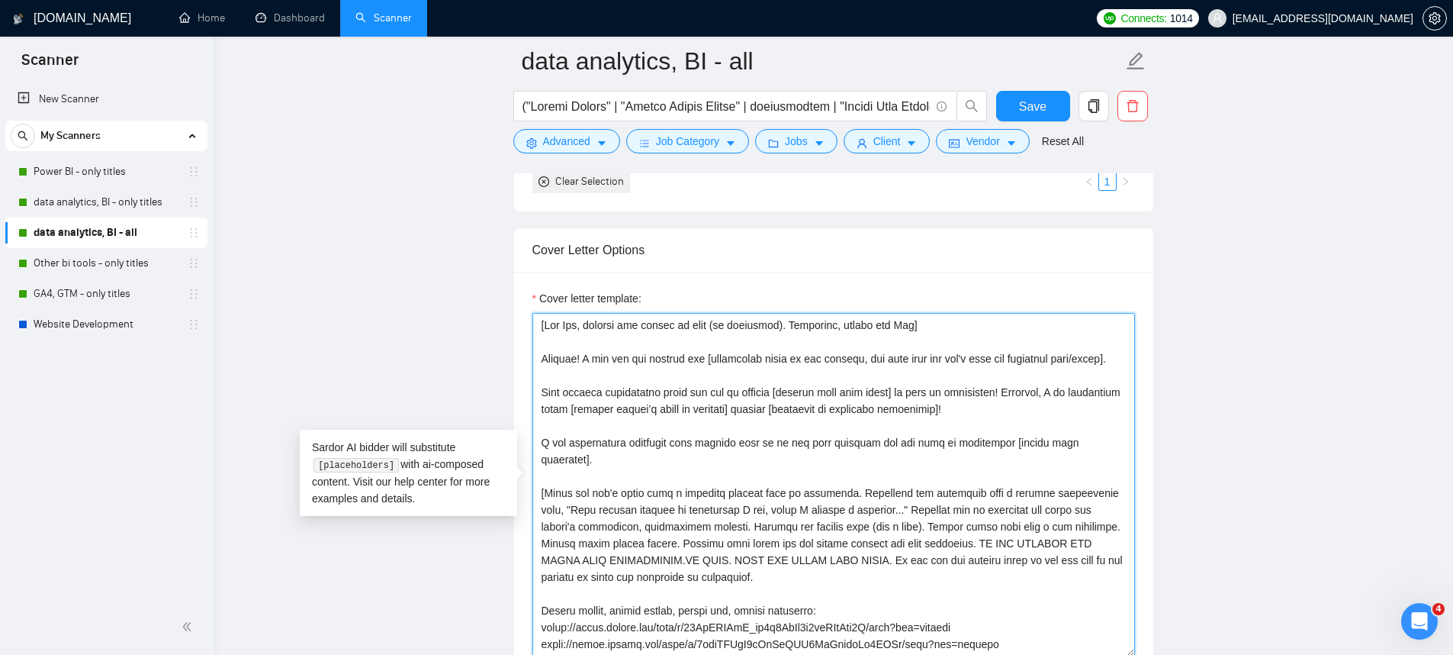
paste textarea
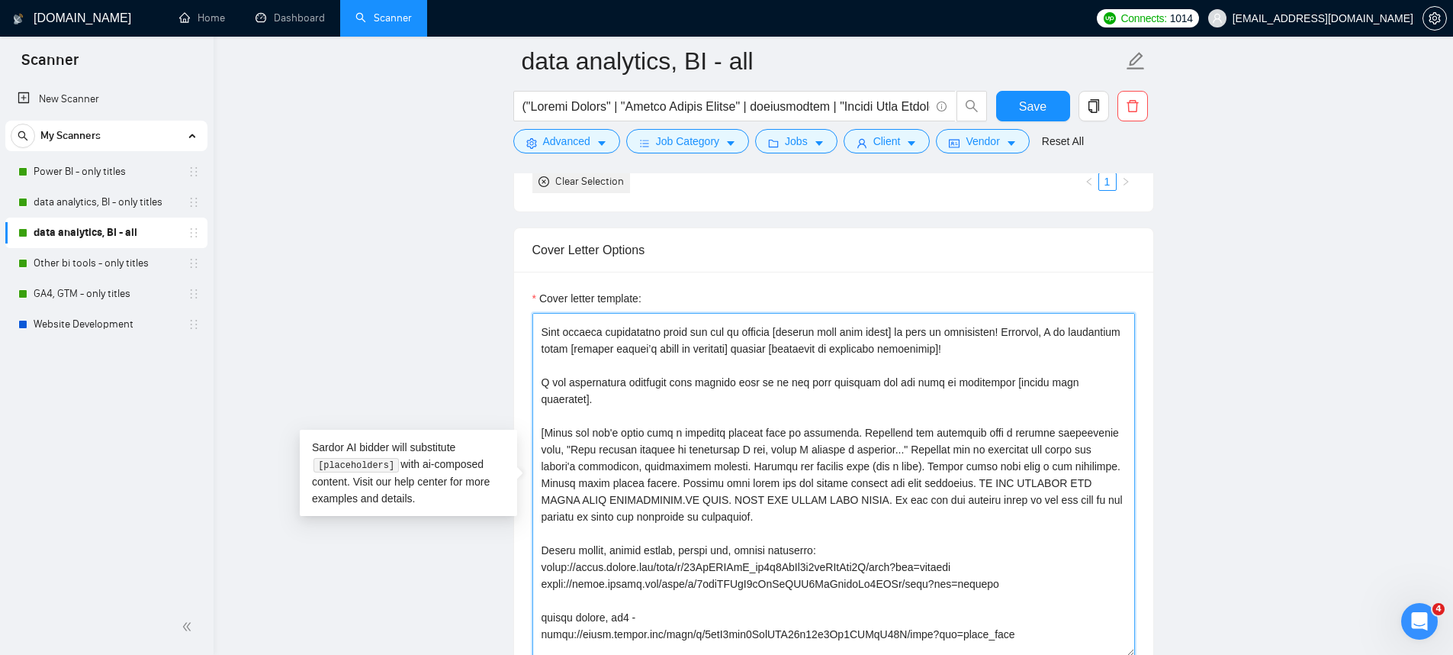
scroll to position [70, 0]
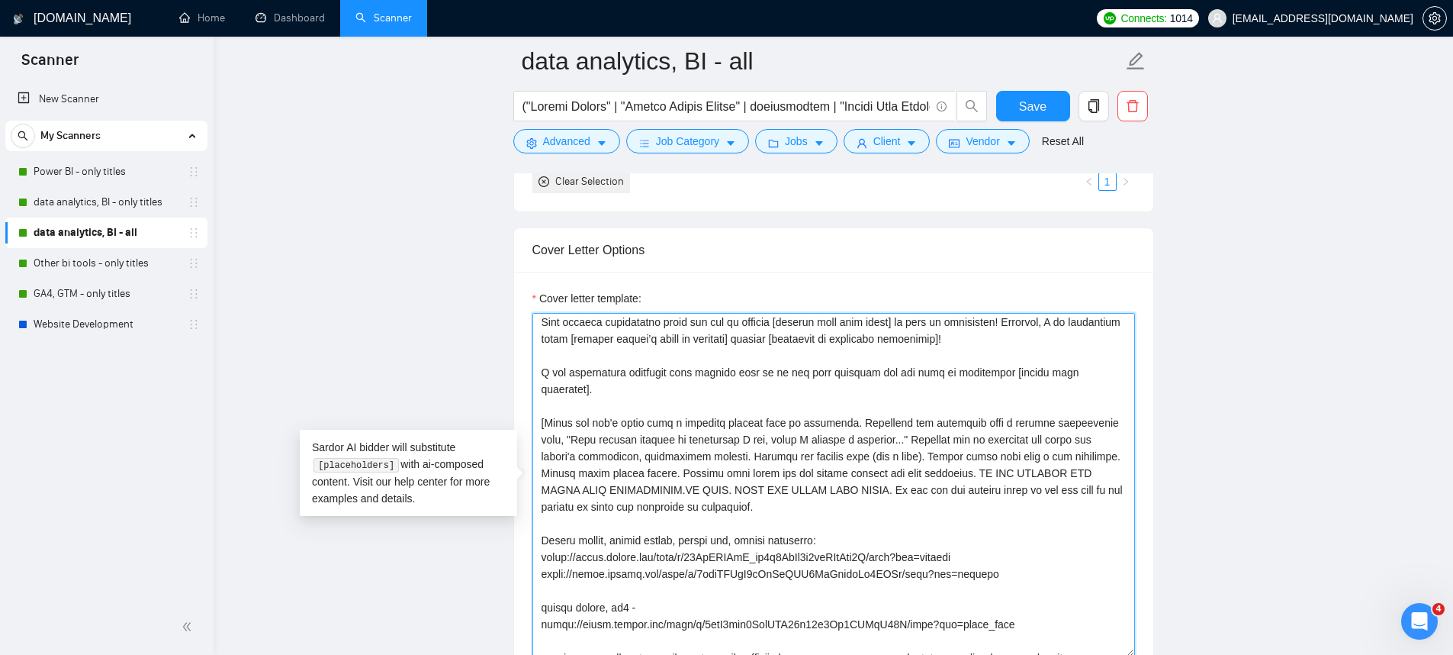
drag, startPoint x: 863, startPoint y: 555, endPoint x: 533, endPoint y: 471, distance: 340.2
click at [533, 471] on textarea "Cover letter template:" at bounding box center [833, 484] width 603 height 343
click at [954, 545] on textarea "Cover letter template:" at bounding box center [833, 484] width 603 height 343
drag, startPoint x: 868, startPoint y: 551, endPoint x: 544, endPoint y: 478, distance: 332.2
click at [544, 478] on textarea "Cover letter template:" at bounding box center [833, 484] width 603 height 343
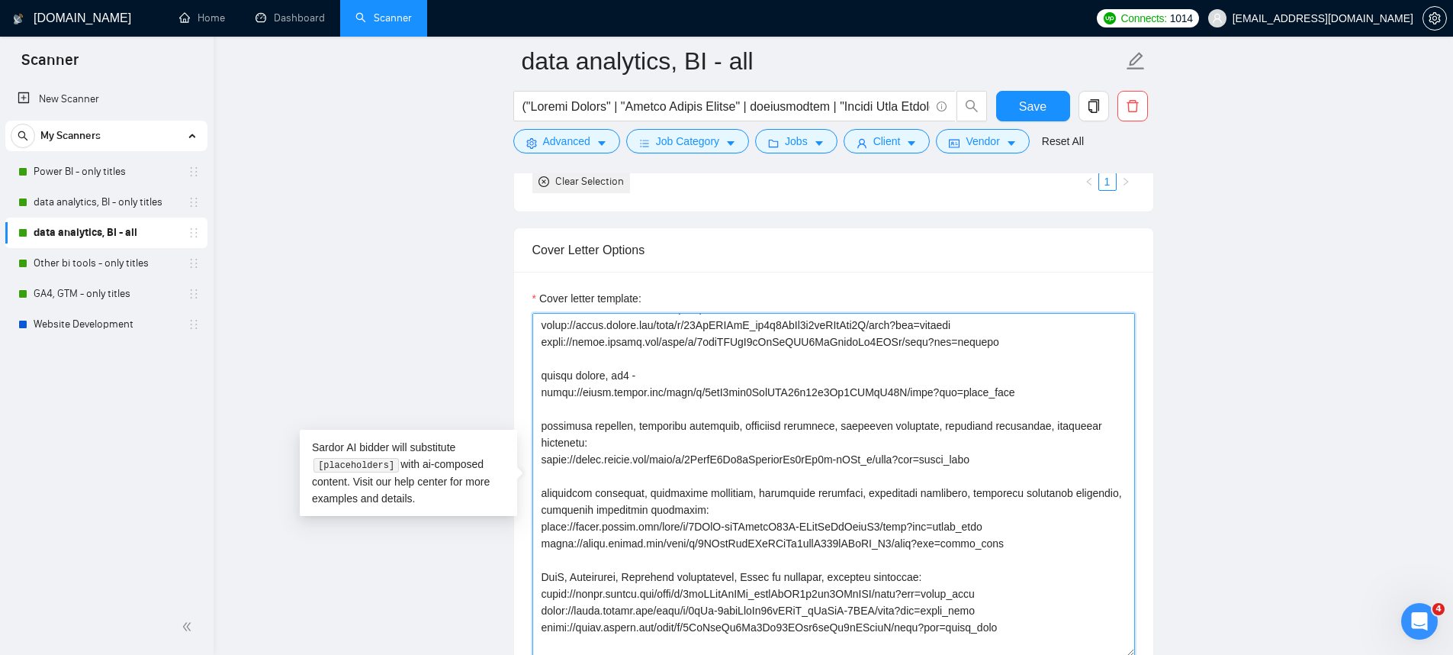
scroll to position [153, 0]
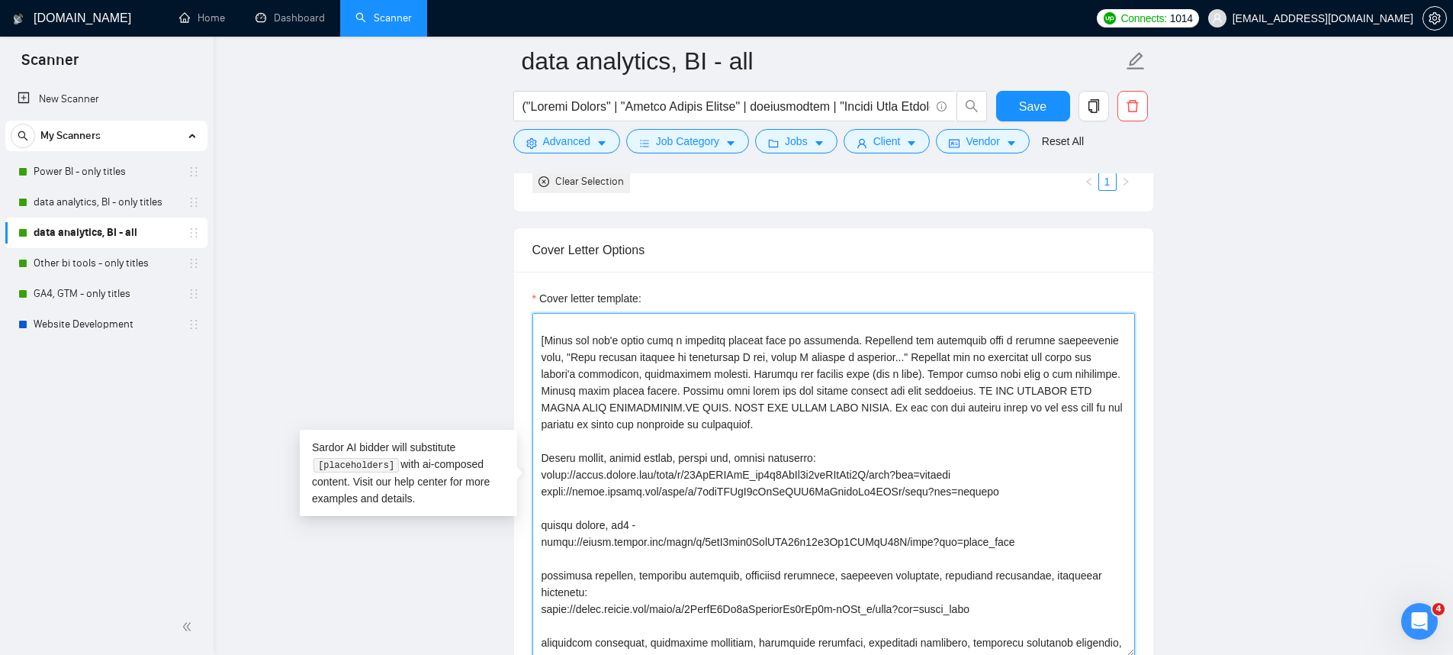
drag, startPoint x: 547, startPoint y: 396, endPoint x: 858, endPoint y: 474, distance: 321.0
click at [858, 474] on textarea "Cover letter template:" at bounding box center [833, 484] width 603 height 343
drag, startPoint x: 866, startPoint y: 481, endPoint x: 549, endPoint y: 392, distance: 328.7
click at [549, 392] on textarea "Cover letter template:" at bounding box center [833, 484] width 603 height 343
paste textarea "From a new paragraph, match the job’s needs with a standout project from my por…"
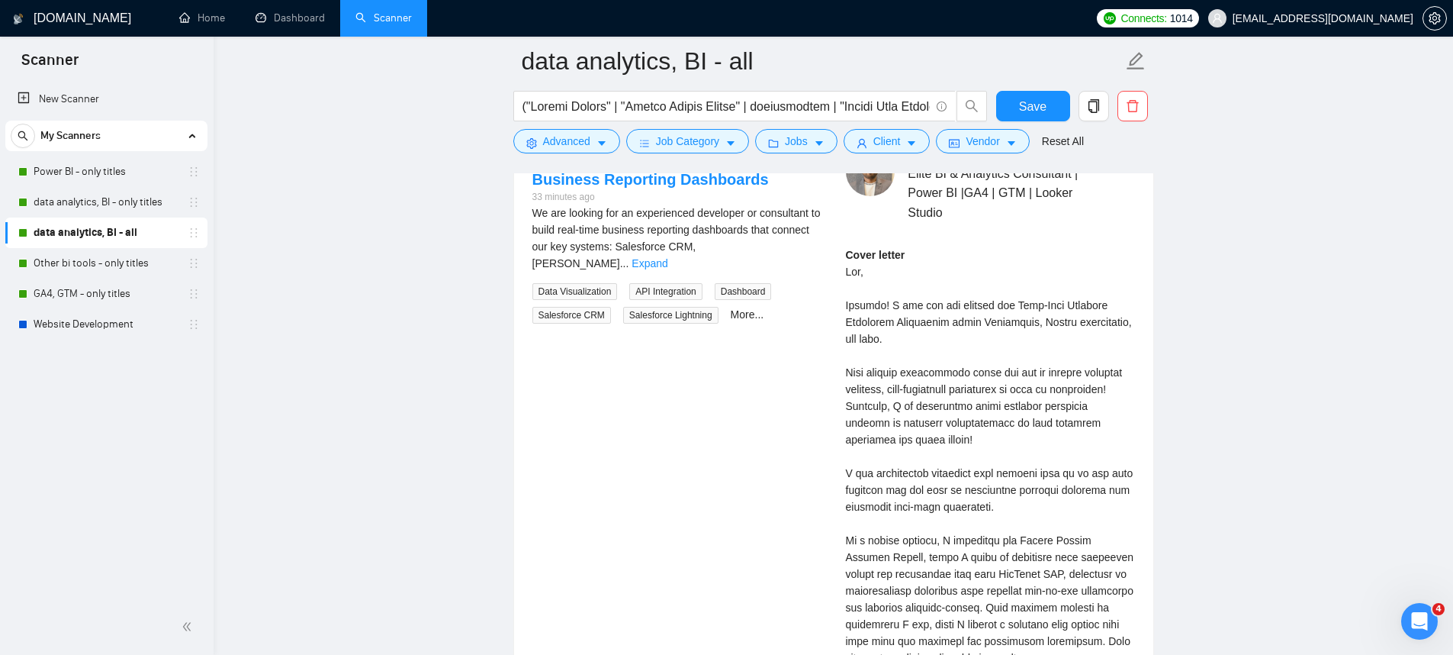
scroll to position [3035, 0]
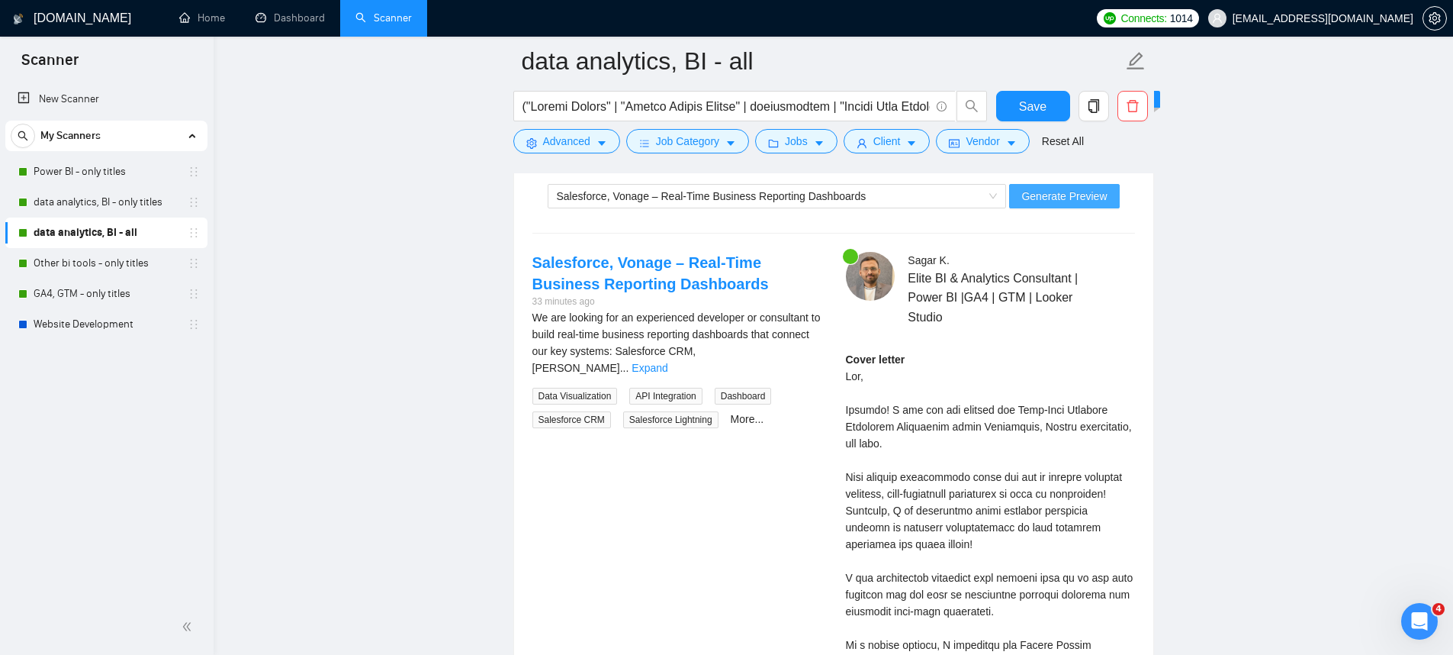
click at [1072, 197] on span "Generate Preview" at bounding box center [1063, 196] width 85 height 17
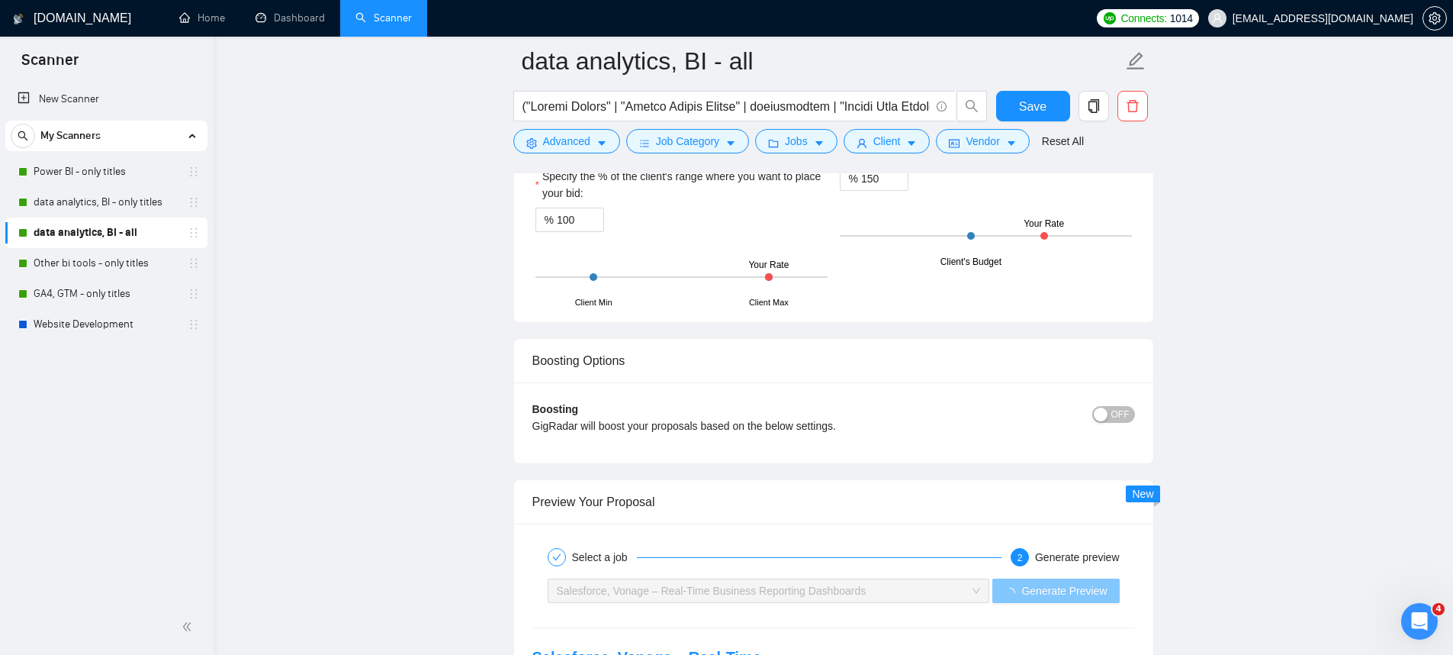
scroll to position [2904, 0]
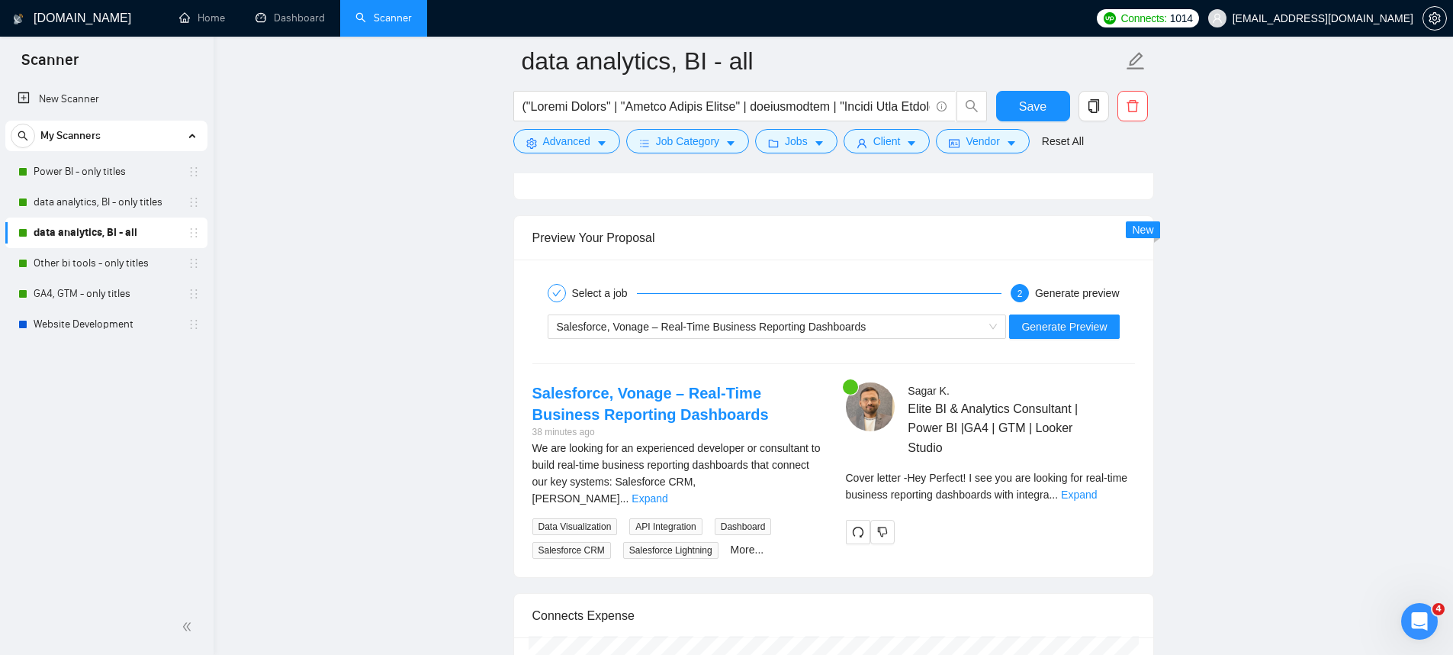
click at [1116, 503] on div "Cover letter - Hey Perfect! I see you are looking for real-time business report…" at bounding box center [990, 491] width 289 height 44
click at [1116, 500] on div "Cover letter - Hey Perfect! I see you are looking for real-time business report…" at bounding box center [990, 486] width 289 height 34
click at [1097, 494] on link "Expand" at bounding box center [1079, 494] width 36 height 12
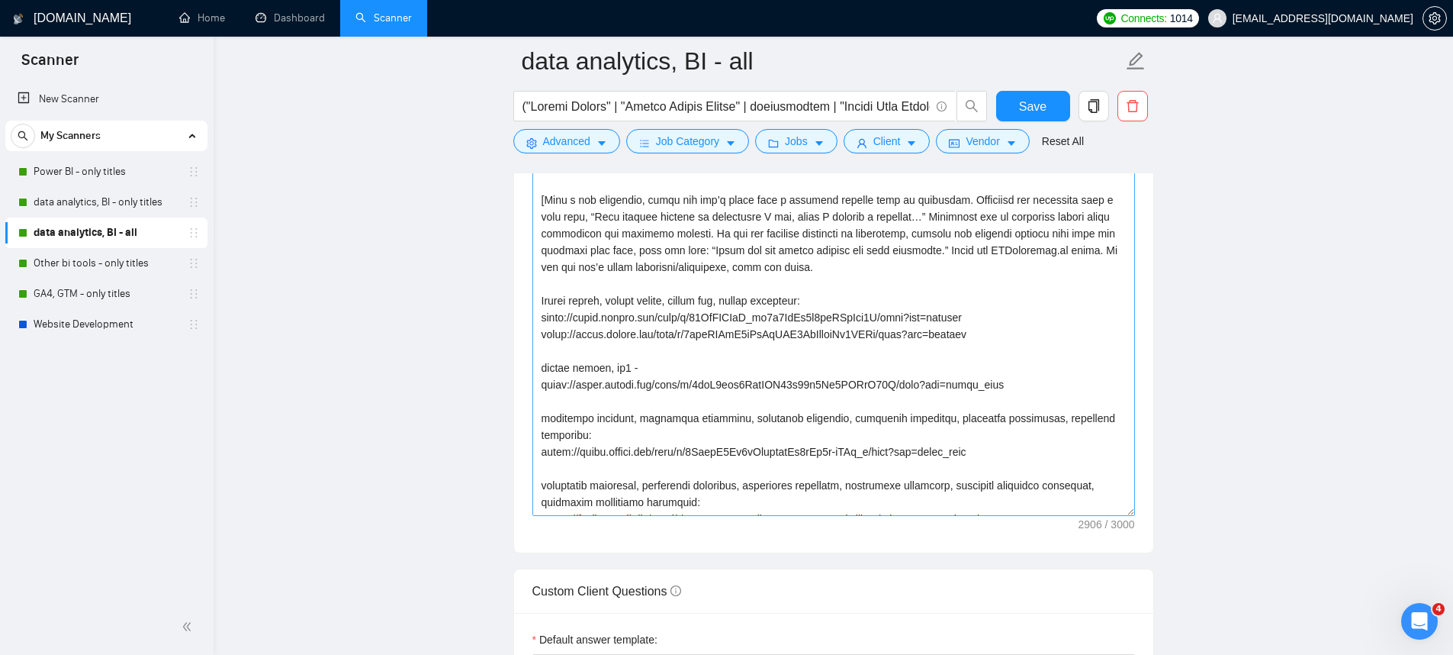
scroll to position [1669, 0]
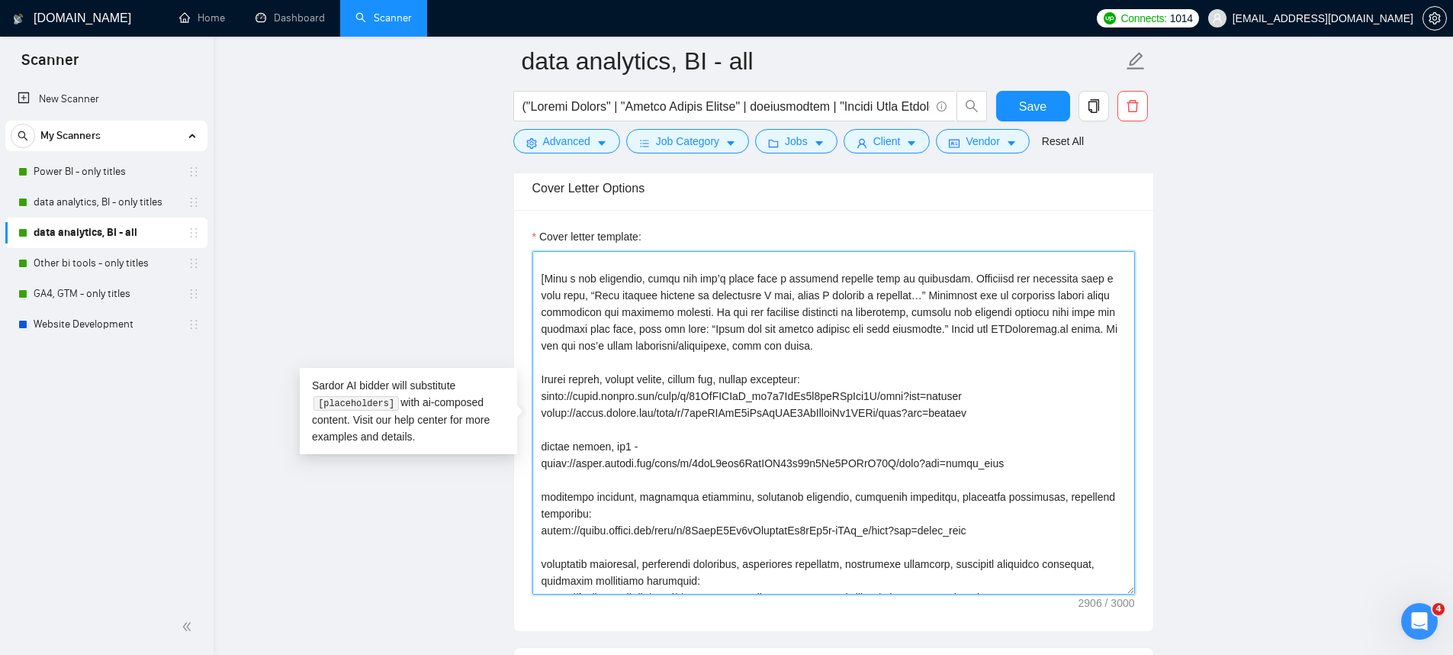
drag, startPoint x: 547, startPoint y: 326, endPoint x: 932, endPoint y: 396, distance: 391.4
click at [932, 396] on textarea "Cover letter template:" at bounding box center [833, 422] width 603 height 343
paste textarea "Match the job's needs with a standout project from my portfolio. Highlight its …"
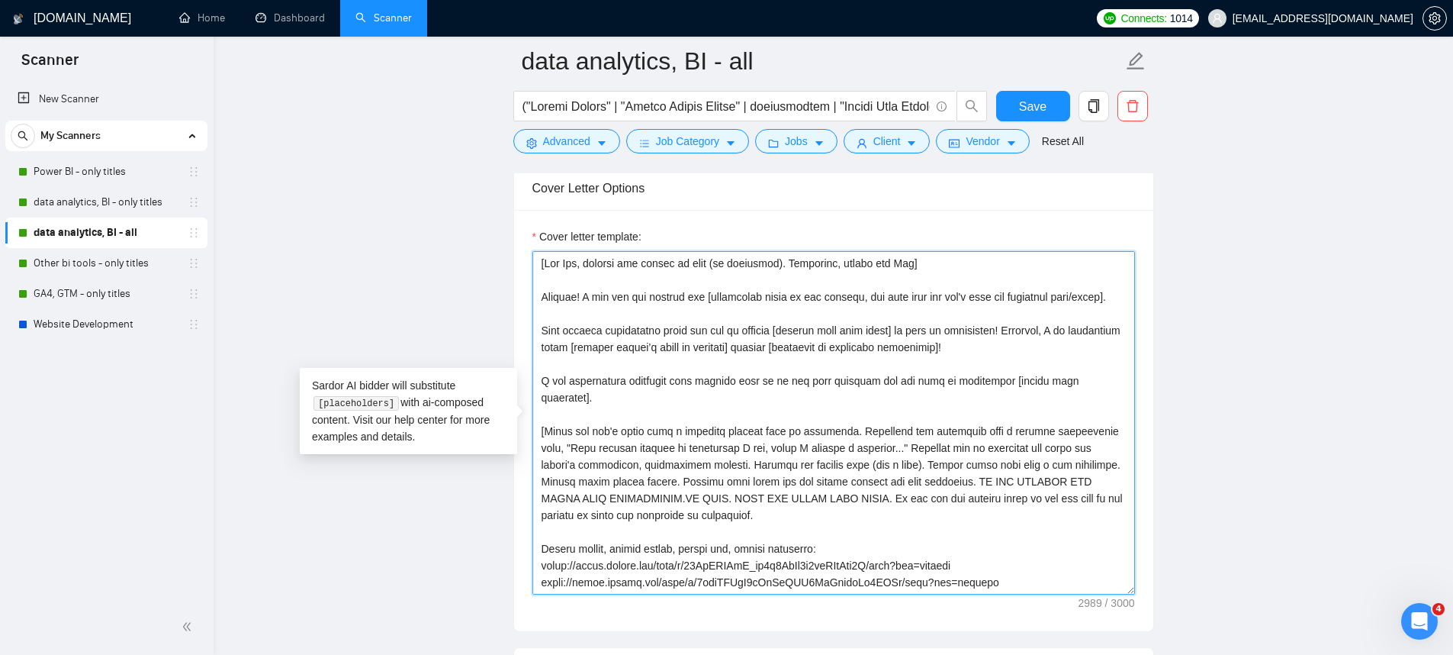
scroll to position [1600, 0]
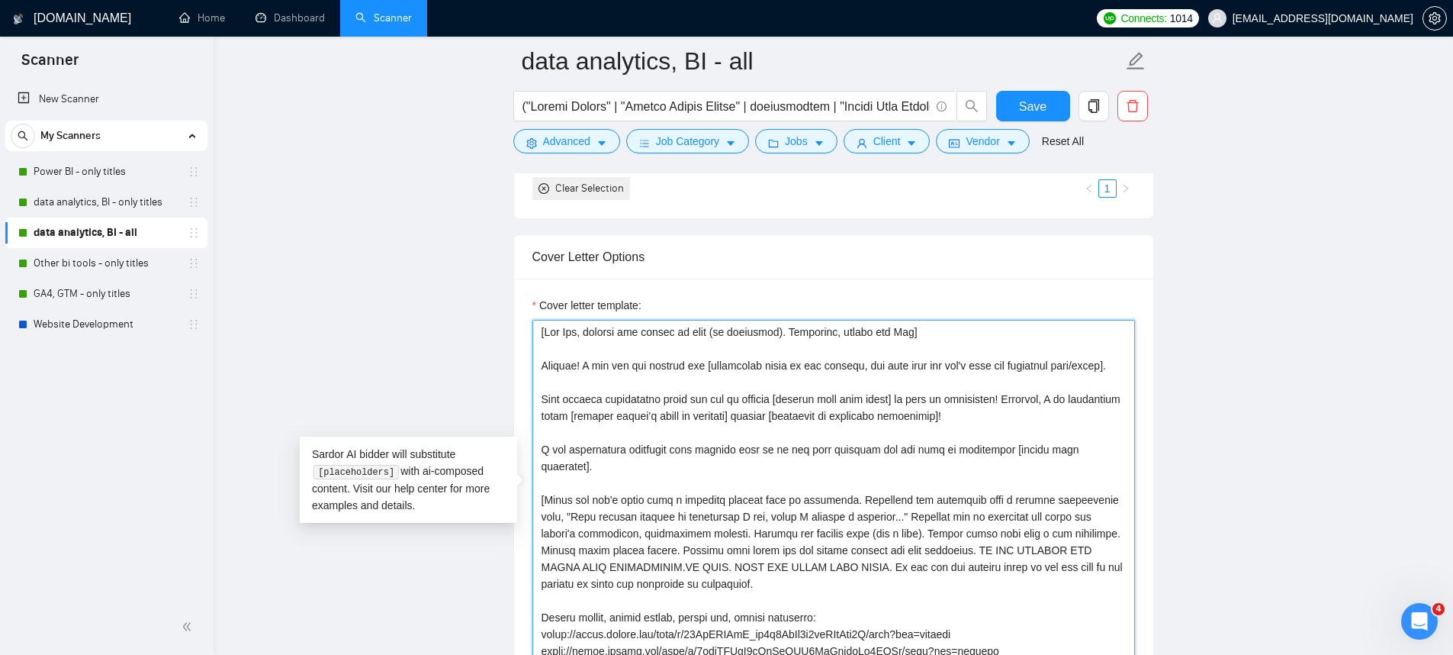
click at [644, 336] on textarea "Cover letter template:" at bounding box center [833, 491] width 603 height 343
paste textarea
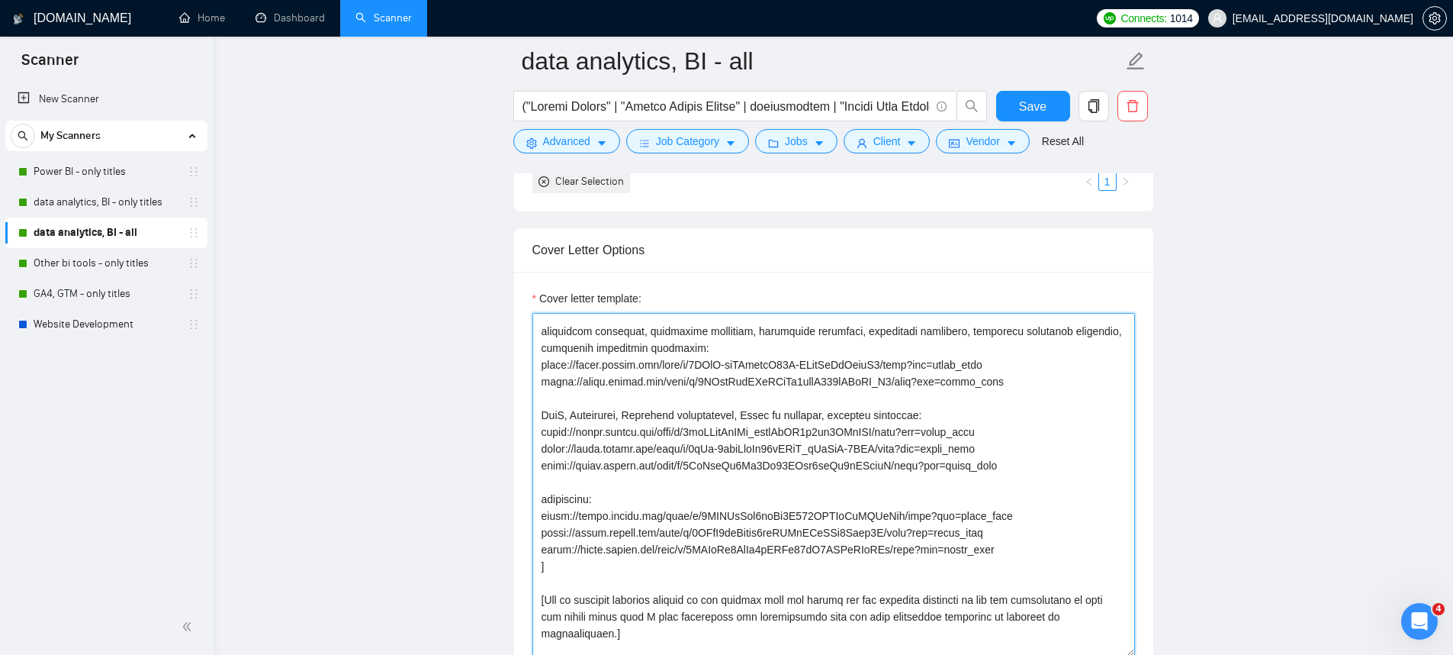
scroll to position [519, 0]
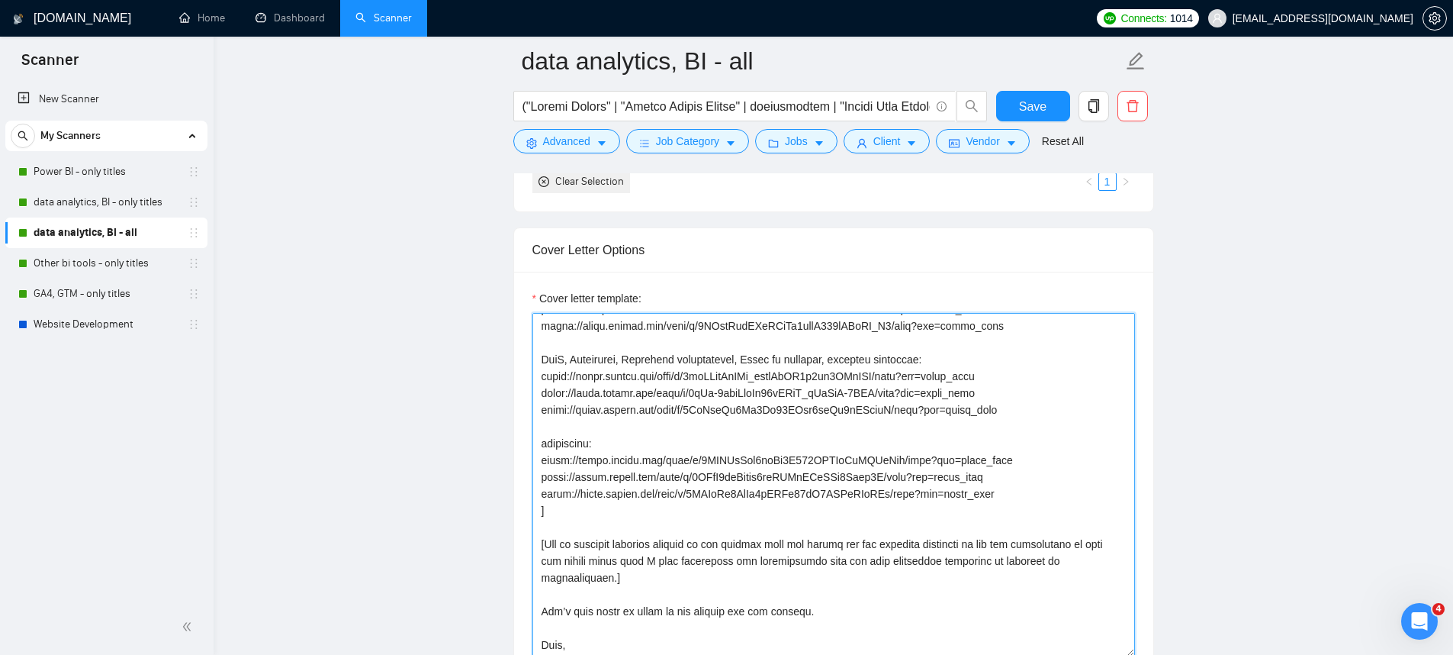
click at [1015, 455] on textarea "Cover letter template:" at bounding box center [833, 484] width 603 height 343
drag, startPoint x: 1013, startPoint y: 458, endPoint x: 535, endPoint y: 466, distance: 478.4
click at [535, 466] on textarea "Cover letter template:" at bounding box center [833, 484] width 603 height 343
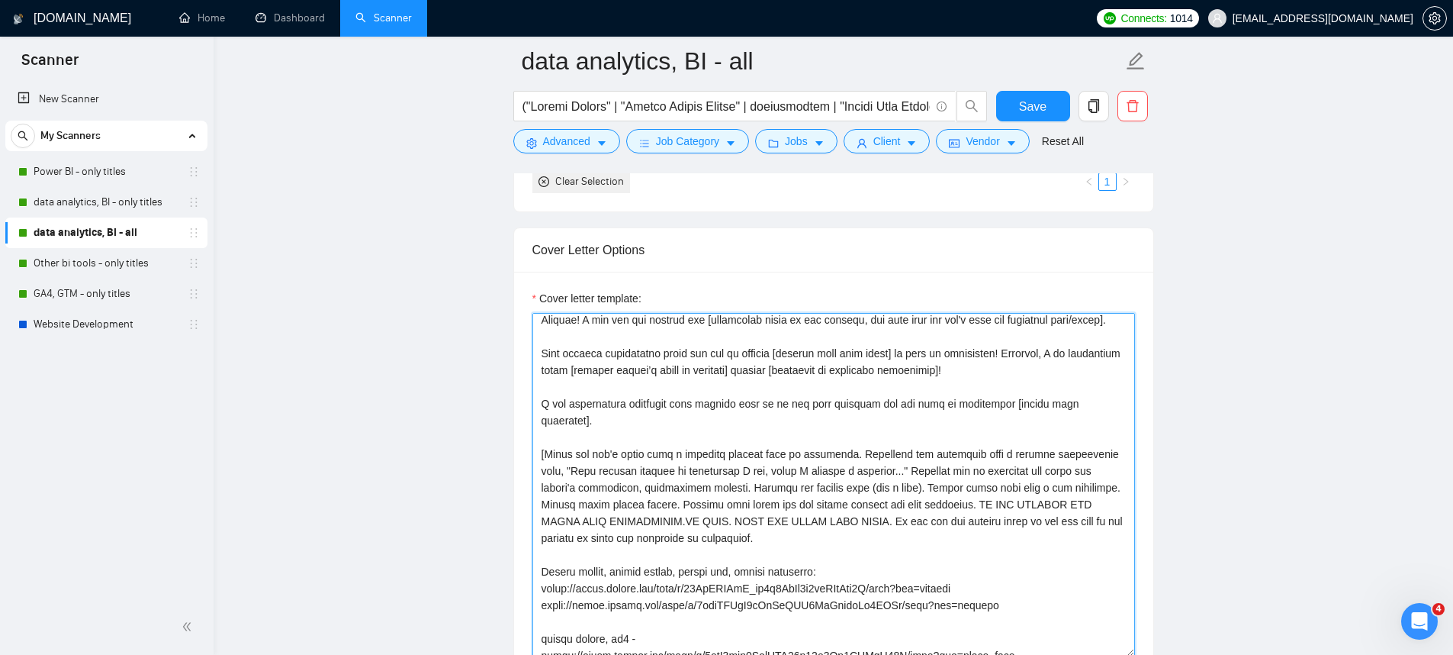
scroll to position [0, 0]
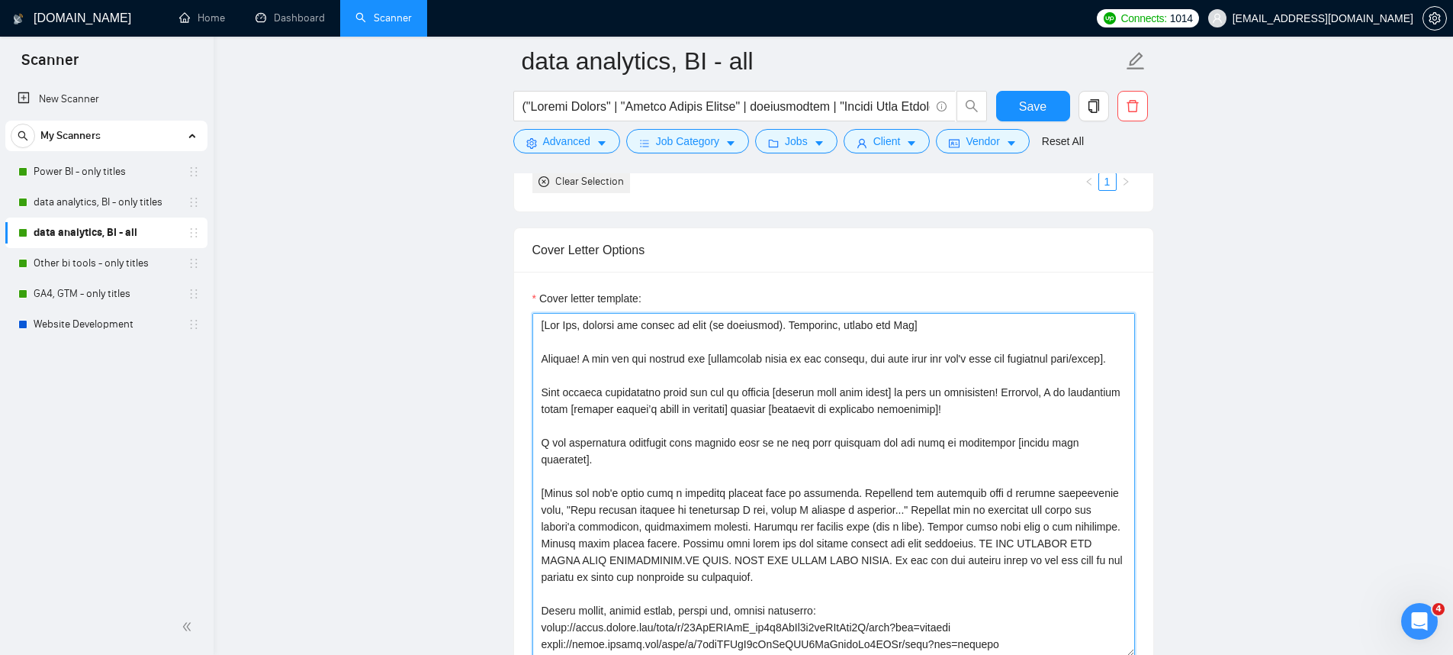
click at [678, 323] on textarea "Cover letter template:" at bounding box center [833, 484] width 603 height 343
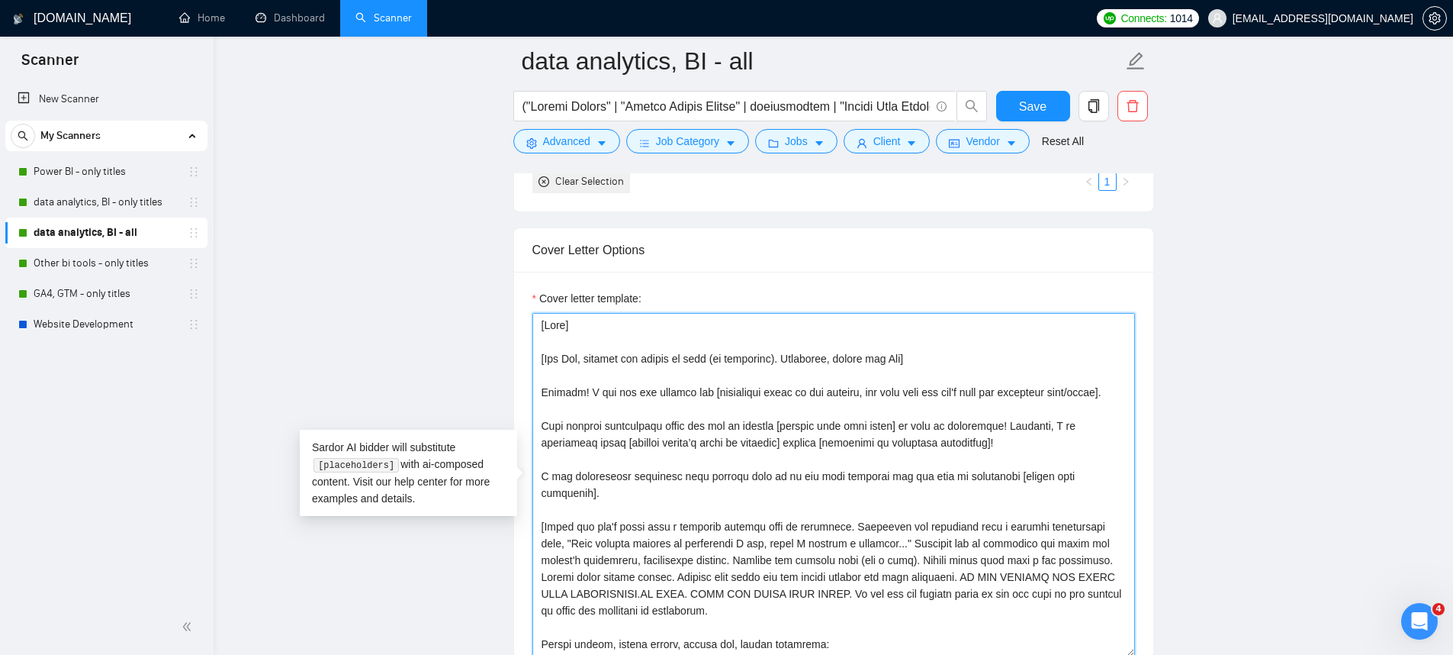
click at [554, 321] on textarea "Cover letter template:" at bounding box center [833, 484] width 603 height 343
paste textarea
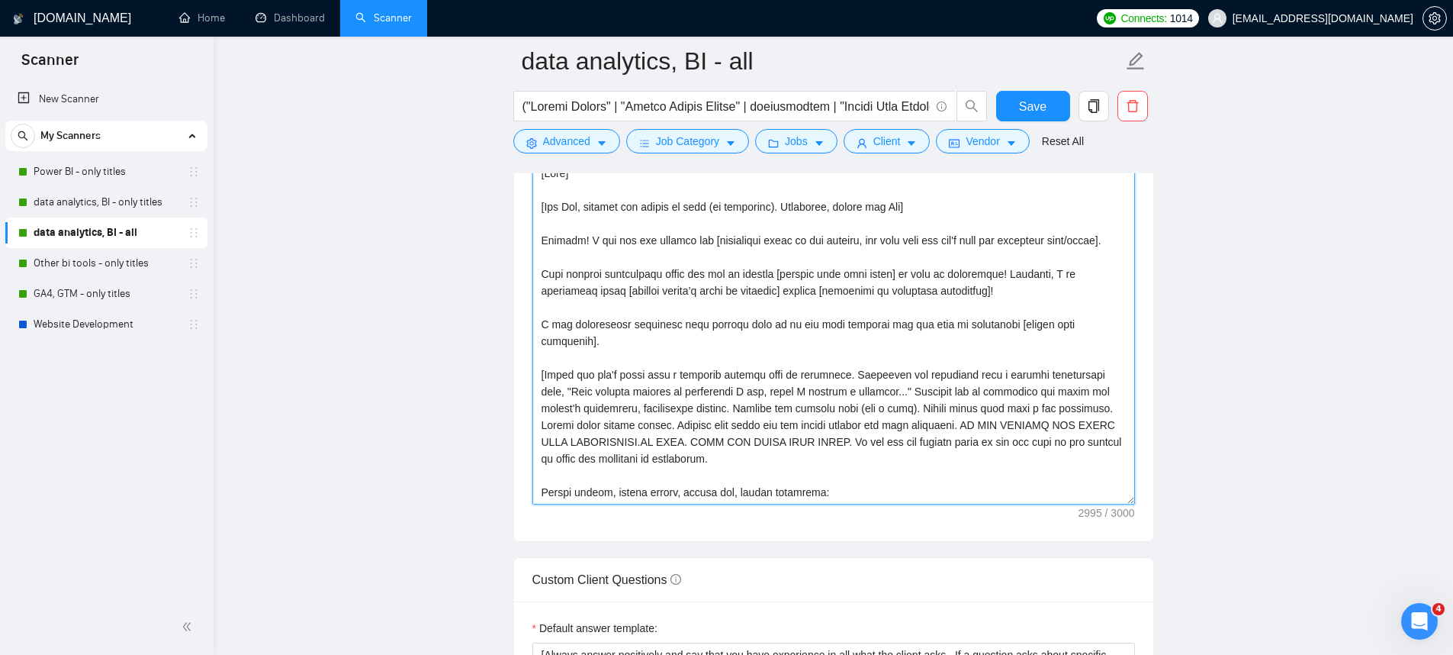
scroll to position [1603, 0]
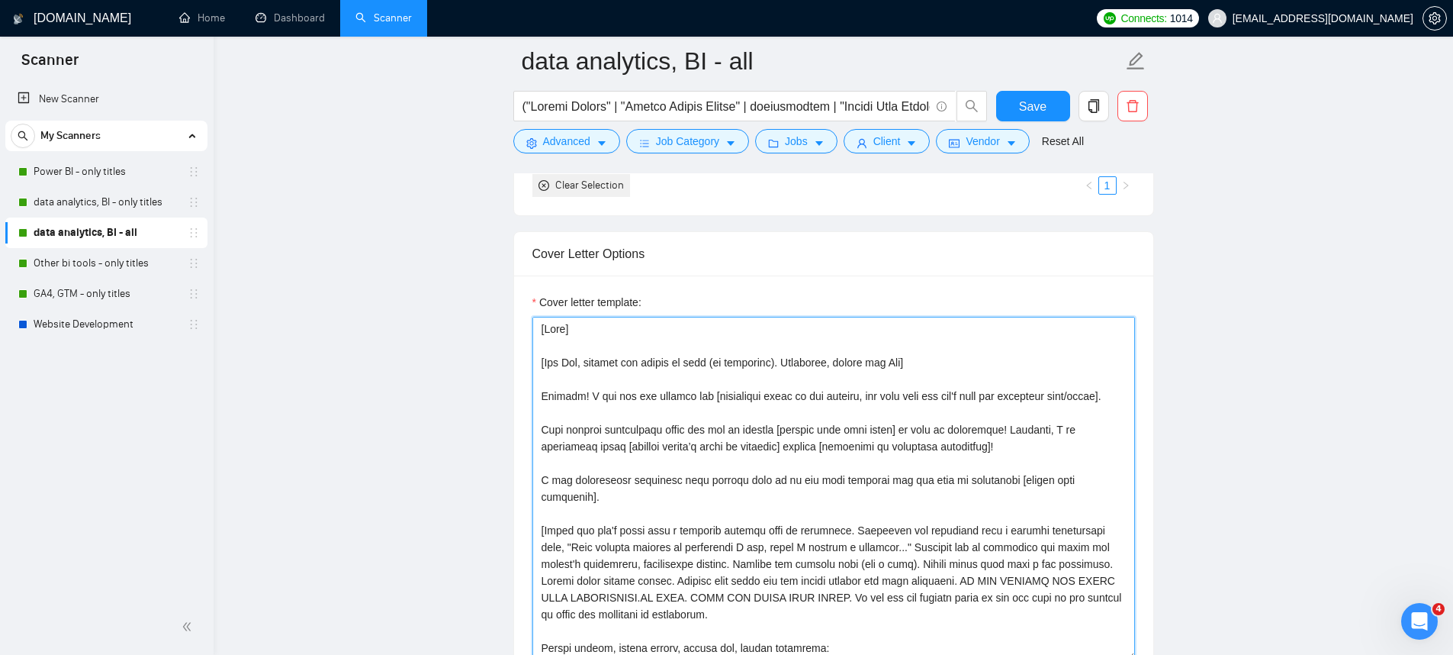
click at [569, 323] on textarea "Cover letter template:" at bounding box center [833, 488] width 603 height 343
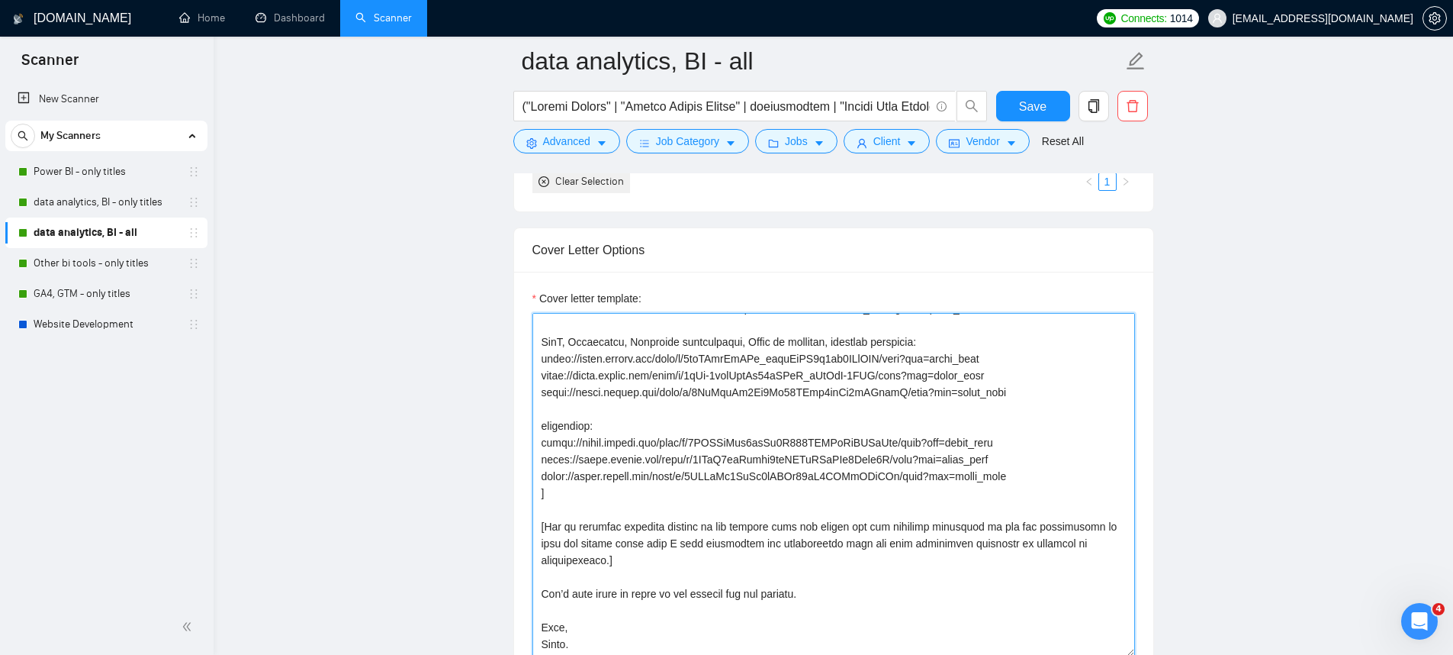
scroll to position [0, 0]
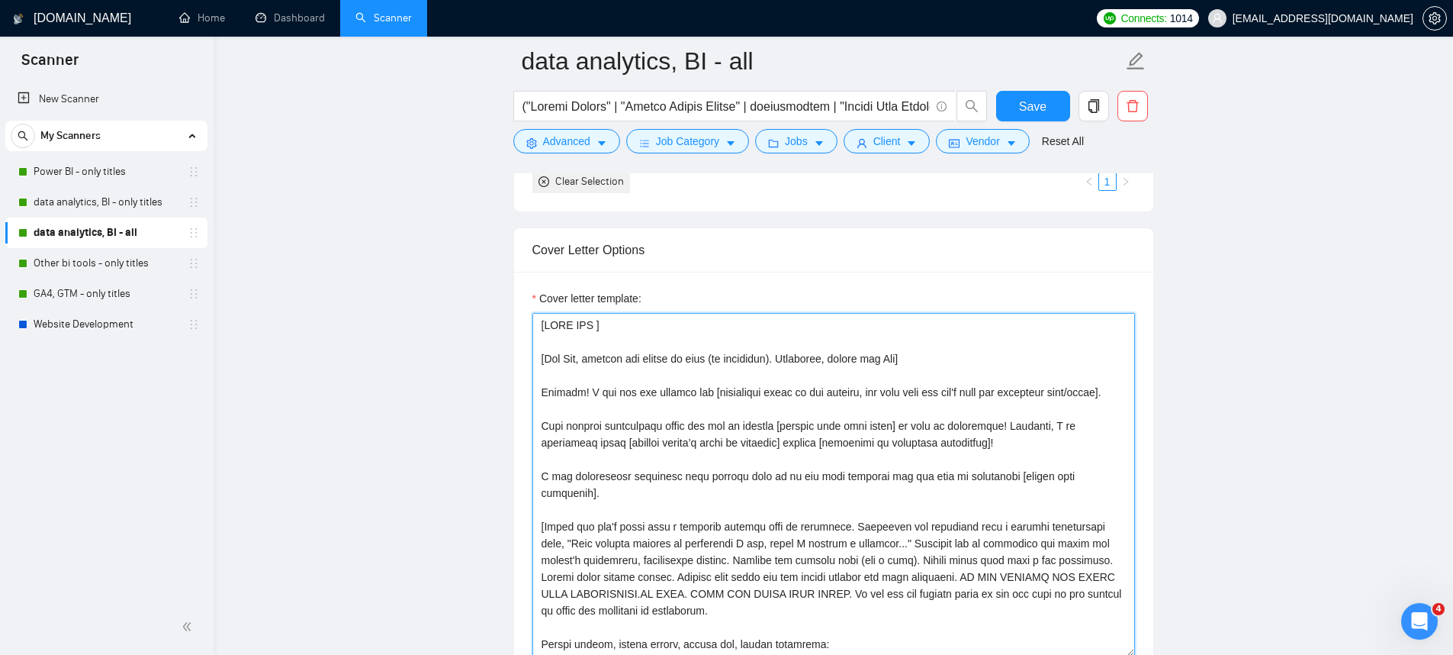
drag, startPoint x: 597, startPoint y: 324, endPoint x: 547, endPoint y: 325, distance: 49.6
click at [547, 325] on textarea "Cover letter template:" at bounding box center [833, 484] width 603 height 343
drag, startPoint x: 658, startPoint y: 336, endPoint x: 487, endPoint y: 326, distance: 170.4
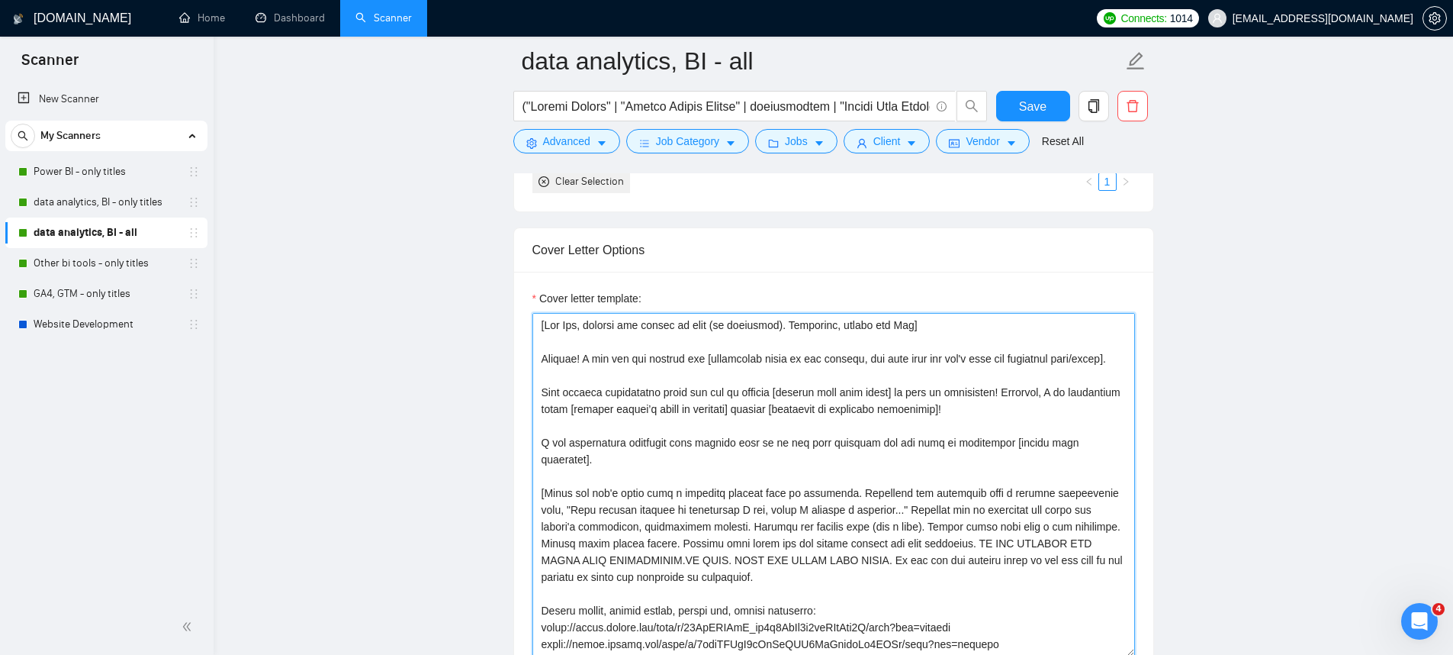
click at [616, 350] on textarea "Cover letter template:" at bounding box center [833, 484] width 603 height 343
click at [542, 341] on textarea "Cover letter template:" at bounding box center [833, 484] width 603 height 343
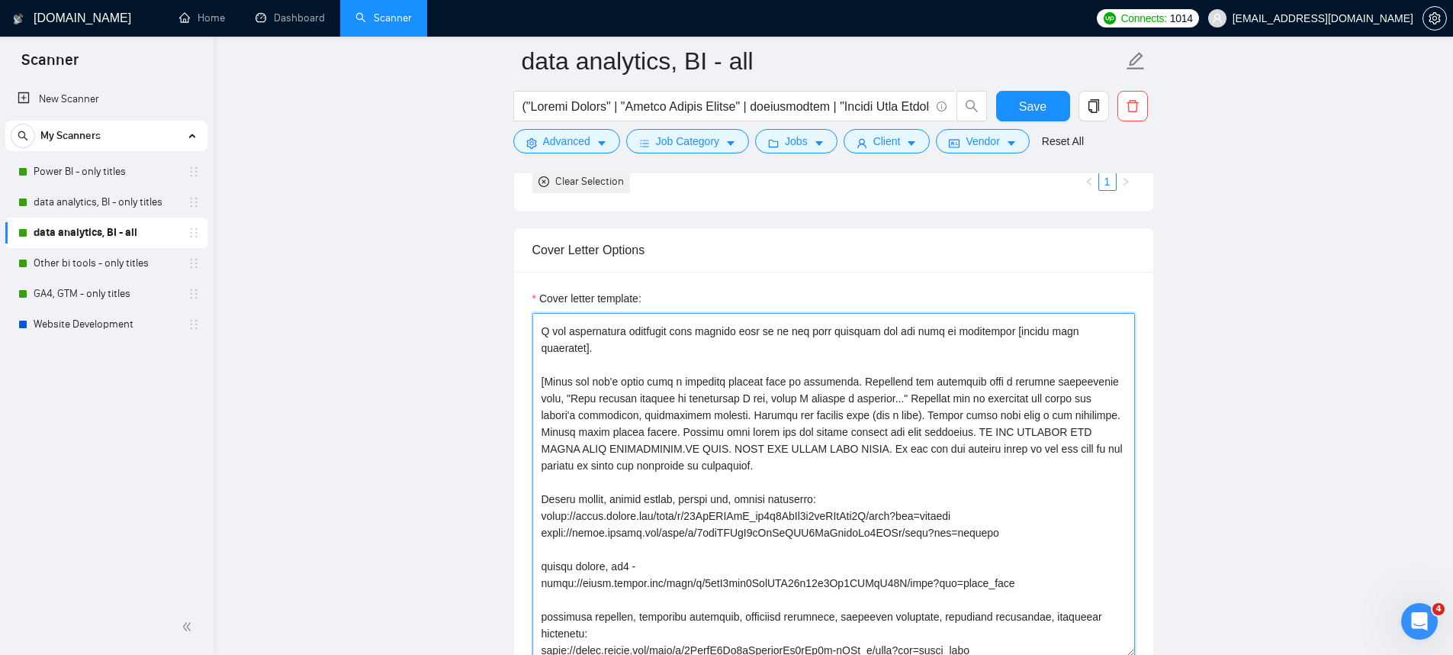
scroll to position [182, 0]
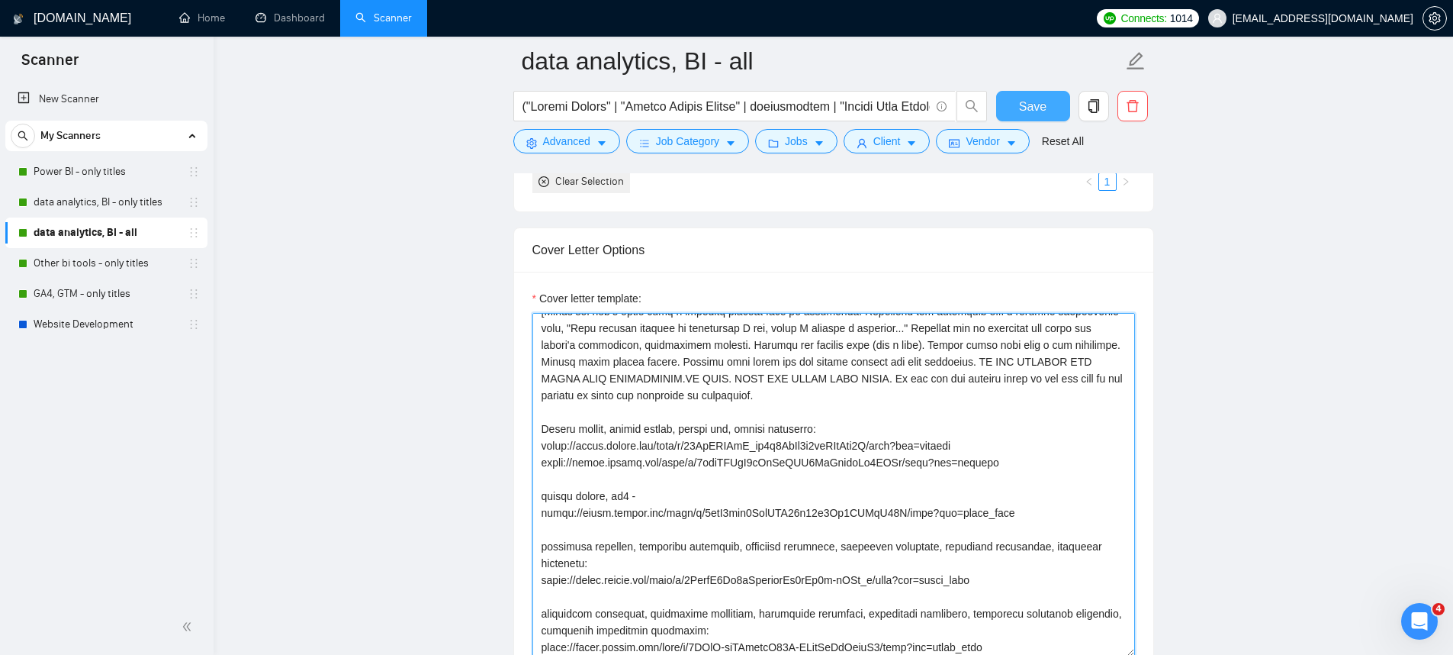
type textarea "[Say Hey, address the client by name (if available). Otherwise, simply say Hey]…"
click at [1069, 108] on button "Save" at bounding box center [1033, 106] width 74 height 31
